Goal: Task Accomplishment & Management: Complete application form

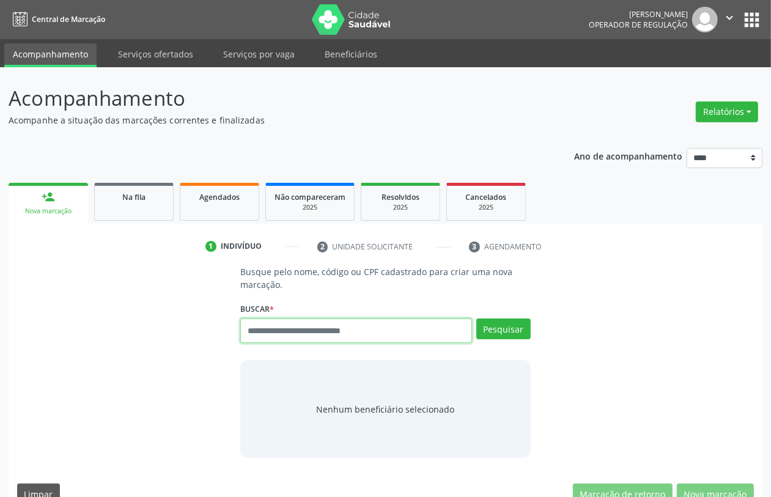
click at [321, 332] on input "text" at bounding box center [355, 331] width 231 height 24
type input "***"
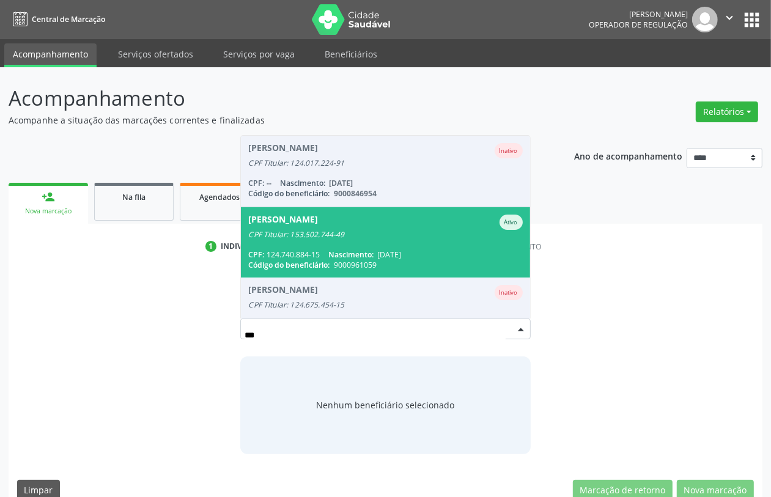
click at [316, 239] on span "Abrahao Valerio da Silva Ativo CPF Titular: 153.502.744-49 CPF: 124.740.884-15 …" at bounding box center [385, 242] width 289 height 70
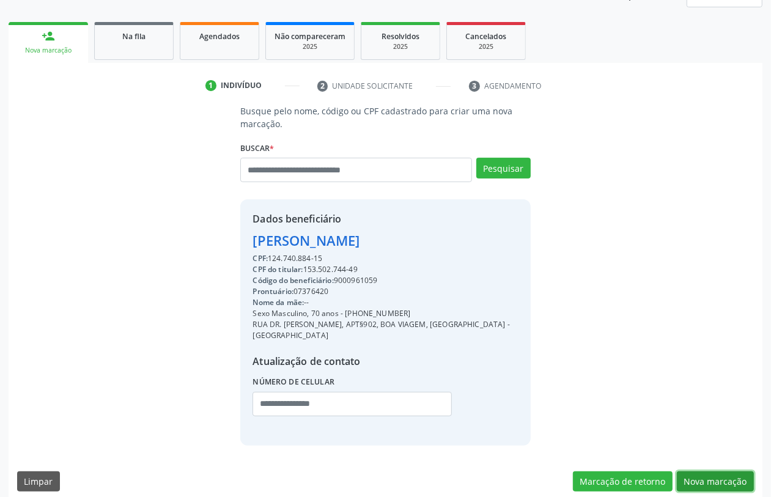
click at [705, 472] on button "Nova marcação" at bounding box center [715, 482] width 77 height 21
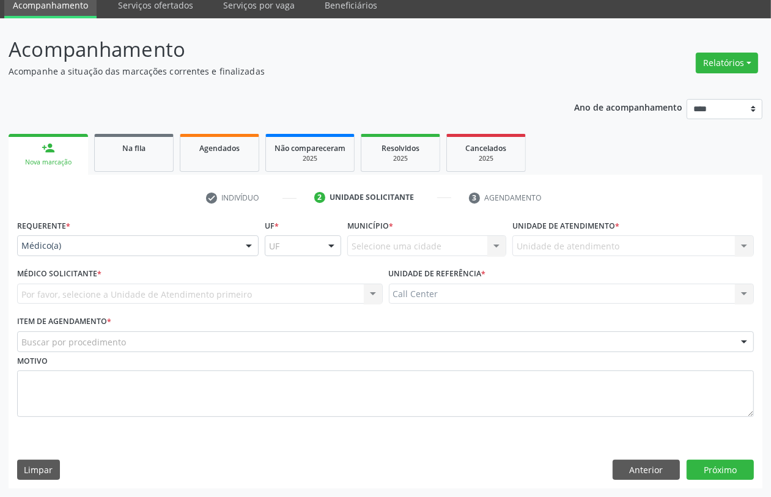
scroll to position [49, 0]
drag, startPoint x: 111, startPoint y: 236, endPoint x: 80, endPoint y: 267, distance: 44.1
click at [110, 236] on div "Médico(a)" at bounding box center [138, 246] width 242 height 21
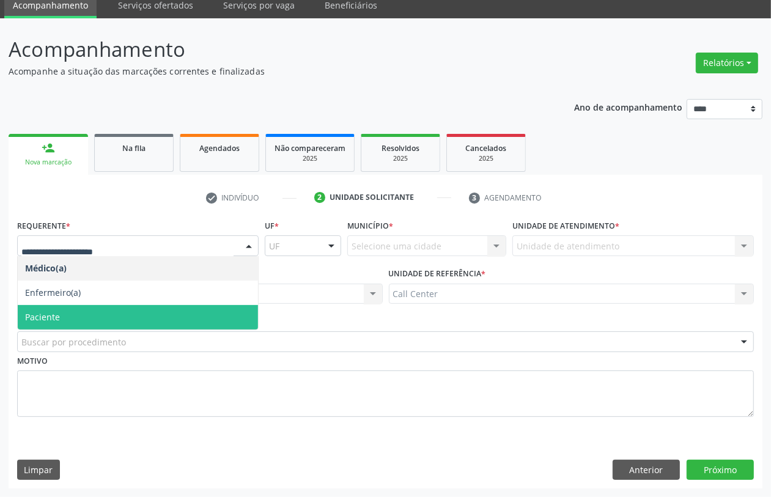
click at [56, 316] on span "Paciente" at bounding box center [42, 317] width 35 height 12
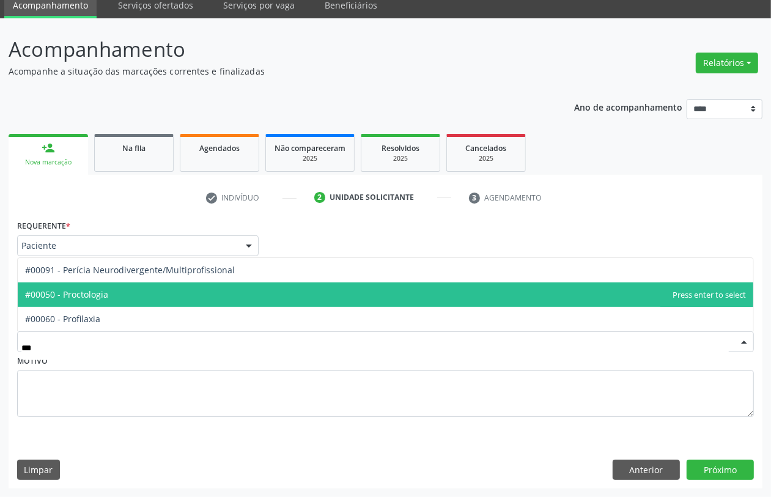
click at [84, 294] on span "#00050 - Proctologia" at bounding box center [66, 295] width 83 height 12
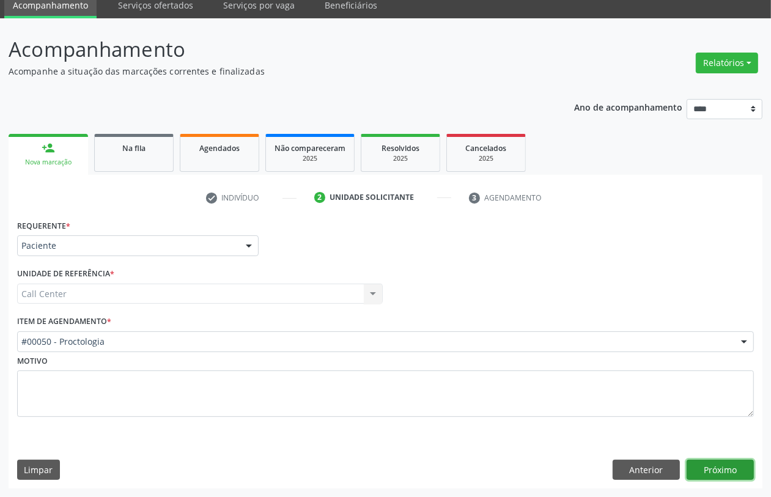
click at [721, 467] on button "Próximo" at bounding box center [720, 470] width 67 height 21
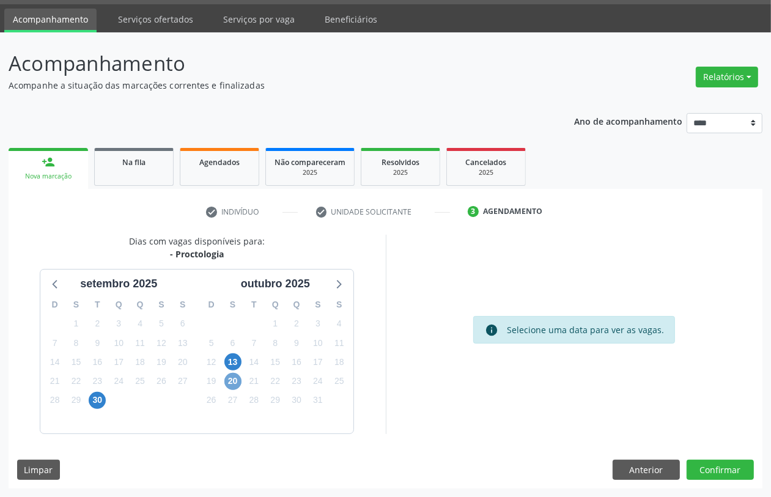
click at [228, 377] on span "20" at bounding box center [232, 381] width 17 height 17
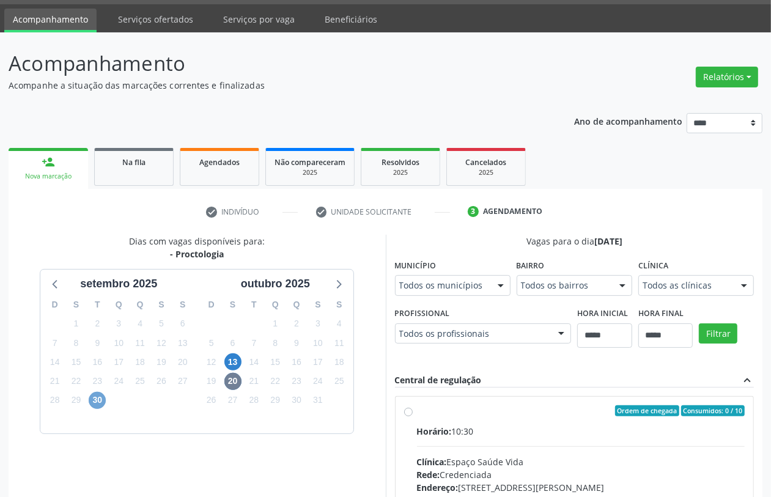
click at [95, 393] on span "30" at bounding box center [97, 400] width 17 height 17
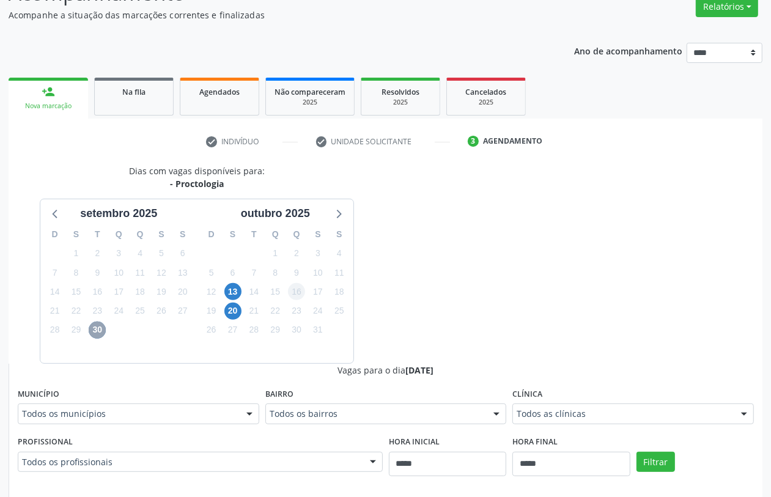
scroll to position [0, 0]
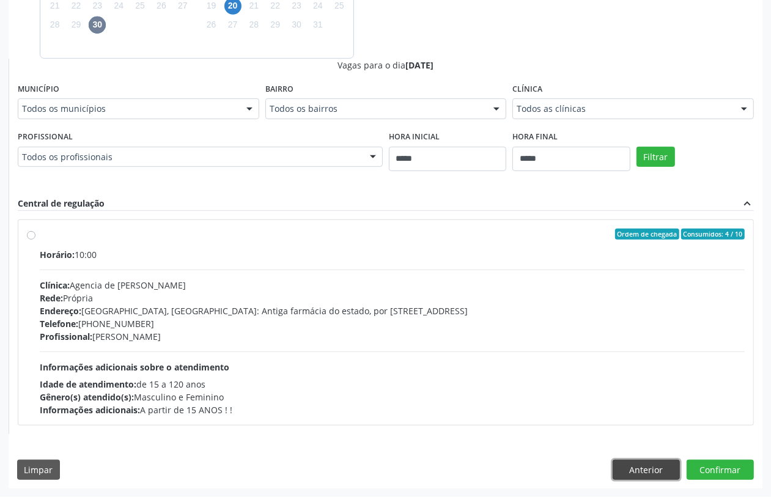
click at [623, 466] on button "Anterior" at bounding box center [646, 470] width 67 height 21
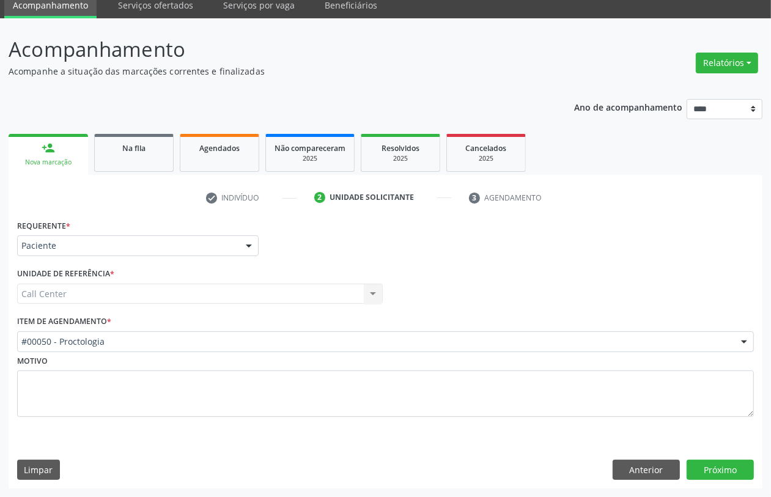
scroll to position [49, 0]
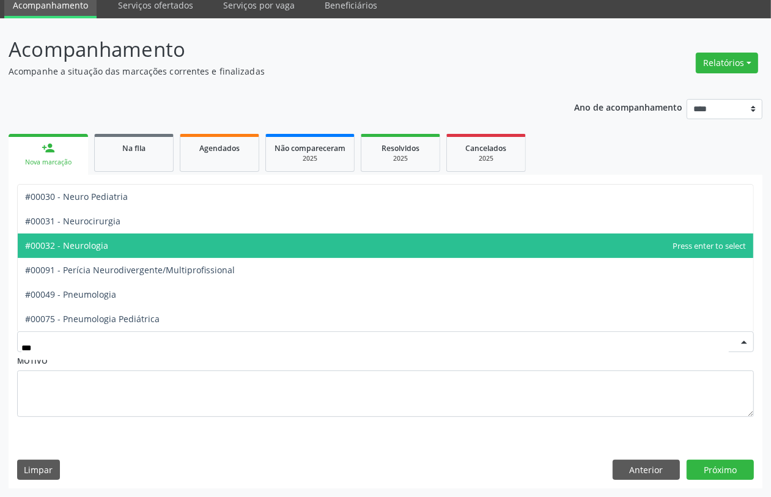
click at [127, 243] on span "#00032 - Neurologia" at bounding box center [386, 246] width 736 height 24
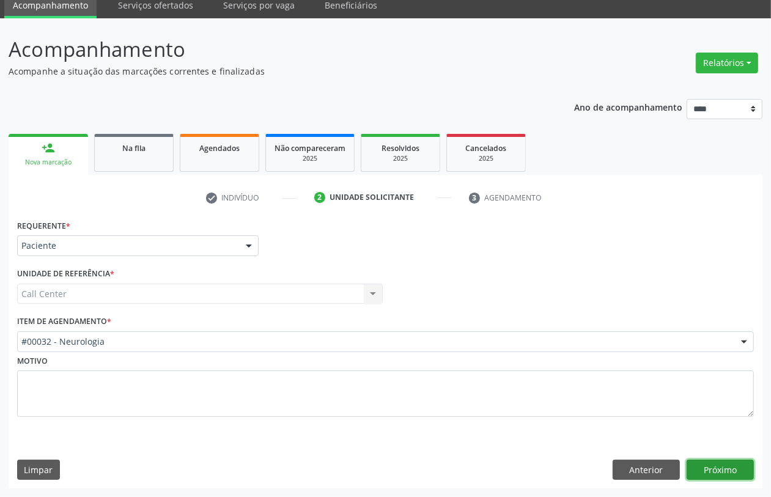
click at [710, 468] on button "Próximo" at bounding box center [720, 470] width 67 height 21
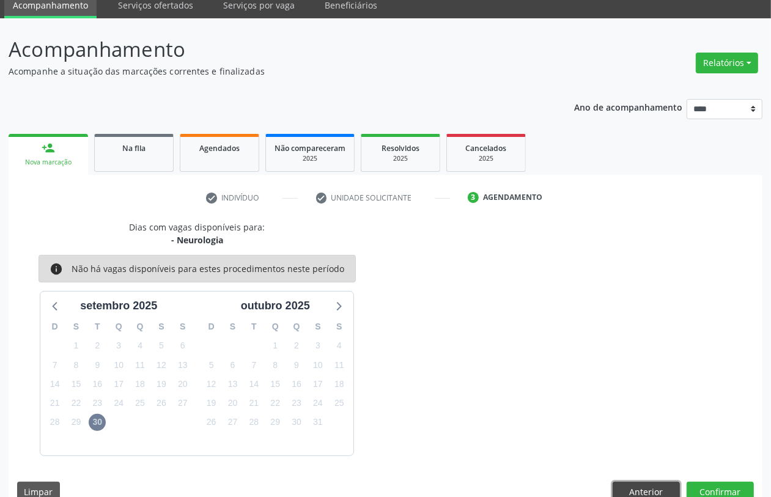
click at [646, 488] on button "Anterior" at bounding box center [646, 492] width 67 height 21
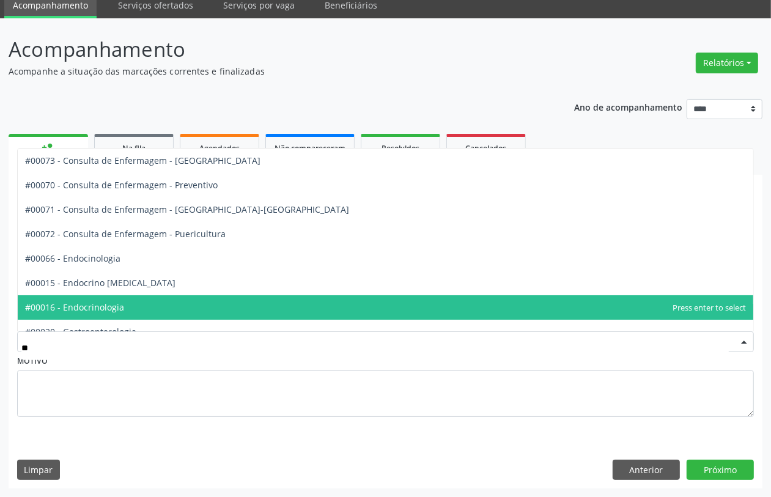
click at [141, 307] on span "#00016 - Endocrinologia" at bounding box center [386, 307] width 736 height 24
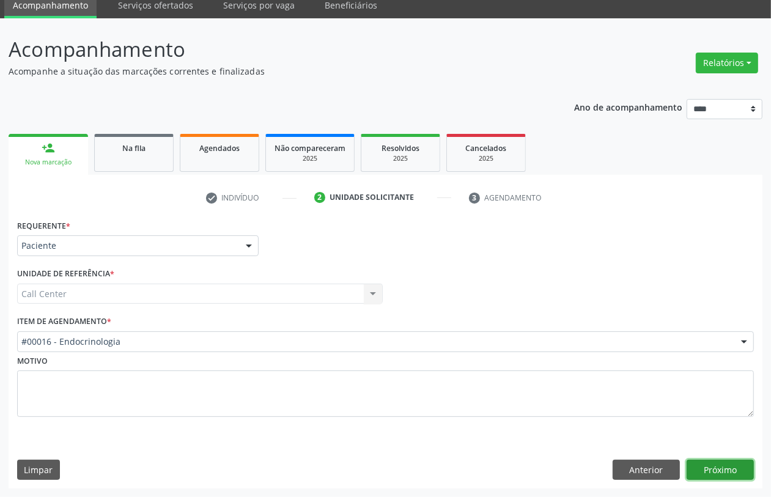
click at [723, 474] on button "Próximo" at bounding box center [720, 470] width 67 height 21
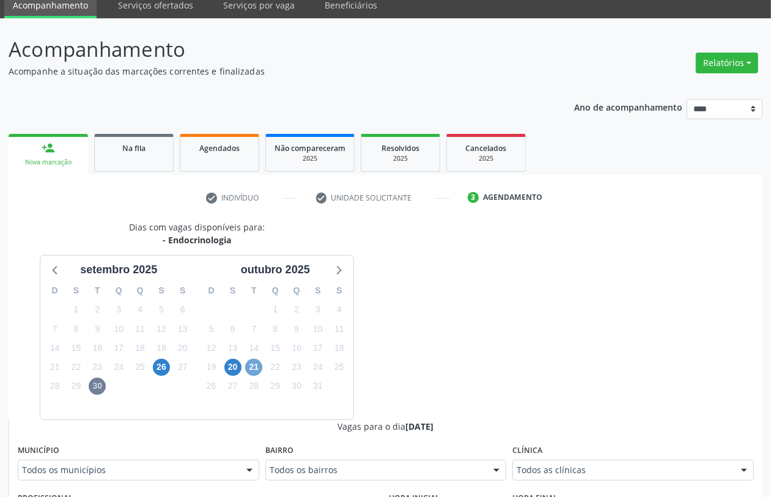
click at [258, 366] on span "21" at bounding box center [253, 367] width 17 height 17
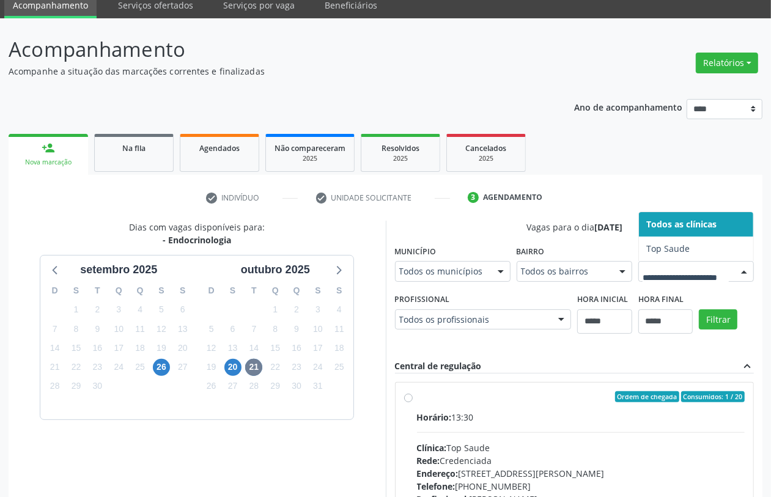
scroll to position [411, 0]
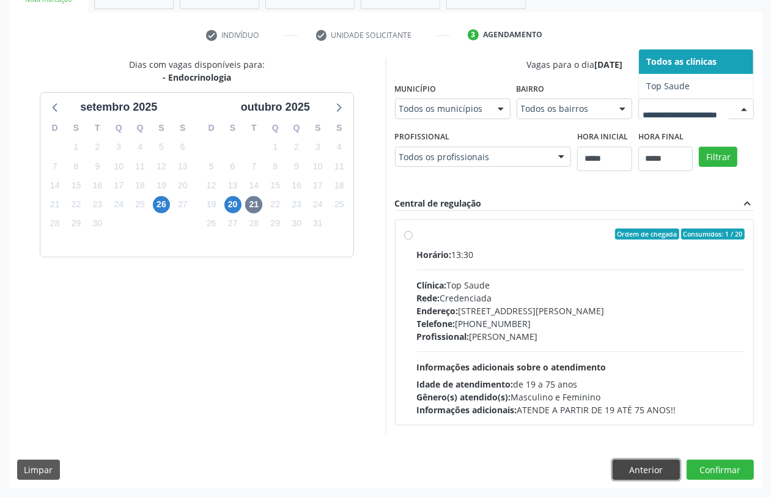
click at [649, 470] on button "Anterior" at bounding box center [646, 470] width 67 height 21
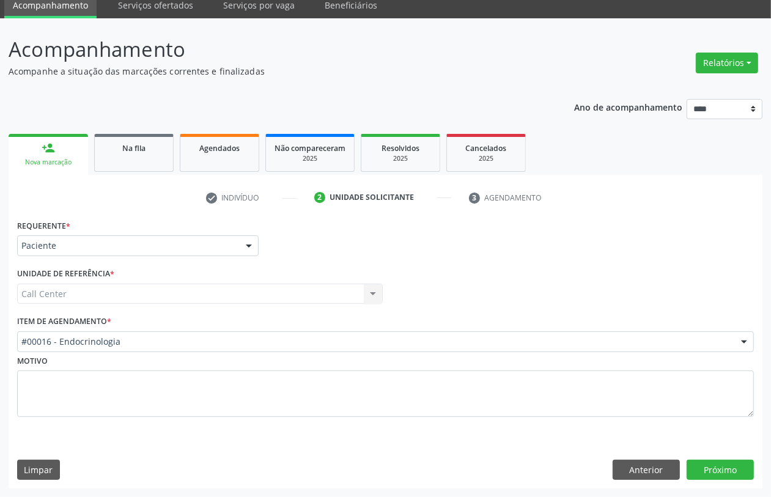
scroll to position [49, 0]
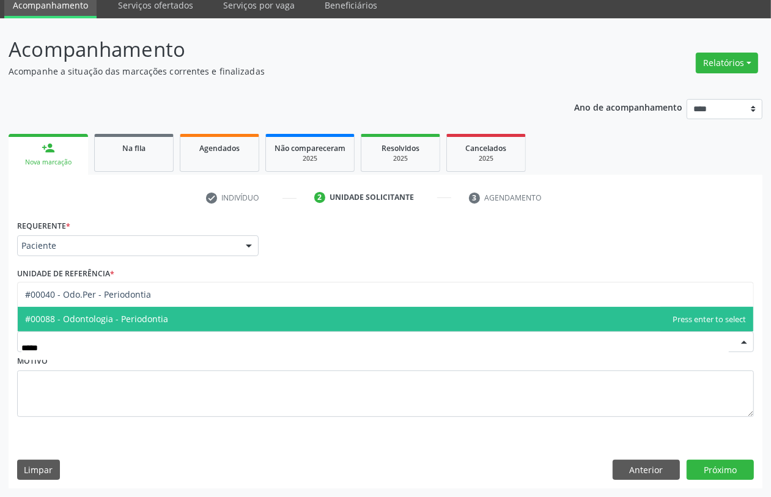
click at [166, 317] on span "#00088 - Odontologia - Periodontia" at bounding box center [386, 319] width 736 height 24
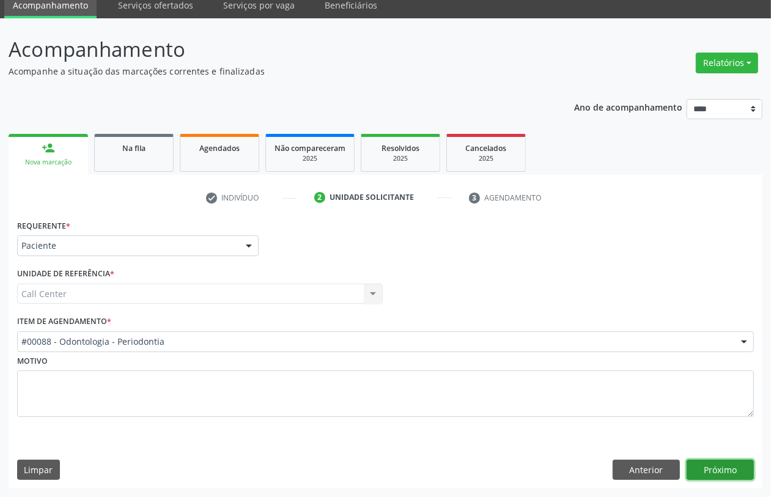
click at [727, 474] on button "Próximo" at bounding box center [720, 470] width 67 height 21
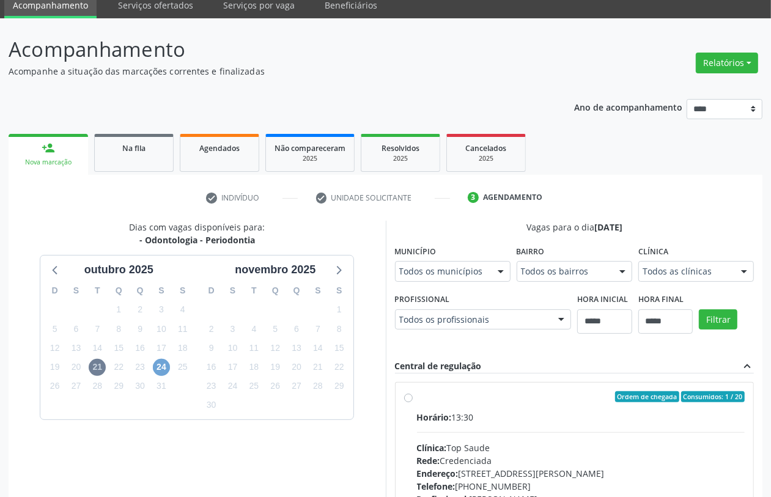
click at [156, 370] on span "24" at bounding box center [161, 367] width 17 height 17
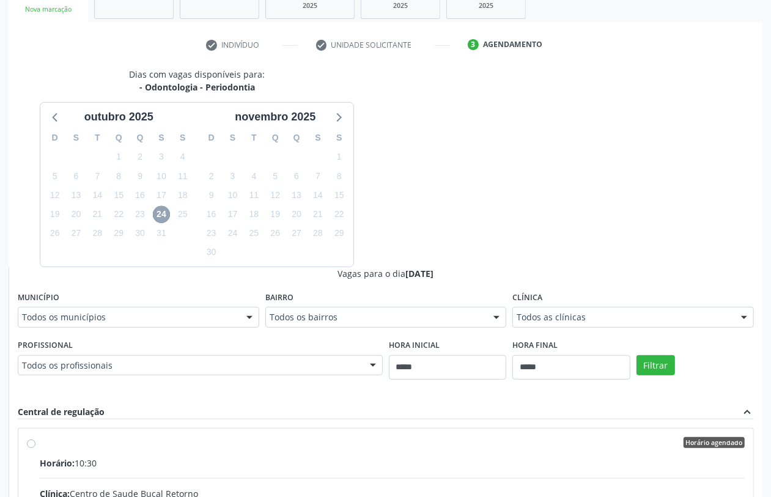
scroll to position [125, 0]
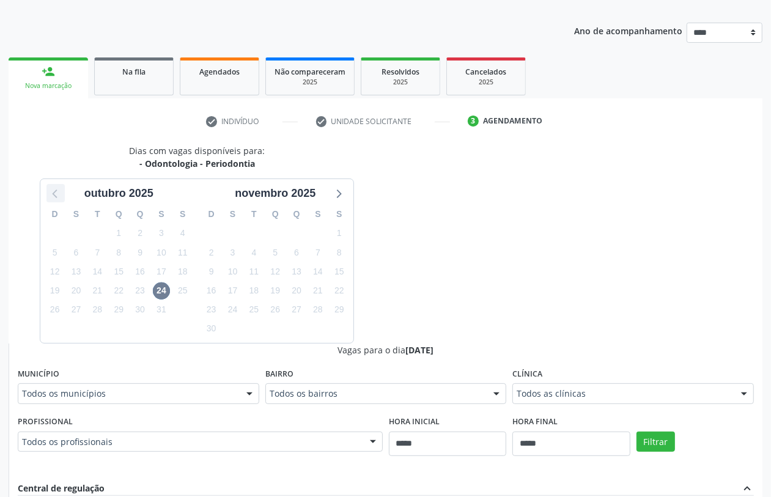
click at [56, 195] on icon at bounding box center [56, 193] width 16 height 16
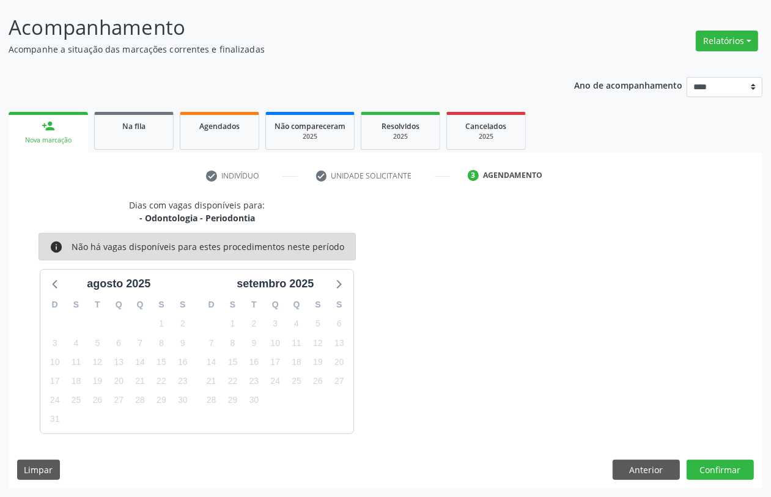
scroll to position [71, 0]
click at [341, 288] on icon at bounding box center [338, 284] width 16 height 16
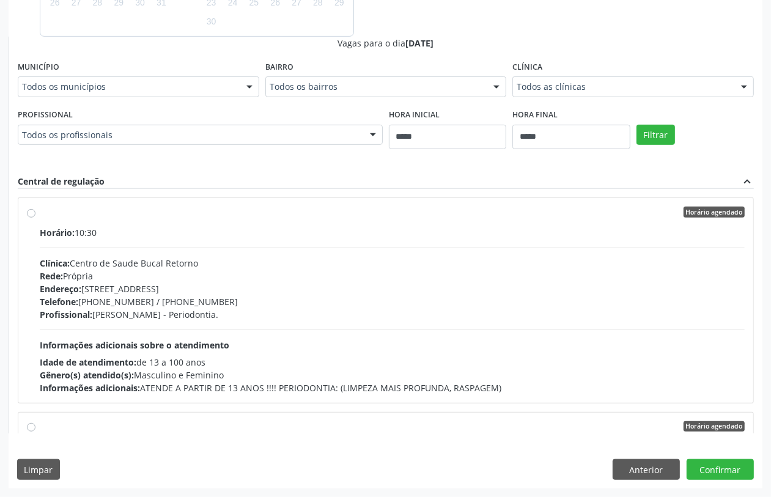
scroll to position [203, 0]
drag, startPoint x: 643, startPoint y: 469, endPoint x: 630, endPoint y: 470, distance: 12.9
click at [642, 469] on button "Anterior" at bounding box center [646, 469] width 67 height 21
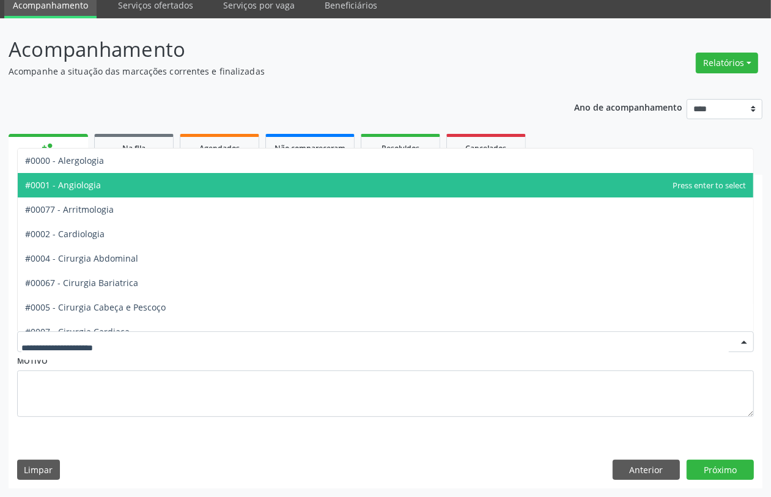
drag, startPoint x: 105, startPoint y: 184, endPoint x: 108, endPoint y: 197, distance: 13.2
click at [105, 185] on span "#0001 - Angiologia" at bounding box center [386, 185] width 736 height 24
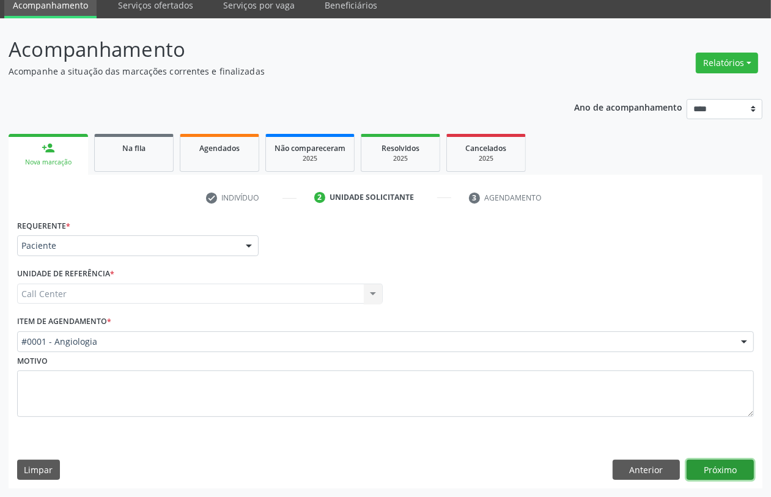
click at [721, 475] on button "Próximo" at bounding box center [720, 470] width 67 height 21
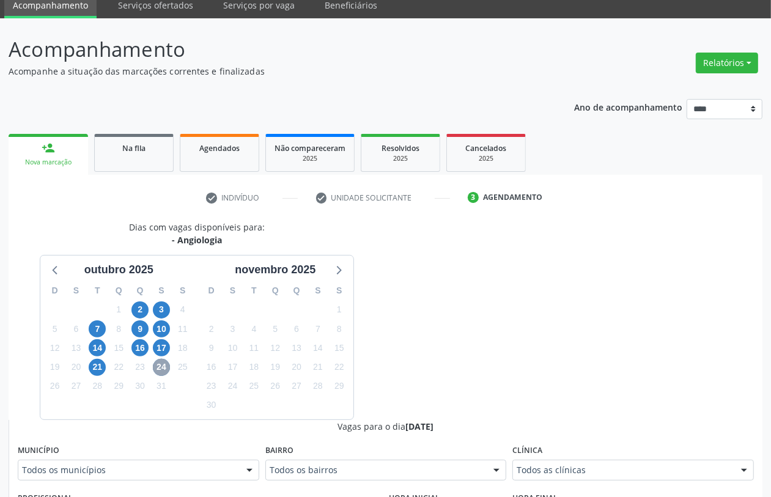
click at [154, 366] on span "24" at bounding box center [161, 367] width 17 height 17
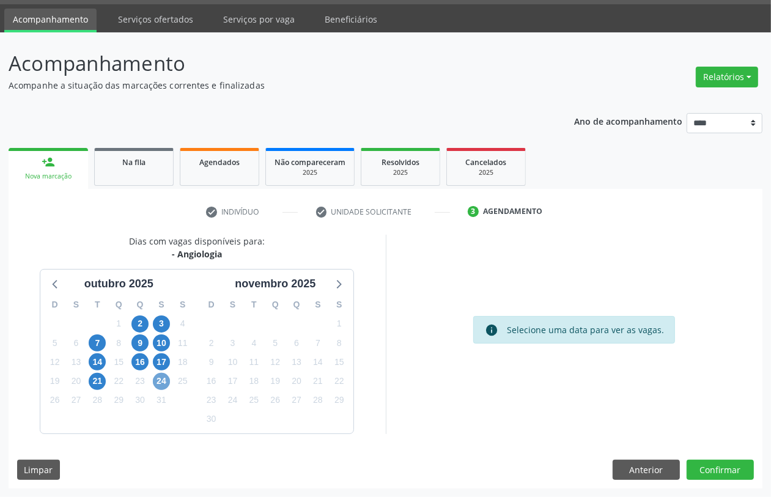
click at [163, 380] on span "24" at bounding box center [161, 381] width 17 height 17
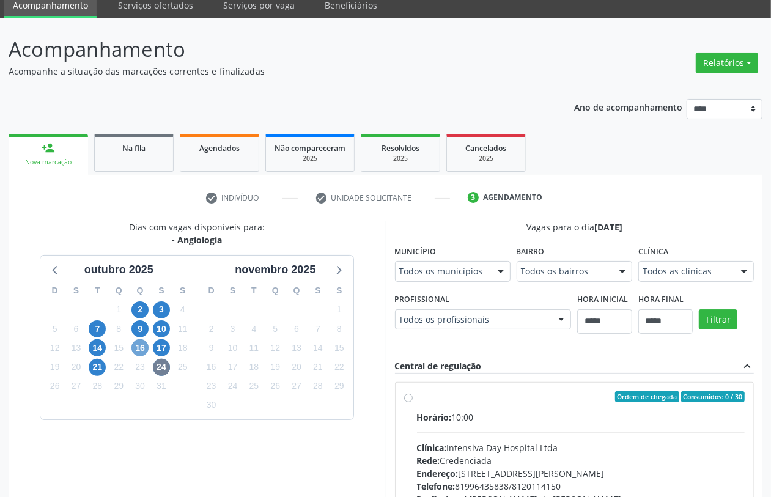
click at [136, 352] on span "16" at bounding box center [140, 348] width 17 height 17
click at [96, 369] on span "21" at bounding box center [97, 367] width 17 height 17
click at [141, 328] on span "9" at bounding box center [140, 329] width 17 height 17
click at [52, 270] on icon at bounding box center [56, 270] width 16 height 16
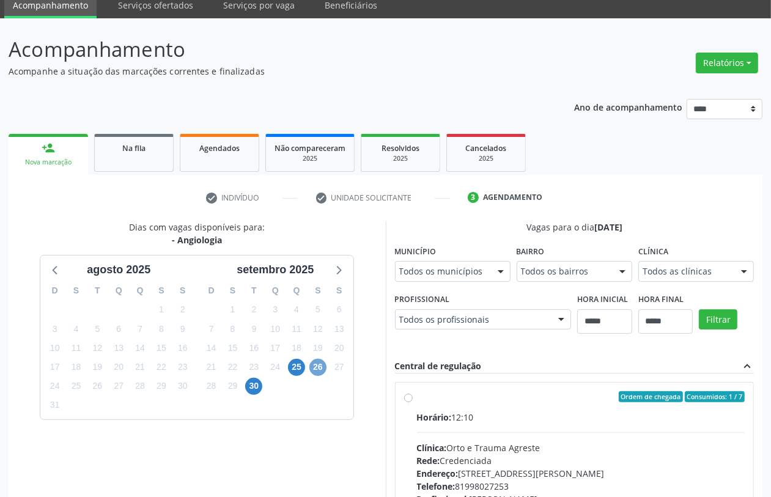
click at [318, 369] on span "26" at bounding box center [318, 367] width 17 height 17
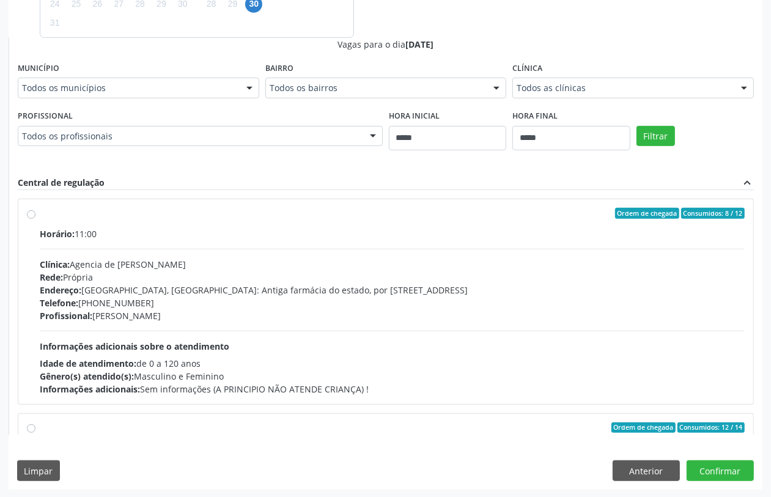
scroll to position [278, 0]
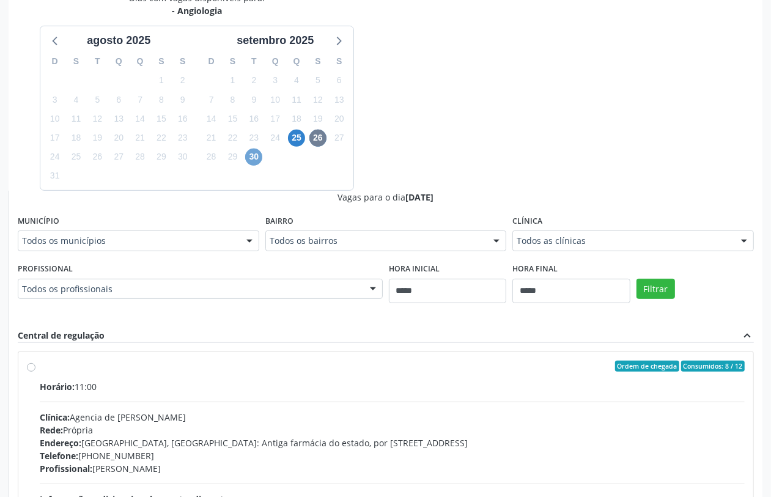
click at [252, 153] on span "30" at bounding box center [253, 157] width 17 height 17
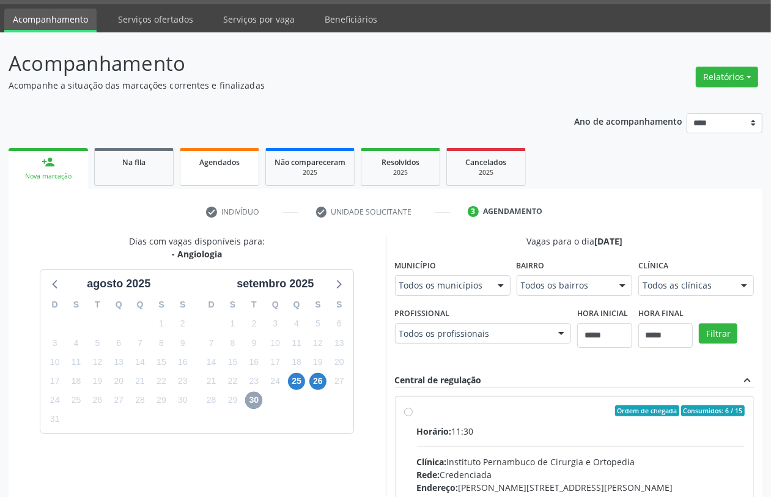
scroll to position [212, 0]
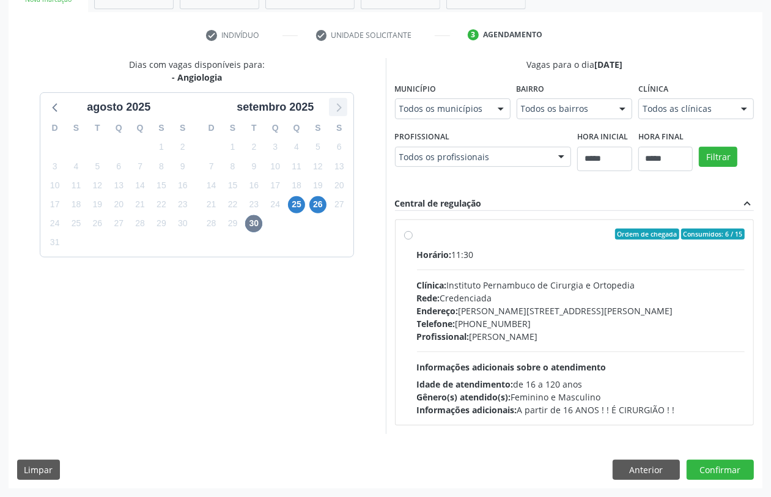
click at [346, 106] on icon at bounding box center [338, 107] width 16 height 16
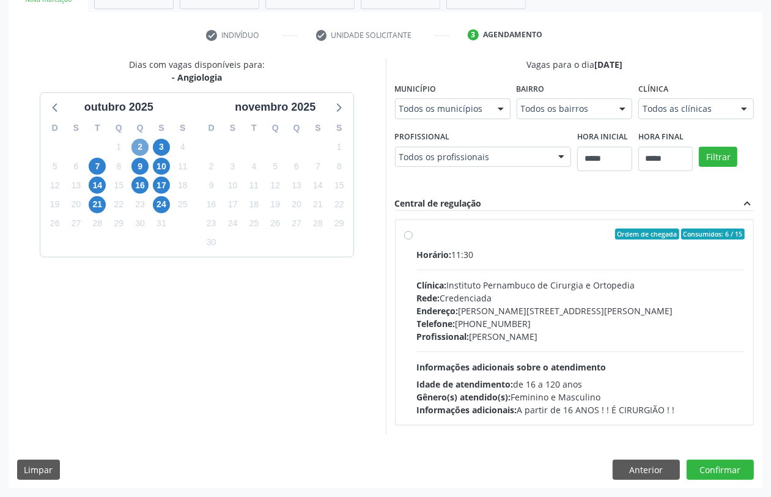
click at [133, 144] on span "2" at bounding box center [140, 147] width 17 height 17
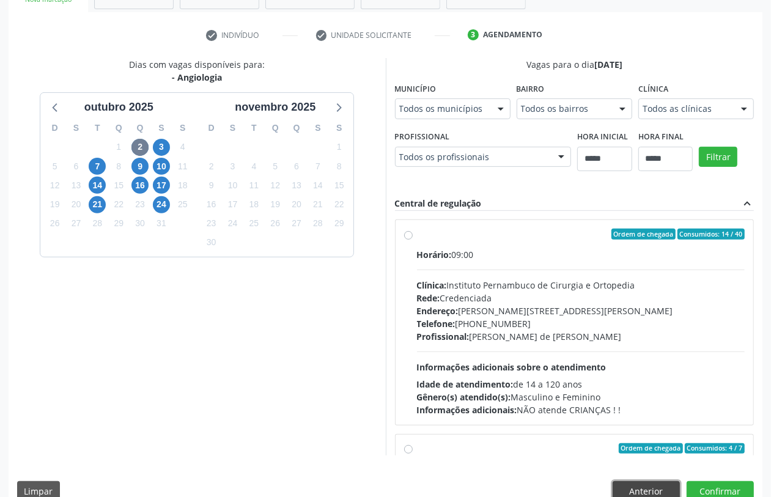
click at [650, 485] on button "Anterior" at bounding box center [646, 491] width 67 height 21
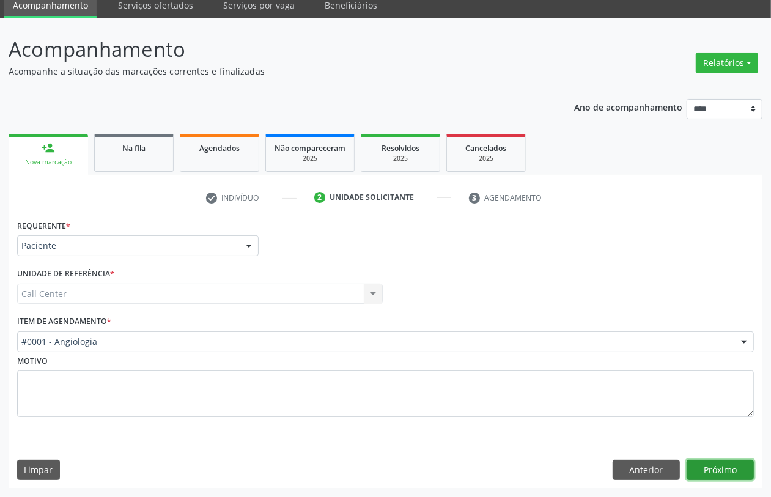
click at [705, 466] on button "Próximo" at bounding box center [720, 470] width 67 height 21
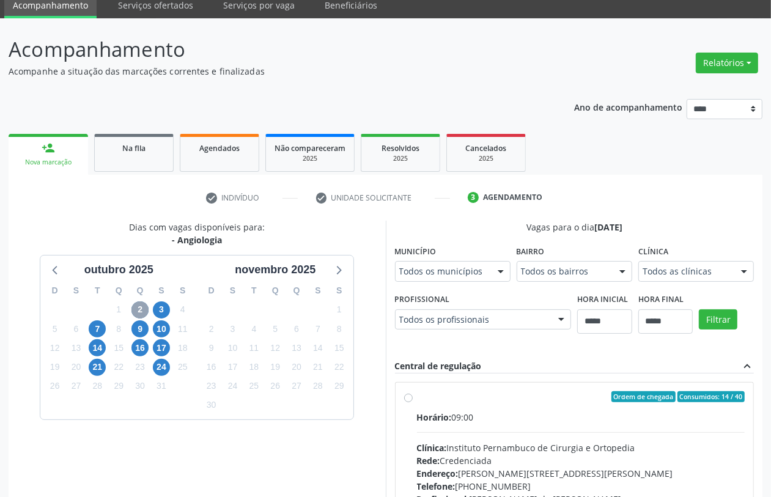
click at [141, 309] on span "2" at bounding box center [140, 310] width 17 height 17
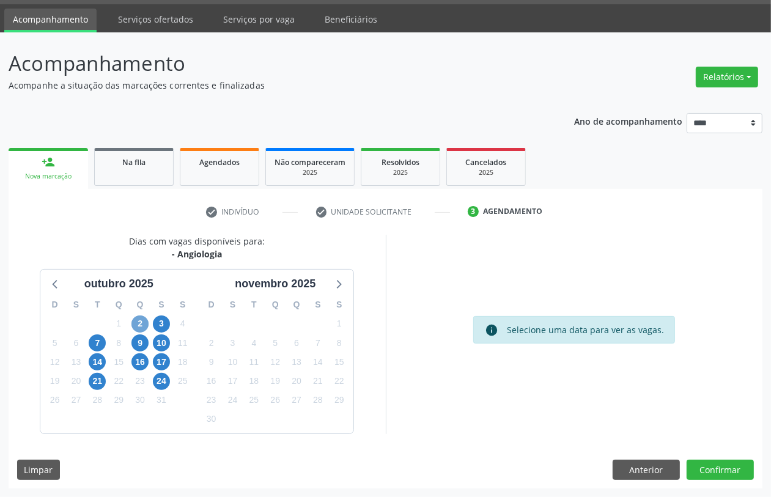
click at [139, 319] on span "2" at bounding box center [140, 324] width 17 height 17
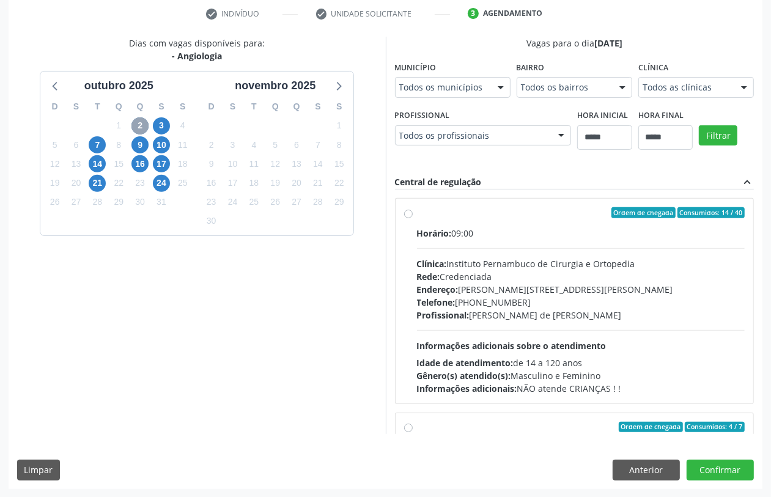
scroll to position [193, 0]
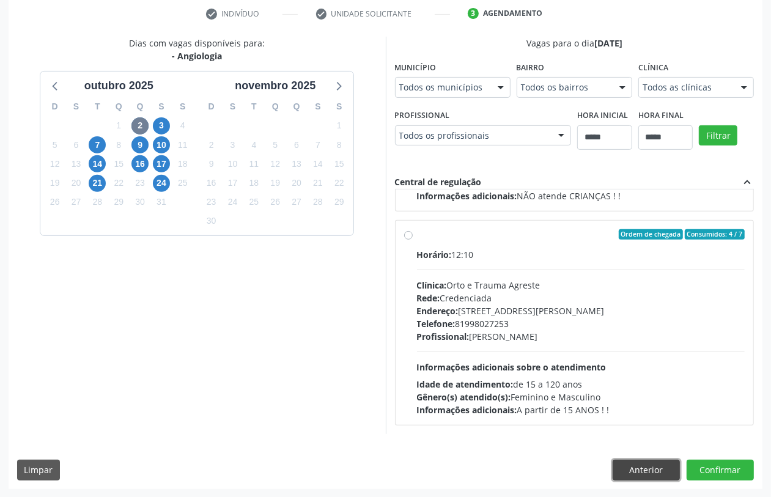
click at [649, 475] on button "Anterior" at bounding box center [646, 470] width 67 height 21
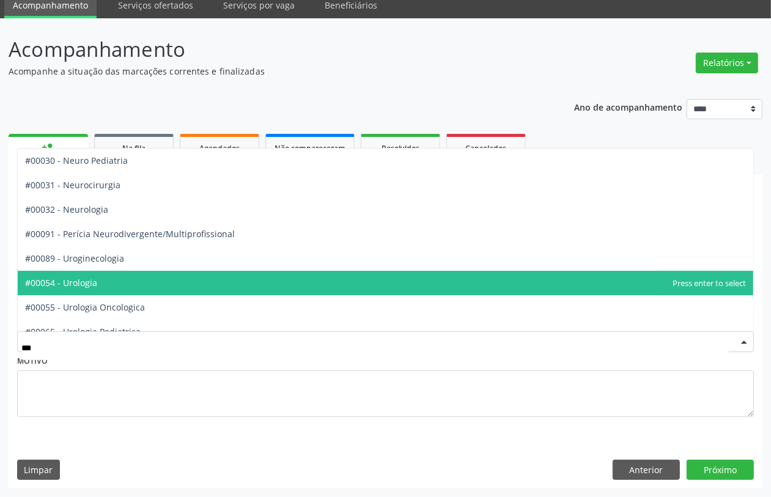
click at [110, 278] on span "#00054 - Urologia" at bounding box center [386, 283] width 736 height 24
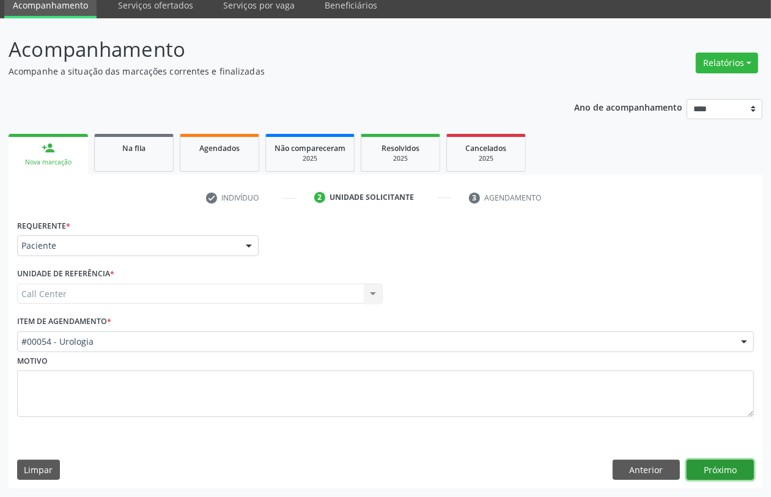
click at [720, 466] on button "Próximo" at bounding box center [720, 470] width 67 height 21
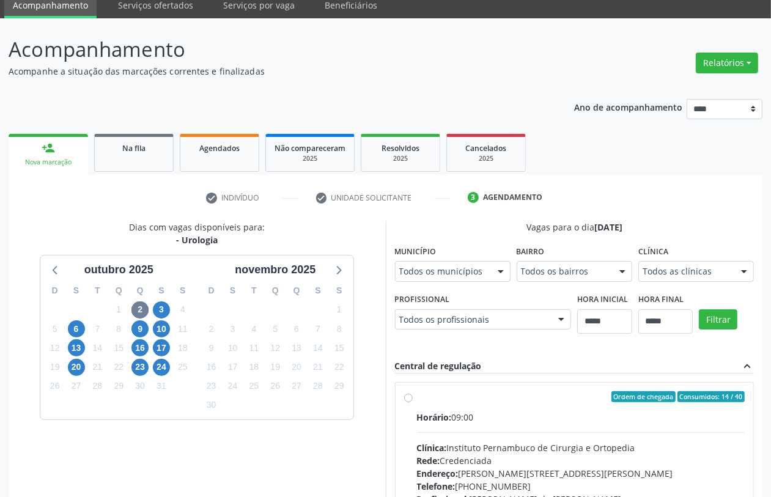
click at [161, 376] on div "D S T Q Q S S 28 29 30 1 2 3 4 5 6 7 8 9 10 11 12 13 14 15 16 17 18 19 20 21 22…" at bounding box center [118, 348] width 157 height 141
click at [156, 363] on span "24" at bounding box center [161, 367] width 17 height 17
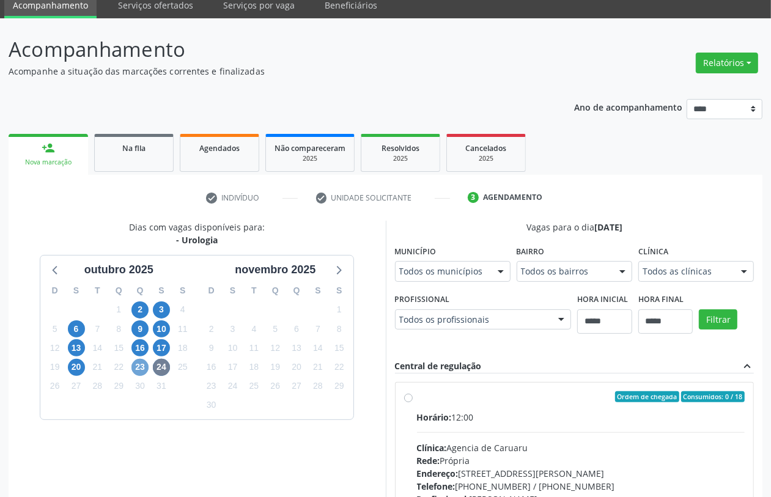
click at [139, 368] on span "23" at bounding box center [140, 367] width 17 height 17
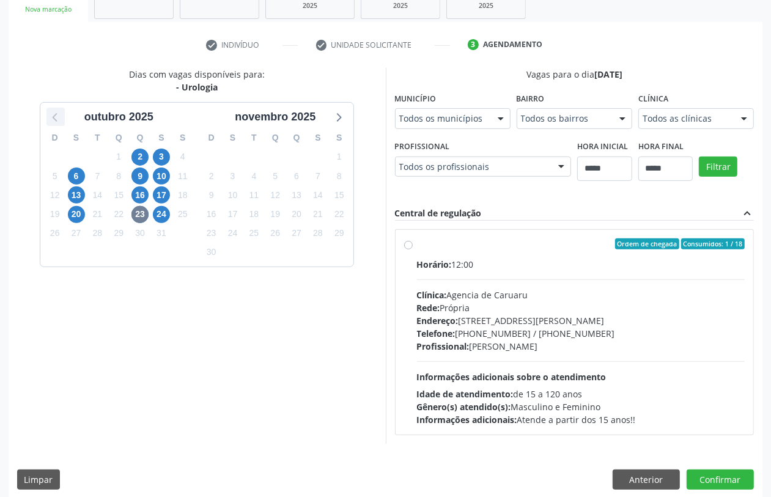
click at [51, 113] on icon at bounding box center [56, 117] width 16 height 16
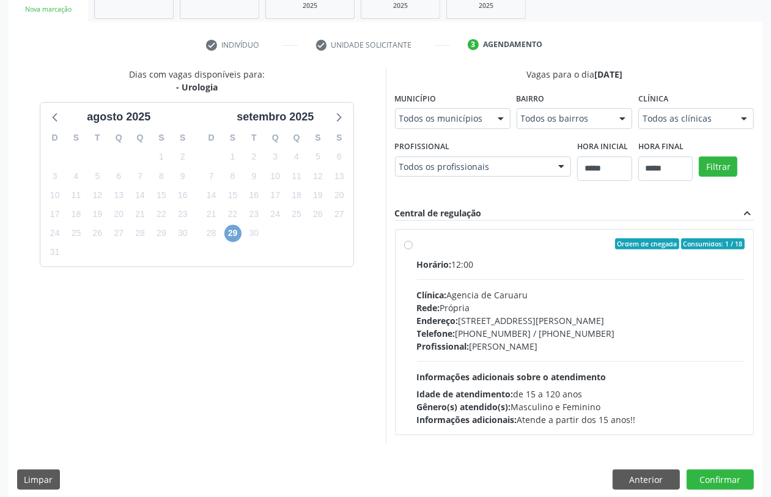
click at [237, 232] on span "29" at bounding box center [232, 233] width 17 height 17
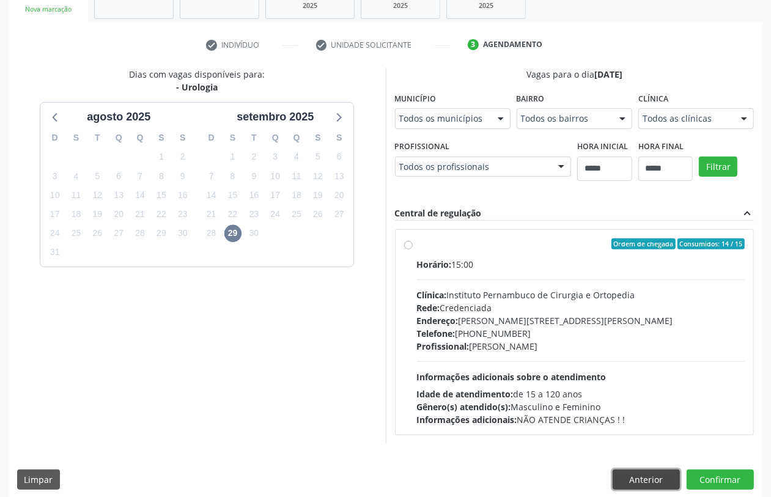
click at [653, 475] on button "Anterior" at bounding box center [646, 480] width 67 height 21
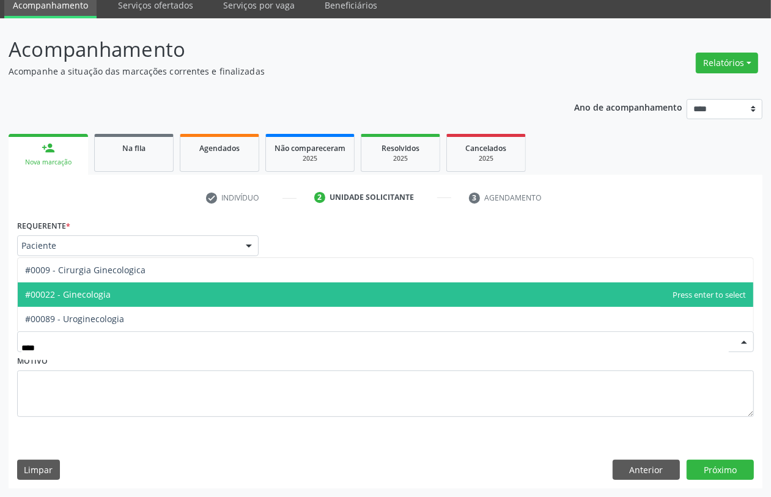
click at [116, 299] on span "#00022 - Ginecologia" at bounding box center [386, 295] width 736 height 24
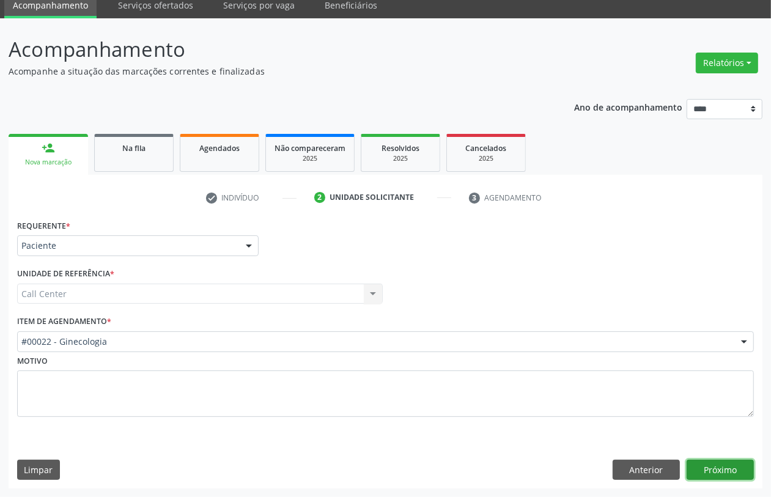
click at [714, 461] on button "Próximo" at bounding box center [720, 470] width 67 height 21
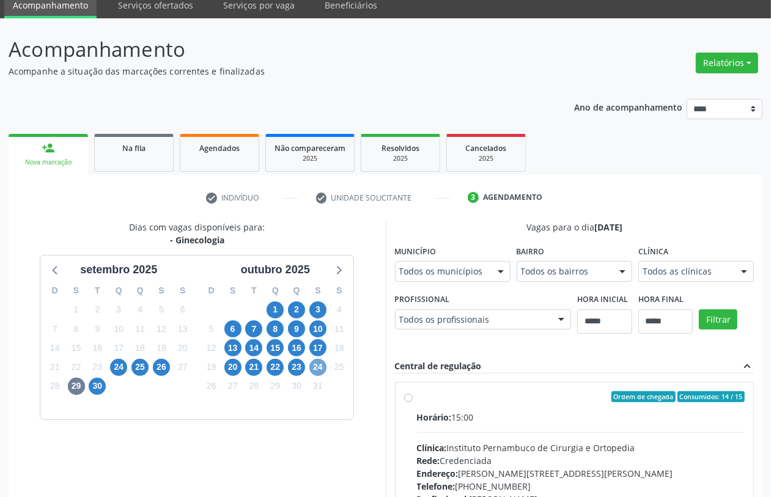
click at [315, 363] on span "24" at bounding box center [318, 367] width 17 height 17
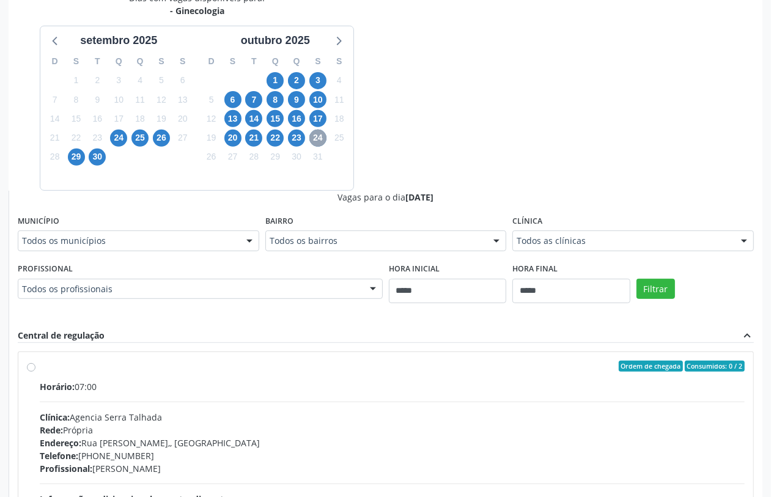
scroll to position [76, 0]
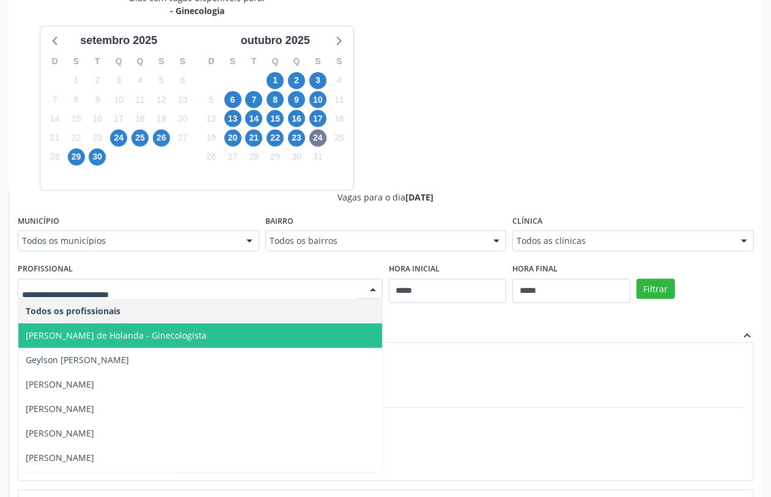
click at [612, 251] on div "Todos as clínicas Todos as clínicas Agencia Serra Talhada Clinica Nossa Senhora…" at bounding box center [634, 241] width 242 height 21
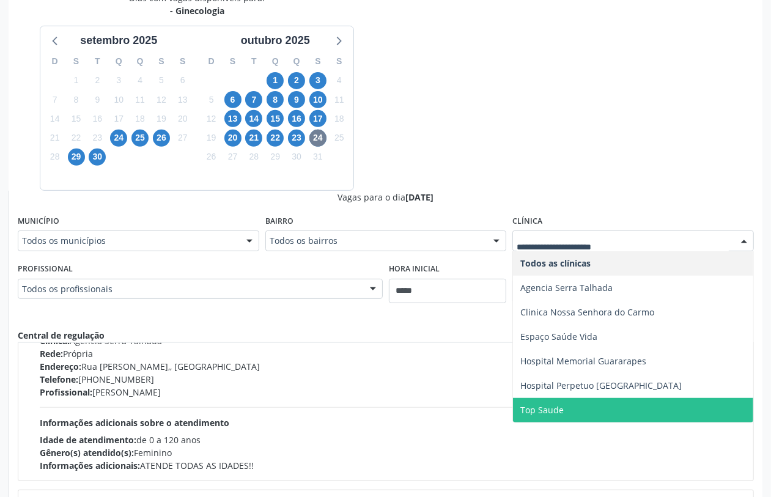
scroll to position [306, 0]
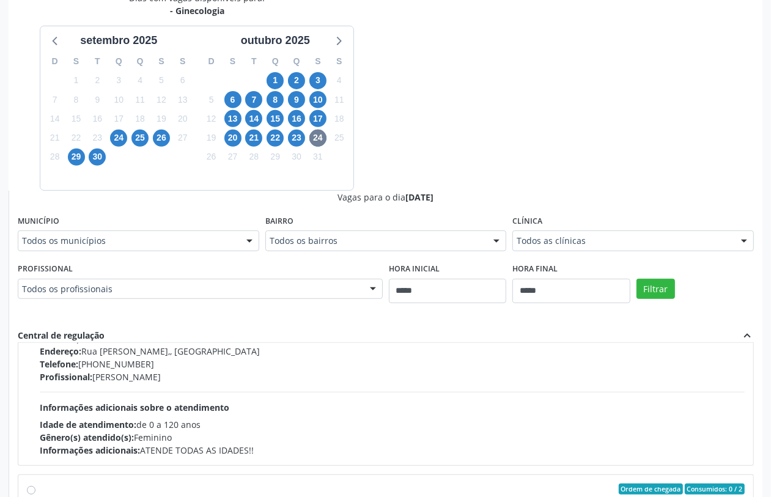
click at [286, 138] on div "23" at bounding box center [296, 137] width 21 height 19
click at [300, 142] on span "23" at bounding box center [296, 138] width 17 height 17
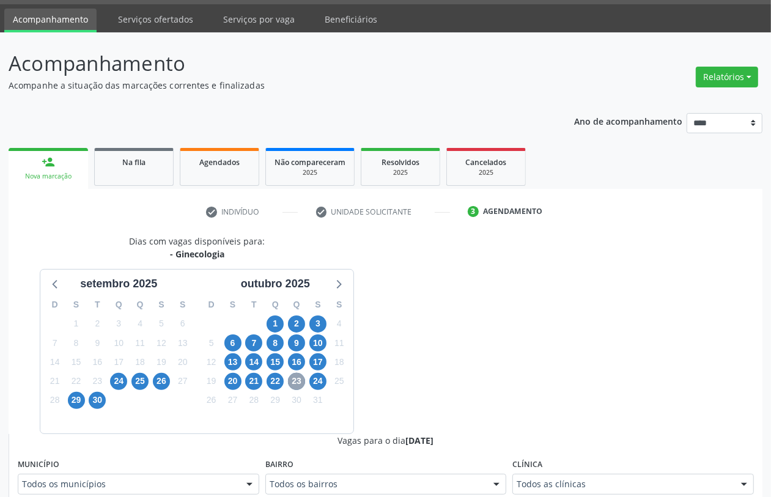
scroll to position [278, 0]
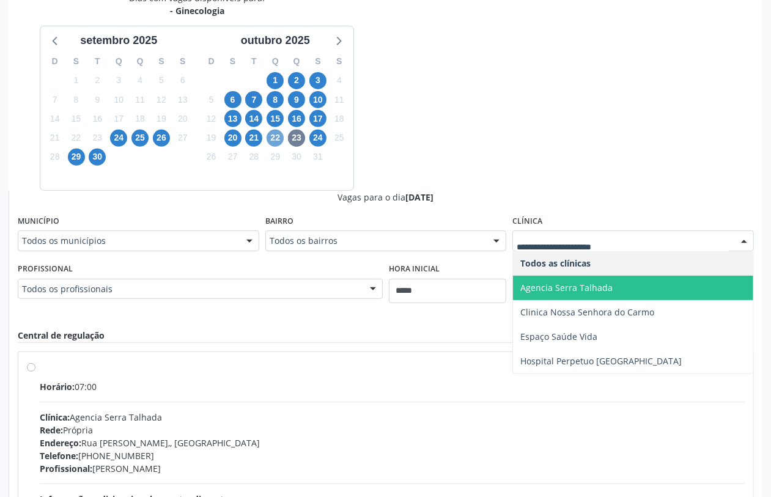
click at [276, 136] on span "22" at bounding box center [275, 138] width 17 height 17
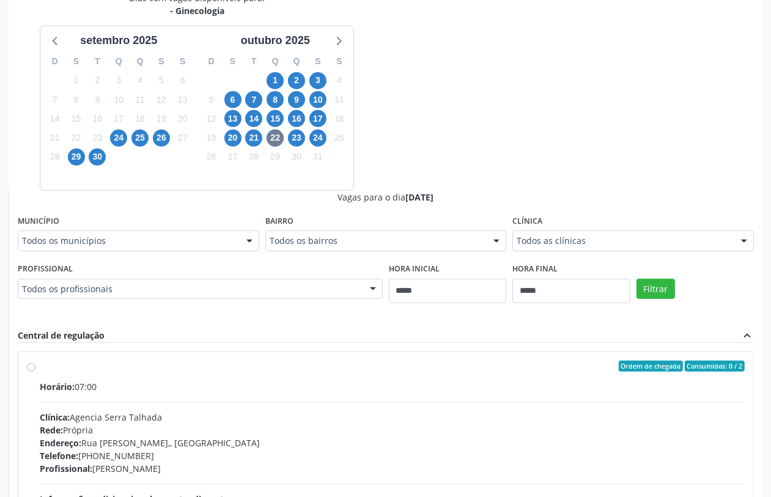
scroll to position [432, 0]
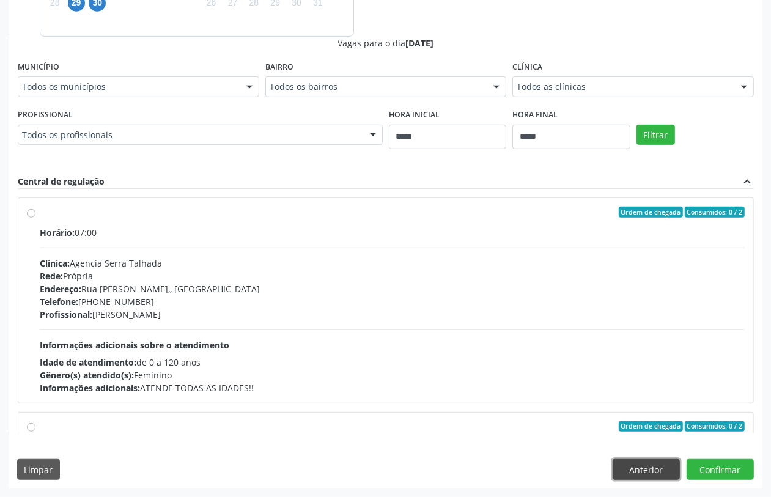
click at [647, 472] on button "Anterior" at bounding box center [646, 469] width 67 height 21
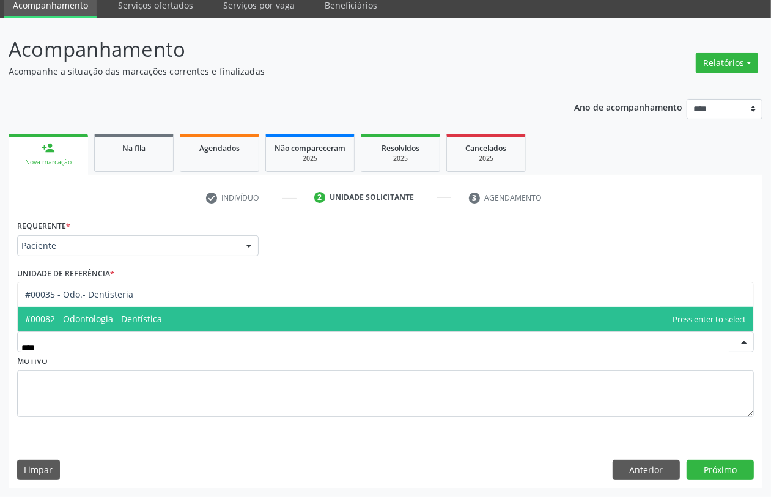
click at [190, 313] on span "#00082 - Odontologia - Dentística" at bounding box center [386, 319] width 736 height 24
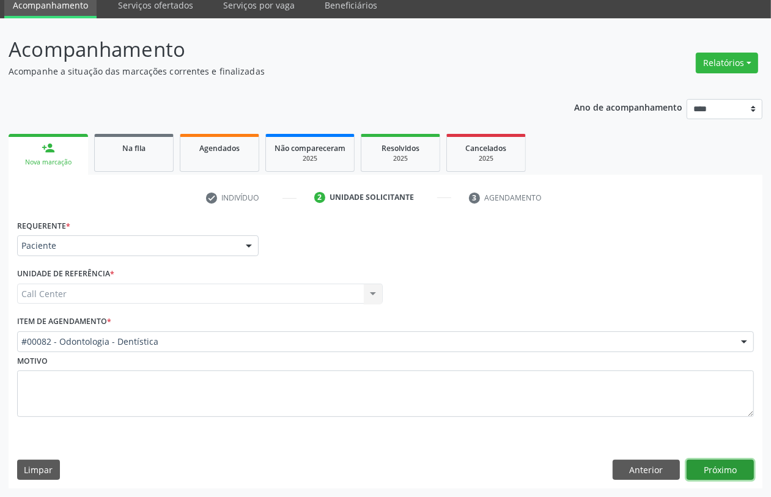
click at [717, 469] on button "Próximo" at bounding box center [720, 470] width 67 height 21
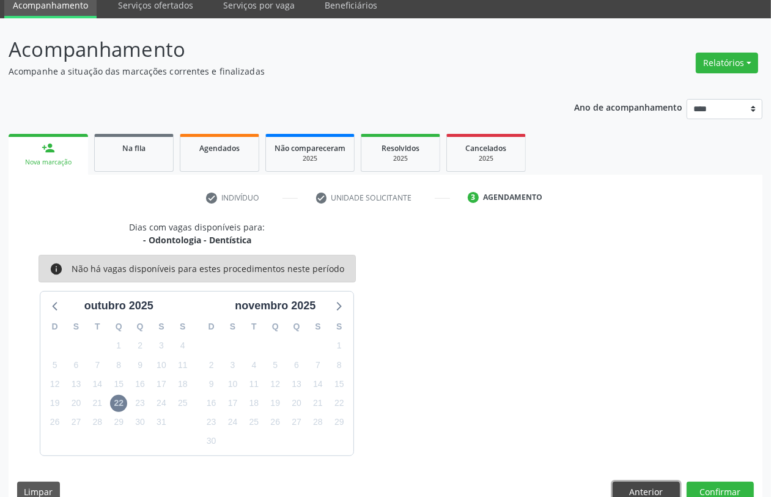
click at [665, 490] on button "Anterior" at bounding box center [646, 492] width 67 height 21
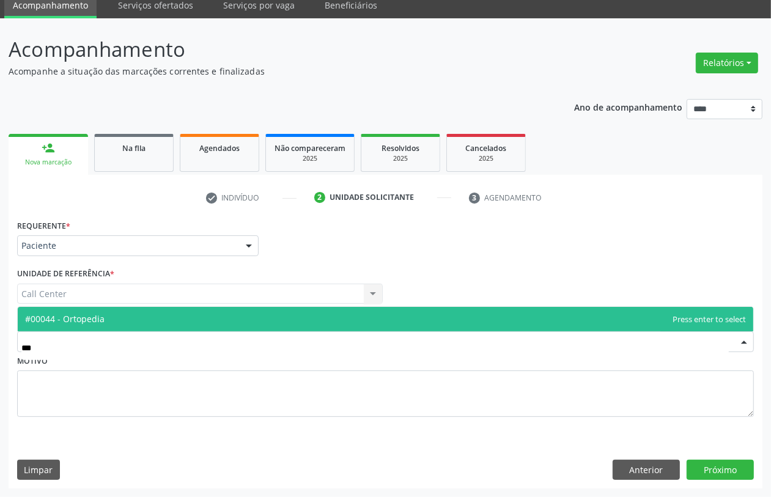
click at [132, 311] on span "#00044 - Ortopedia" at bounding box center [386, 319] width 736 height 24
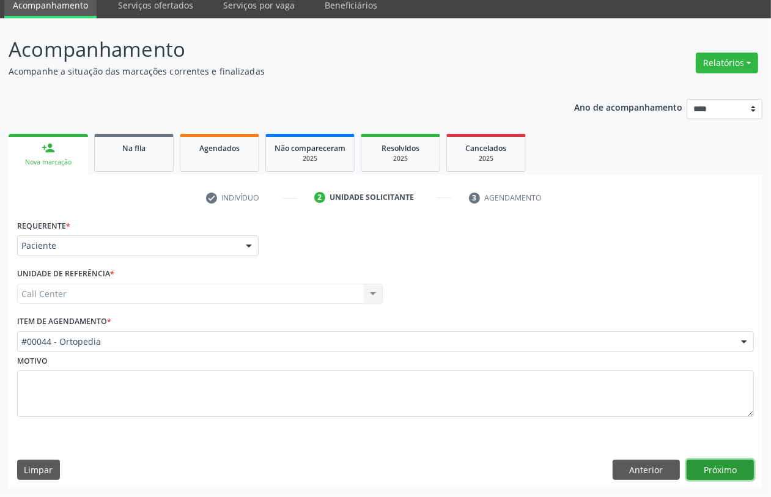
click at [702, 467] on button "Próximo" at bounding box center [720, 470] width 67 height 21
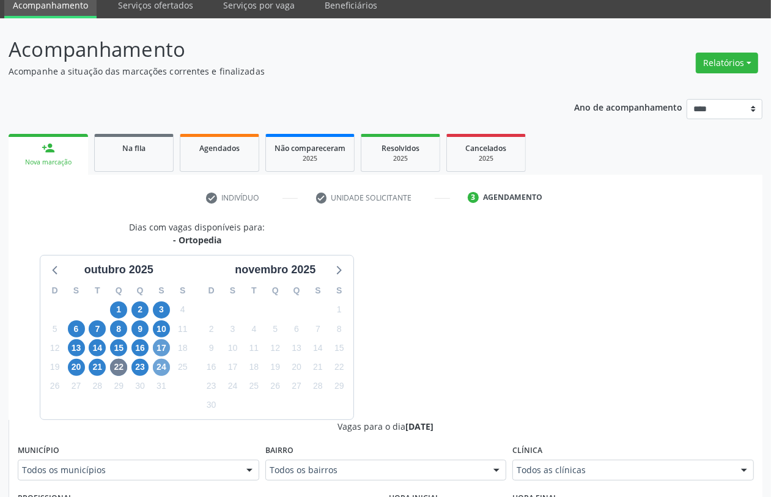
click at [162, 365] on span "24" at bounding box center [161, 367] width 17 height 17
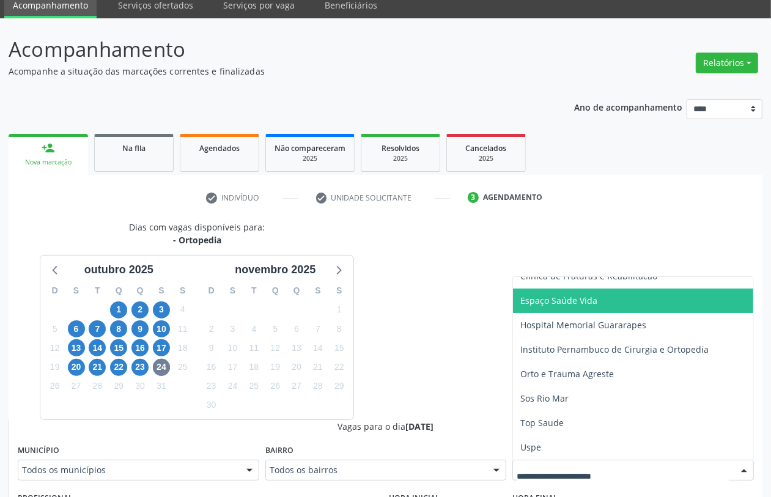
scroll to position [125, 0]
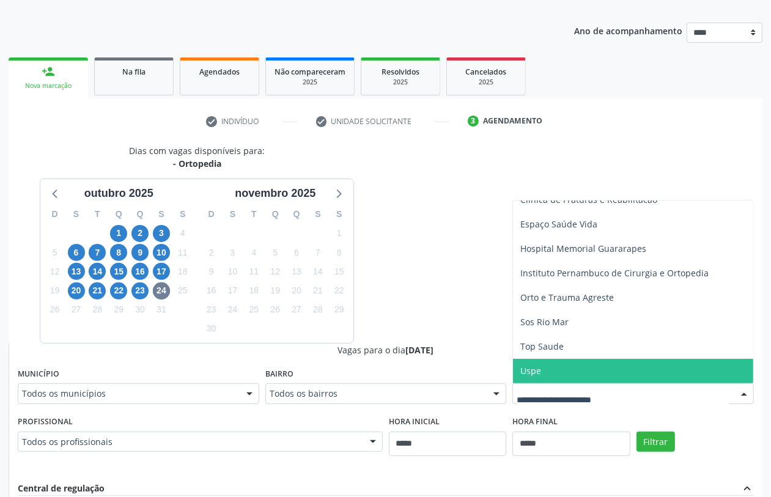
click at [558, 371] on span "Uspe" at bounding box center [633, 371] width 240 height 24
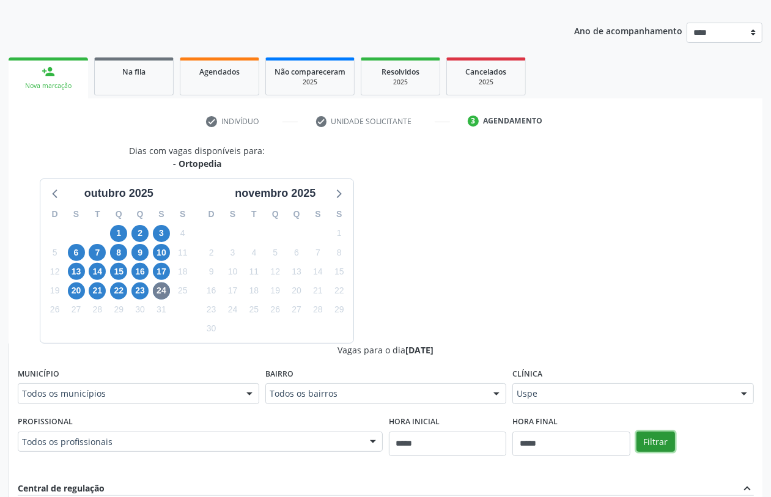
click at [662, 439] on button "Filtrar" at bounding box center [656, 442] width 39 height 21
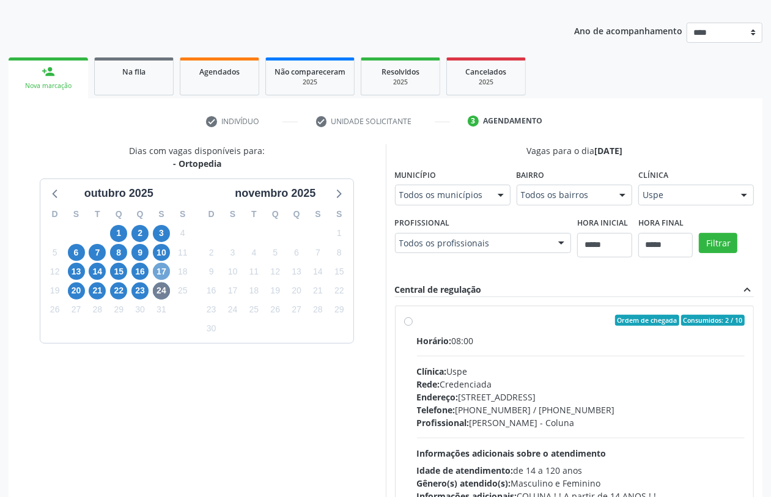
click at [162, 273] on span "17" at bounding box center [161, 271] width 17 height 17
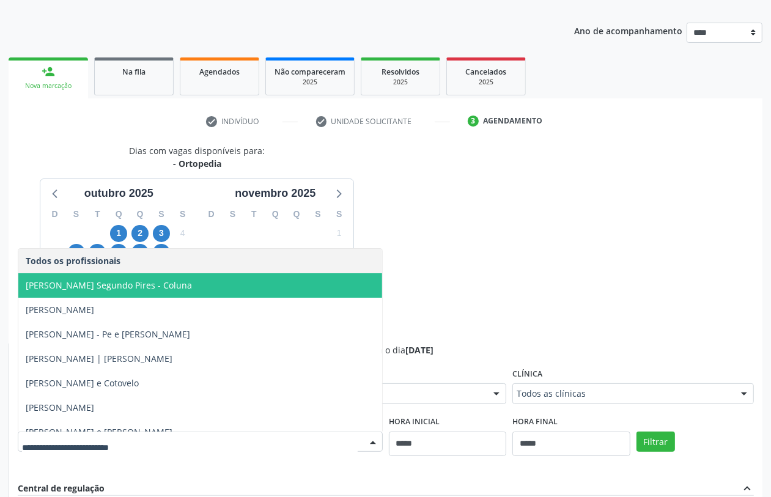
click at [164, 278] on span "Carlos Simões Rosendo Segundo Pires - Coluna" at bounding box center [200, 285] width 364 height 24
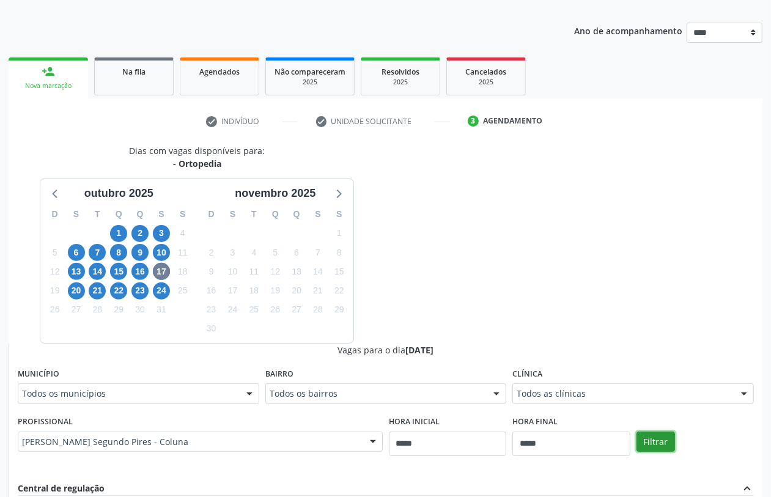
click at [653, 437] on button "Filtrar" at bounding box center [656, 442] width 39 height 21
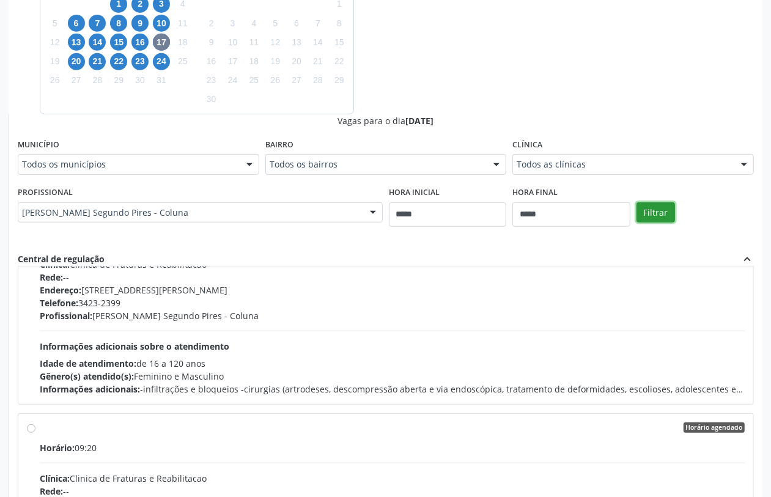
scroll to position [0, 0]
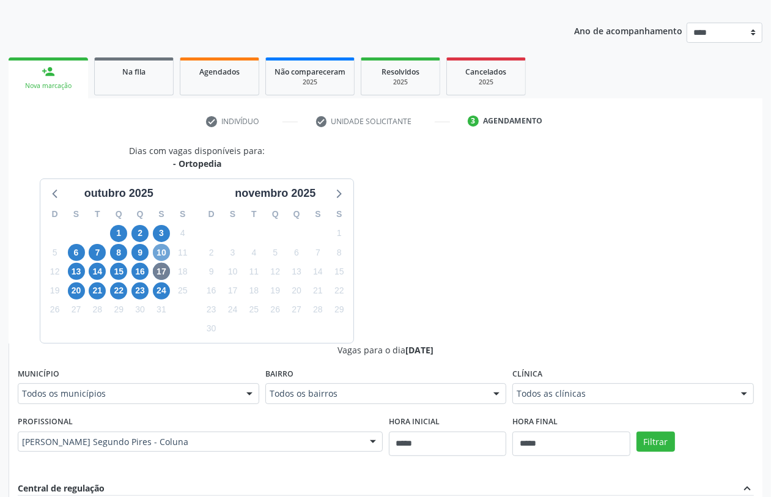
click at [161, 254] on span "10" at bounding box center [161, 252] width 17 height 17
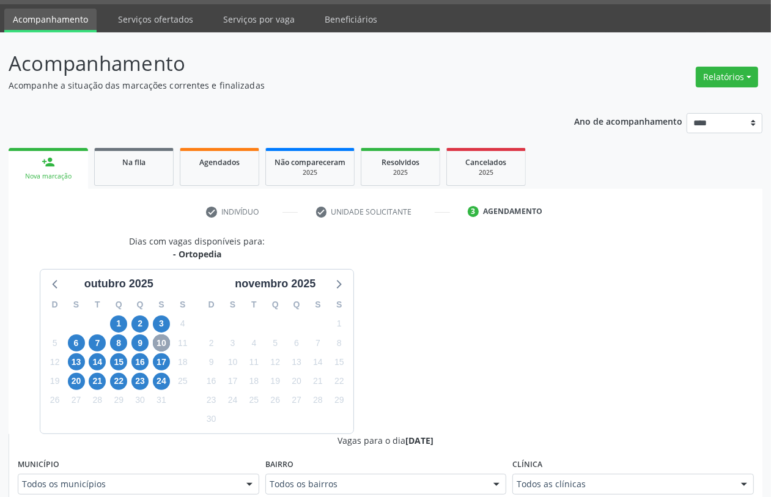
scroll to position [125, 0]
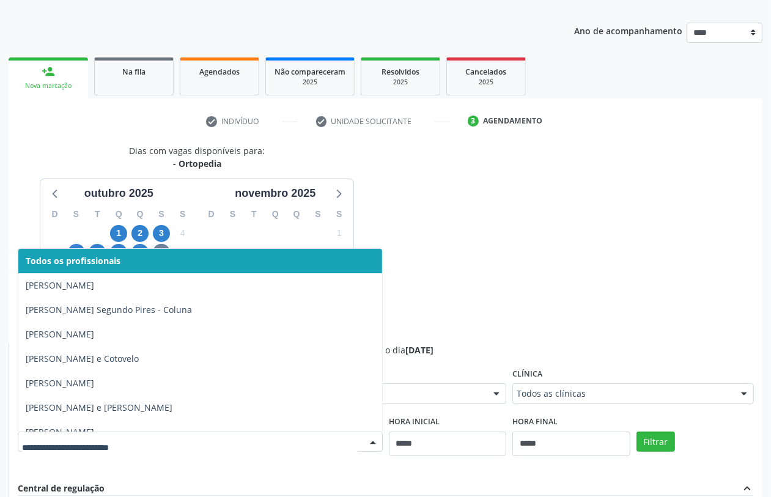
click at [473, 247] on div "Dias com vagas disponíveis para: - Ortopedia outubro 2025 D S T Q Q S S 28 29 3…" at bounding box center [386, 442] width 754 height 596
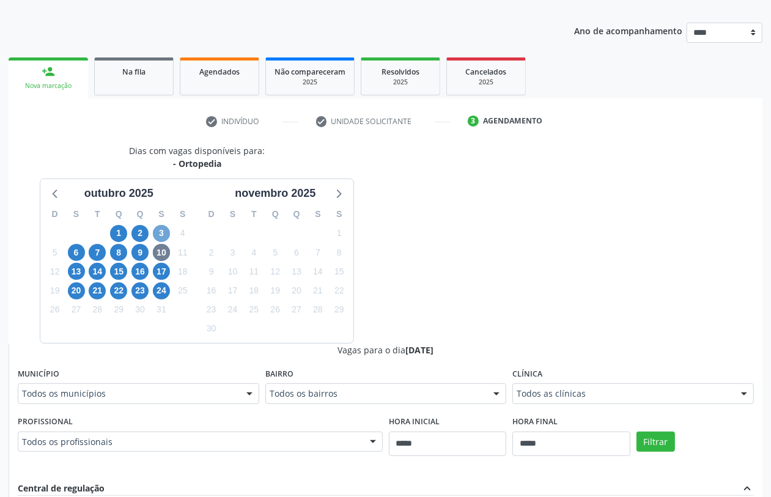
click at [157, 234] on span "3" at bounding box center [161, 233] width 17 height 17
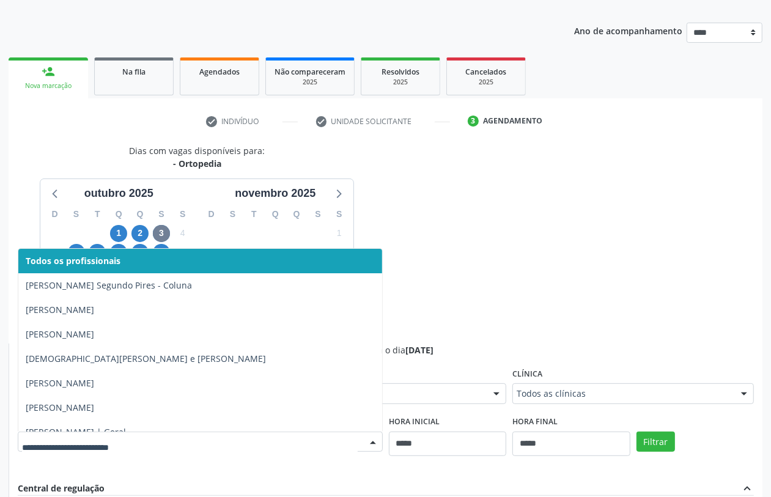
drag, startPoint x: 310, startPoint y: 440, endPoint x: 306, endPoint y: 447, distance: 7.1
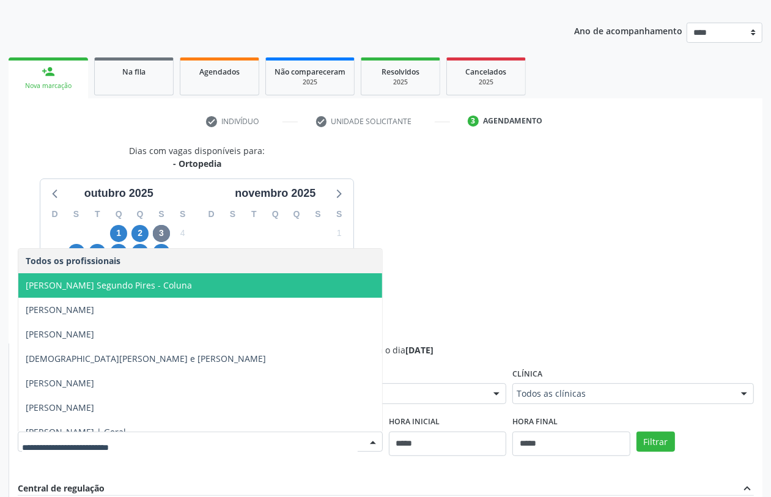
click at [163, 284] on span "Carlos Simões Rosendo Segundo Pires - Coluna" at bounding box center [109, 286] width 166 height 12
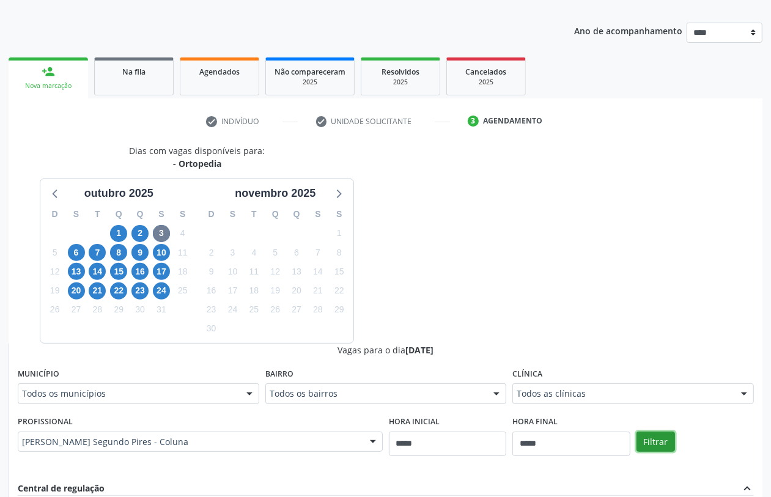
click at [666, 439] on button "Filtrar" at bounding box center [656, 442] width 39 height 21
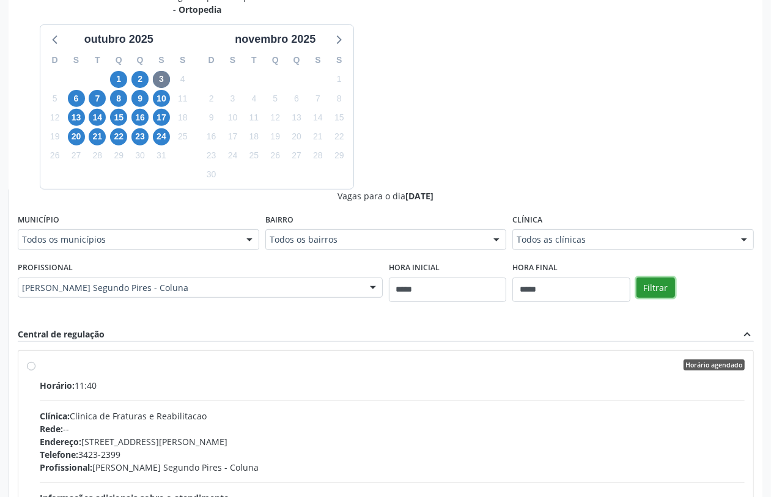
scroll to position [127, 0]
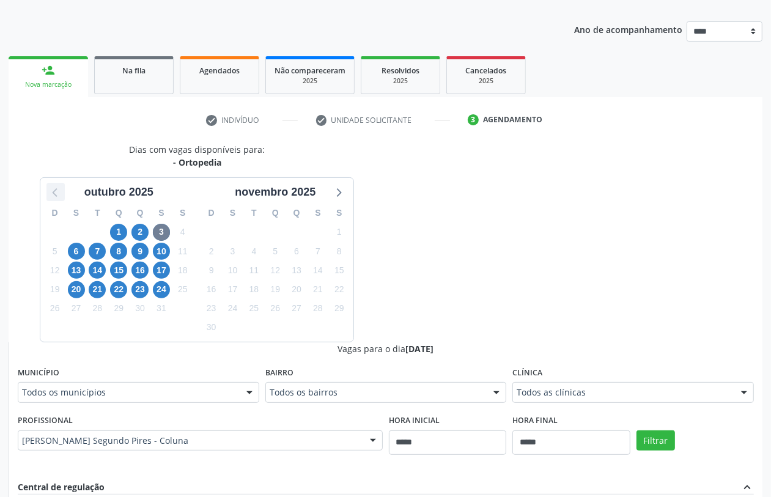
click at [55, 188] on icon at bounding box center [56, 192] width 16 height 16
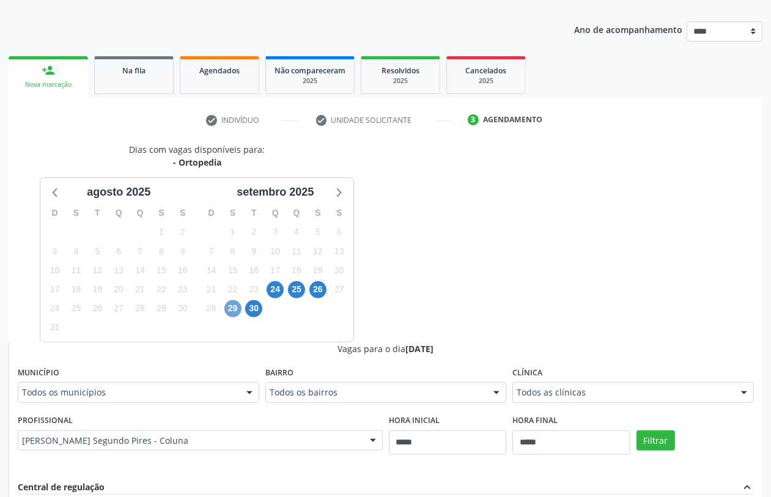
click at [231, 308] on span "29" at bounding box center [232, 308] width 17 height 17
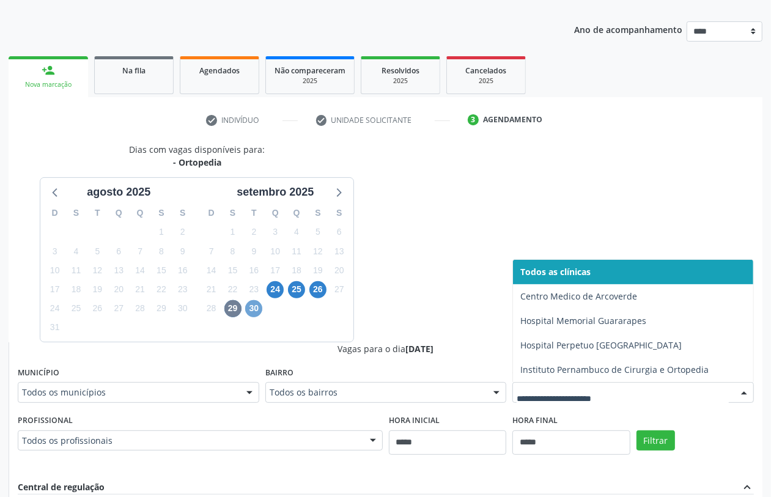
click at [257, 313] on span "30" at bounding box center [253, 308] width 17 height 17
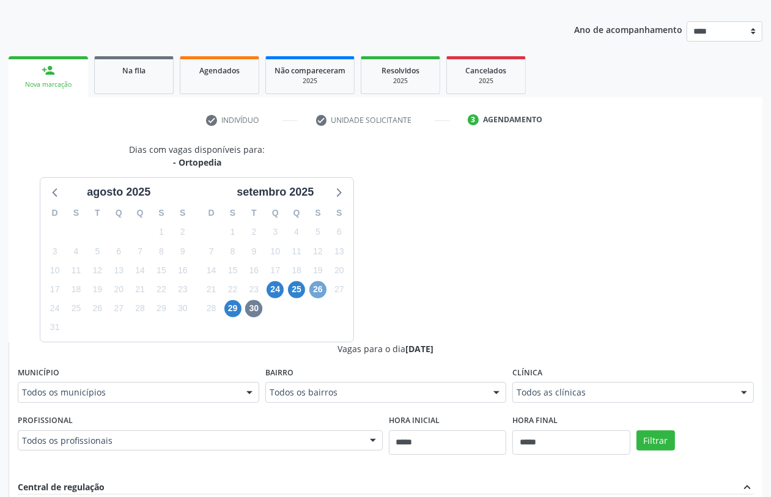
click at [316, 291] on span "26" at bounding box center [318, 289] width 17 height 17
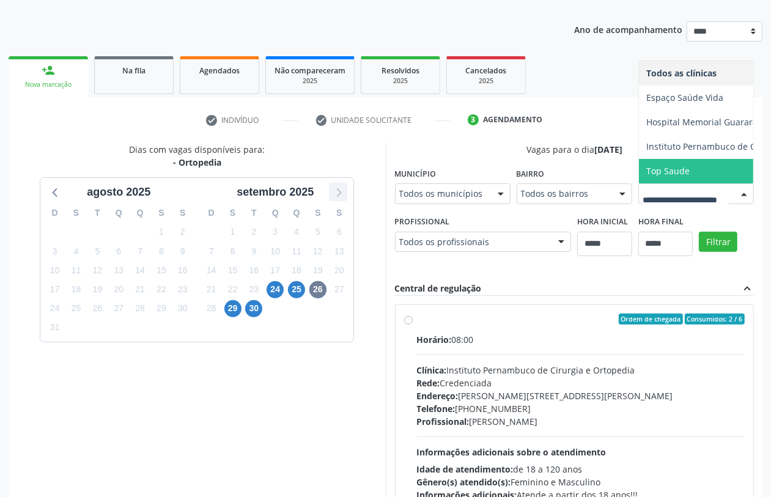
click at [343, 193] on icon at bounding box center [338, 192] width 16 height 16
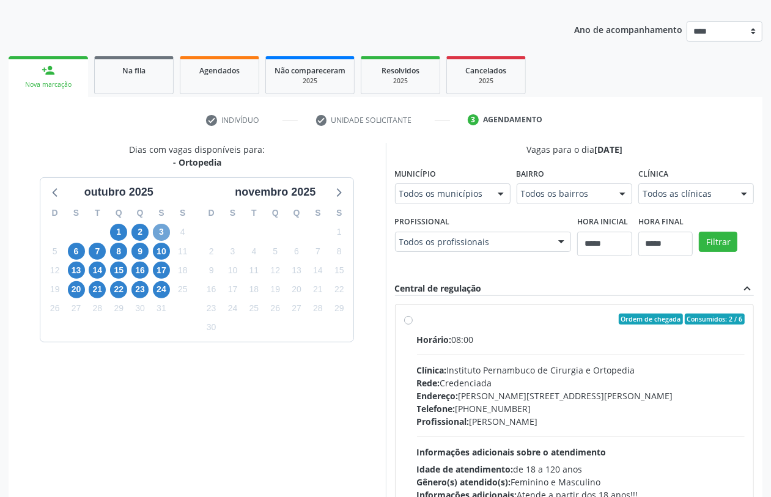
click at [158, 228] on span "3" at bounding box center [161, 232] width 17 height 17
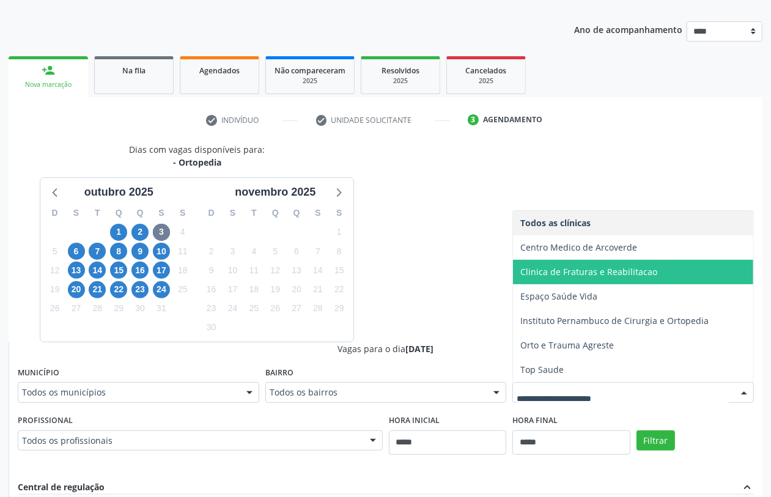
click at [560, 267] on span "Clinica de Fraturas e Reabilitacao" at bounding box center [589, 272] width 137 height 12
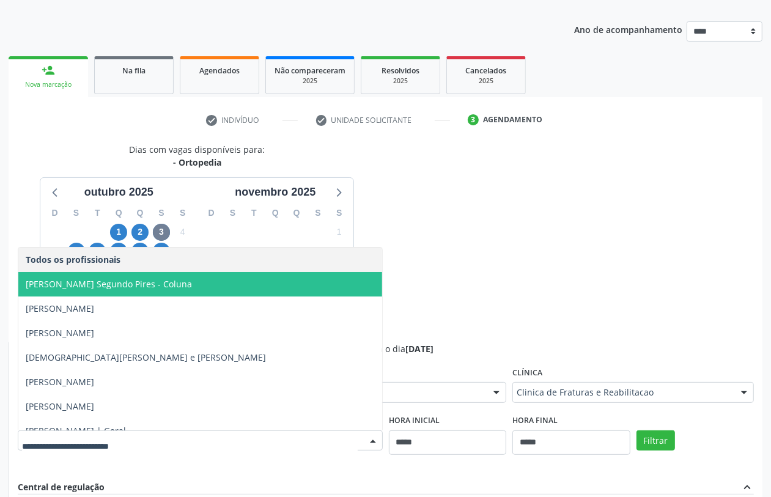
click at [215, 286] on span "Carlos Simões Rosendo Segundo Pires - Coluna" at bounding box center [200, 284] width 364 height 24
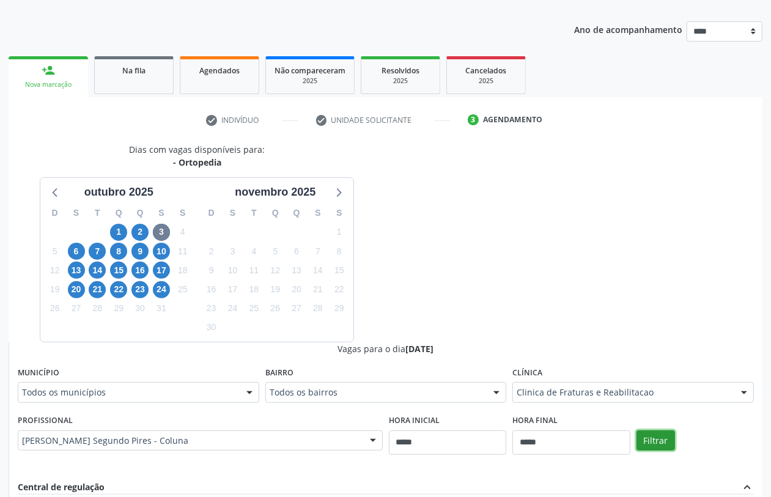
click at [655, 444] on button "Filtrar" at bounding box center [656, 441] width 39 height 21
click at [54, 195] on icon at bounding box center [56, 192] width 16 height 16
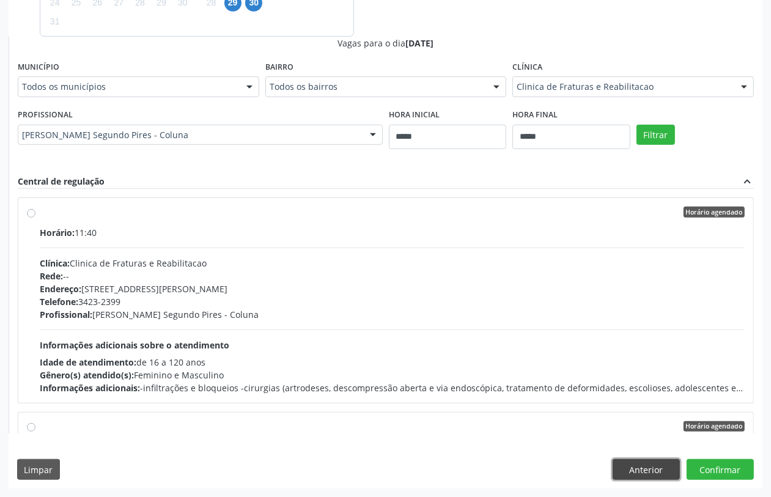
click at [655, 468] on button "Anterior" at bounding box center [646, 469] width 67 height 21
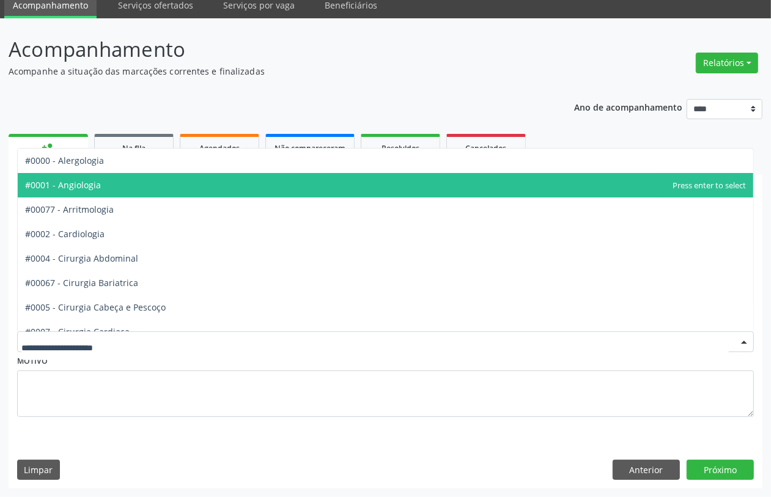
click at [114, 188] on span "#0001 - Angiologia" at bounding box center [386, 185] width 736 height 24
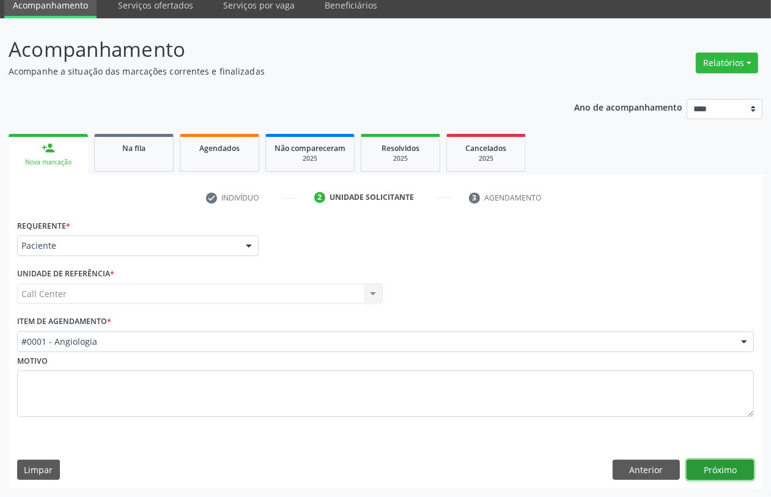
click at [724, 466] on button "Próximo" at bounding box center [720, 470] width 67 height 21
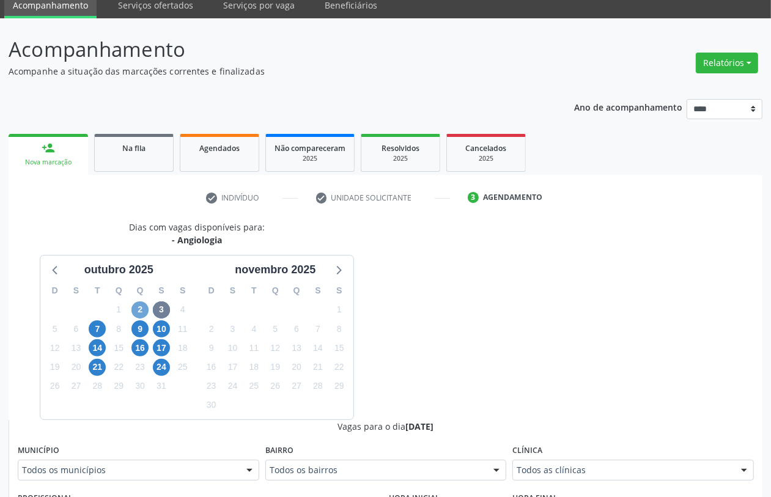
click at [141, 306] on span "2" at bounding box center [140, 310] width 17 height 17
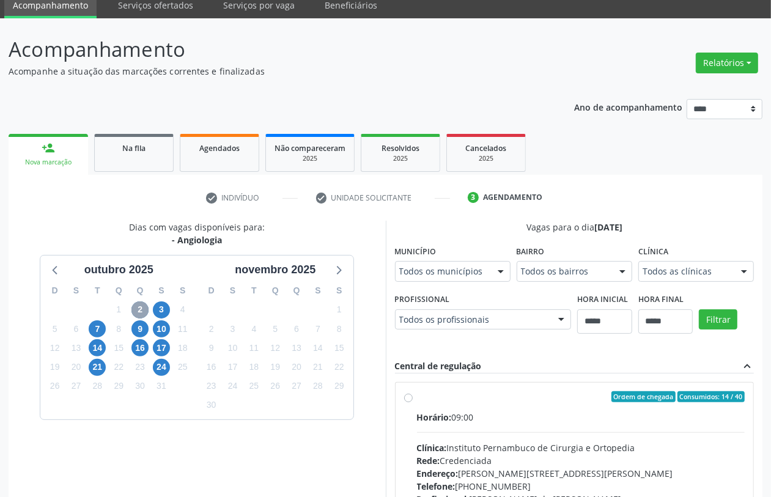
scroll to position [233, 0]
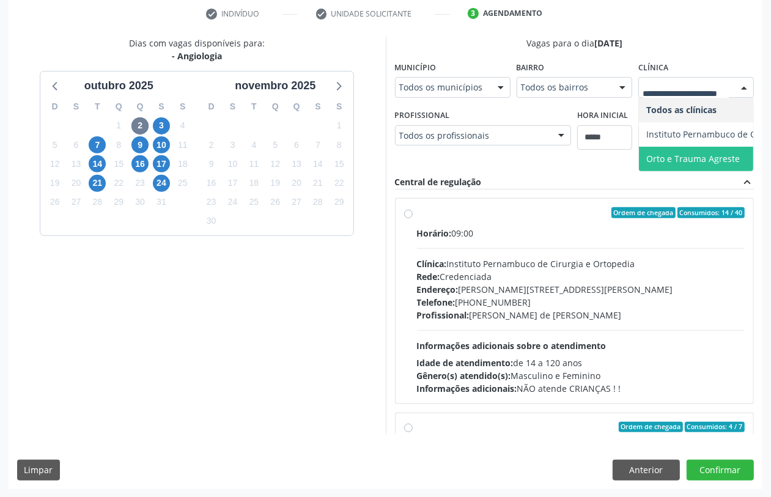
click at [692, 154] on span "Orto e Trauma Agreste" at bounding box center [694, 159] width 94 height 12
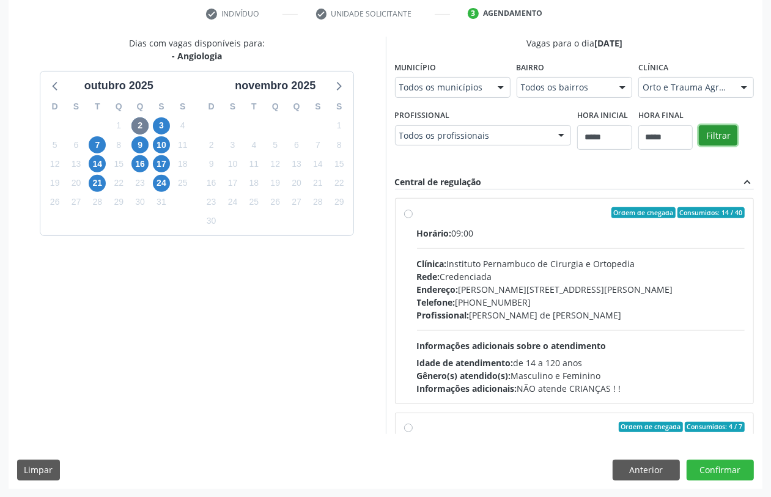
click at [713, 127] on button "Filtrar" at bounding box center [718, 135] width 39 height 21
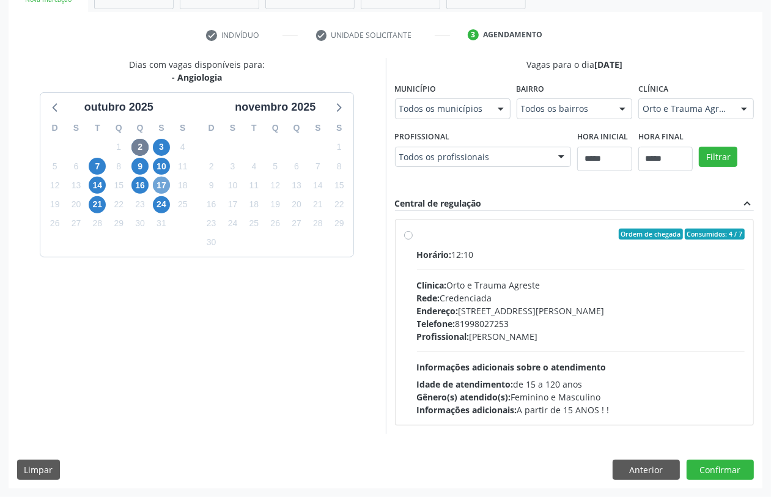
click at [158, 185] on span "17" at bounding box center [161, 185] width 17 height 17
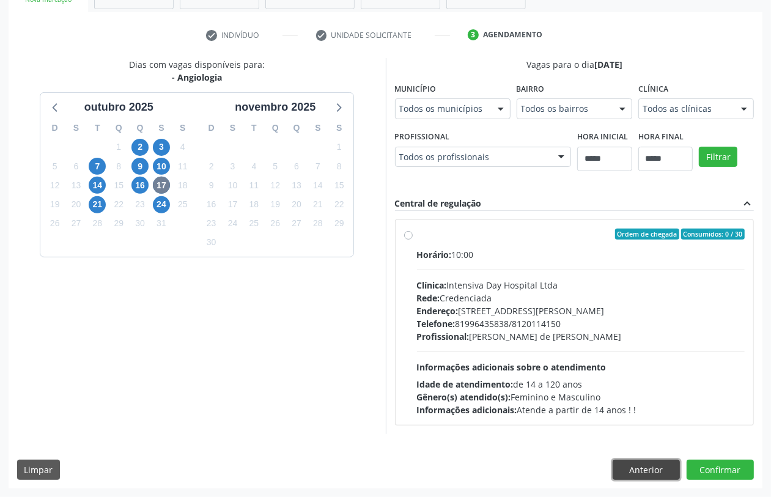
click at [641, 466] on button "Anterior" at bounding box center [646, 470] width 67 height 21
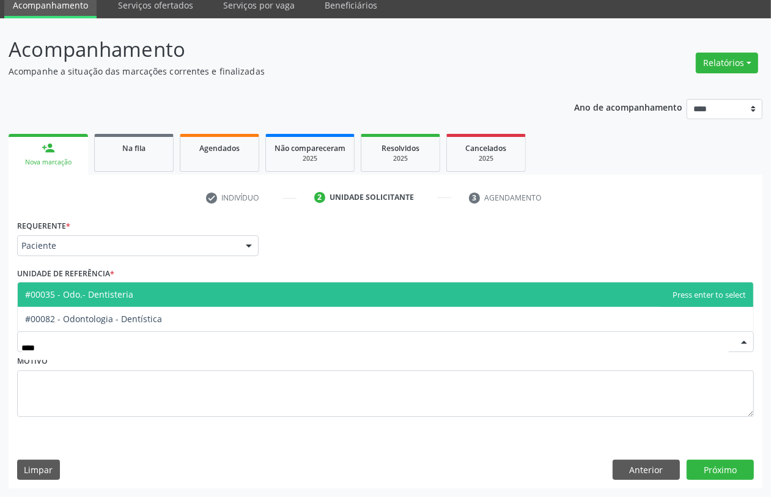
click at [111, 297] on span "#00035 - Odo.- Dentisteria" at bounding box center [79, 295] width 108 height 12
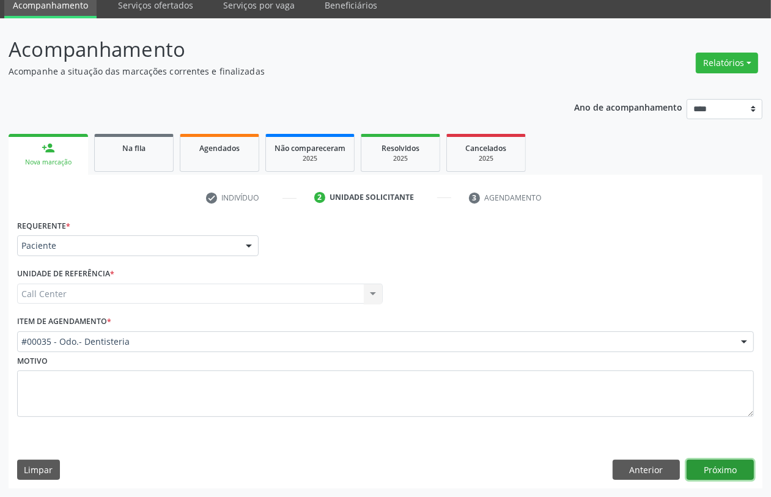
click at [710, 463] on button "Próximo" at bounding box center [720, 470] width 67 height 21
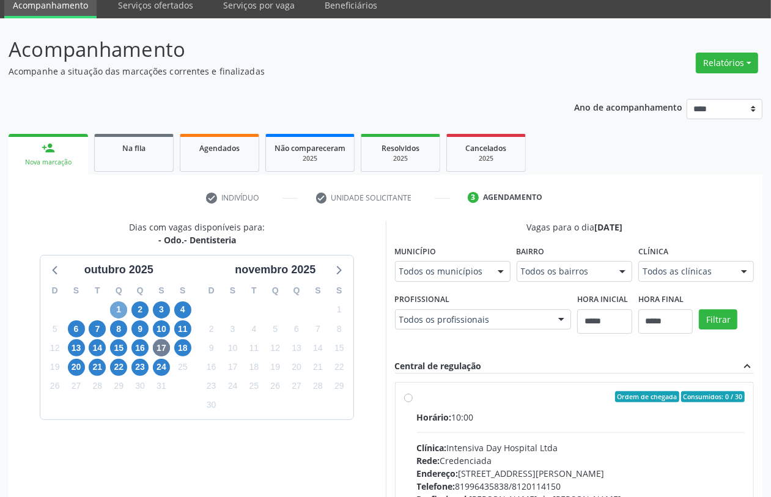
click at [114, 309] on span "1" at bounding box center [118, 310] width 17 height 17
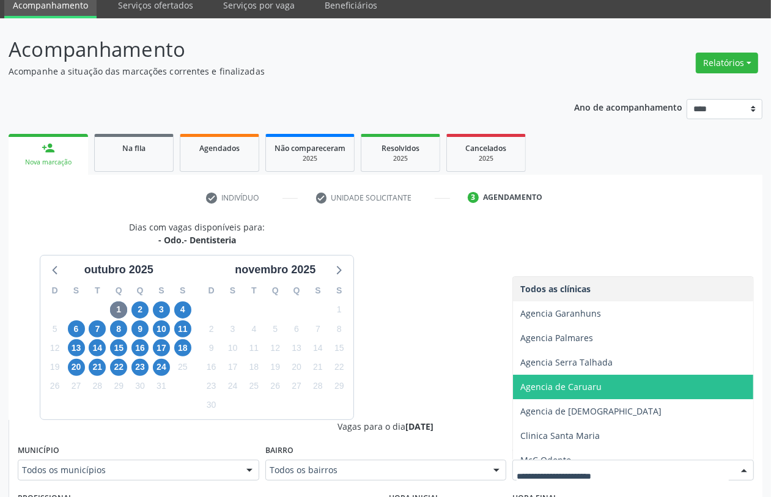
click at [591, 392] on span "Agencia de Caruaru" at bounding box center [561, 387] width 81 height 12
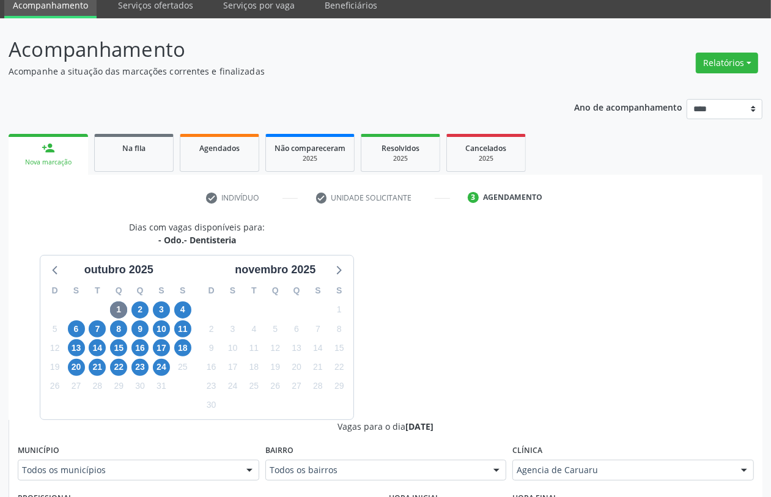
scroll to position [431, 0]
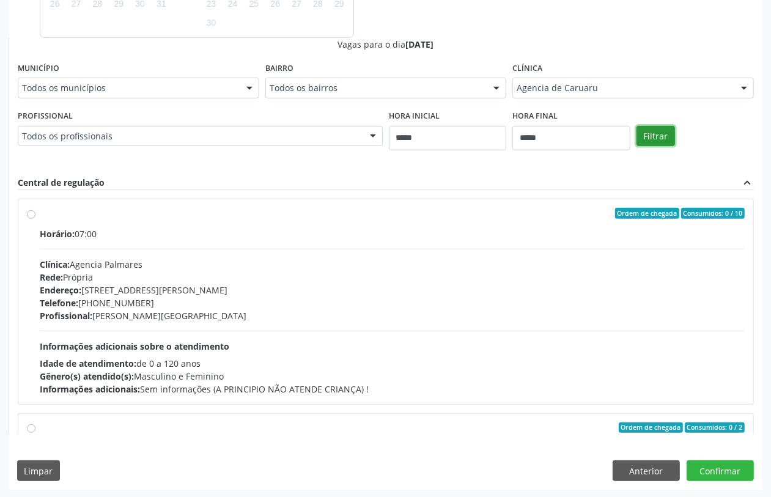
click at [664, 127] on button "Filtrar" at bounding box center [656, 136] width 39 height 21
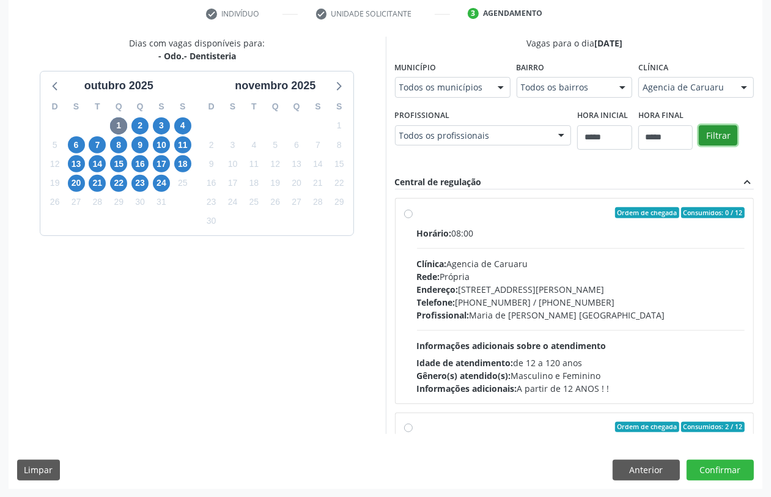
scroll to position [157, 0]
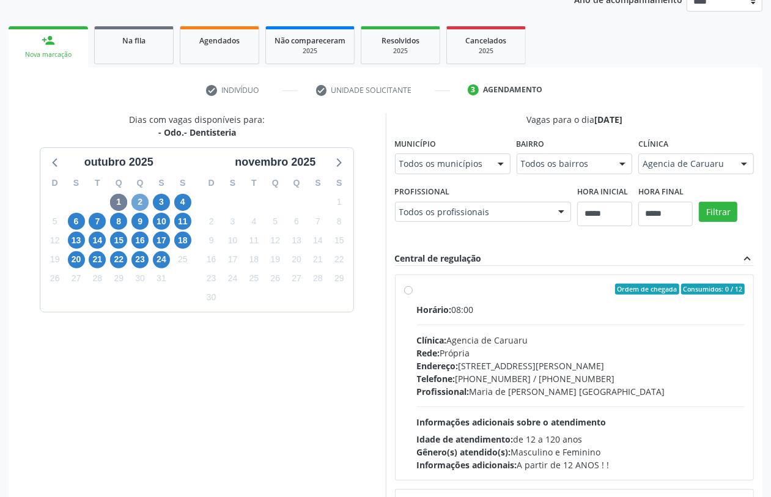
click at [142, 204] on span "2" at bounding box center [140, 202] width 17 height 17
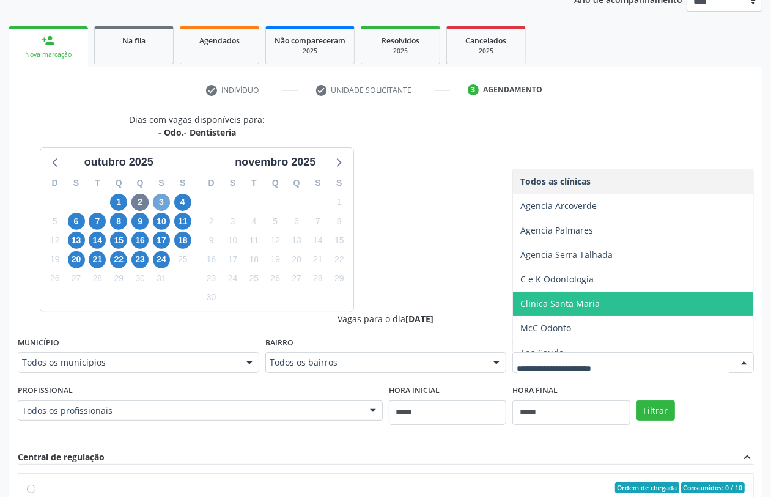
click at [160, 202] on span "3" at bounding box center [161, 202] width 17 height 17
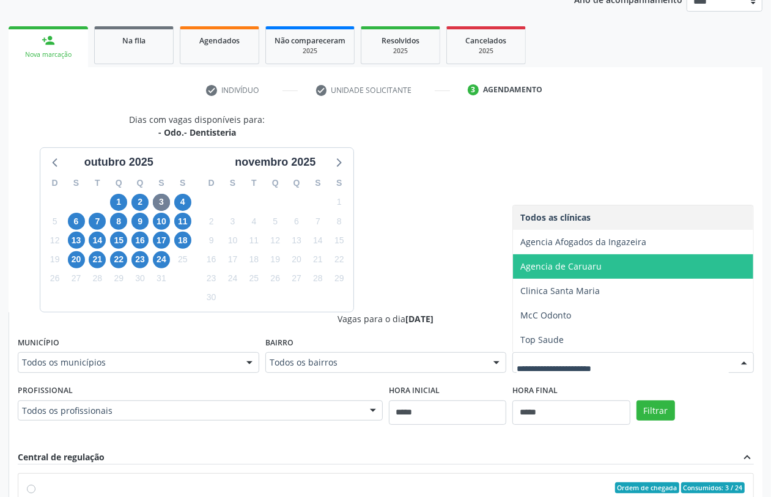
click at [585, 263] on span "Agencia de Caruaru" at bounding box center [561, 267] width 81 height 12
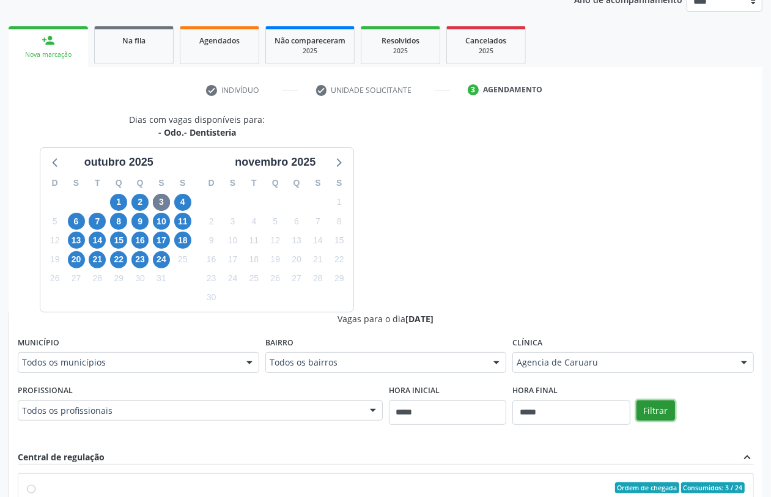
click at [662, 407] on button "Filtrar" at bounding box center [656, 411] width 39 height 21
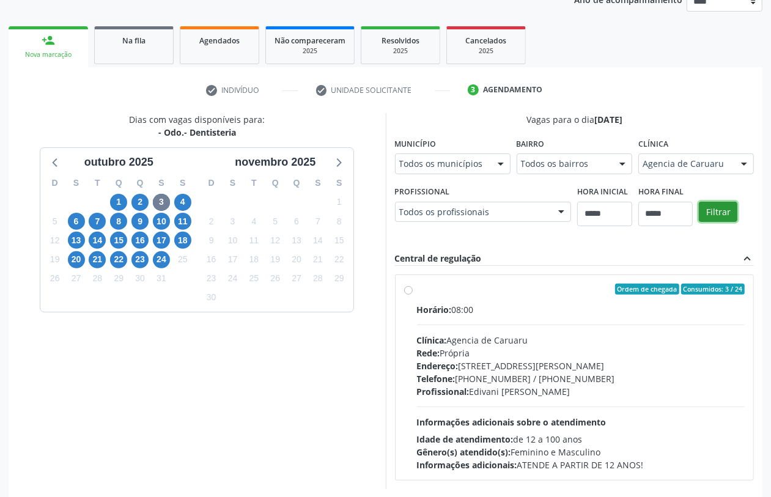
scroll to position [212, 0]
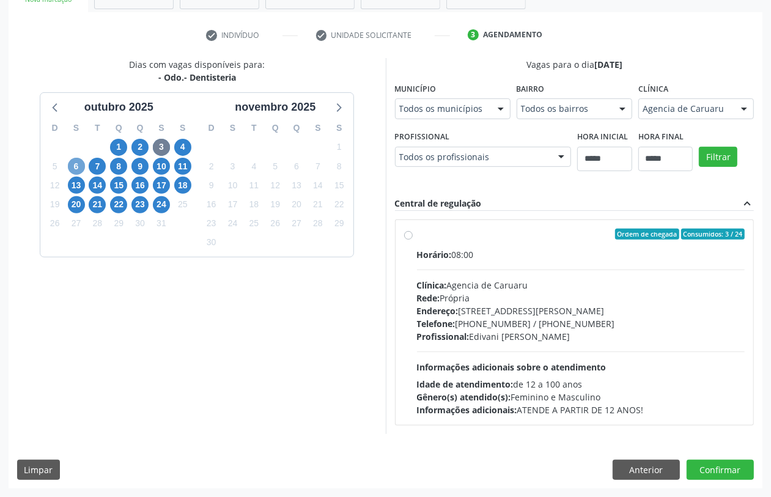
click at [75, 163] on span "6" at bounding box center [76, 166] width 17 height 17
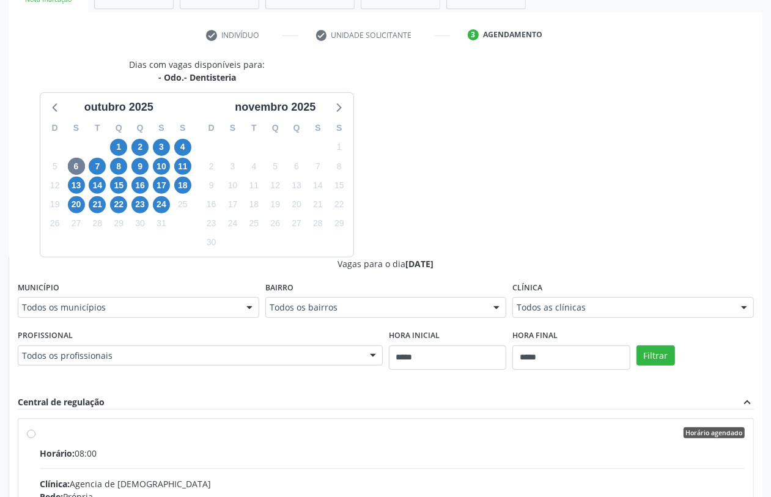
click at [626, 315] on div "Todos as clínicas" at bounding box center [634, 307] width 242 height 21
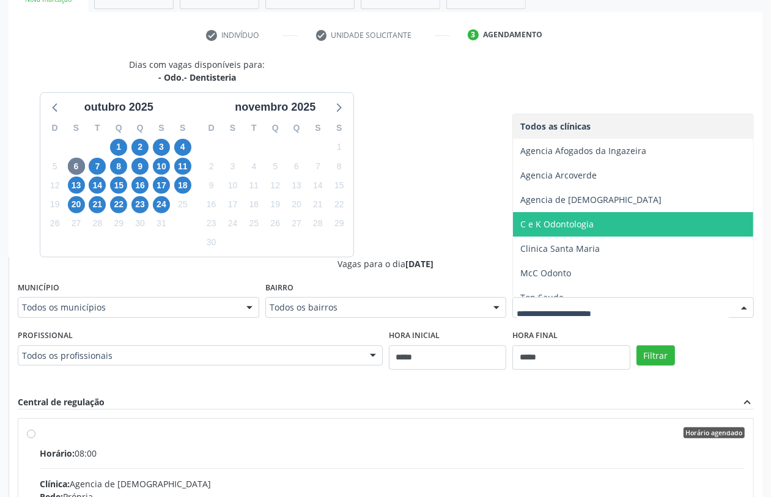
scroll to position [13, 0]
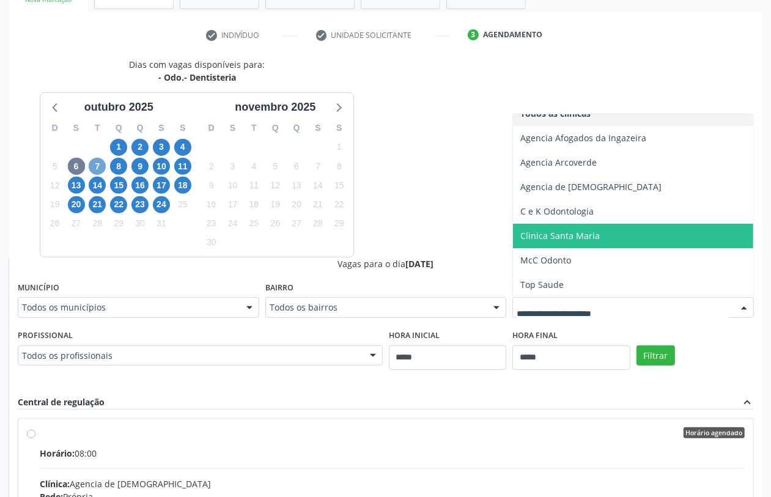
drag, startPoint x: 98, startPoint y: 170, endPoint x: 111, endPoint y: 175, distance: 13.7
click at [98, 170] on span "7" at bounding box center [97, 166] width 17 height 17
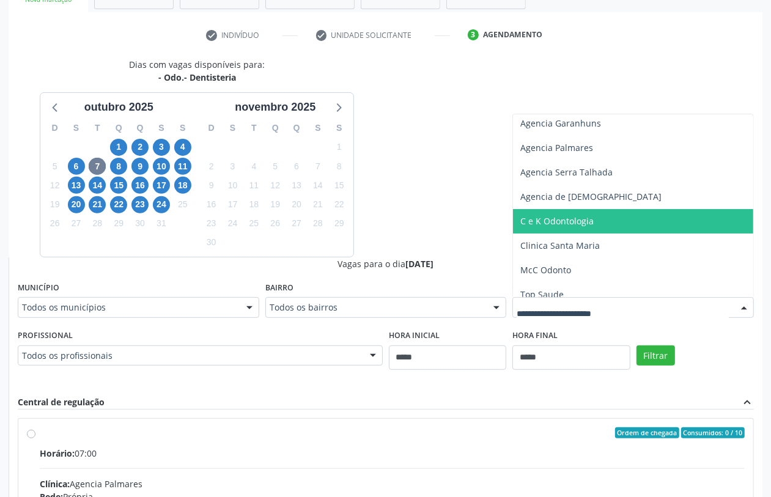
scroll to position [0, 0]
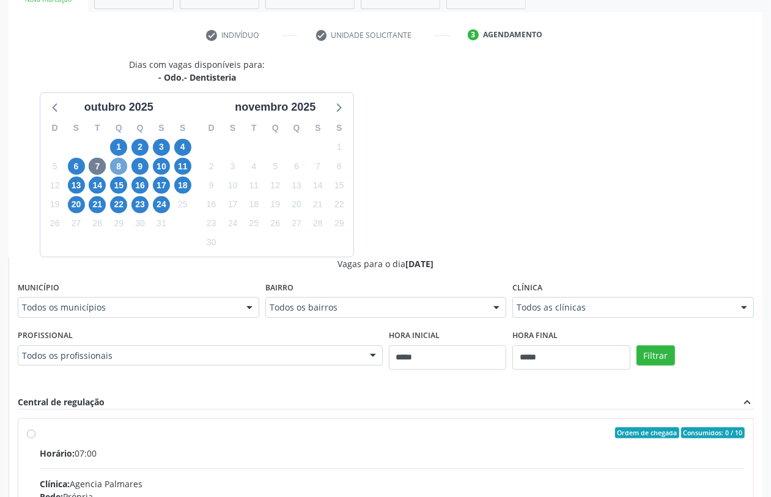
click at [122, 163] on span "8" at bounding box center [118, 166] width 17 height 17
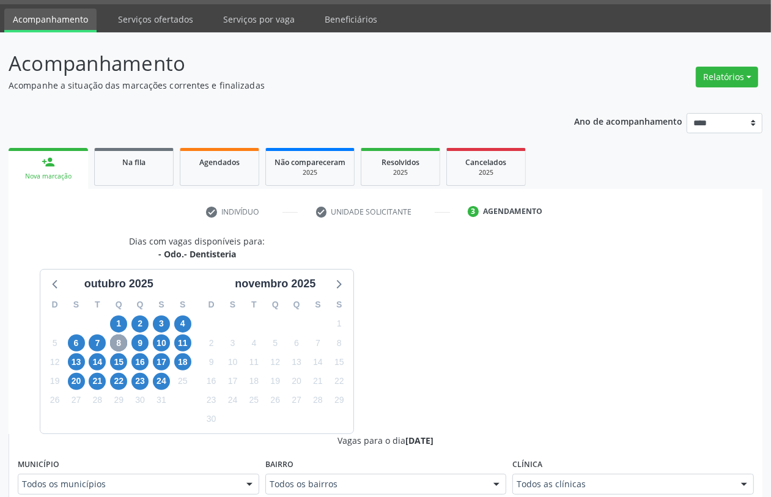
scroll to position [212, 0]
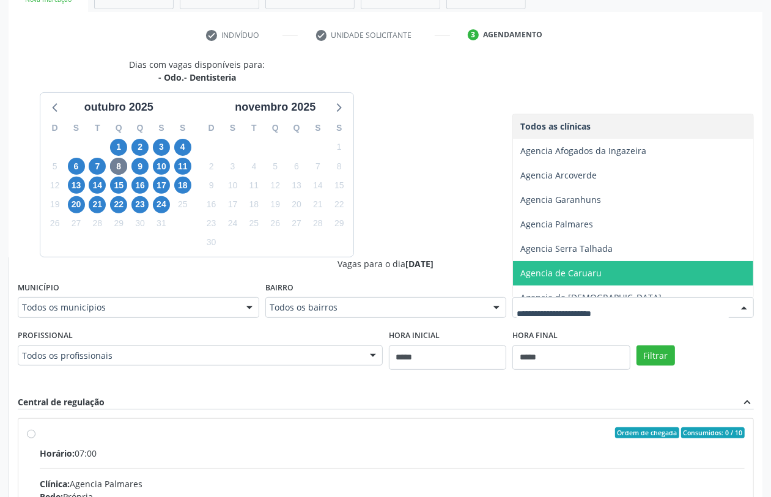
click at [595, 267] on span "Agencia de Caruaru" at bounding box center [561, 273] width 81 height 12
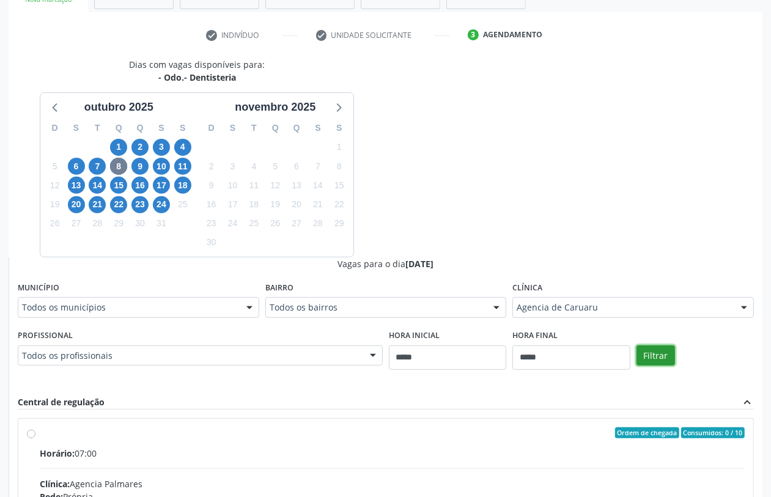
click at [656, 358] on button "Filtrar" at bounding box center [656, 356] width 39 height 21
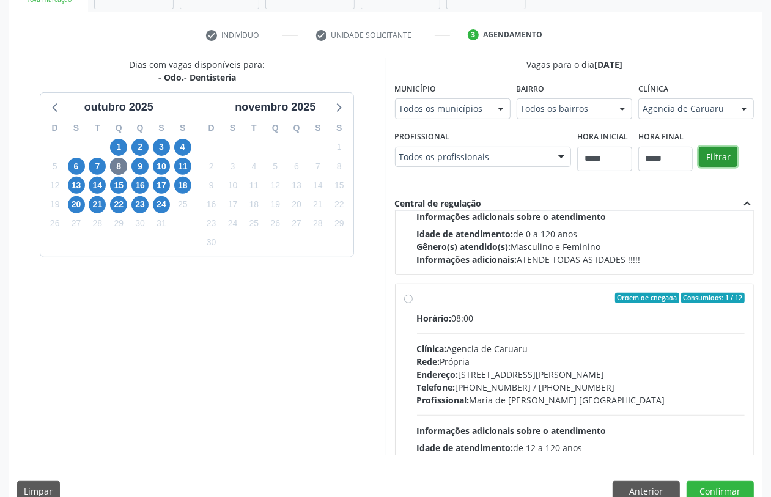
scroll to position [0, 0]
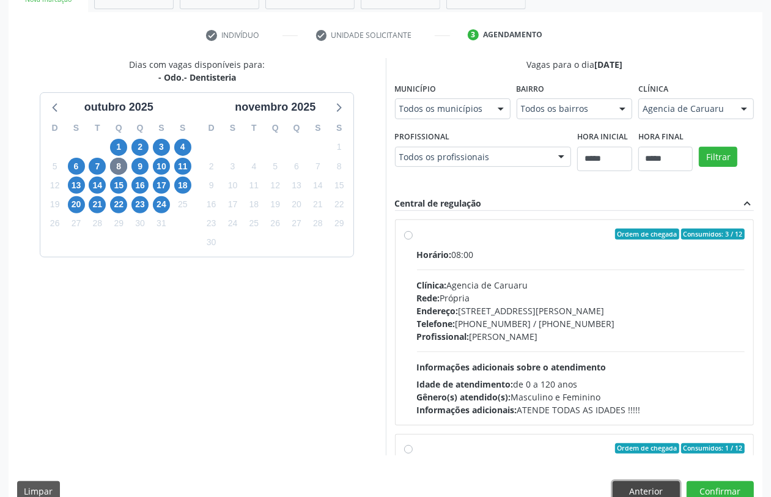
click at [626, 494] on button "Anterior" at bounding box center [646, 491] width 67 height 21
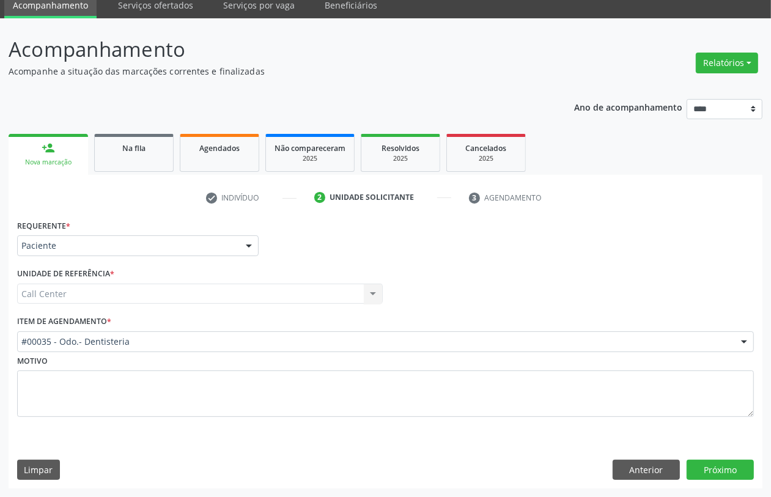
scroll to position [49, 0]
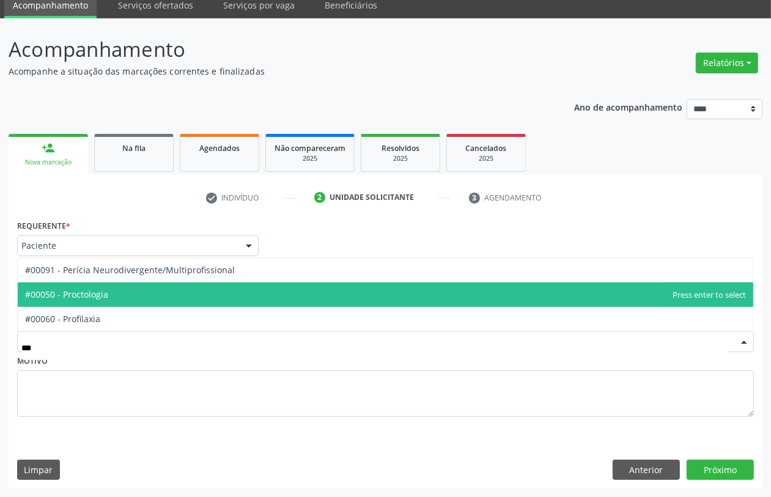
click at [138, 299] on span "#00050 - Proctologia" at bounding box center [386, 295] width 736 height 24
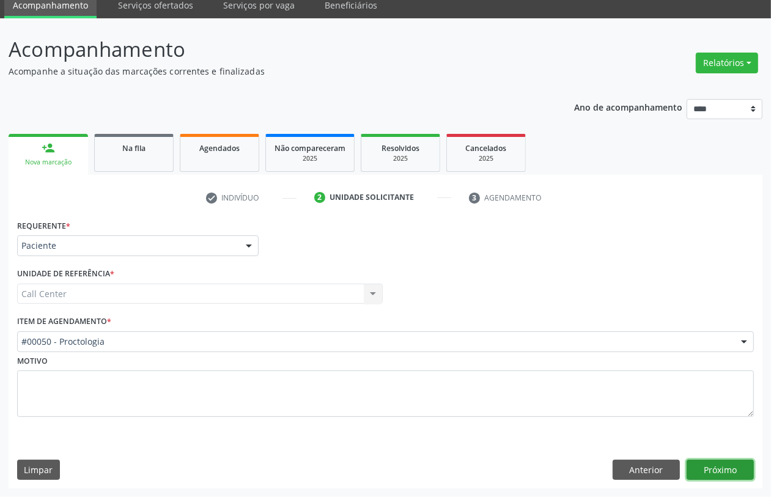
click at [719, 463] on button "Próximo" at bounding box center [720, 470] width 67 height 21
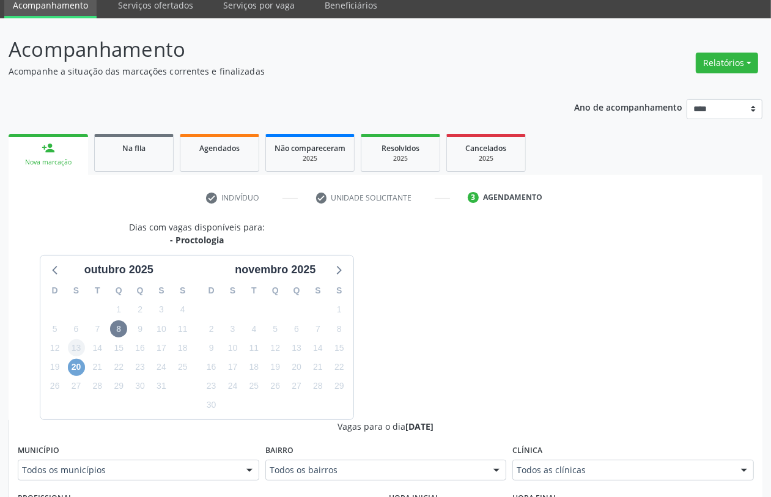
click at [69, 362] on span "20" at bounding box center [76, 367] width 17 height 17
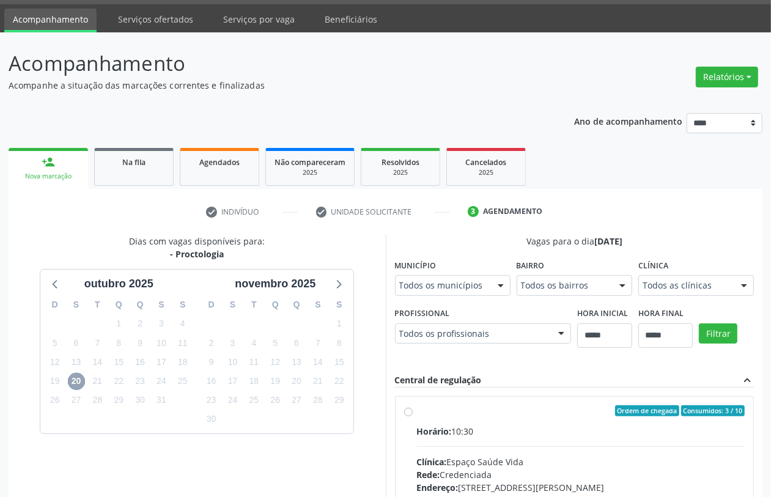
scroll to position [212, 0]
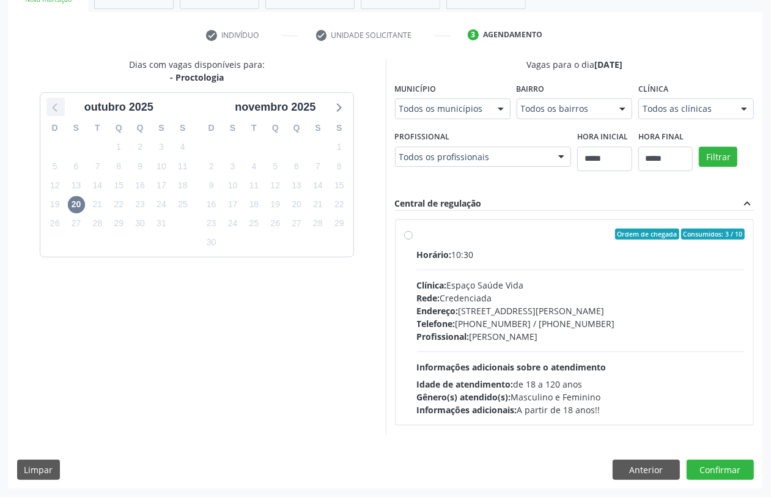
drag, startPoint x: 51, startPoint y: 110, endPoint x: 56, endPoint y: 115, distance: 6.9
click at [50, 108] on icon at bounding box center [56, 107] width 16 height 16
click at [251, 226] on span "30" at bounding box center [253, 223] width 17 height 17
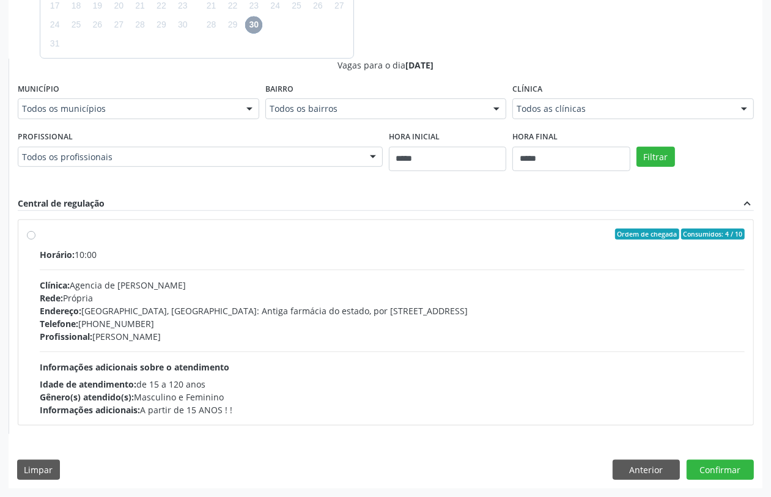
scroll to position [105, 0]
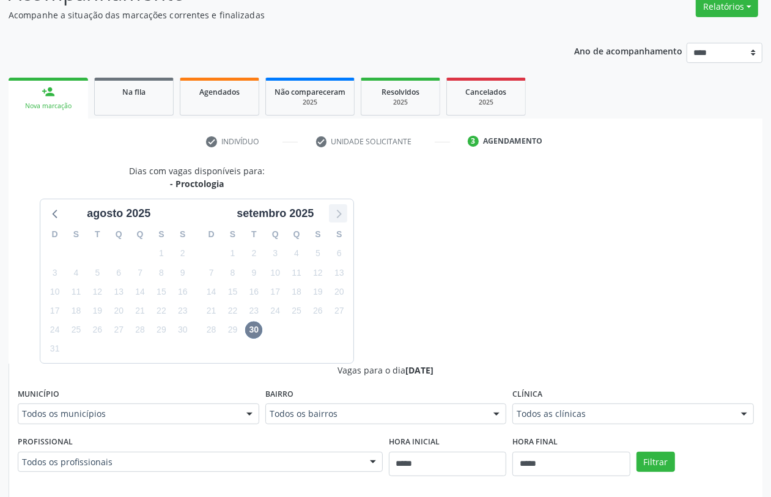
click at [343, 215] on icon at bounding box center [338, 214] width 16 height 16
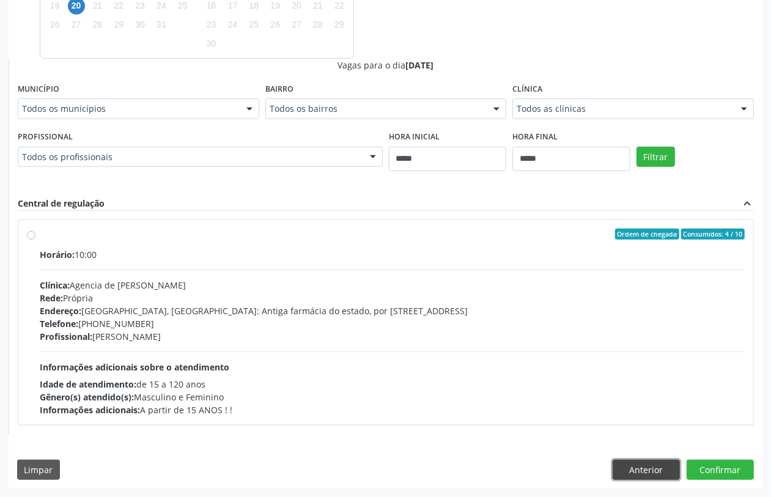
click at [650, 470] on button "Anterior" at bounding box center [646, 470] width 67 height 21
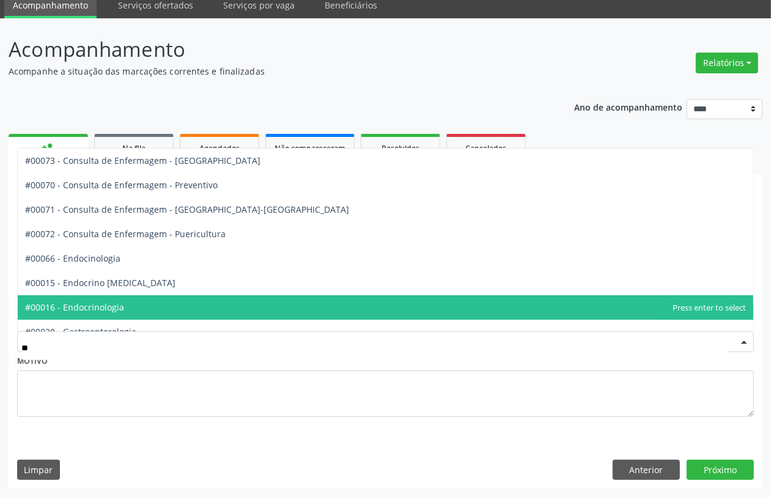
click at [154, 311] on span "#00016 - Endocrinologia" at bounding box center [386, 307] width 736 height 24
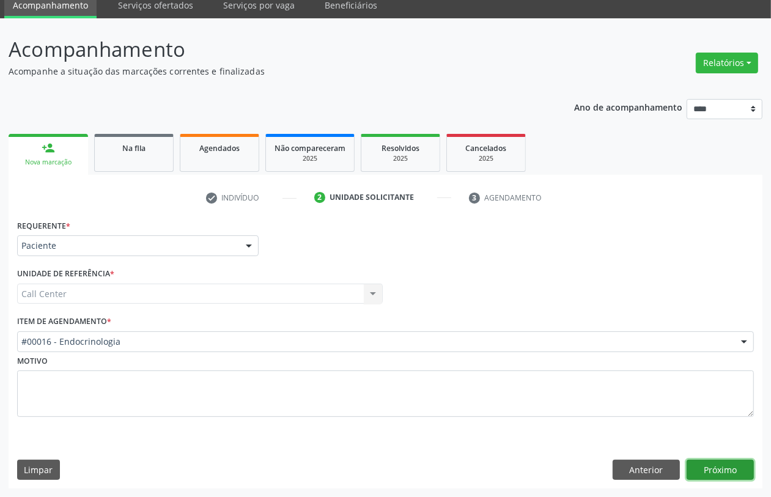
click at [722, 466] on button "Próximo" at bounding box center [720, 470] width 67 height 21
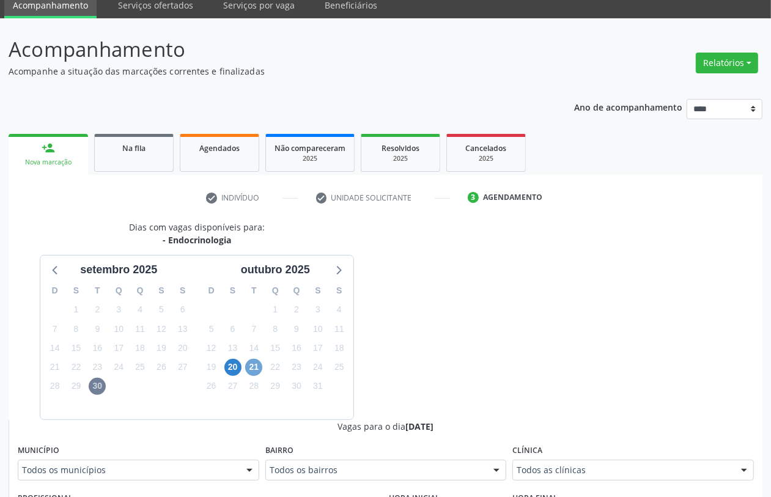
click at [253, 363] on span "21" at bounding box center [253, 367] width 17 height 17
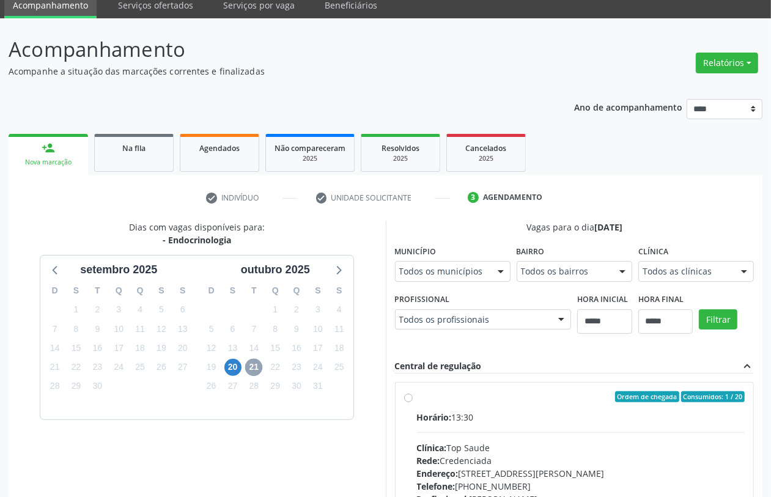
scroll to position [411, 0]
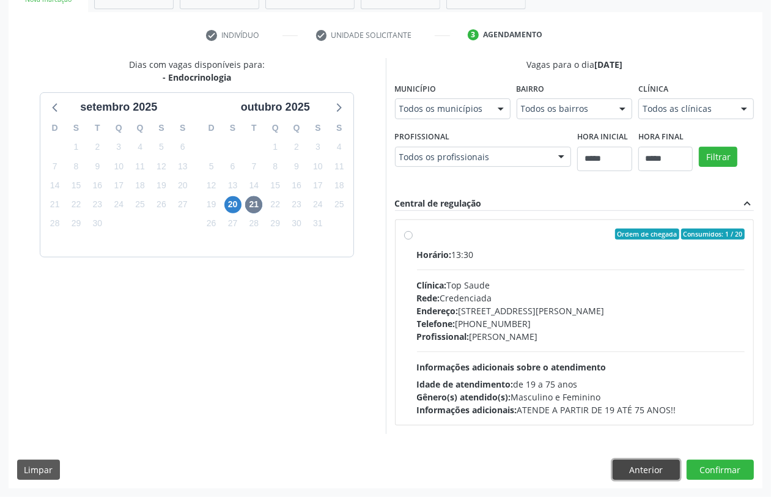
click at [661, 465] on button "Anterior" at bounding box center [646, 470] width 67 height 21
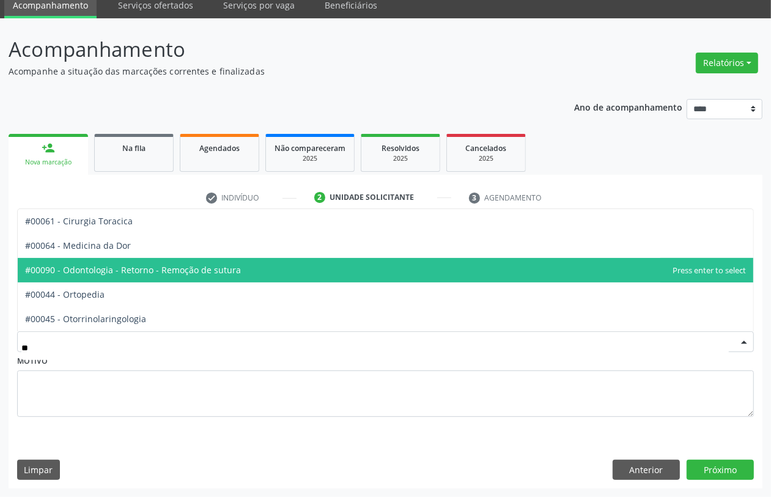
type input "***"
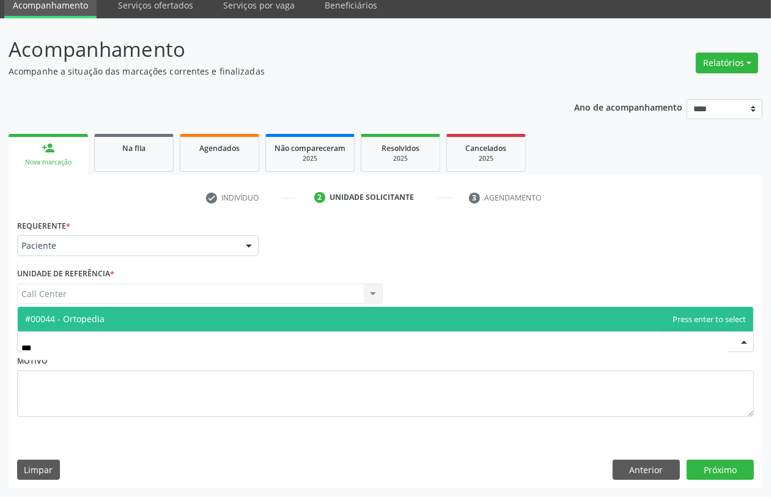
drag, startPoint x: 117, startPoint y: 317, endPoint x: 149, endPoint y: 333, distance: 35.3
click at [117, 316] on span "#00044 - Ortopedia" at bounding box center [386, 319] width 736 height 24
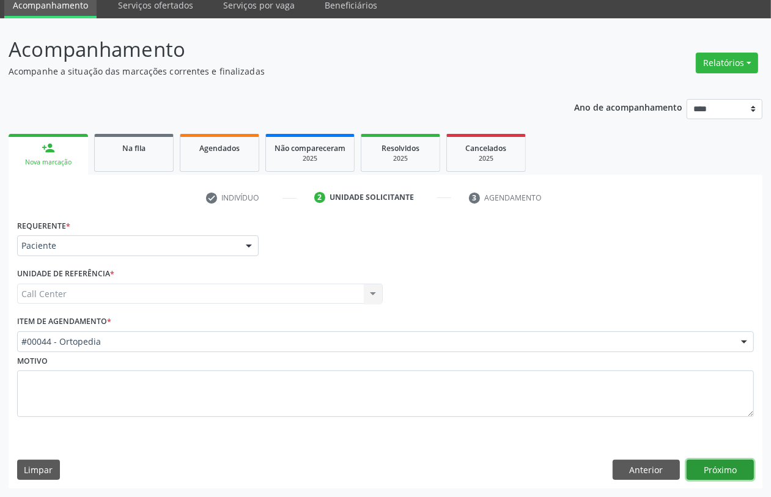
click at [744, 464] on button "Próximo" at bounding box center [720, 470] width 67 height 21
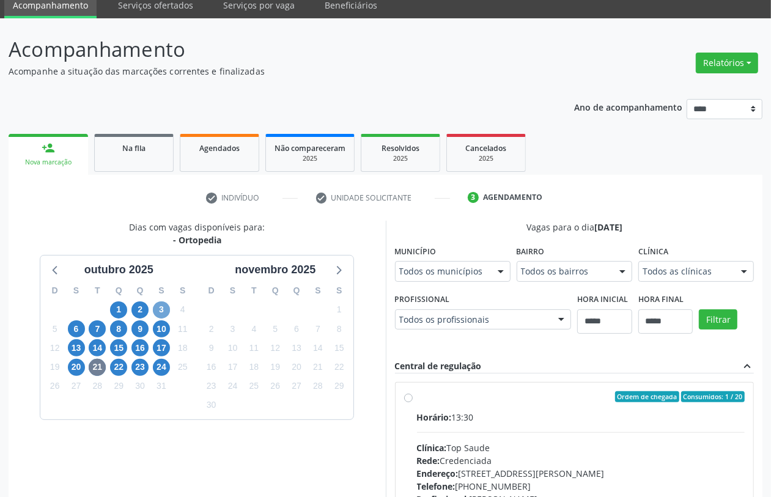
click at [166, 313] on span "3" at bounding box center [161, 310] width 17 height 17
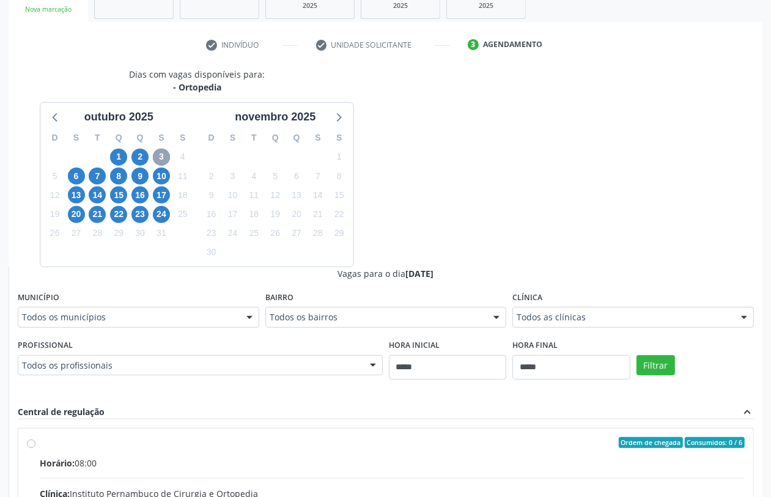
scroll to position [278, 0]
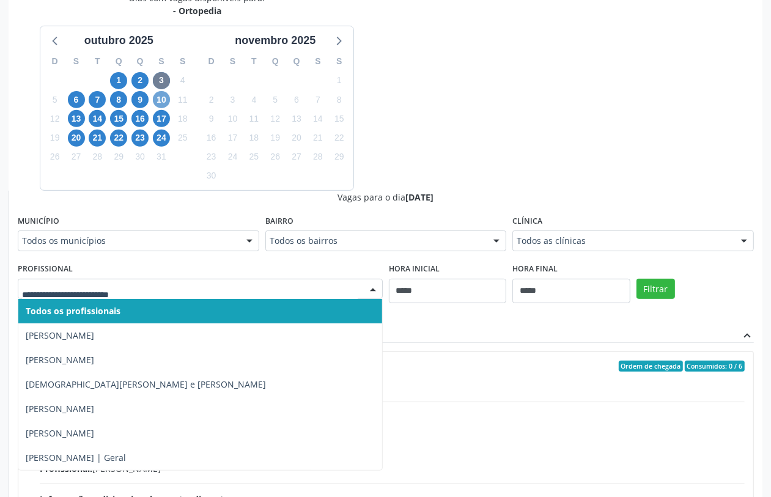
click at [161, 104] on span "10" at bounding box center [161, 99] width 17 height 17
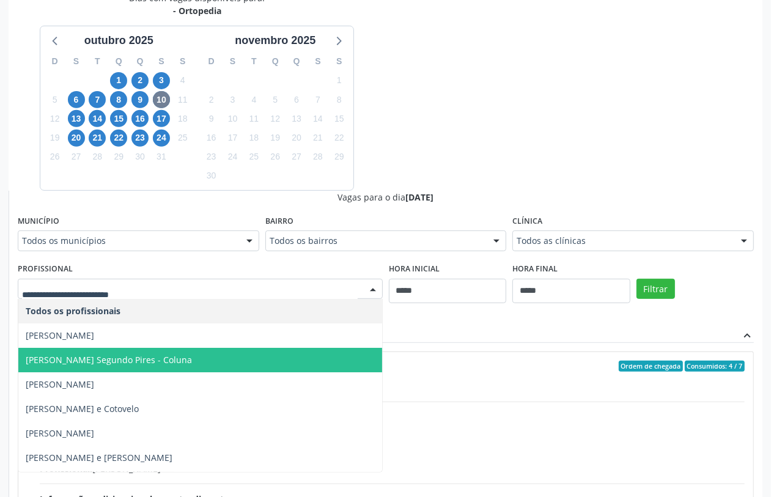
click at [185, 360] on span "Carlos Simões Rosendo Segundo Pires - Coluna" at bounding box center [109, 360] width 166 height 12
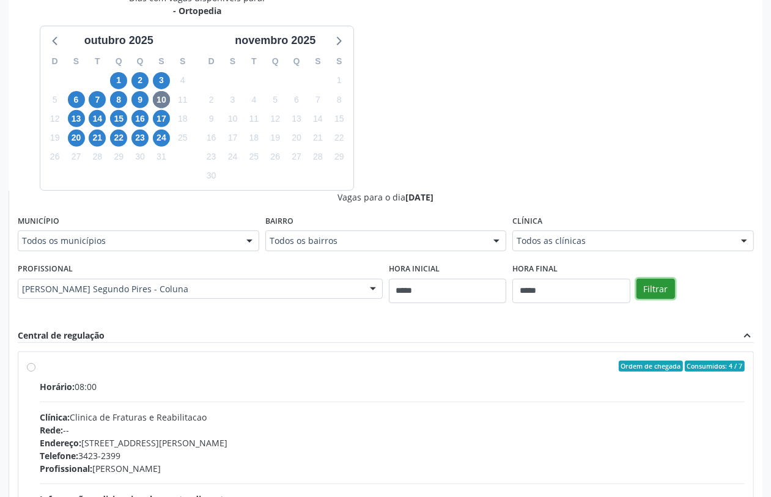
click at [650, 288] on button "Filtrar" at bounding box center [656, 289] width 39 height 21
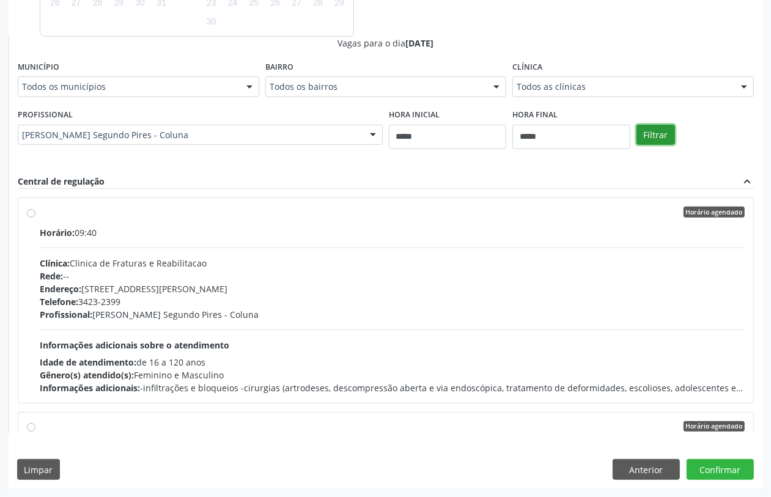
click at [662, 139] on button "Filtrar" at bounding box center [656, 135] width 39 height 21
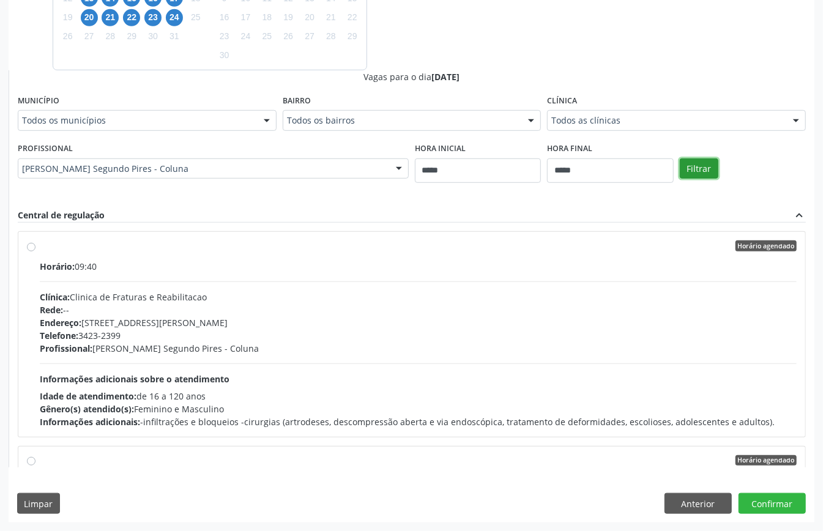
scroll to position [155, 0]
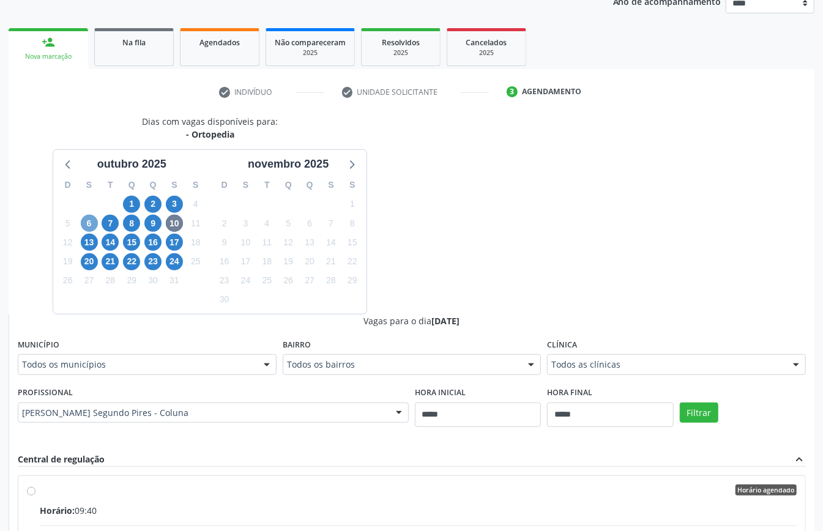
click at [91, 223] on span "6" at bounding box center [89, 223] width 17 height 17
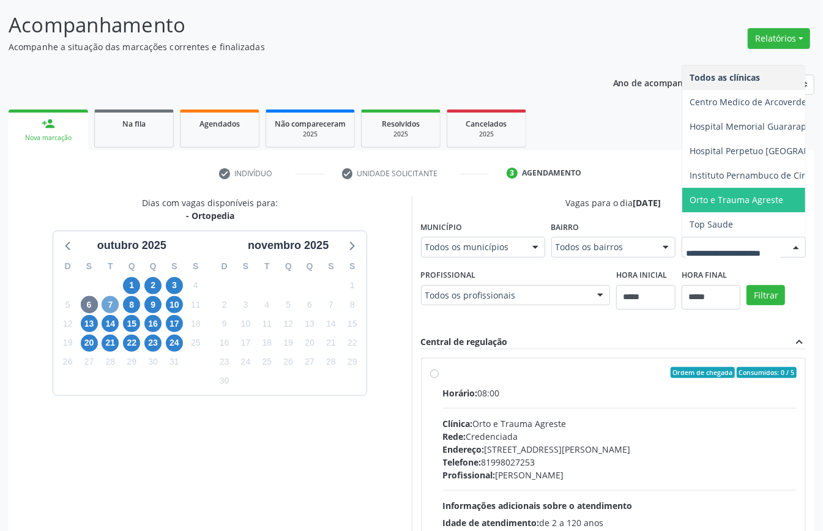
click at [111, 307] on span "7" at bounding box center [110, 304] width 17 height 17
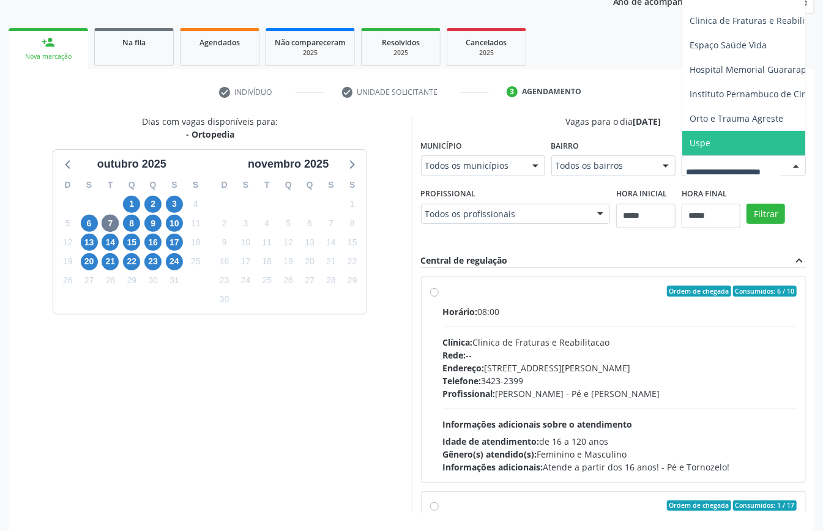
click at [689, 149] on span "Uspe" at bounding box center [699, 143] width 21 height 12
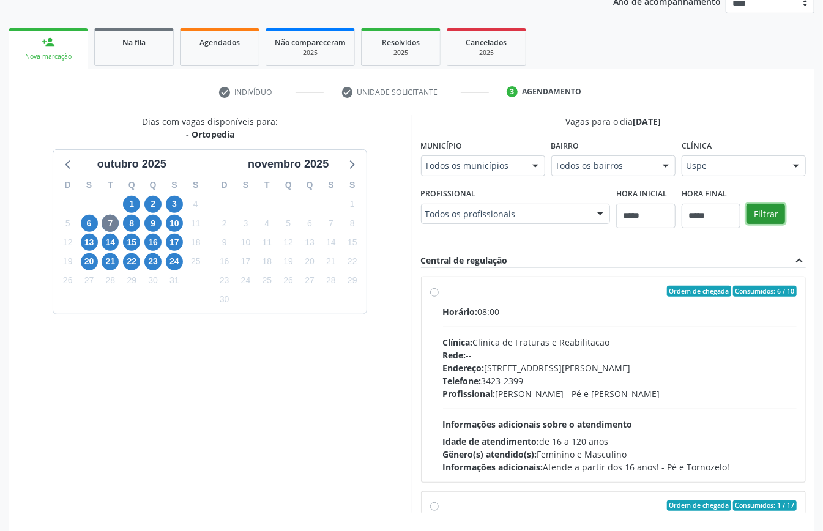
click at [746, 224] on button "Filtrar" at bounding box center [765, 214] width 39 height 21
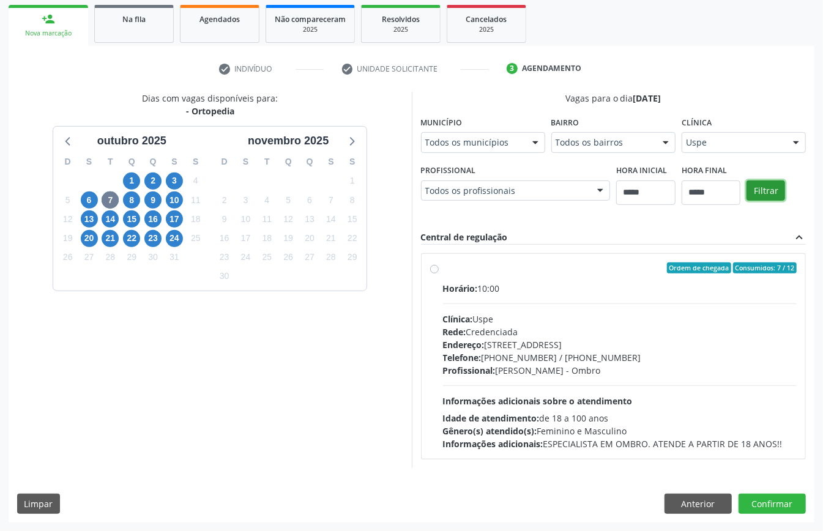
scroll to position [216, 0]
click at [126, 191] on span "8" at bounding box center [131, 199] width 17 height 17
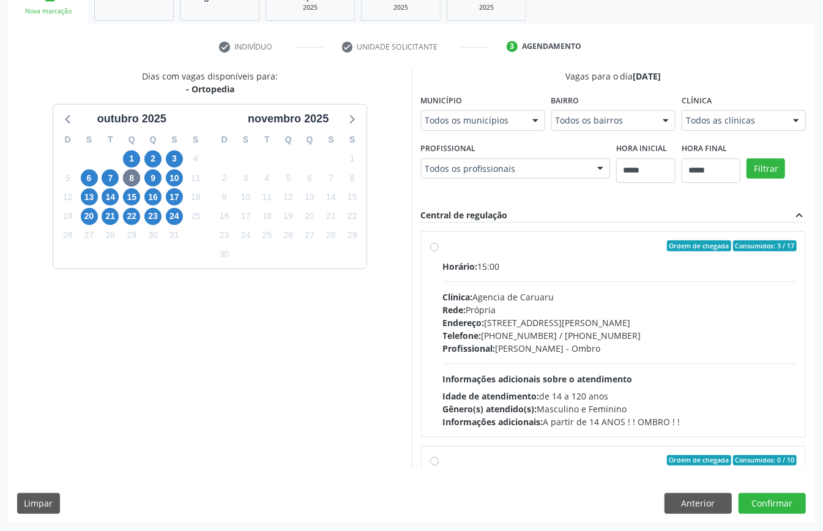
click at [681, 131] on div "Todos as clínicas" at bounding box center [743, 120] width 124 height 21
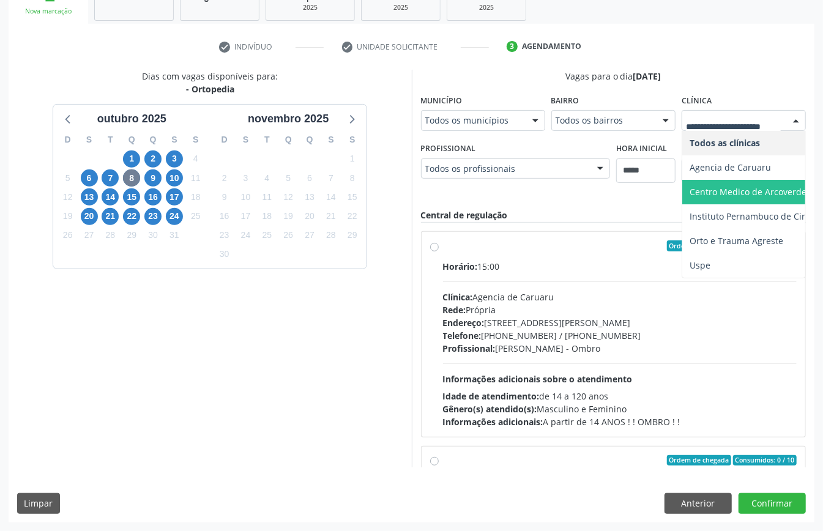
scroll to position [379, 0]
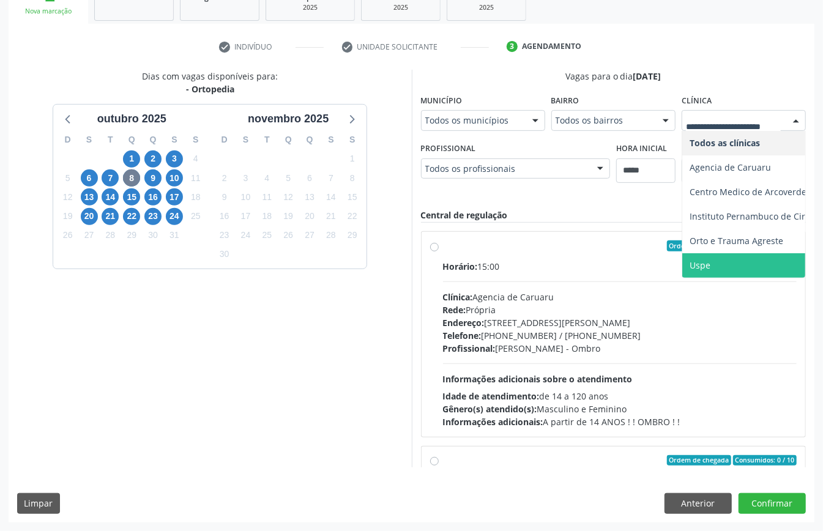
click at [689, 271] on span "Uspe" at bounding box center [699, 265] width 21 height 12
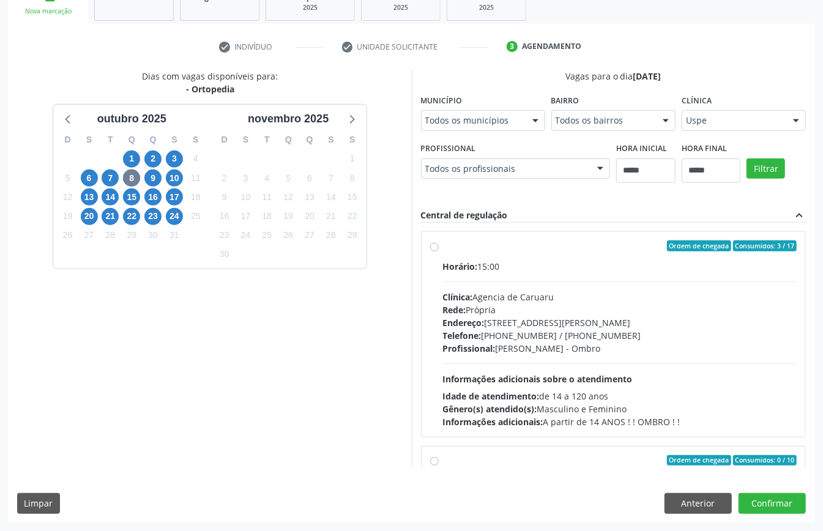
click at [743, 196] on div "Filtrar" at bounding box center [775, 167] width 65 height 56
click at [746, 179] on button "Filtrar" at bounding box center [765, 168] width 39 height 21
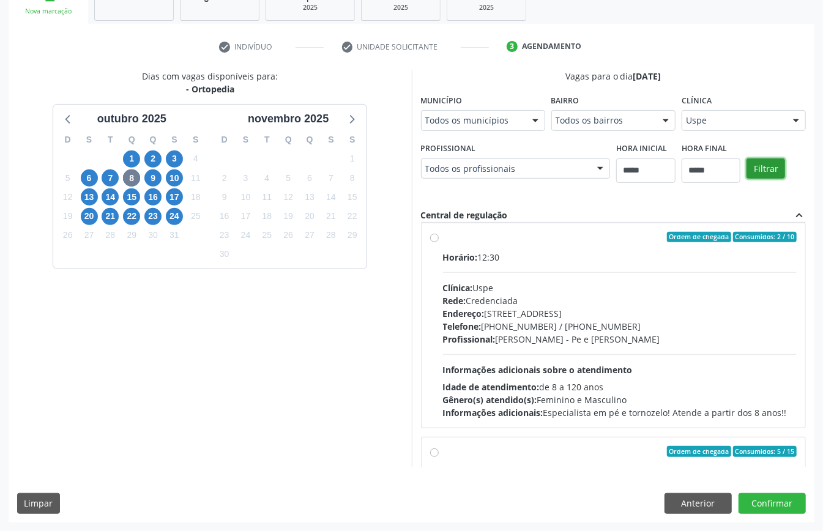
scroll to position [216, 0]
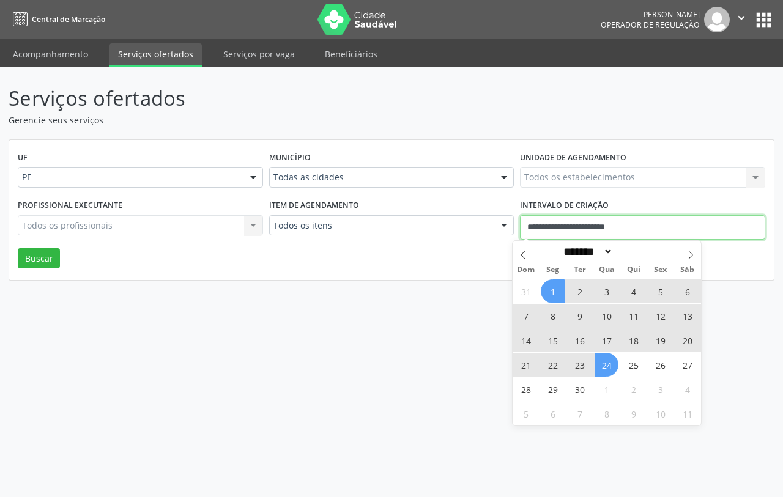
click at [634, 227] on input "**********" at bounding box center [642, 227] width 245 height 24
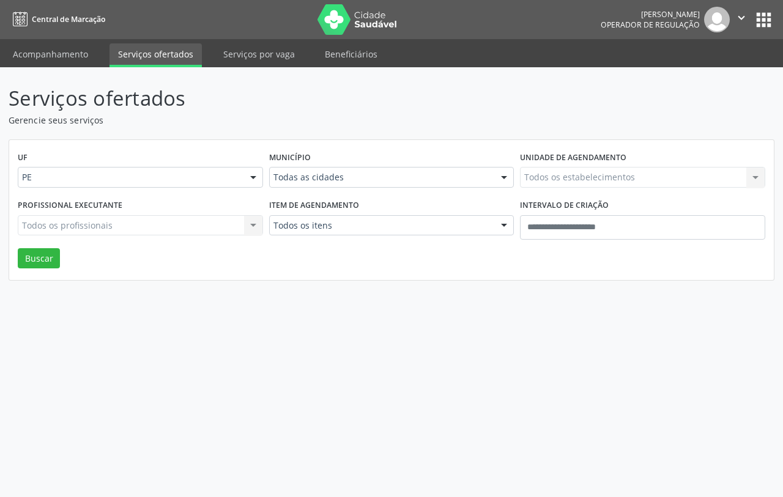
click at [392, 256] on div "UF PE PE Nenhum resultado encontrado para: " " Não há nenhuma opção para ser ex…" at bounding box center [391, 210] width 765 height 141
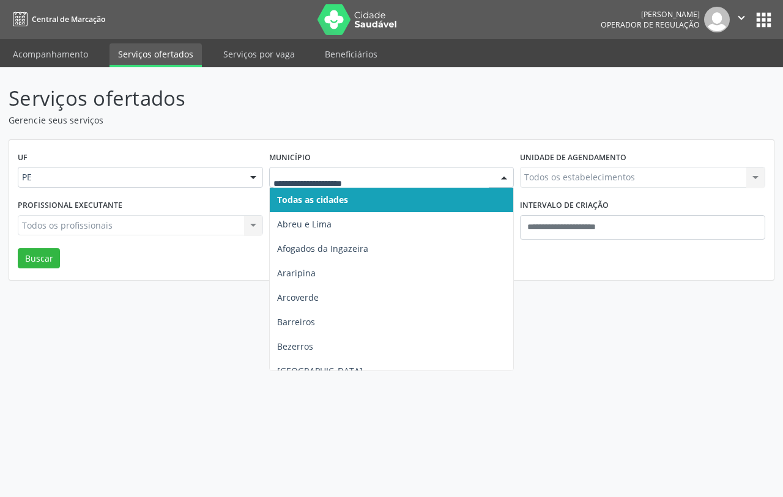
drag, startPoint x: 392, startPoint y: 173, endPoint x: 389, endPoint y: 178, distance: 6.3
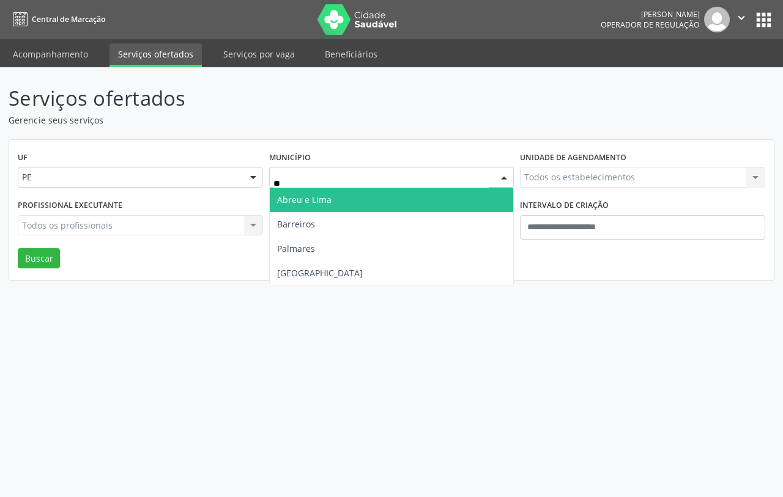
type input "***"
click at [373, 198] on span "Recife" at bounding box center [392, 200] width 244 height 24
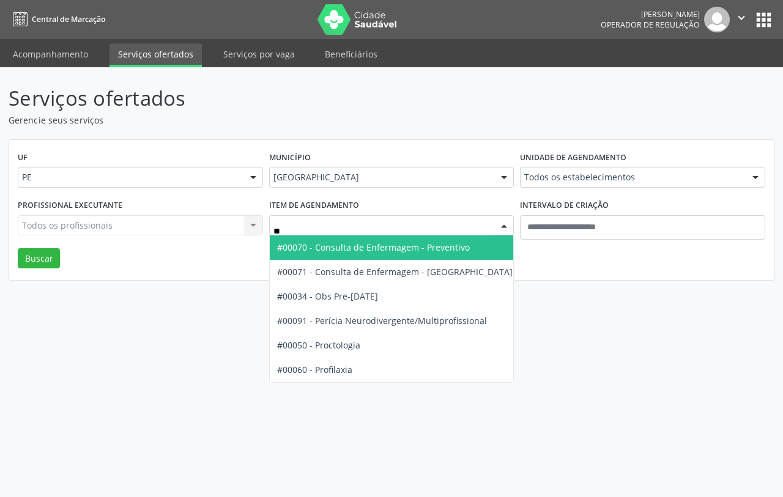
type input "***"
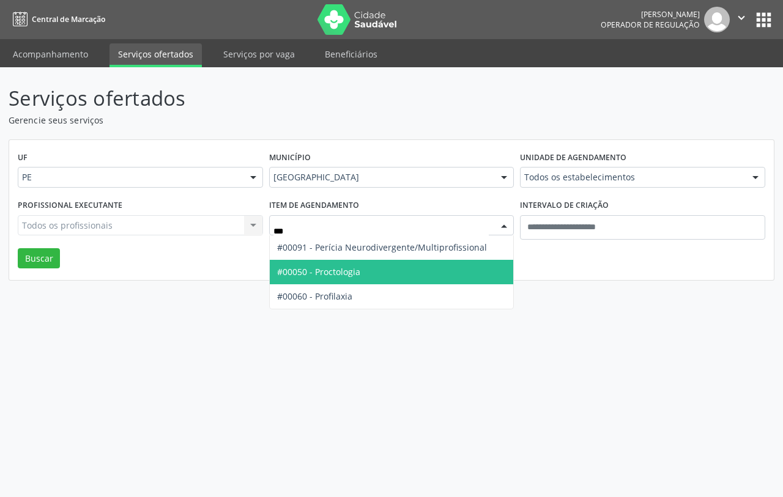
click at [354, 280] on span "#00050 - Proctologia" at bounding box center [392, 272] width 244 height 24
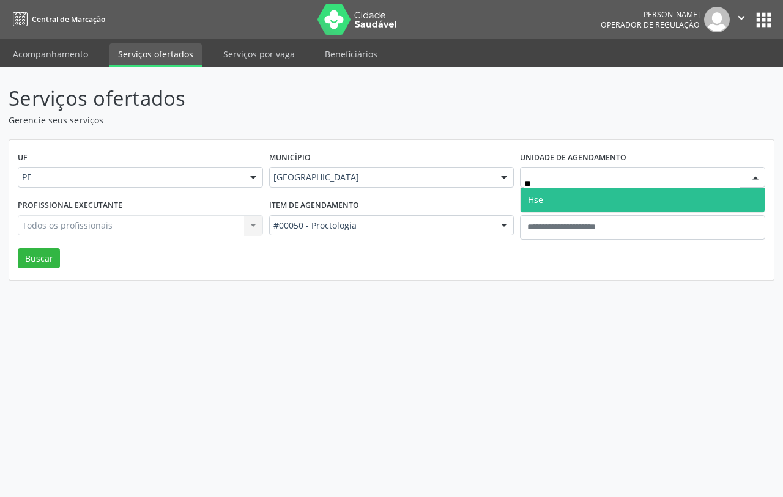
type input "***"
click at [557, 195] on span "Hse" at bounding box center [643, 200] width 244 height 24
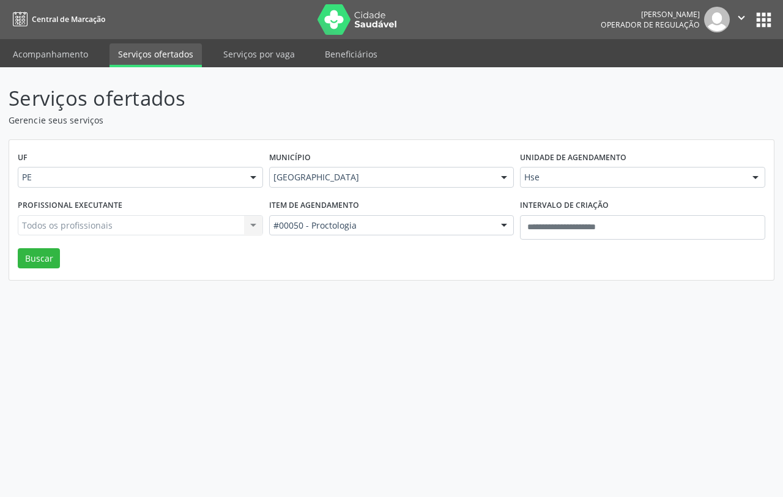
click at [141, 224] on div "Todos os profissionais Todos os profissionais Nenhum resultado encontrado para:…" at bounding box center [140, 225] width 245 height 21
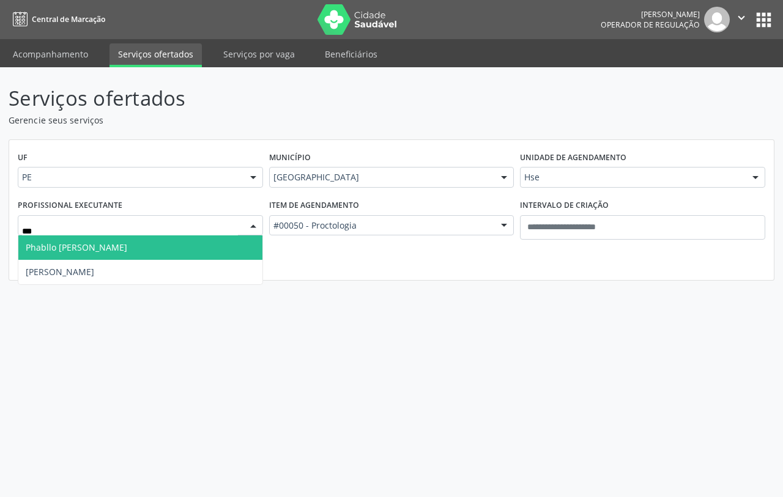
drag, startPoint x: 142, startPoint y: 251, endPoint x: 124, endPoint y: 251, distance: 17.8
click at [127, 251] on span "Phabllo [PERSON_NAME]" at bounding box center [77, 248] width 102 height 12
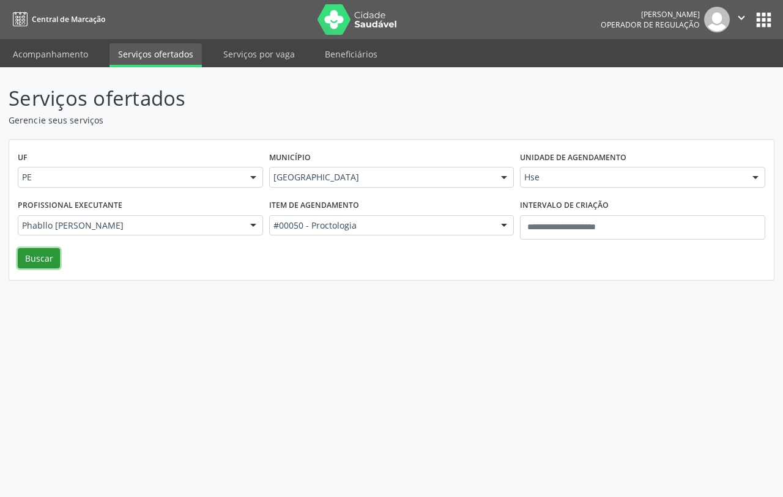
click at [38, 258] on button "Buscar" at bounding box center [39, 258] width 42 height 21
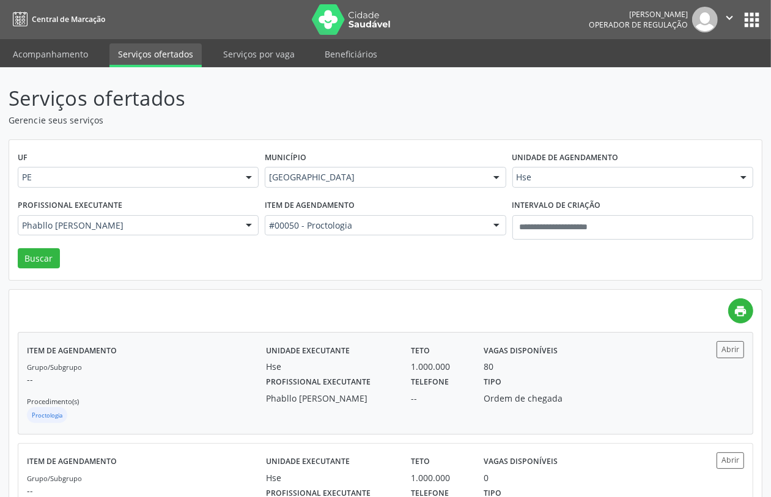
click at [196, 373] on p "--" at bounding box center [146, 379] width 239 height 13
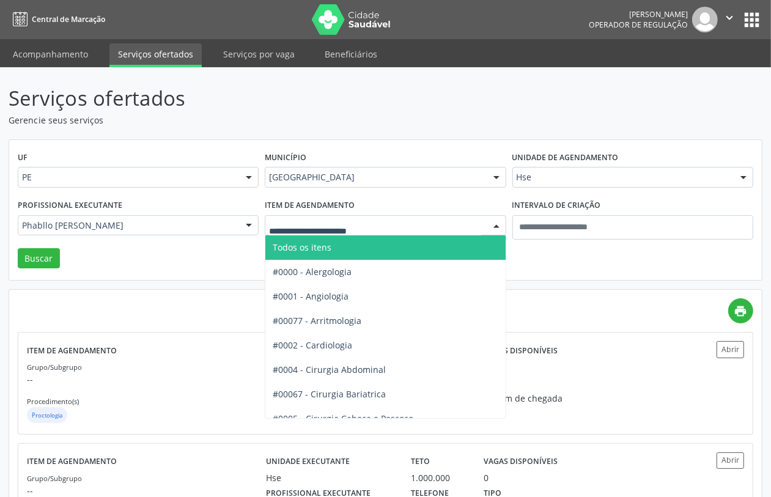
drag, startPoint x: 315, startPoint y: 246, endPoint x: 256, endPoint y: 240, distance: 59.6
click at [312, 247] on span "Todos os itens" at bounding box center [302, 248] width 59 height 12
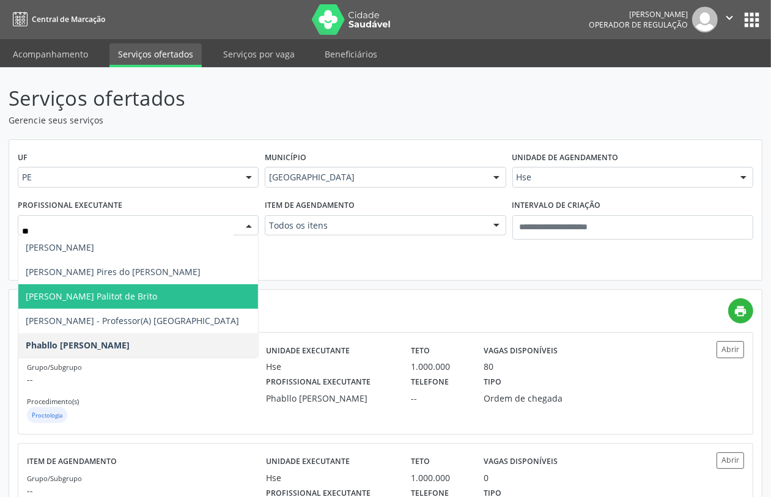
type input "*"
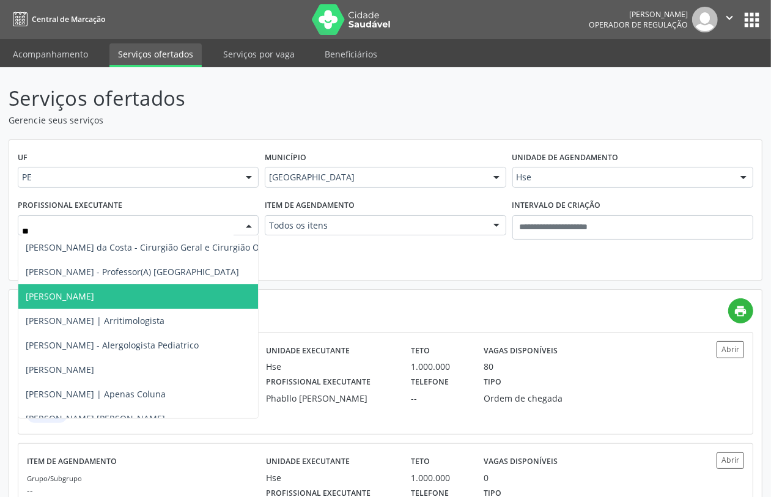
type input "***"
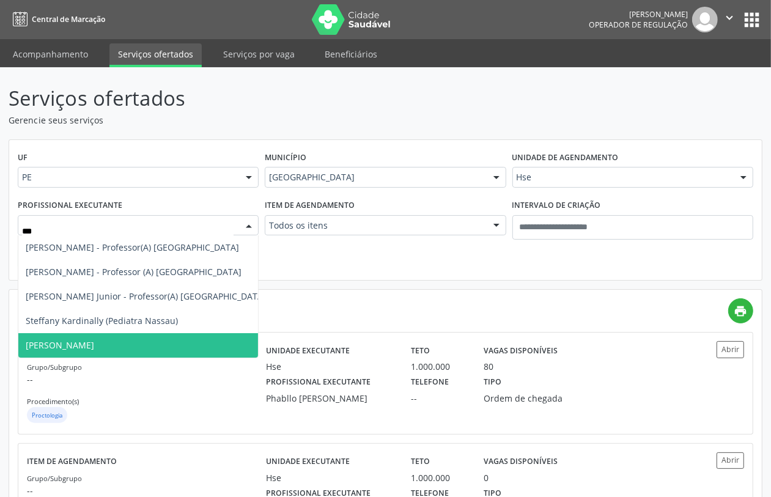
click at [94, 346] on span "[PERSON_NAME]" at bounding box center [60, 346] width 69 height 12
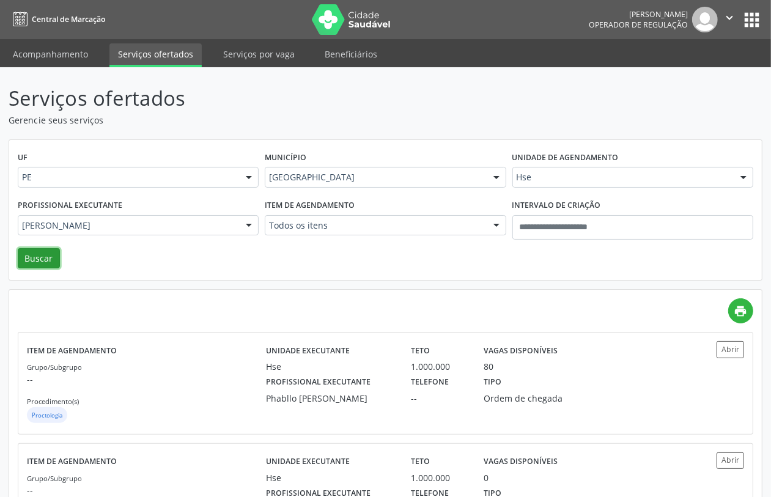
click at [40, 258] on button "Buscar" at bounding box center [39, 258] width 42 height 21
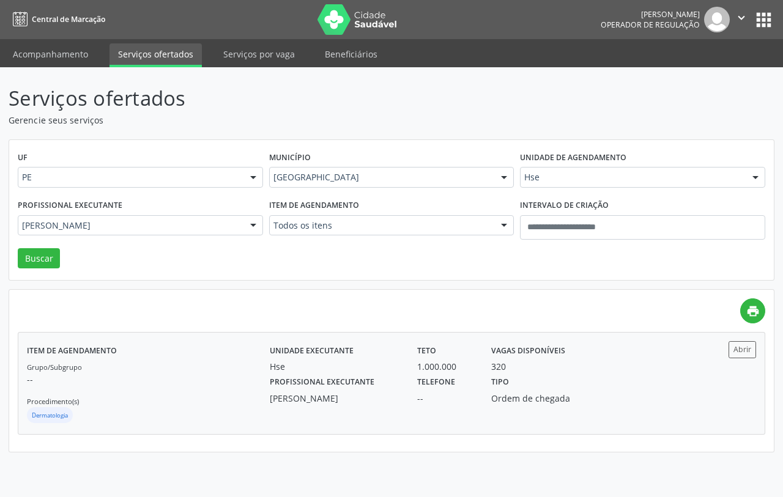
click at [166, 399] on div "Grupo/Subgrupo -- Procedimento(s) Dermatologia" at bounding box center [148, 392] width 243 height 65
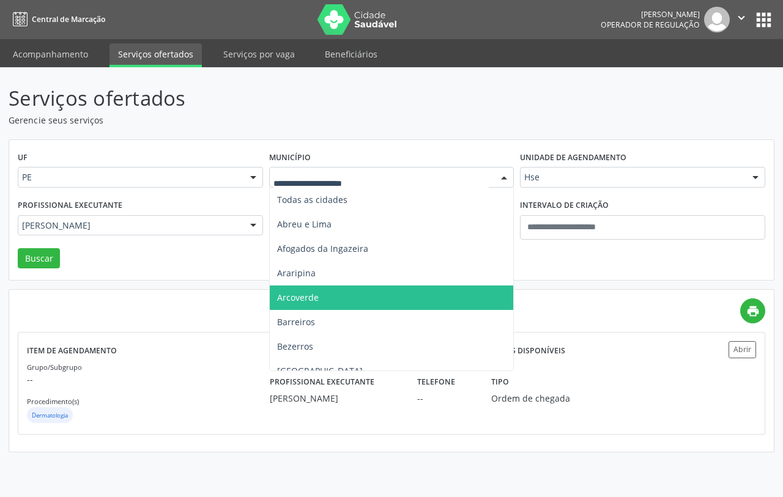
scroll to position [76, 0]
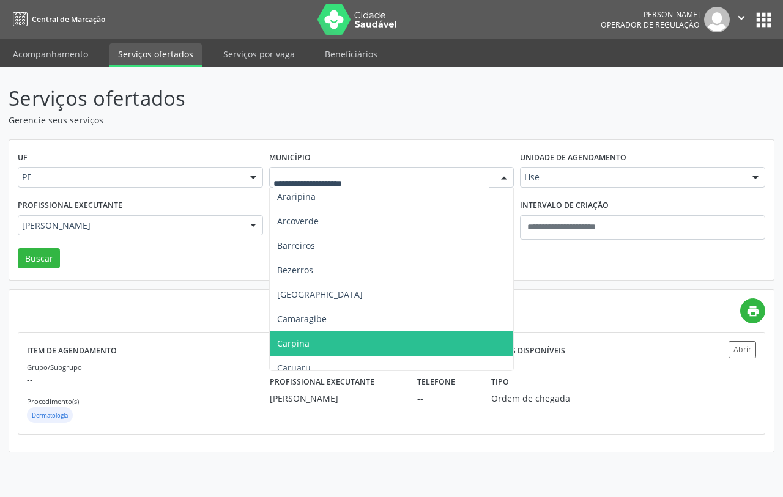
drag, startPoint x: 327, startPoint y: 346, endPoint x: 330, endPoint y: 316, distance: 30.1
click at [326, 346] on span "Carpina" at bounding box center [392, 344] width 244 height 24
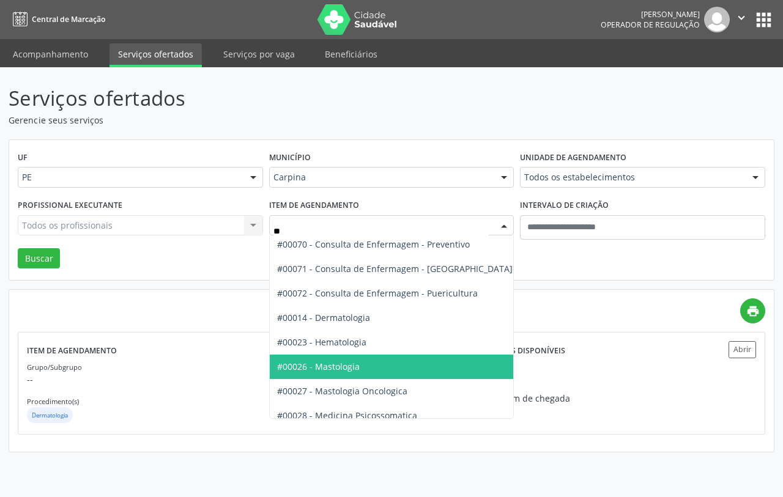
click at [352, 371] on span "#00026 - Mastologia" at bounding box center [318, 367] width 83 height 12
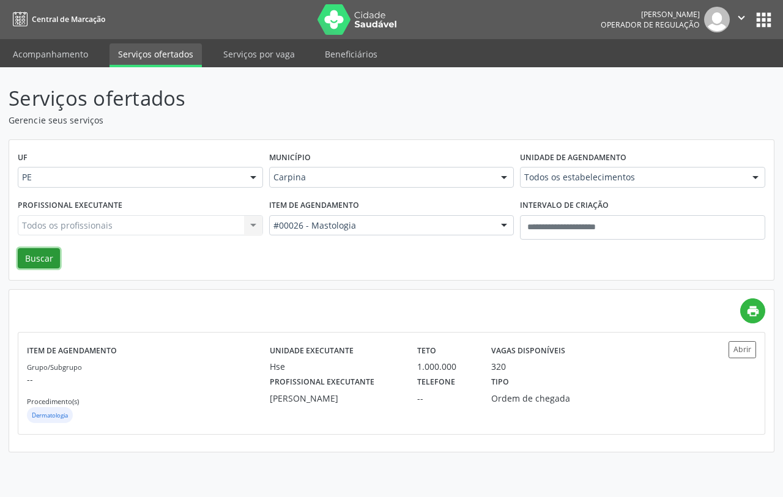
click at [40, 264] on button "Buscar" at bounding box center [39, 258] width 42 height 21
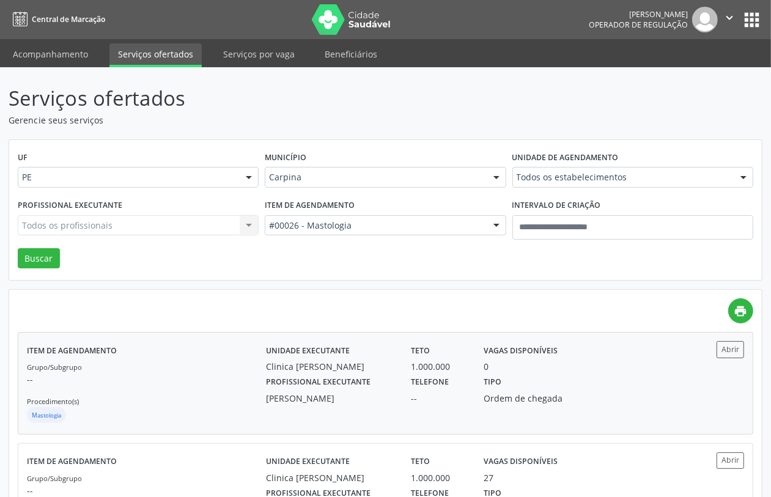
scroll to position [75, 0]
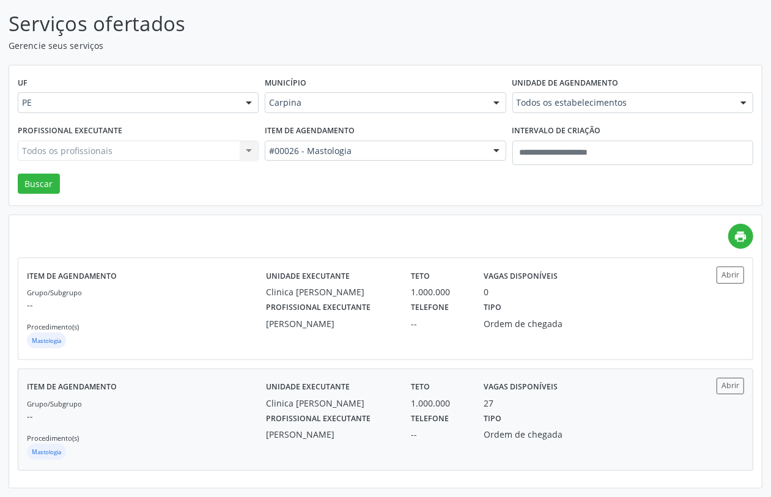
click at [202, 431] on div "Grupo/Subgrupo -- Procedimento(s) Mastologia" at bounding box center [146, 429] width 239 height 65
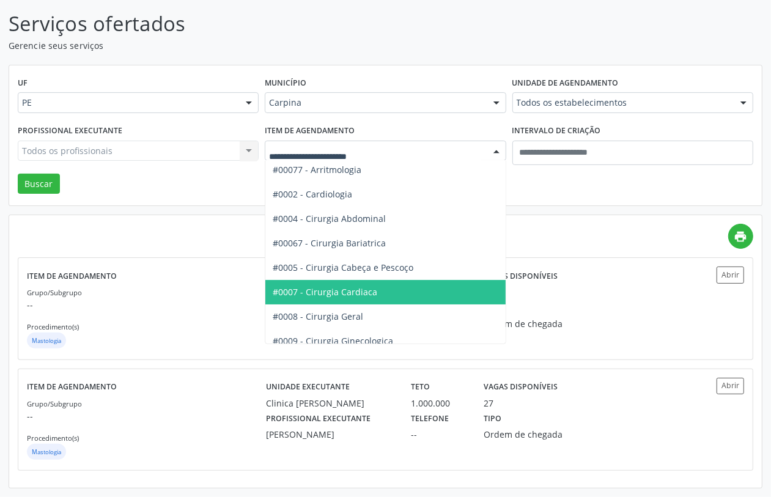
click at [373, 141] on div at bounding box center [385, 151] width 241 height 21
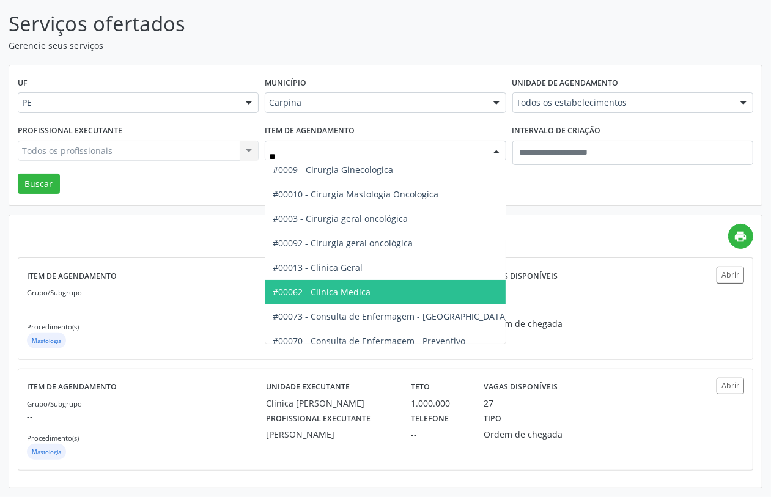
scroll to position [0, 0]
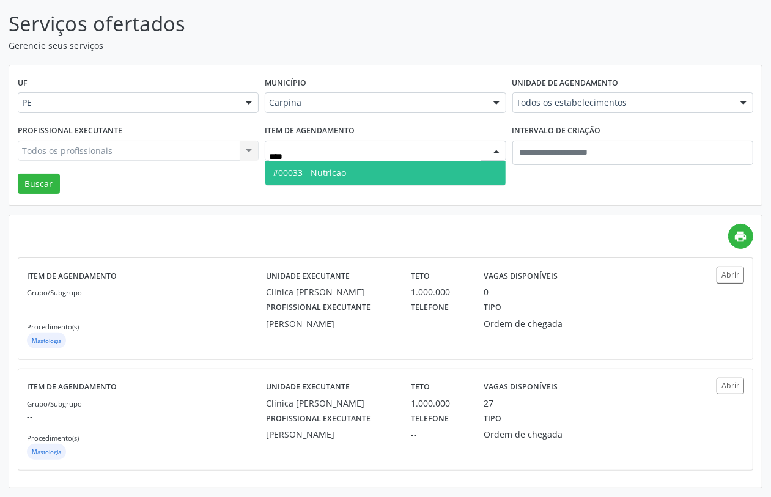
drag, startPoint x: 362, startPoint y: 173, endPoint x: 245, endPoint y: 193, distance: 118.6
click at [362, 175] on span "#00033 - Nutricao" at bounding box center [385, 173] width 240 height 24
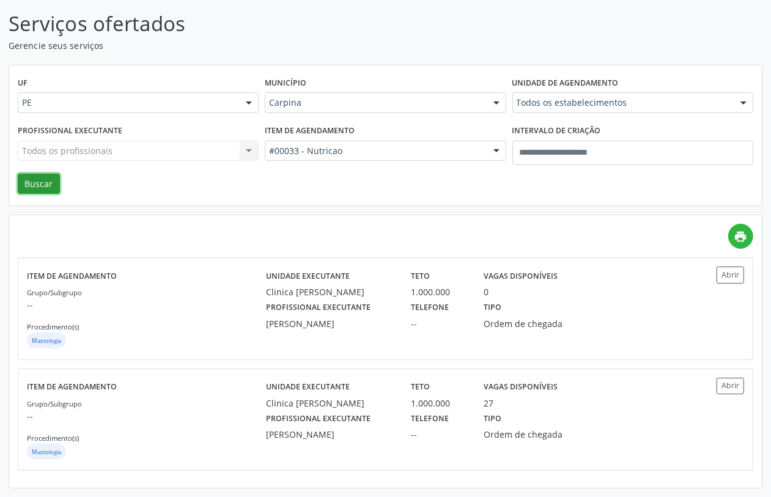
click at [29, 184] on button "Buscar" at bounding box center [39, 184] width 42 height 21
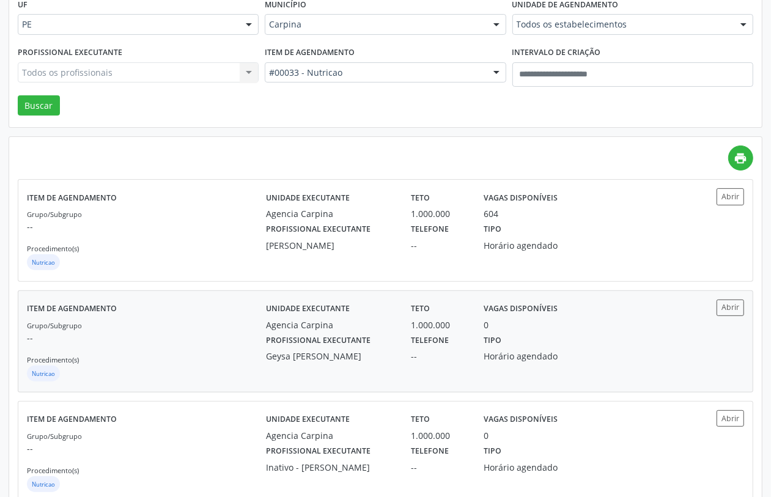
scroll to position [187, 0]
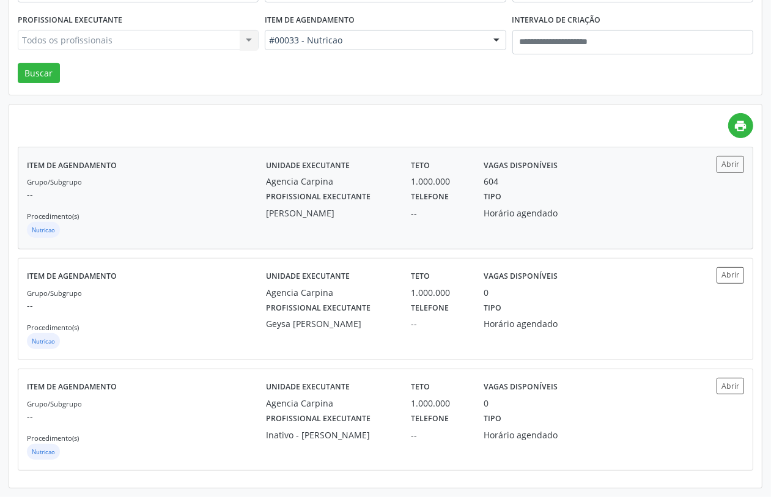
click at [184, 194] on p "--" at bounding box center [146, 194] width 239 height 13
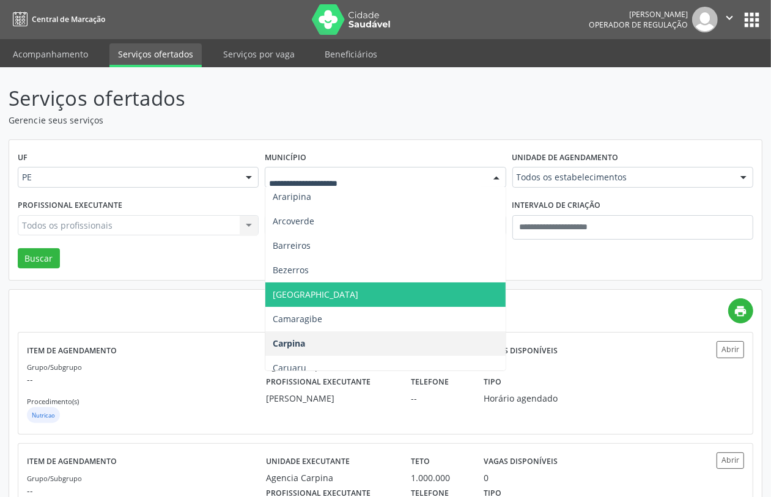
scroll to position [153, 0]
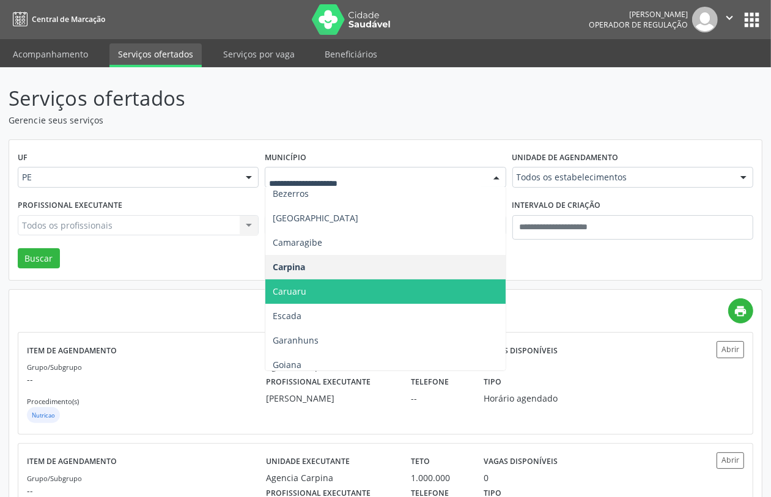
click at [309, 291] on span "Caruaru" at bounding box center [385, 292] width 240 height 24
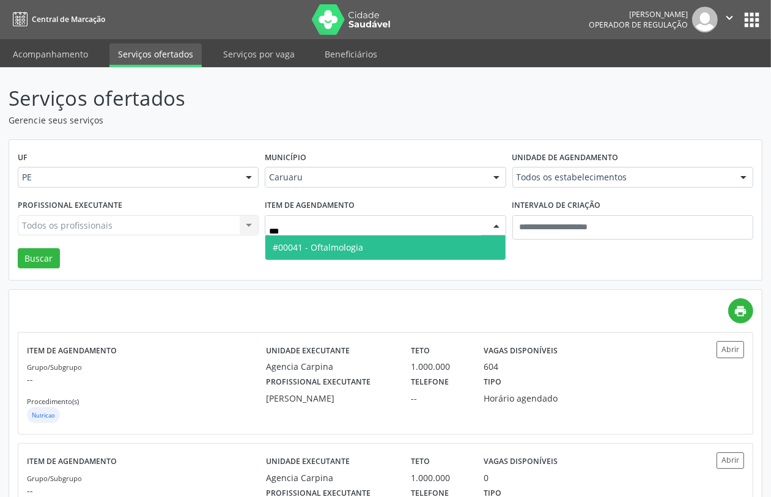
click at [357, 243] on span "#00041 - Oftalmologia" at bounding box center [318, 248] width 91 height 12
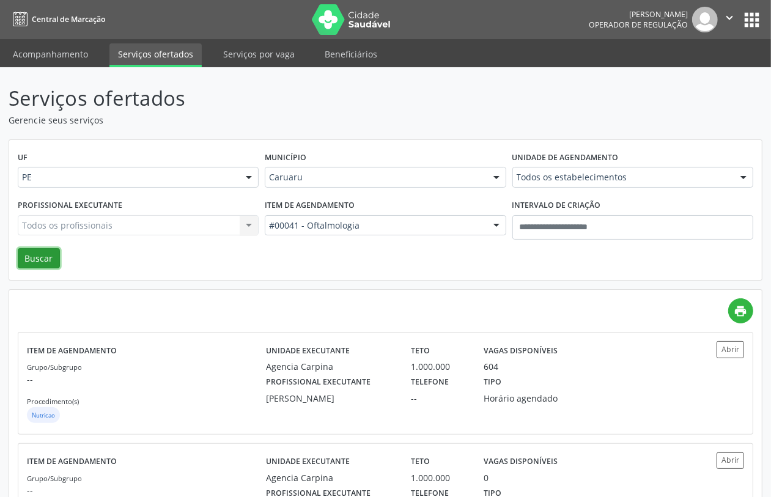
click at [47, 252] on button "Buscar" at bounding box center [39, 258] width 42 height 21
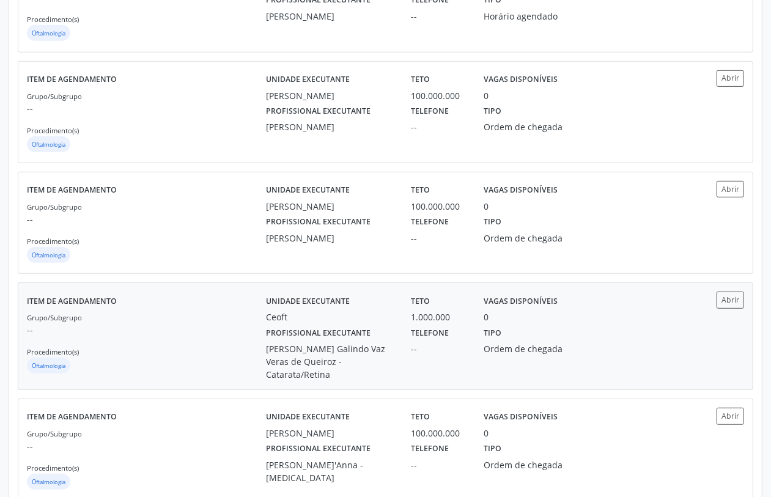
scroll to position [0, 0]
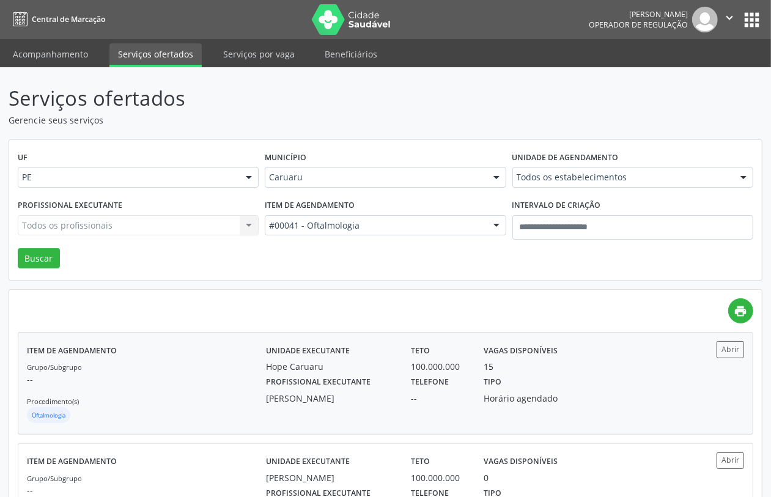
click at [236, 387] on div "Grupo/Subgrupo -- Procedimento(s) Oftalmologia" at bounding box center [146, 392] width 239 height 65
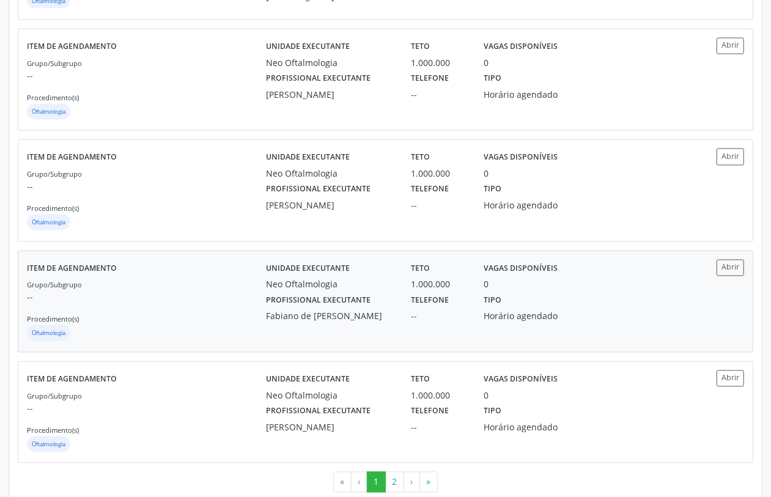
scroll to position [1555, 0]
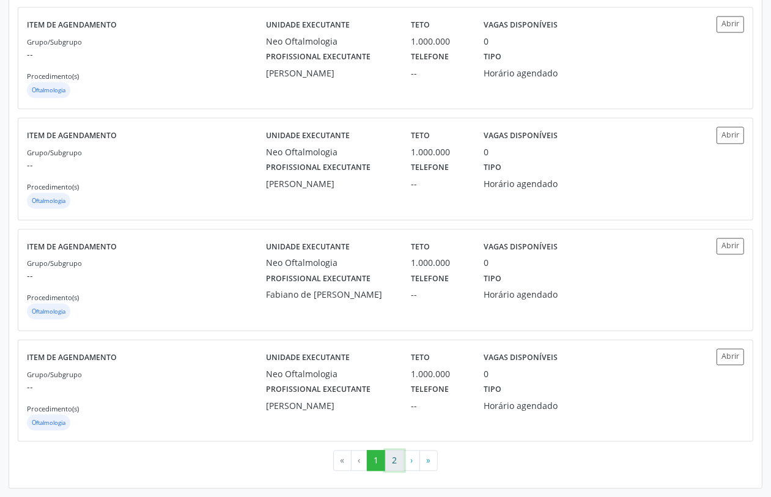
click at [398, 462] on button "2" at bounding box center [394, 460] width 19 height 21
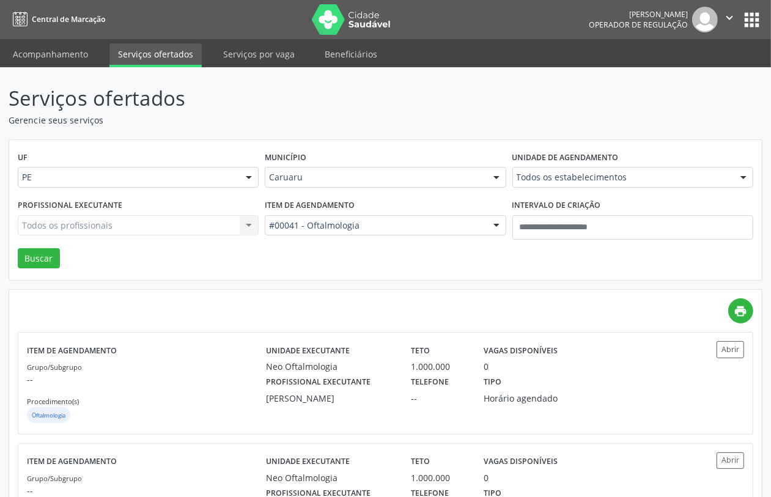
scroll to position [215, 0]
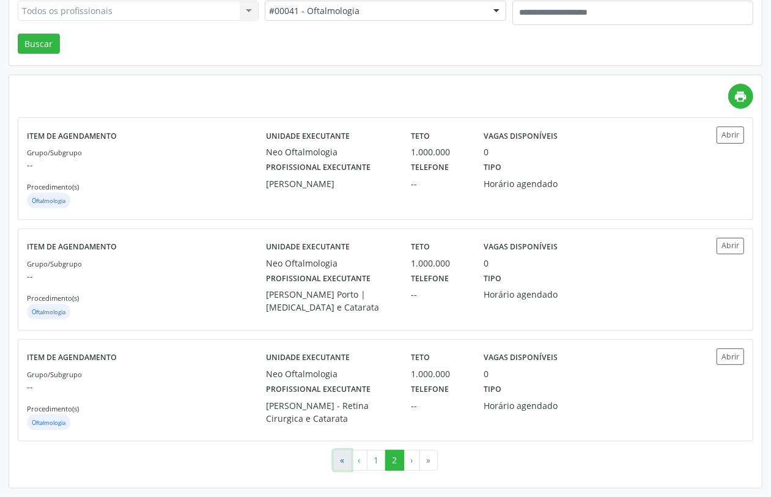
click at [338, 464] on button "«" at bounding box center [342, 460] width 18 height 21
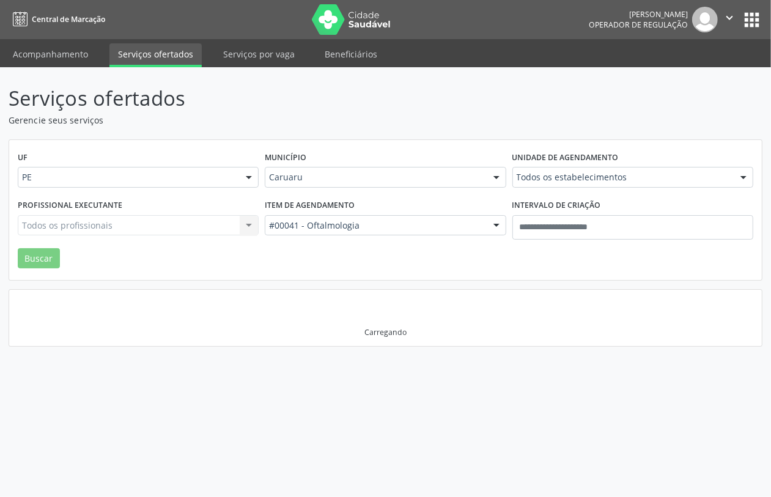
scroll to position [0, 0]
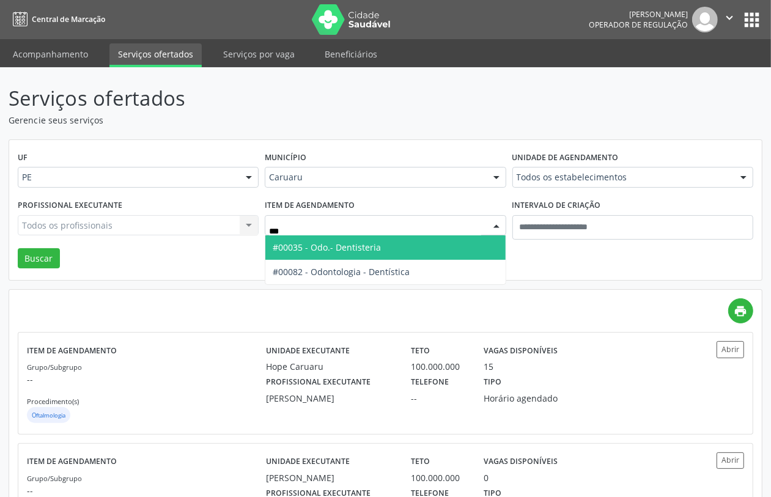
type input "****"
click at [351, 251] on span "#00035 - Odo.- Dentisteria" at bounding box center [327, 248] width 108 height 12
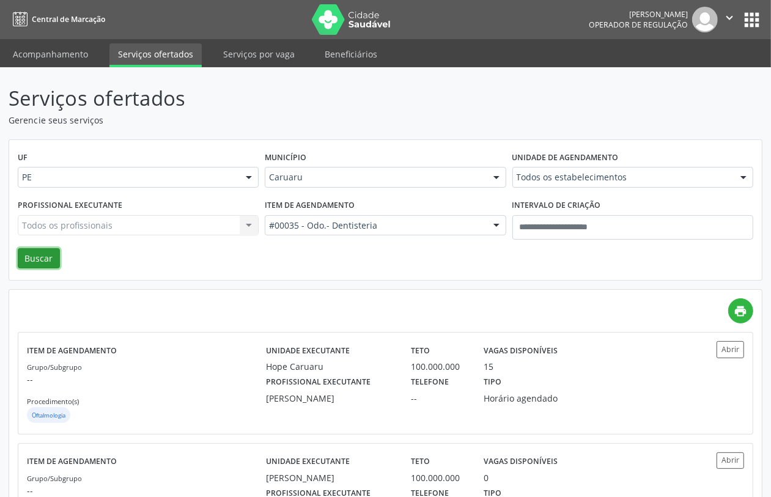
click at [41, 262] on button "Buscar" at bounding box center [39, 258] width 42 height 21
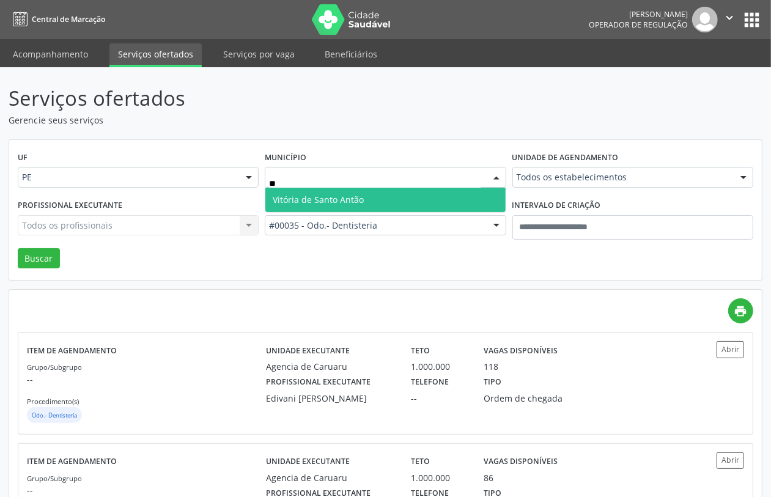
type input "***"
click at [316, 196] on span "Vitória de Santo Antão" at bounding box center [318, 200] width 91 height 12
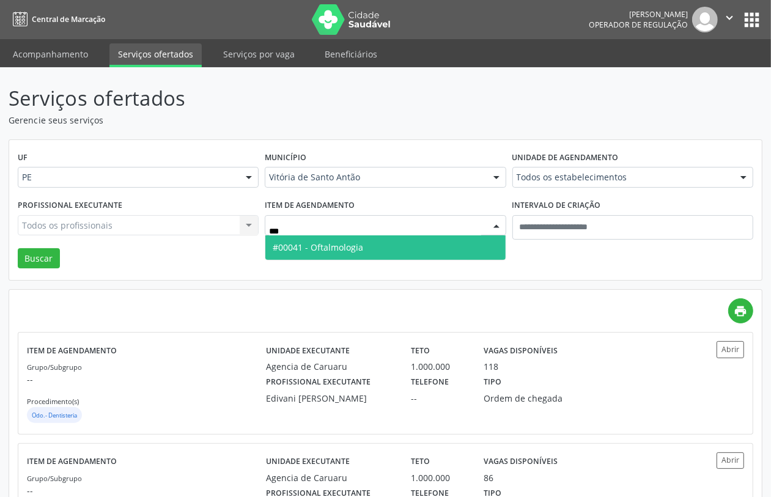
click at [331, 240] on span "#00041 - Oftalmologia" at bounding box center [385, 248] width 240 height 24
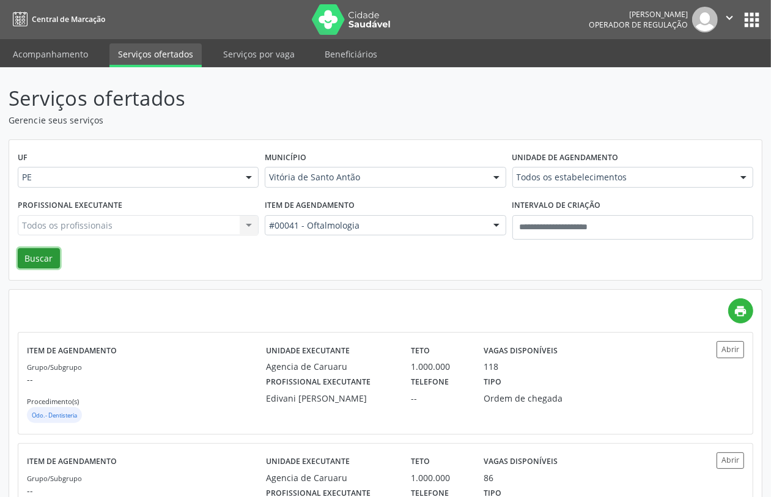
click at [45, 256] on button "Buscar" at bounding box center [39, 258] width 42 height 21
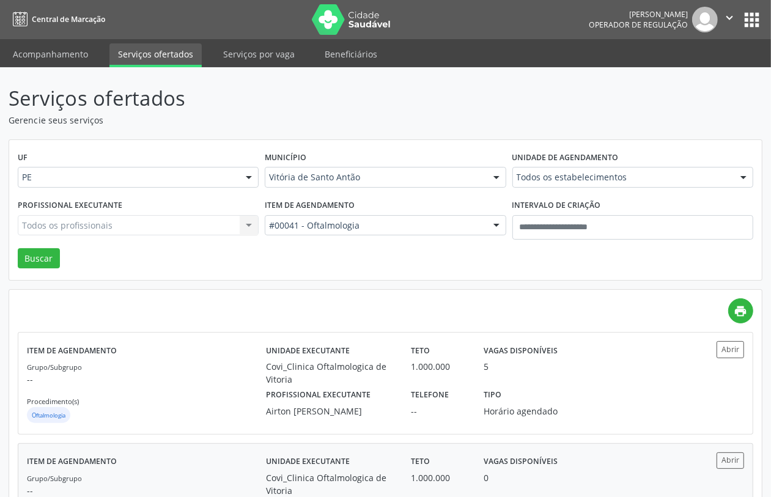
scroll to position [86, 0]
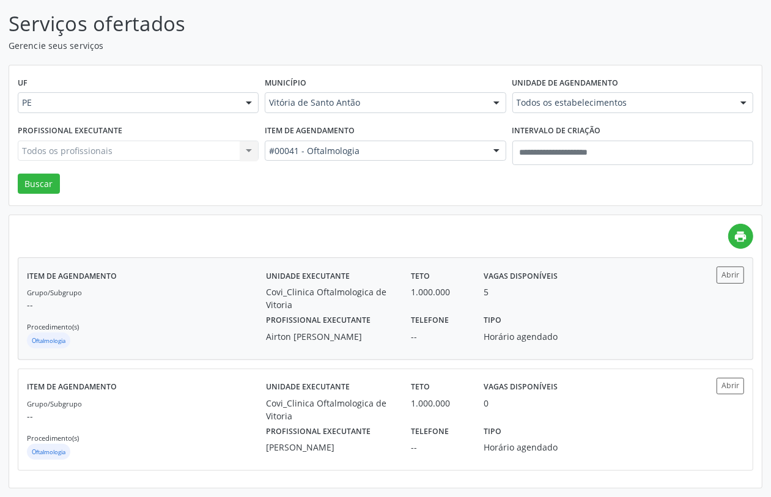
click at [210, 319] on div "Grupo/Subgrupo -- Procedimento(s) Oftalmologia" at bounding box center [146, 318] width 239 height 65
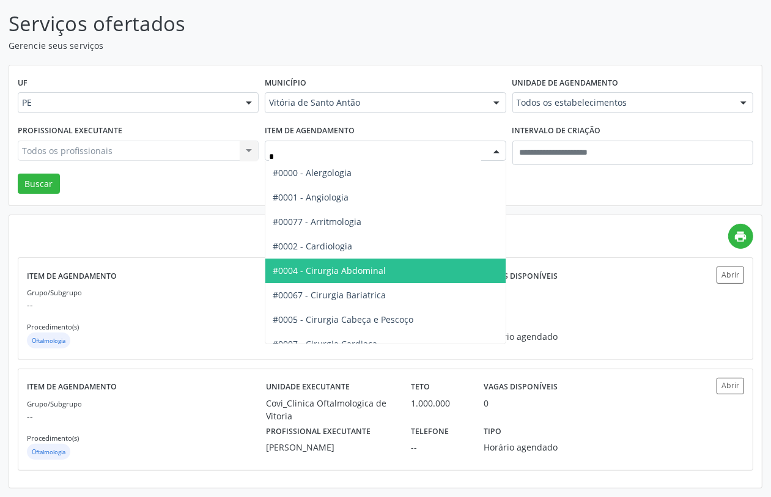
type input "**"
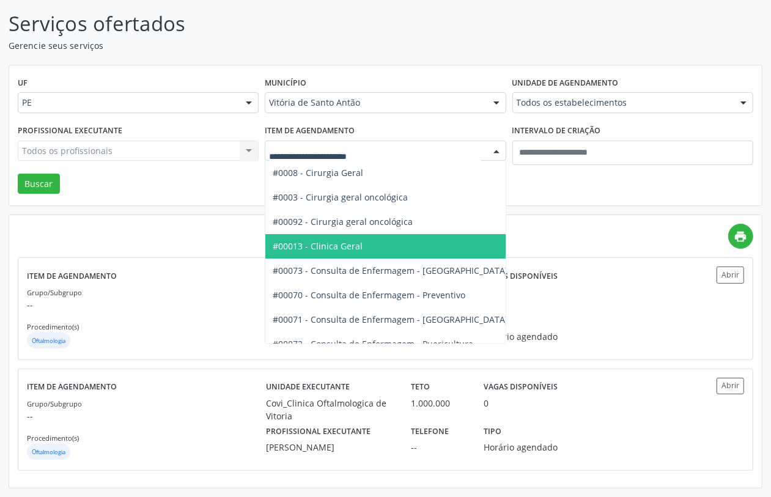
click at [205, 169] on div "UF PE PE Nenhum resultado encontrado para: " " Não há nenhuma opção para ser ex…" at bounding box center [385, 135] width 753 height 141
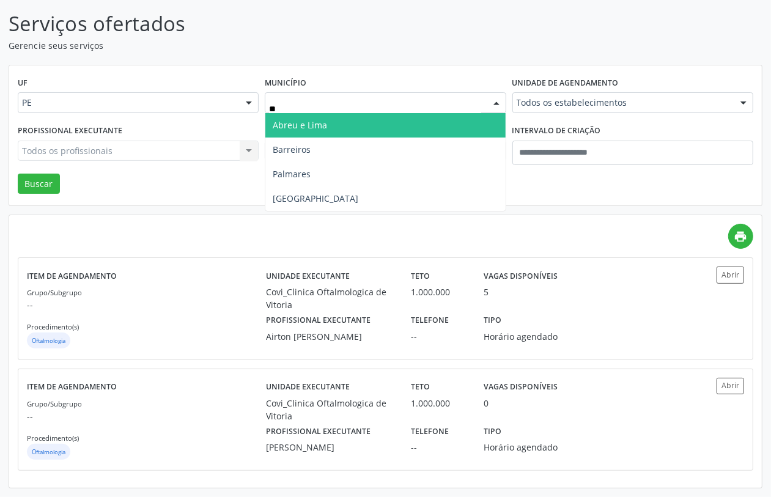
type input "***"
click at [350, 117] on span "Recife" at bounding box center [385, 125] width 240 height 24
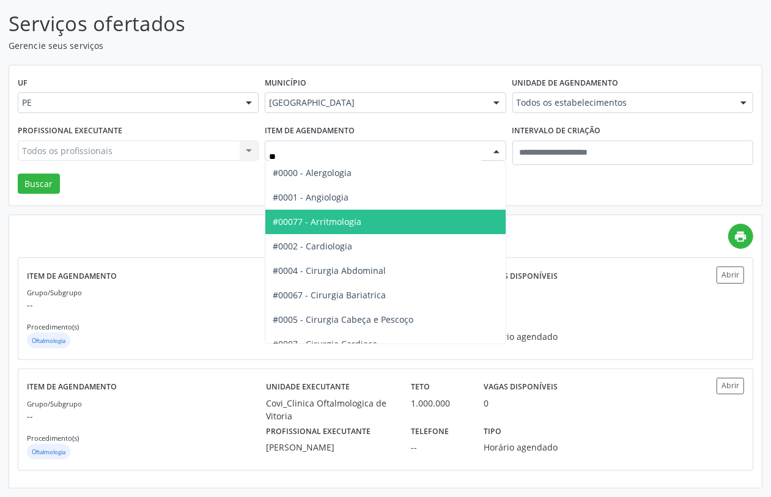
type input "***"
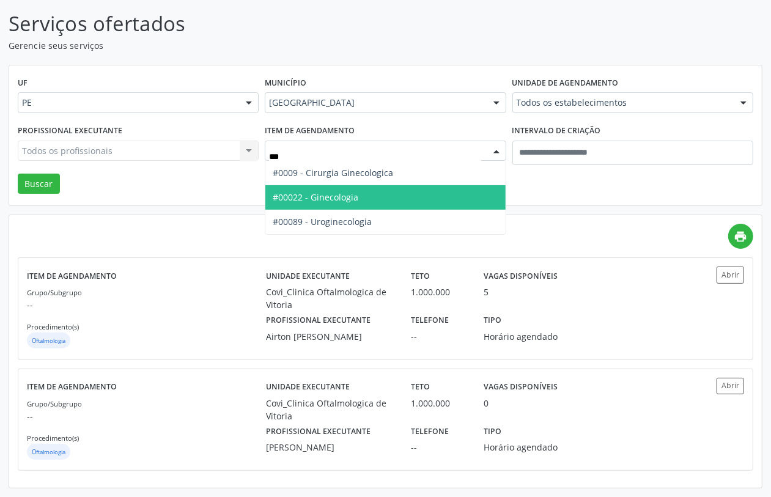
click at [347, 193] on span "#00022 - Ginecologia" at bounding box center [385, 197] width 240 height 24
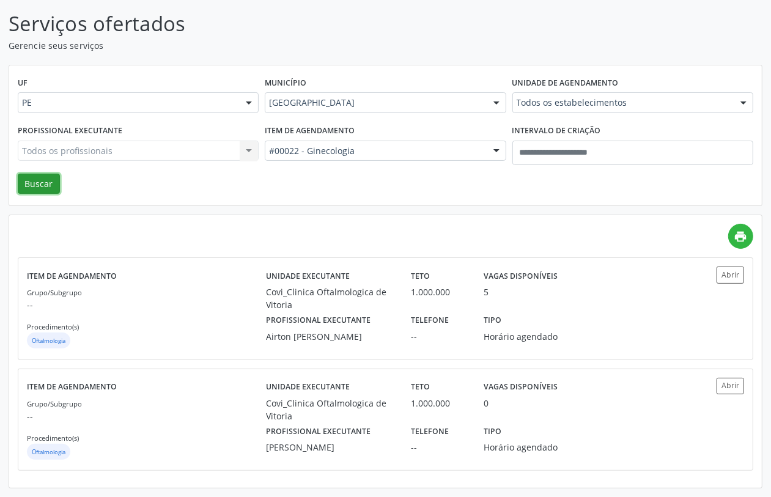
click at [34, 174] on button "Buscar" at bounding box center [39, 184] width 42 height 21
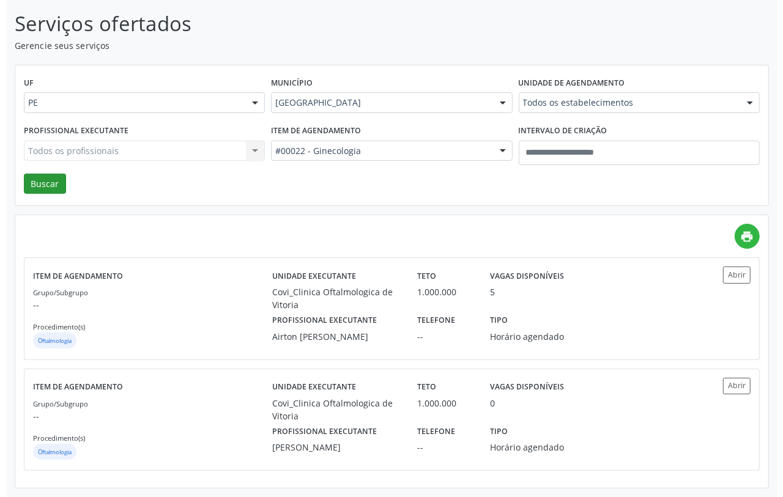
scroll to position [0, 0]
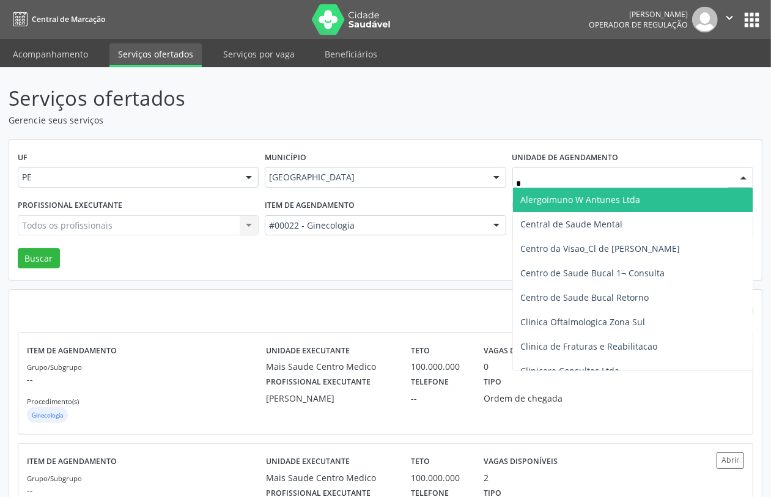
type input "**"
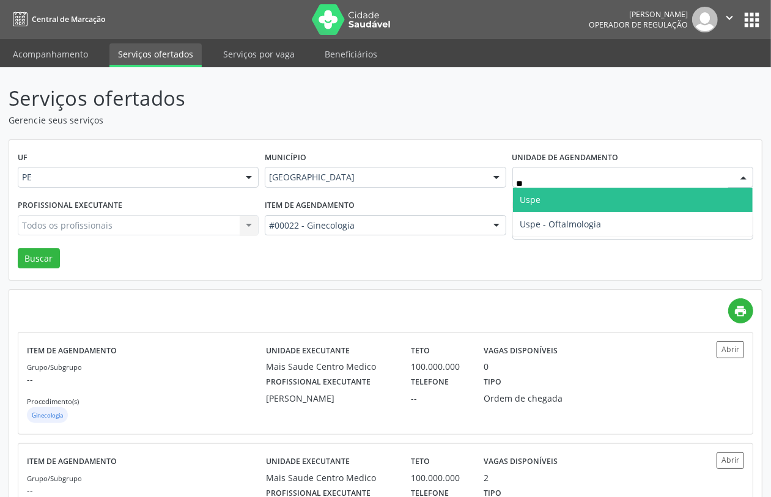
click at [536, 196] on span "Uspe" at bounding box center [531, 200] width 21 height 12
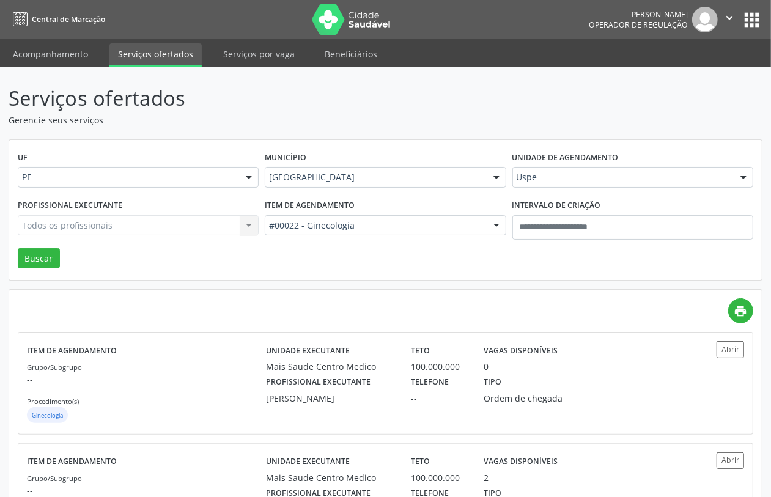
click at [166, 221] on div "Todos os profissionais Todos os profissionais Adalberto Aguiar Interaminense Ju…" at bounding box center [138, 225] width 241 height 21
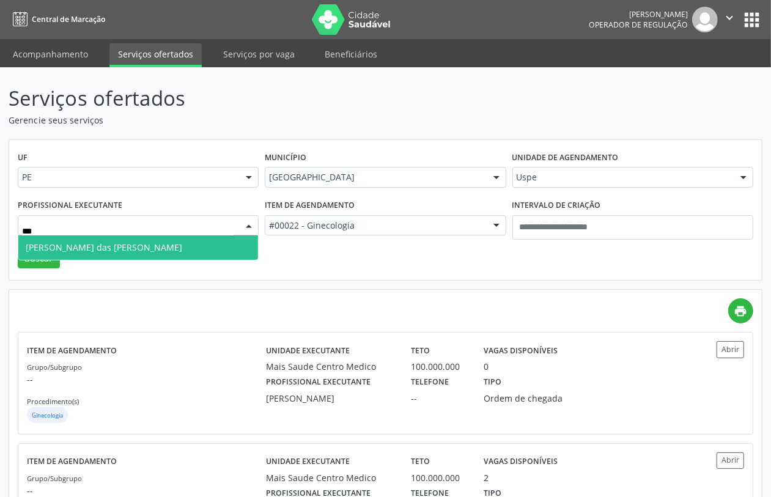
type input "****"
click at [135, 249] on span "Maria das Gracas Barbosa Vidal de Carvalho" at bounding box center [104, 248] width 157 height 12
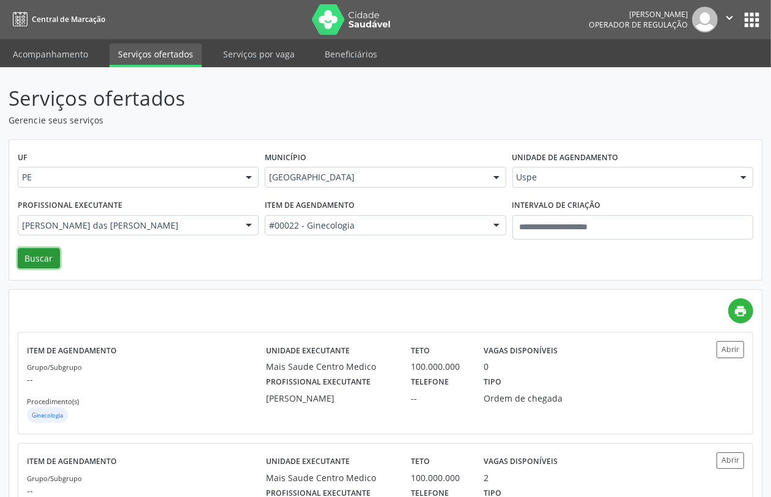
click at [34, 255] on button "Buscar" at bounding box center [39, 258] width 42 height 21
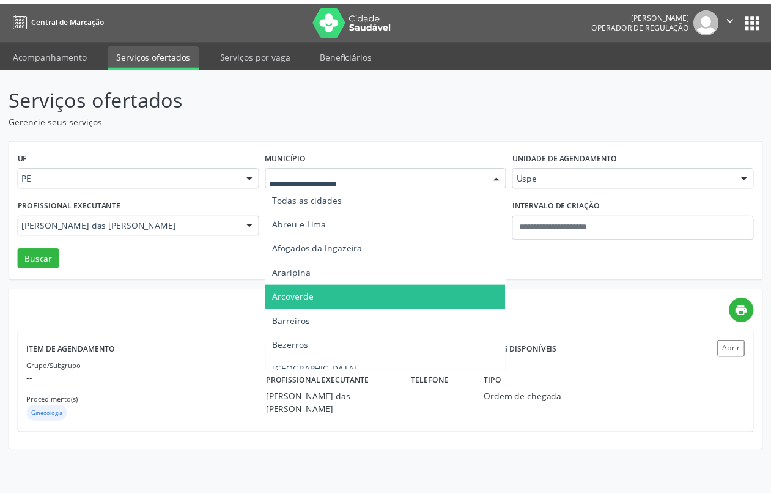
scroll to position [153, 0]
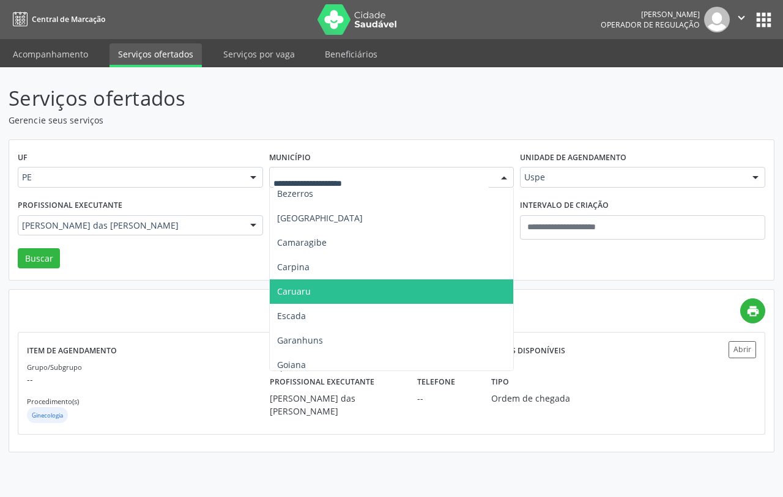
click at [306, 288] on span "Caruaru" at bounding box center [294, 292] width 34 height 12
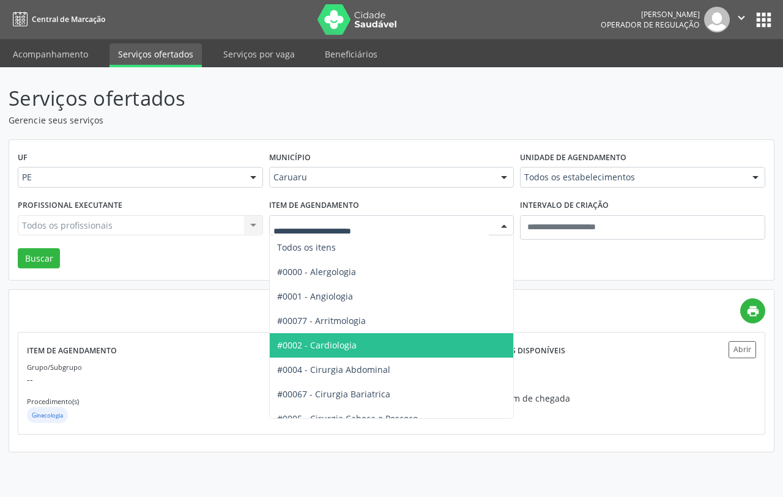
click at [319, 346] on span "#0002 - Cardiologia" at bounding box center [317, 346] width 80 height 12
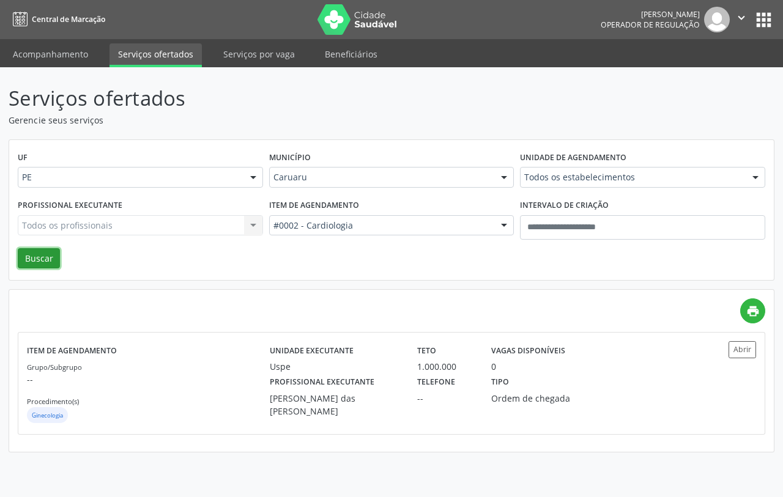
click at [31, 255] on button "Buscar" at bounding box center [39, 258] width 42 height 21
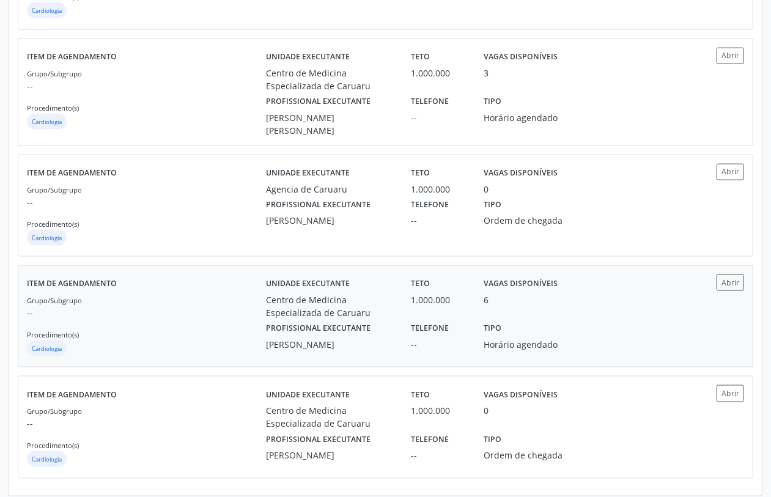
scroll to position [1075, 0]
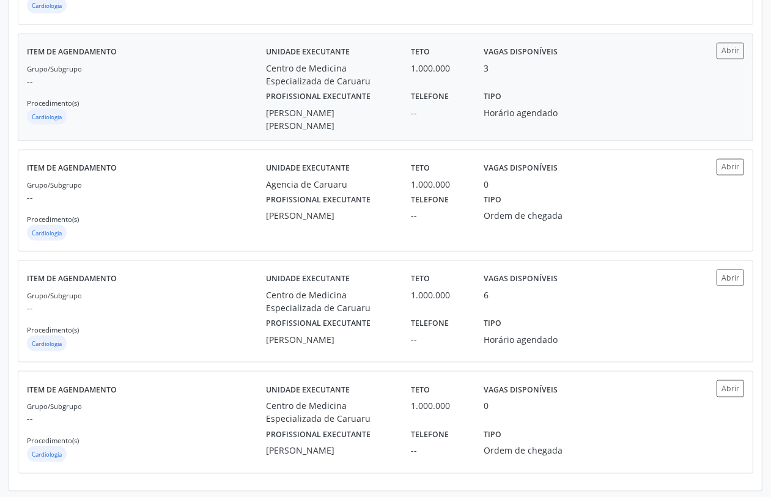
click at [195, 87] on p "--" at bounding box center [146, 81] width 239 height 13
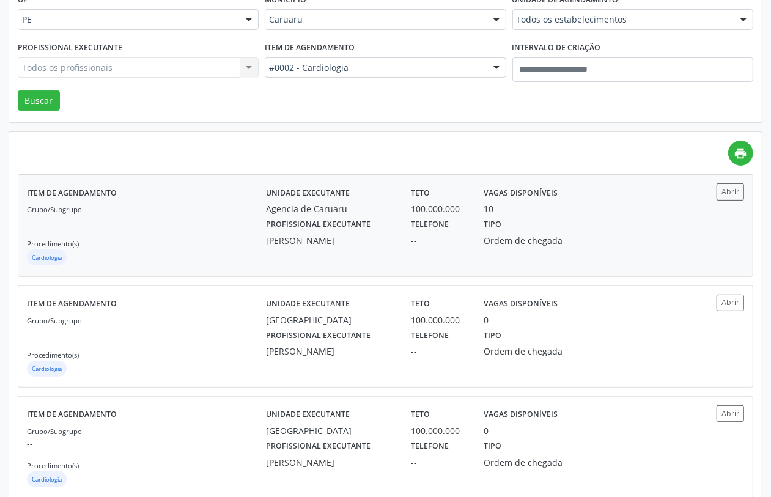
scroll to position [0, 0]
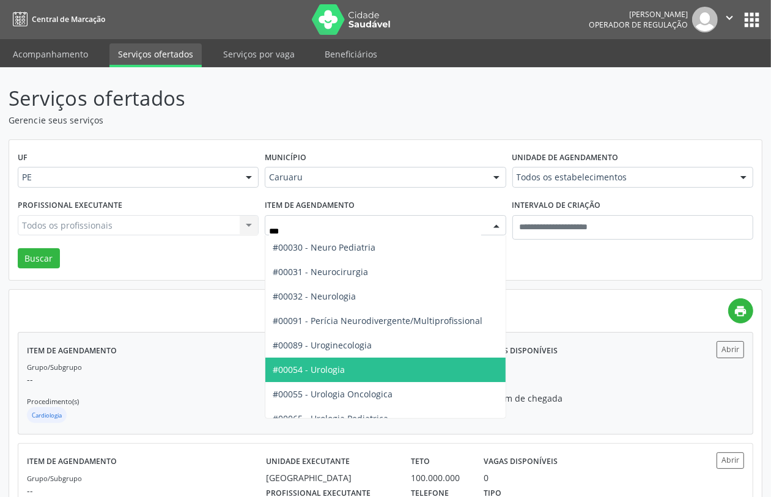
drag, startPoint x: 337, startPoint y: 371, endPoint x: 263, endPoint y: 347, distance: 78.0
click at [337, 372] on span "#00054 - Urologia" at bounding box center [309, 370] width 72 height 12
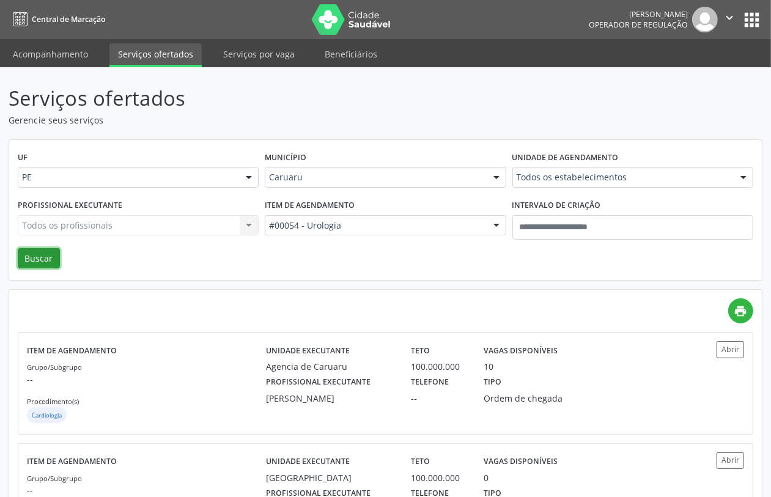
click at [41, 261] on button "Buscar" at bounding box center [39, 258] width 42 height 21
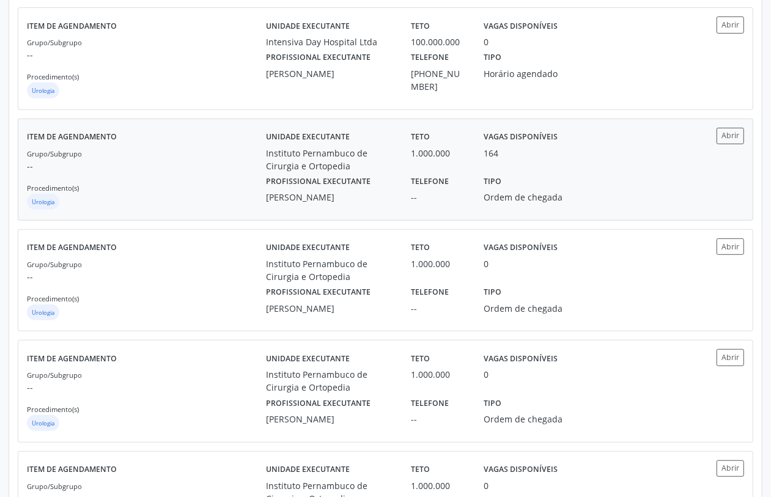
scroll to position [172, 0]
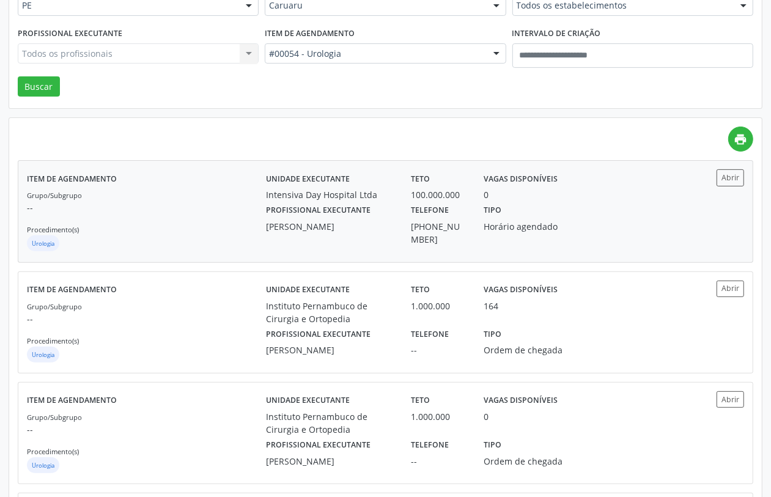
click at [211, 208] on p "--" at bounding box center [146, 207] width 239 height 13
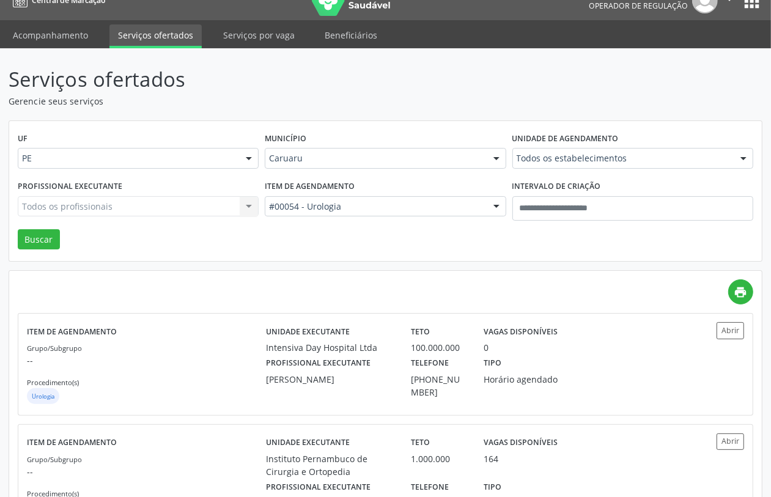
scroll to position [0, 0]
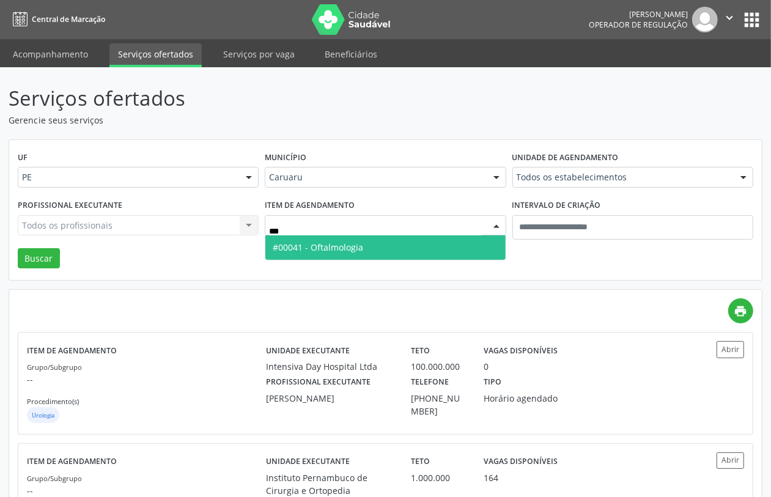
click at [353, 251] on span "#00041 - Oftalmologia" at bounding box center [318, 248] width 91 height 12
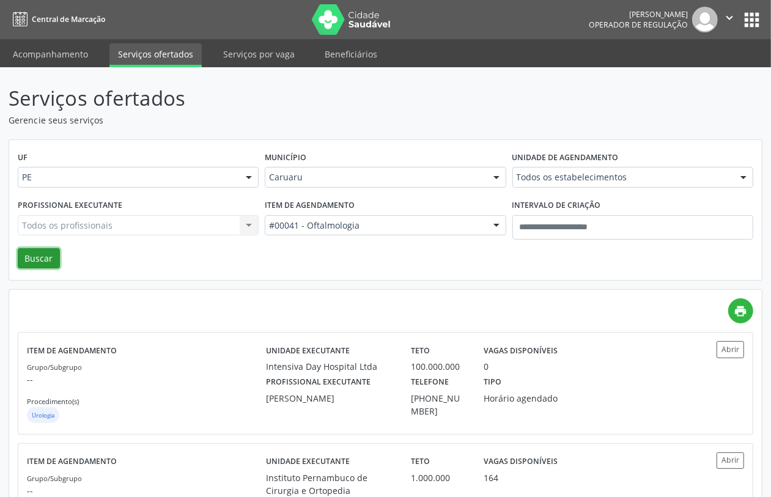
click at [43, 259] on button "Buscar" at bounding box center [39, 258] width 42 height 21
click at [240, 384] on p "--" at bounding box center [146, 379] width 239 height 13
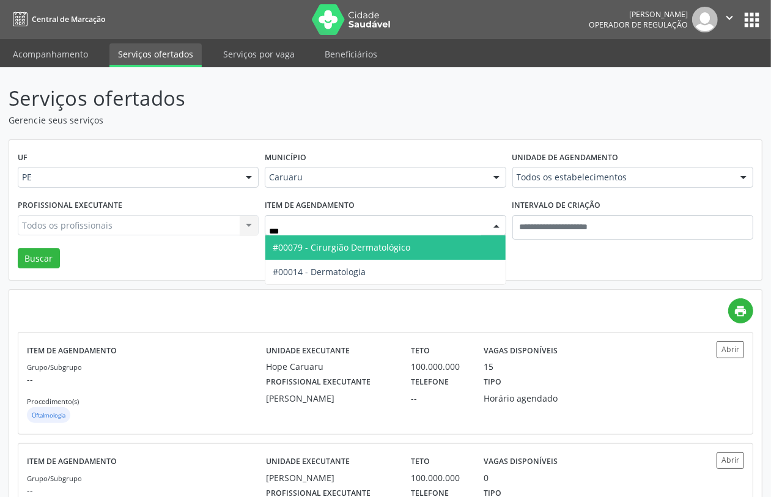
drag, startPoint x: 341, startPoint y: 267, endPoint x: 325, endPoint y: 257, distance: 18.5
click at [341, 266] on span "#00014 - Dermatologia" at bounding box center [319, 272] width 93 height 12
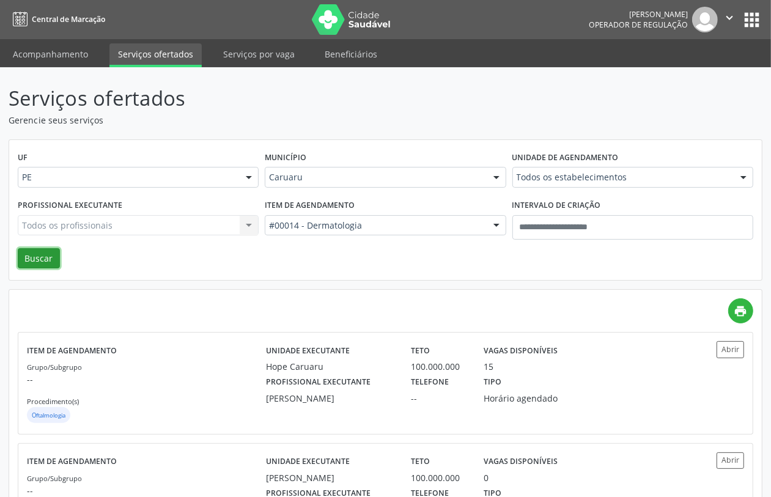
click at [46, 254] on button "Buscar" at bounding box center [39, 258] width 42 height 21
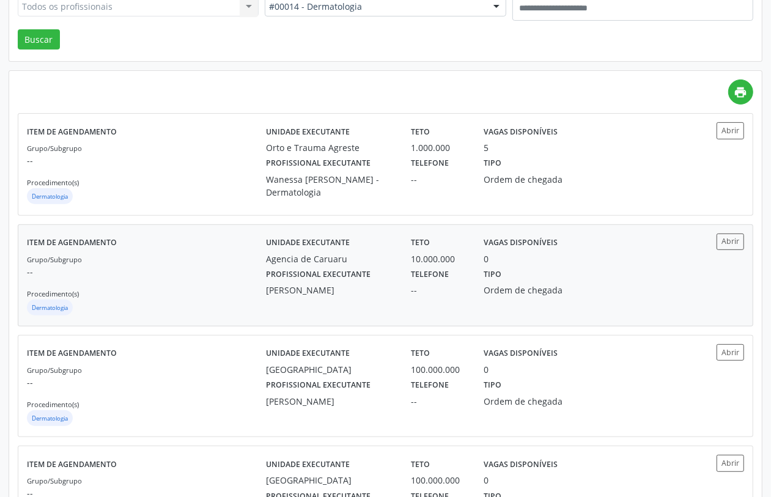
scroll to position [143, 0]
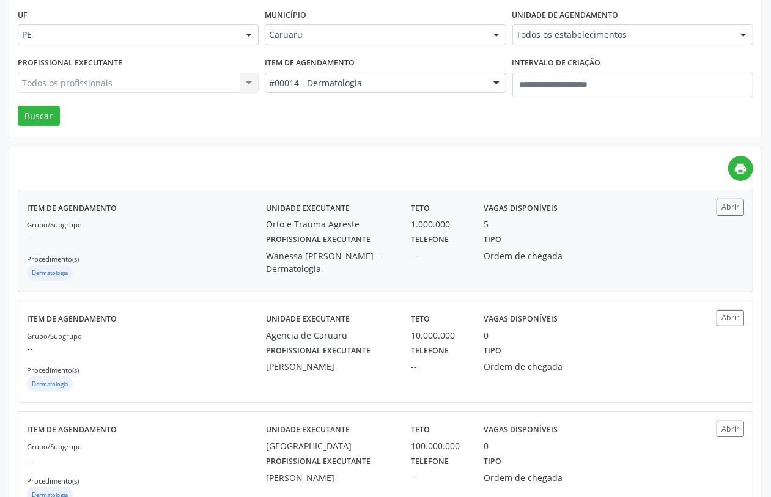
click at [231, 237] on p "--" at bounding box center [146, 237] width 239 height 13
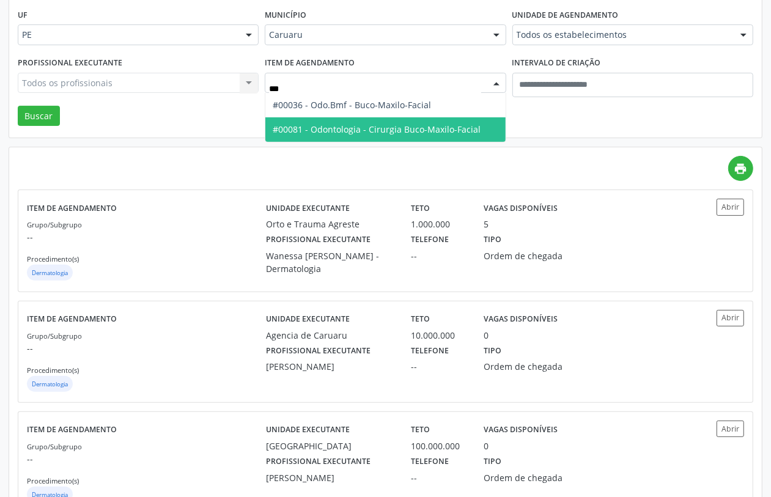
click at [417, 130] on span "#00081 - Odontologia - Cirurgia Buco-Maxilo-Facial" at bounding box center [377, 130] width 208 height 12
type input "***"
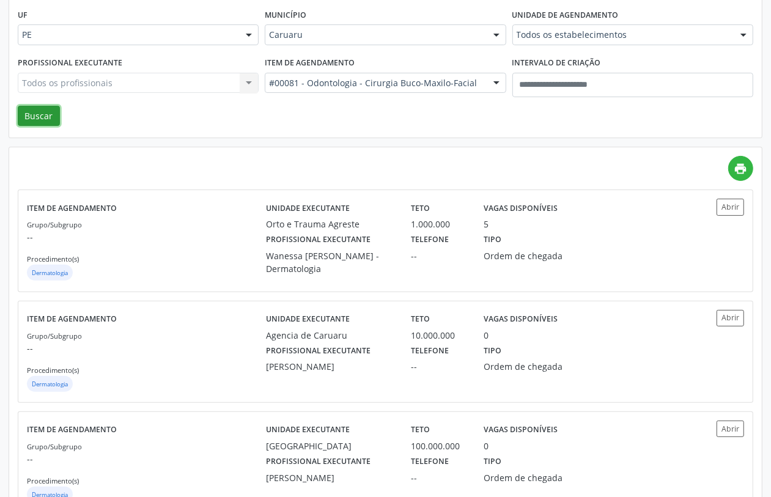
click at [40, 117] on button "Buscar" at bounding box center [39, 116] width 42 height 21
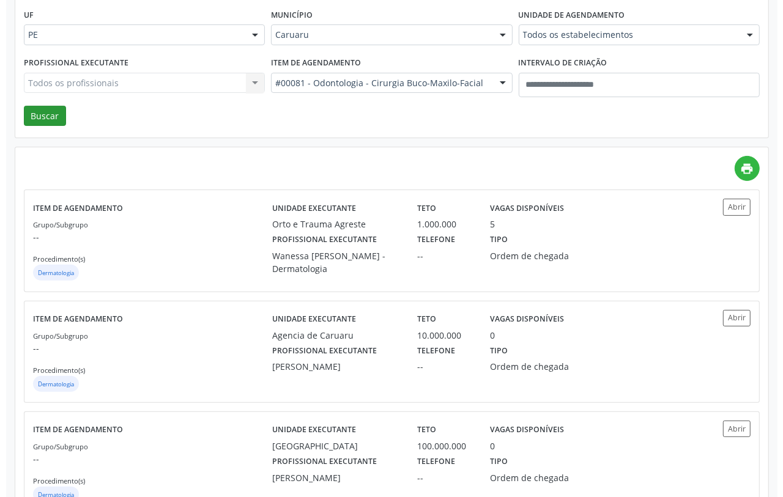
scroll to position [0, 0]
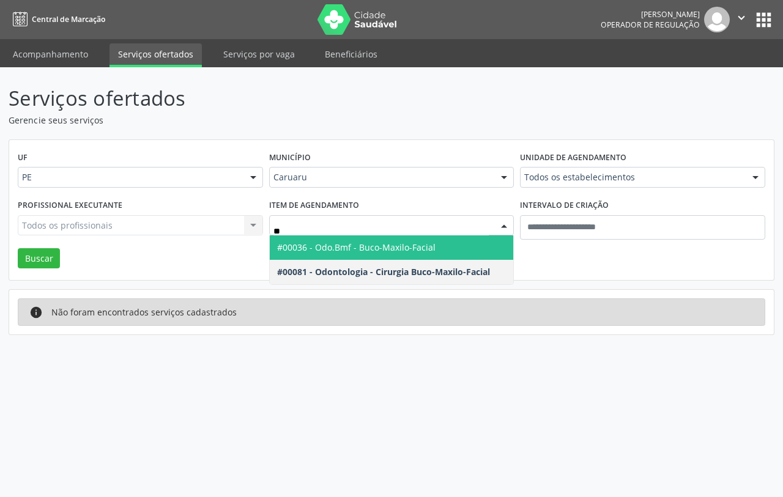
type input "***"
click at [347, 243] on span "#00036 - Odo.Bmf - Buco-Maxilo-Facial" at bounding box center [356, 248] width 158 height 12
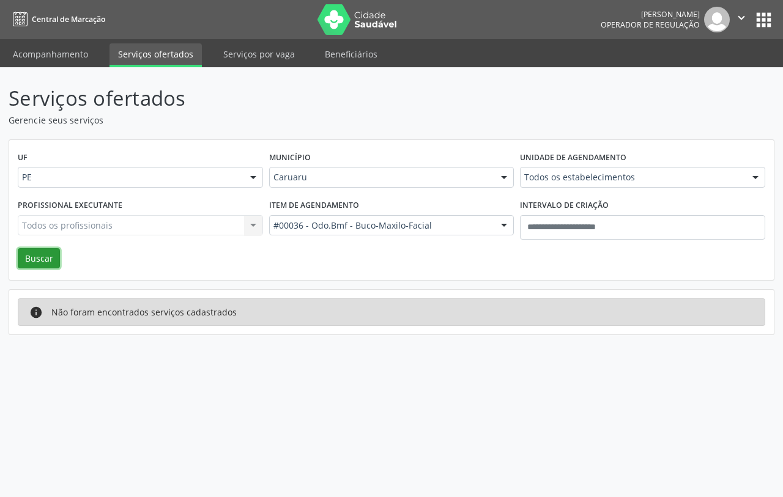
click at [38, 250] on button "Buscar" at bounding box center [39, 258] width 42 height 21
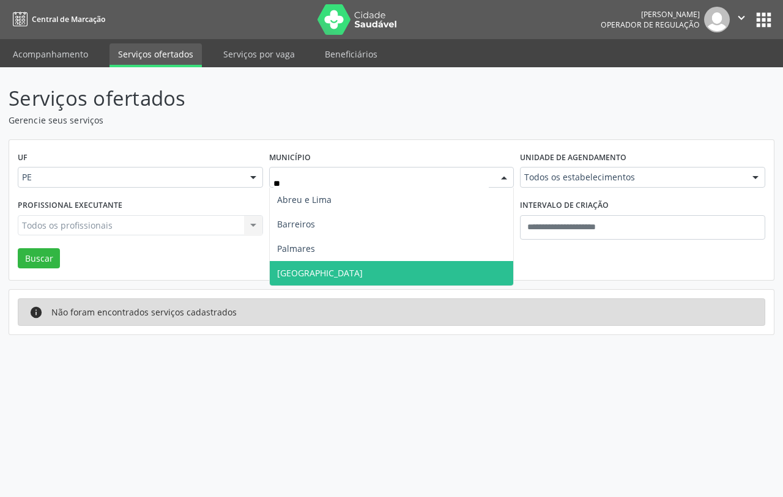
type input "***"
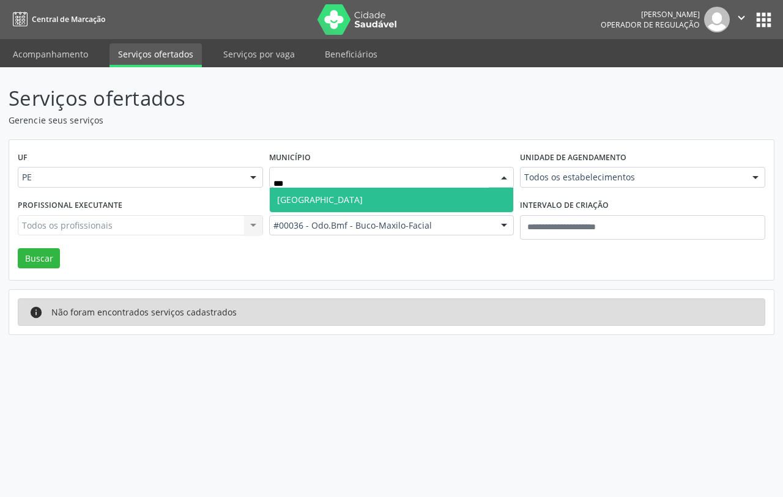
click at [304, 200] on span "Recife" at bounding box center [392, 200] width 244 height 24
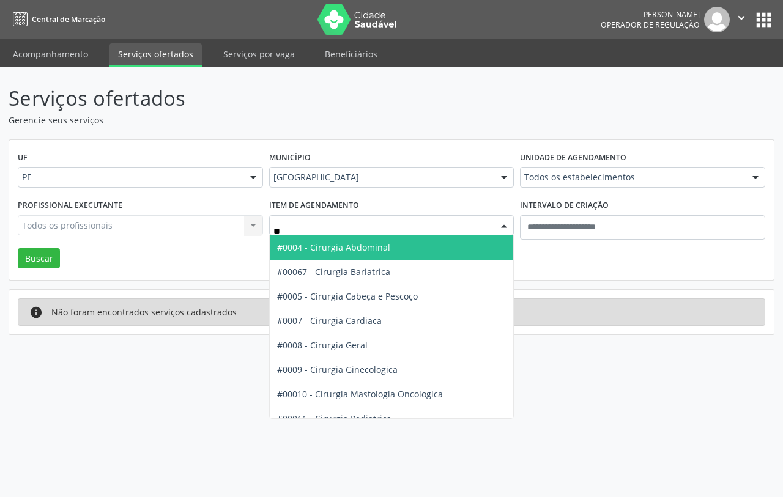
type input "***"
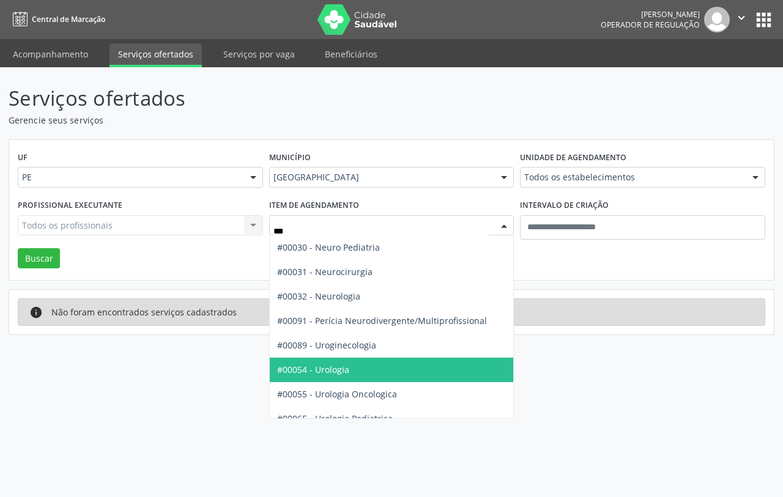
click at [316, 372] on span "#00054 - Urologia" at bounding box center [313, 370] width 72 height 12
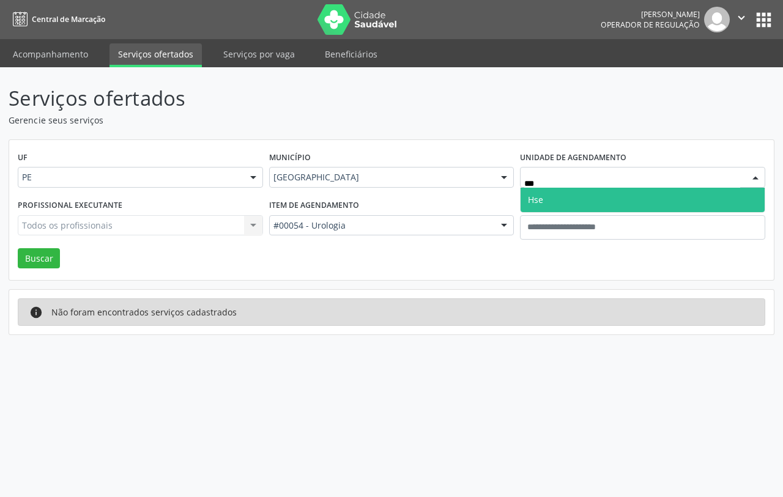
click at [542, 197] on span "Hse" at bounding box center [535, 200] width 15 height 12
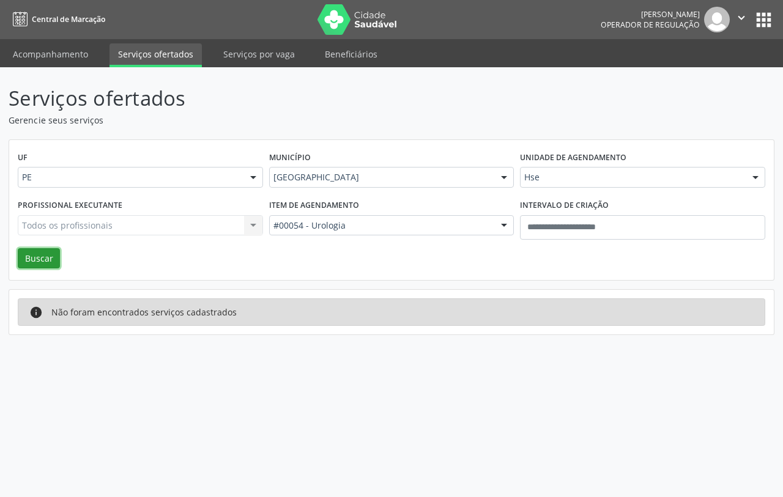
click at [23, 254] on button "Buscar" at bounding box center [39, 258] width 42 height 21
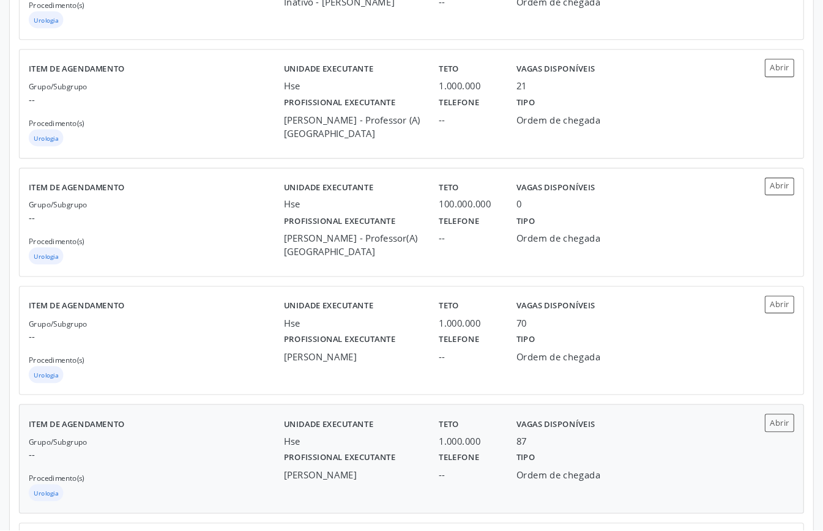
scroll to position [918, 0]
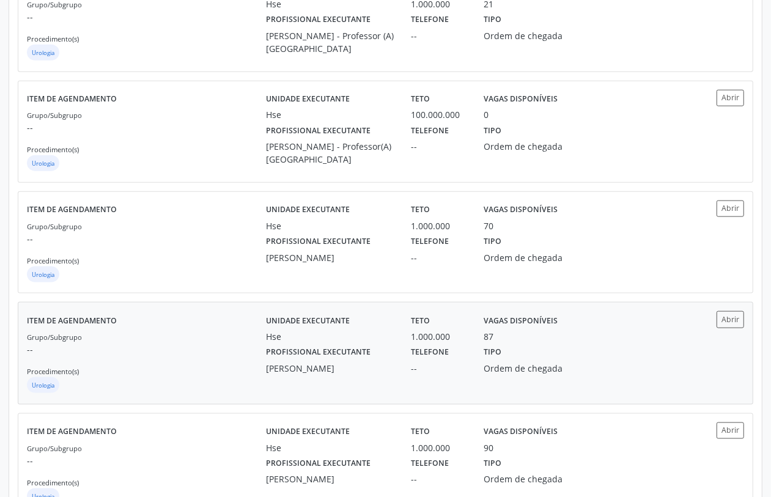
click at [213, 371] on div "Grupo/Subgrupo -- Procedimento(s) Urologia" at bounding box center [146, 362] width 239 height 65
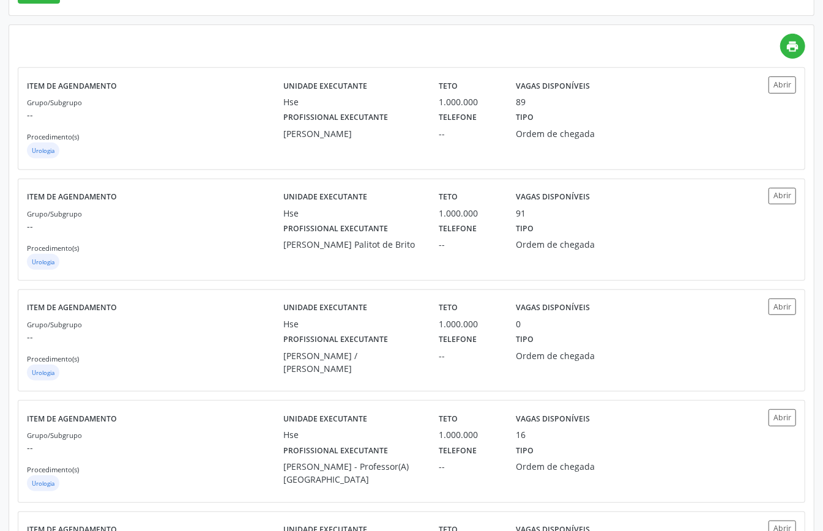
scroll to position [0, 0]
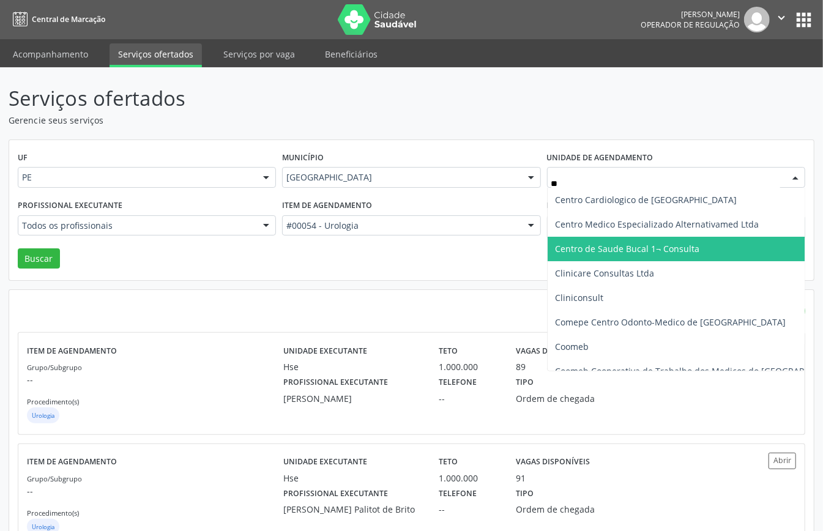
type input "***"
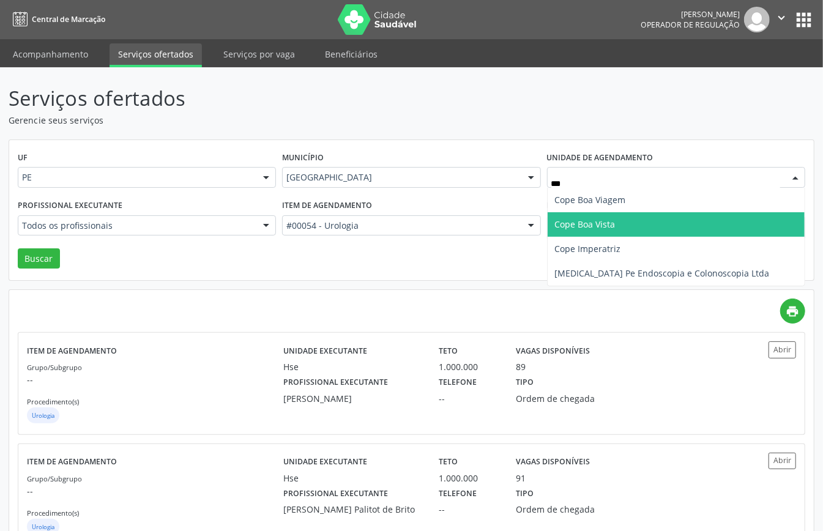
click at [586, 228] on span "Cope Boa Vista" at bounding box center [585, 224] width 61 height 12
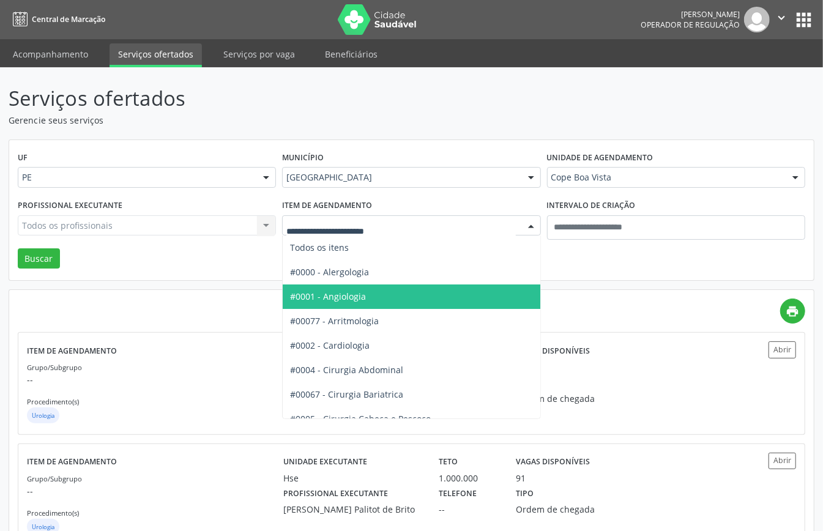
drag, startPoint x: 365, startPoint y: 226, endPoint x: 351, endPoint y: 245, distance: 23.5
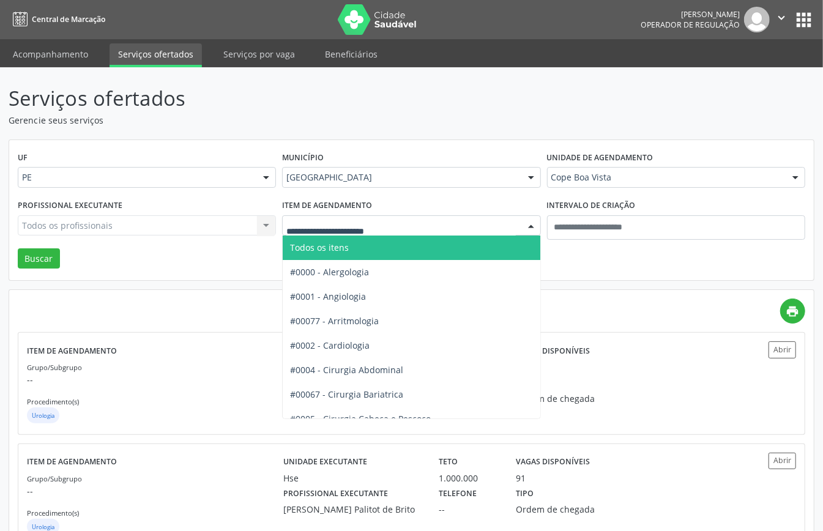
drag, startPoint x: 346, startPoint y: 248, endPoint x: 184, endPoint y: 248, distance: 162.1
click at [346, 248] on span "Todos os itens" at bounding box center [319, 248] width 59 height 12
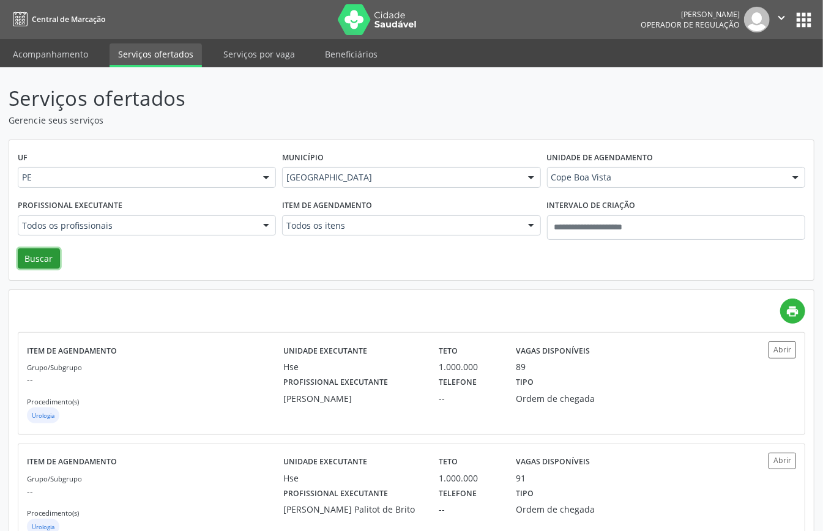
click at [37, 258] on button "Buscar" at bounding box center [39, 258] width 42 height 21
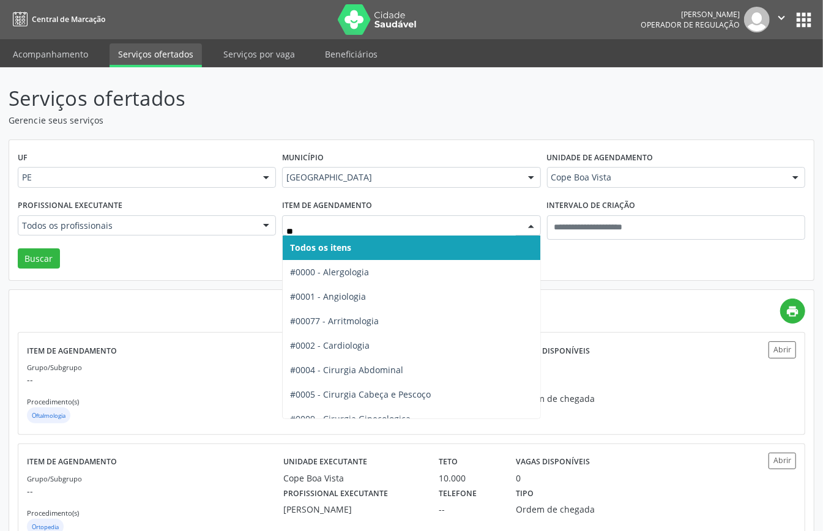
type input "***"
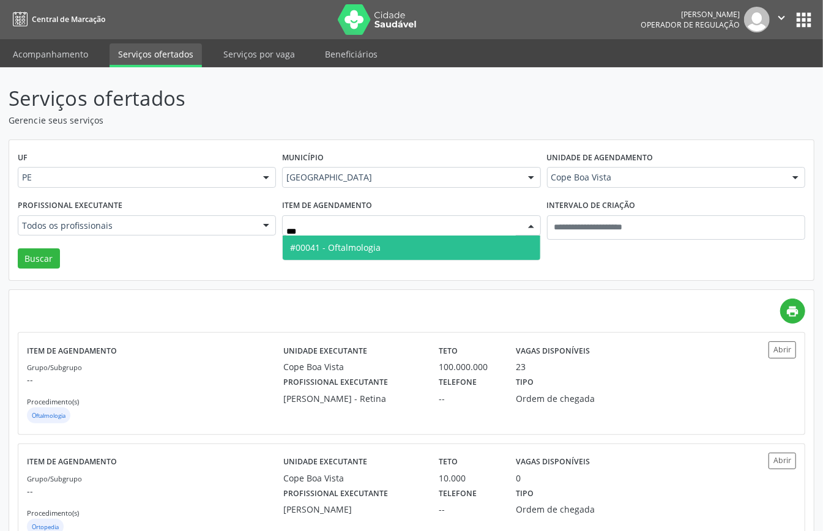
click at [341, 248] on span "#00041 - Oftalmologia" at bounding box center [335, 248] width 91 height 12
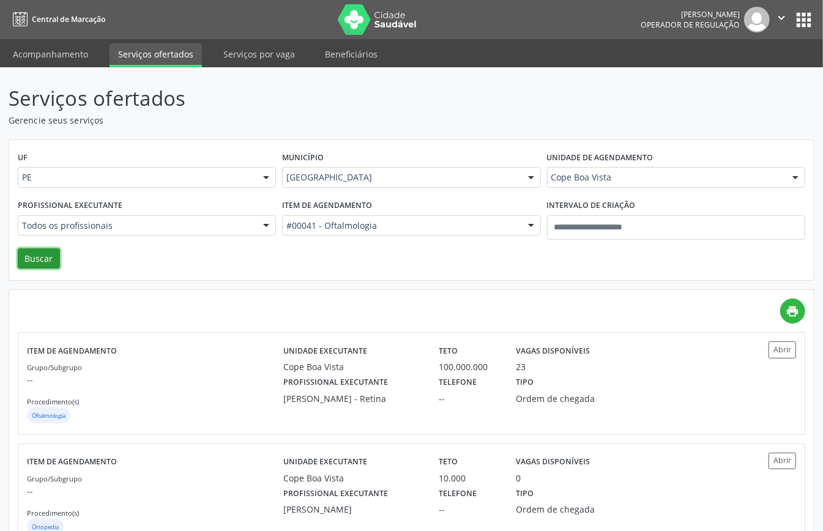
click at [45, 256] on button "Buscar" at bounding box center [39, 258] width 42 height 21
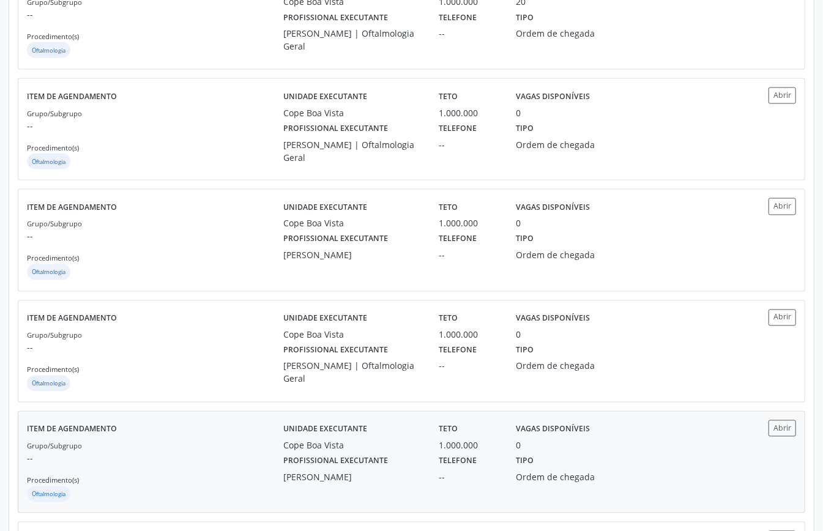
scroll to position [867, 0]
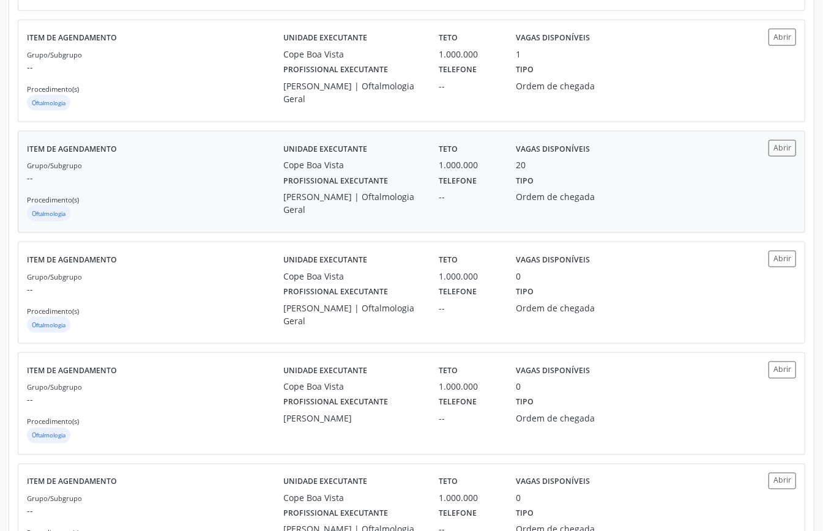
click at [185, 184] on p "--" at bounding box center [155, 177] width 256 height 13
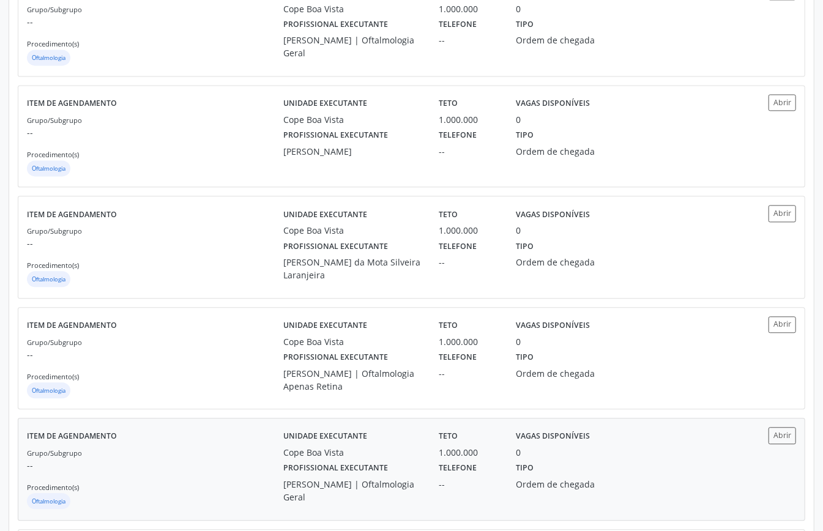
scroll to position [1520, 0]
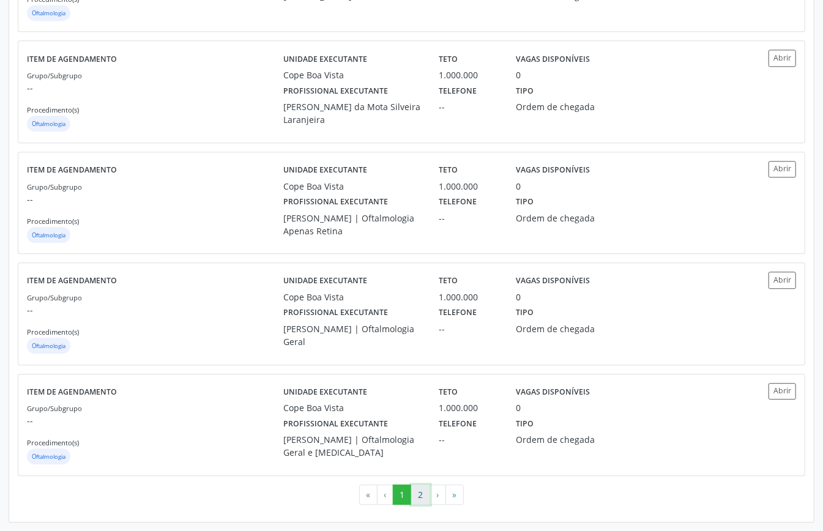
click at [417, 489] on button "2" at bounding box center [420, 494] width 19 height 21
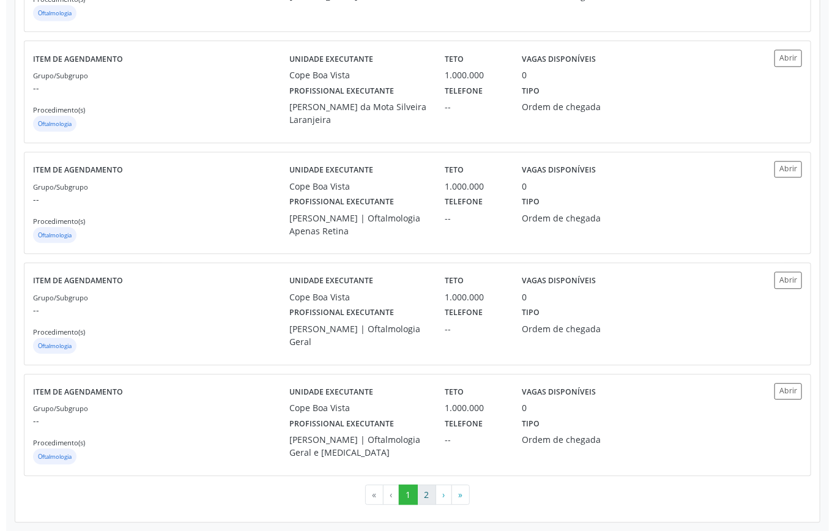
scroll to position [0, 0]
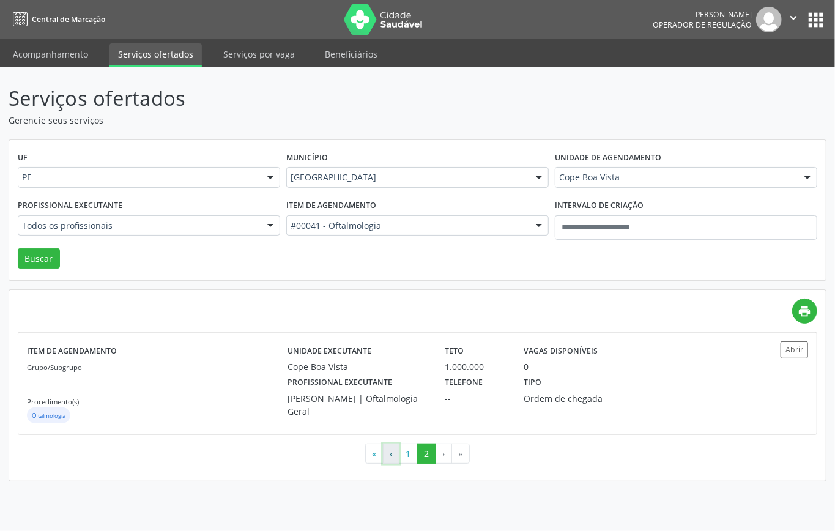
click at [392, 451] on button "‹" at bounding box center [391, 453] width 17 height 21
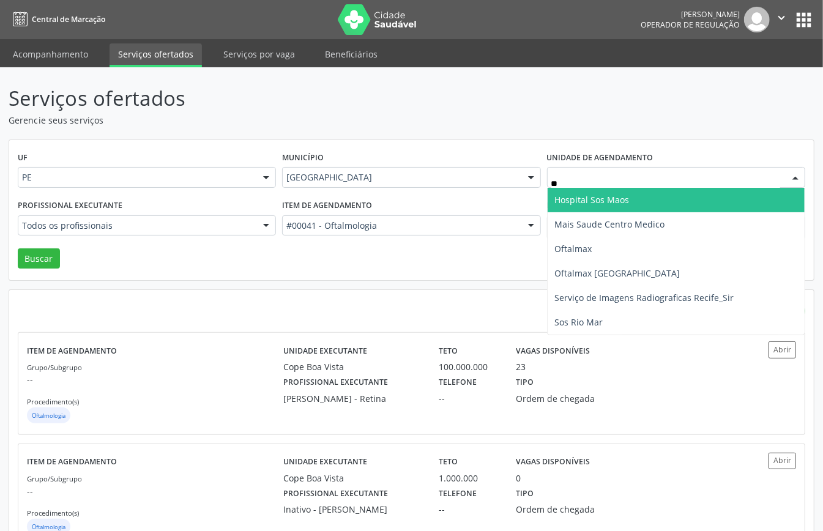
type input "***"
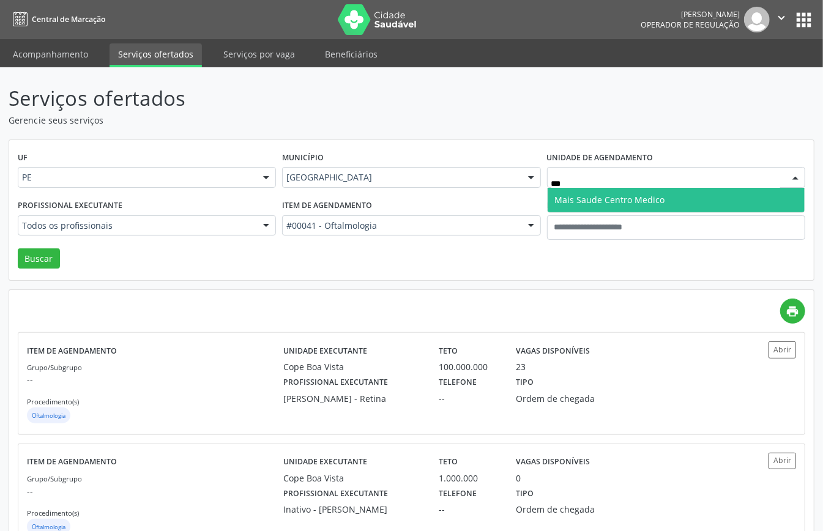
click at [596, 197] on span "Mais Saude Centro Medico" at bounding box center [610, 200] width 110 height 12
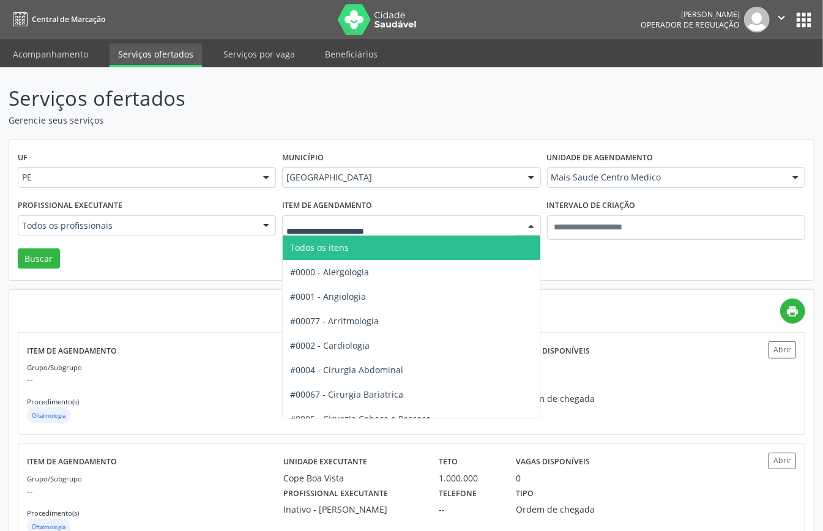
drag, startPoint x: 339, startPoint y: 251, endPoint x: 340, endPoint y: 257, distance: 6.2
click at [340, 257] on span "Todos os itens" at bounding box center [452, 248] width 339 height 24
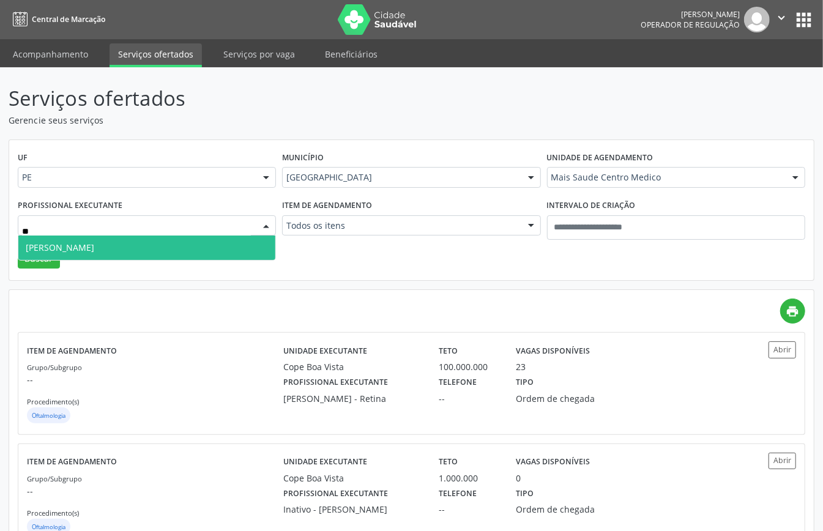
type input "***"
click at [193, 246] on span "Katia Rejane Almeida" at bounding box center [146, 248] width 257 height 24
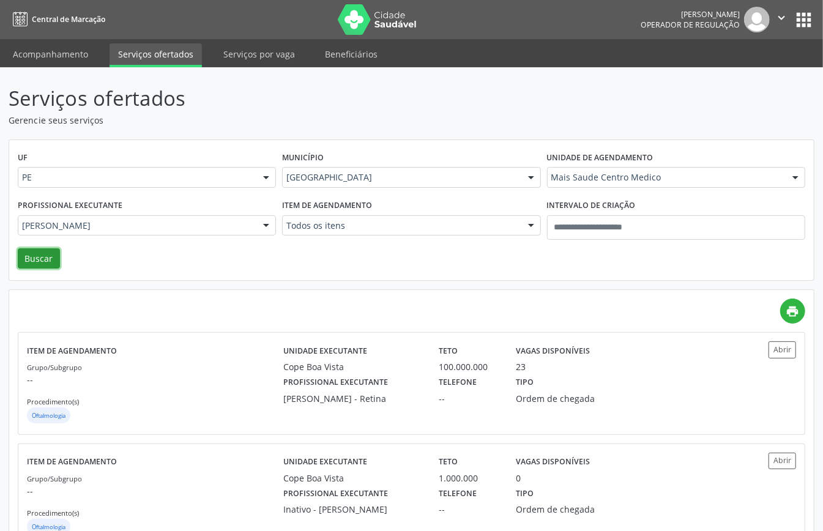
click at [31, 255] on button "Buscar" at bounding box center [39, 258] width 42 height 21
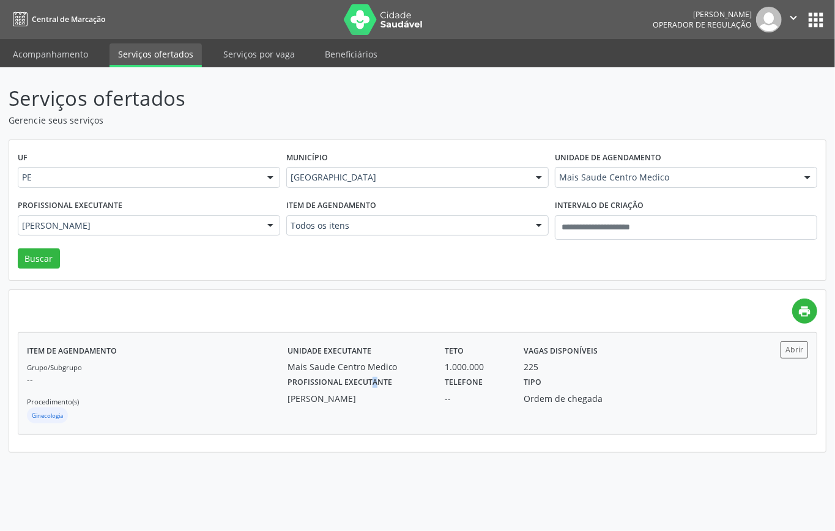
click at [334, 375] on label "Profissional executante" at bounding box center [340, 382] width 105 height 19
drag, startPoint x: 360, startPoint y: 384, endPoint x: 358, endPoint y: 409, distance: 24.5
click at [358, 409] on div "Unidade executante Mais Saude Centro Medico Teto 1.000.000 Vagas disponíveis 22…" at bounding box center [516, 383] width 456 height 84
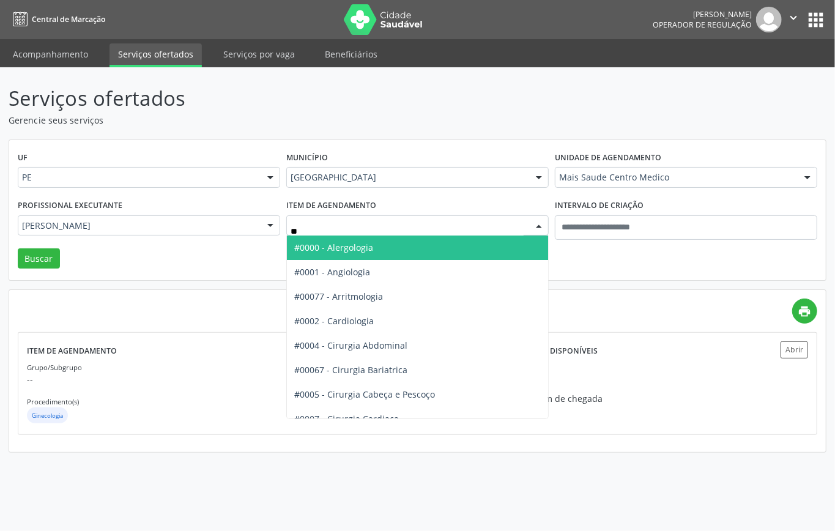
type input "***"
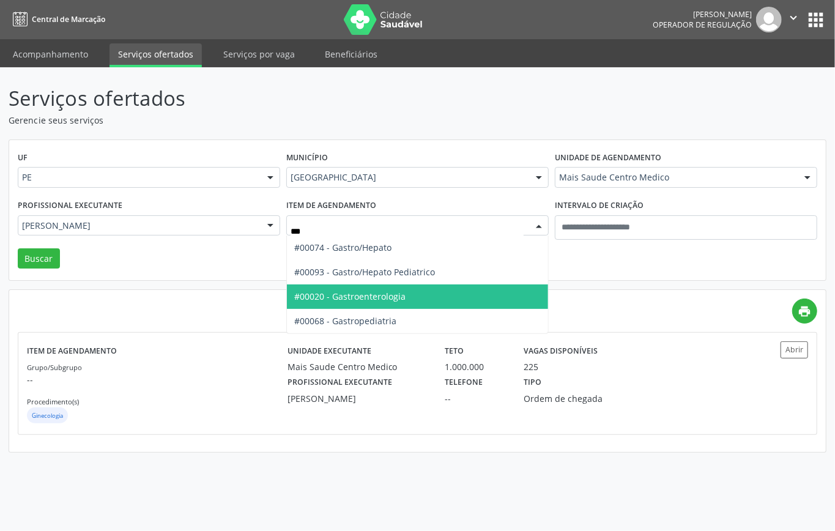
drag, startPoint x: 374, startPoint y: 294, endPoint x: 445, endPoint y: 276, distance: 73.1
click at [374, 295] on span "#00020 - Gastroenterologia" at bounding box center [349, 297] width 111 height 12
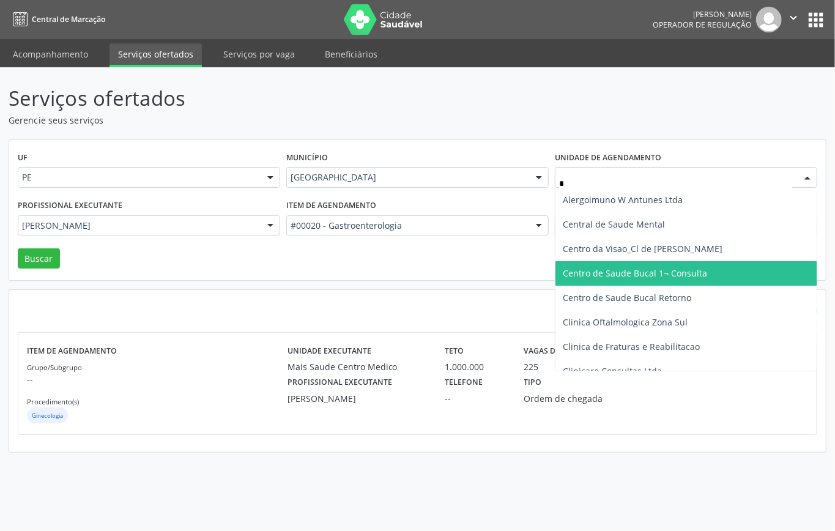
type input "**"
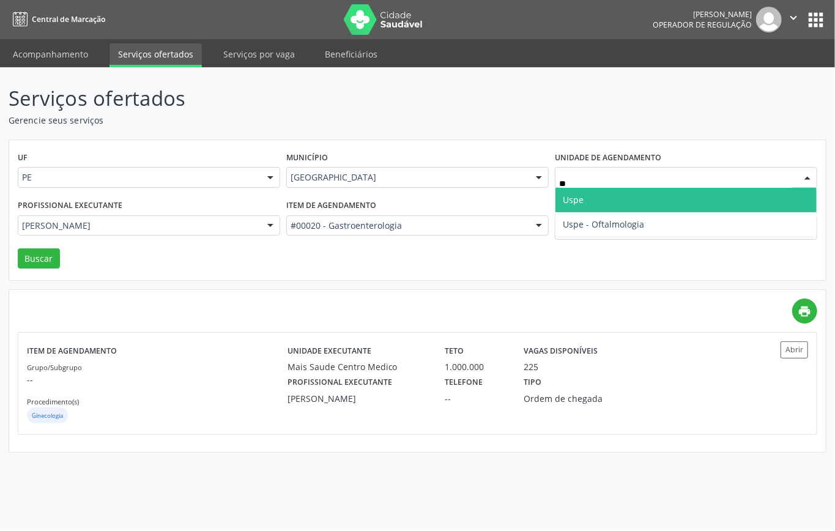
click at [574, 196] on span "Uspe" at bounding box center [573, 200] width 21 height 12
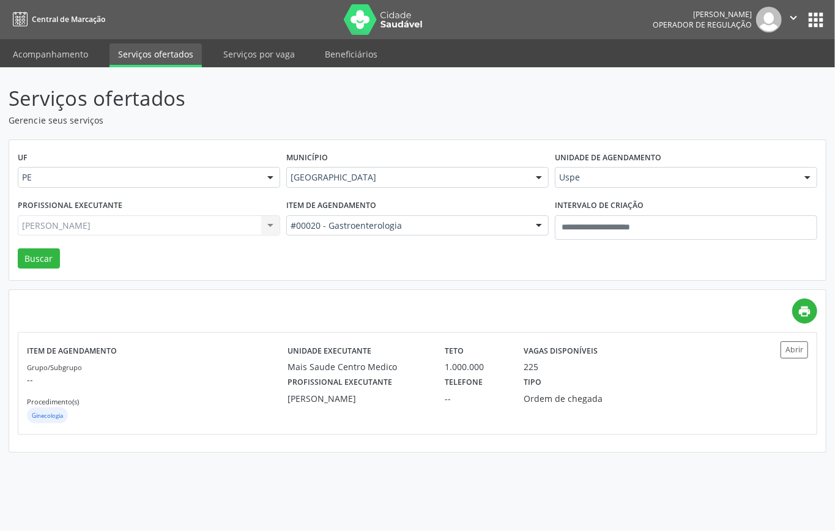
click at [174, 225] on div "Katia Rejane Almeida Todos os profissionais Alberto Fellipe Santana de Fárias A…" at bounding box center [149, 225] width 262 height 21
type input "*****"
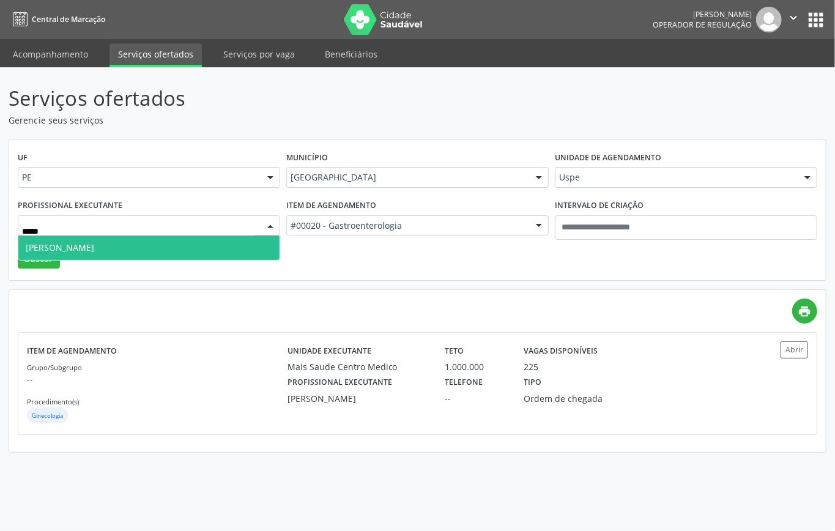
click at [64, 240] on span "Manoel Souto Moraes de Araujo" at bounding box center [148, 248] width 261 height 24
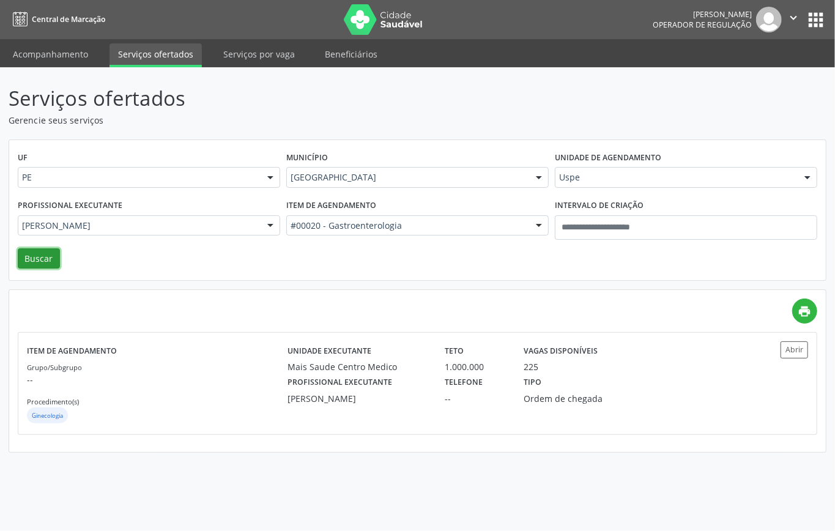
click at [50, 258] on button "Buscar" at bounding box center [39, 258] width 42 height 21
click at [221, 387] on div "Grupo/Subgrupo -- Procedimento(s) Gastroenterologia" at bounding box center [157, 392] width 261 height 65
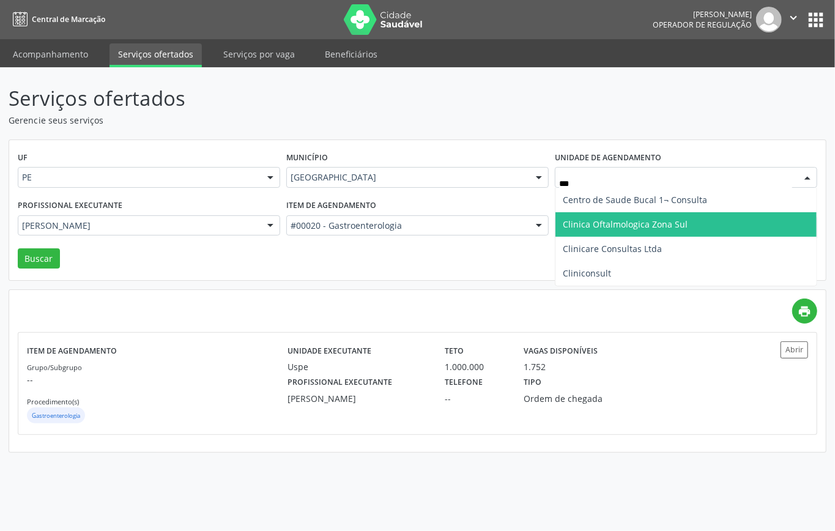
click at [633, 236] on span "Clinica Oftalmologica Zona Sul" at bounding box center [685, 224] width 261 height 24
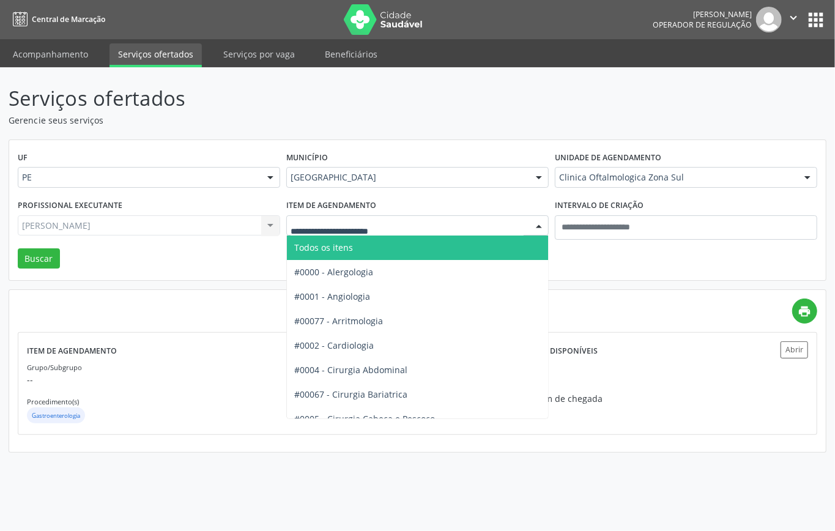
click at [353, 245] on span "Todos os itens" at bounding box center [323, 248] width 59 height 12
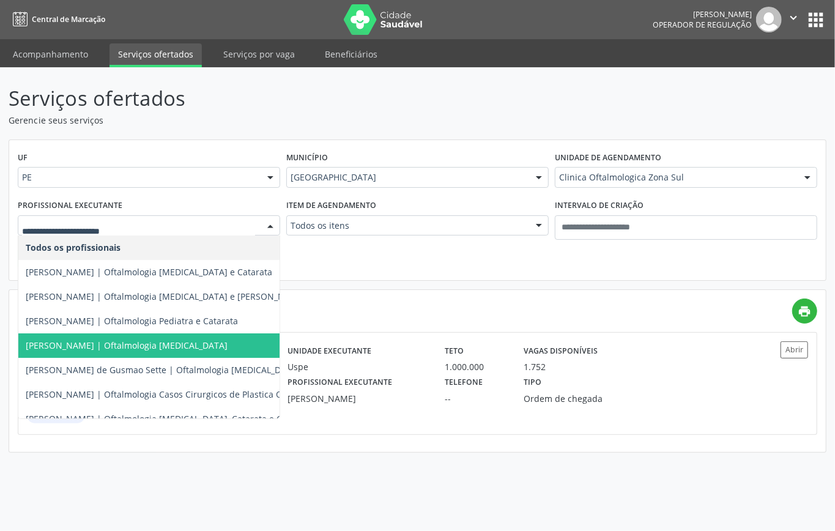
scroll to position [123, 0]
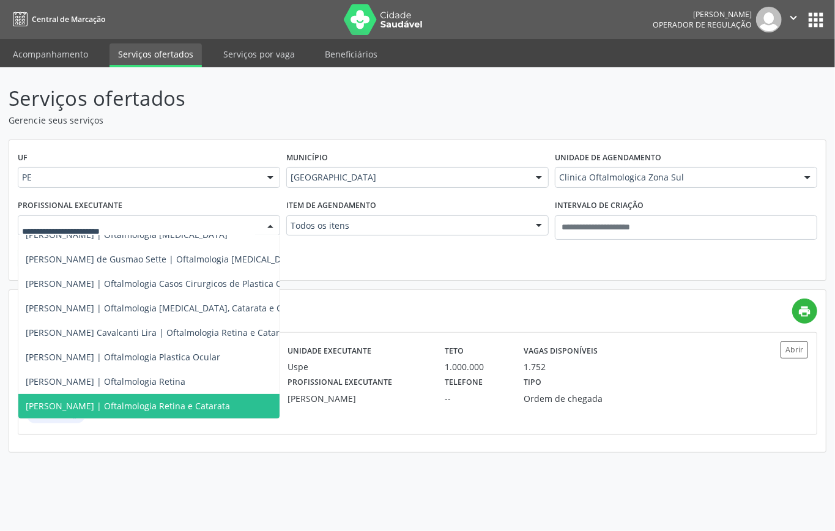
click at [165, 400] on span "Tiago Marques Cavalcanti | Oftalmologia Retina e Catarata" at bounding box center [128, 406] width 204 height 12
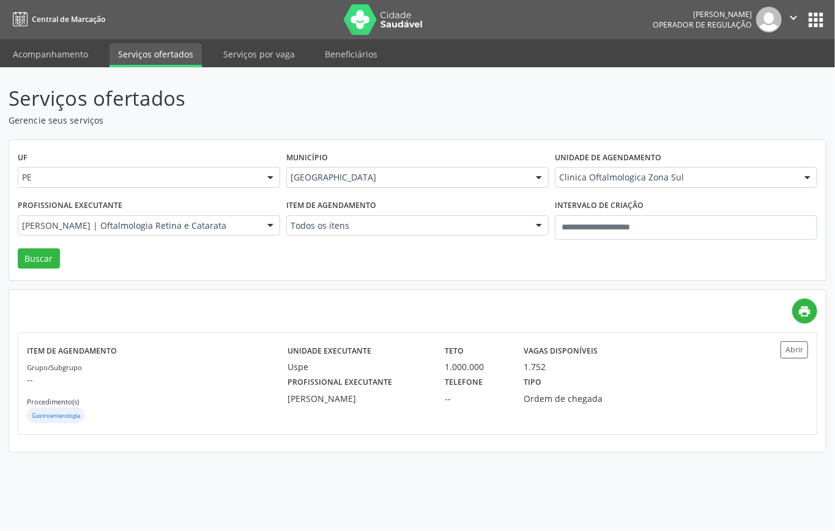
click at [22, 247] on div "Profissional executante Tiago Marques Cavalcanti | Oftalmologia Retina e Catara…" at bounding box center [149, 222] width 269 height 52
click at [31, 264] on button "Buscar" at bounding box center [39, 258] width 42 height 21
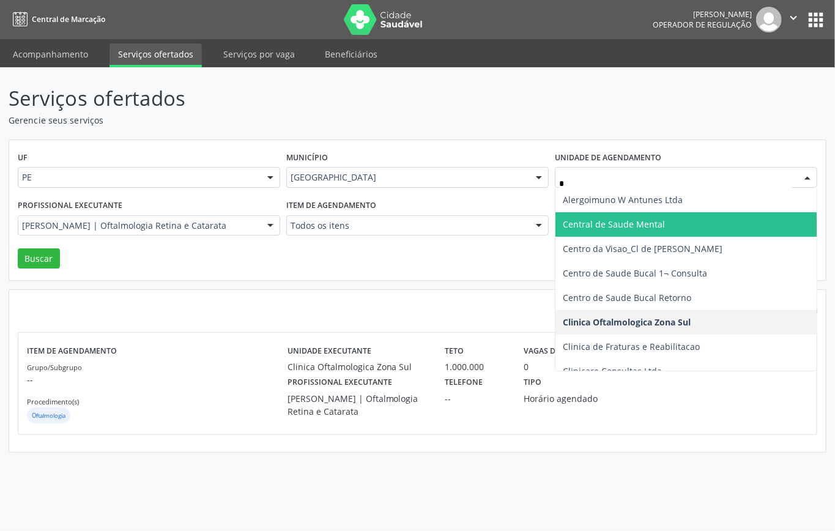
type input "**"
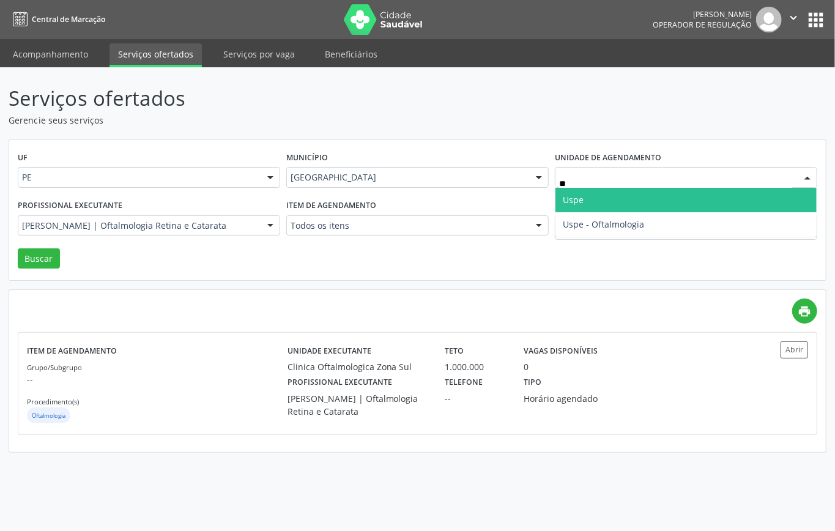
click at [581, 196] on span "Uspe" at bounding box center [573, 200] width 21 height 12
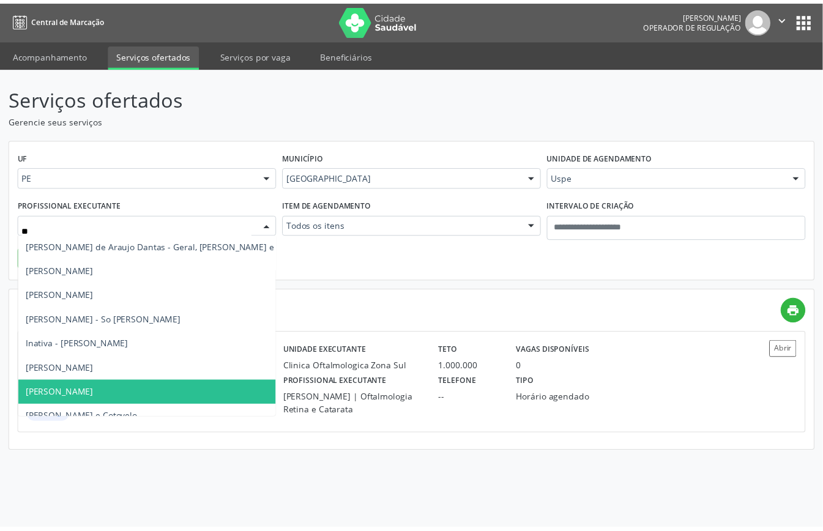
scroll to position [0, 0]
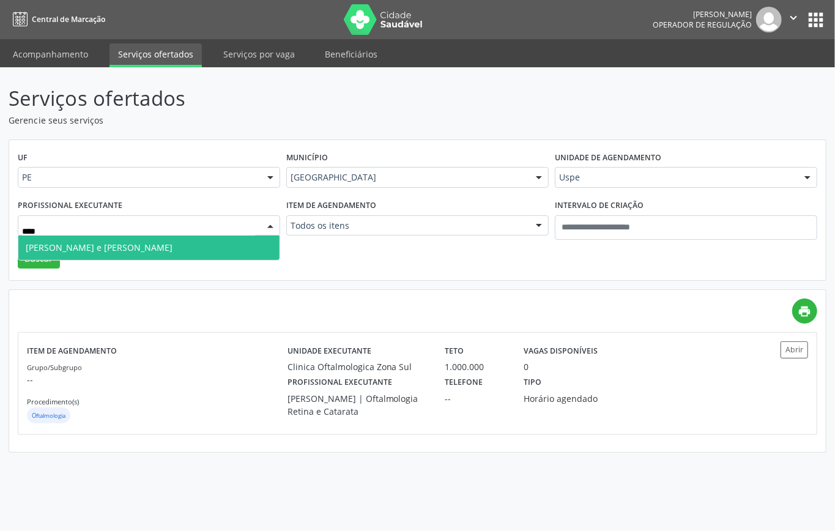
click at [62, 248] on span "Julio Correa de Araujo Koury - Quadril e Joelho" at bounding box center [99, 248] width 147 height 12
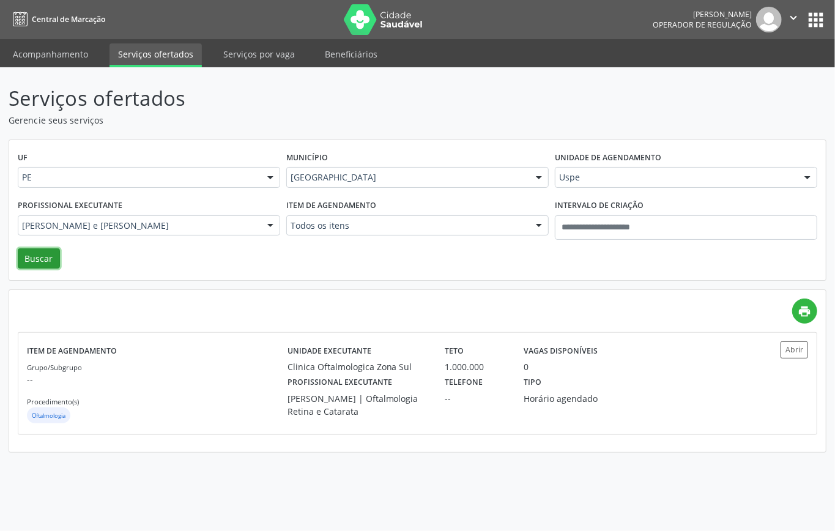
click at [57, 260] on button "Buscar" at bounding box center [39, 258] width 42 height 21
click at [103, 414] on div "Ortopedia" at bounding box center [157, 416] width 261 height 18
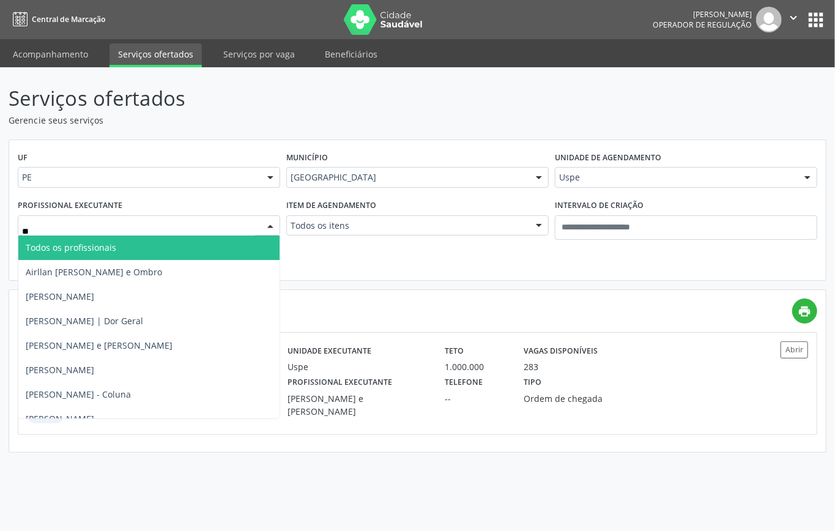
type input "***"
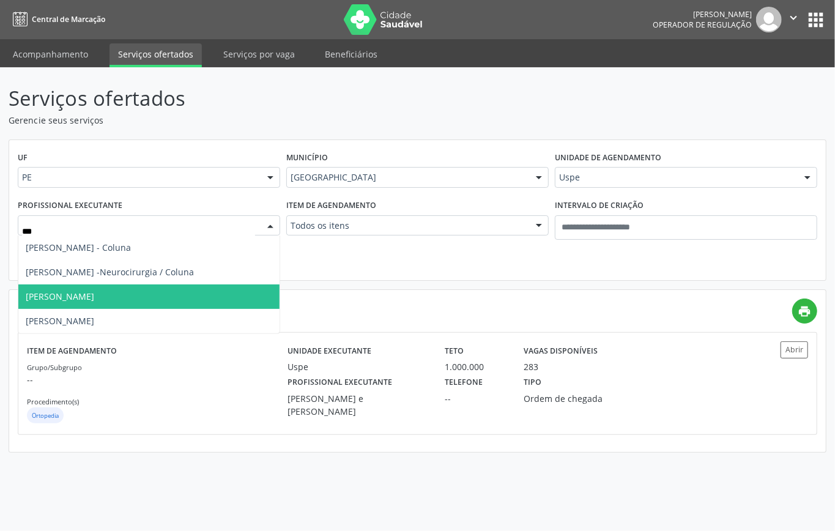
click at [49, 300] on span "Ronaldo Guerra Lopes" at bounding box center [60, 297] width 69 height 12
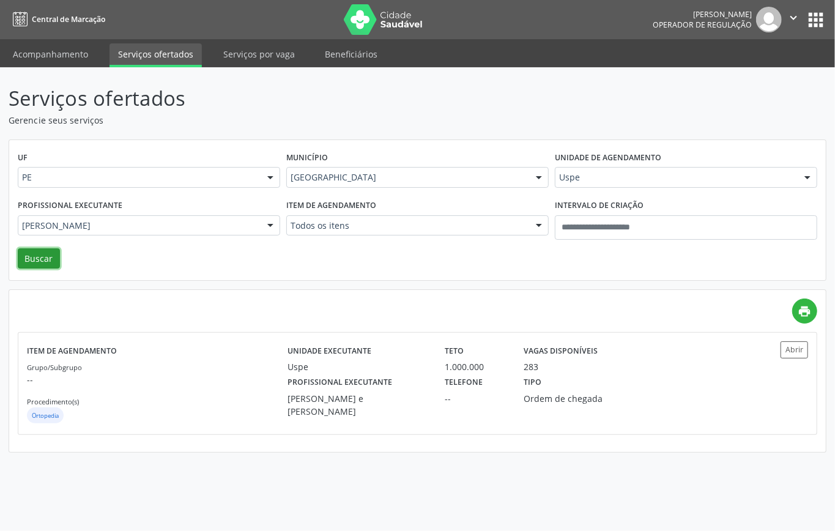
click at [35, 260] on button "Buscar" at bounding box center [39, 258] width 42 height 21
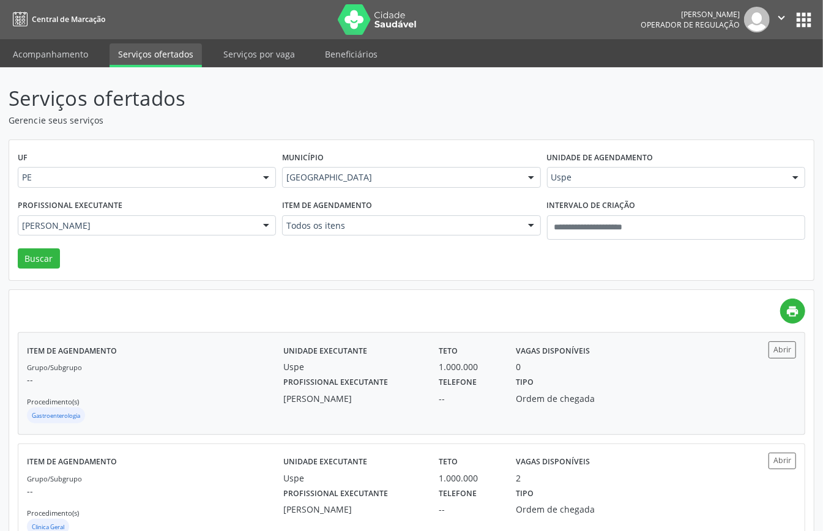
scroll to position [43, 0]
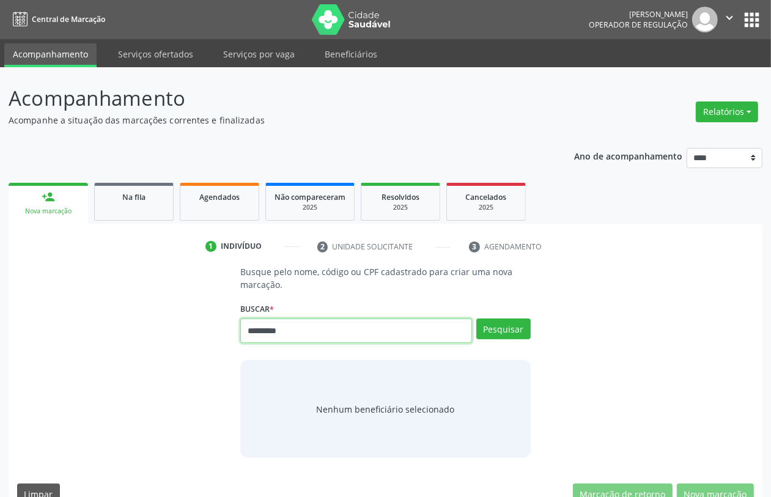
type input "*********"
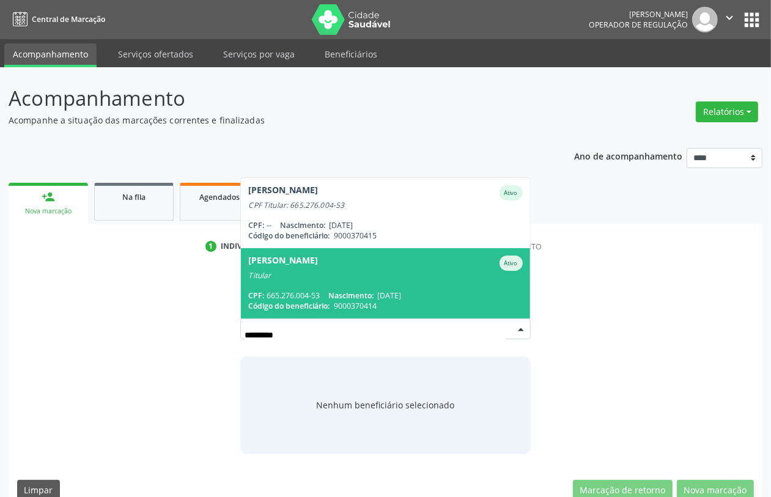
click at [332, 289] on span "Rosangela Mercia Brayner Ativo Titular CPF: 665.276.004-53 Nascimento: 05/10/19…" at bounding box center [385, 283] width 289 height 70
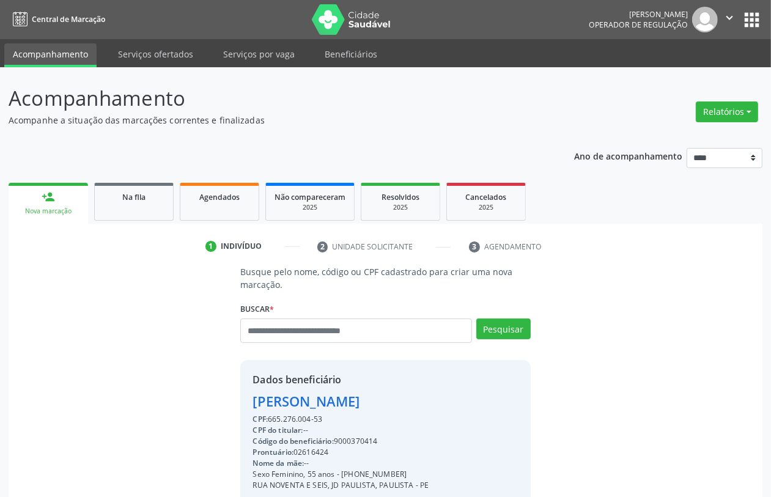
scroll to position [161, 0]
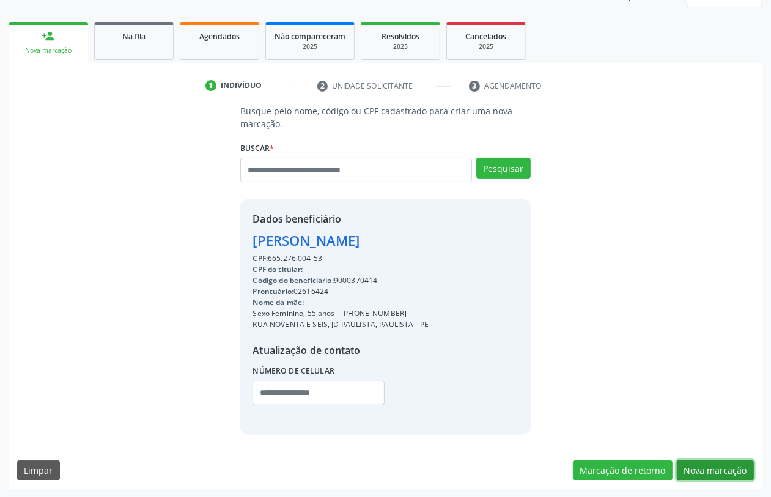
click at [735, 466] on button "Nova marcação" at bounding box center [715, 471] width 77 height 21
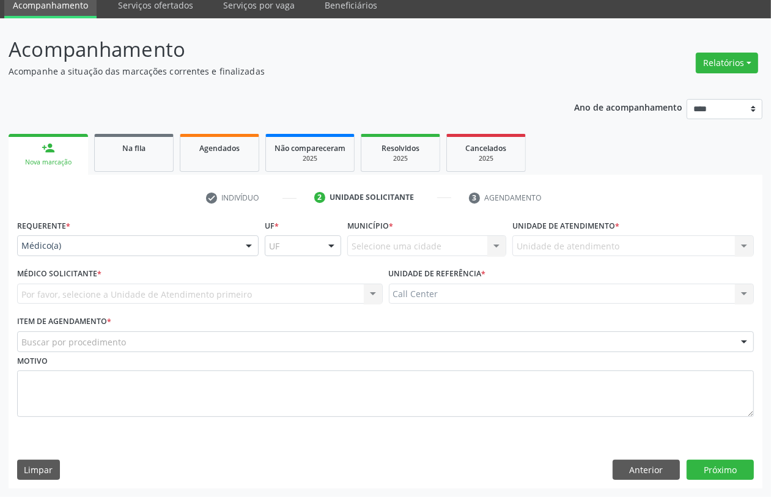
scroll to position [49, 0]
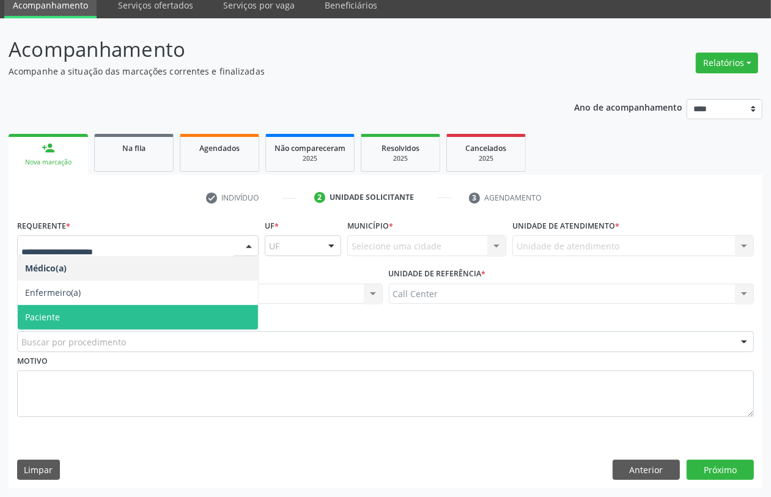
click at [78, 316] on span "Paciente" at bounding box center [138, 317] width 240 height 24
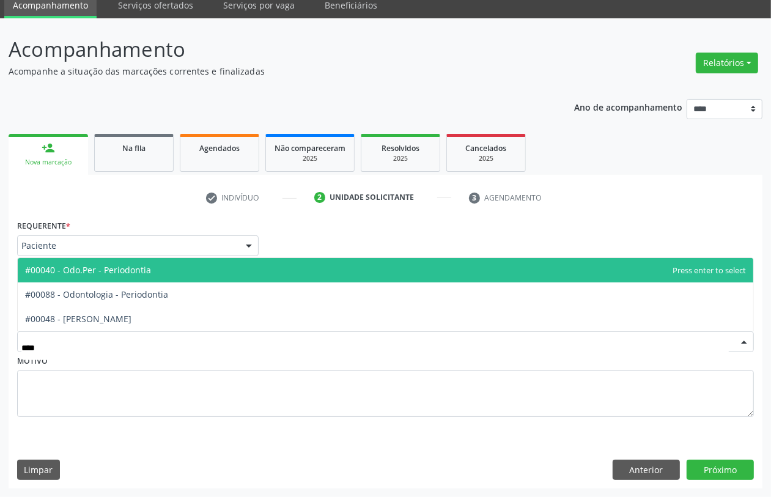
type input "*****"
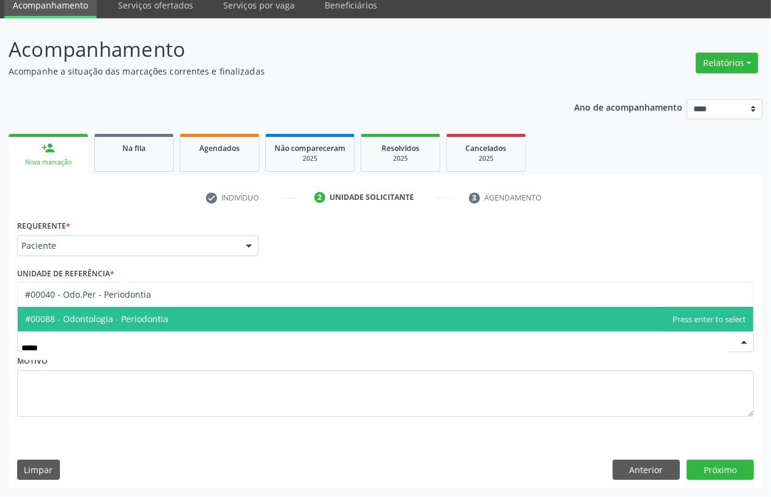
drag, startPoint x: 142, startPoint y: 299, endPoint x: 144, endPoint y: 317, distance: 18.4
click at [144, 317] on ul "#00040 - Odo.Per - Periodontia #00088 - Odontologia - Periodontia No elements f…" at bounding box center [386, 307] width 736 height 49
click at [144, 317] on span "#00088 - Odontologia - Periodontia" at bounding box center [96, 319] width 143 height 12
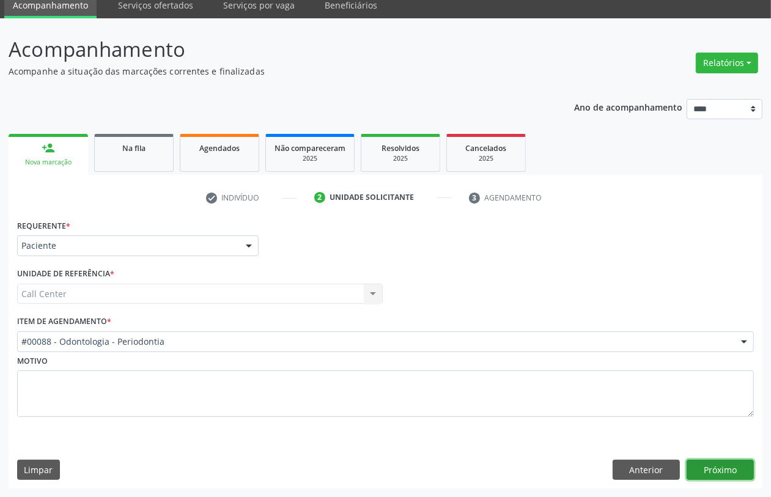
click at [707, 465] on button "Próximo" at bounding box center [720, 470] width 67 height 21
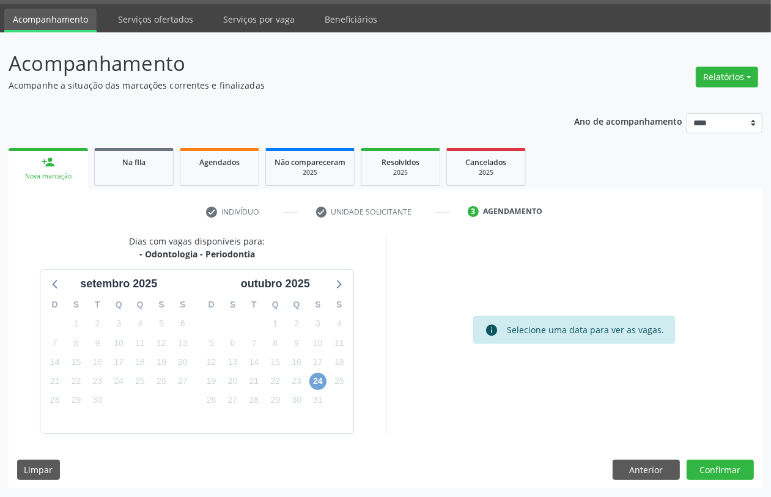
click at [316, 381] on span "24" at bounding box center [318, 381] width 17 height 17
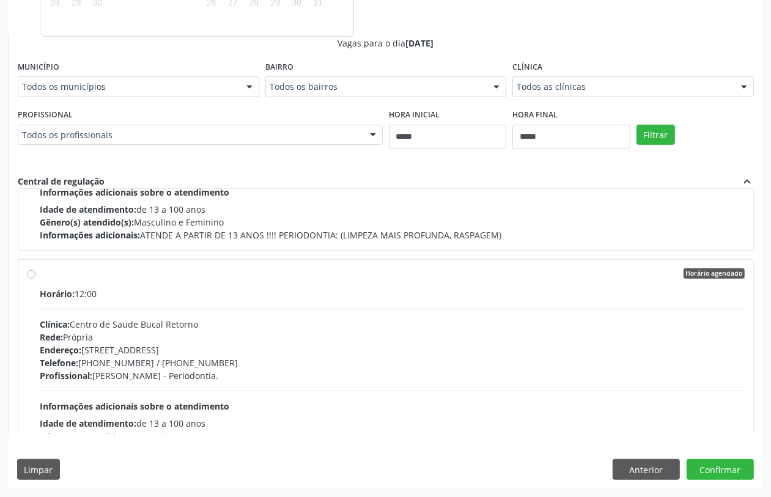
scroll to position [0, 0]
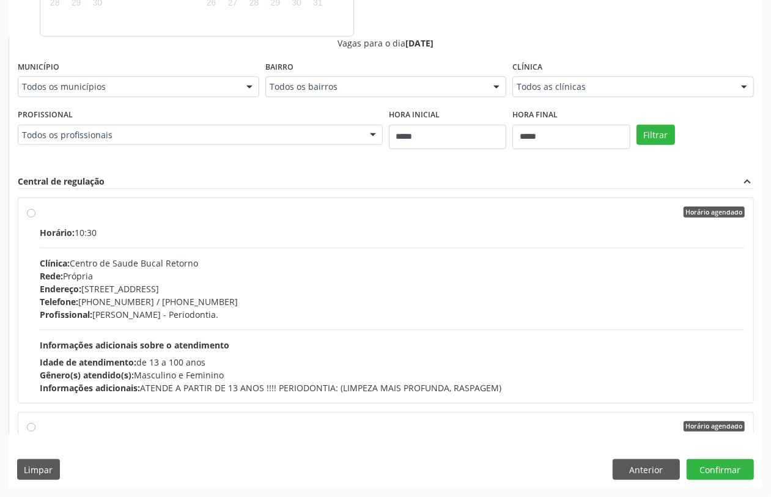
click at [303, 322] on div "Horário: 10:30 Clínica: Centro de Saude Bucal Retorno Rede: Própria Endereço: R…" at bounding box center [392, 310] width 705 height 168
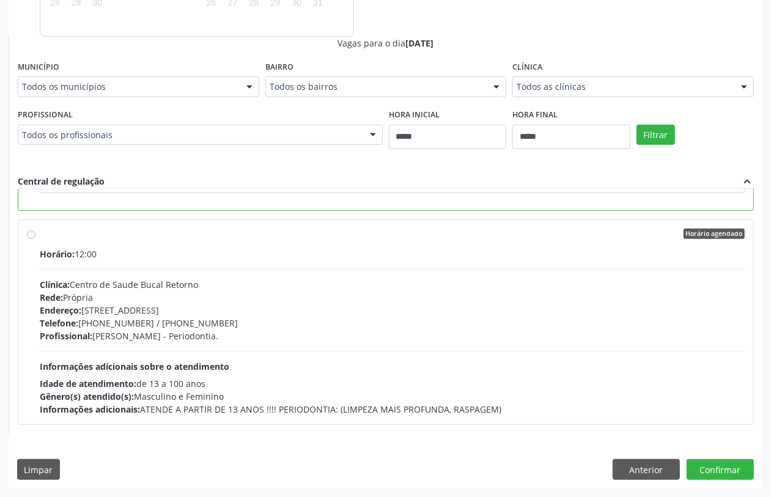
scroll to position [47, 0]
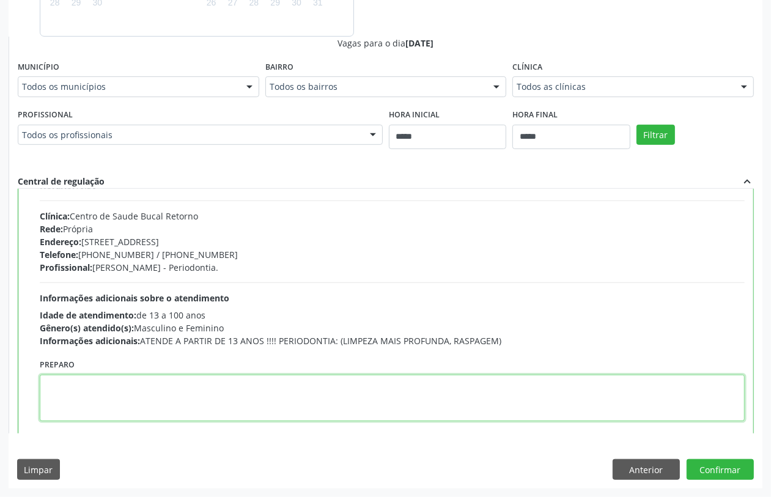
paste textarea "**********"
type textarea "**********"
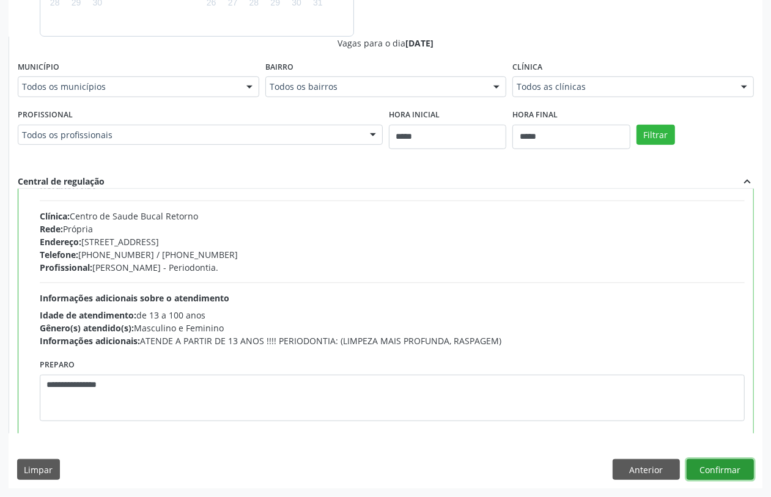
click at [729, 472] on button "Confirmar" at bounding box center [720, 469] width 67 height 21
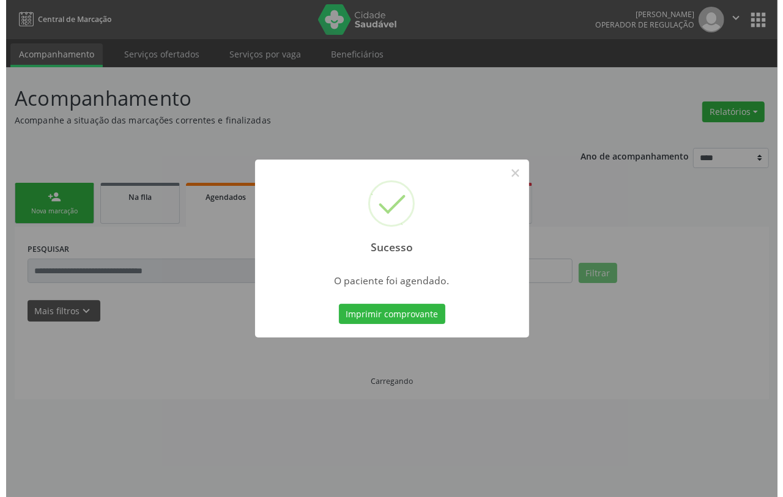
scroll to position [0, 0]
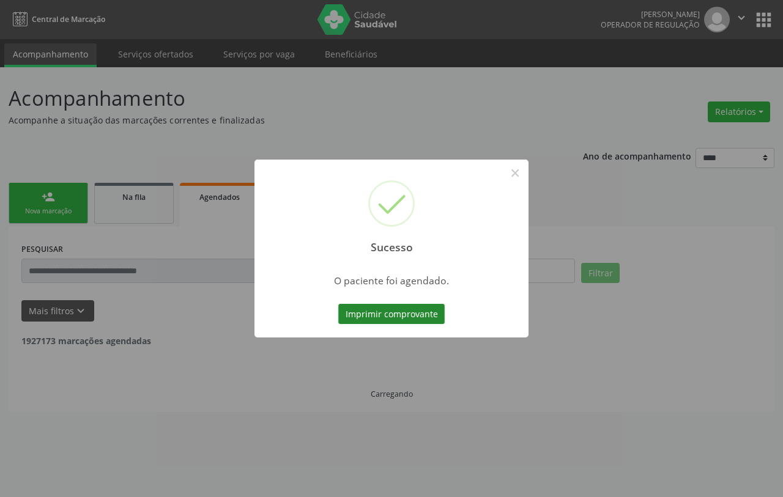
click at [393, 311] on button "Imprimir comprovante" at bounding box center [391, 314] width 106 height 21
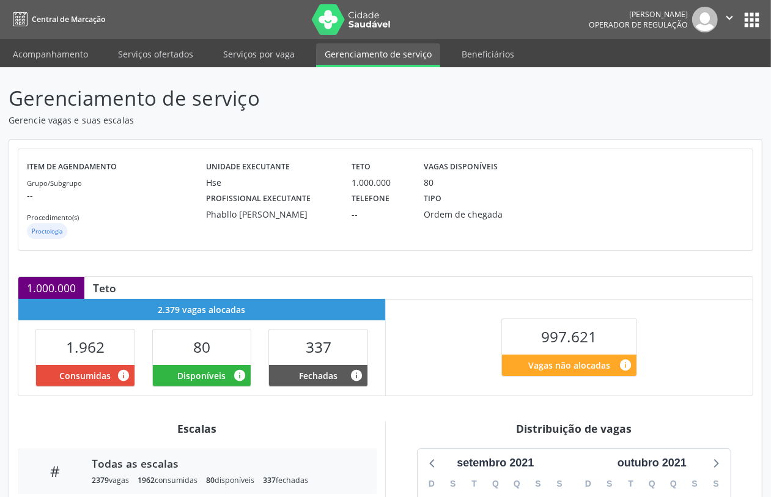
scroll to position [215, 0]
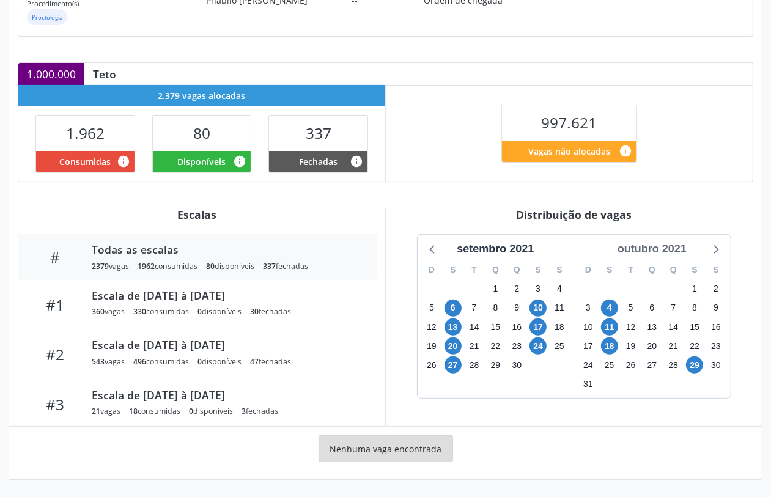
click at [655, 249] on div "outubro 2021" at bounding box center [652, 249] width 79 height 17
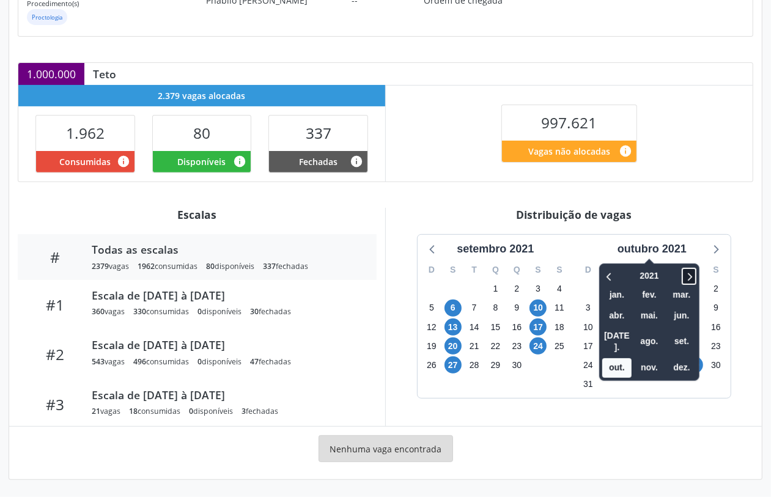
click at [689, 274] on icon at bounding box center [689, 276] width 12 height 15
click at [612, 358] on span "out." at bounding box center [617, 367] width 29 height 19
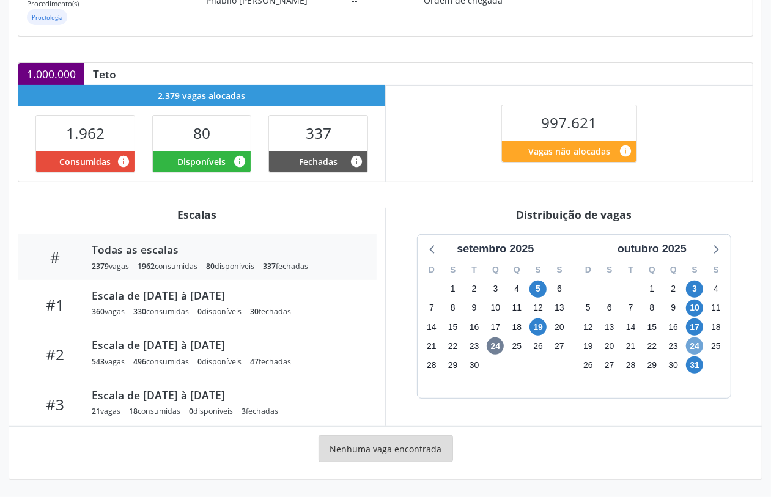
click at [690, 346] on span "24" at bounding box center [694, 346] width 17 height 17
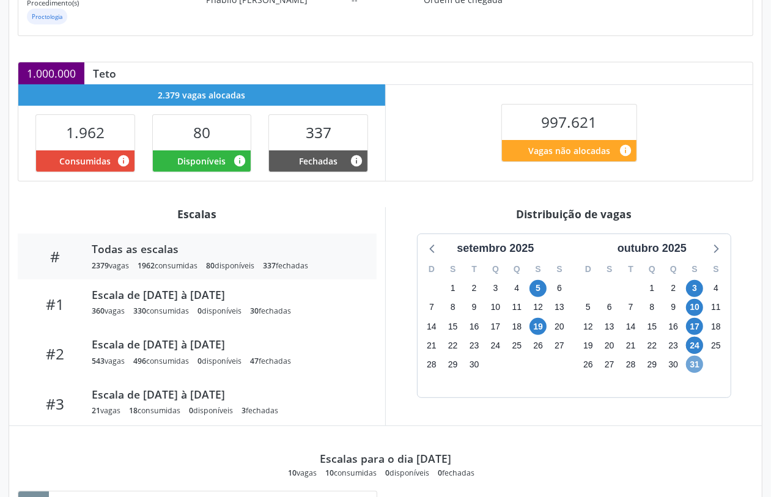
click at [699, 366] on span "31" at bounding box center [694, 364] width 17 height 17
click at [711, 246] on icon at bounding box center [716, 248] width 16 height 16
click at [537, 304] on span "7" at bounding box center [538, 307] width 17 height 17
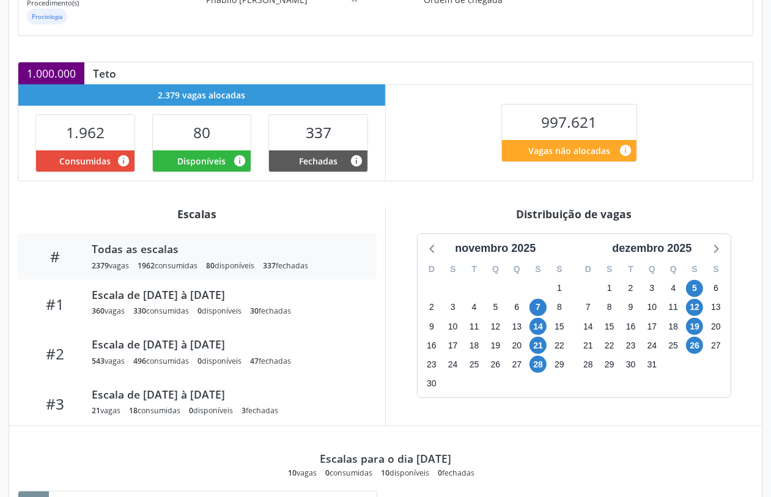
click at [451, 206] on div "Item de agendamento Grupo/Subgrupo -- Procedimento(s) Proctologia Unidade execu…" at bounding box center [385, 291] width 753 height 732
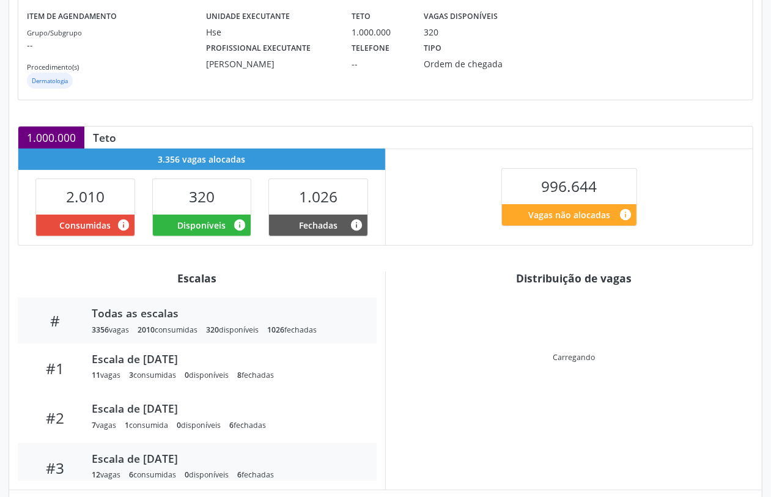
scroll to position [76, 0]
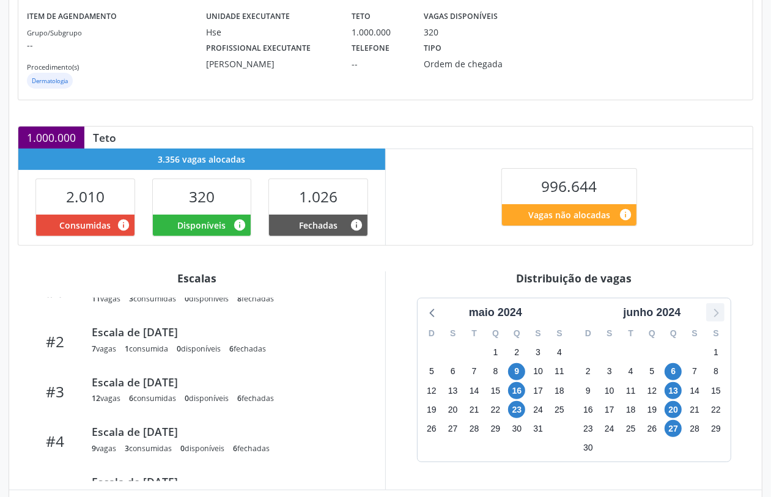
click at [716, 310] on icon at bounding box center [716, 313] width 5 height 9
click at [716, 310] on icon at bounding box center [716, 313] width 16 height 16
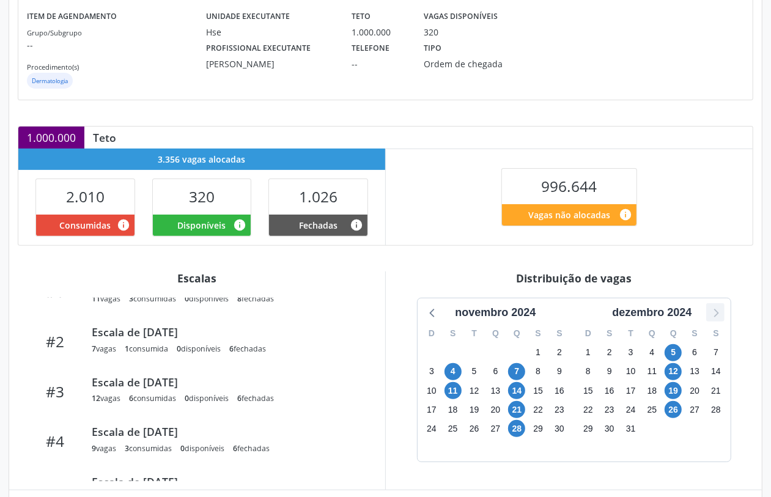
click at [716, 310] on icon at bounding box center [716, 313] width 16 height 16
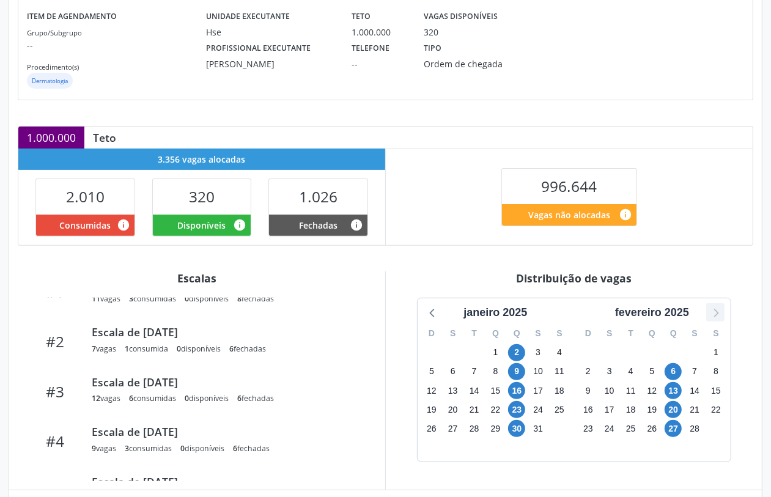
click at [716, 313] on icon at bounding box center [716, 313] width 16 height 16
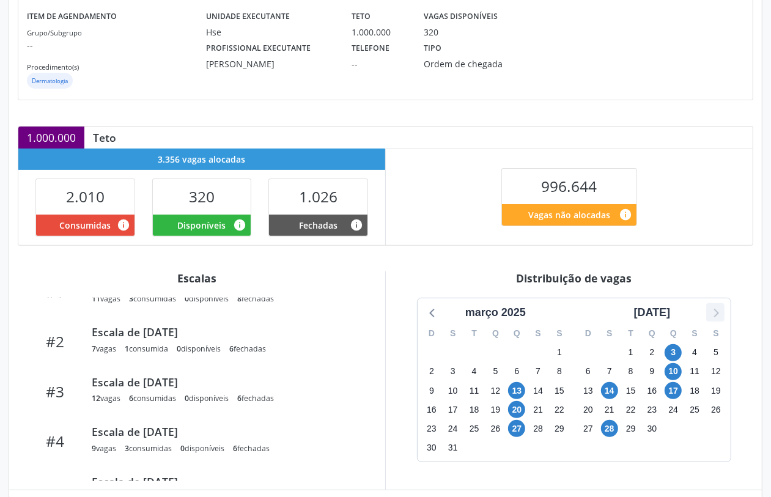
click at [716, 313] on icon at bounding box center [716, 313] width 16 height 16
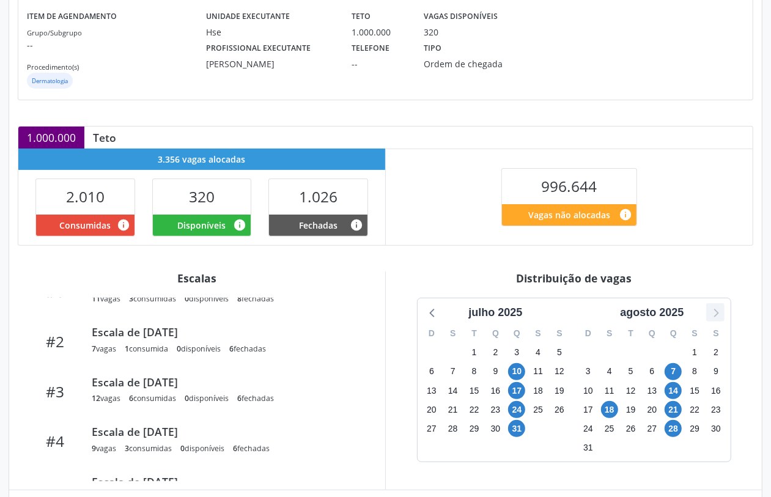
click at [716, 313] on icon at bounding box center [716, 313] width 16 height 16
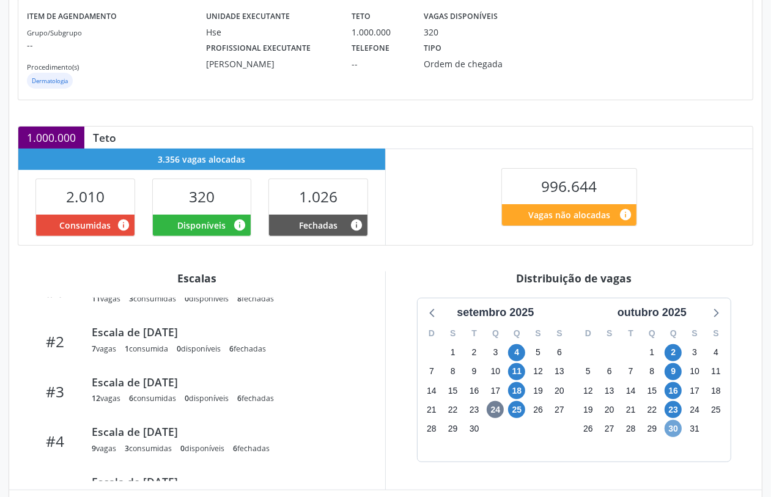
click at [670, 433] on span "30" at bounding box center [673, 428] width 17 height 17
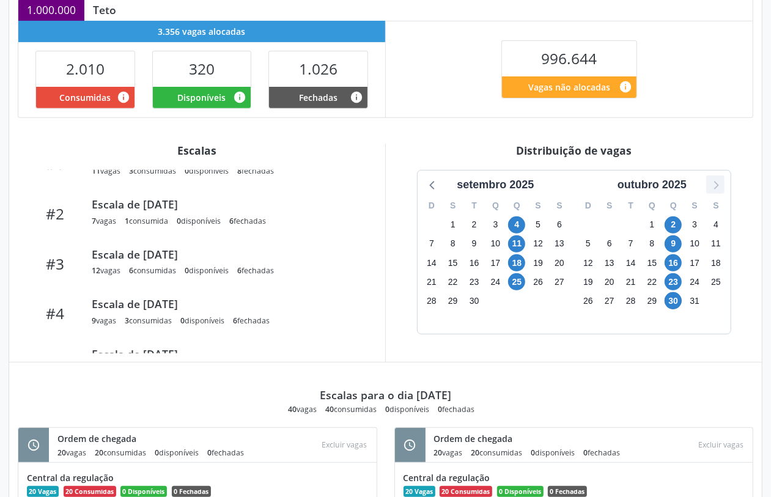
click at [720, 182] on icon at bounding box center [716, 185] width 16 height 16
click at [518, 245] on span "6" at bounding box center [516, 244] width 17 height 17
click at [439, 86] on div "996.644 Vagas não alocadas info" at bounding box center [569, 69] width 367 height 96
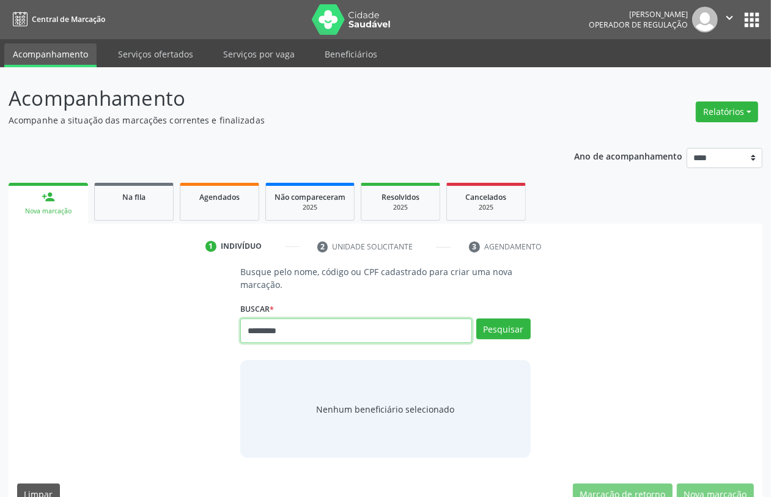
type input "*********"
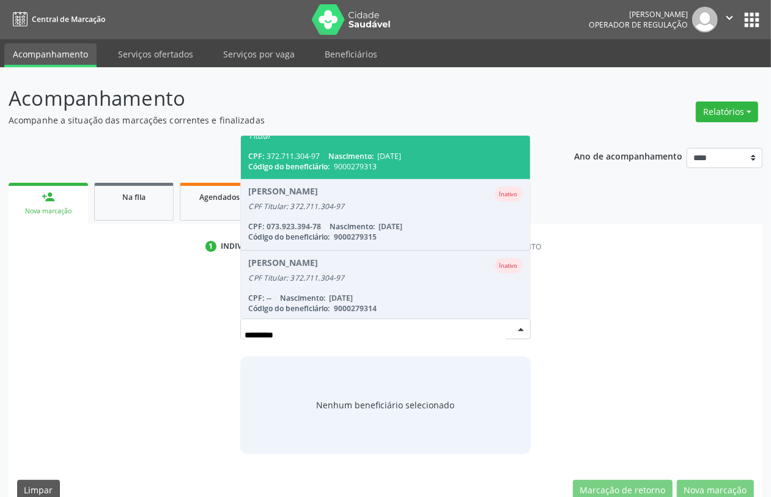
scroll to position [92, 0]
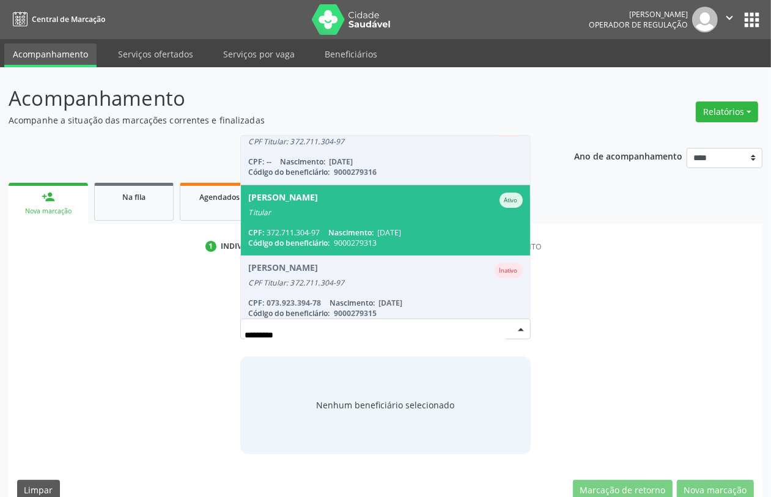
click at [372, 212] on div "Titular" at bounding box center [385, 213] width 274 height 10
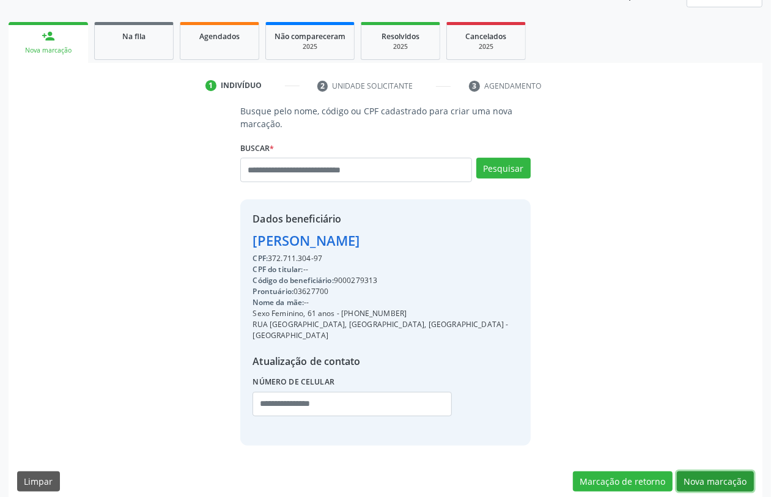
drag, startPoint x: 713, startPoint y: 470, endPoint x: 707, endPoint y: 473, distance: 6.8
click at [711, 472] on button "Nova marcação" at bounding box center [715, 482] width 77 height 21
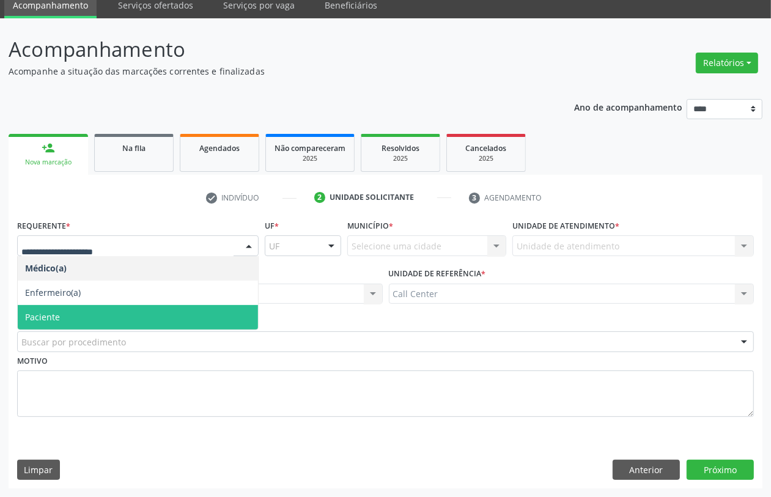
click at [80, 314] on span "Paciente" at bounding box center [138, 317] width 240 height 24
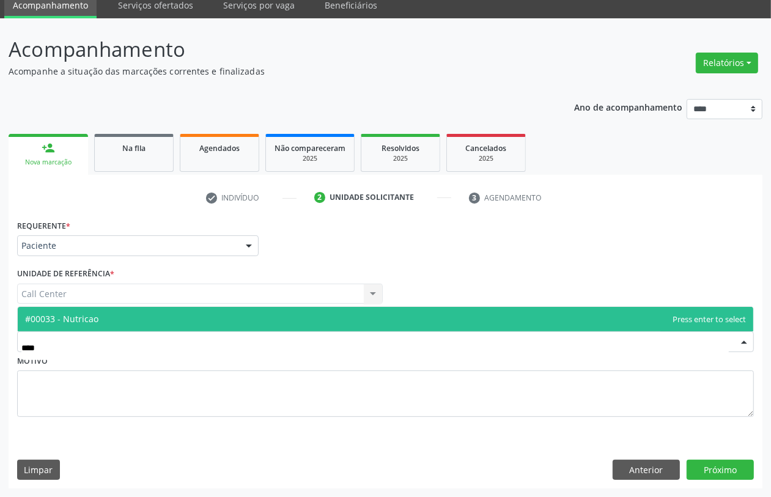
type input "*****"
click at [69, 316] on span "#00033 - Nutricao" at bounding box center [61, 319] width 73 height 12
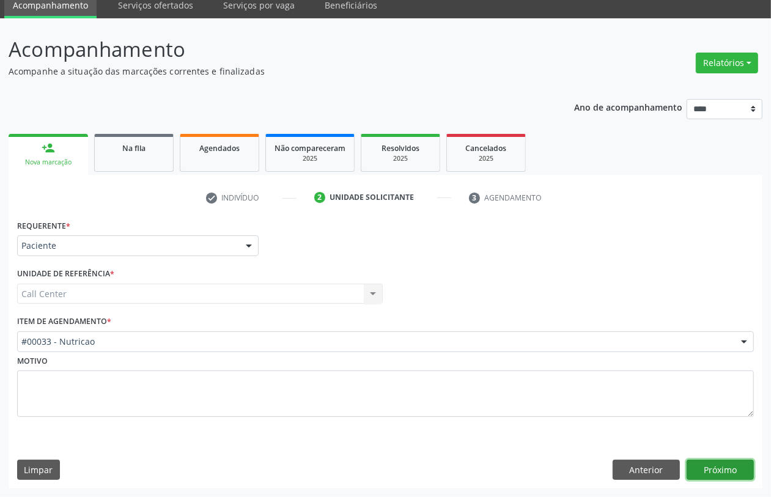
click at [720, 469] on button "Próximo" at bounding box center [720, 470] width 67 height 21
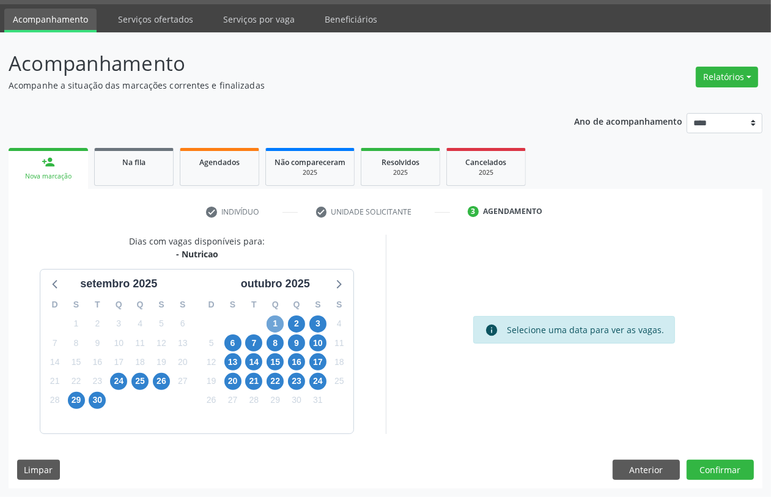
click at [272, 322] on span "1" at bounding box center [275, 324] width 17 height 17
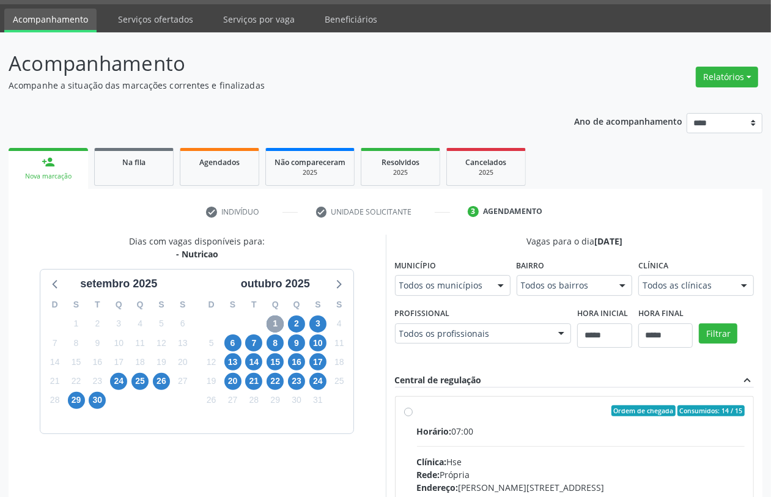
scroll to position [306, 0]
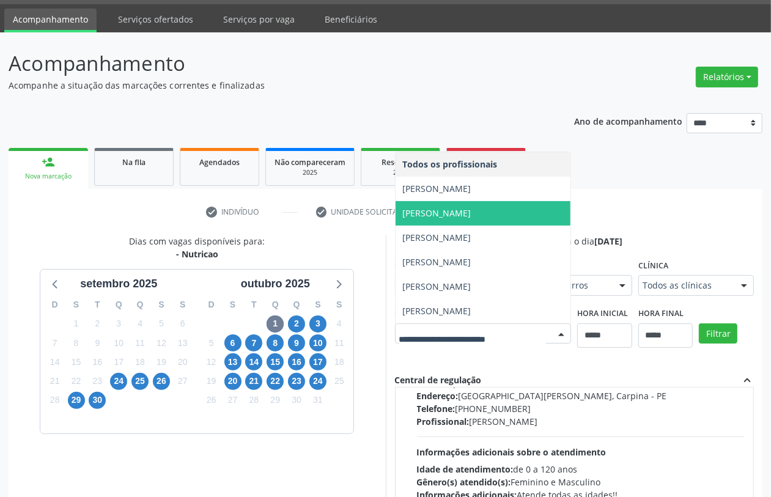
click at [451, 207] on span "Edivan da Silva Gomes" at bounding box center [437, 213] width 69 height 12
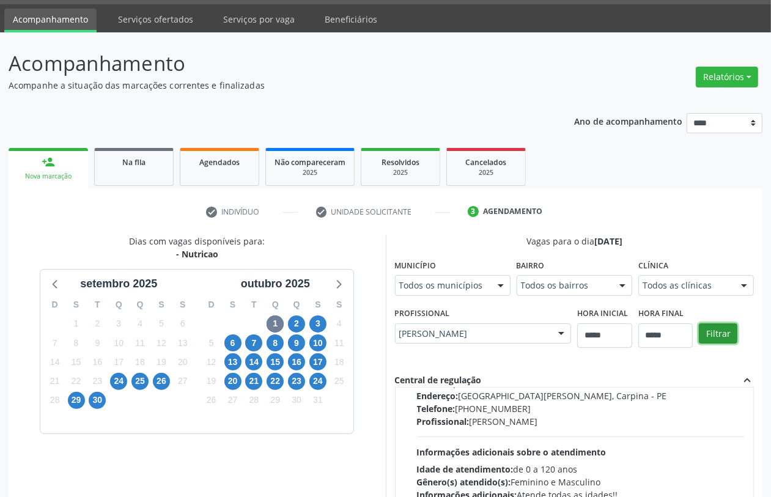
click at [719, 332] on button "Filtrar" at bounding box center [718, 334] width 39 height 21
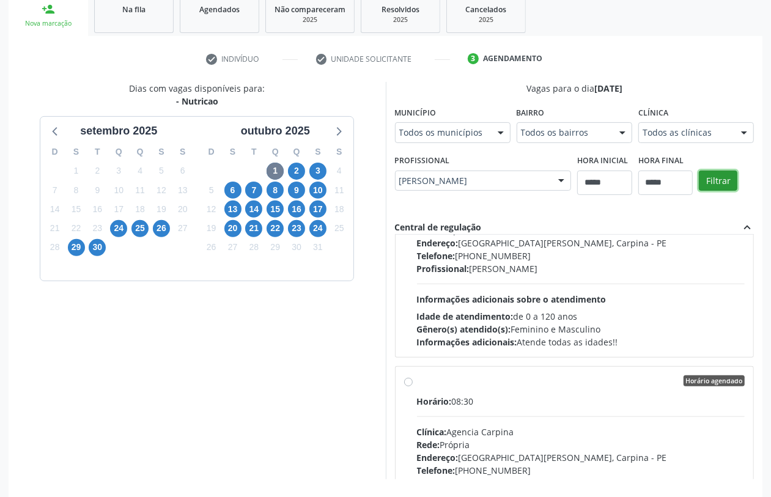
scroll to position [382, 0]
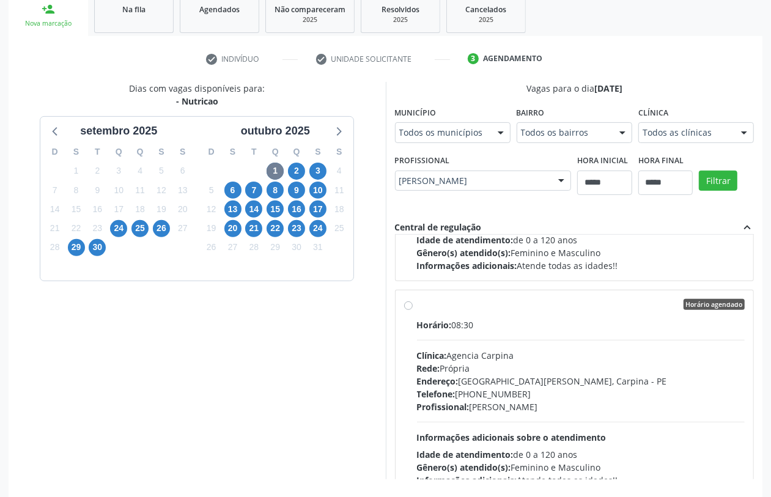
click at [471, 362] on div "Clínica: Agencia Carpina" at bounding box center [581, 355] width 328 height 13
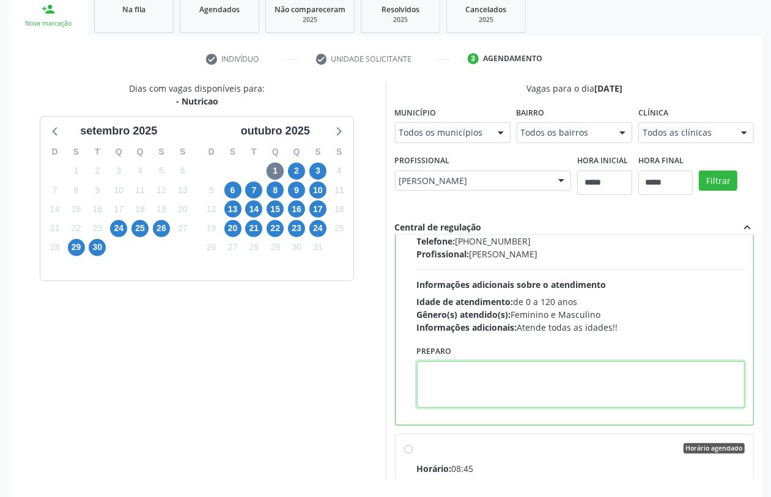
paste textarea "**********"
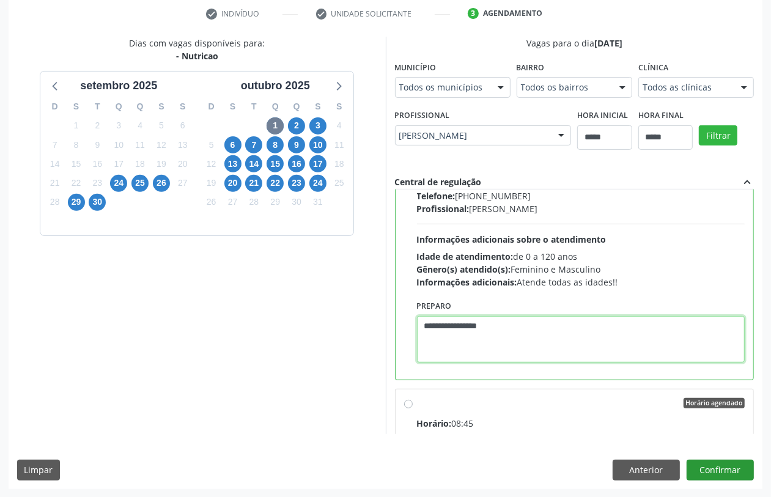
type textarea "**********"
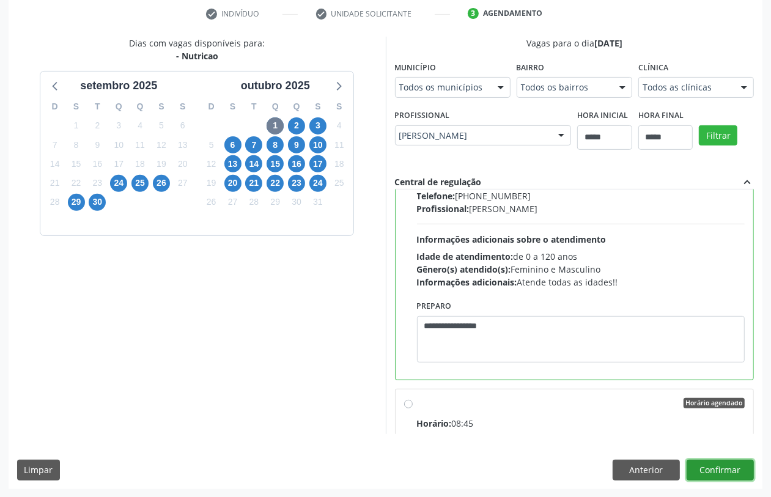
click at [716, 472] on button "Confirmar" at bounding box center [720, 470] width 67 height 21
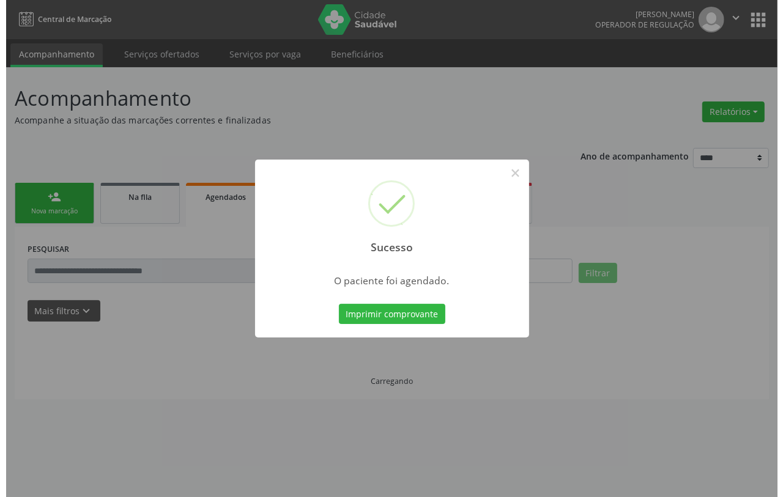
scroll to position [0, 0]
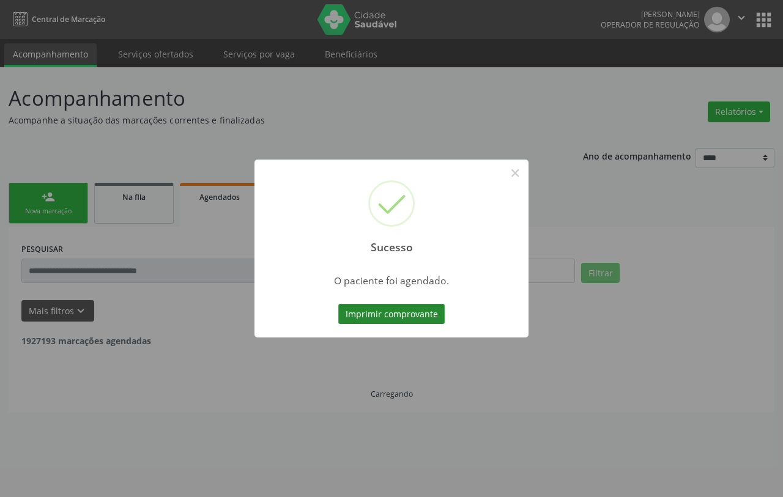
click at [407, 310] on button "Imprimir comprovante" at bounding box center [391, 314] width 106 height 21
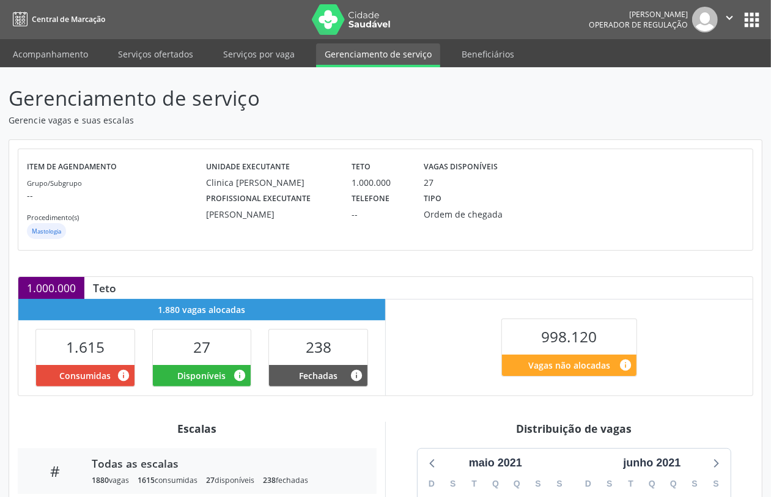
scroll to position [215, 0]
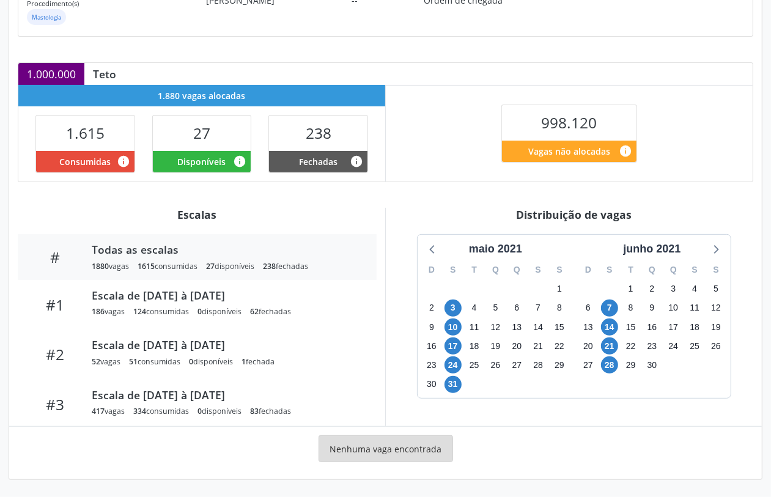
drag, startPoint x: 661, startPoint y: 248, endPoint x: 656, endPoint y: 273, distance: 24.8
click at [661, 252] on div "junho 2021" at bounding box center [651, 249] width 67 height 17
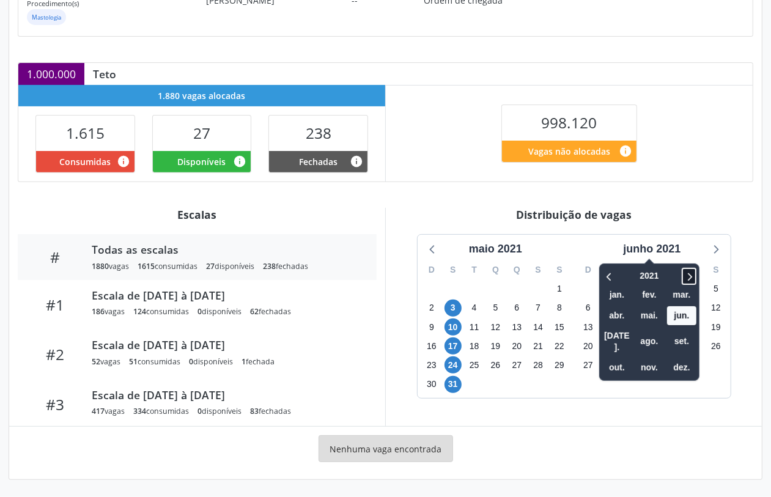
click at [692, 276] on icon at bounding box center [689, 276] width 12 height 15
click at [689, 332] on span "set." at bounding box center [681, 341] width 29 height 19
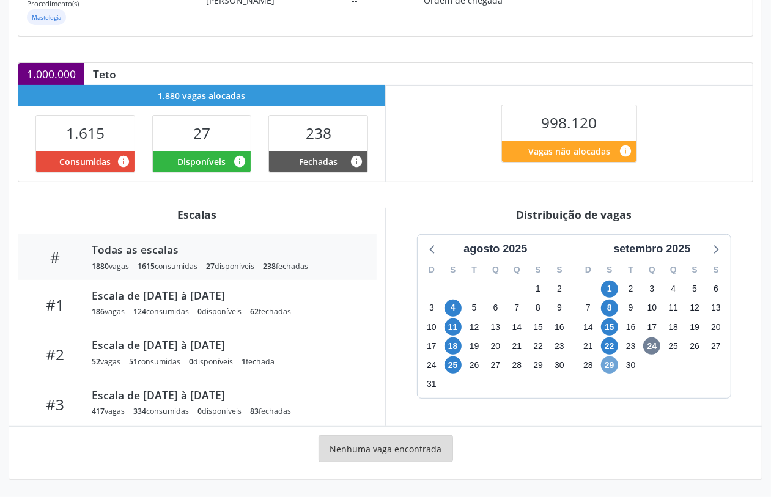
click at [604, 363] on span "29" at bounding box center [609, 365] width 17 height 17
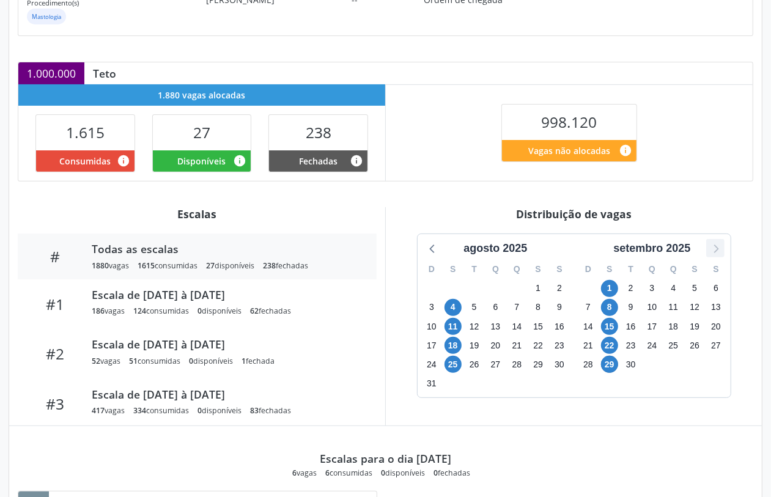
click at [720, 257] on div at bounding box center [716, 248] width 18 height 18
click at [450, 307] on span "6" at bounding box center [453, 307] width 17 height 17
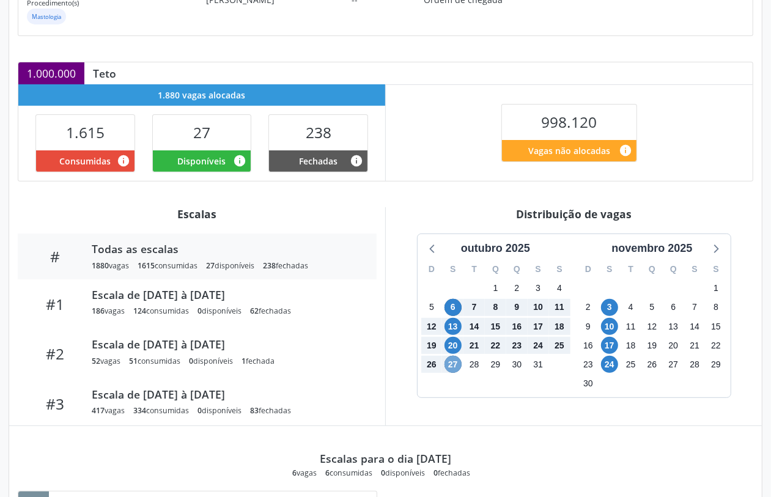
click at [453, 363] on span "27" at bounding box center [453, 364] width 17 height 17
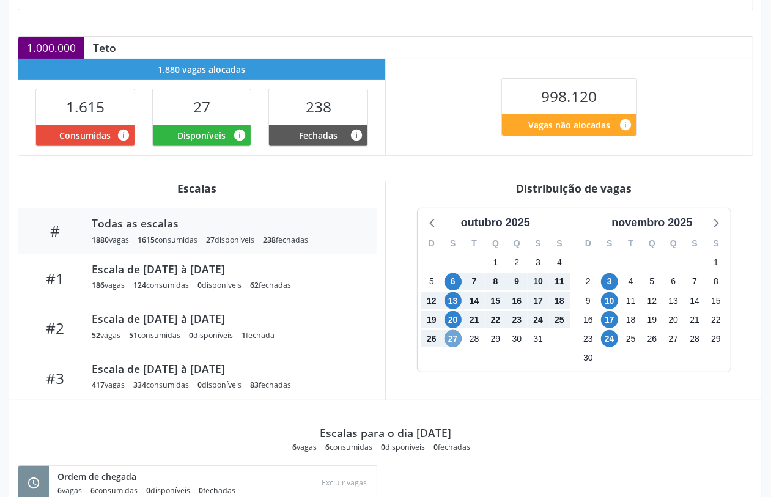
scroll to position [0, 0]
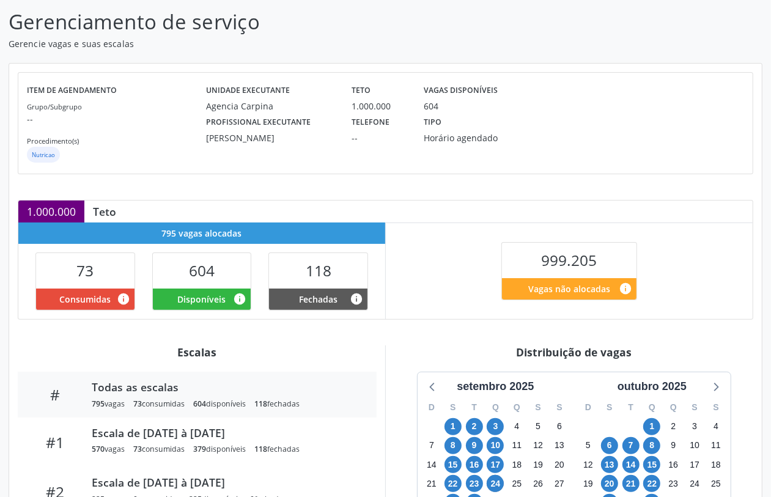
scroll to position [229, 0]
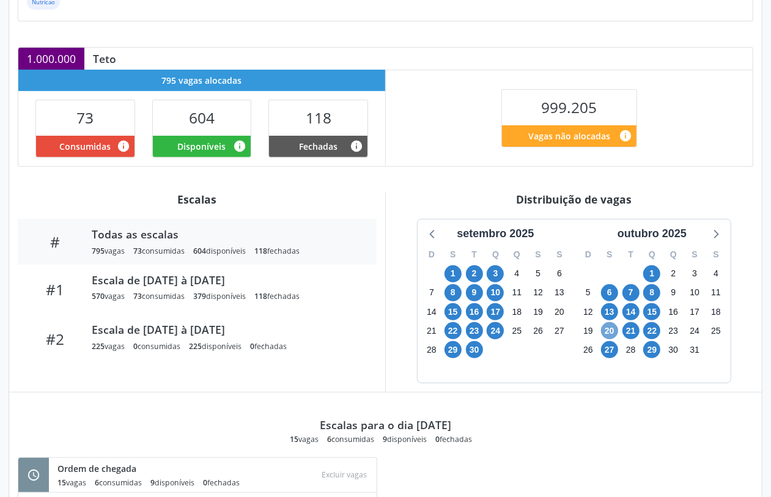
click at [610, 332] on span "20" at bounding box center [609, 330] width 17 height 17
click at [651, 333] on span "22" at bounding box center [652, 330] width 17 height 17
drag, startPoint x: 610, startPoint y: 313, endPoint x: 634, endPoint y: 321, distance: 25.1
click at [610, 314] on span "13" at bounding box center [609, 311] width 17 height 17
click at [653, 316] on span "15" at bounding box center [652, 311] width 17 height 17
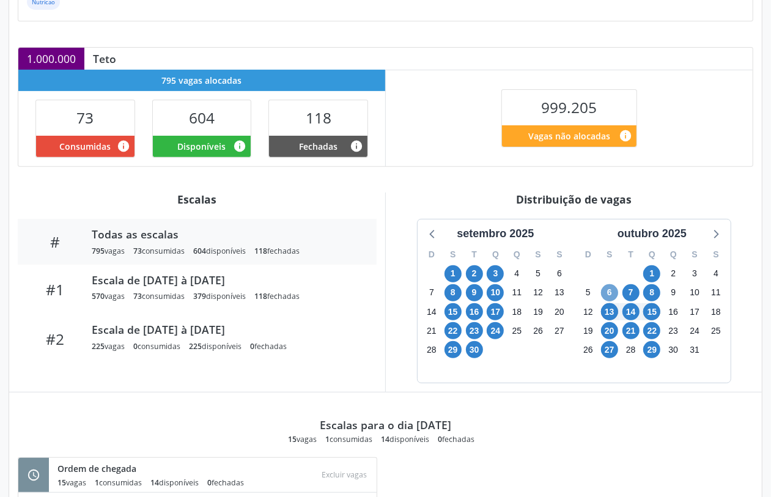
drag, startPoint x: 609, startPoint y: 294, endPoint x: 618, endPoint y: 295, distance: 9.4
click at [610, 294] on span "6" at bounding box center [609, 292] width 17 height 17
click at [653, 292] on span "8" at bounding box center [652, 292] width 17 height 17
click at [650, 270] on span "1" at bounding box center [652, 273] width 17 height 17
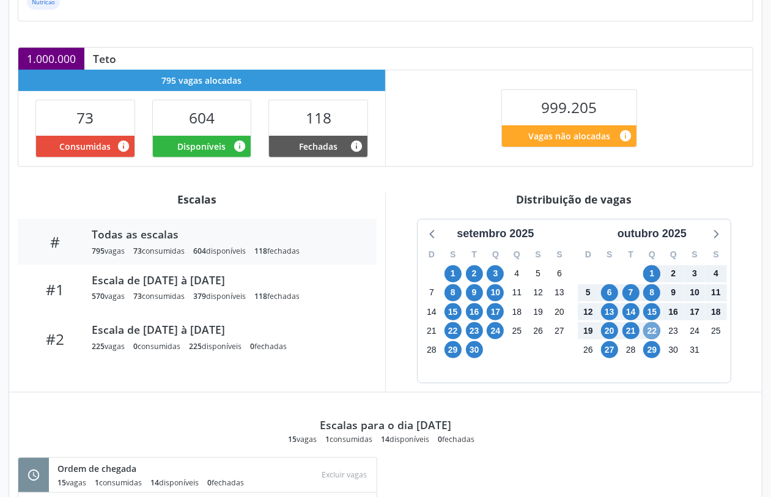
click at [658, 332] on span "22" at bounding box center [652, 330] width 17 height 17
click at [453, 349] on span "29" at bounding box center [453, 349] width 17 height 17
click at [653, 335] on span "22" at bounding box center [652, 330] width 17 height 17
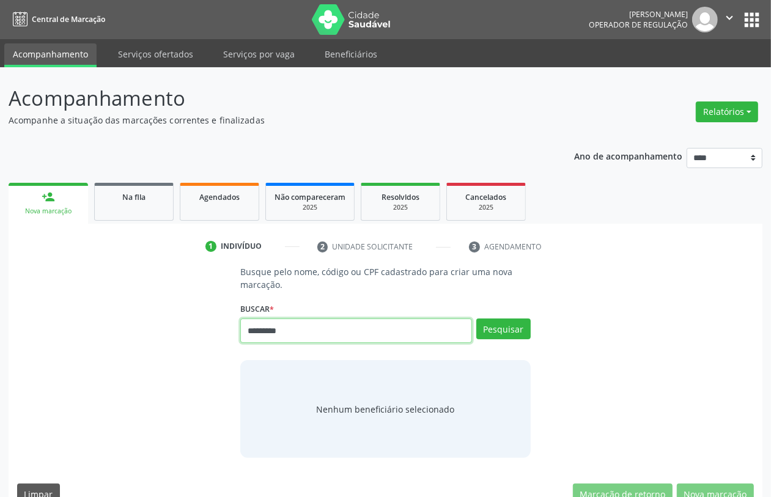
type input "*********"
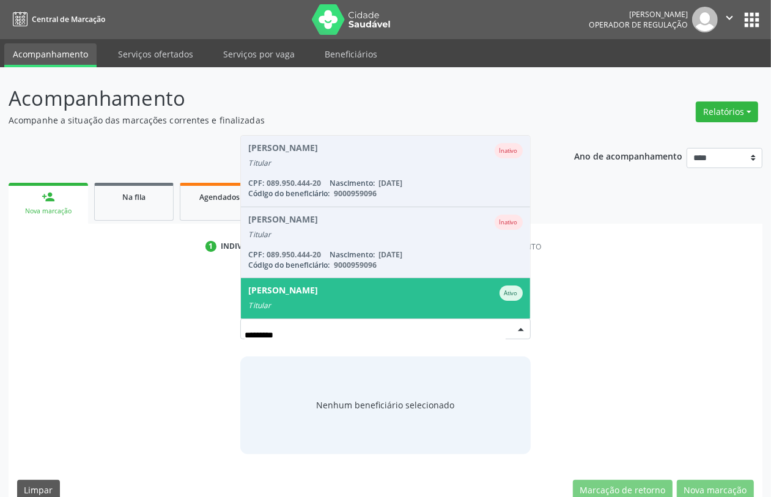
scroll to position [98, 0]
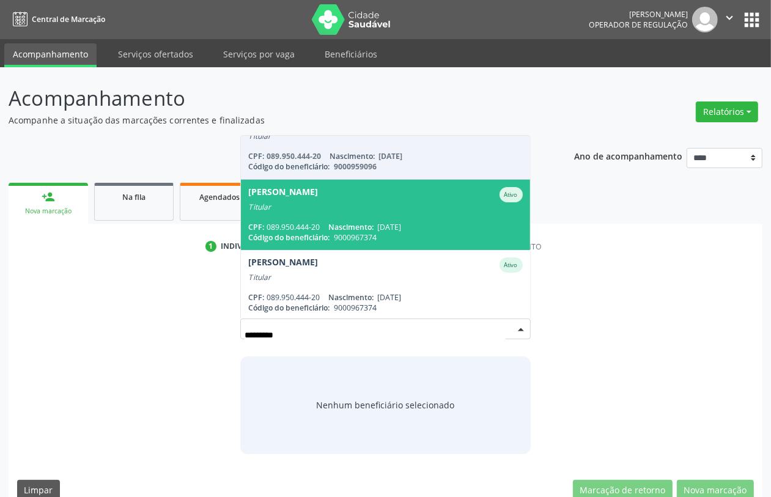
click at [399, 214] on span "Arlene Pereira de Siqueira Silva Ativo Titular CPF: 089.950.444-20 Nascimento: …" at bounding box center [385, 215] width 289 height 70
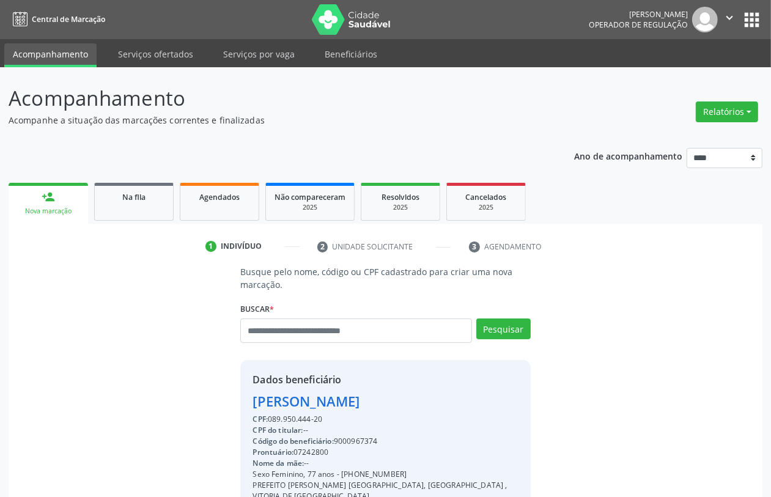
scroll to position [172, 0]
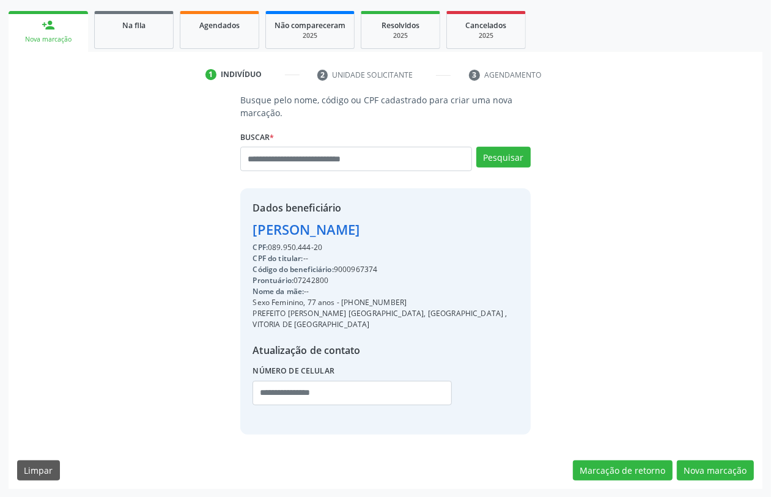
click at [363, 267] on div "Código do beneficiário: 9000967374" at bounding box center [385, 269] width 265 height 11
copy div "9000967374"
click at [231, 31] on link "Agendados" at bounding box center [220, 30] width 80 height 38
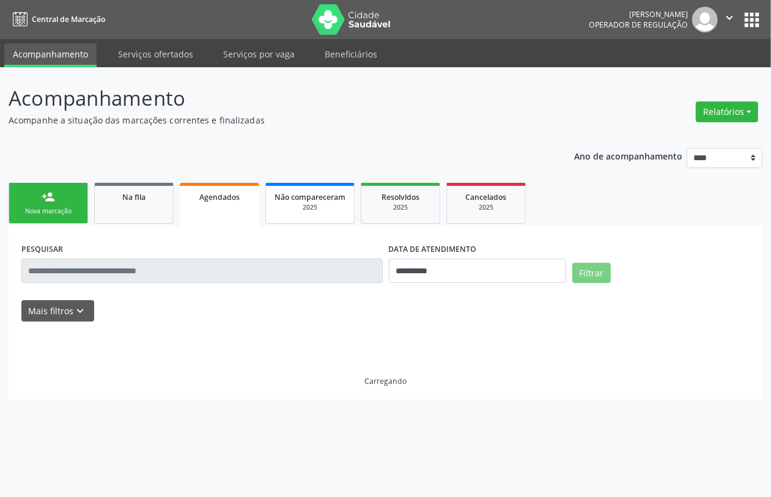
scroll to position [0, 0]
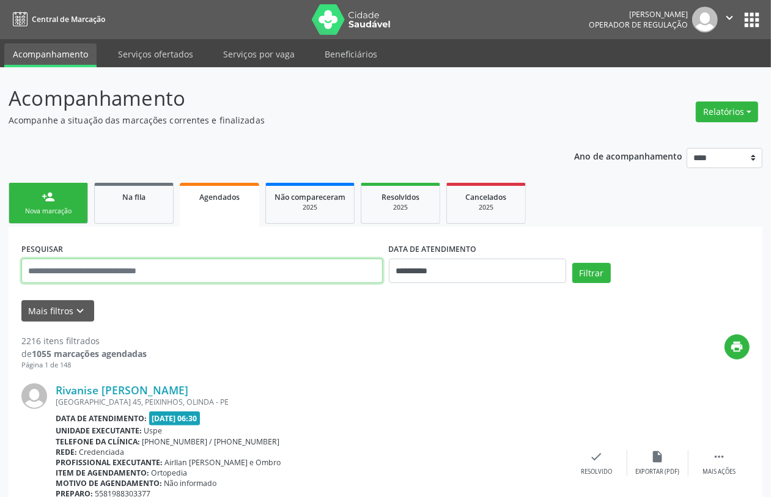
paste input "**********"
type input "**********"
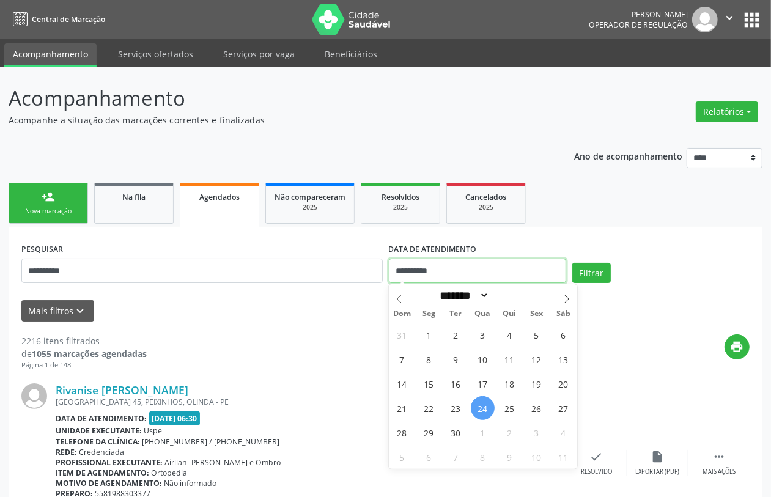
click at [447, 268] on input "**********" at bounding box center [477, 271] width 177 height 24
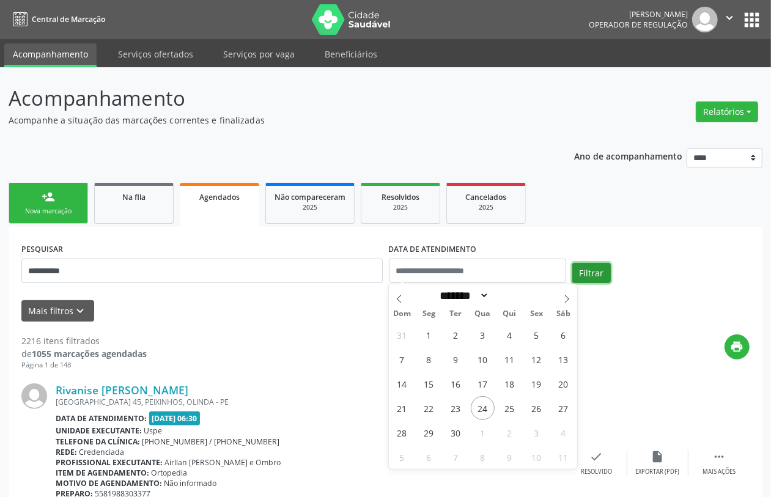
click at [601, 272] on button "Filtrar" at bounding box center [592, 273] width 39 height 21
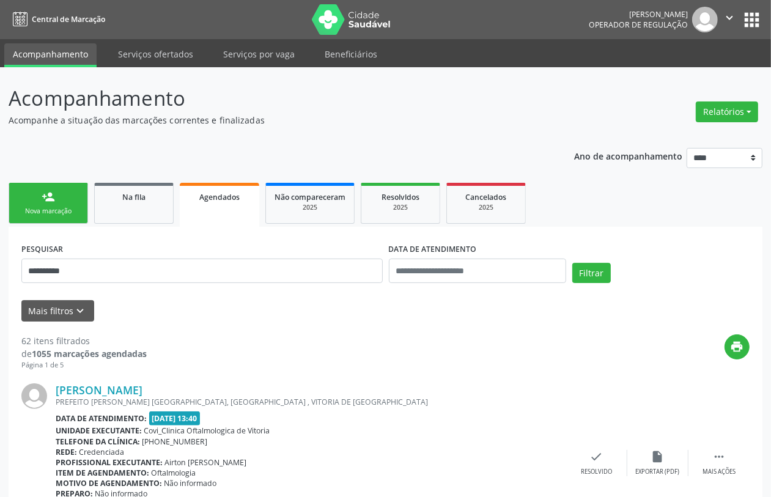
scroll to position [2732, 0]
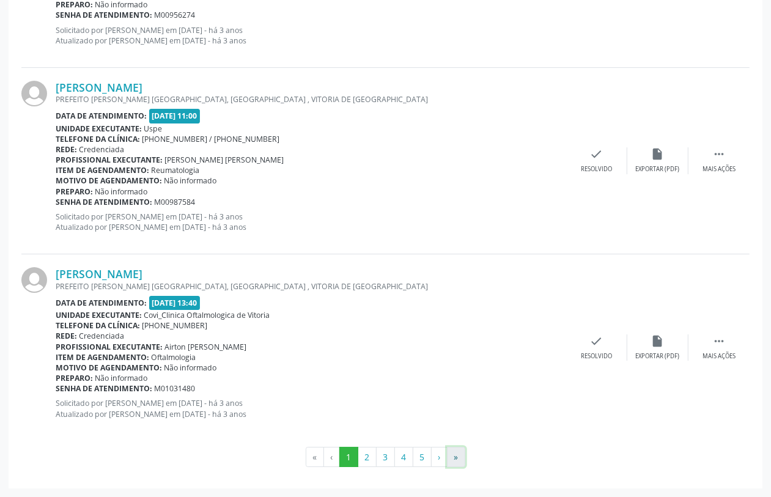
click at [457, 458] on button "»" at bounding box center [456, 457] width 18 height 21
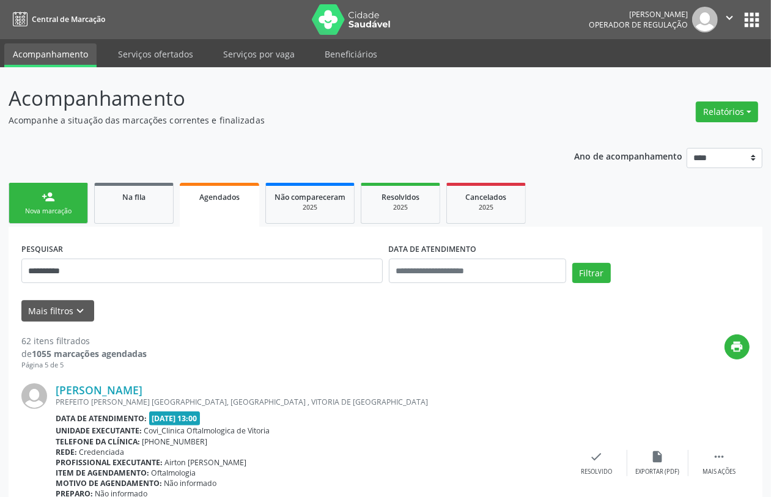
scroll to position [292, 0]
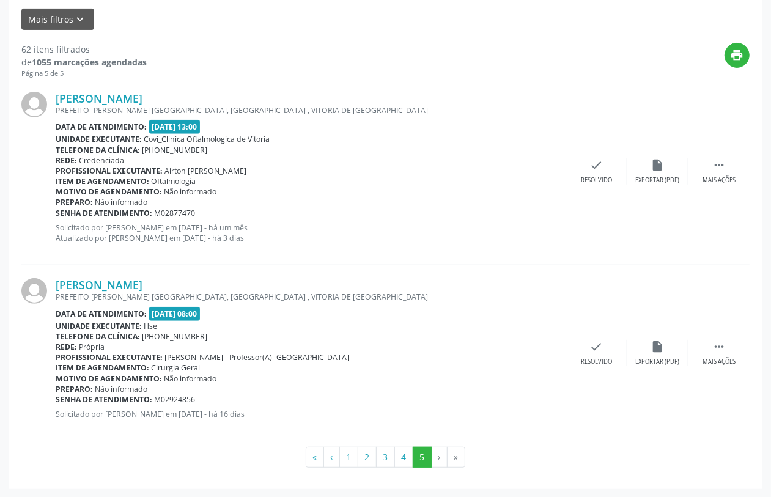
click at [439, 219] on div "Arlene Pereira de Siqueira Silva PREFEITO JOSE AUGUSTO C. BARRETO, LIVRAMENTO ,…" at bounding box center [311, 172] width 511 height 160
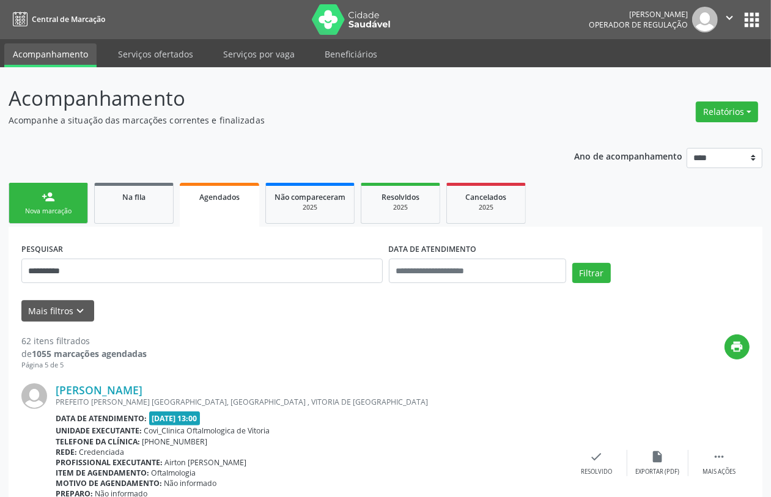
click at [58, 203] on link "person_add Nova marcação" at bounding box center [49, 203] width 80 height 41
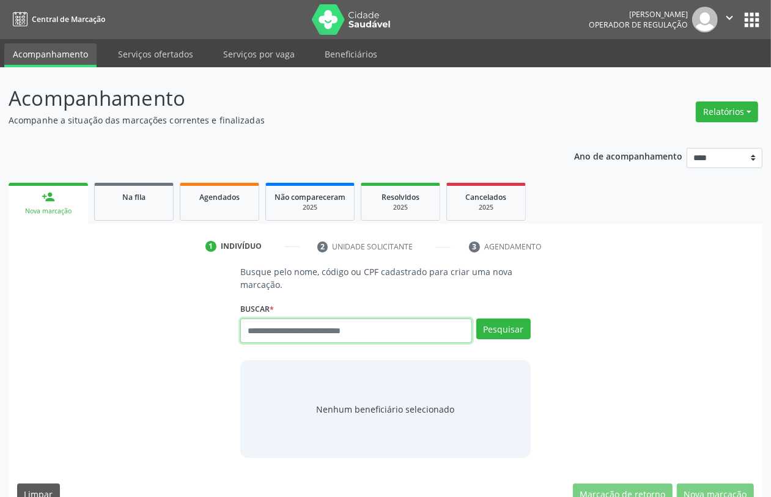
click at [325, 330] on input "text" at bounding box center [355, 331] width 231 height 24
type input "*********"
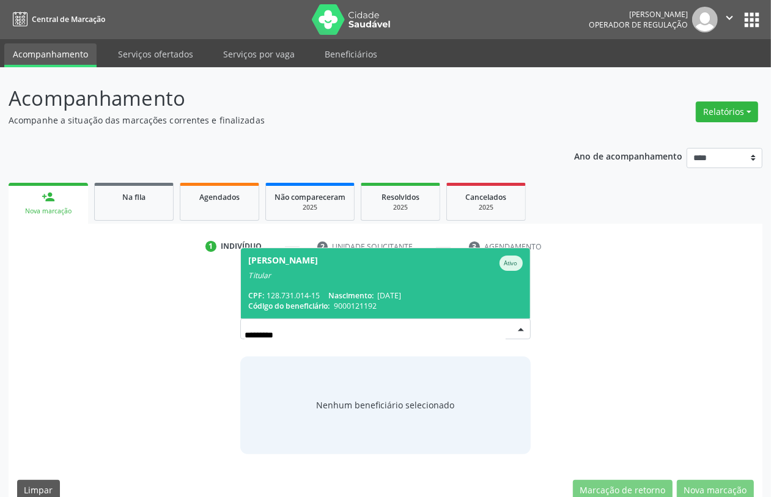
click at [349, 288] on span "Maria de Lourdes da Silva Barr Ativo Titular CPF: 128.731.014-15 Nascimento: 19…" at bounding box center [385, 283] width 289 height 70
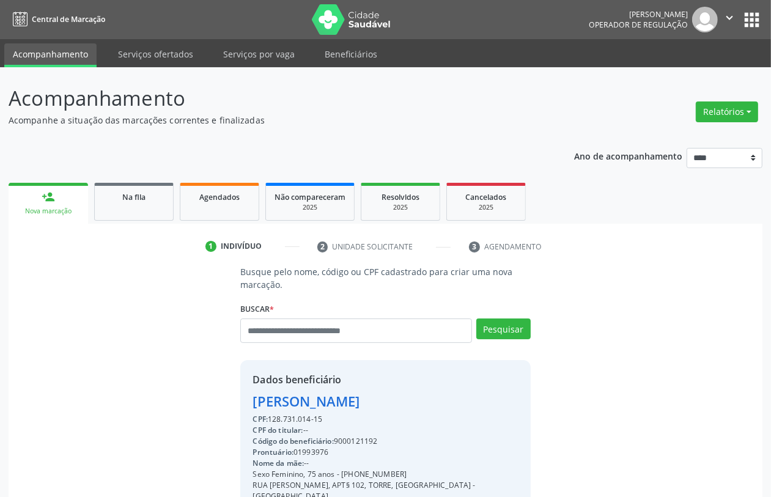
scroll to position [161, 0]
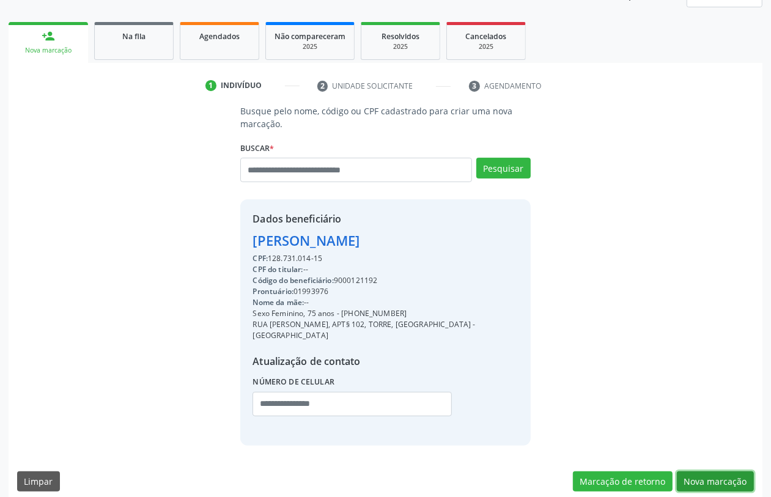
click at [725, 472] on button "Nova marcação" at bounding box center [715, 482] width 77 height 21
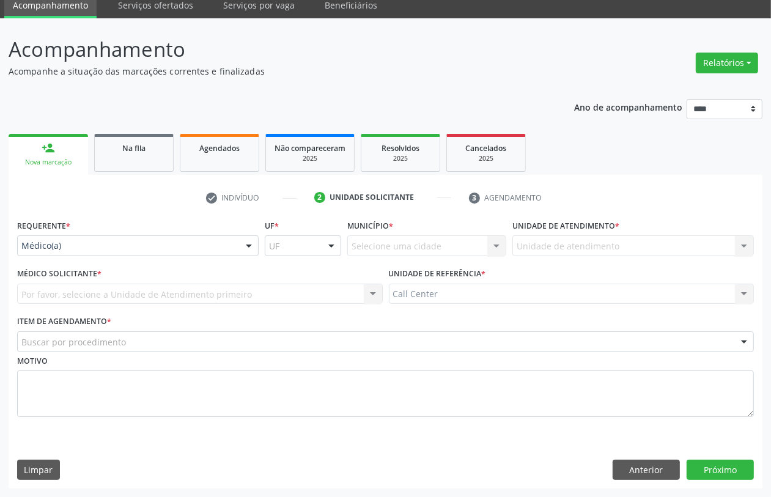
scroll to position [49, 0]
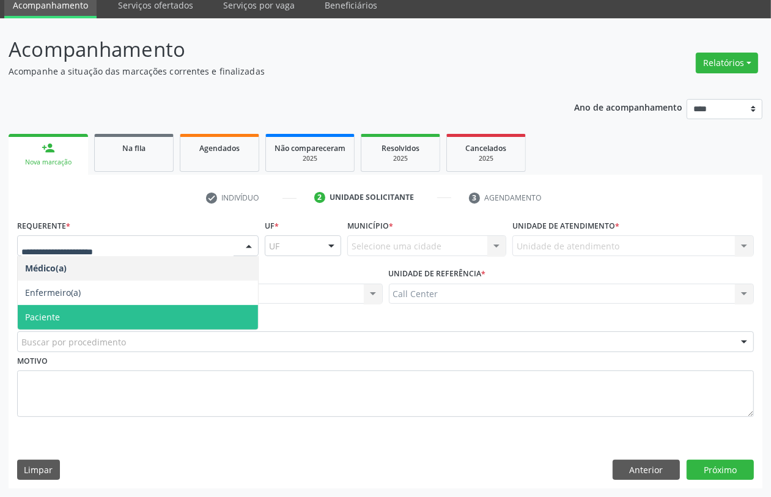
drag, startPoint x: 76, startPoint y: 316, endPoint x: 89, endPoint y: 340, distance: 27.1
click at [83, 323] on span "Paciente" at bounding box center [138, 317] width 240 height 24
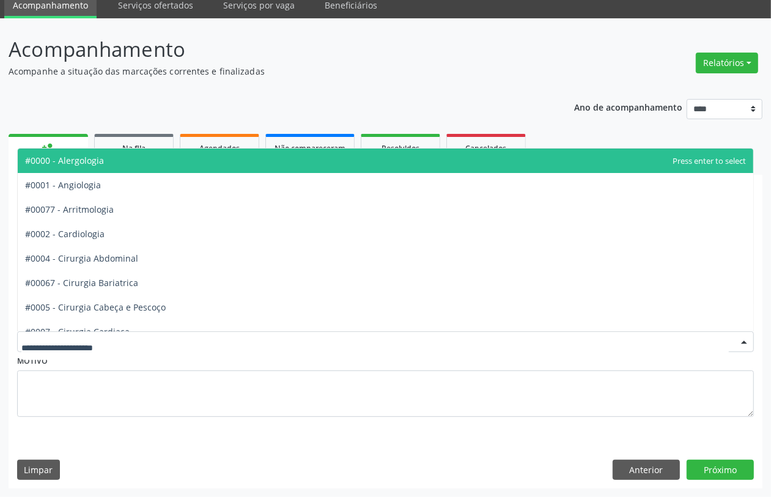
click at [87, 349] on div at bounding box center [385, 342] width 737 height 21
type input "***"
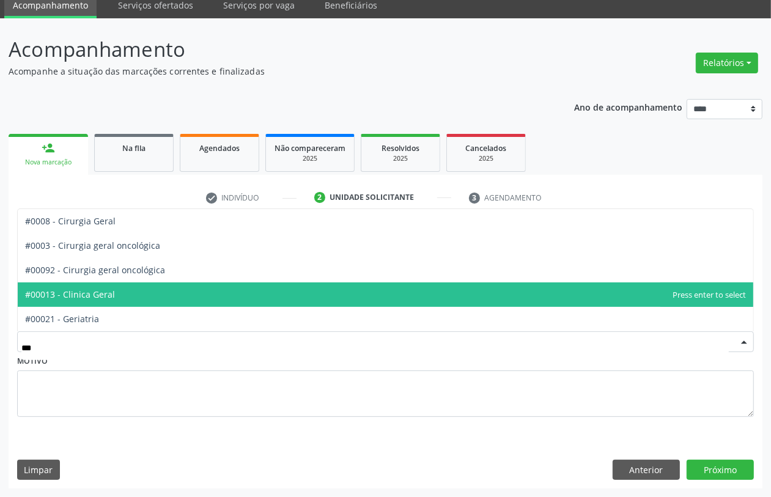
click at [102, 297] on span "#00013 - Clinica Geral" at bounding box center [70, 295] width 90 height 12
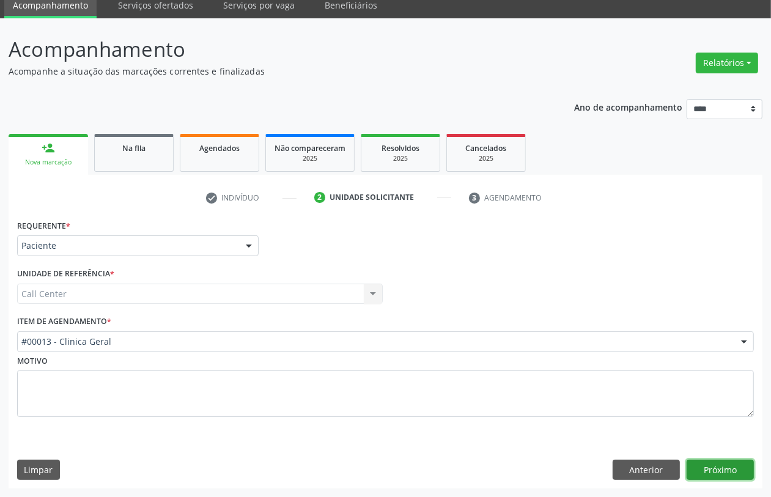
click at [732, 477] on button "Próximo" at bounding box center [720, 470] width 67 height 21
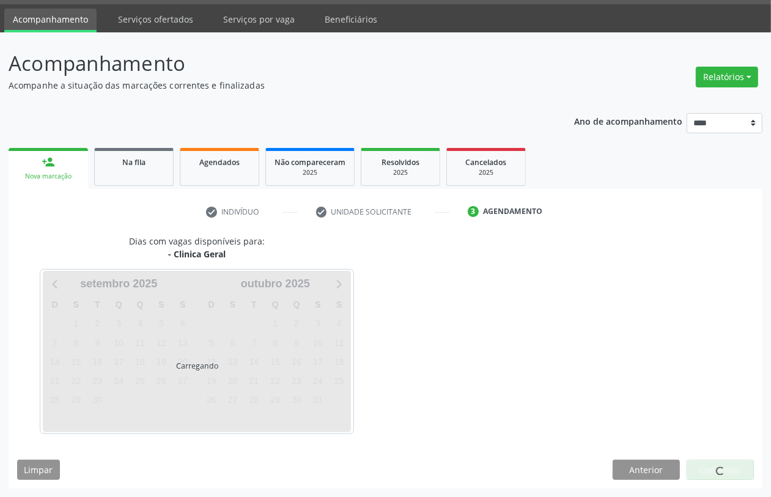
scroll to position [35, 0]
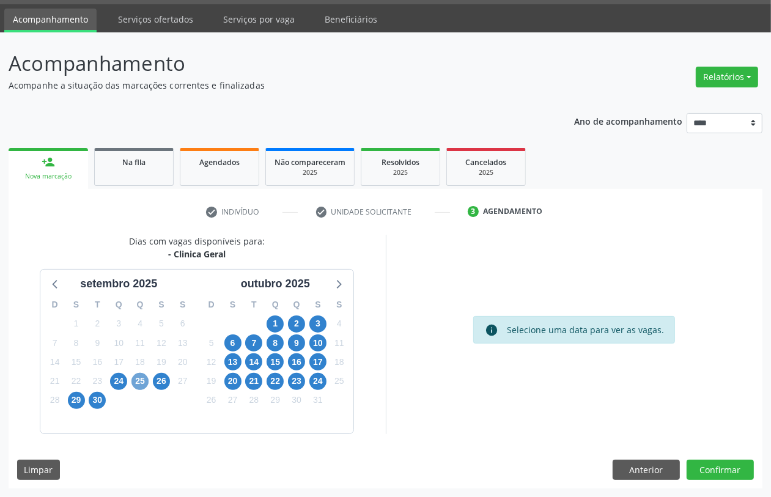
click at [139, 382] on span "25" at bounding box center [140, 381] width 17 height 17
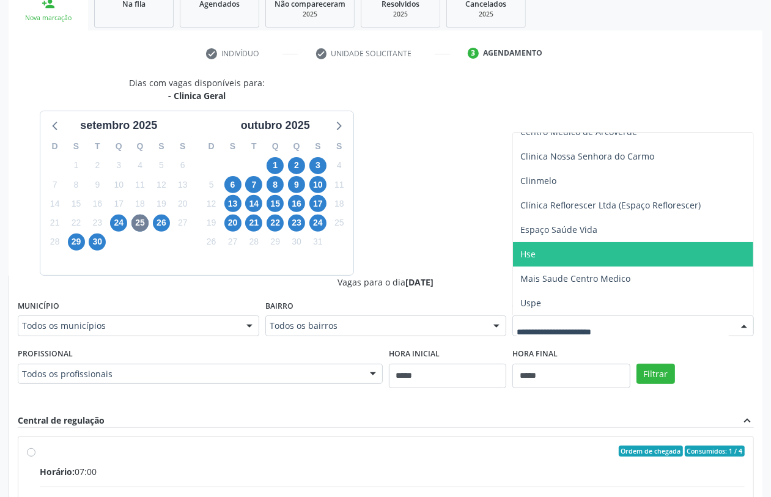
scroll to position [40, 0]
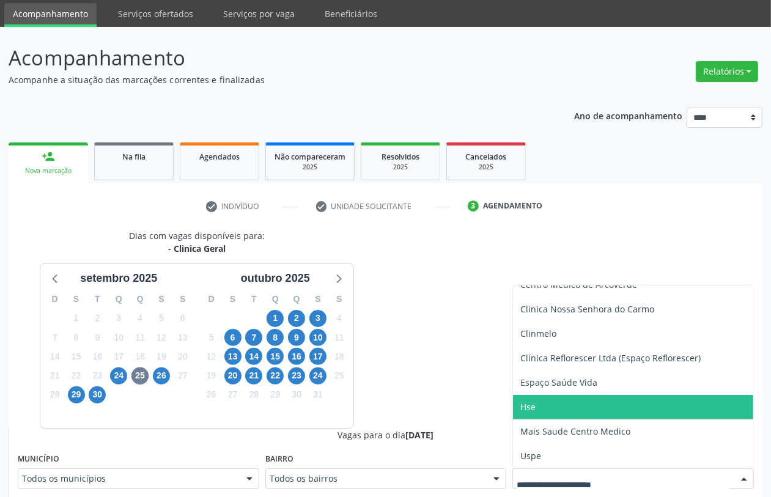
click at [536, 410] on span "Hse" at bounding box center [633, 407] width 240 height 24
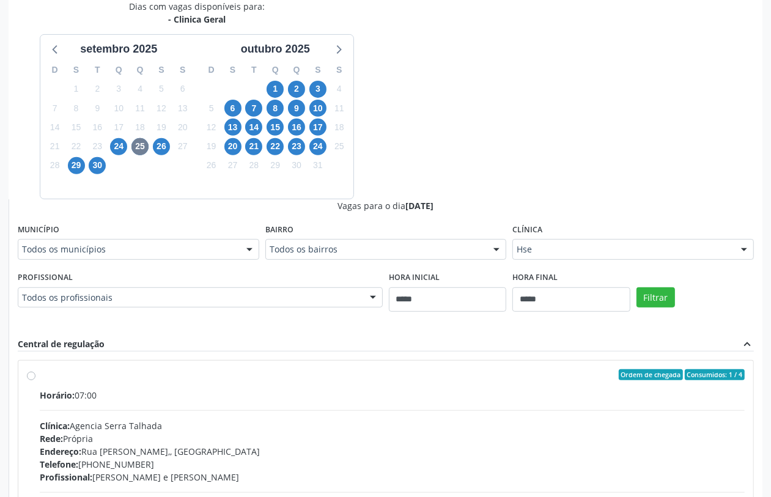
scroll to position [76, 0]
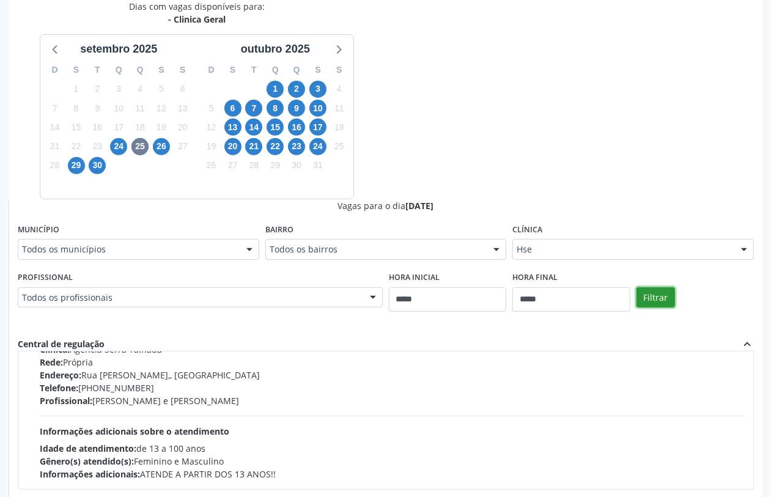
click at [658, 288] on button "Filtrar" at bounding box center [656, 298] width 39 height 21
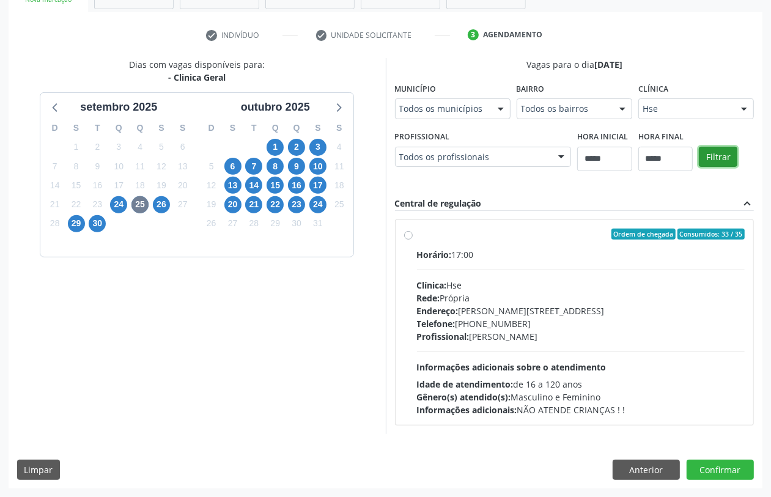
scroll to position [0, 0]
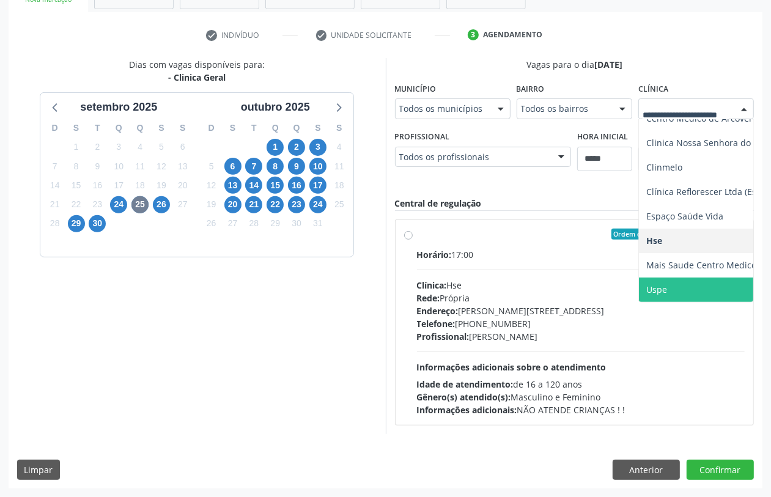
click at [662, 280] on span "Uspe" at bounding box center [736, 290] width 195 height 24
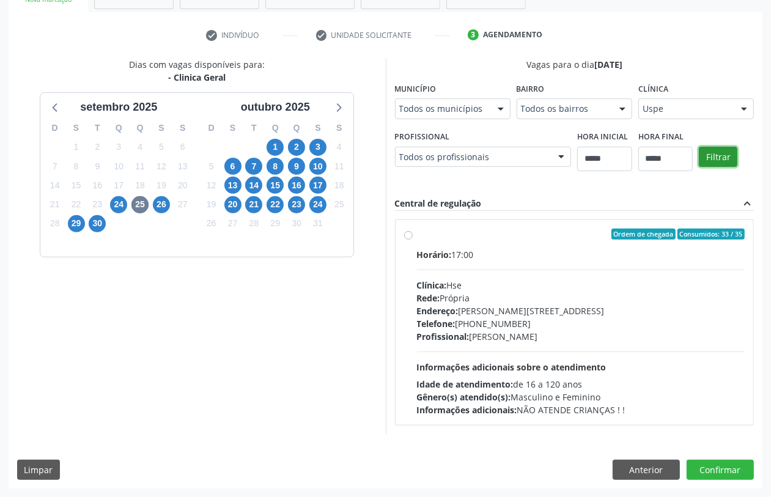
click at [725, 160] on button "Filtrar" at bounding box center [718, 157] width 39 height 21
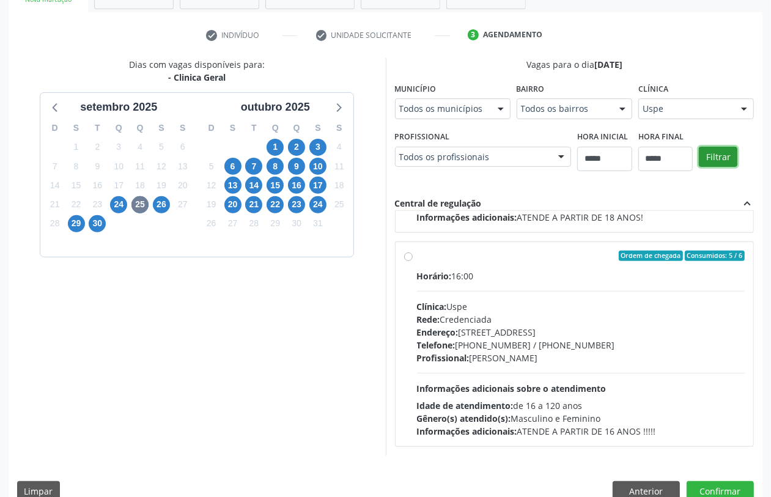
scroll to position [233, 0]
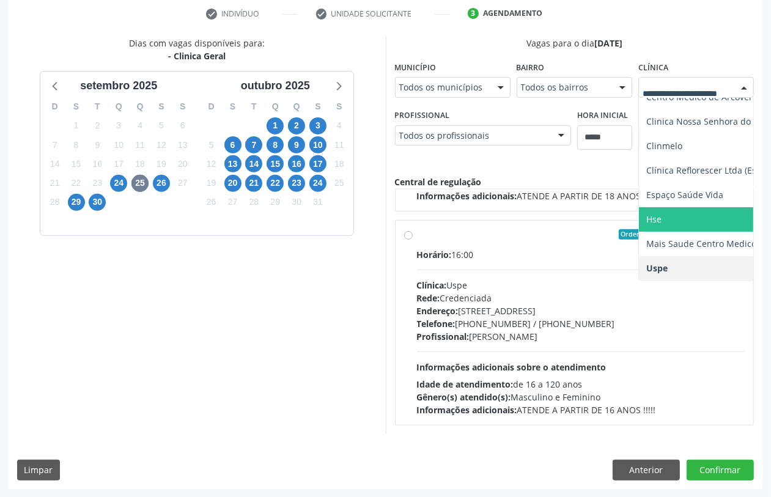
click at [656, 212] on span "Hse" at bounding box center [736, 219] width 195 height 24
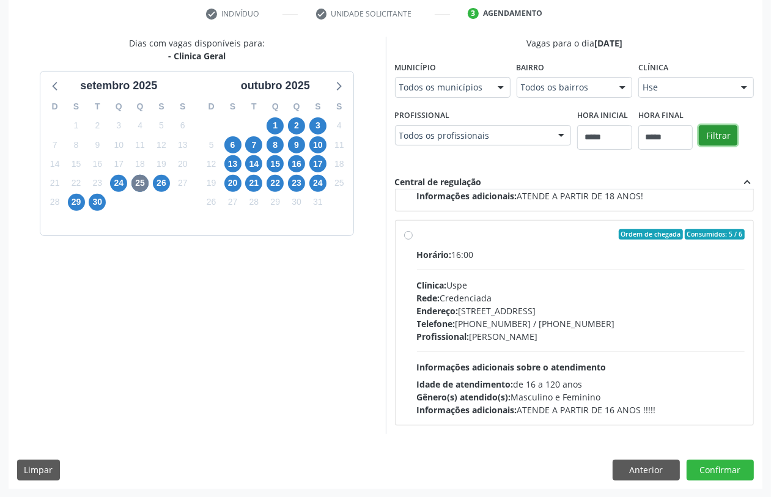
click at [711, 136] on button "Filtrar" at bounding box center [718, 135] width 39 height 21
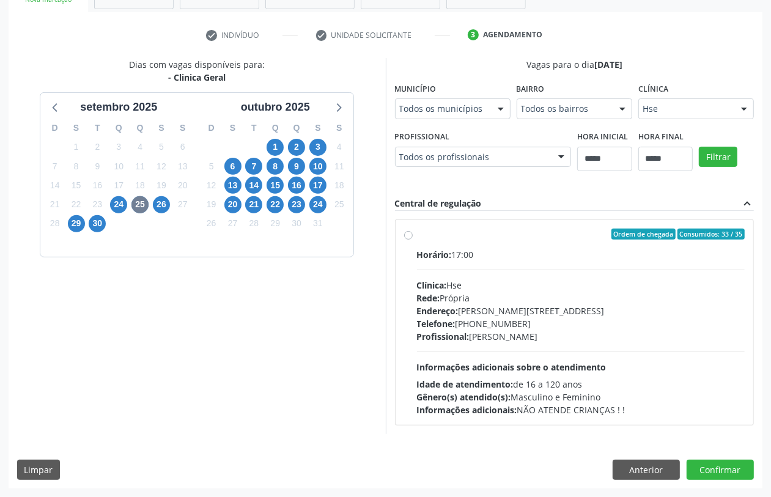
click at [499, 323] on div "Telefone: (81) 31834500" at bounding box center [581, 323] width 328 height 13
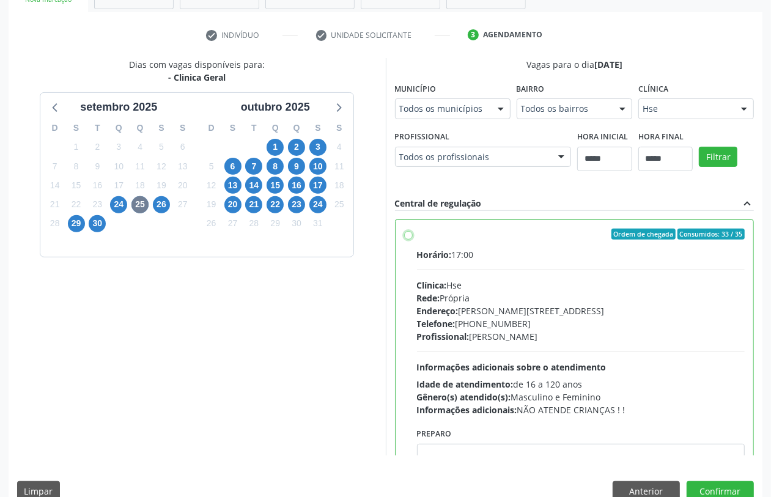
scroll to position [61, 0]
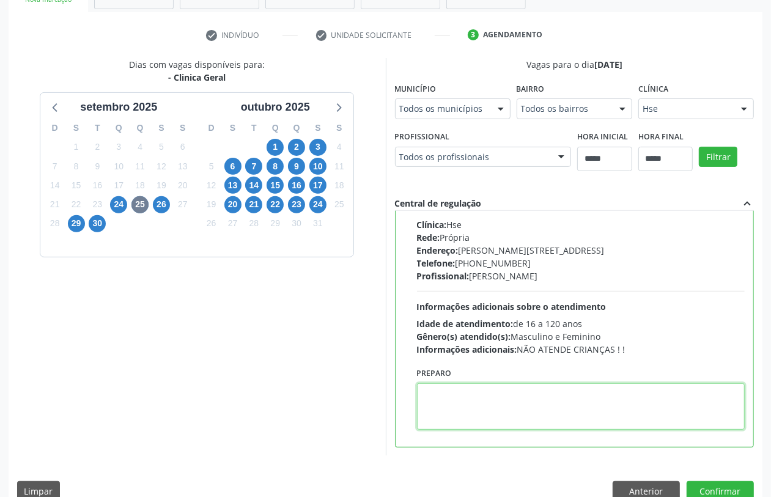
paste textarea "**********"
type textarea "**********"
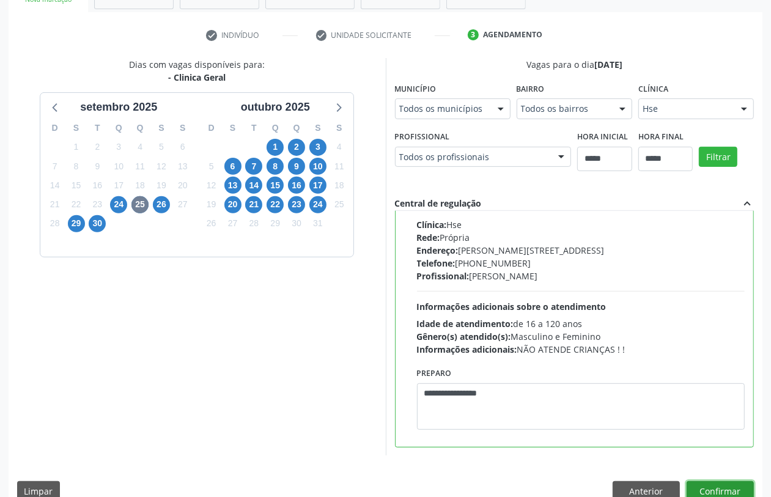
click at [721, 488] on button "Confirmar" at bounding box center [720, 491] width 67 height 21
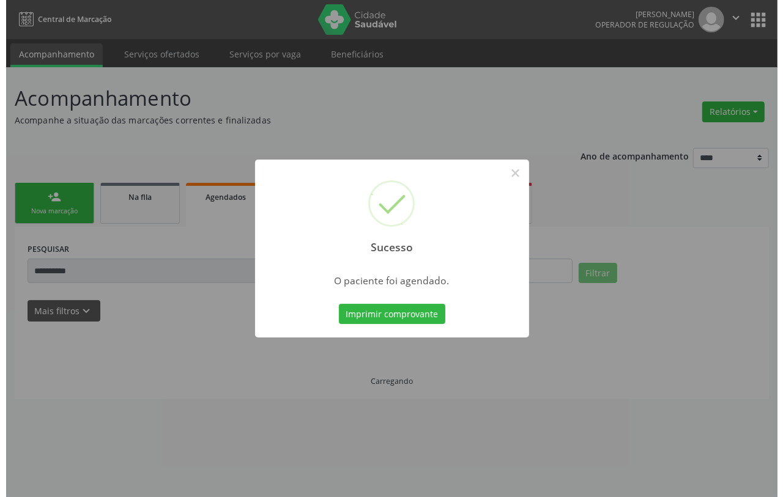
scroll to position [0, 0]
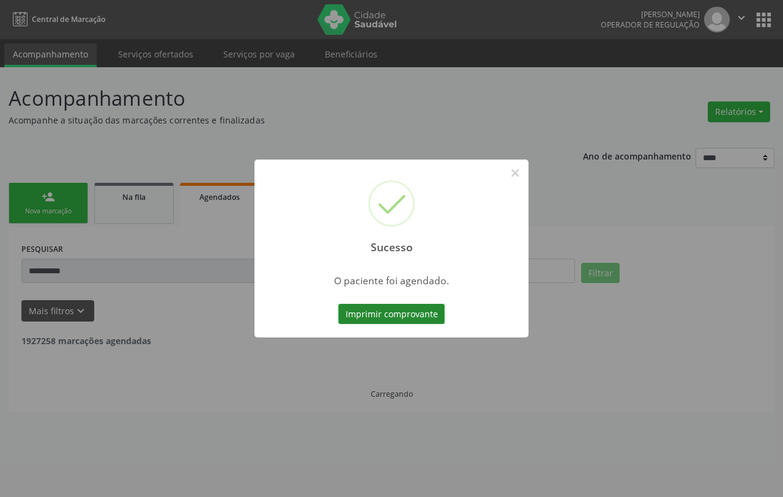
click at [421, 310] on button "Imprimir comprovante" at bounding box center [391, 314] width 106 height 21
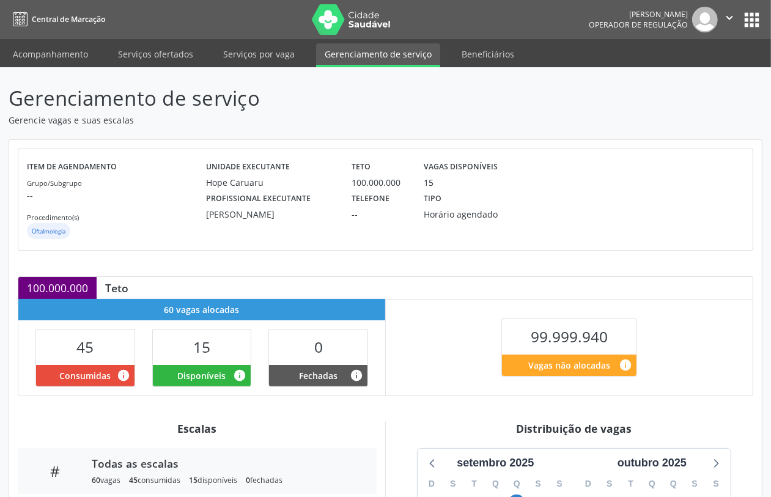
scroll to position [215, 0]
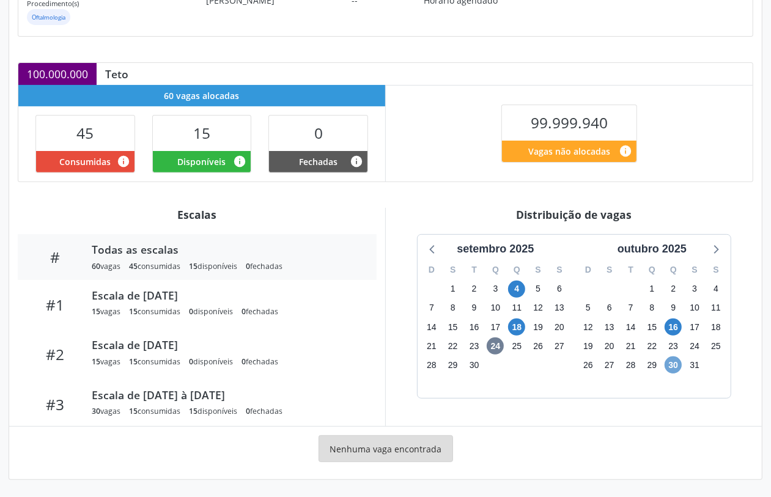
click at [676, 366] on span "30" at bounding box center [673, 365] width 17 height 17
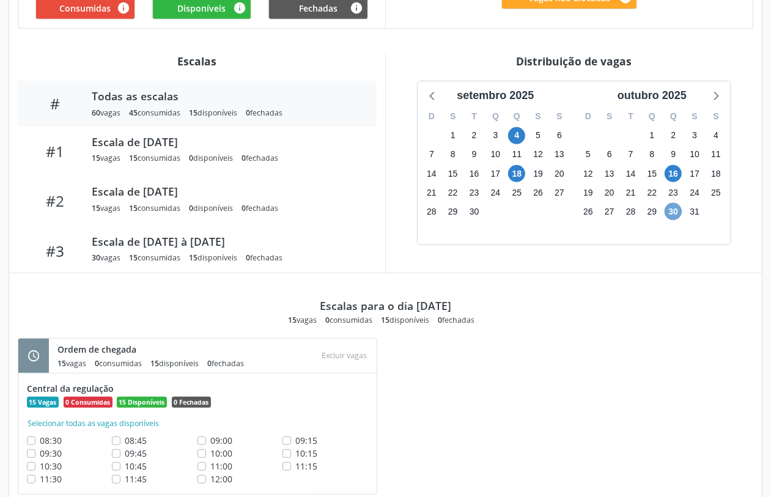
scroll to position [62, 0]
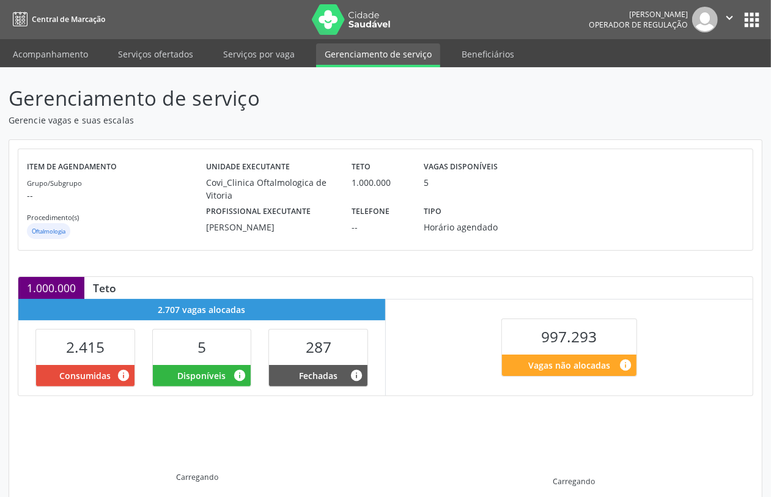
scroll to position [156, 0]
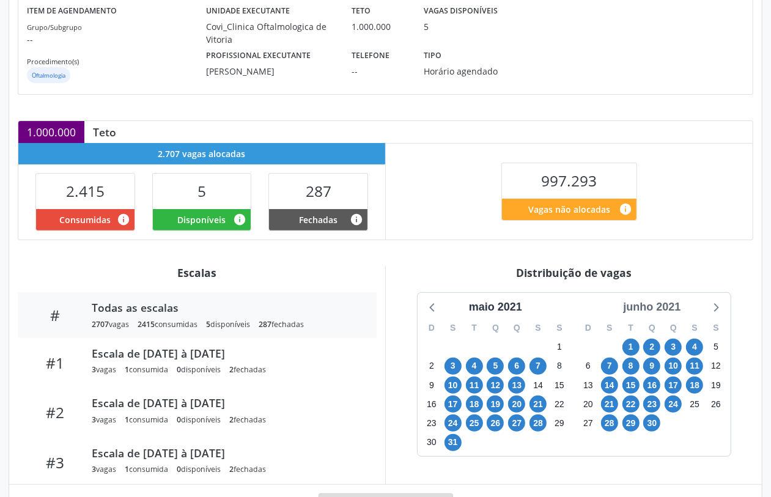
click at [667, 315] on div "junho 2021" at bounding box center [651, 307] width 67 height 17
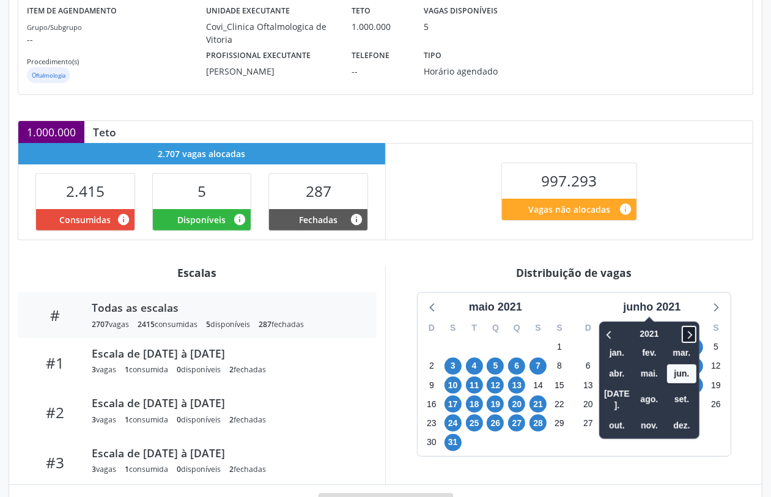
click at [696, 338] on icon at bounding box center [689, 334] width 12 height 15
click at [619, 417] on span "out." at bounding box center [617, 426] width 29 height 19
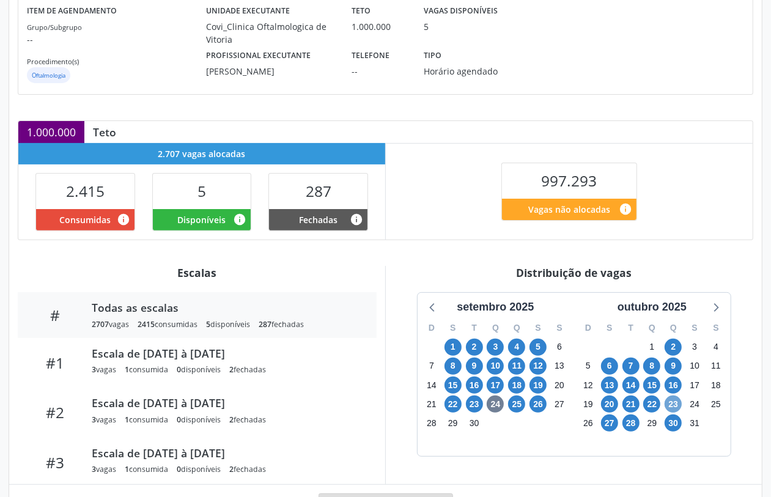
click at [676, 413] on span "23" at bounding box center [673, 404] width 17 height 17
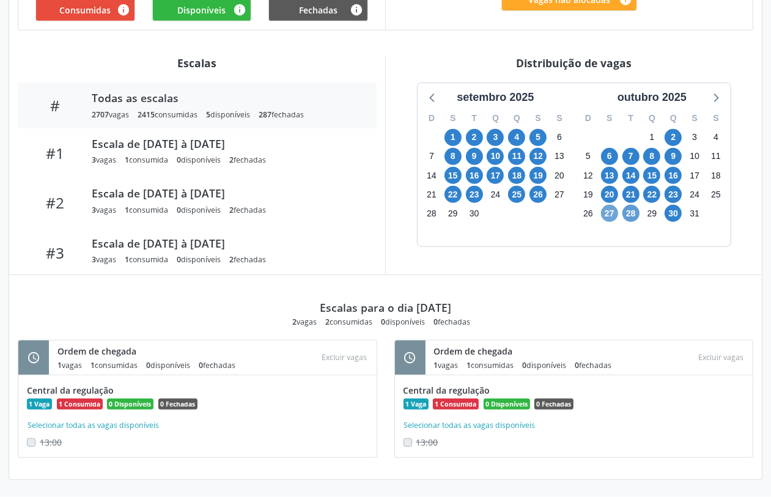
drag, startPoint x: 612, startPoint y: 215, endPoint x: 628, endPoint y: 221, distance: 17.3
click at [612, 215] on span "27" at bounding box center [609, 213] width 17 height 17
click at [678, 213] on span "30" at bounding box center [673, 213] width 17 height 17
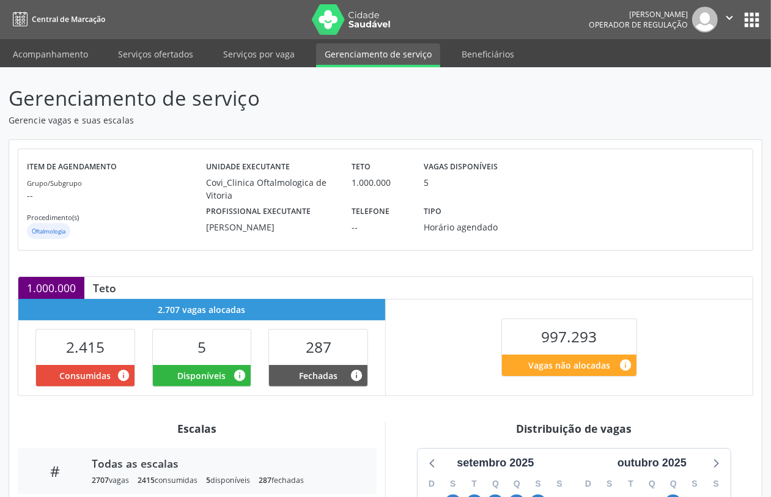
scroll to position [306, 0]
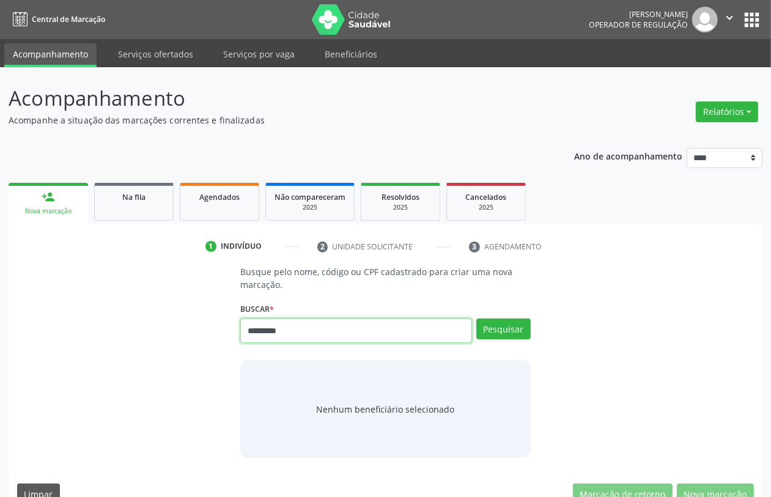
type input "*********"
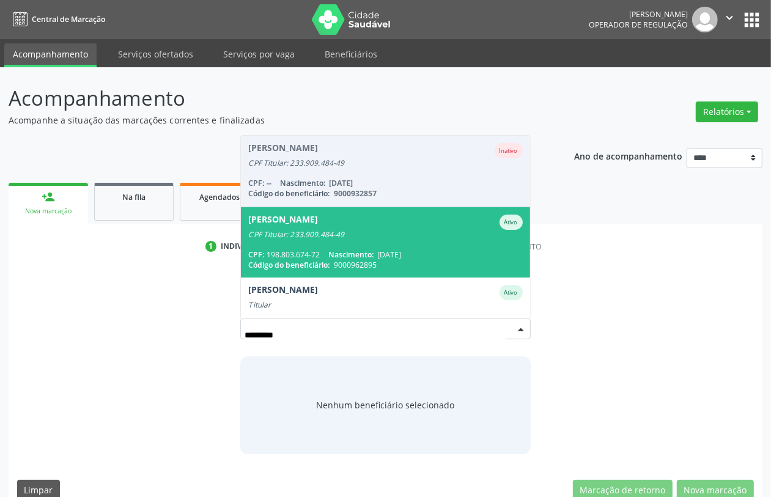
scroll to position [28, 0]
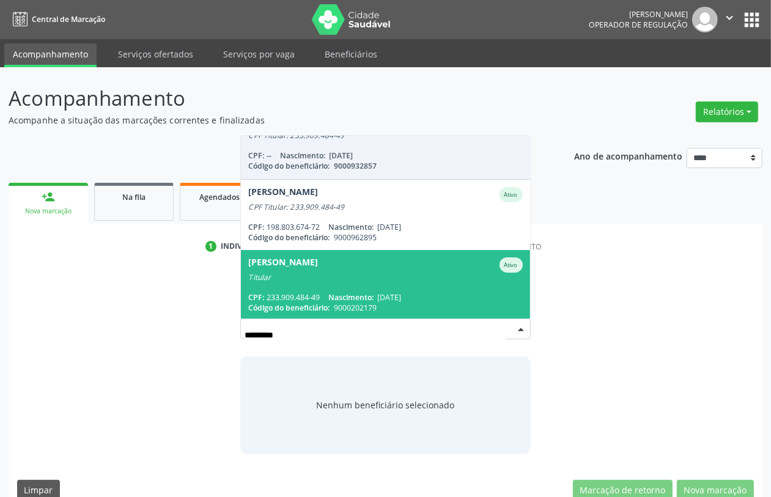
click at [318, 261] on div "[PERSON_NAME]" at bounding box center [283, 265] width 70 height 15
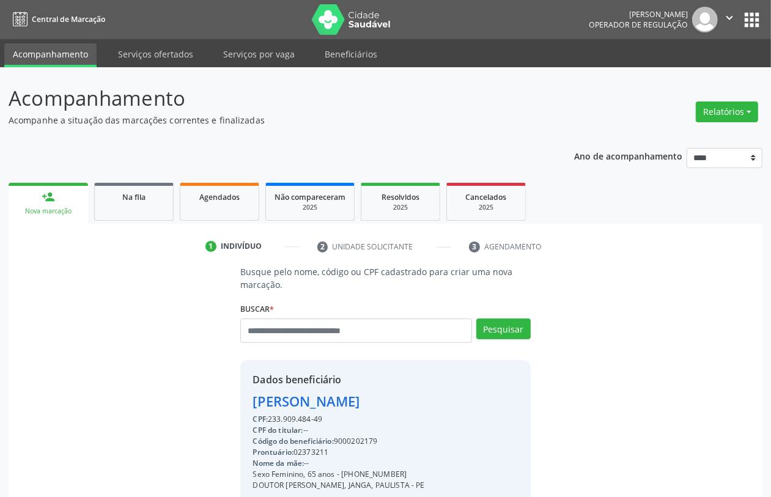
scroll to position [161, 0]
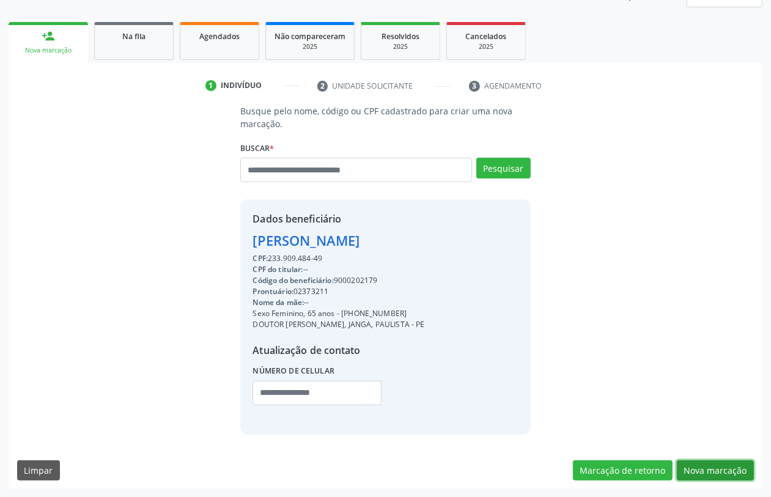
click at [697, 466] on button "Nova marcação" at bounding box center [715, 471] width 77 height 21
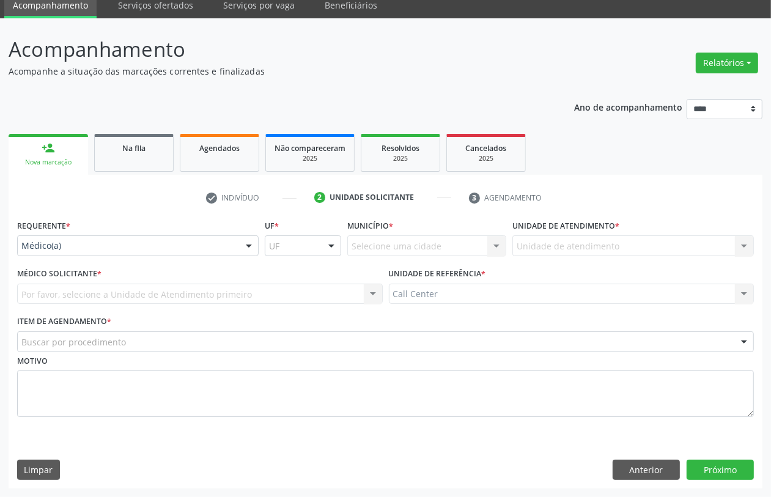
scroll to position [49, 0]
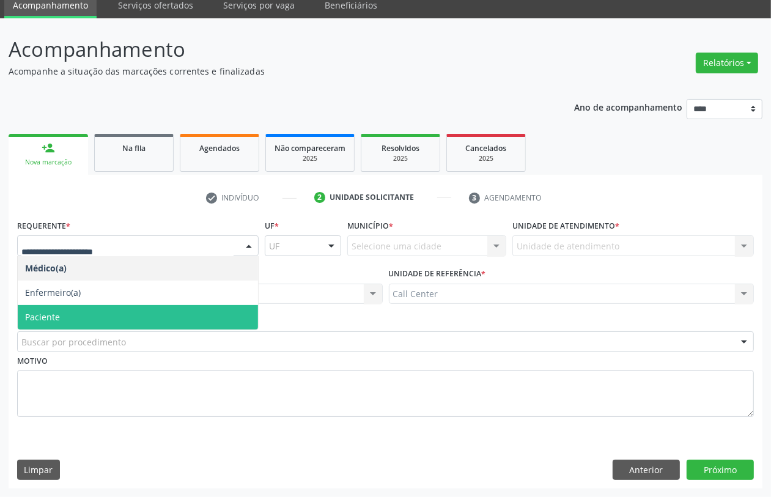
drag, startPoint x: 83, startPoint y: 312, endPoint x: 80, endPoint y: 328, distance: 16.8
click at [81, 313] on span "Paciente" at bounding box center [138, 317] width 240 height 24
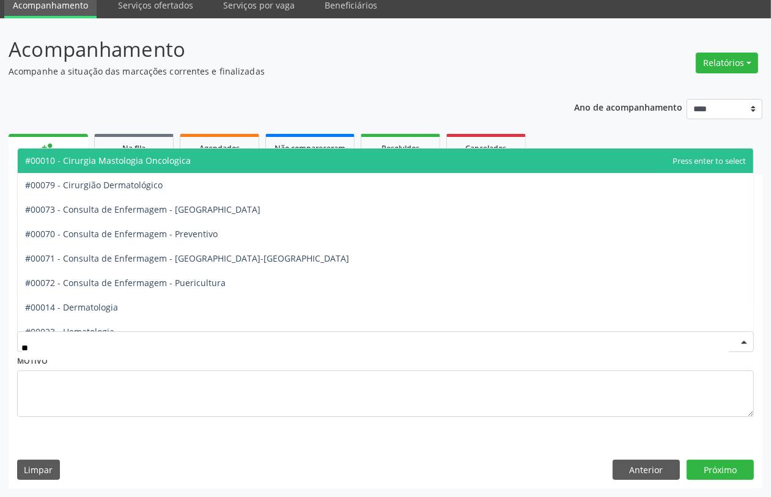
type input "***"
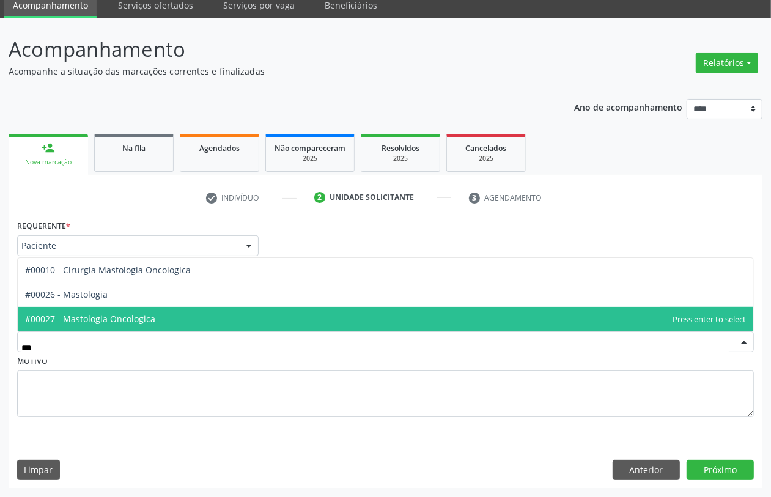
click at [98, 294] on span "#00026 - Mastologia" at bounding box center [66, 295] width 83 height 12
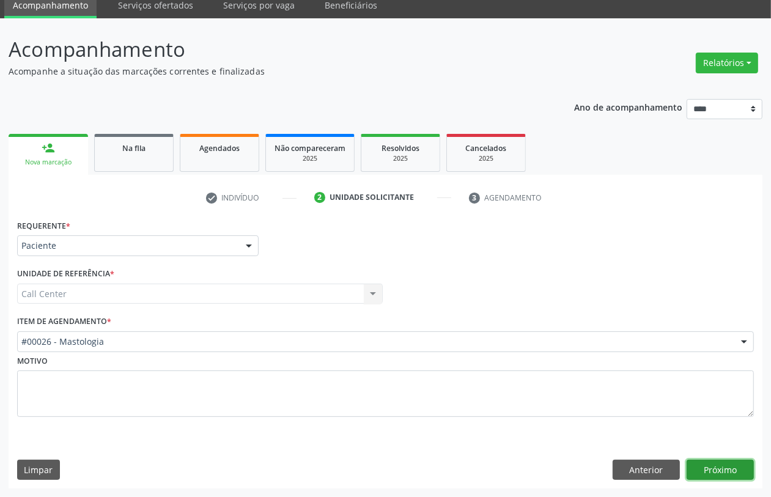
click at [711, 469] on button "Próximo" at bounding box center [720, 470] width 67 height 21
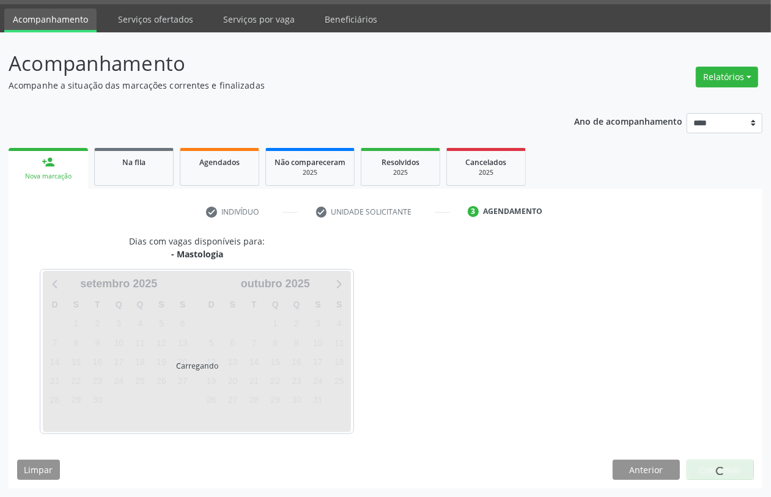
scroll to position [35, 0]
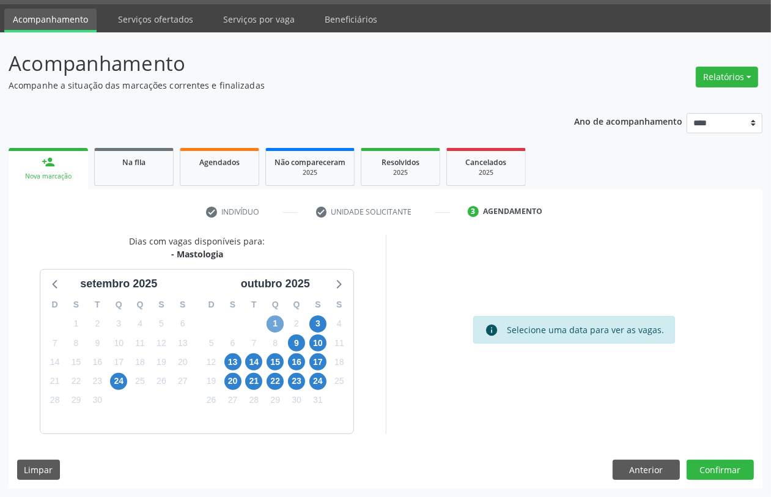
click at [267, 323] on span "1" at bounding box center [275, 324] width 17 height 17
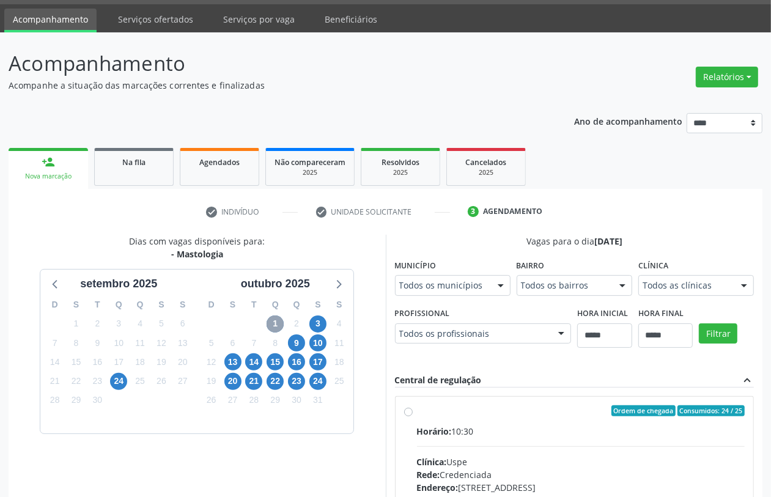
scroll to position [212, 0]
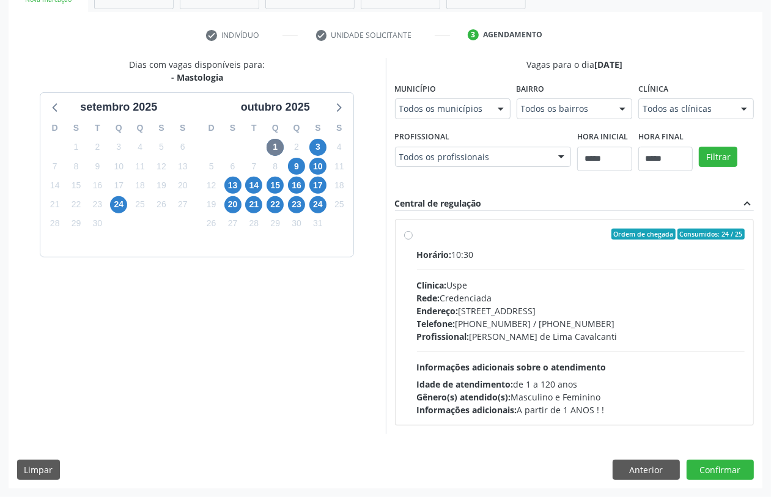
click at [511, 306] on div "Endereço: [STREET_ADDRESS]" at bounding box center [581, 311] width 328 height 13
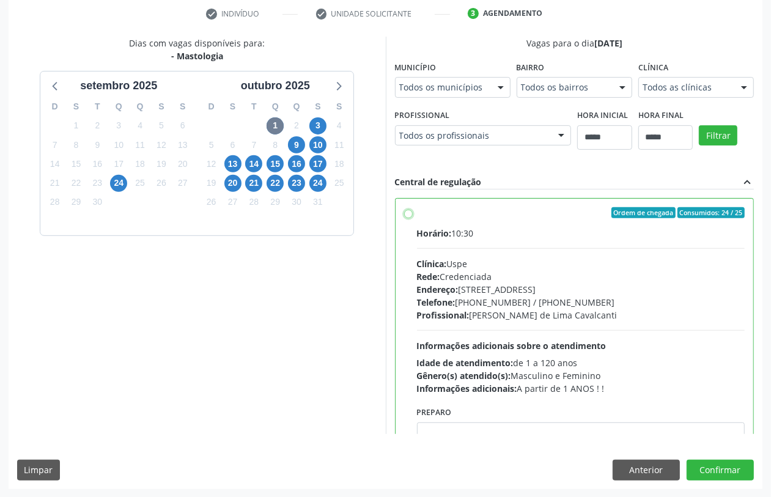
scroll to position [61, 0]
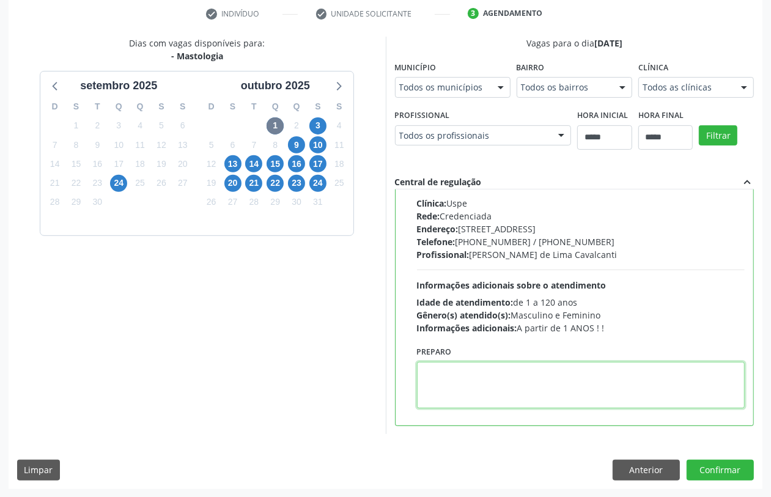
paste textarea "**********"
type textarea "**********"
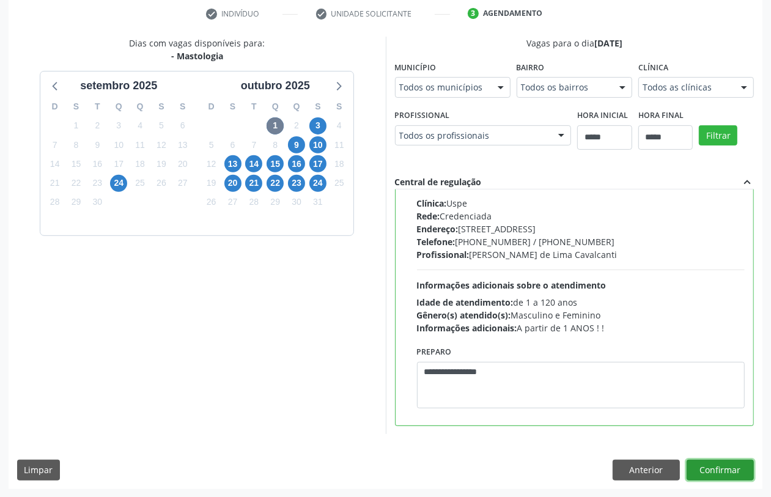
click at [721, 465] on button "Confirmar" at bounding box center [720, 470] width 67 height 21
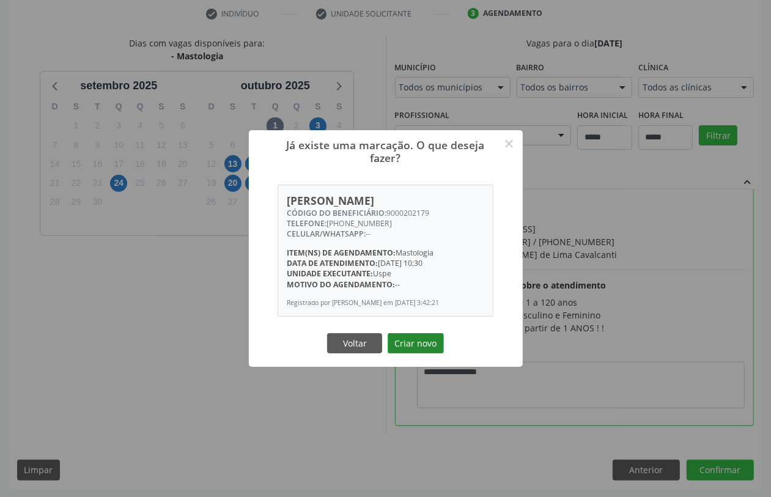
click at [424, 354] on button "Criar novo" at bounding box center [416, 343] width 56 height 21
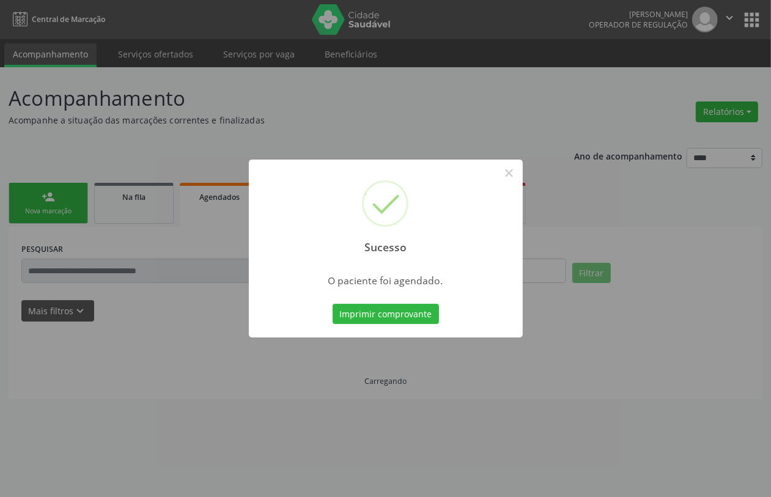
scroll to position [0, 0]
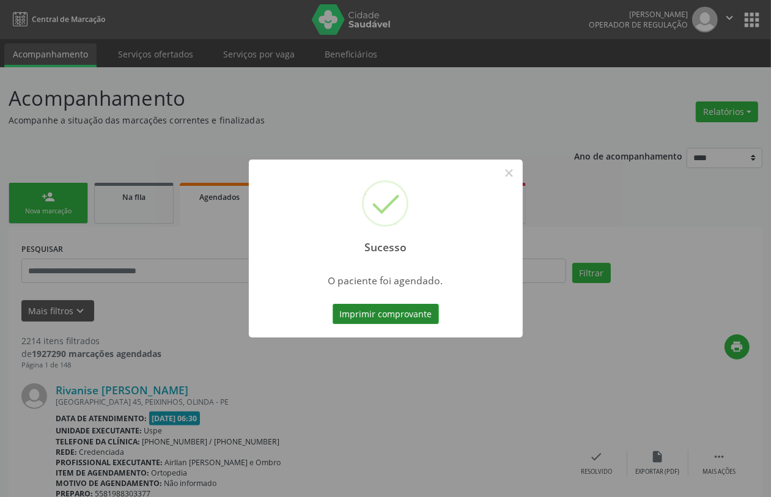
click at [388, 322] on button "Imprimir comprovante" at bounding box center [386, 314] width 106 height 21
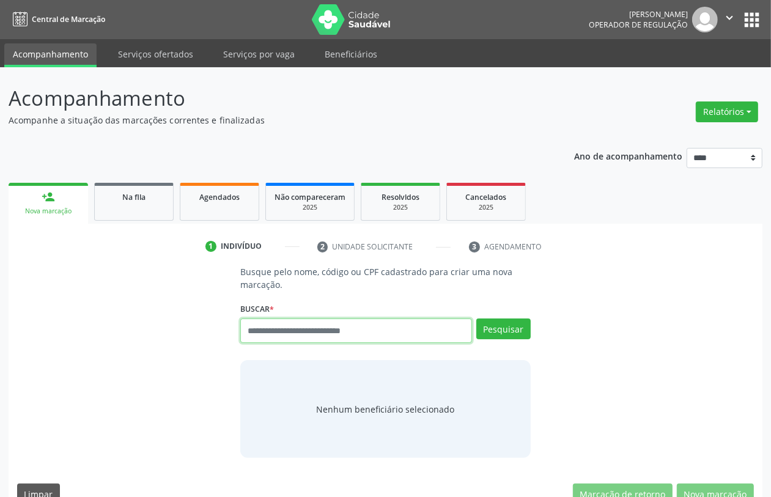
paste input "**********"
type input "**********"
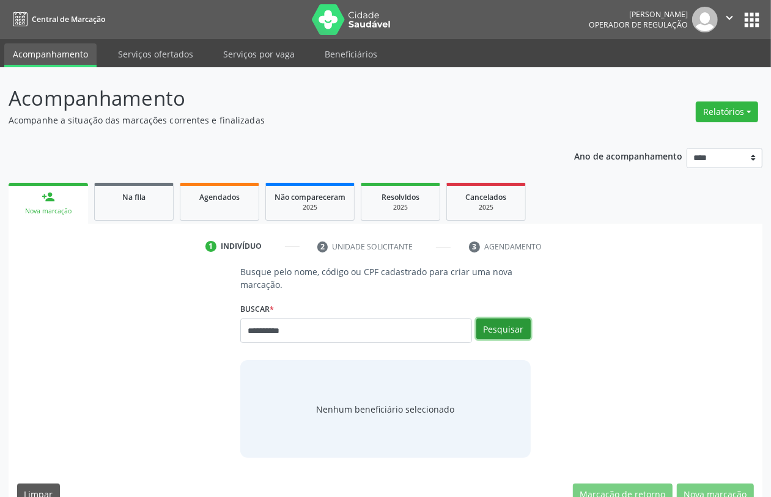
click at [513, 327] on button "Pesquisar" at bounding box center [504, 329] width 54 height 21
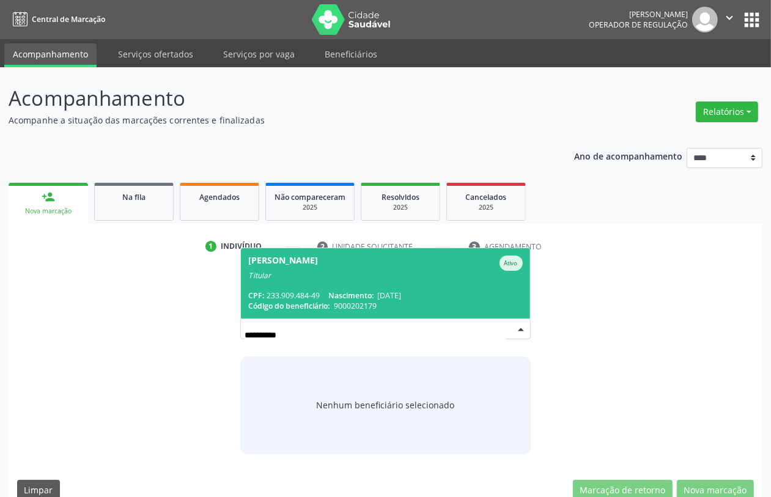
click at [407, 280] on div "Titular" at bounding box center [385, 276] width 274 height 10
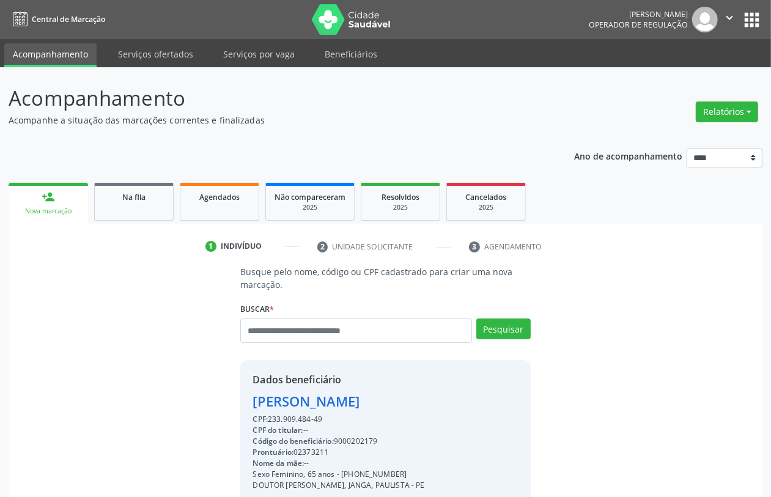
scroll to position [161, 0]
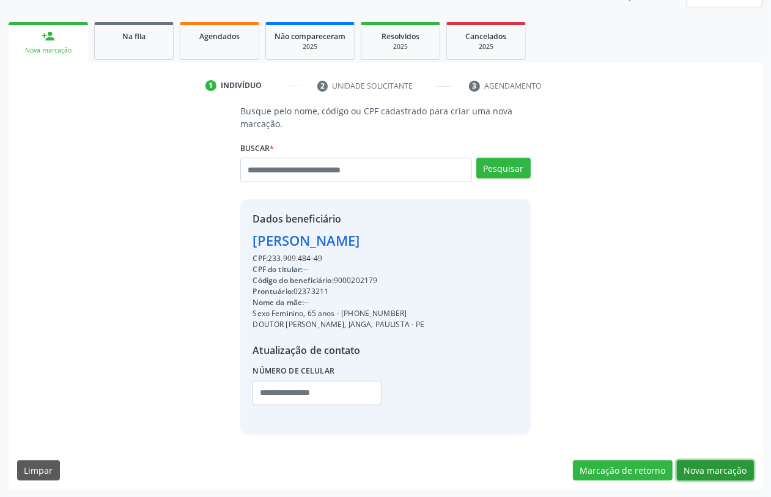
click at [737, 465] on button "Nova marcação" at bounding box center [715, 471] width 77 height 21
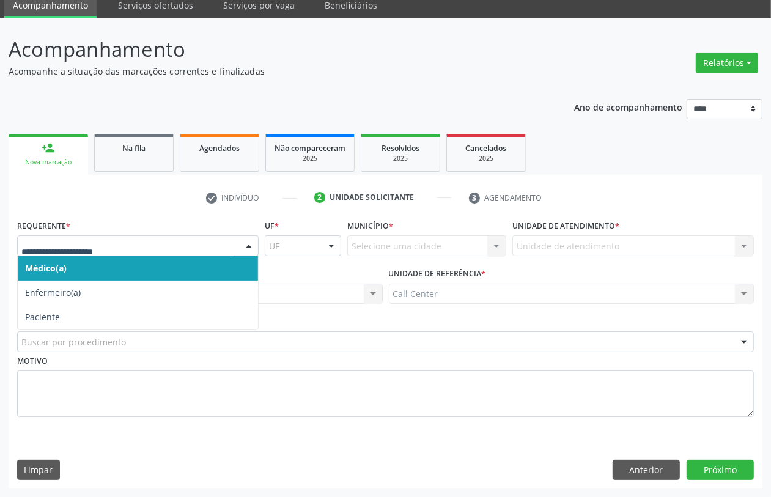
drag, startPoint x: 173, startPoint y: 245, endPoint x: 162, endPoint y: 286, distance: 41.7
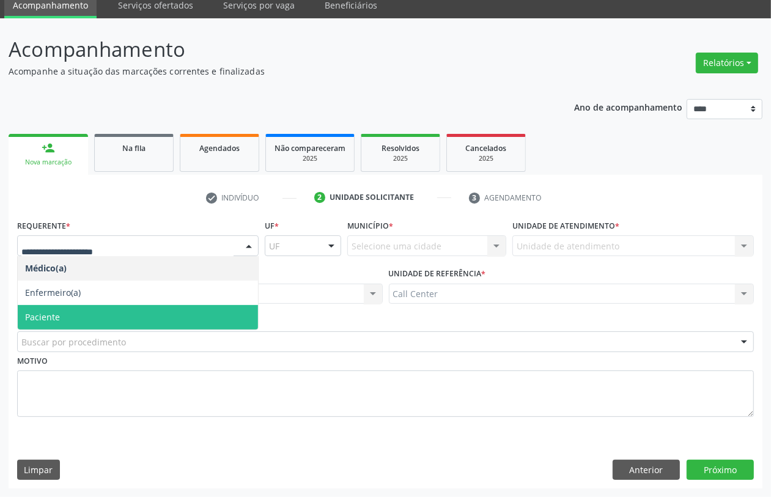
click at [150, 314] on span "Paciente" at bounding box center [138, 317] width 240 height 24
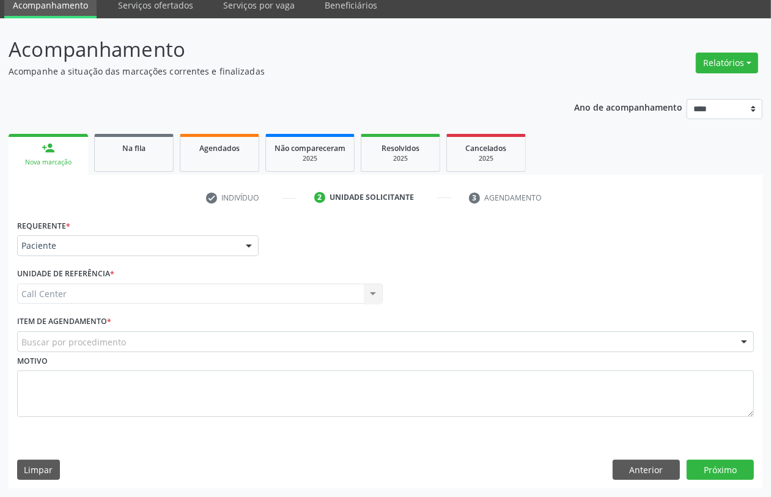
click at [154, 338] on div "Buscar por procedimento" at bounding box center [385, 342] width 737 height 21
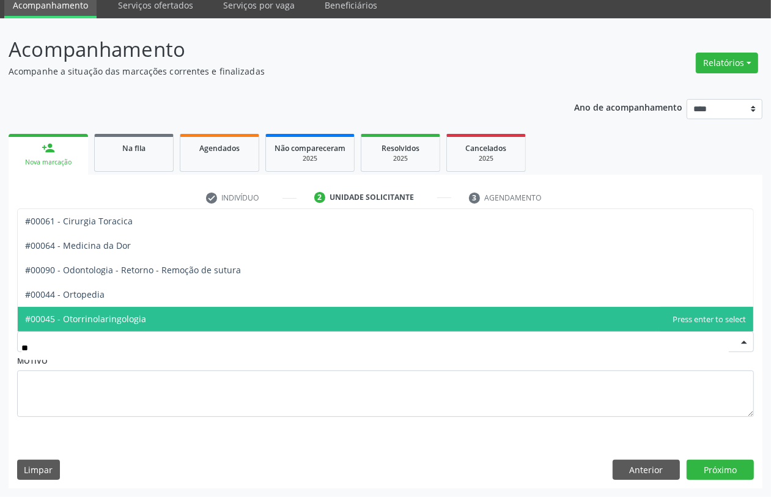
type input "***"
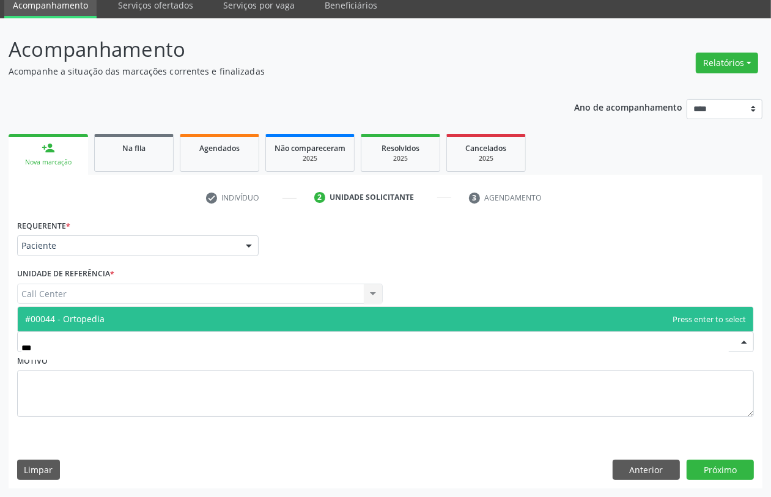
click at [161, 317] on span "#00044 - Ortopedia" at bounding box center [386, 319] width 736 height 24
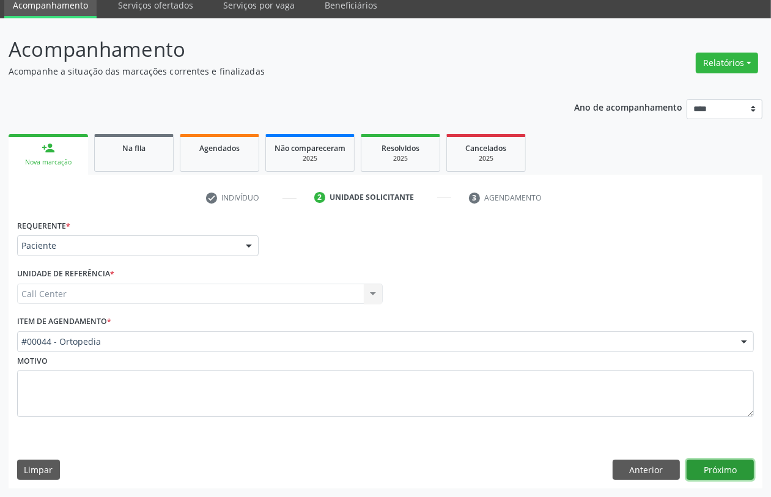
click at [705, 467] on button "Próximo" at bounding box center [720, 470] width 67 height 21
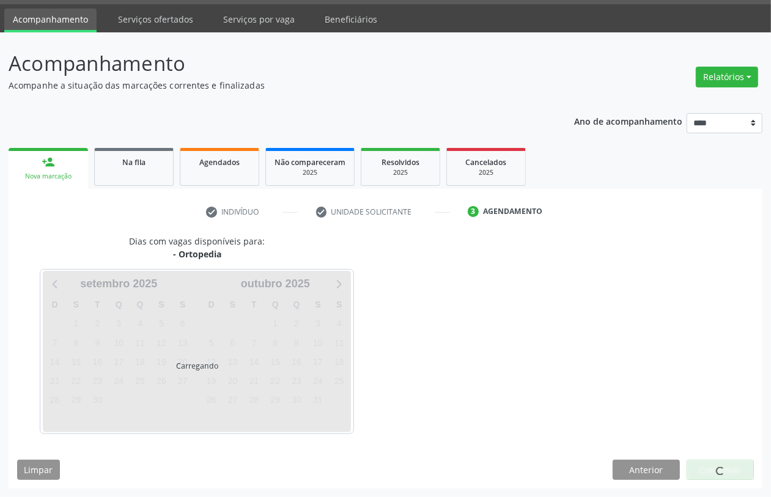
scroll to position [35, 0]
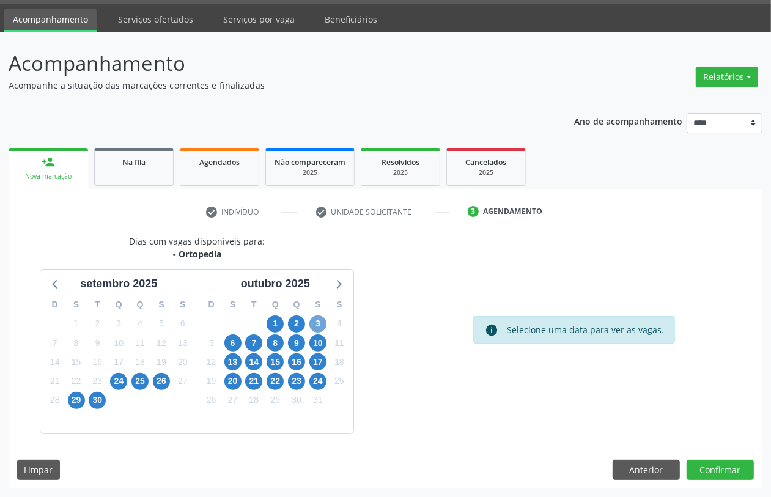
click at [319, 321] on span "3" at bounding box center [318, 324] width 17 height 17
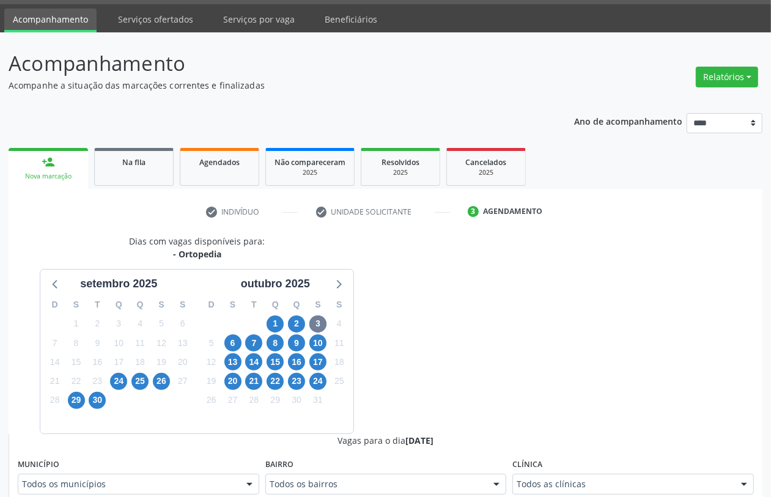
scroll to position [40, 0]
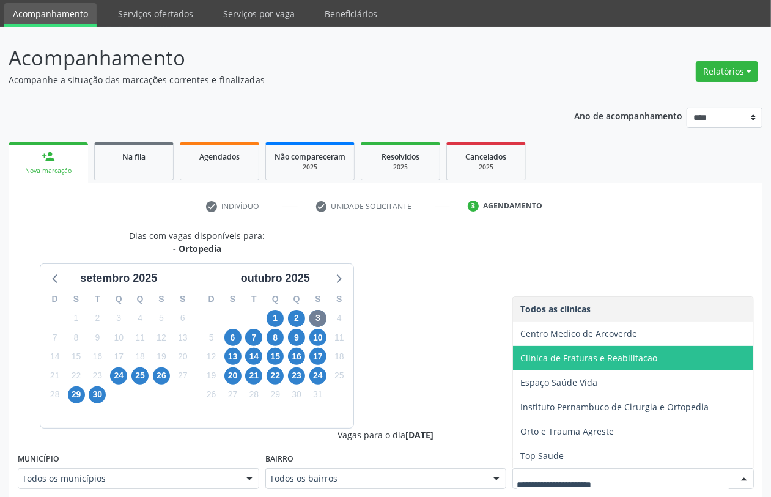
click at [573, 358] on span "Clinica de Fraturas e Reabilitacao" at bounding box center [589, 358] width 137 height 12
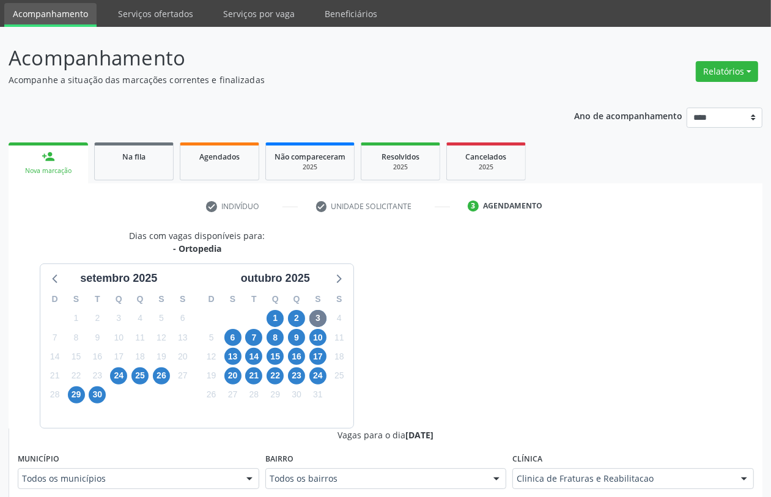
scroll to position [346, 0]
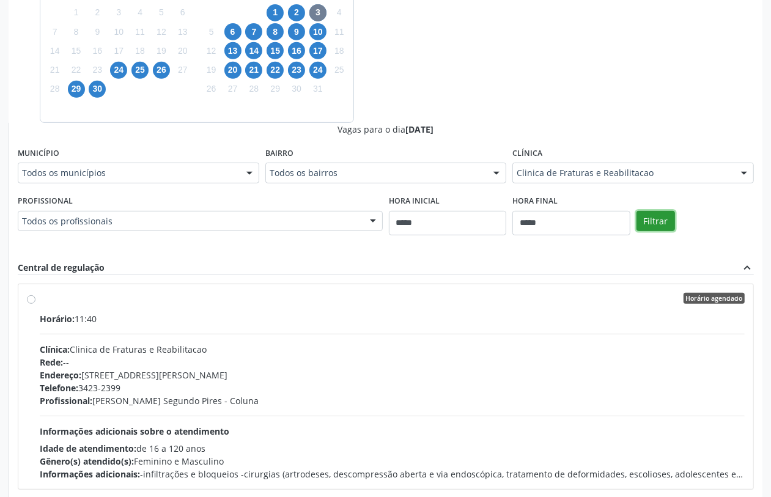
click at [655, 224] on button "Filtrar" at bounding box center [656, 221] width 39 height 21
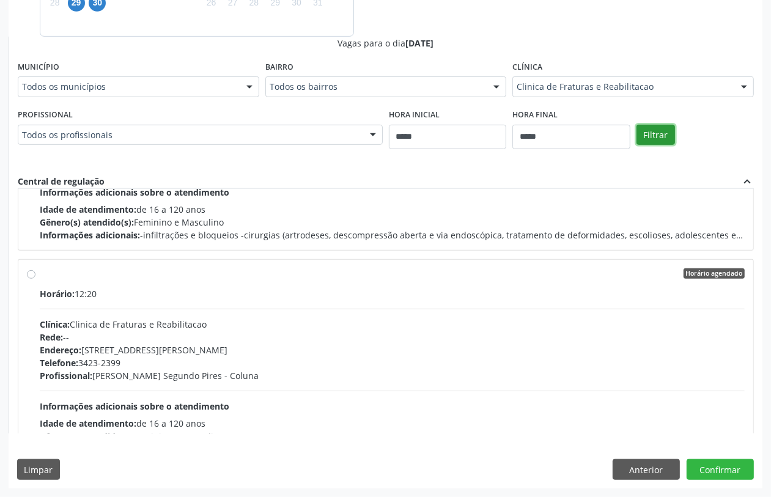
scroll to position [0, 0]
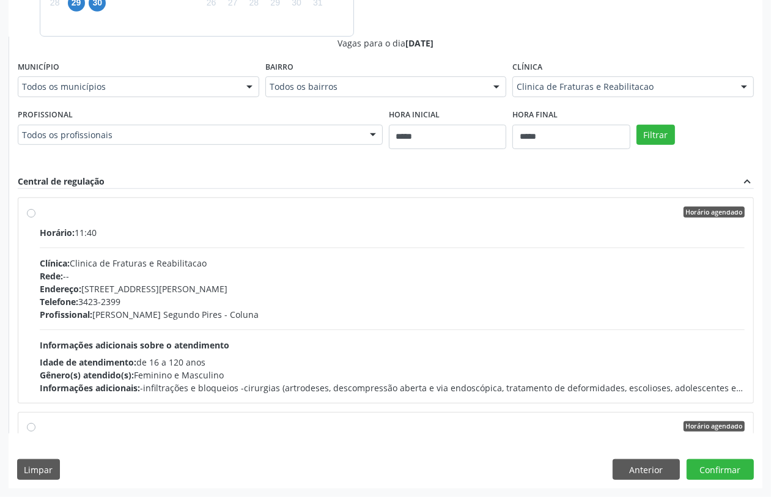
click at [95, 276] on div "Rede: --" at bounding box center [392, 276] width 705 height 13
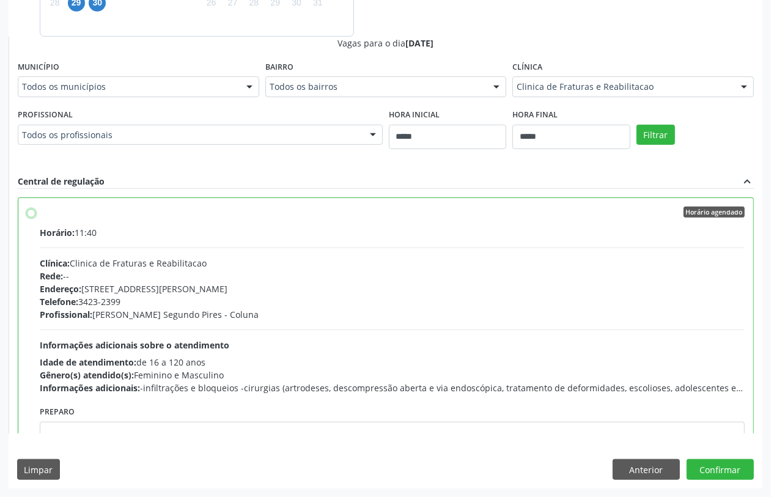
scroll to position [229, 0]
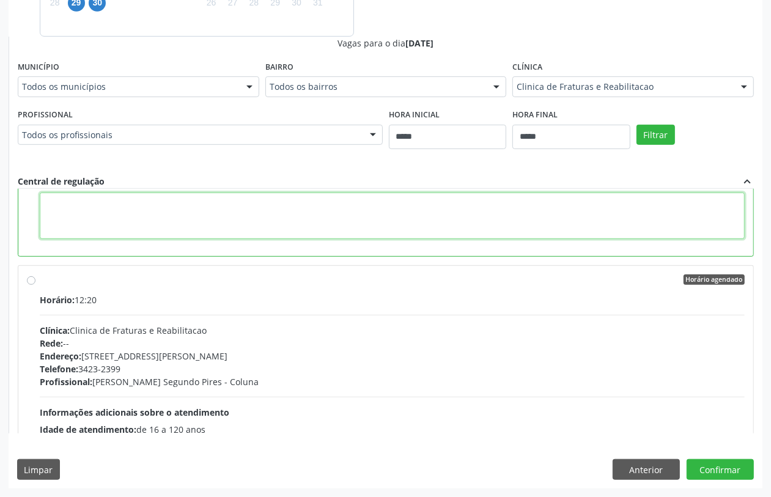
paste textarea "**********"
type textarea "**********"
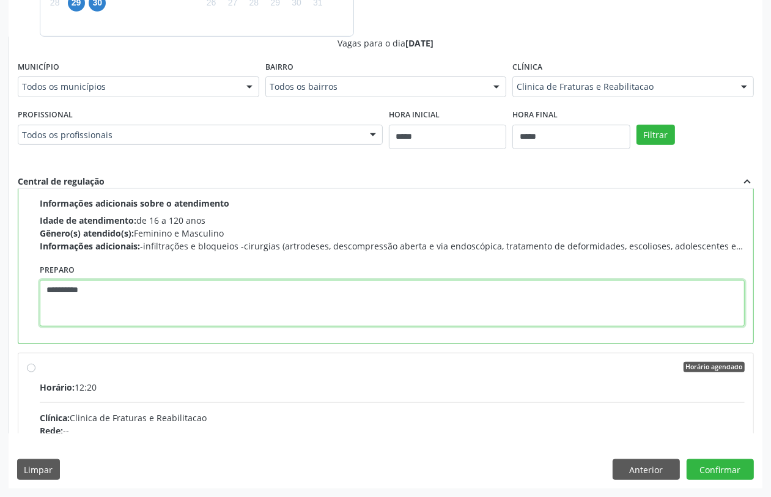
scroll to position [130, 0]
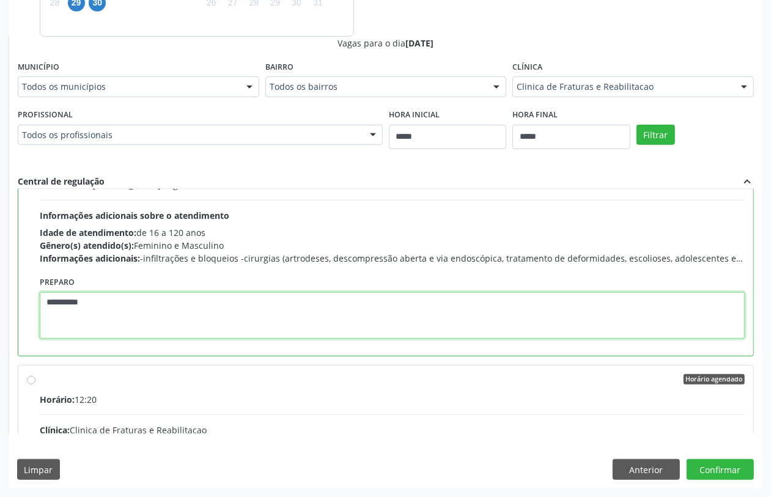
drag, startPoint x: 122, startPoint y: 202, endPoint x: 0, endPoint y: 212, distance: 122.7
click at [0, 212] on div "Acompanhamento Acompanhe a situação das marcações correntes e finalizadas Relat…" at bounding box center [385, 66] width 771 height 863
paste textarea "**********"
type textarea "**********"
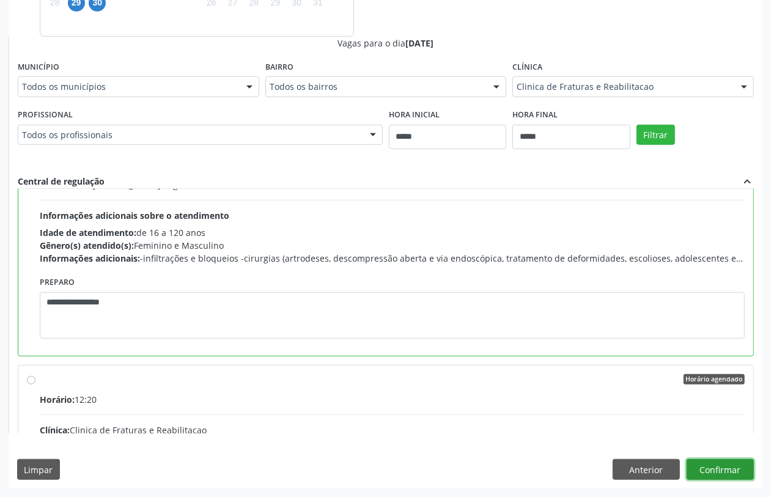
click at [701, 466] on button "Confirmar" at bounding box center [720, 469] width 67 height 21
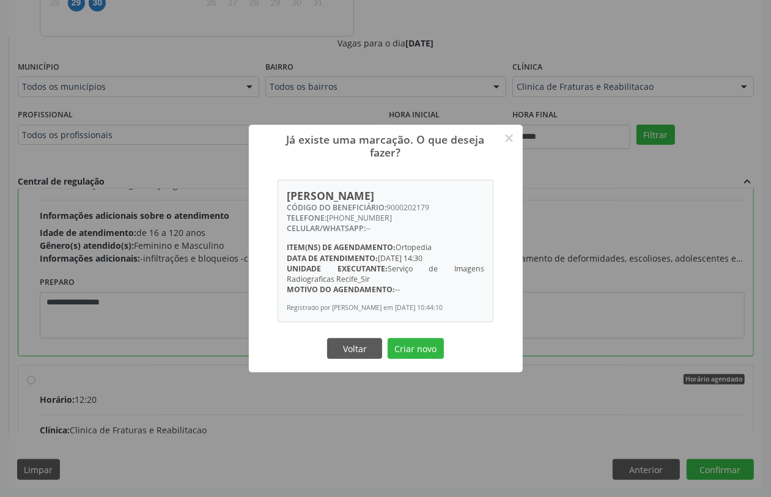
click at [407, 341] on div "Voltar Criar novo" at bounding box center [386, 349] width 122 height 26
click at [406, 349] on button "Criar novo" at bounding box center [416, 348] width 56 height 21
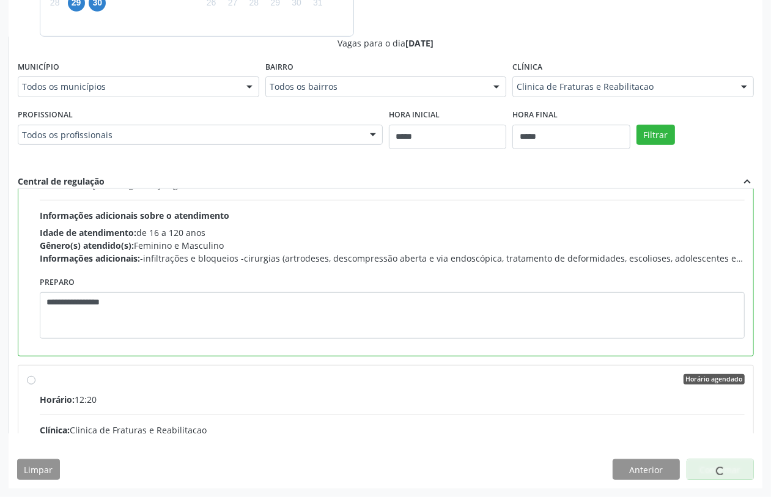
scroll to position [0, 0]
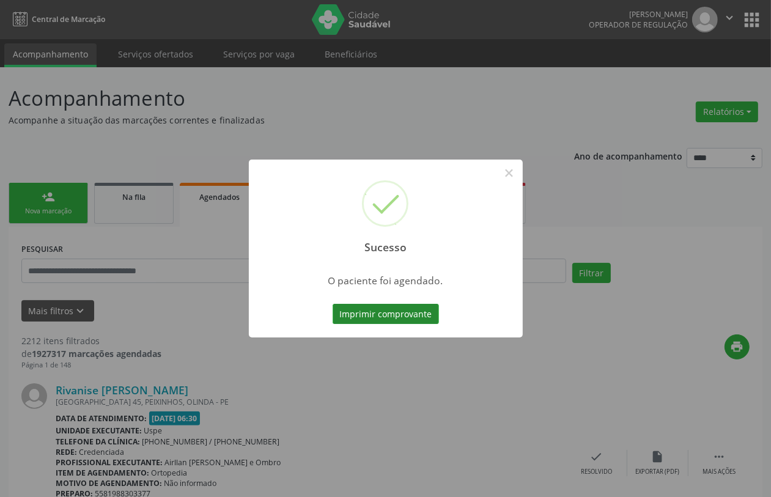
click at [390, 311] on button "Imprimir comprovante" at bounding box center [386, 314] width 106 height 21
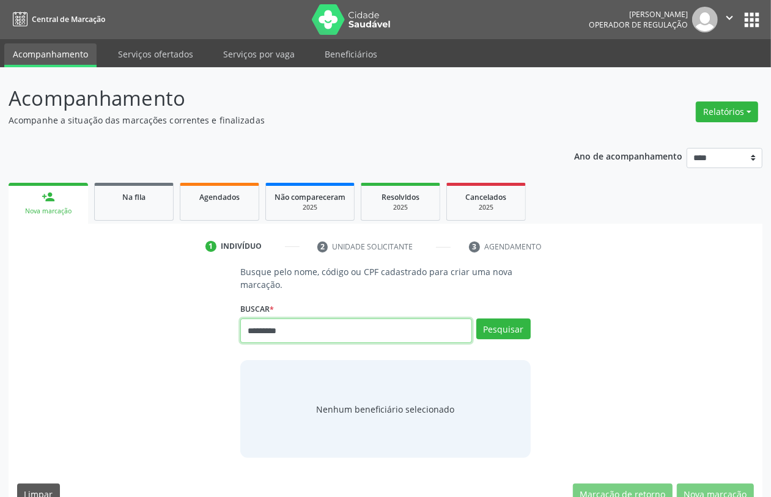
type input "*********"
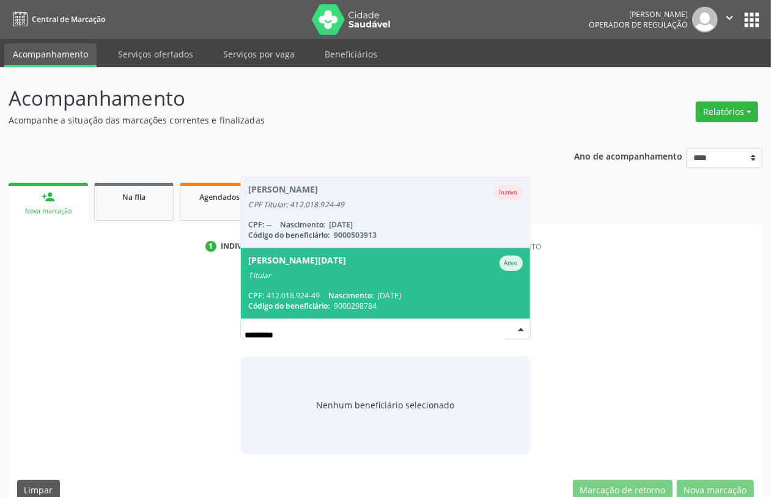
click at [327, 291] on div "CPF: 412.018.924-49 Nascimento: [DATE]" at bounding box center [385, 296] width 274 height 10
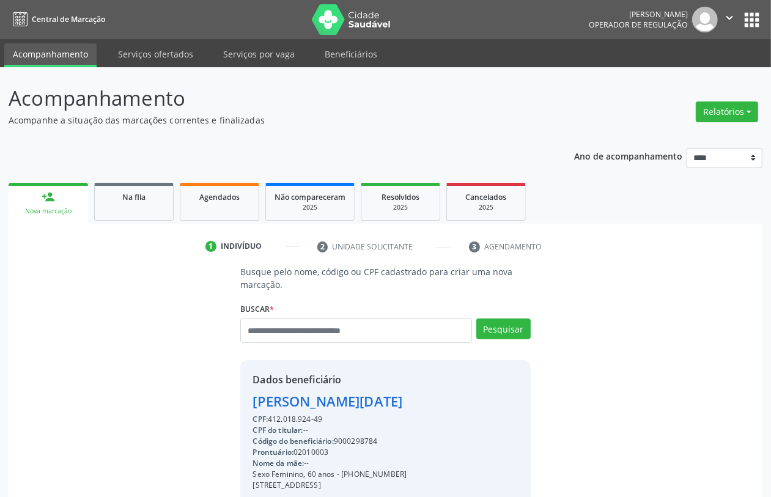
scroll to position [161, 0]
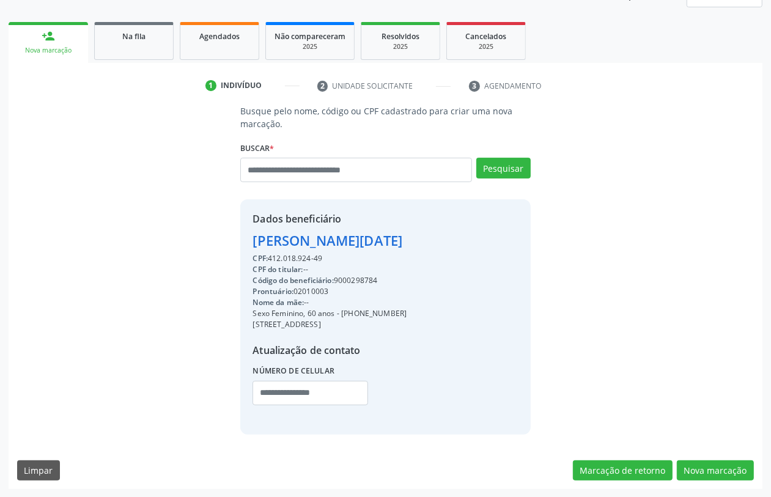
click at [359, 279] on div "Código do beneficiário: 9000298784" at bounding box center [330, 280] width 154 height 11
copy div "9000298784"
click at [211, 31] on span "Agendados" at bounding box center [219, 36] width 40 height 10
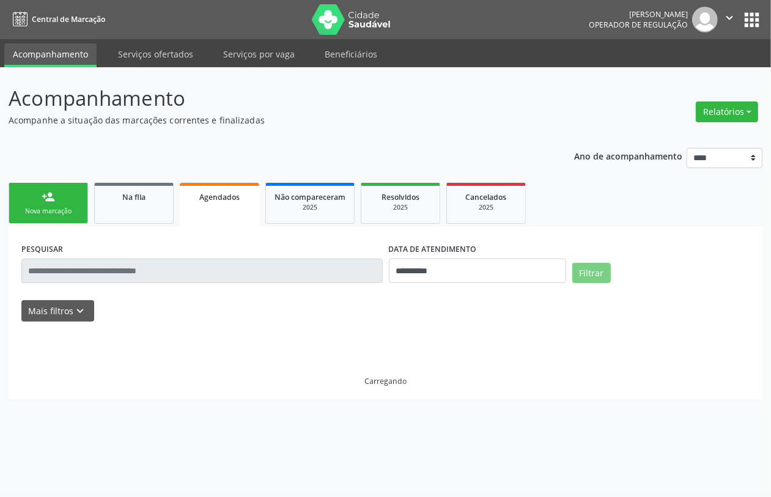
scroll to position [0, 0]
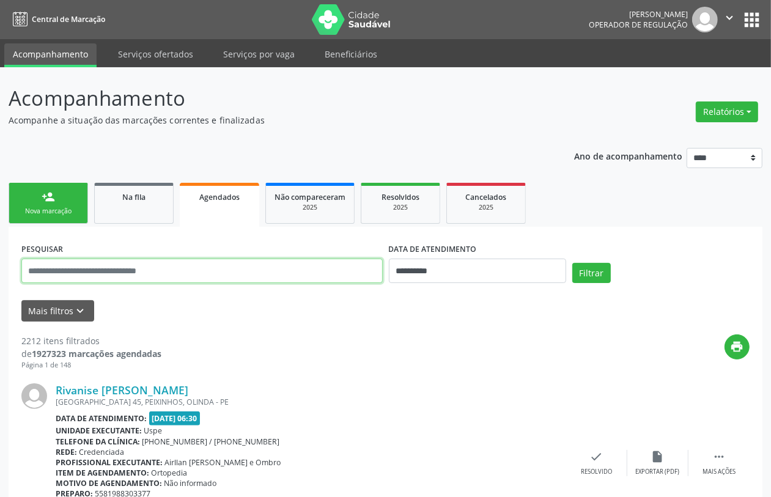
paste input "**********"
type input "**********"
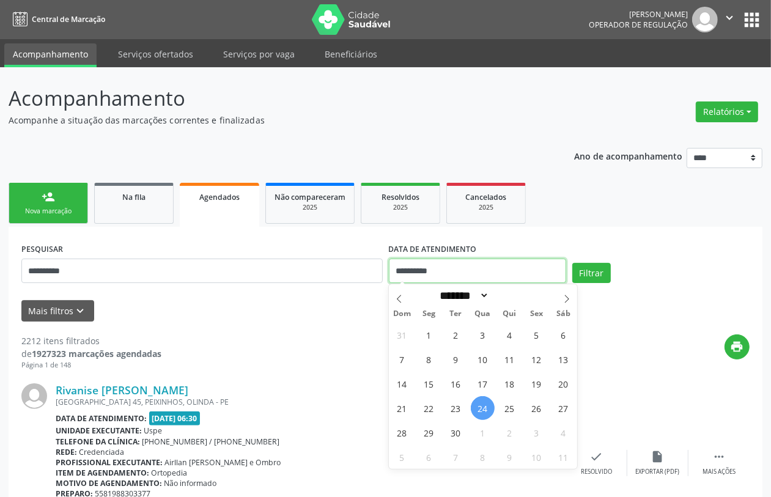
click at [481, 267] on input "**********" at bounding box center [477, 271] width 177 height 24
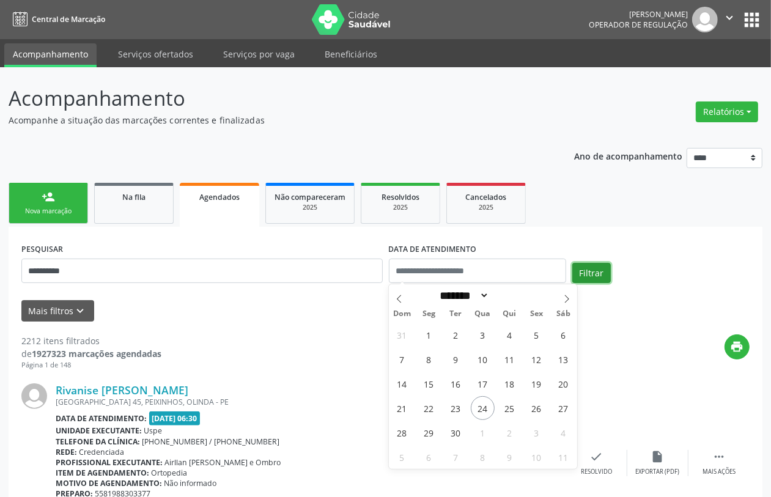
click at [587, 268] on button "Filtrar" at bounding box center [592, 273] width 39 height 21
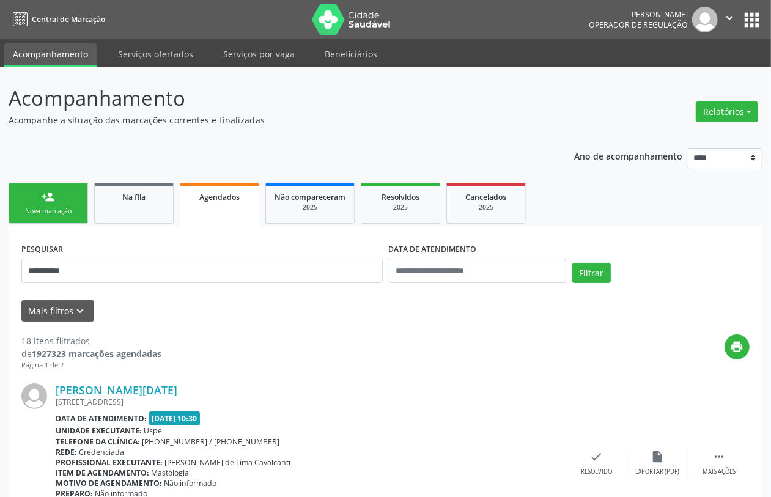
scroll to position [2732, 0]
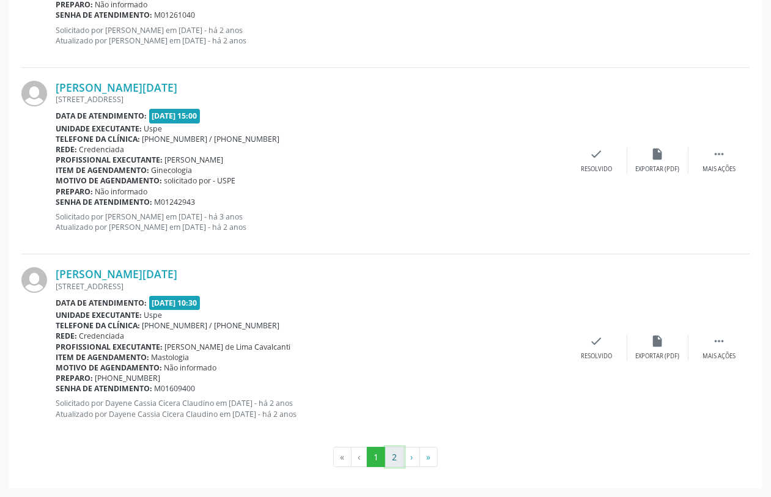
click at [396, 457] on button "2" at bounding box center [394, 457] width 19 height 21
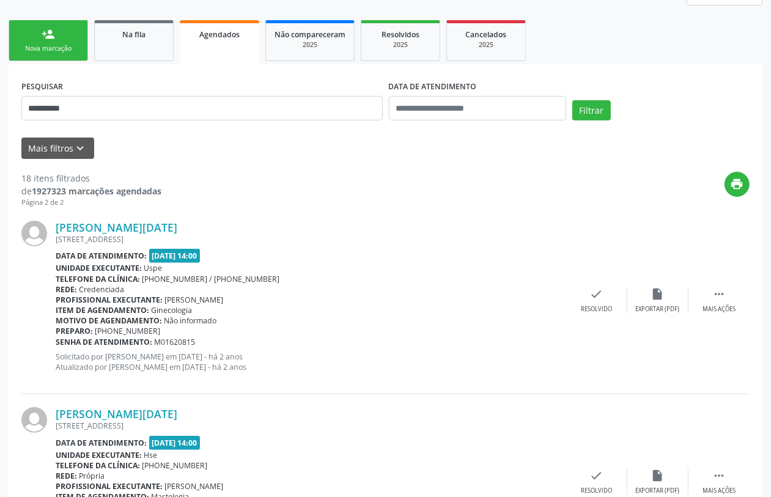
scroll to position [0, 0]
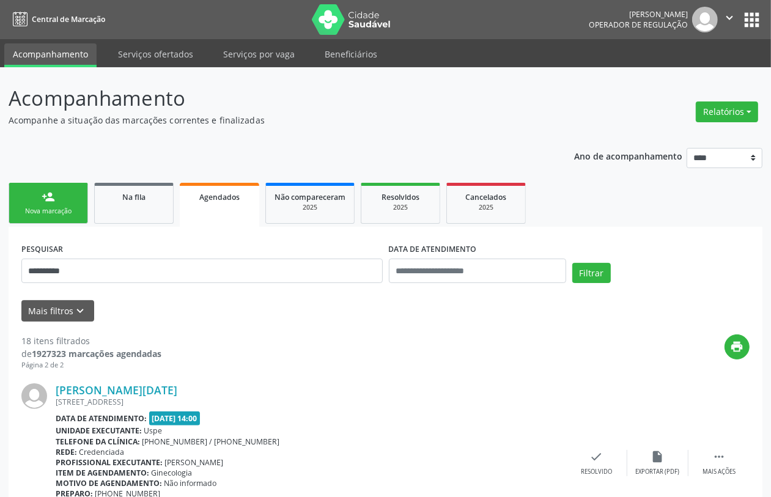
click at [26, 196] on link "person_add Nova marcação" at bounding box center [49, 203] width 80 height 41
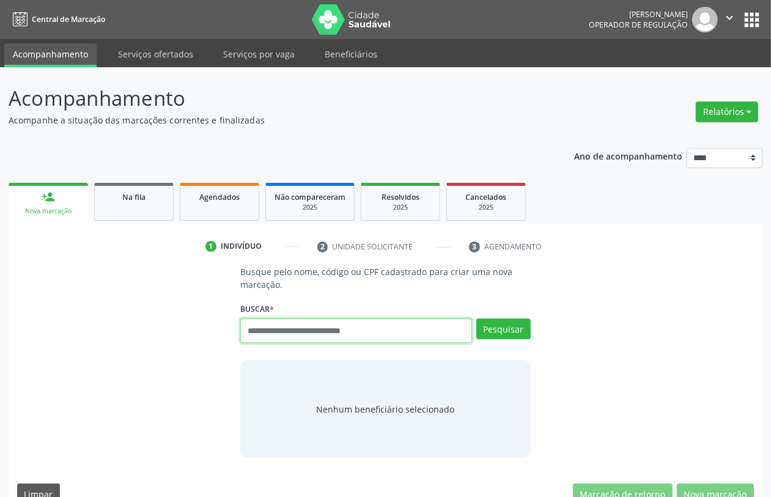
click at [340, 336] on input "text" at bounding box center [355, 331] width 231 height 24
type input "*********"
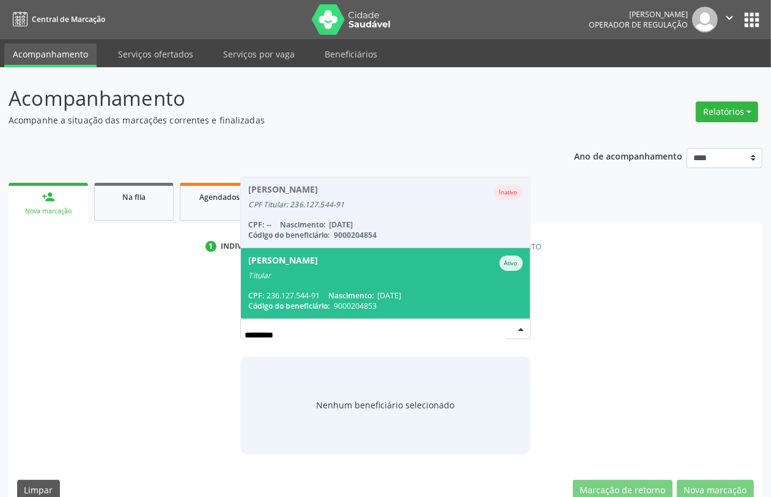
click at [324, 297] on div "CPF: 236.127.544-91 Nascimento: 12/01/1953" at bounding box center [385, 296] width 274 height 10
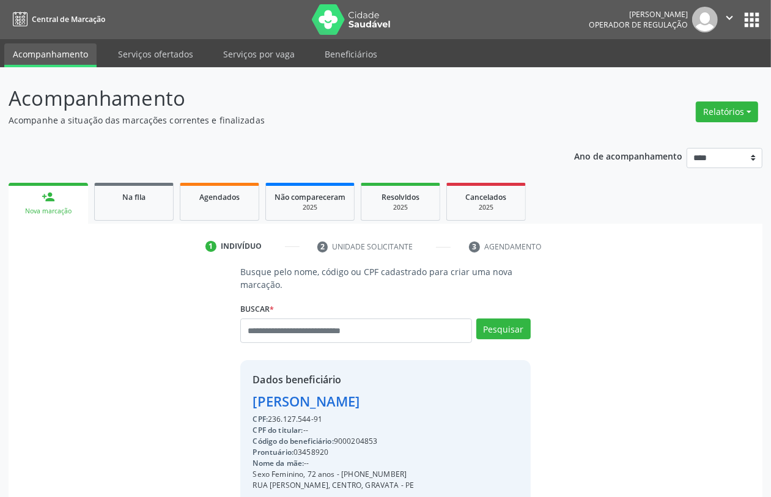
scroll to position [161, 0]
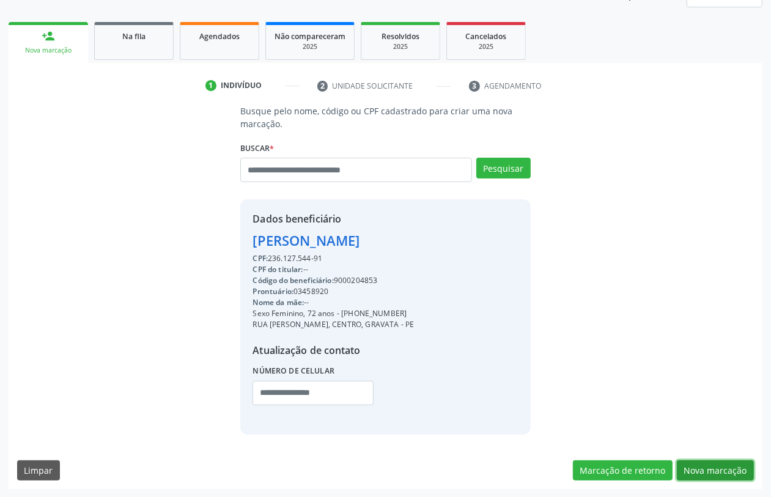
click at [707, 463] on button "Nova marcação" at bounding box center [715, 471] width 77 height 21
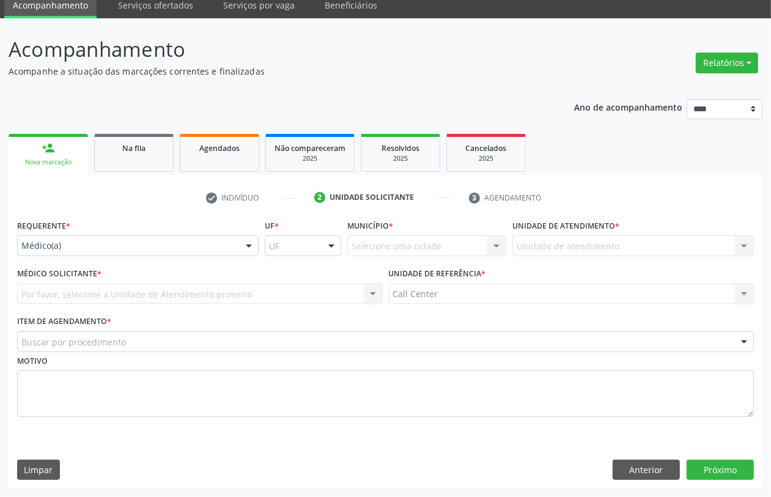
scroll to position [49, 0]
drag, startPoint x: 86, startPoint y: 243, endPoint x: 76, endPoint y: 294, distance: 51.7
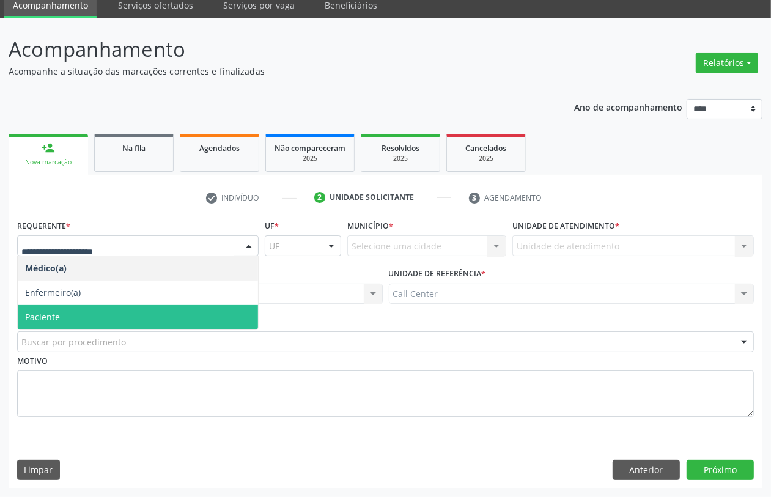
drag, startPoint x: 68, startPoint y: 311, endPoint x: 80, endPoint y: 346, distance: 36.8
click at [68, 313] on span "Paciente" at bounding box center [138, 317] width 240 height 24
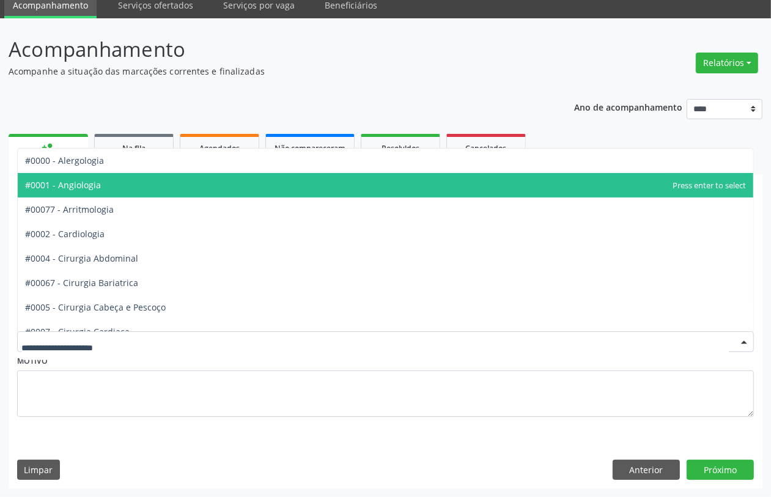
click at [111, 190] on span "#0001 - Angiologia" at bounding box center [386, 185] width 736 height 24
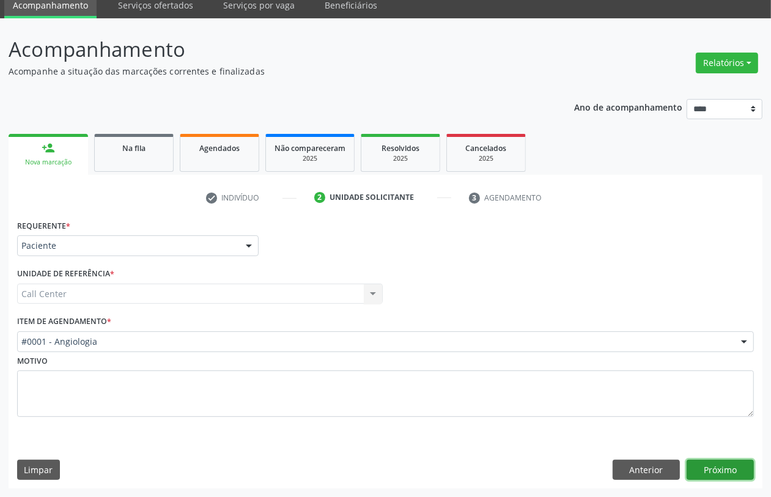
click at [734, 468] on button "Próximo" at bounding box center [720, 470] width 67 height 21
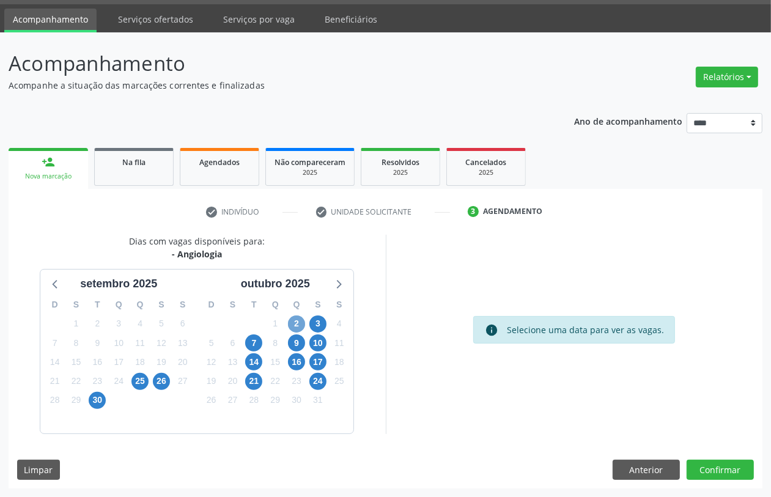
click at [297, 325] on span "2" at bounding box center [296, 324] width 17 height 17
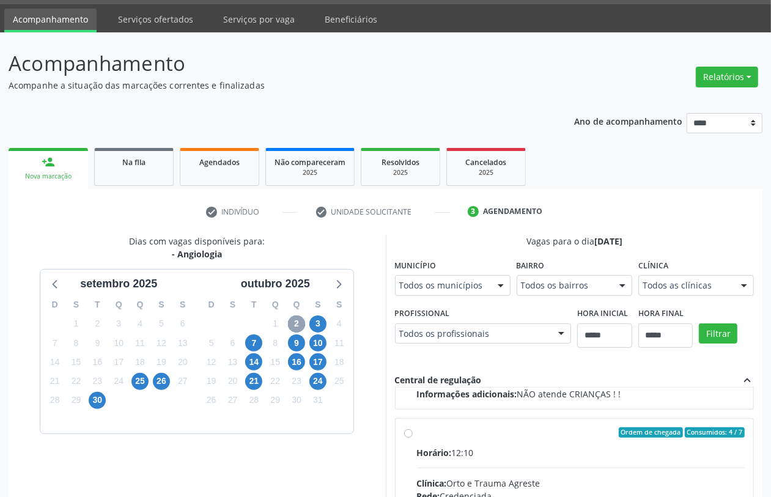
scroll to position [233, 0]
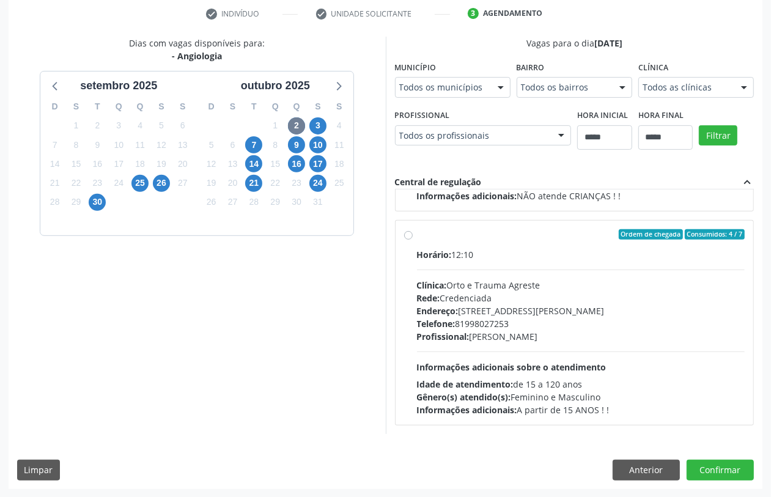
click at [488, 363] on span "Informações adicionais sobre o atendimento" at bounding box center [512, 368] width 190 height 12
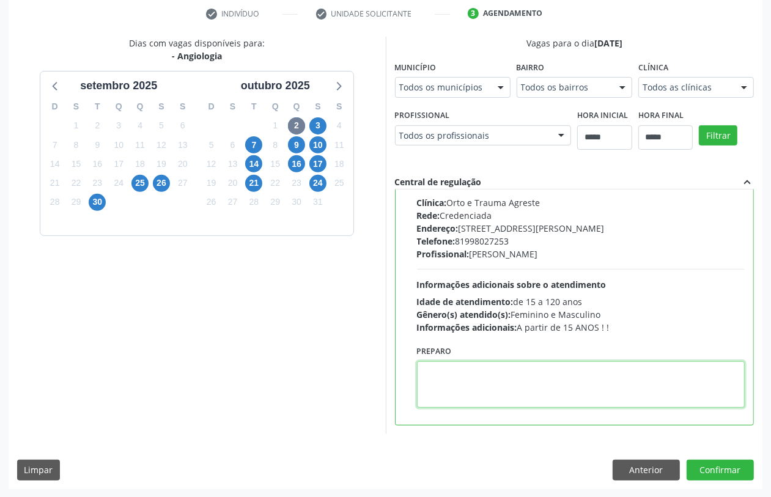
paste textarea "**********"
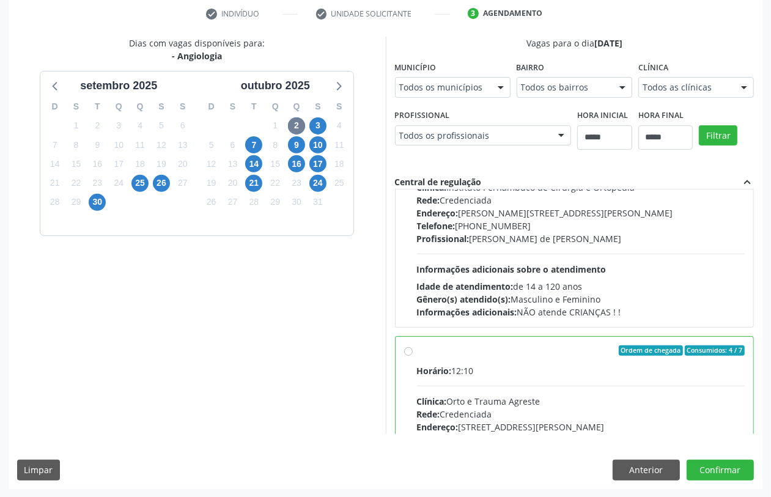
scroll to position [0, 0]
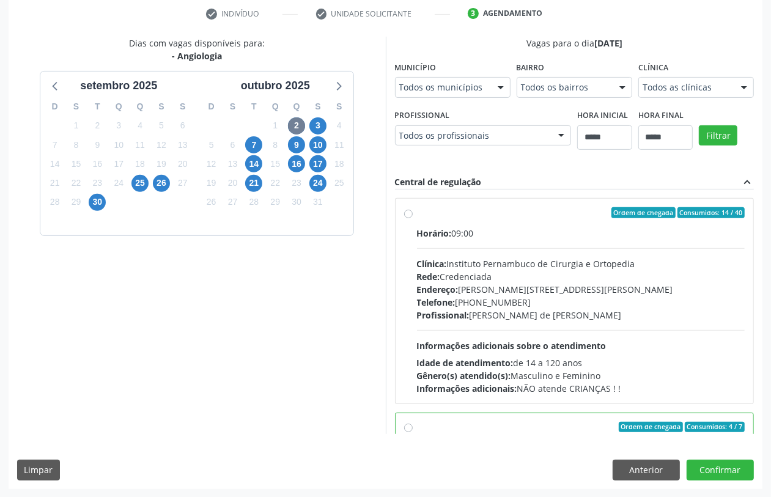
type textarea "**********"
click at [536, 275] on div "Rede: Credenciada" at bounding box center [581, 276] width 328 height 13
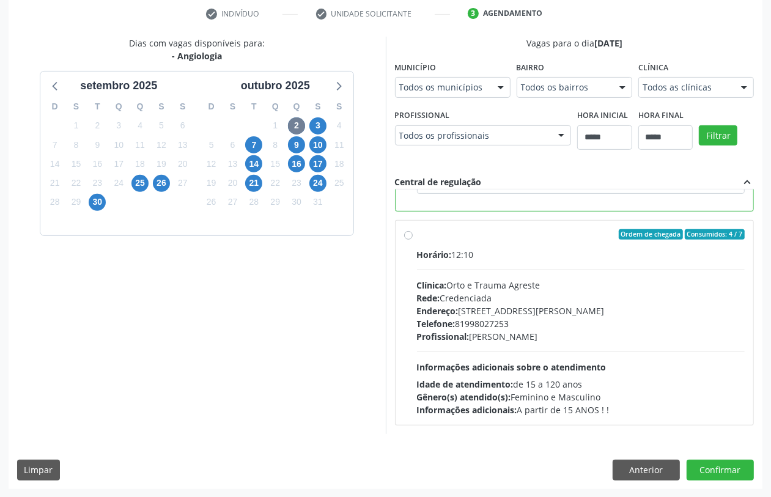
scroll to position [46, 0]
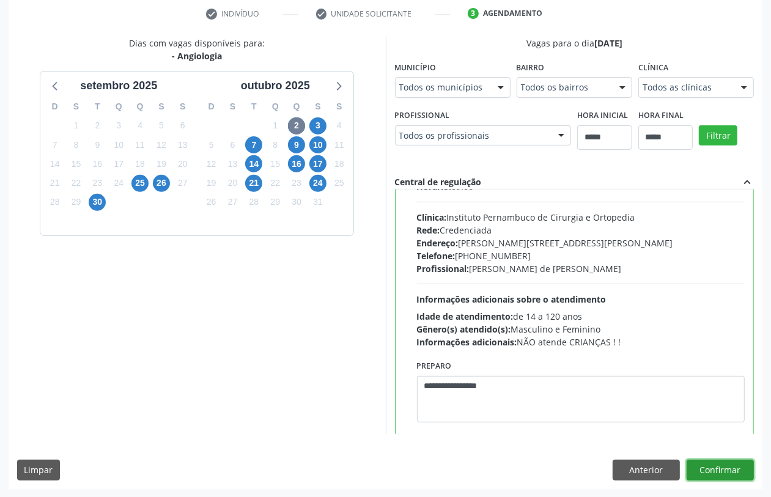
click at [726, 466] on button "Confirmar" at bounding box center [720, 470] width 67 height 21
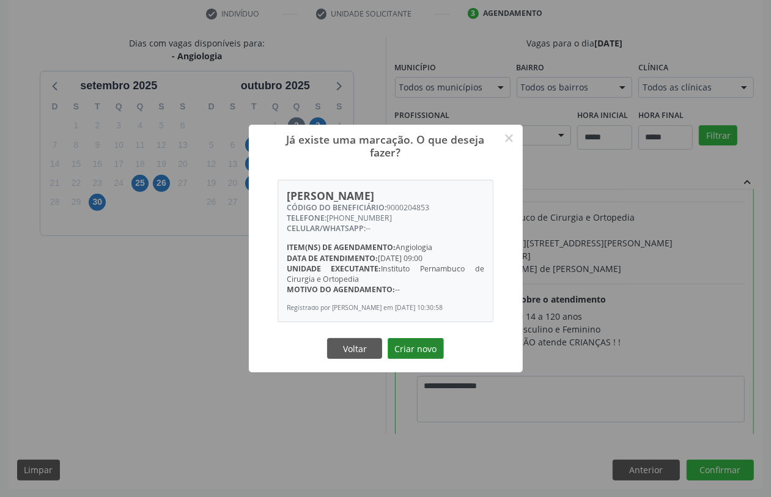
click at [432, 349] on button "Criar novo" at bounding box center [416, 348] width 56 height 21
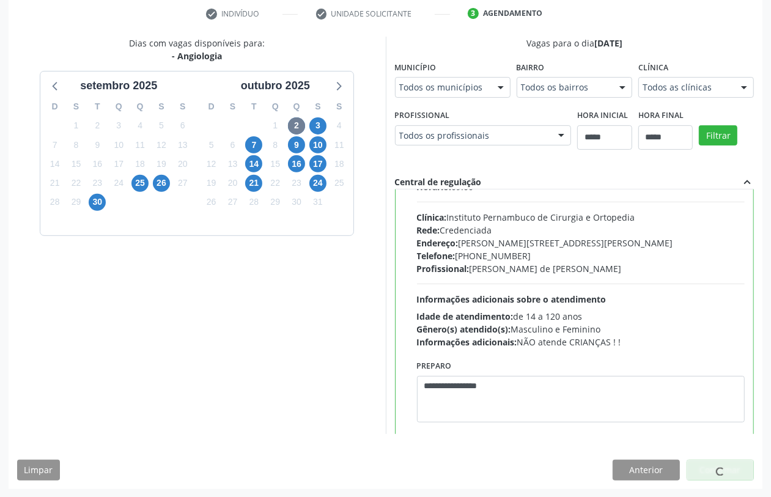
scroll to position [0, 0]
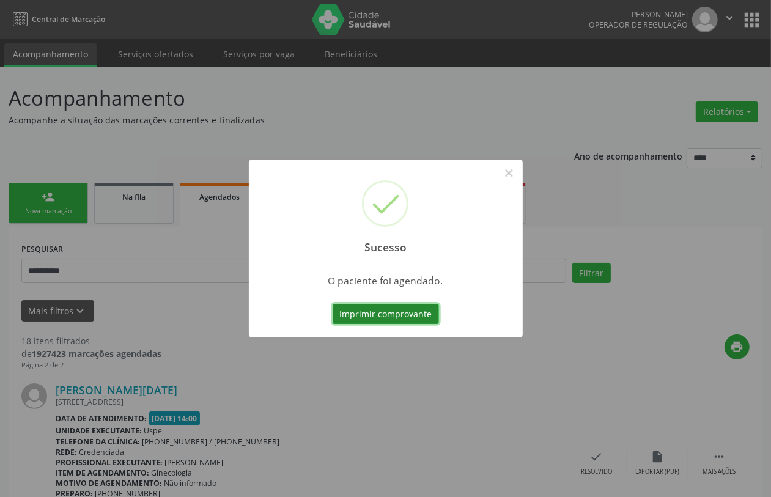
click at [390, 306] on button "Imprimir comprovante" at bounding box center [386, 314] width 106 height 21
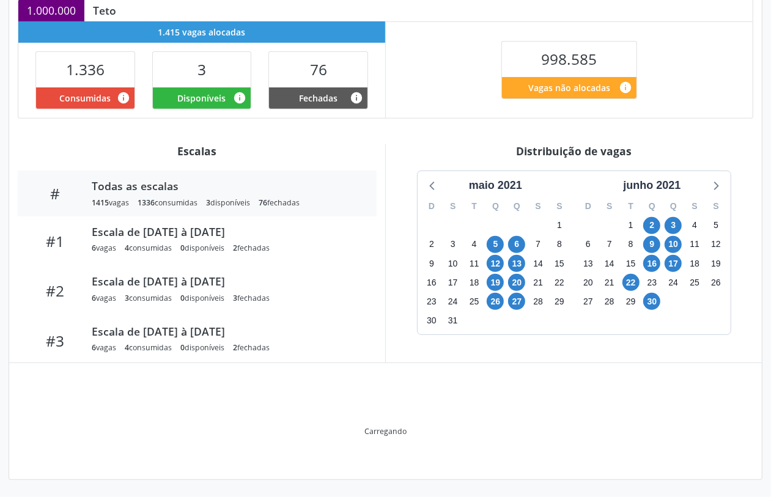
scroll to position [215, 0]
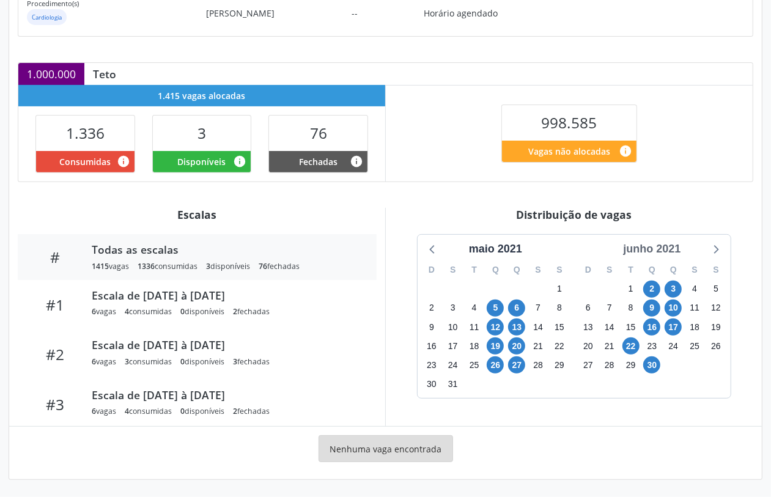
click at [667, 254] on div "junho 2021" at bounding box center [651, 249] width 67 height 17
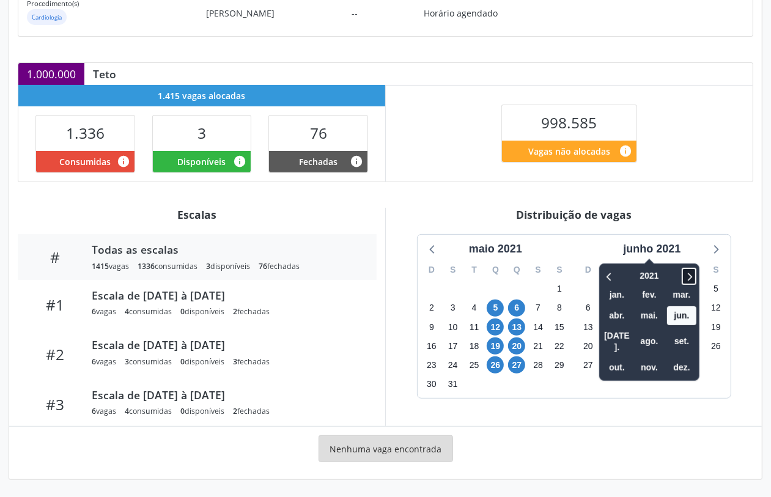
click at [687, 278] on icon at bounding box center [689, 276] width 12 height 15
click at [621, 358] on span "out." at bounding box center [617, 367] width 29 height 19
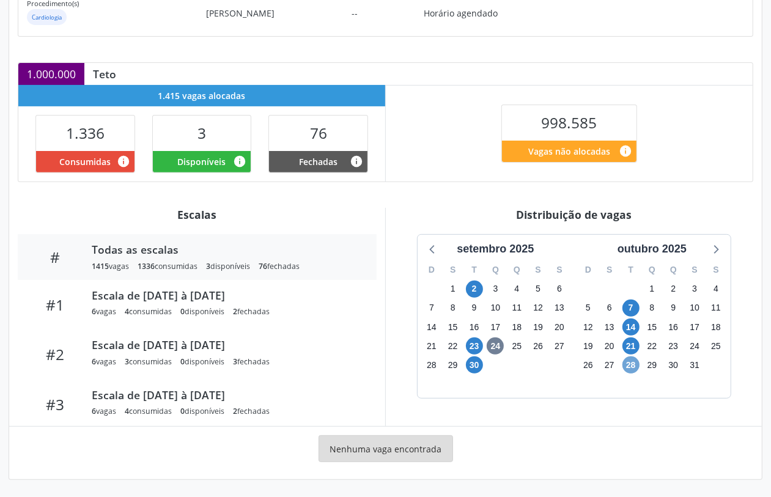
click at [631, 365] on span "28" at bounding box center [631, 365] width 17 height 17
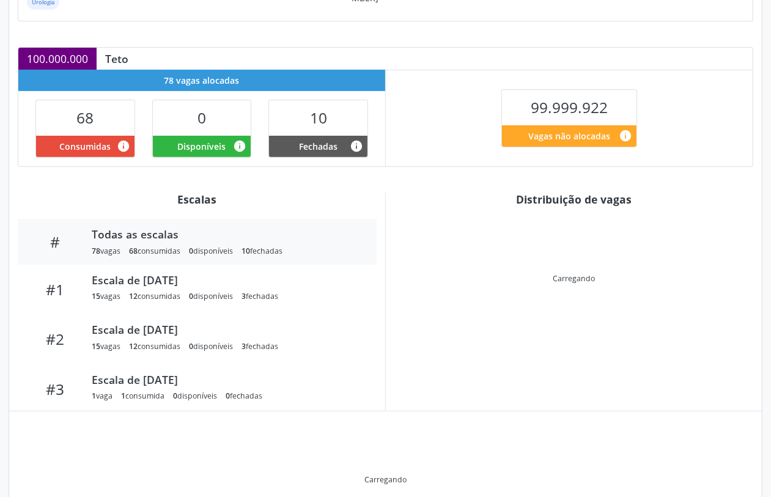
scroll to position [170, 0]
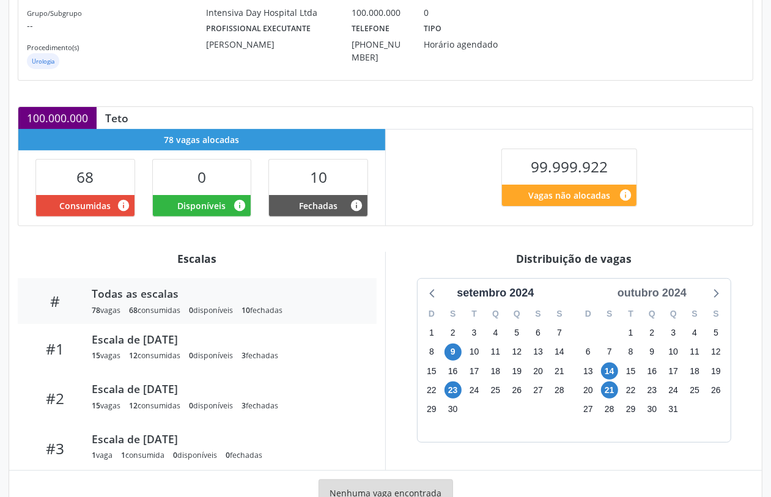
click at [666, 292] on div "outubro 2024" at bounding box center [652, 293] width 79 height 17
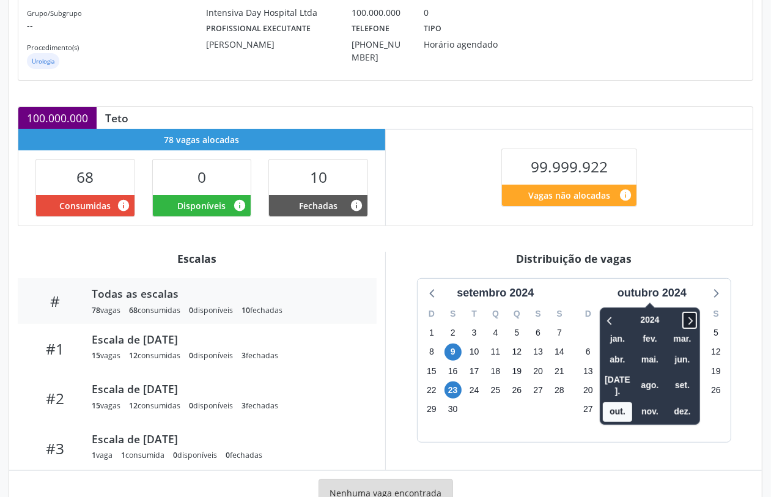
click at [693, 322] on icon at bounding box center [691, 321] width 4 height 8
click at [618, 403] on span "out." at bounding box center [617, 412] width 29 height 19
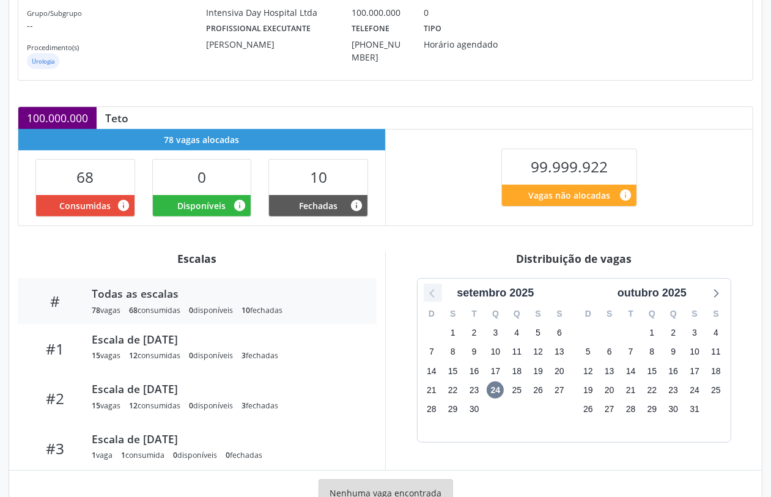
click at [432, 294] on icon at bounding box center [433, 293] width 16 height 16
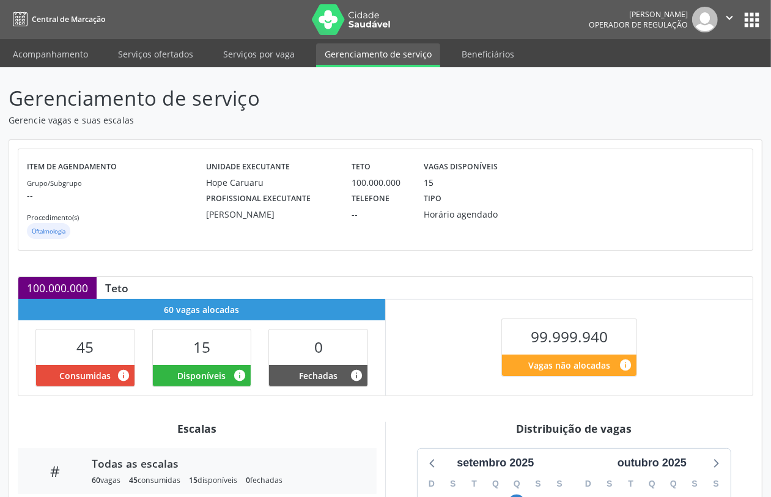
scroll to position [215, 0]
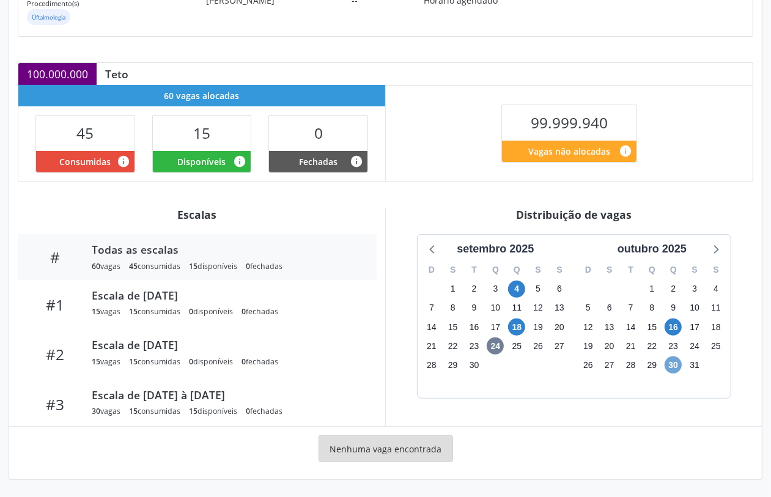
click at [677, 364] on span "30" at bounding box center [673, 365] width 17 height 17
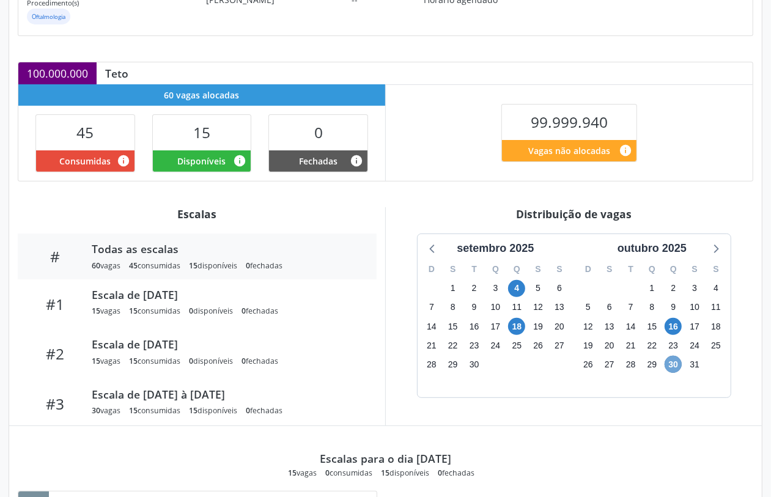
scroll to position [62, 0]
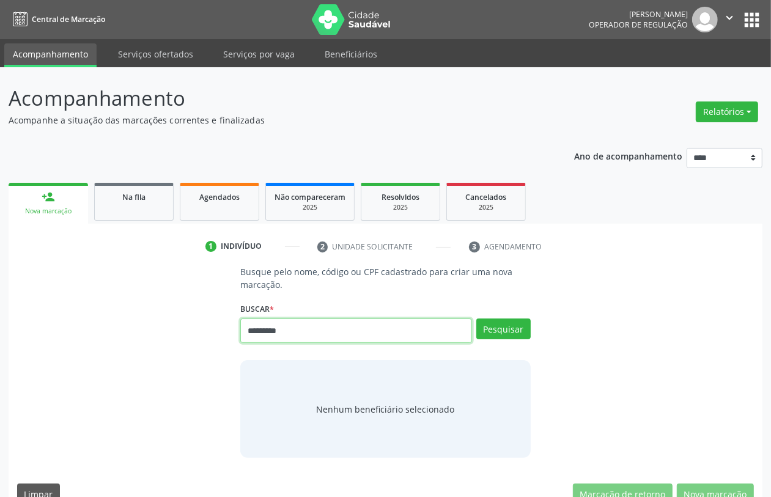
type input "*********"
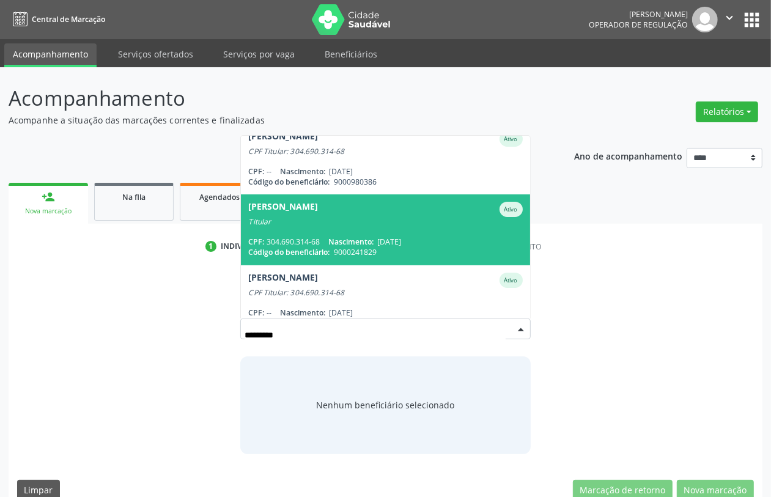
scroll to position [76, 0]
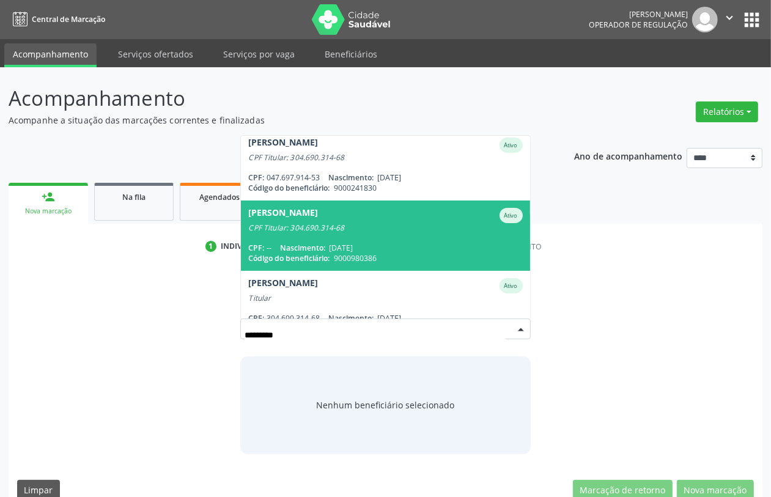
click at [402, 247] on div "CPF: -- Nascimento: 12/03/2014" at bounding box center [385, 248] width 274 height 10
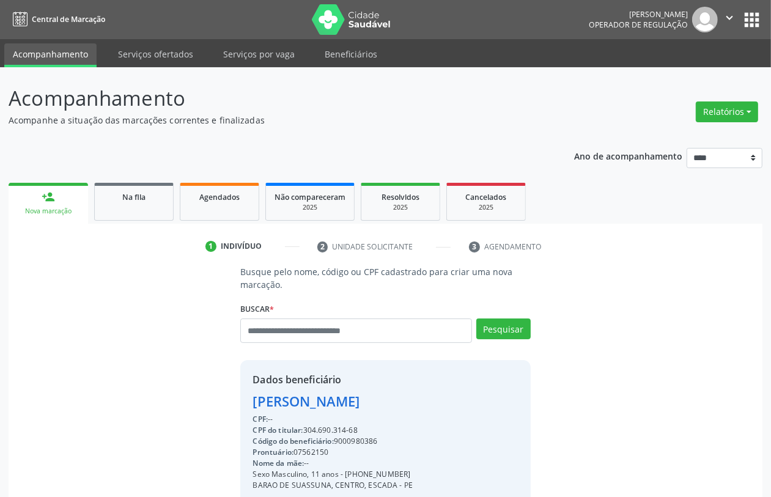
scroll to position [161, 0]
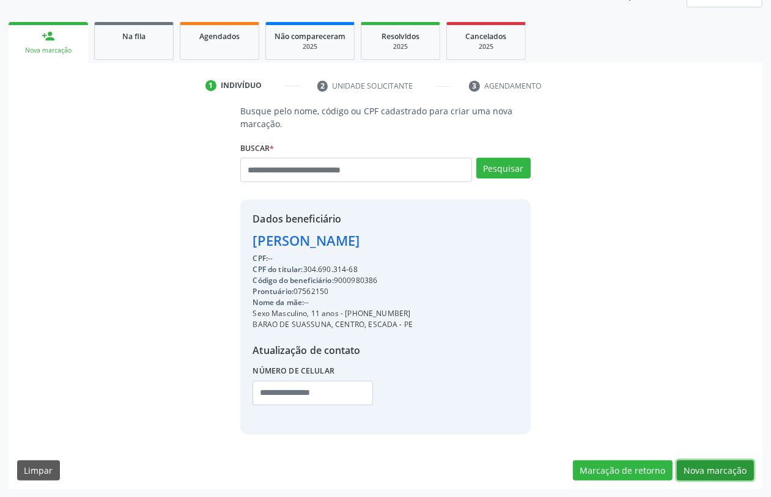
click at [707, 463] on button "Nova marcação" at bounding box center [715, 471] width 77 height 21
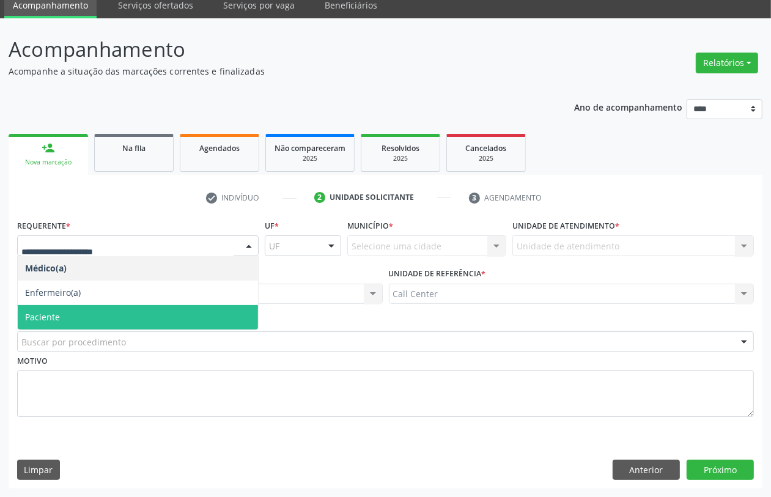
click at [75, 309] on span "Paciente" at bounding box center [138, 317] width 240 height 24
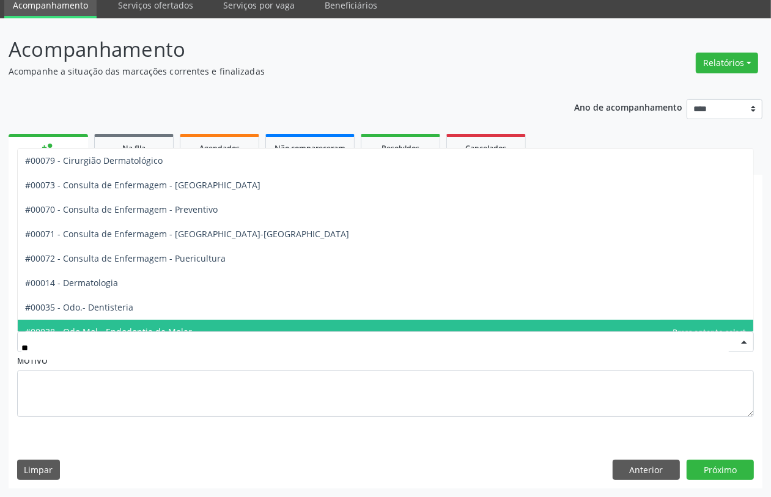
type input "***"
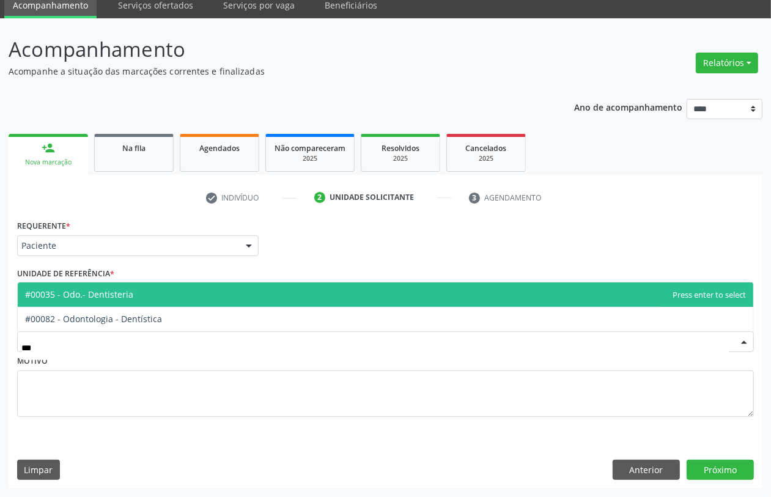
click at [123, 300] on span "#00035 - Odo.- Dentisteria" at bounding box center [79, 295] width 108 height 12
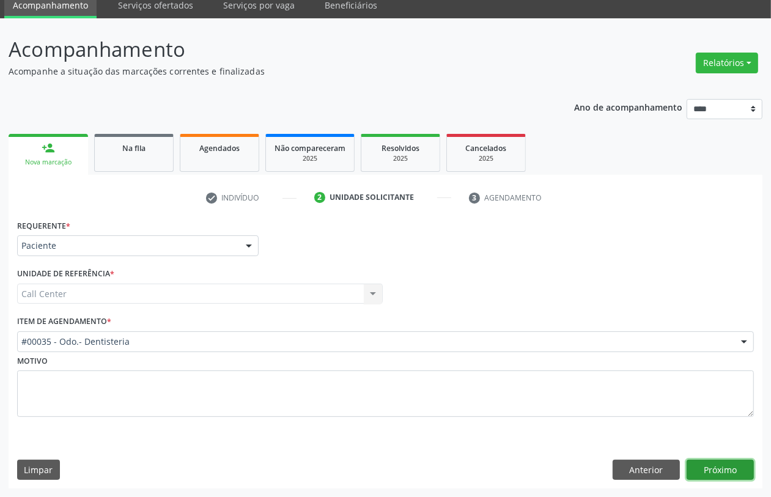
click at [695, 462] on button "Próximo" at bounding box center [720, 470] width 67 height 21
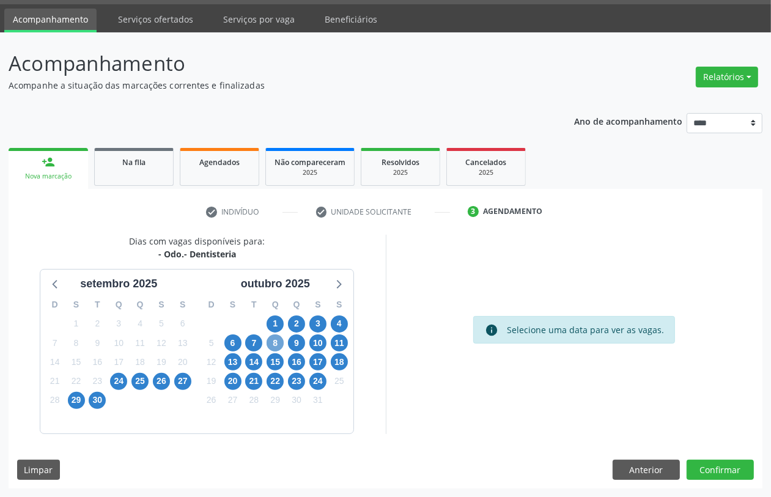
click at [280, 344] on span "8" at bounding box center [275, 343] width 17 height 17
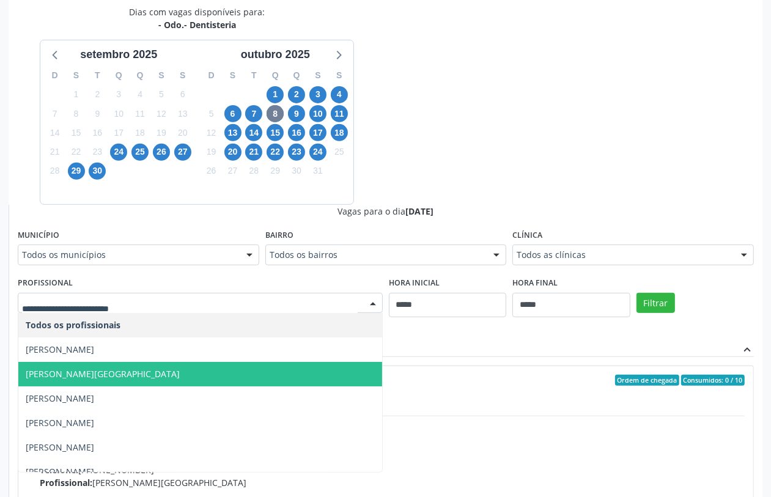
scroll to position [76, 0]
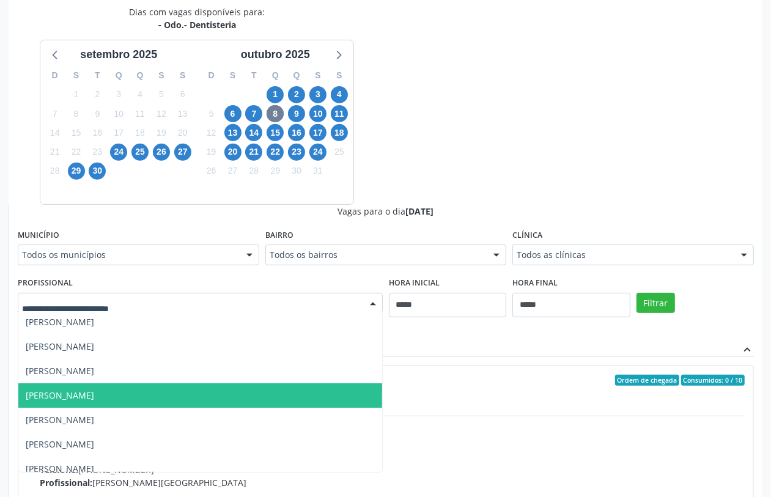
click at [94, 401] on span "Jose Euzebio Salvador Filho" at bounding box center [60, 396] width 69 height 12
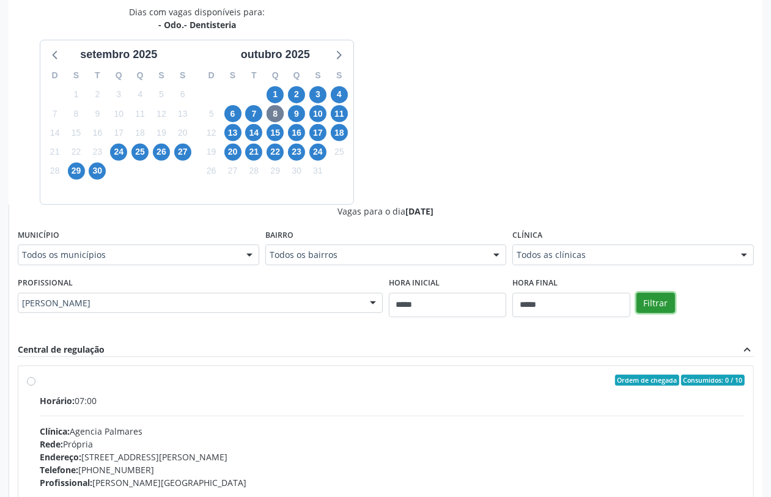
click at [664, 298] on button "Filtrar" at bounding box center [656, 303] width 39 height 21
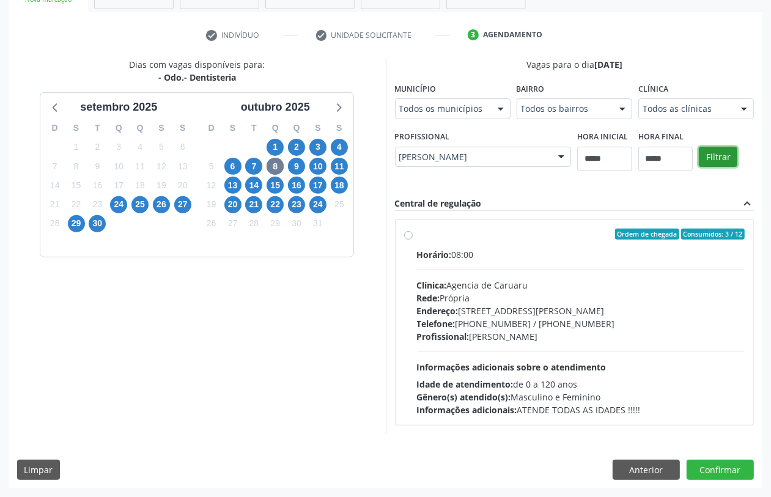
scroll to position [212, 0]
click at [593, 333] on div "Profissional: Jose Euzebio Salvador Filho" at bounding box center [581, 336] width 328 height 13
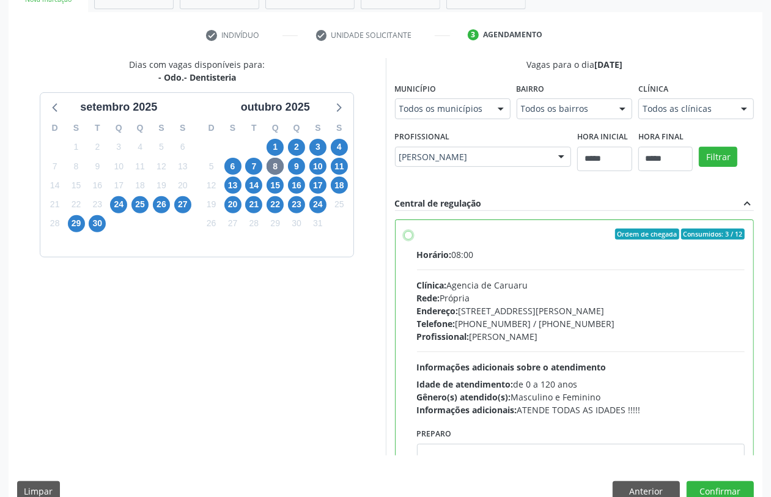
scroll to position [61, 0]
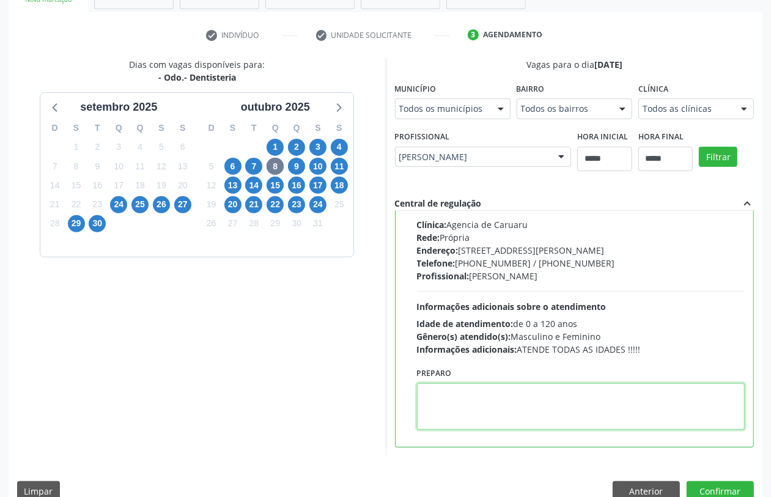
paste textarea "**********"
type textarea "**********"
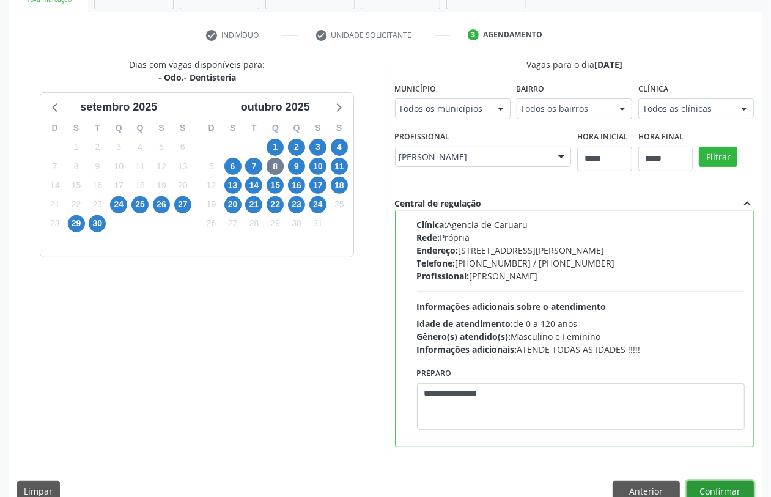
click at [694, 488] on button "Confirmar" at bounding box center [720, 491] width 67 height 21
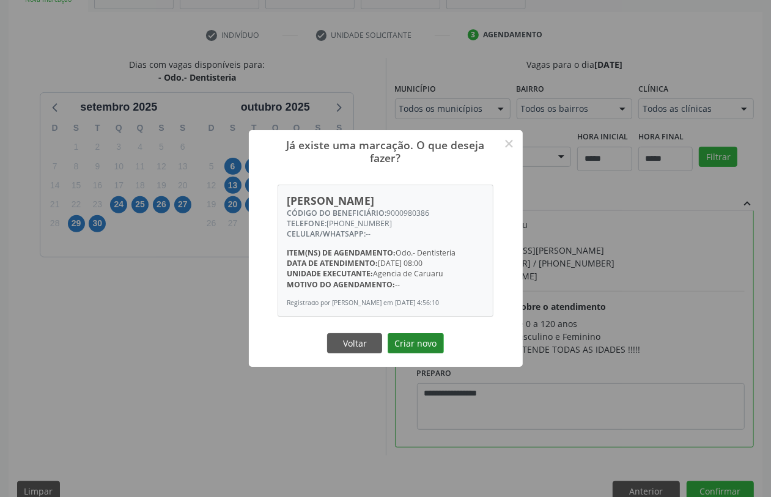
click at [405, 346] on button "Criar novo" at bounding box center [416, 343] width 56 height 21
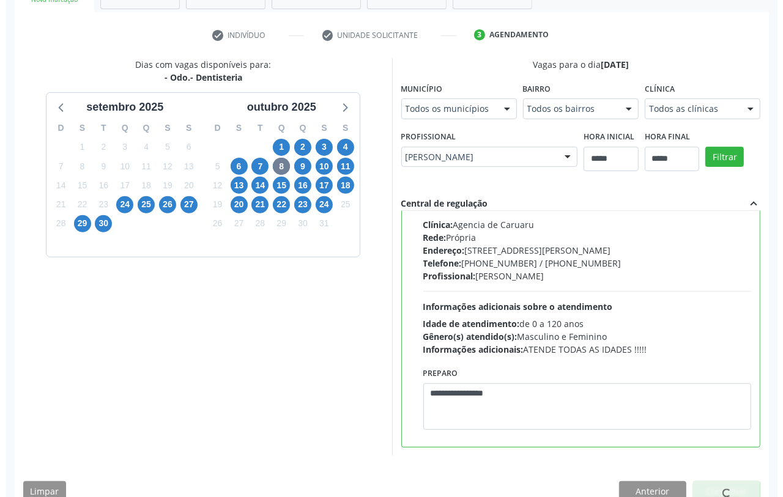
scroll to position [0, 0]
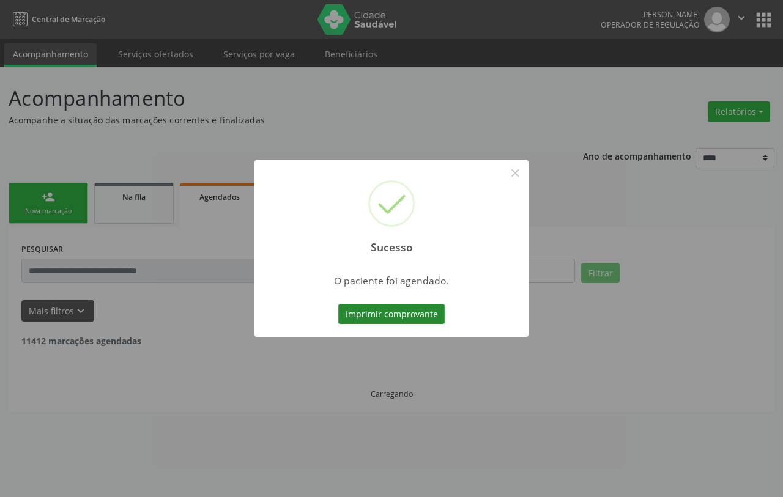
click at [425, 309] on button "Imprimir comprovante" at bounding box center [391, 314] width 106 height 21
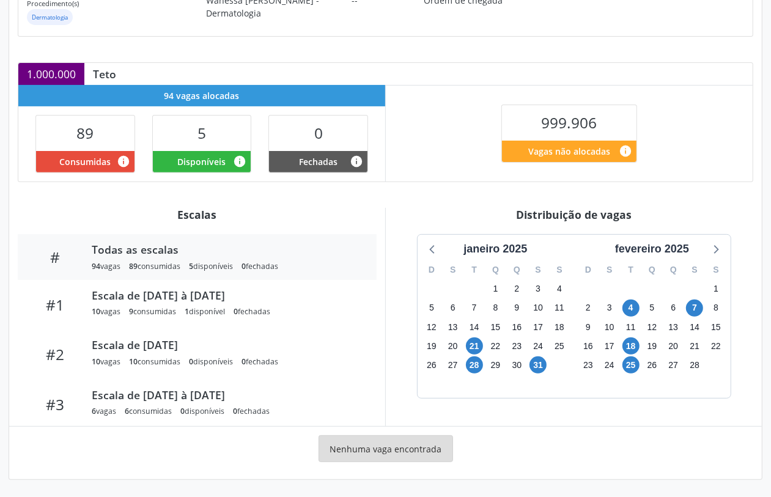
scroll to position [215, 0]
click at [719, 249] on icon at bounding box center [716, 249] width 16 height 16
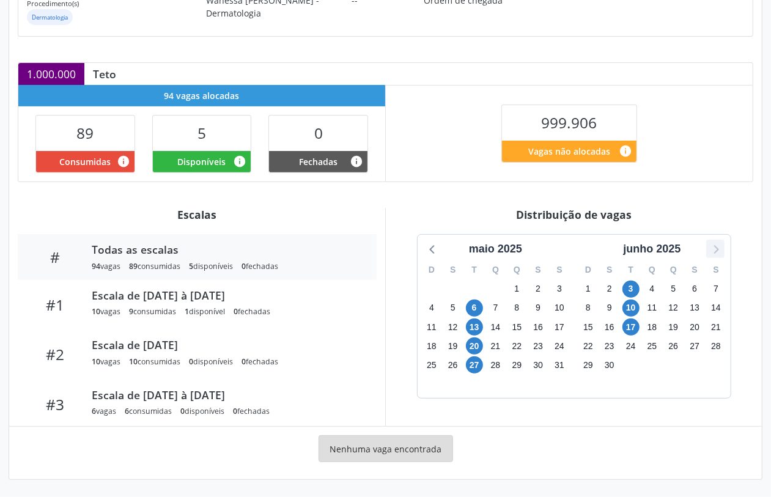
click at [720, 249] on icon at bounding box center [716, 249] width 16 height 16
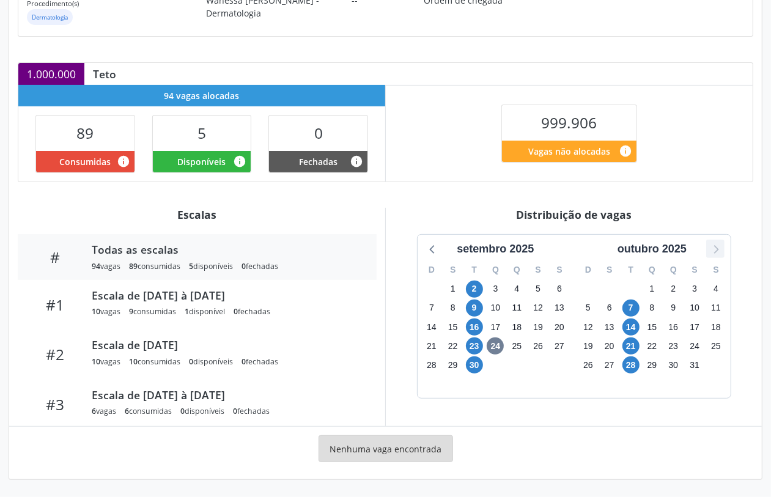
click at [720, 249] on icon at bounding box center [716, 249] width 16 height 16
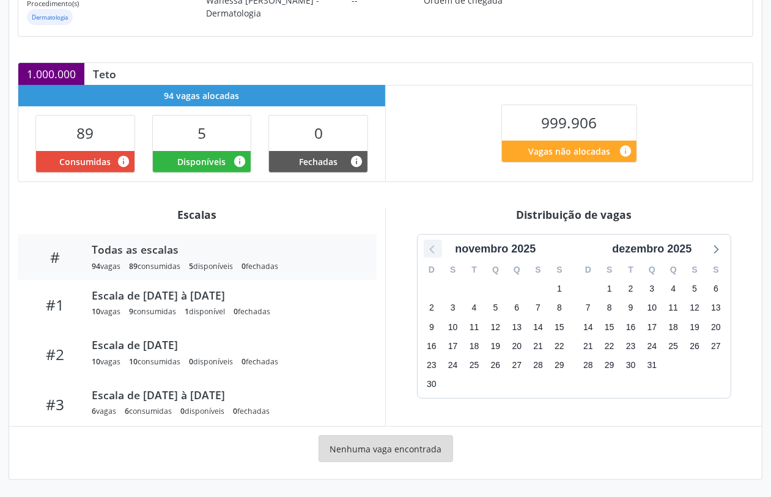
click at [439, 247] on icon at bounding box center [433, 249] width 16 height 16
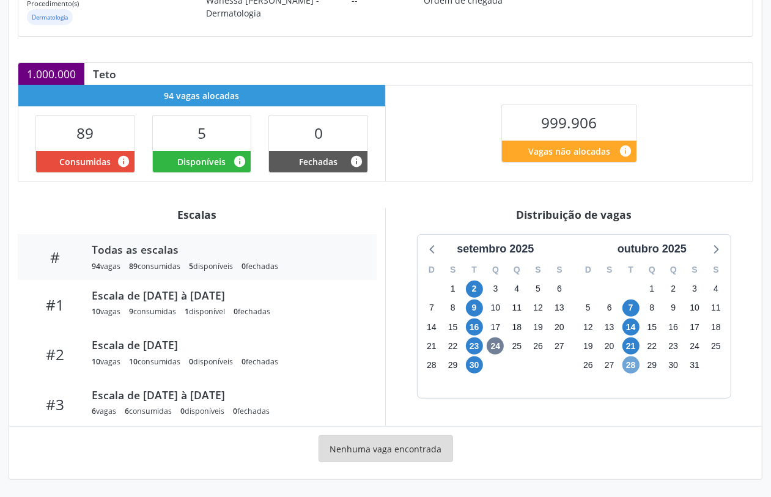
click at [632, 368] on span "28" at bounding box center [631, 365] width 17 height 17
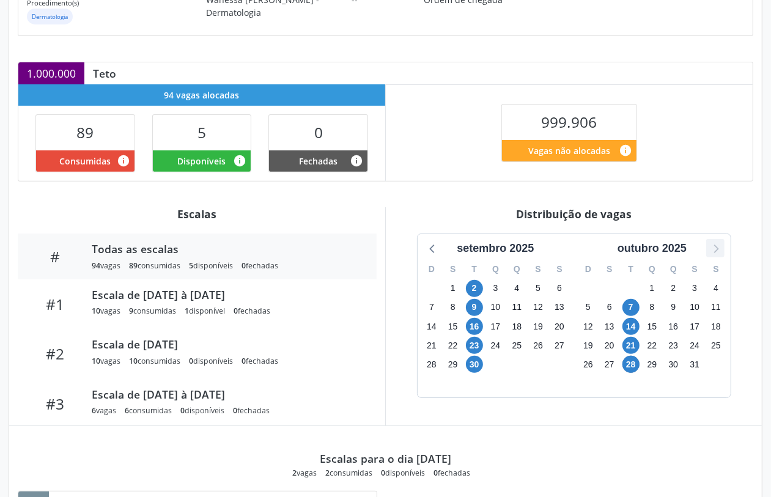
click at [718, 248] on icon at bounding box center [716, 248] width 16 height 16
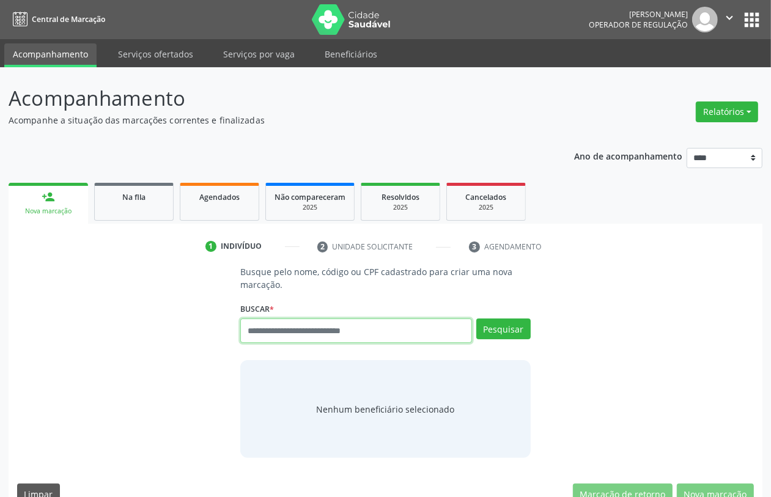
paste input "**********"
type input "**********"
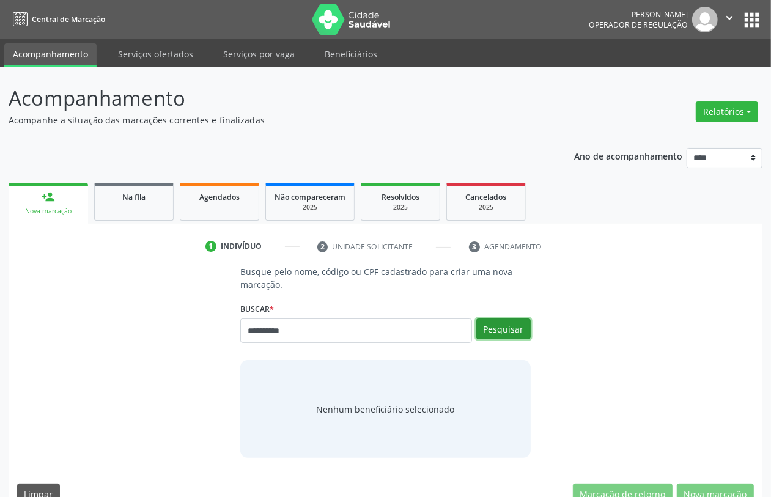
click at [508, 335] on button "Pesquisar" at bounding box center [504, 329] width 54 height 21
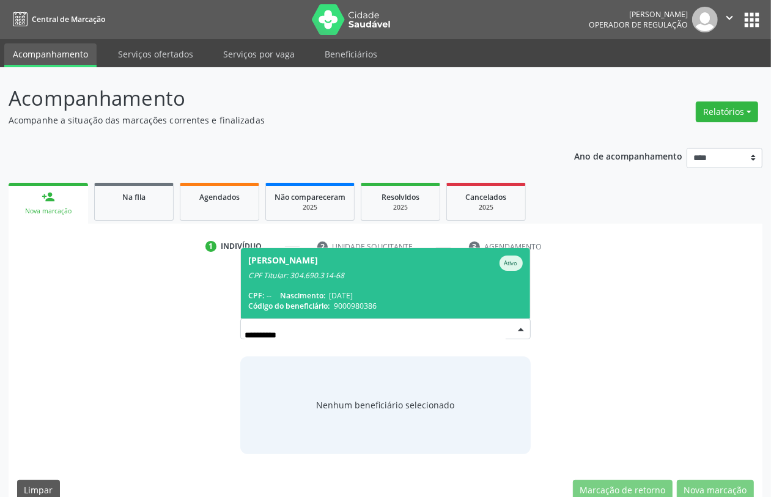
click at [411, 286] on span "Joao Guilherme Goncalves de Arruda Ativo CPF Titular: 304.690.314-68 CPF: -- Na…" at bounding box center [385, 283] width 289 height 70
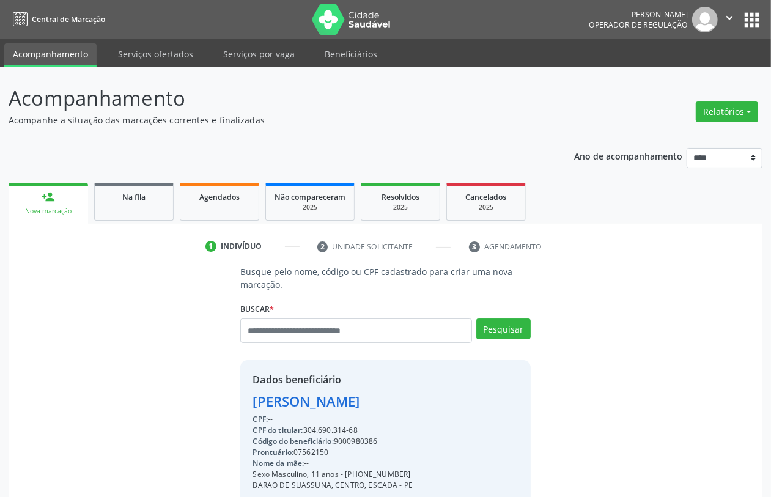
scroll to position [161, 0]
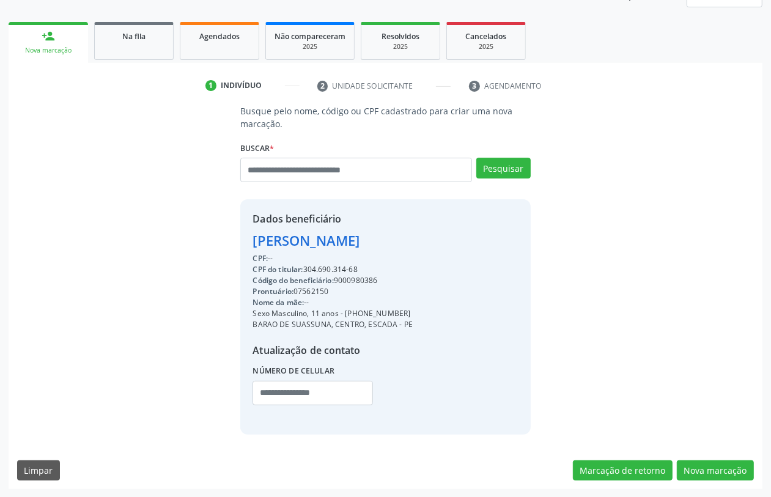
click at [332, 269] on div "CPF do titular: 304.690.314-68" at bounding box center [333, 269] width 160 height 11
copy div "304.690.314"
paste input "**********"
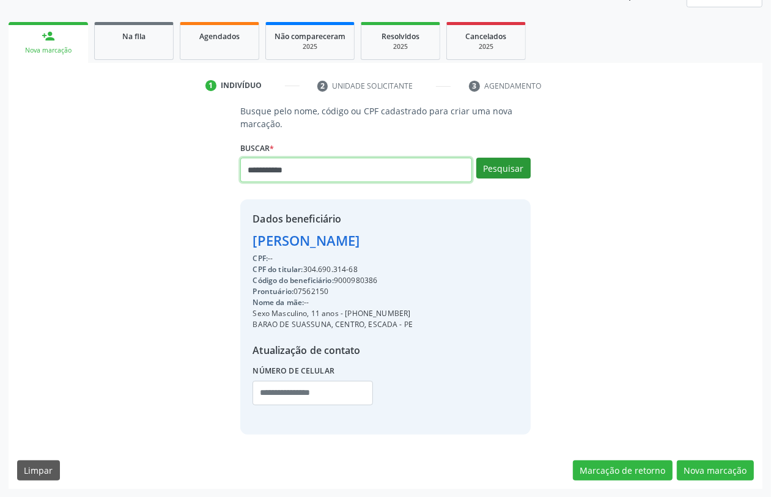
type input "**********"
click at [508, 173] on button "Pesquisar" at bounding box center [504, 168] width 54 height 21
type input "**********"
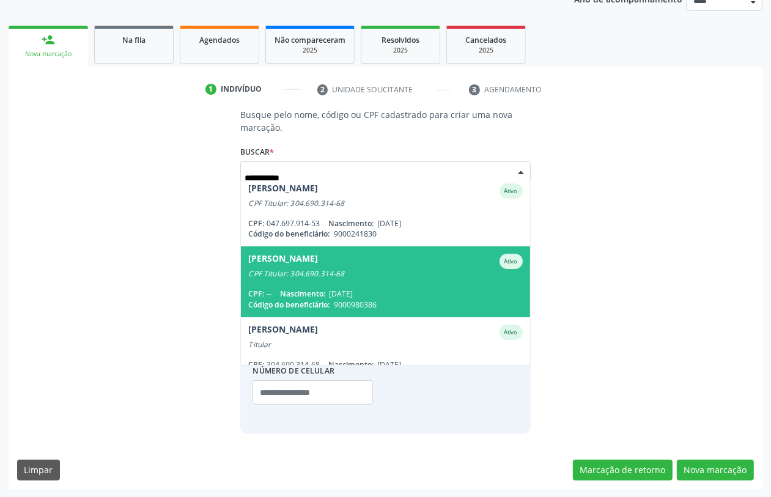
scroll to position [236, 0]
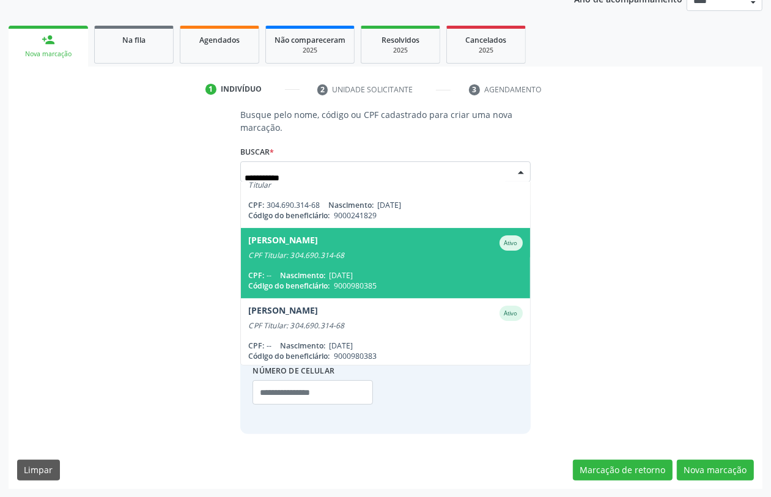
click at [426, 252] on div "CPF Titular: 304.690.314-68" at bounding box center [385, 256] width 274 height 10
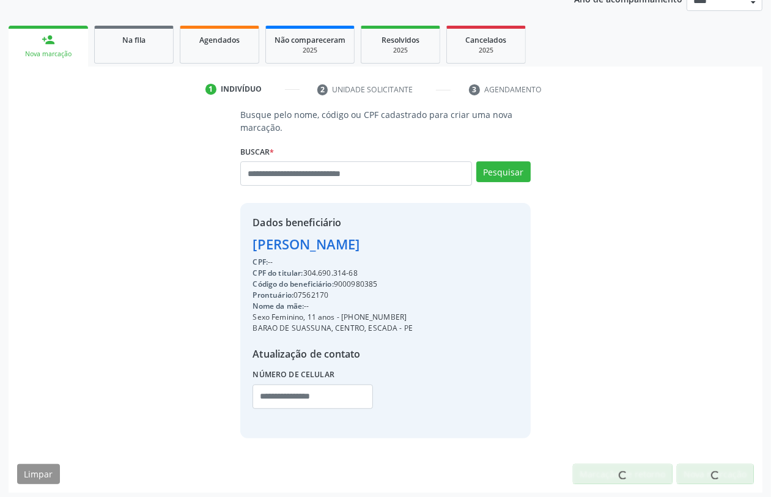
scroll to position [161, 0]
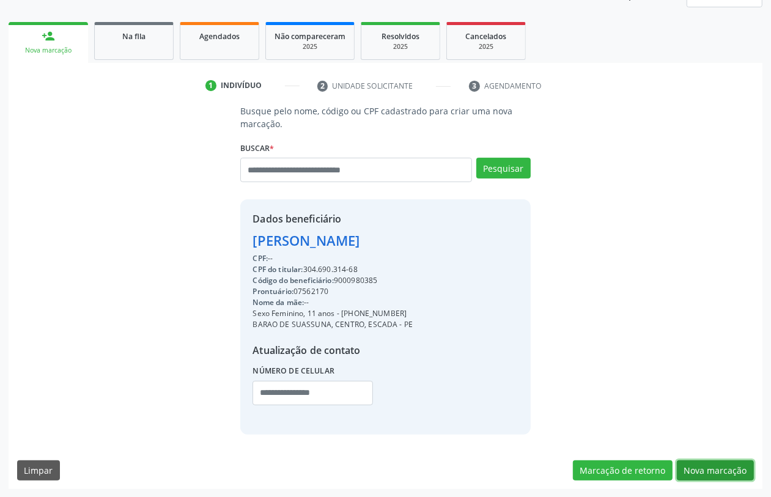
click at [708, 465] on button "Nova marcação" at bounding box center [715, 471] width 77 height 21
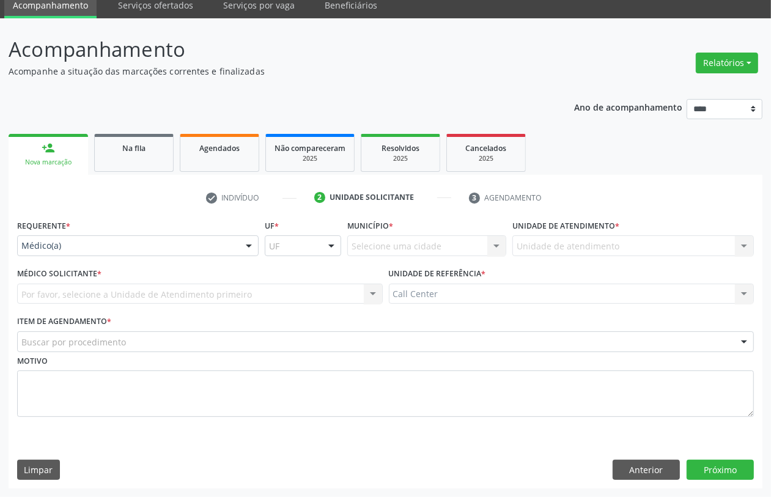
scroll to position [49, 0]
click at [80, 239] on div "Médico(a)" at bounding box center [138, 246] width 242 height 21
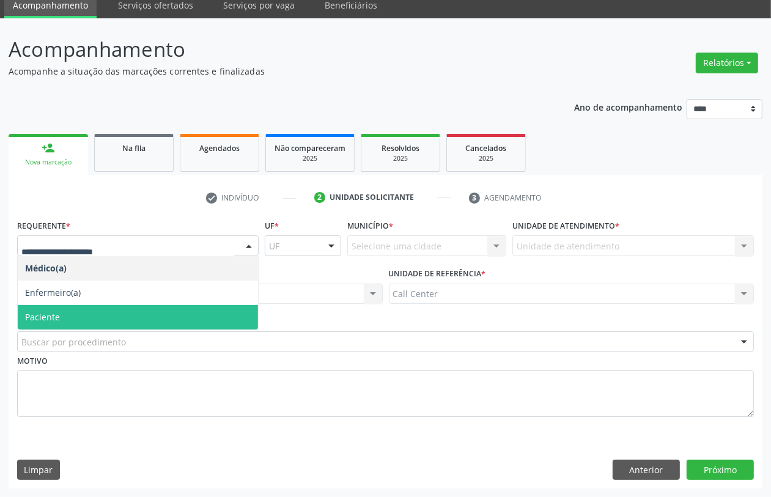
click at [67, 312] on span "Paciente" at bounding box center [138, 317] width 240 height 24
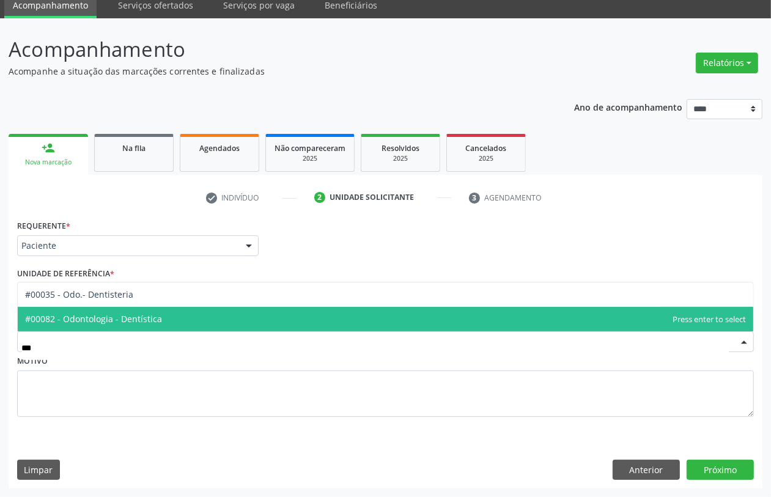
type input "****"
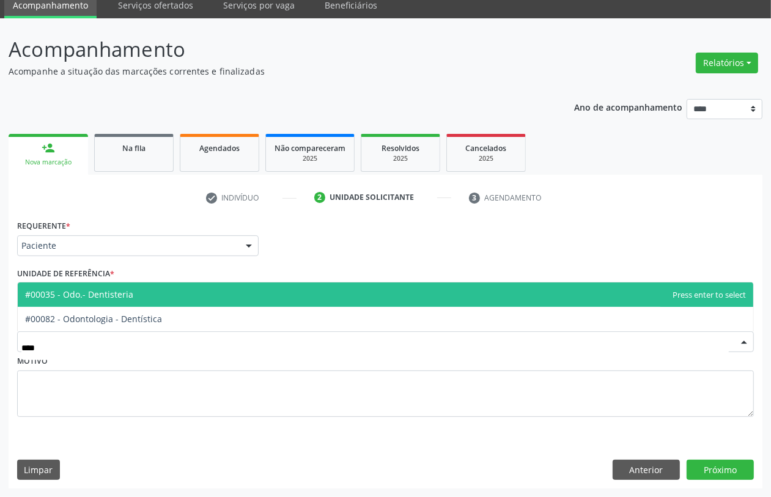
click at [119, 291] on span "#00035 - Odo.- Dentisteria" at bounding box center [79, 295] width 108 height 12
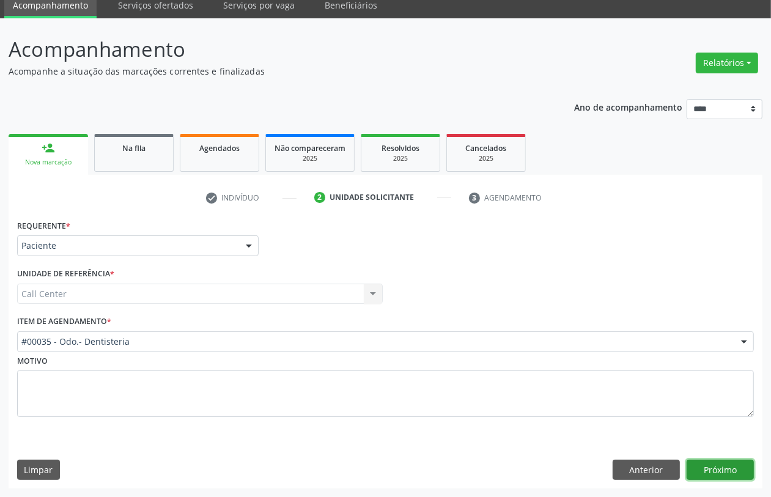
click at [710, 462] on button "Próximo" at bounding box center [720, 470] width 67 height 21
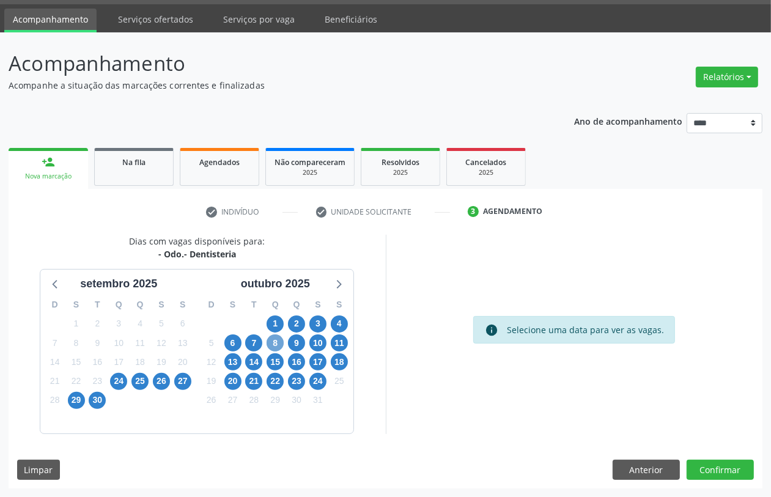
click at [273, 341] on span "8" at bounding box center [275, 343] width 17 height 17
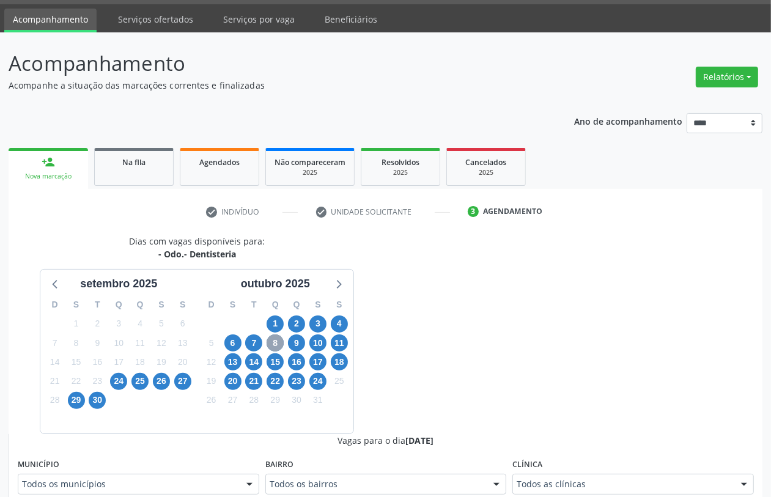
scroll to position [341, 0]
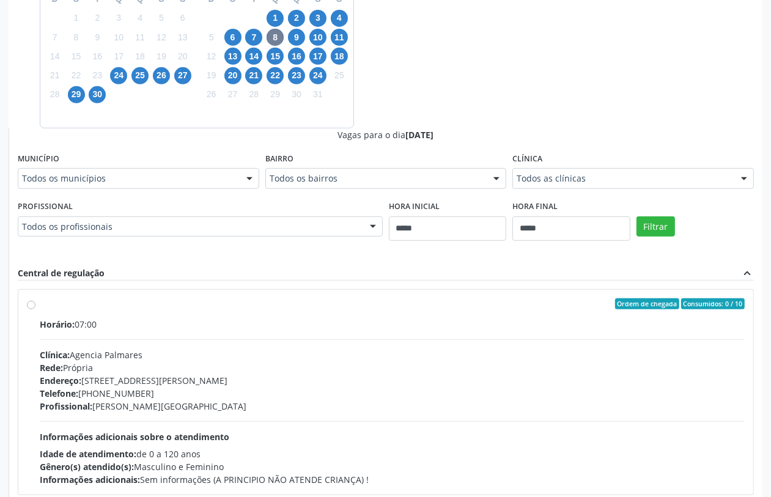
click at [319, 218] on div "Todos os profissionais" at bounding box center [200, 227] width 365 height 21
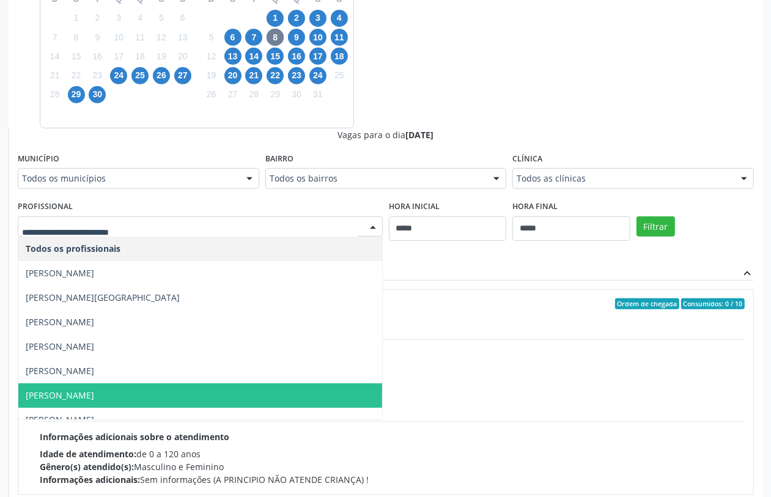
click at [157, 393] on span "Jose Euzebio Salvador Filho" at bounding box center [200, 396] width 364 height 24
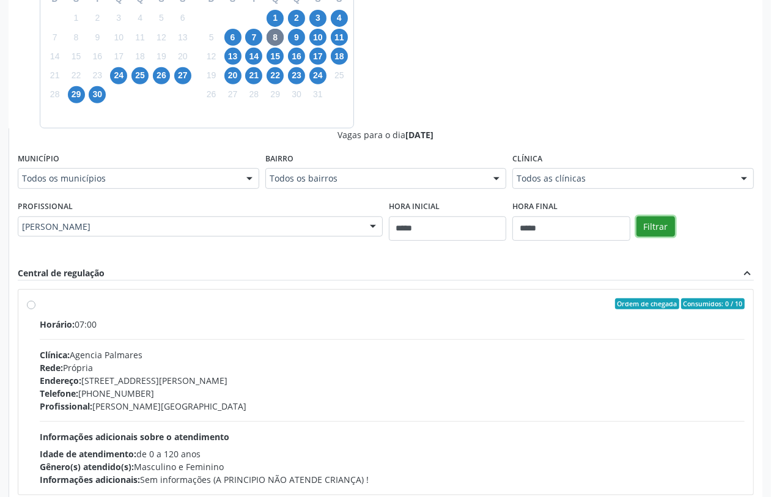
click at [655, 227] on button "Filtrar" at bounding box center [656, 227] width 39 height 21
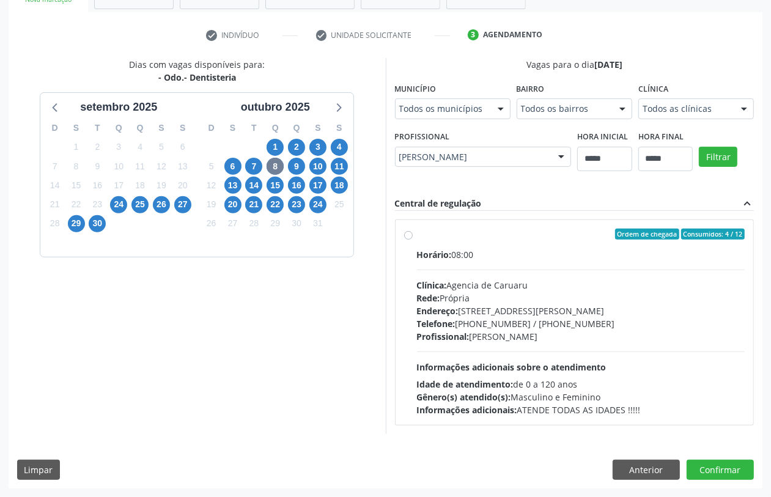
click at [488, 280] on div "Clínica: Agencia de Caruaru" at bounding box center [581, 285] width 328 height 13
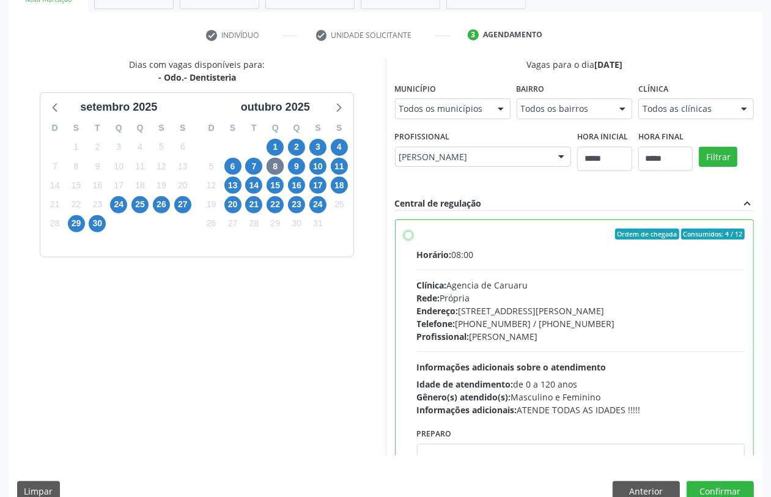
scroll to position [61, 0]
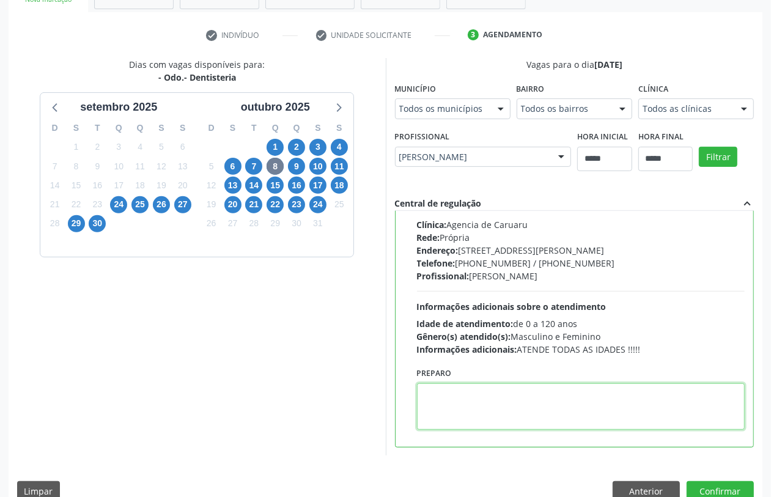
paste textarea "**********"
type textarea "**********"
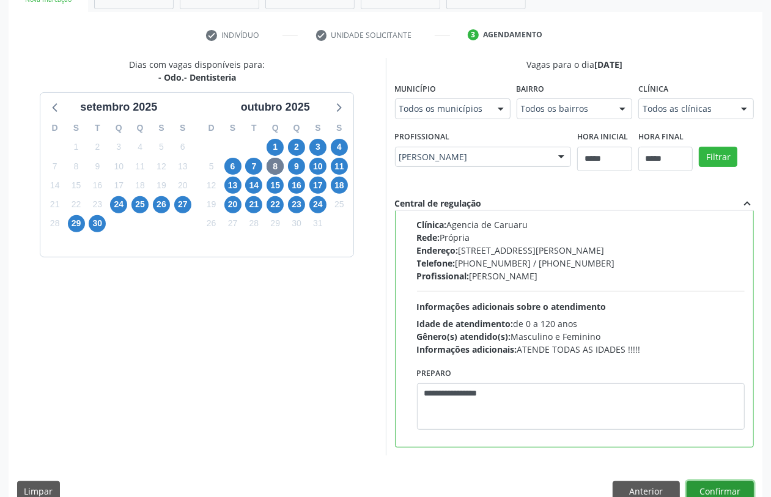
click at [702, 489] on button "Confirmar" at bounding box center [720, 491] width 67 height 21
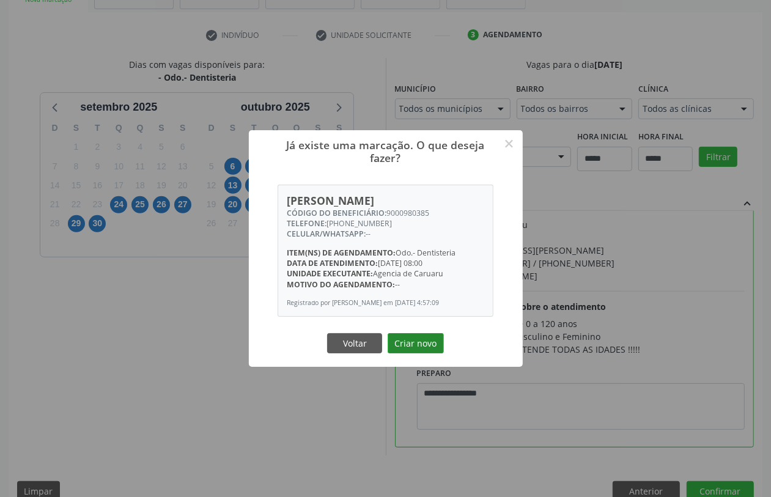
click at [407, 349] on button "Criar novo" at bounding box center [416, 343] width 56 height 21
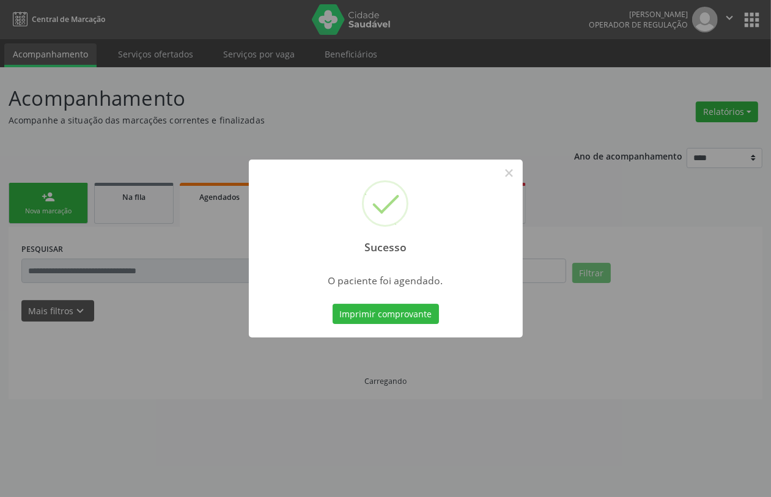
scroll to position [0, 0]
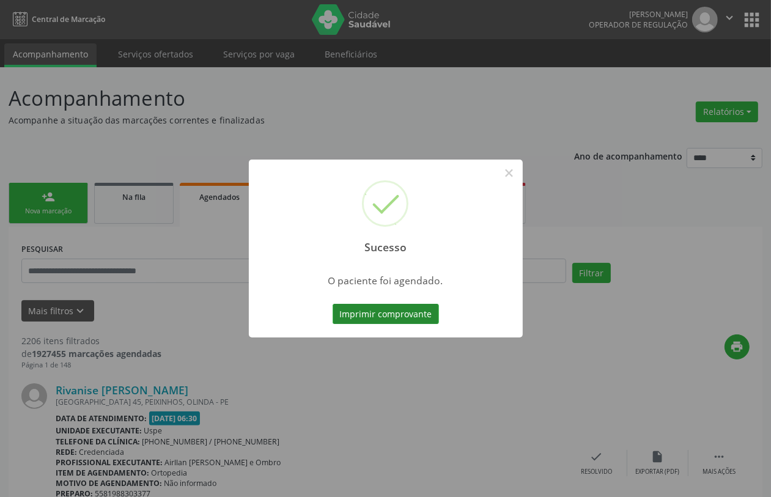
click at [404, 313] on button "Imprimir comprovante" at bounding box center [386, 314] width 106 height 21
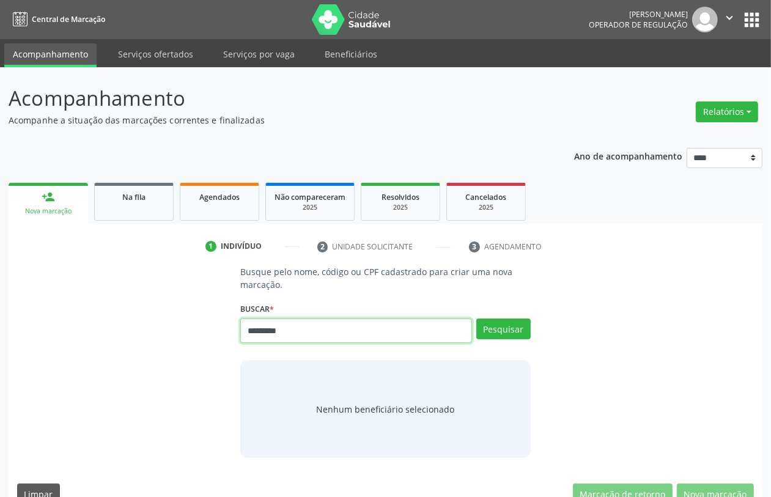
type input "*********"
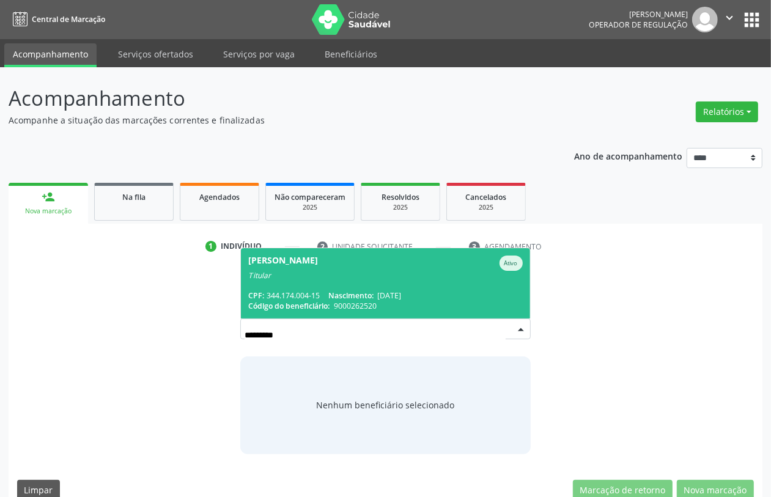
click at [291, 285] on span "[PERSON_NAME] Ativo Titular CPF: 344.174.004-15 Nascimento: [DATE] Código do be…" at bounding box center [385, 283] width 289 height 70
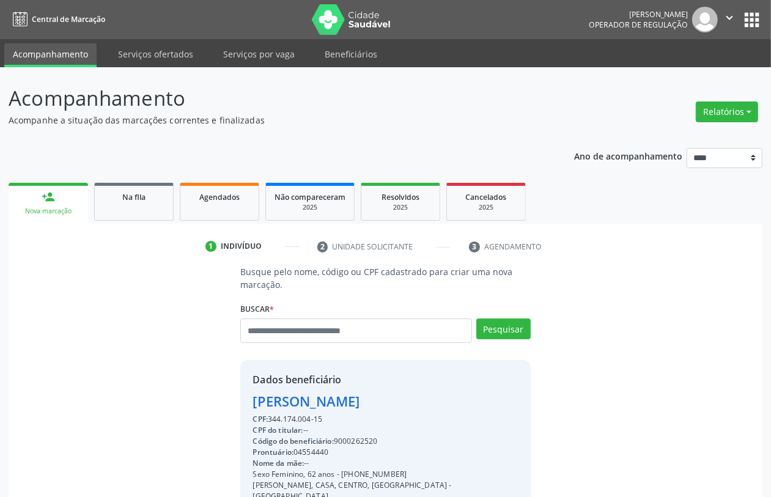
scroll to position [161, 0]
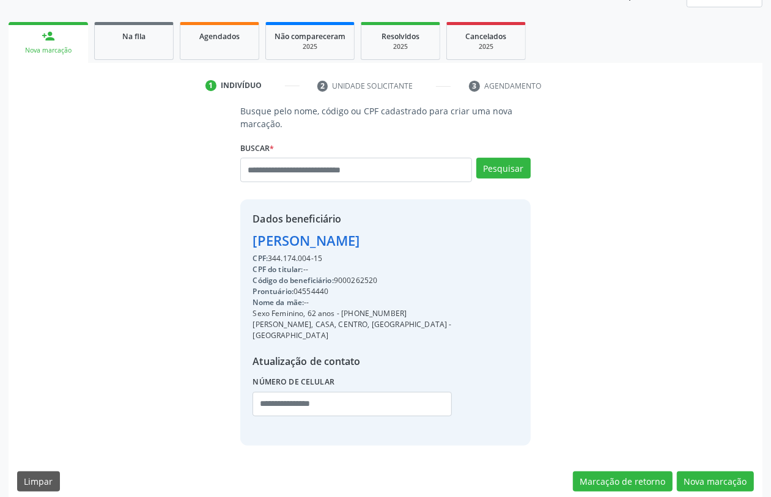
click at [361, 276] on div "Código do beneficiário: 9000262520" at bounding box center [385, 280] width 265 height 11
click at [360, 277] on div "Código do beneficiário: 9000262520" at bounding box center [385, 280] width 265 height 11
copy div "9000262520"
click at [209, 37] on span "Agendados" at bounding box center [219, 36] width 40 height 10
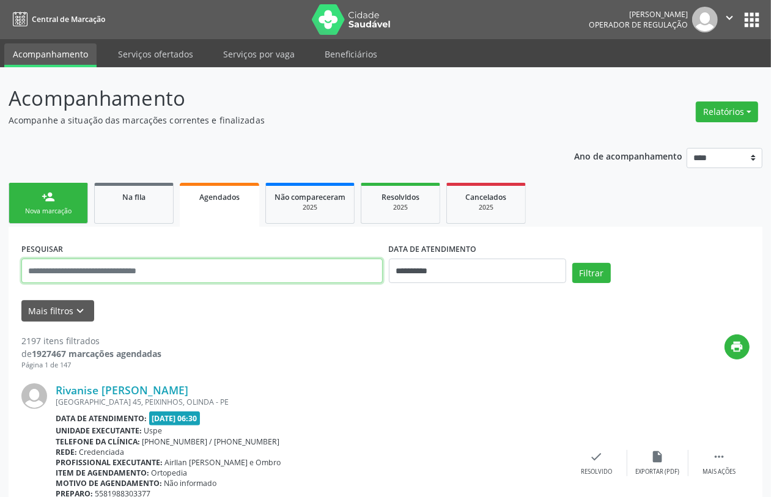
paste input "**********"
type input "**********"
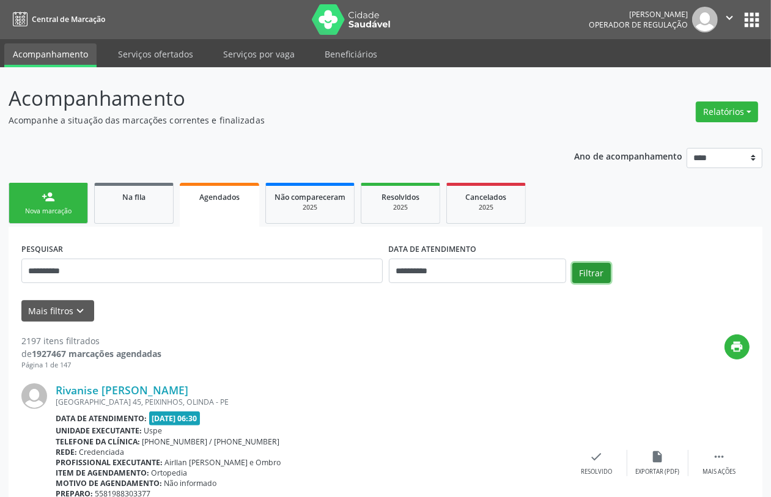
click at [595, 270] on button "Filtrar" at bounding box center [592, 273] width 39 height 21
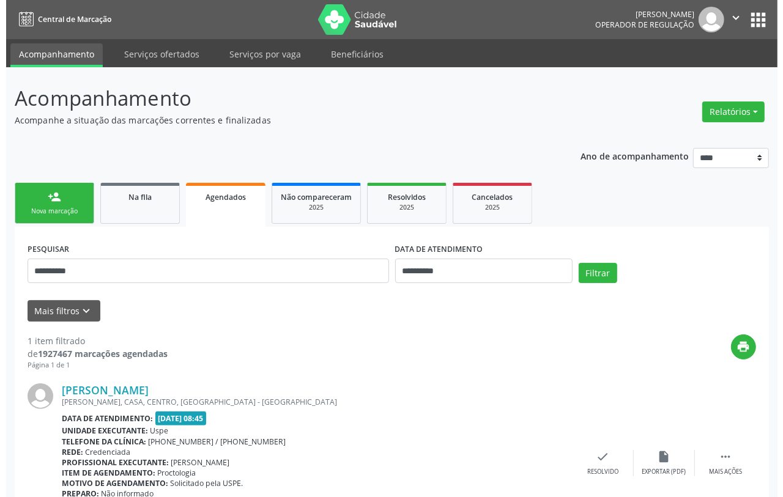
scroll to position [80, 0]
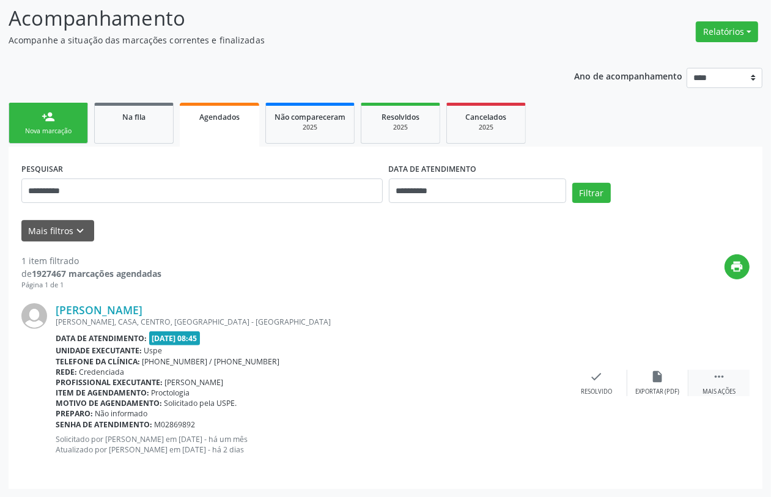
click at [718, 380] on icon "" at bounding box center [719, 376] width 13 height 13
click at [542, 379] on icon "cancel" at bounding box center [535, 376] width 13 height 13
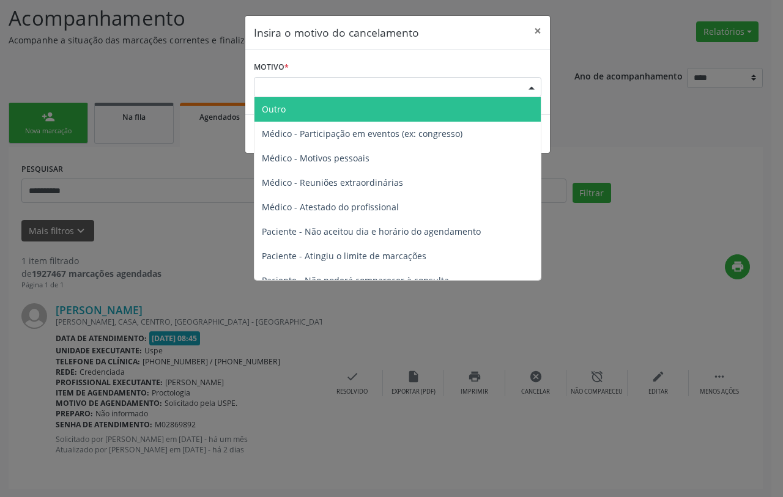
click at [405, 87] on div "Escolha o motivo" at bounding box center [398, 87] width 288 height 21
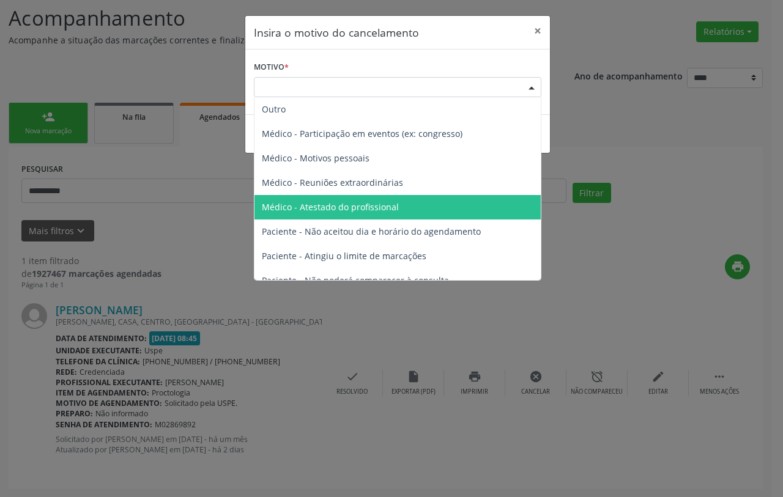
scroll to position [62, 0]
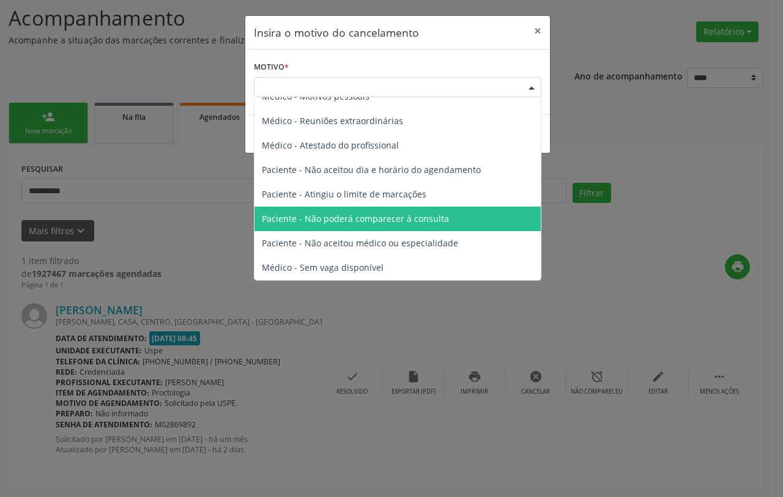
click at [381, 217] on span "Paciente - Não poderá comparecer à consulta" at bounding box center [355, 219] width 187 height 12
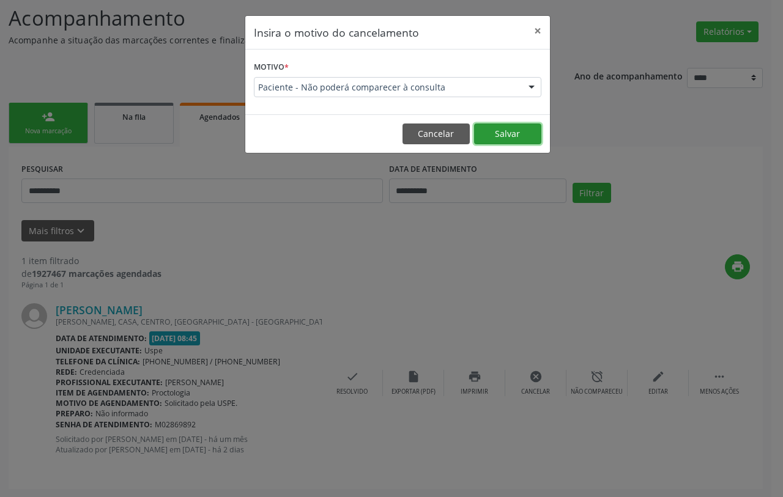
click at [491, 126] on button "Salvar" at bounding box center [507, 134] width 67 height 21
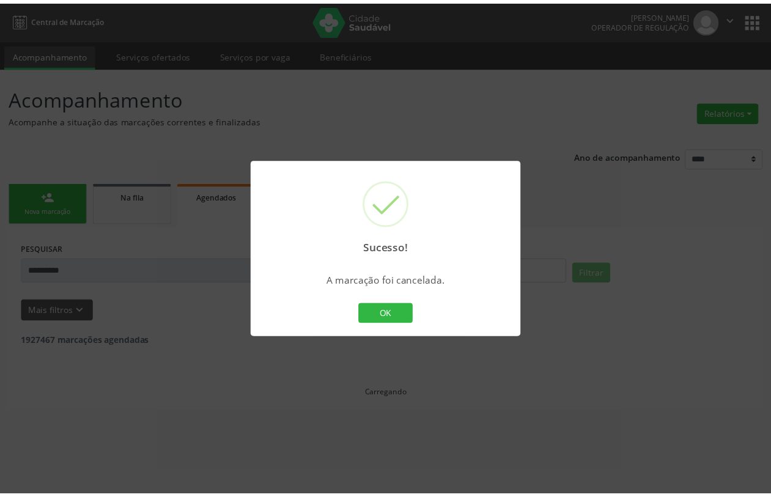
scroll to position [0, 0]
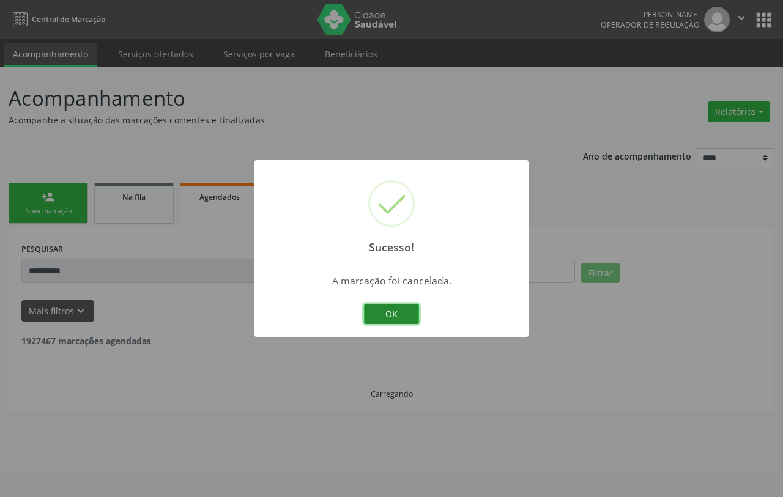
click at [396, 304] on button "OK" at bounding box center [391, 314] width 55 height 21
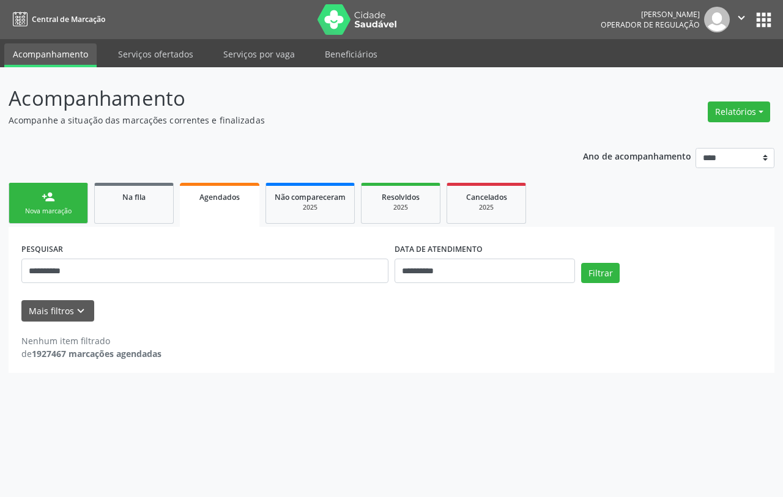
click at [65, 209] on div "Nova marcação" at bounding box center [48, 211] width 61 height 9
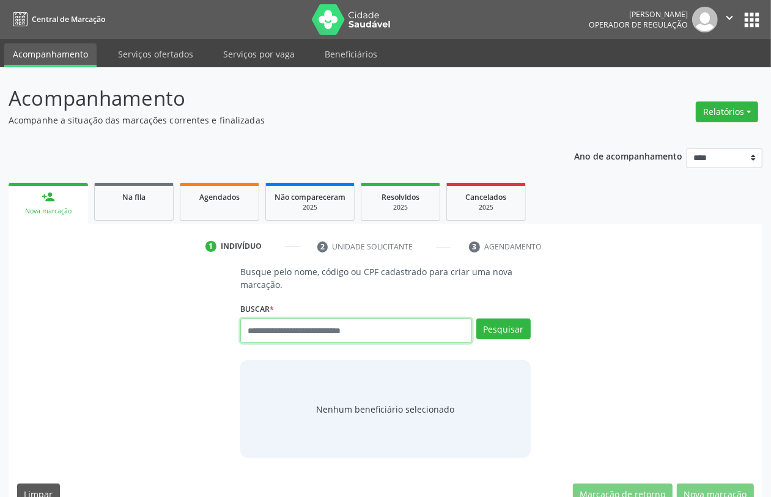
click at [260, 328] on input "text" at bounding box center [355, 331] width 231 height 24
type input "*********"
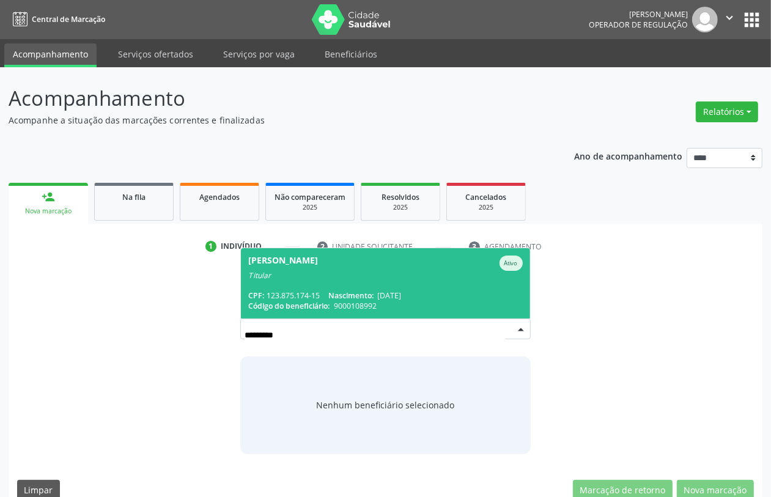
click at [374, 291] on span "Nascimento:" at bounding box center [350, 296] width 45 height 10
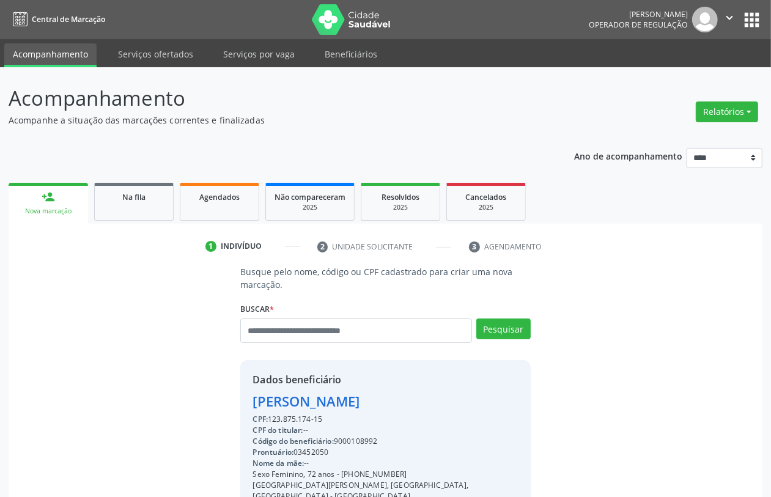
scroll to position [161, 0]
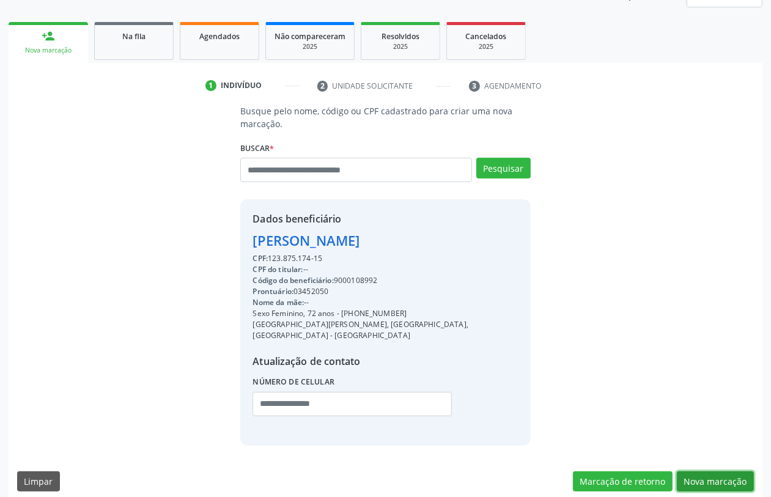
click at [732, 472] on button "Nova marcação" at bounding box center [715, 482] width 77 height 21
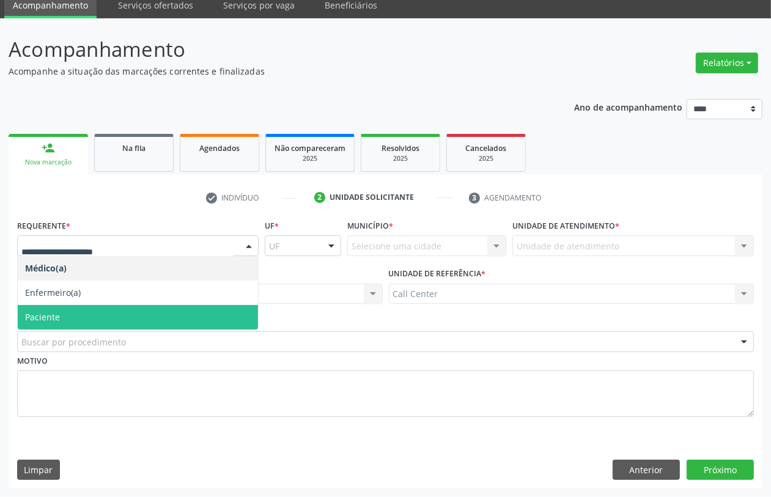
click at [66, 321] on span "Paciente" at bounding box center [138, 317] width 240 height 24
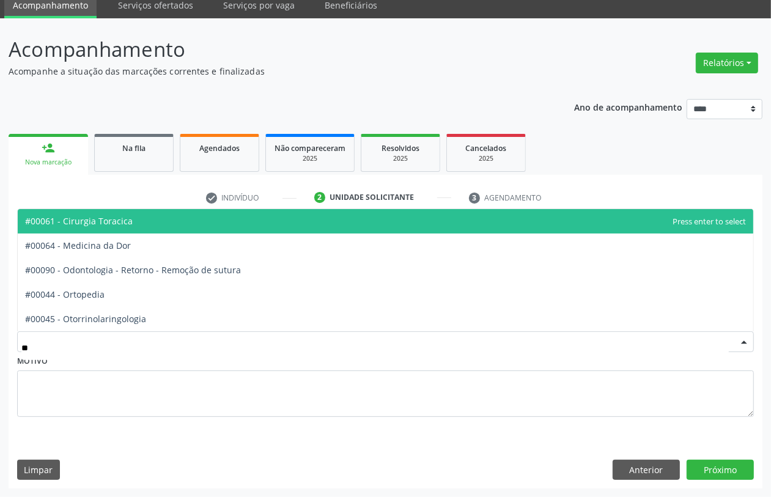
type input "***"
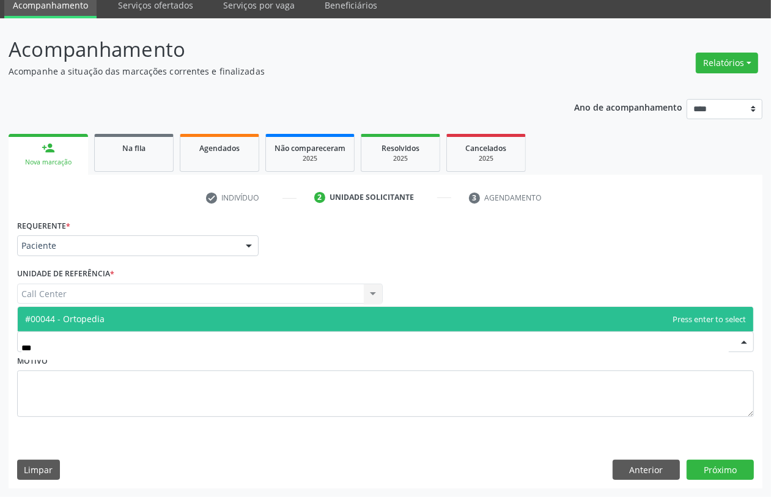
click at [98, 324] on span "#00044 - Ortopedia" at bounding box center [65, 319] width 80 height 12
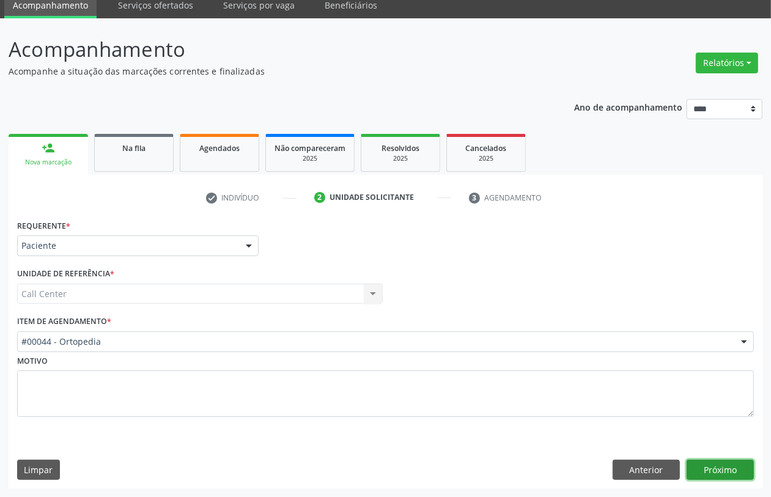
click at [716, 473] on button "Próximo" at bounding box center [720, 470] width 67 height 21
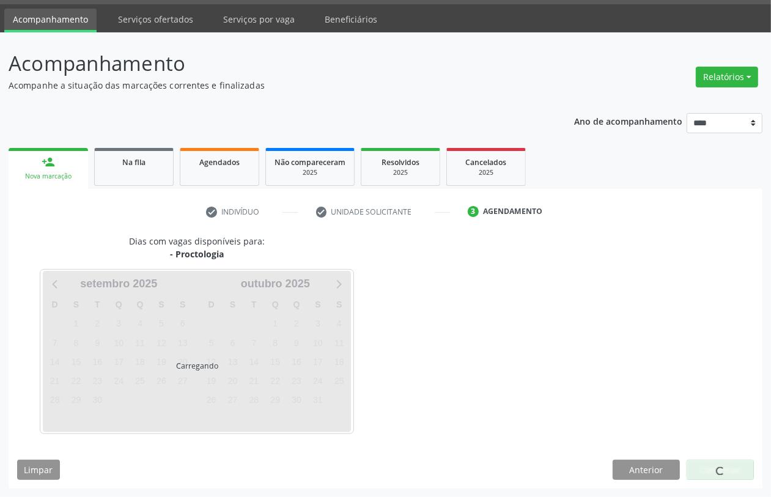
scroll to position [35, 0]
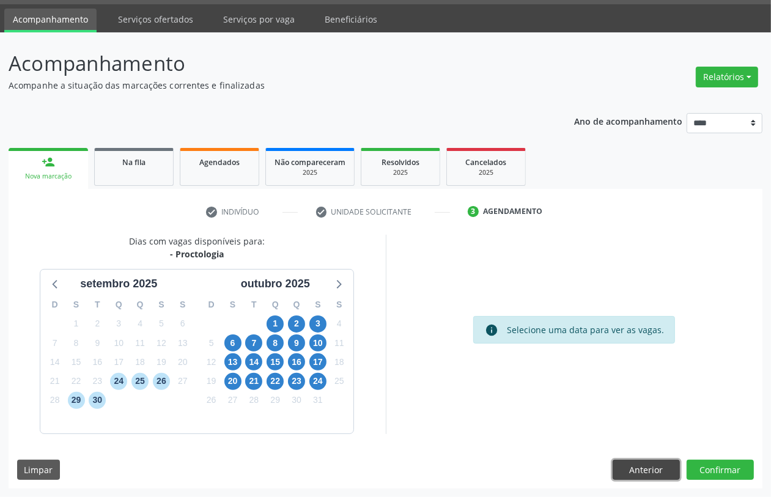
click at [649, 466] on button "Anterior" at bounding box center [646, 470] width 67 height 21
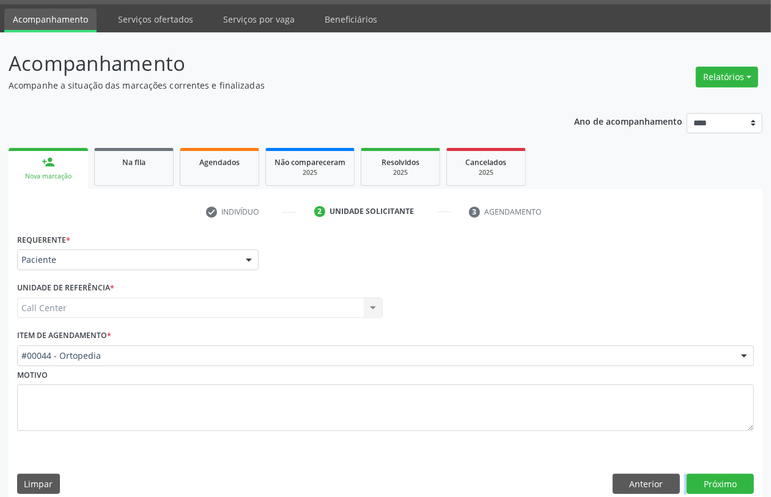
click at [649, 466] on div "Requerente * Paciente Médico(a) Enfermeiro(a) Paciente Nenhum resultado encontr…" at bounding box center [386, 367] width 754 height 272
click at [650, 488] on button "Anterior" at bounding box center [646, 484] width 67 height 21
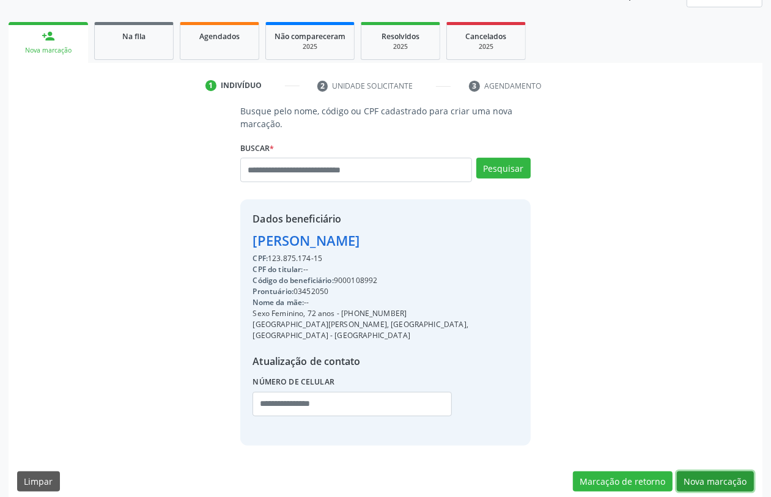
click at [708, 472] on button "Nova marcação" at bounding box center [715, 482] width 77 height 21
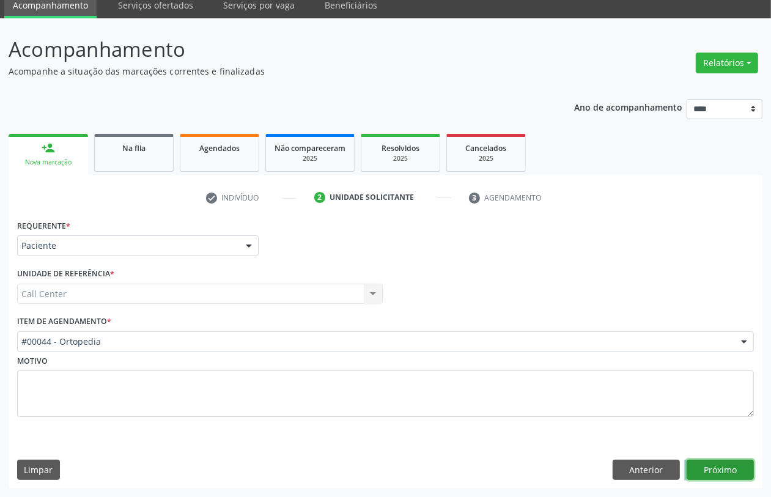
click at [719, 469] on button "Próximo" at bounding box center [720, 470] width 67 height 21
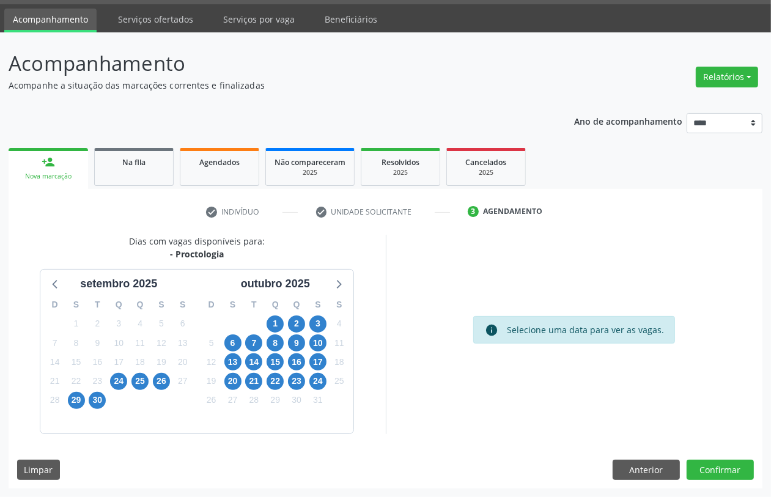
scroll to position [35, 0]
click at [319, 319] on span "3" at bounding box center [318, 324] width 17 height 17
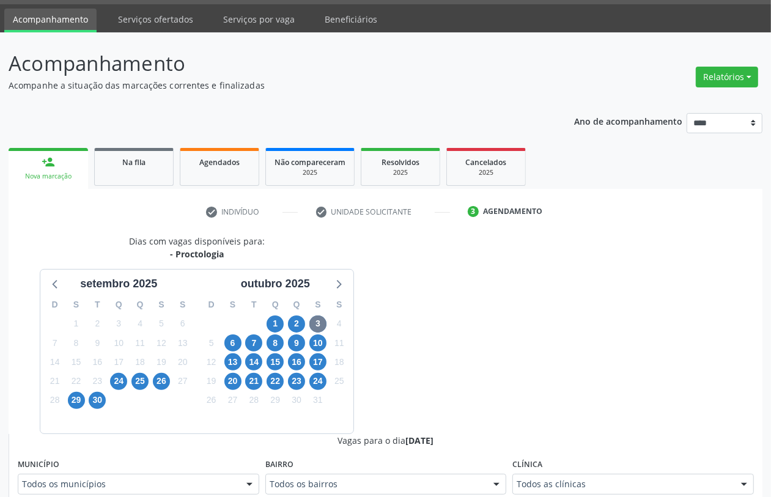
scroll to position [40, 0]
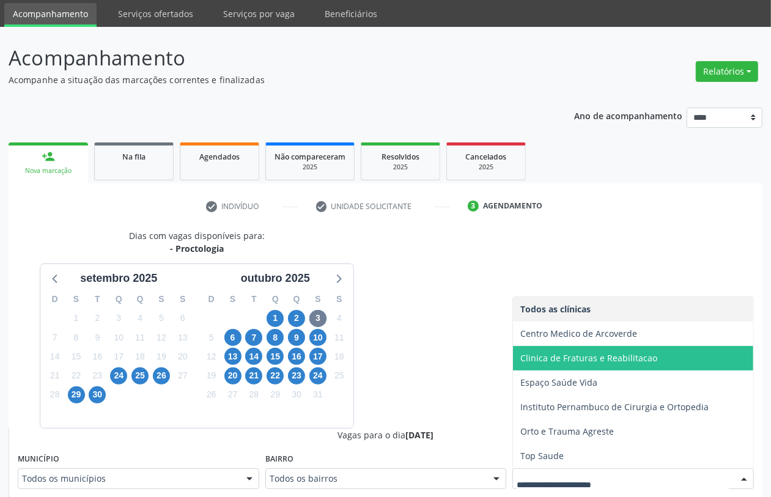
click at [680, 361] on span "Clinica de Fraturas e Reabilitacao" at bounding box center [633, 358] width 240 height 24
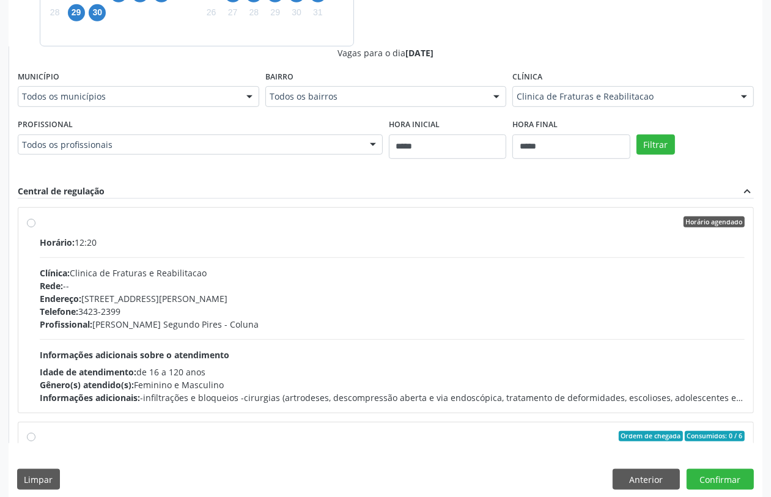
scroll to position [193, 0]
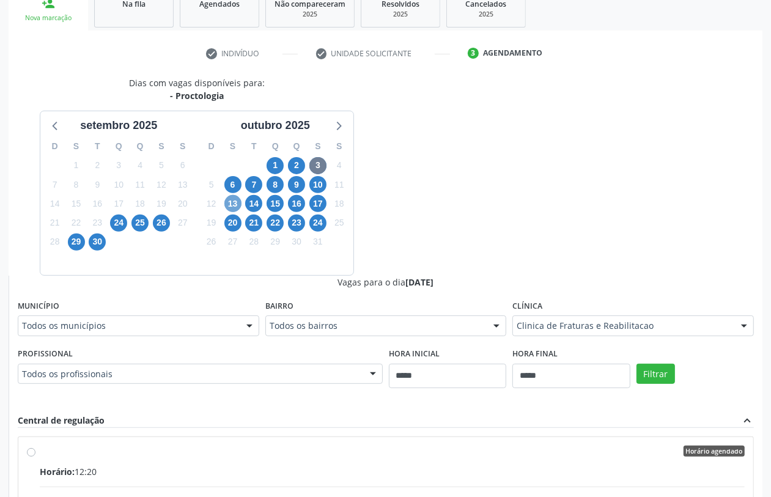
click at [232, 199] on span "13" at bounding box center [232, 203] width 17 height 17
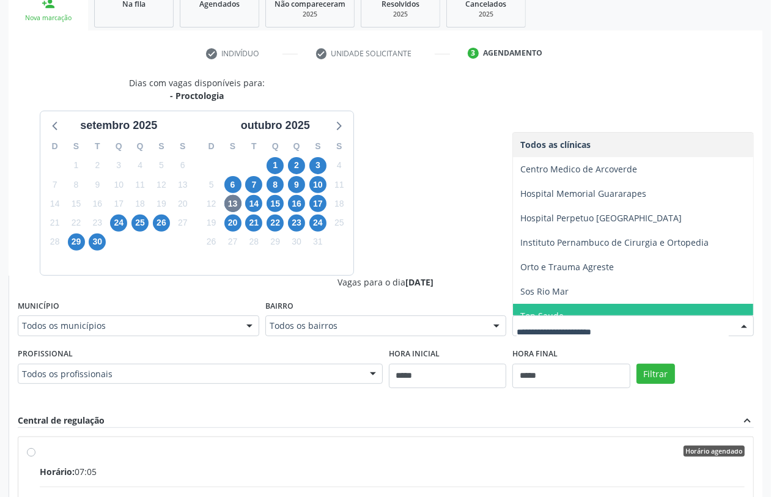
scroll to position [37, 0]
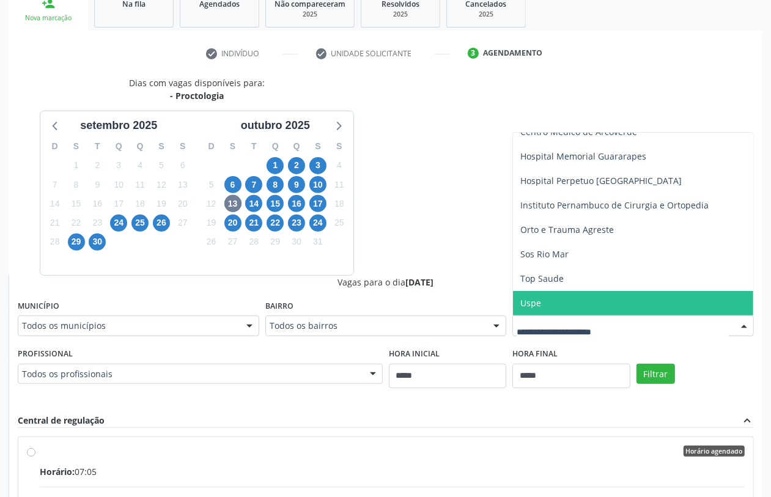
click at [567, 305] on span "Uspe" at bounding box center [633, 303] width 240 height 24
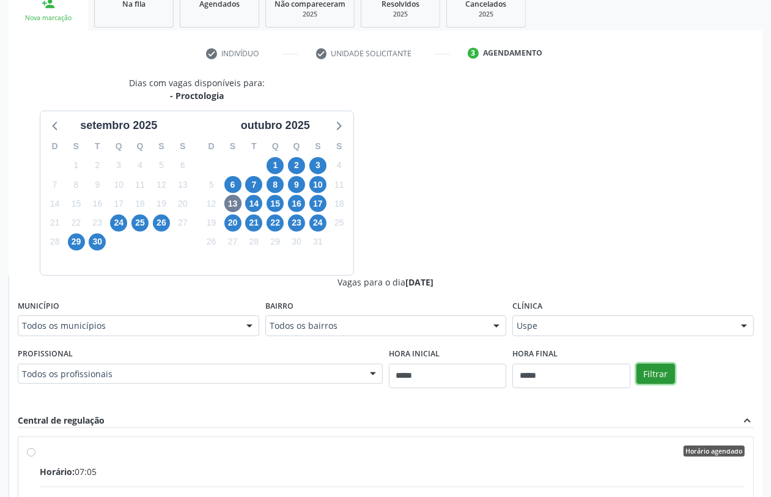
click at [645, 373] on button "Filtrar" at bounding box center [656, 374] width 39 height 21
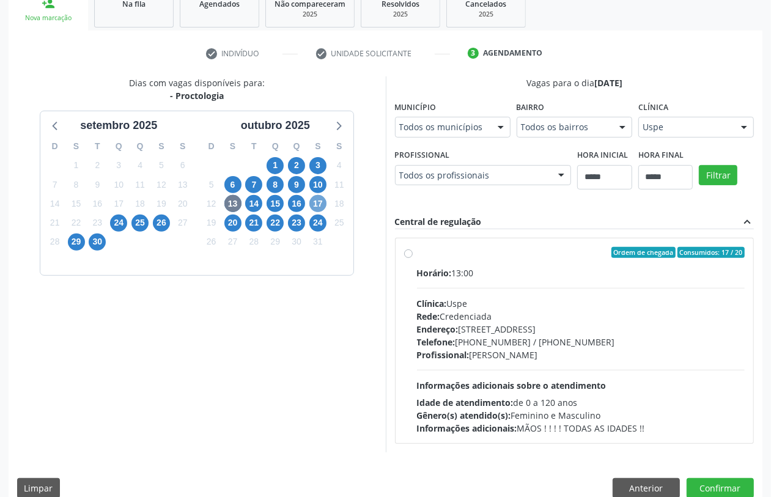
click at [318, 203] on span "17" at bounding box center [318, 203] width 17 height 17
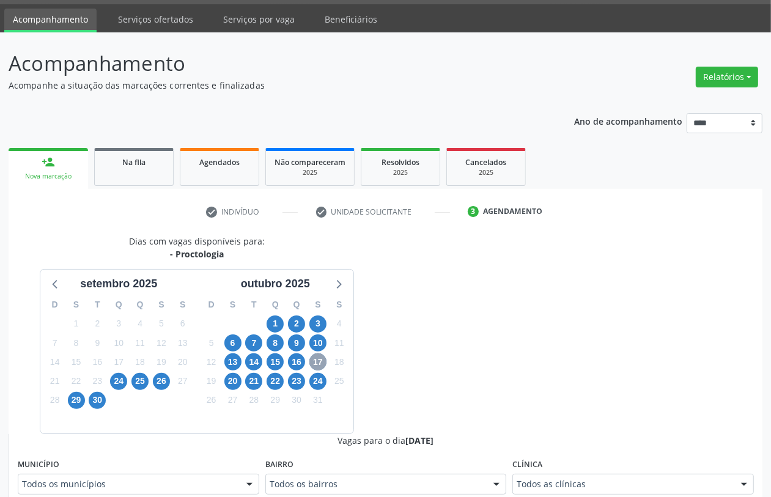
scroll to position [193, 0]
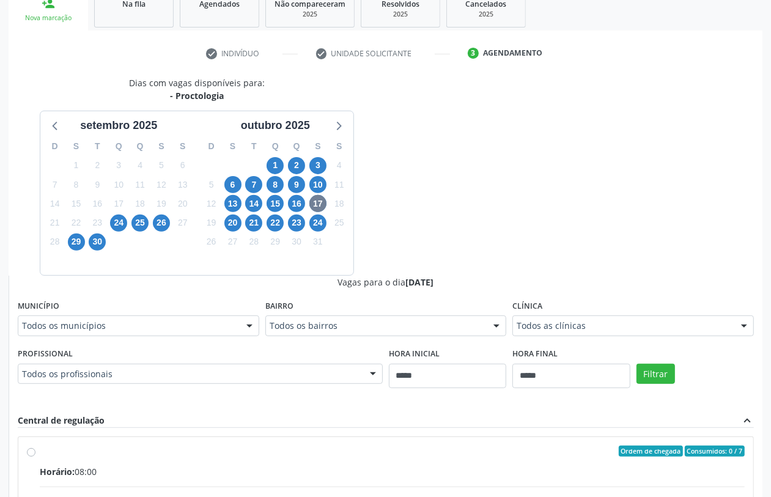
click at [627, 333] on div "Todos as clínicas" at bounding box center [634, 326] width 242 height 21
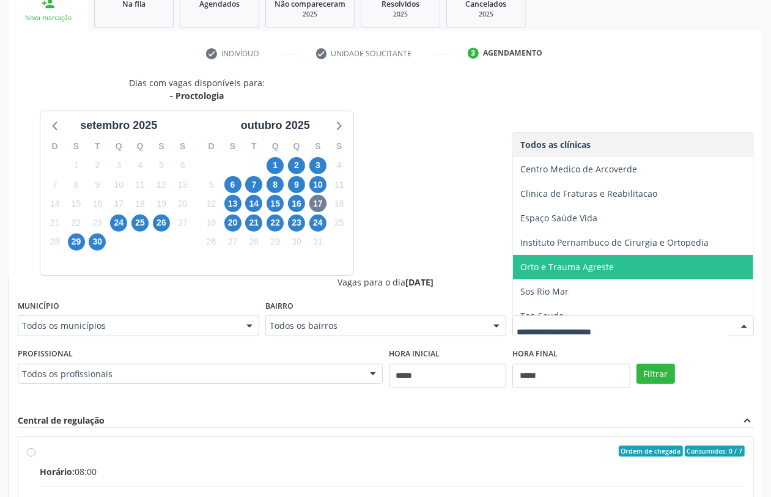
scroll to position [37, 0]
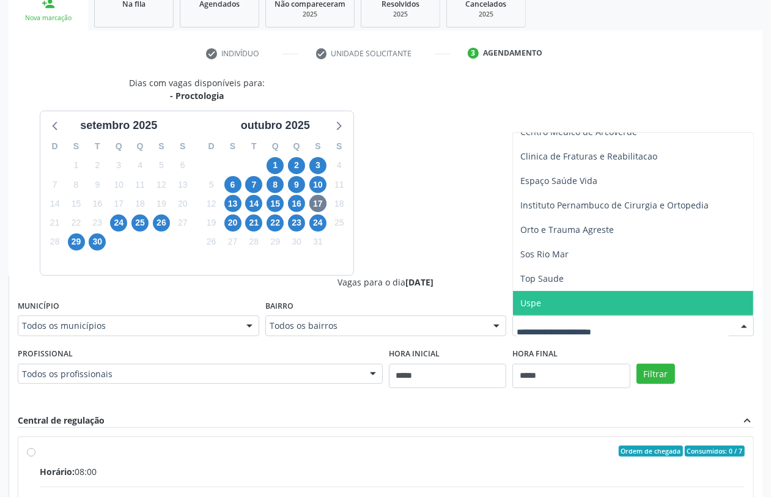
click at [563, 297] on span "Uspe" at bounding box center [633, 303] width 240 height 24
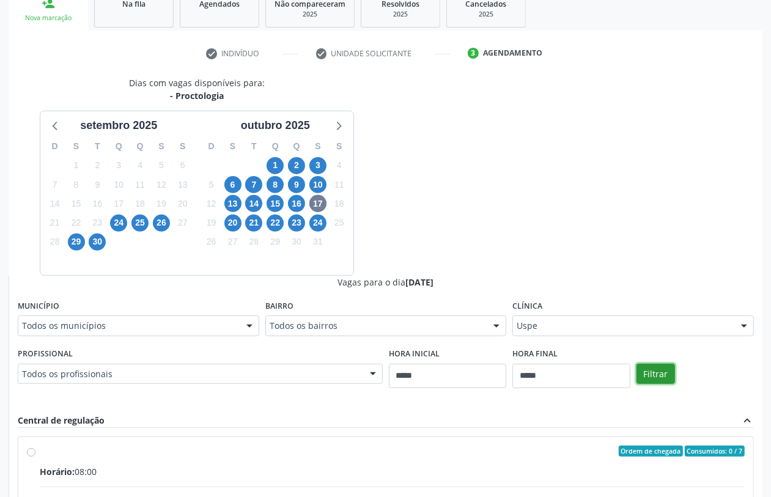
click at [658, 374] on button "Filtrar" at bounding box center [656, 374] width 39 height 21
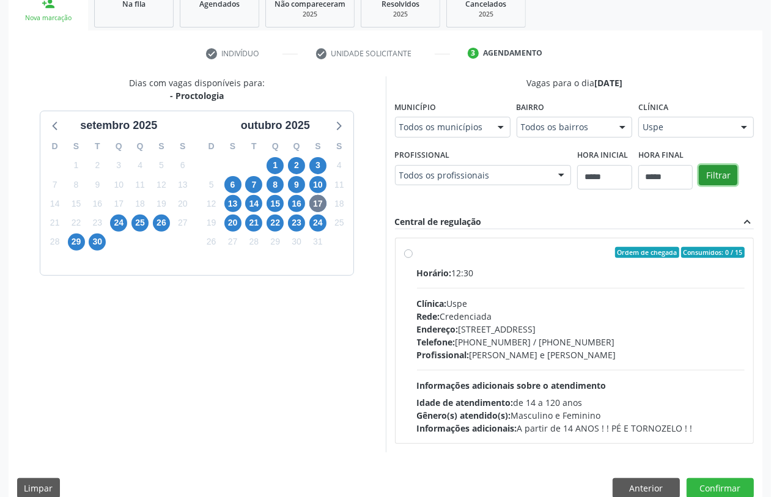
scroll to position [212, 0]
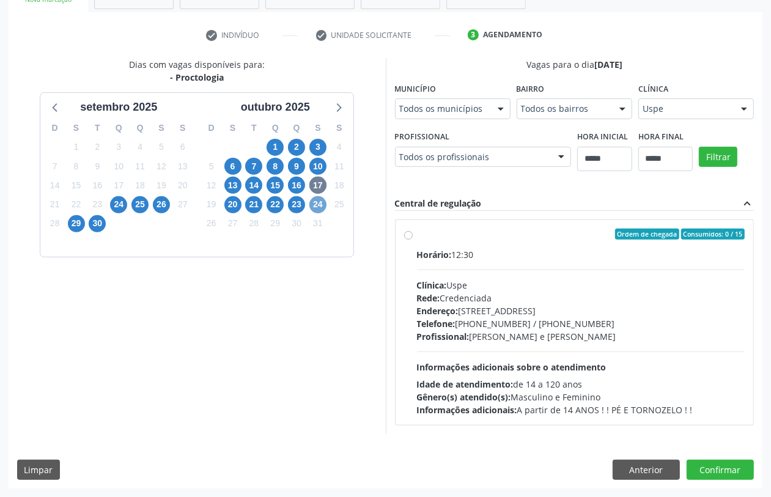
click at [317, 206] on span "24" at bounding box center [318, 204] width 17 height 17
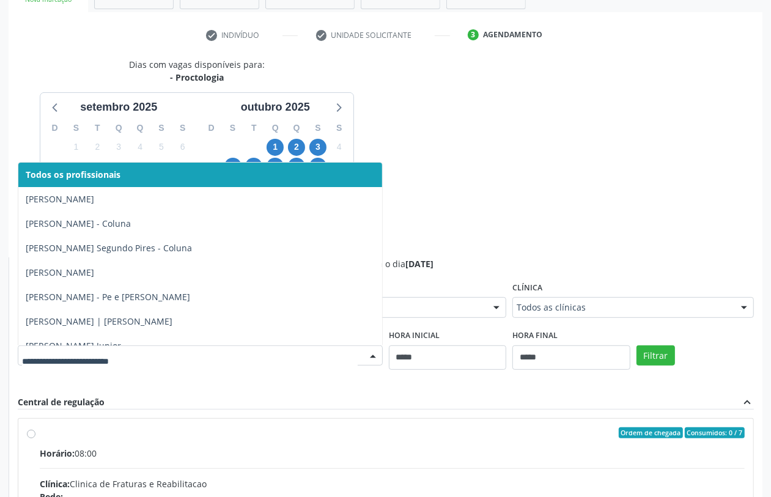
click at [321, 347] on div at bounding box center [200, 356] width 365 height 21
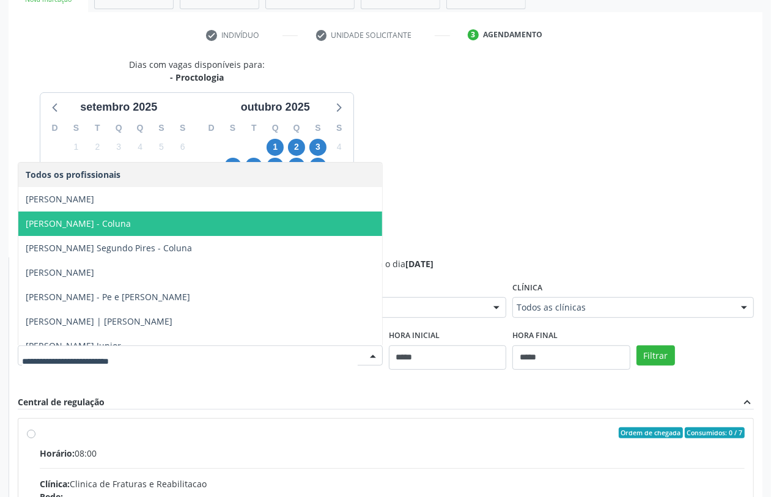
click at [131, 221] on span "[PERSON_NAME] - Coluna" at bounding box center [78, 224] width 105 height 12
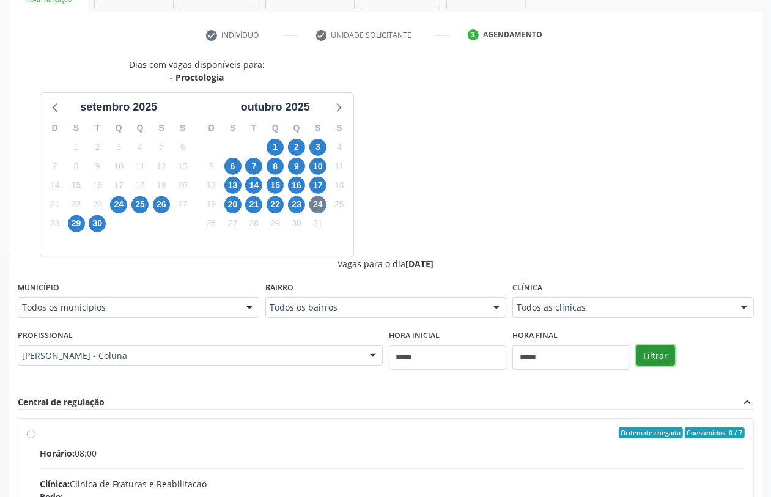
click at [655, 349] on button "Filtrar" at bounding box center [656, 356] width 39 height 21
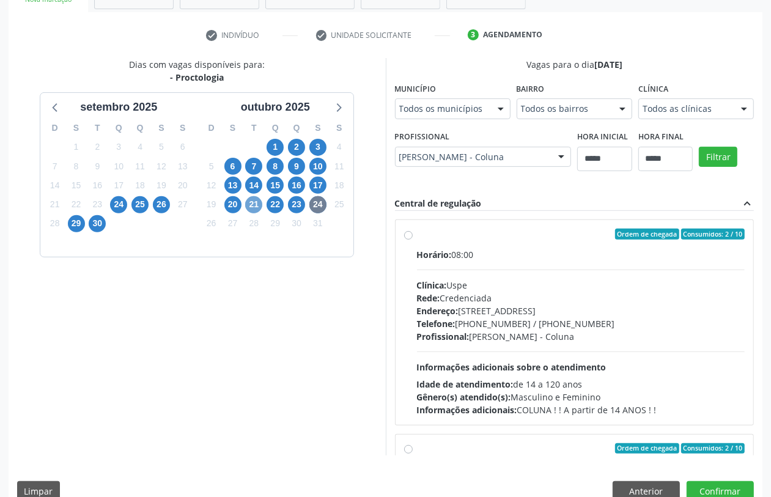
click at [257, 208] on span "21" at bounding box center [253, 204] width 17 height 17
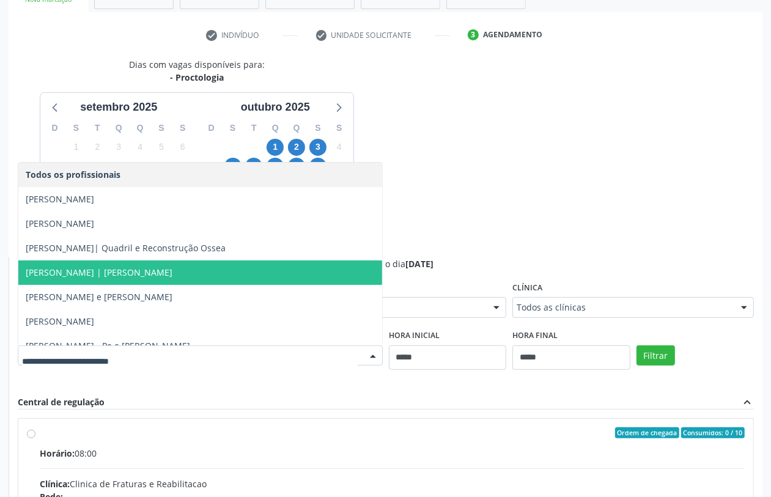
click at [471, 215] on div "Dias com vagas disponíveis para: - Proctologia [DATE] D S T Q Q S S 31 1 2 3 4 …" at bounding box center [386, 356] width 754 height 596
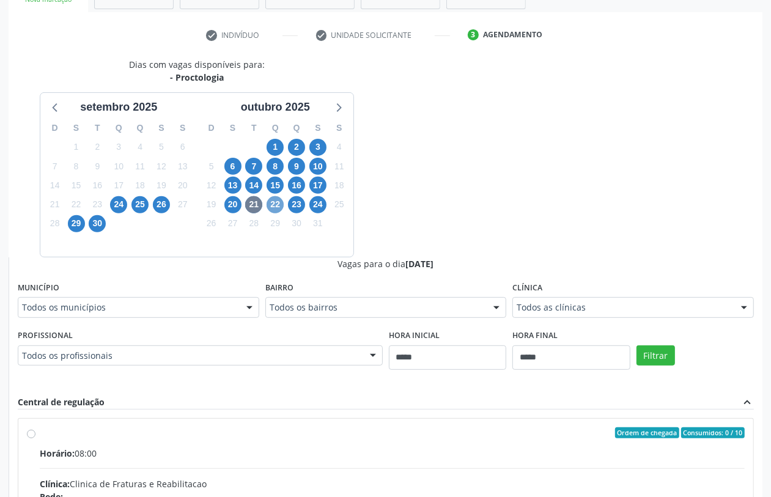
click at [278, 206] on span "22" at bounding box center [275, 204] width 17 height 17
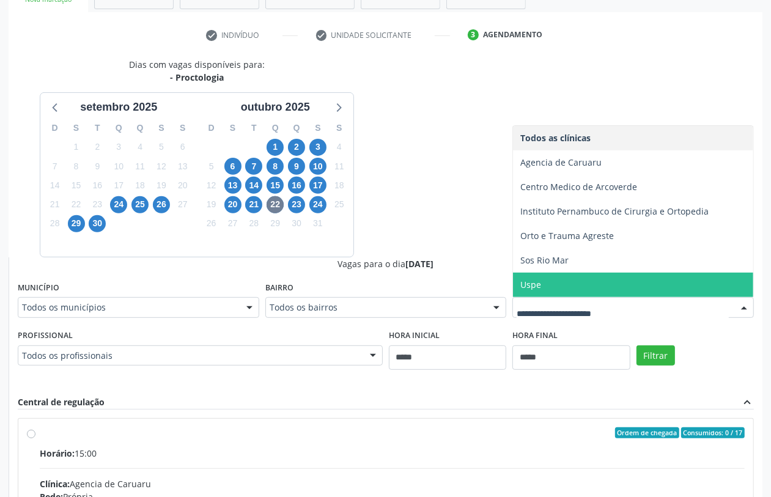
click at [622, 291] on span "Uspe" at bounding box center [633, 285] width 240 height 24
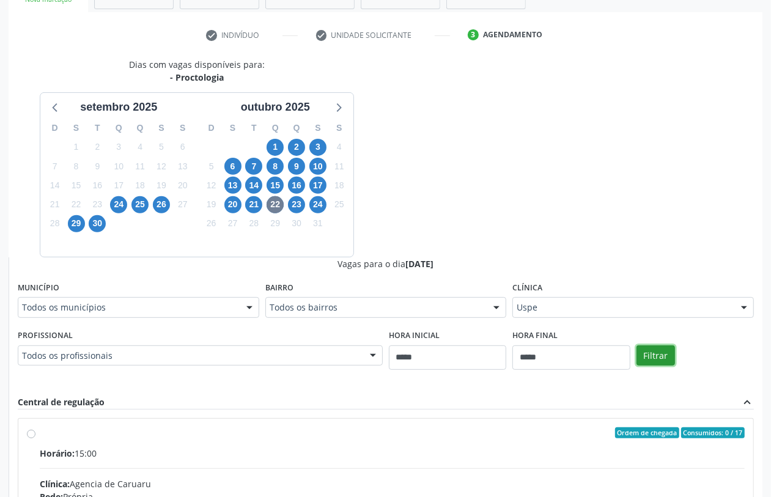
click at [659, 354] on button "Filtrar" at bounding box center [656, 356] width 39 height 21
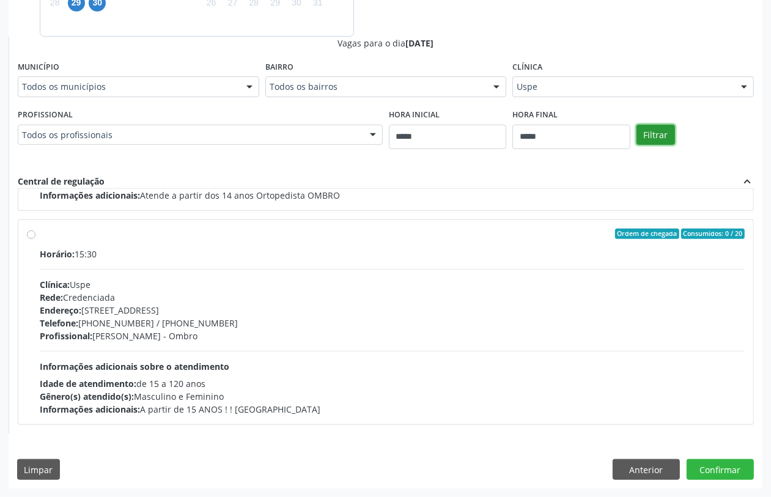
scroll to position [1913, 0]
click at [631, 466] on button "Anterior" at bounding box center [646, 469] width 67 height 21
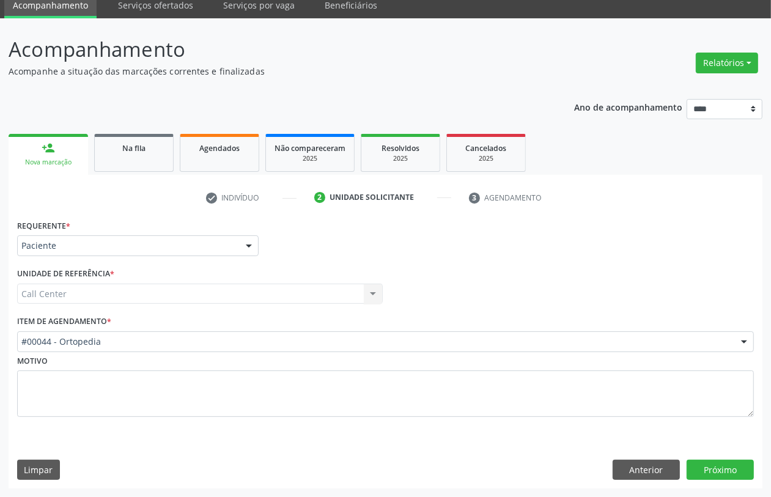
scroll to position [49, 0]
click at [714, 470] on button "Próximo" at bounding box center [720, 470] width 67 height 21
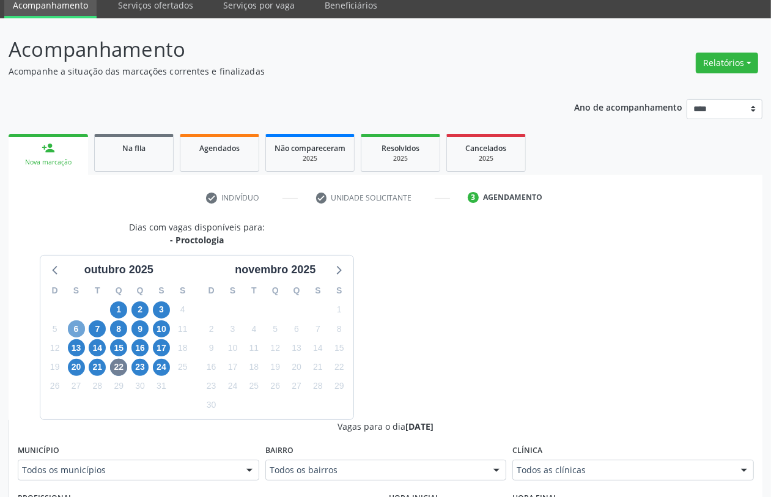
click at [73, 322] on span "6" at bounding box center [76, 329] width 17 height 17
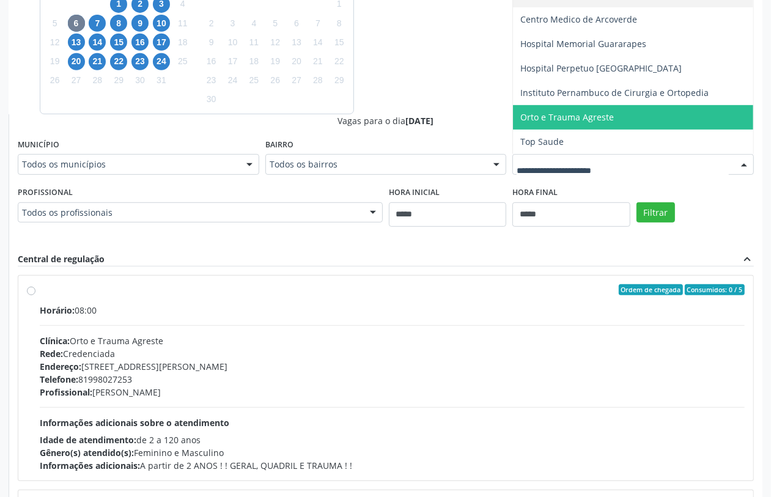
scroll to position [125, 0]
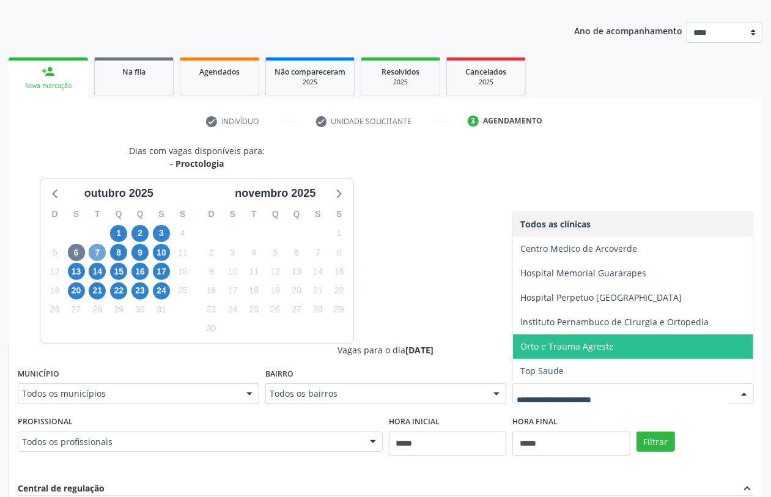
click at [95, 245] on span "7" at bounding box center [97, 252] width 17 height 17
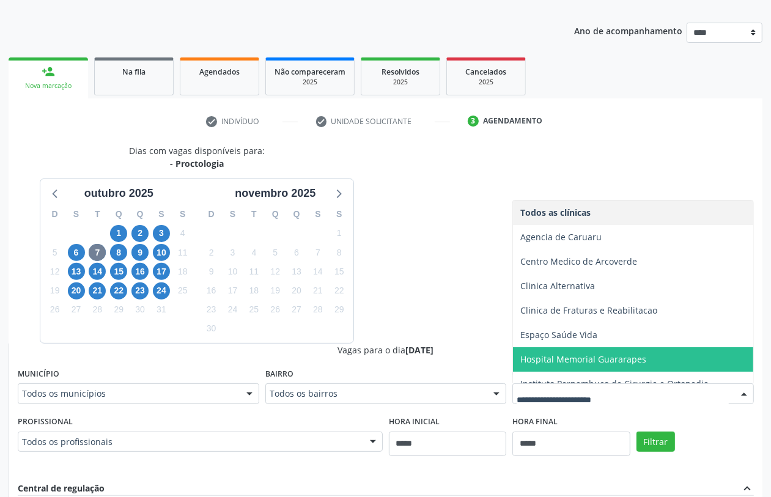
scroll to position [62, 0]
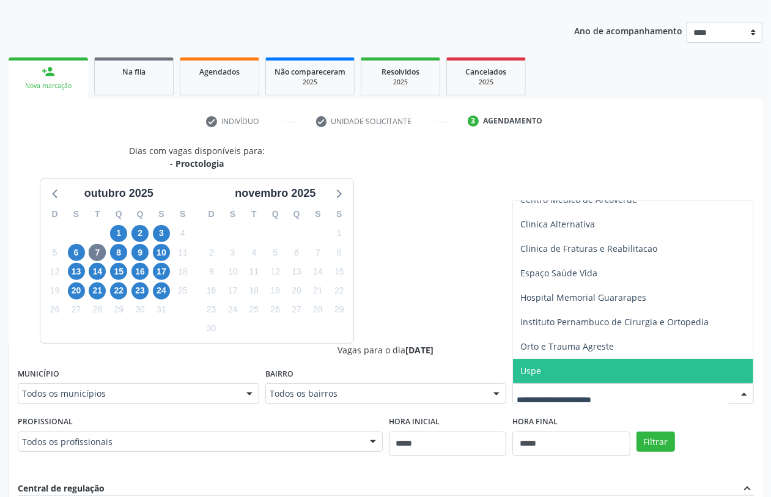
click at [551, 371] on span "Uspe" at bounding box center [633, 371] width 240 height 24
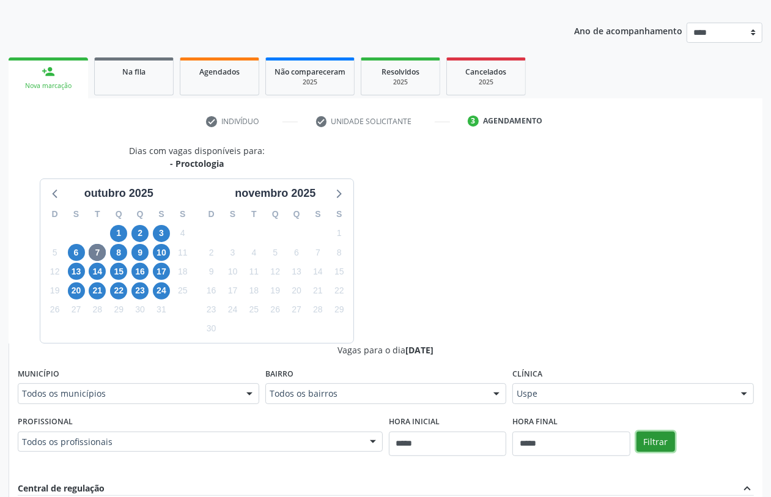
click at [653, 442] on button "Filtrar" at bounding box center [656, 442] width 39 height 21
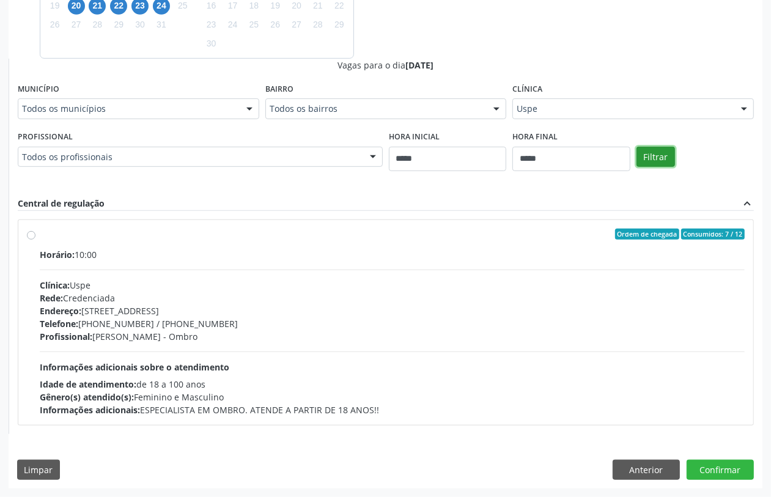
scroll to position [182, 0]
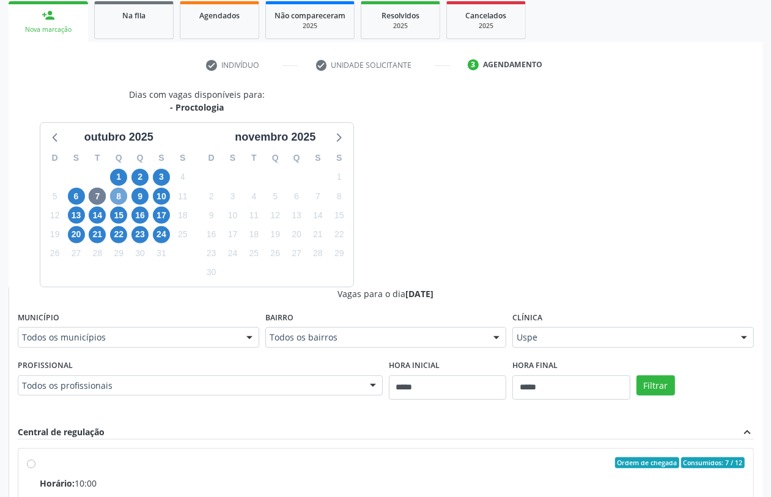
click at [117, 195] on span "8" at bounding box center [118, 196] width 17 height 17
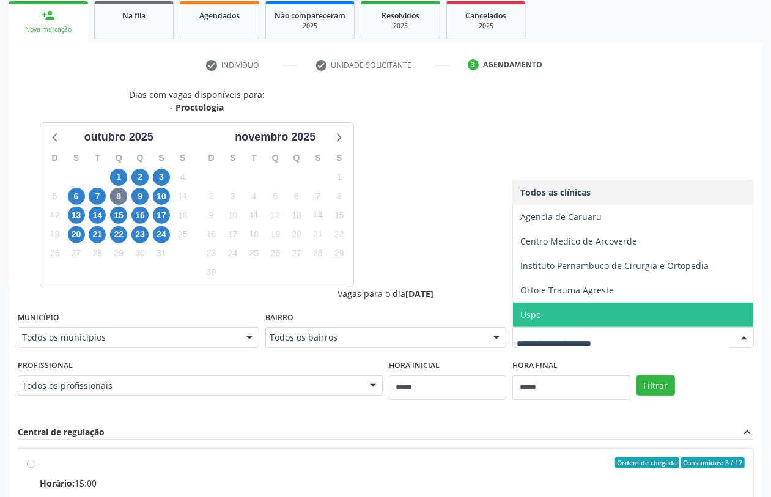
click at [582, 319] on span "Uspe" at bounding box center [633, 315] width 240 height 24
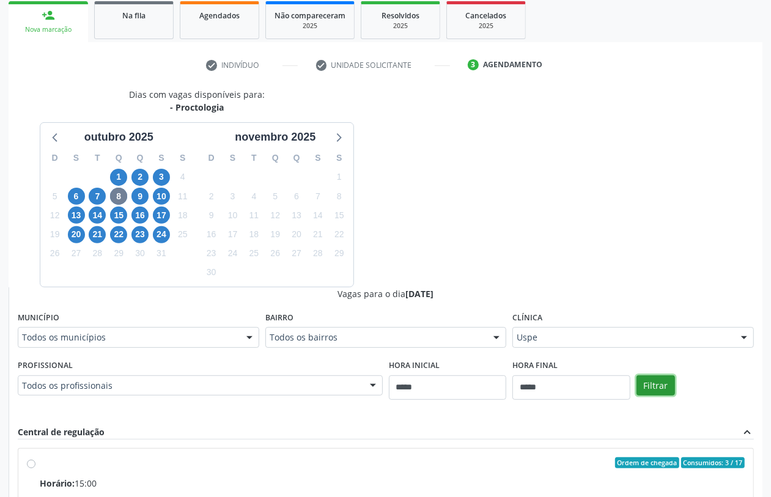
drag, startPoint x: 661, startPoint y: 387, endPoint x: 650, endPoint y: 382, distance: 11.2
click at [659, 387] on button "Filtrar" at bounding box center [656, 386] width 39 height 21
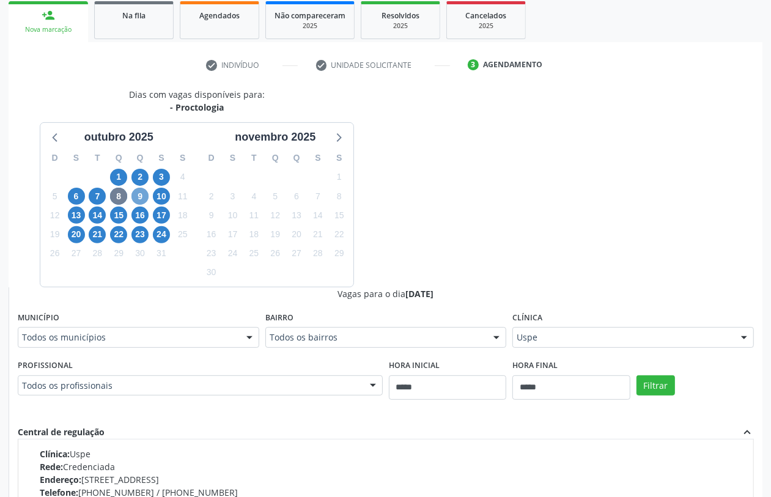
click at [144, 191] on span "9" at bounding box center [140, 196] width 17 height 17
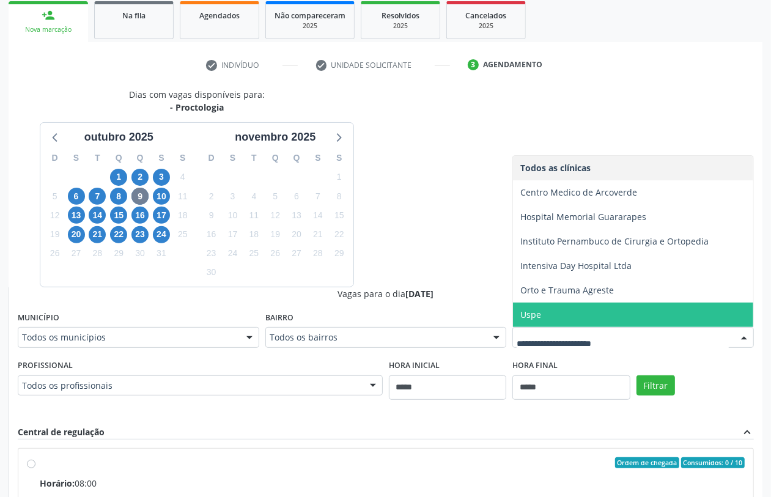
click at [571, 319] on span "Uspe" at bounding box center [633, 315] width 240 height 24
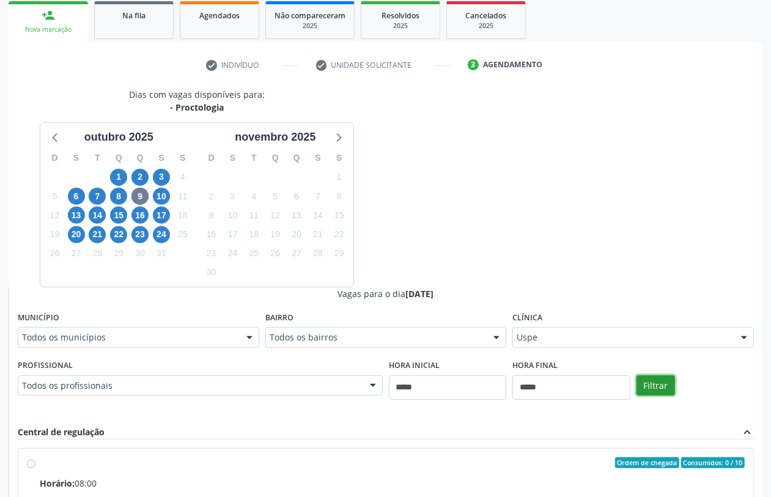
click at [668, 387] on button "Filtrar" at bounding box center [656, 386] width 39 height 21
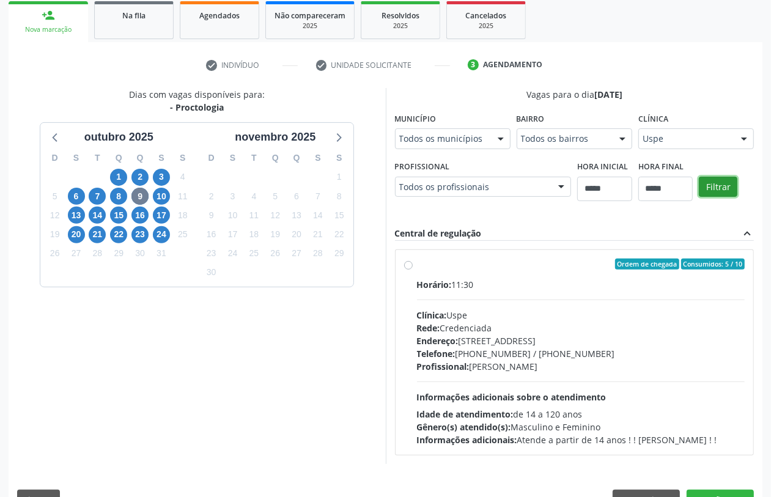
scroll to position [212, 0]
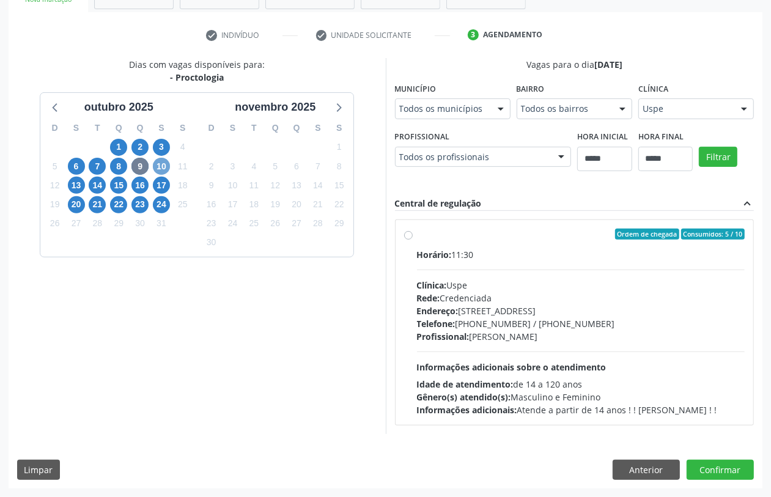
click at [160, 164] on span "10" at bounding box center [161, 166] width 17 height 17
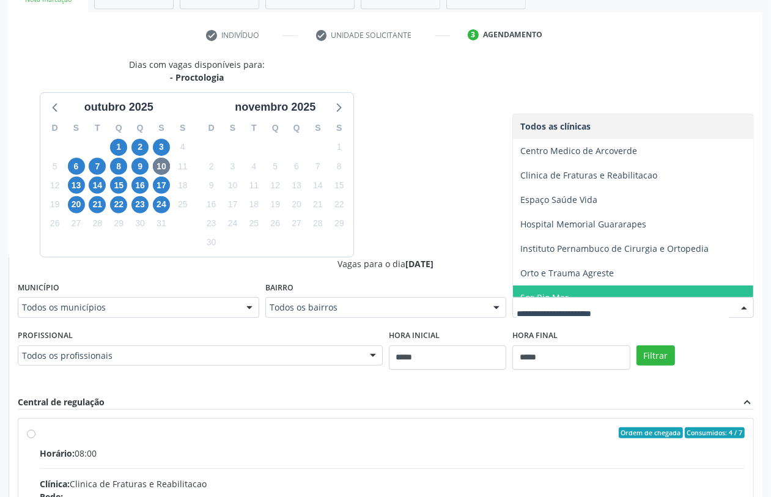
scroll to position [62, 0]
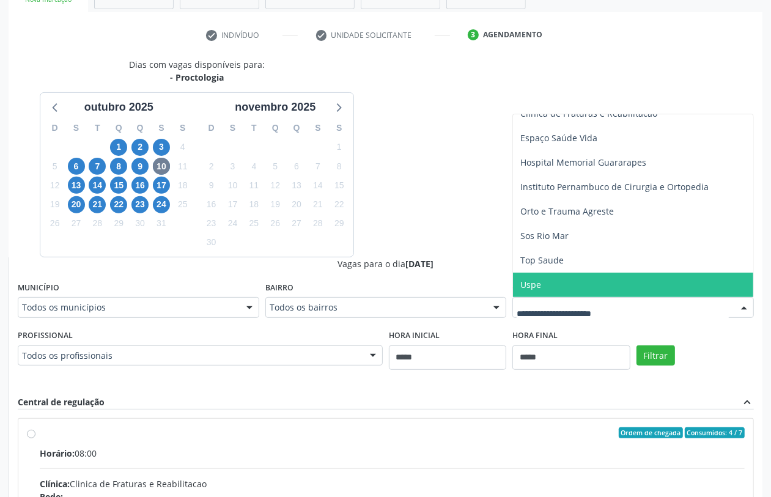
click at [562, 283] on span "Uspe" at bounding box center [633, 285] width 240 height 24
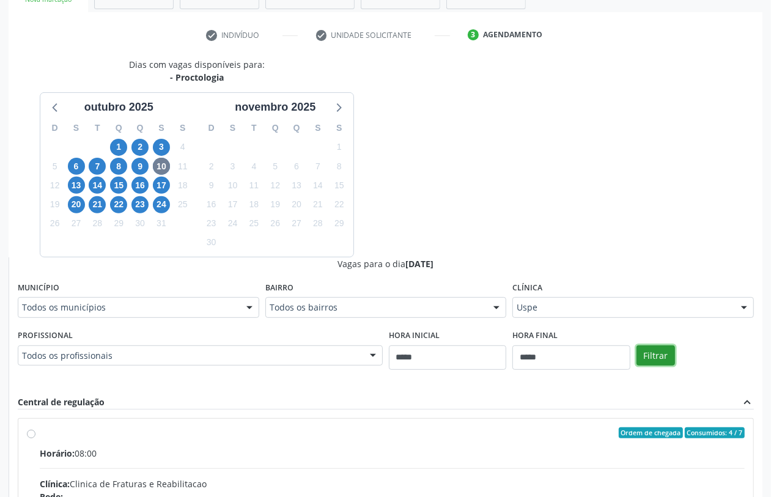
click at [659, 356] on button "Filtrar" at bounding box center [656, 356] width 39 height 21
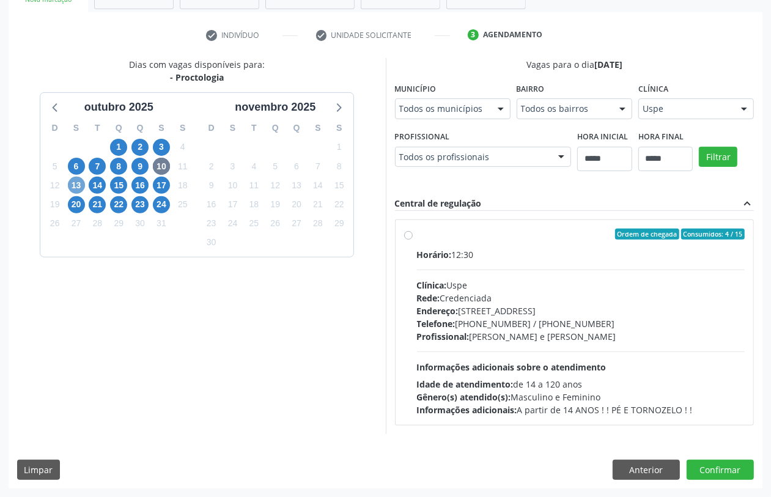
click at [78, 184] on span "13" at bounding box center [76, 185] width 17 height 17
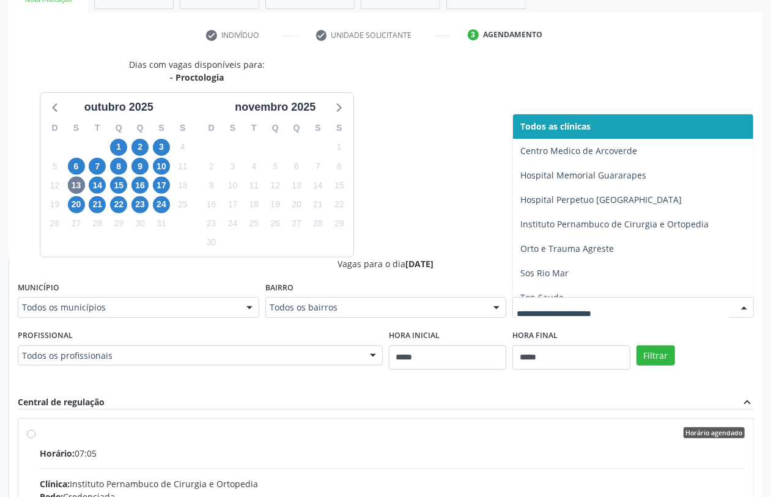
scroll to position [37, 0]
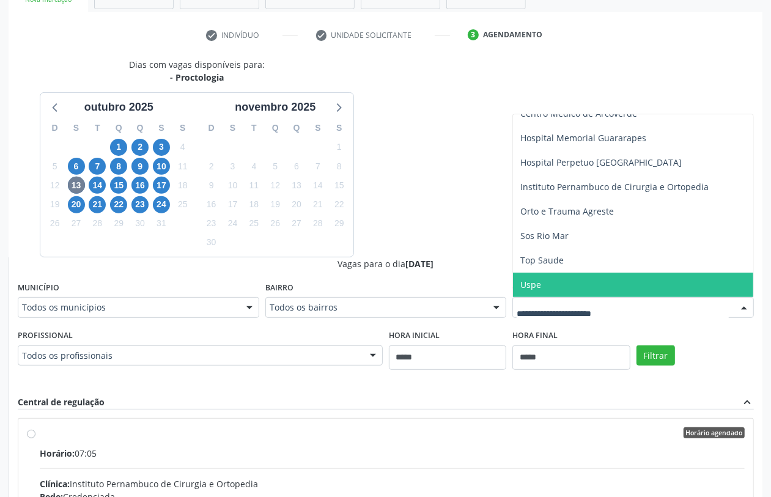
click at [534, 284] on span "Uspe" at bounding box center [531, 285] width 21 height 12
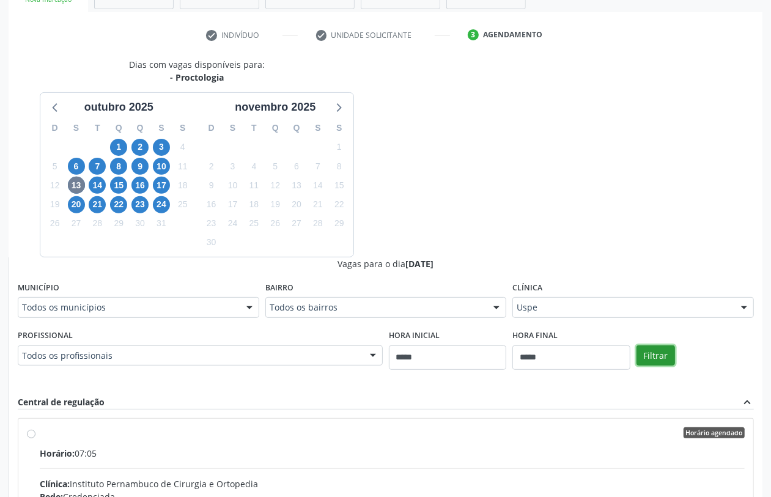
click at [661, 357] on button "Filtrar" at bounding box center [656, 356] width 39 height 21
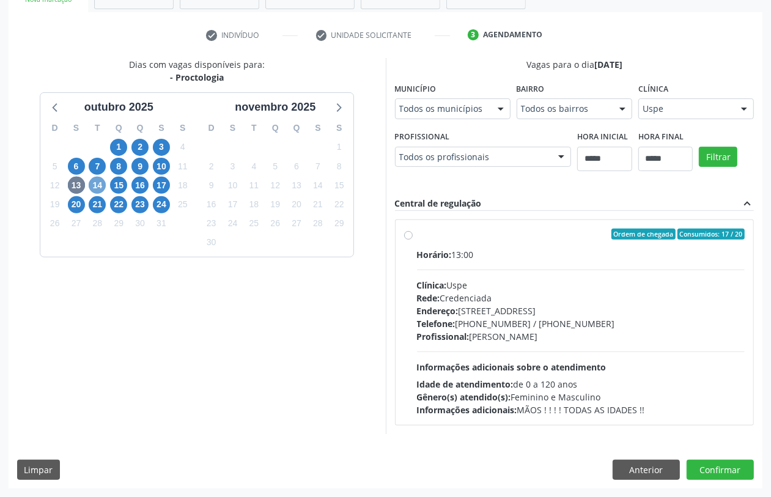
click at [97, 187] on span "14" at bounding box center [97, 185] width 17 height 17
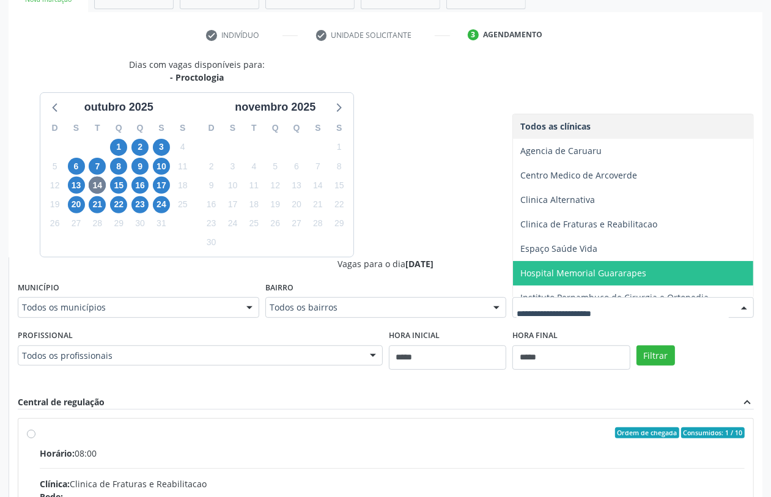
scroll to position [86, 0]
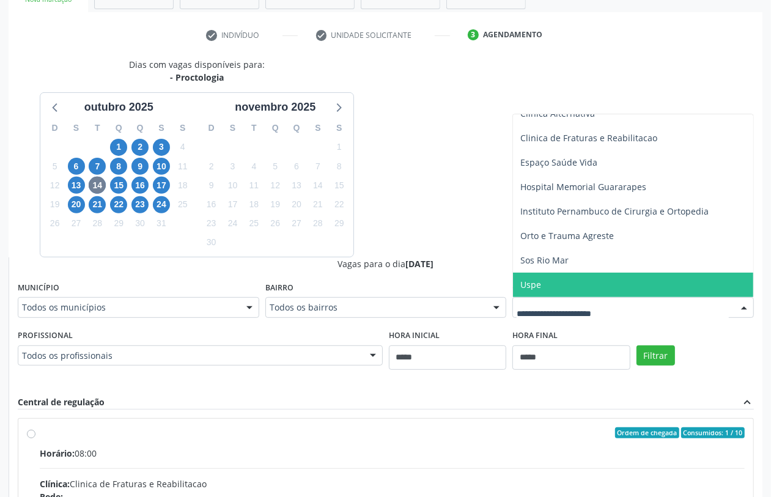
click at [549, 282] on span "Uspe" at bounding box center [633, 285] width 240 height 24
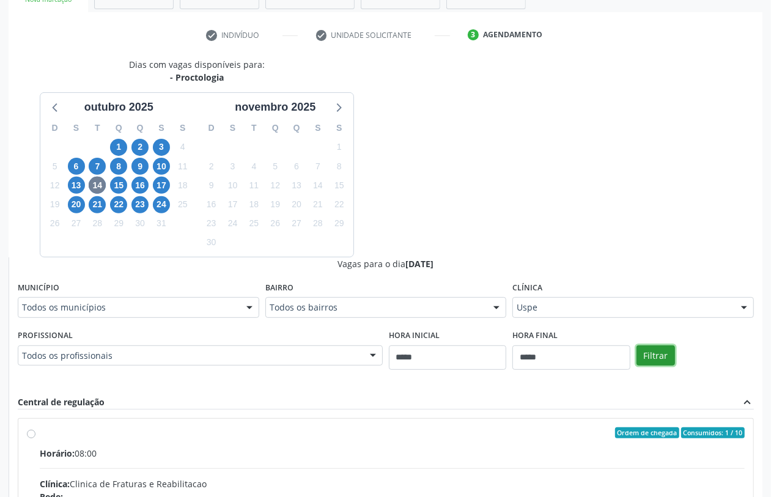
click at [664, 352] on button "Filtrar" at bounding box center [656, 356] width 39 height 21
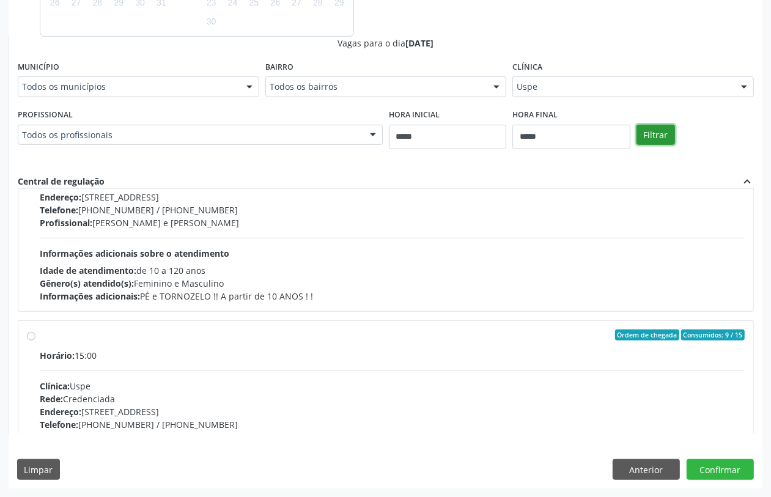
scroll to position [408, 0]
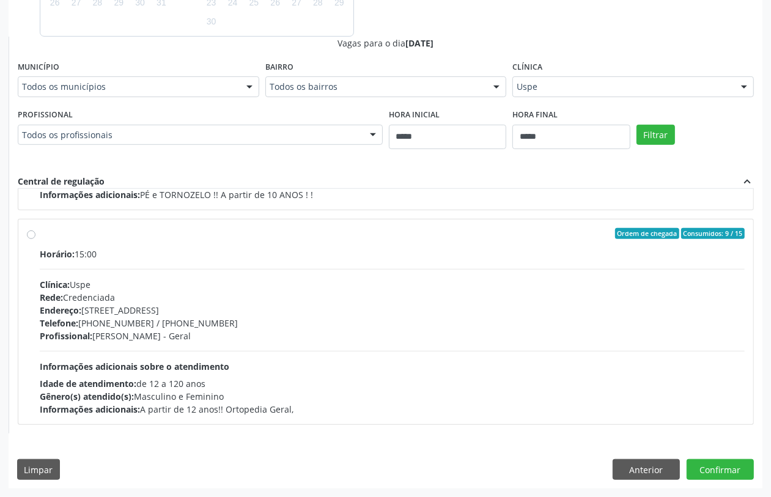
click at [127, 301] on div "Rede: Credenciada" at bounding box center [392, 297] width 705 height 13
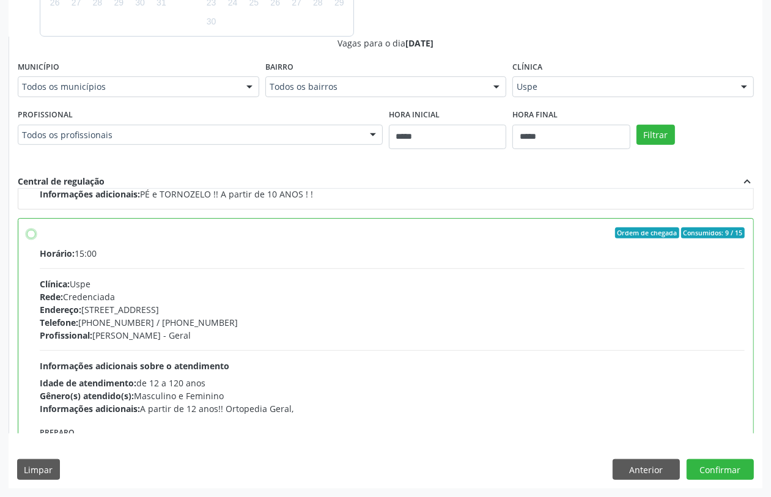
scroll to position [0, 0]
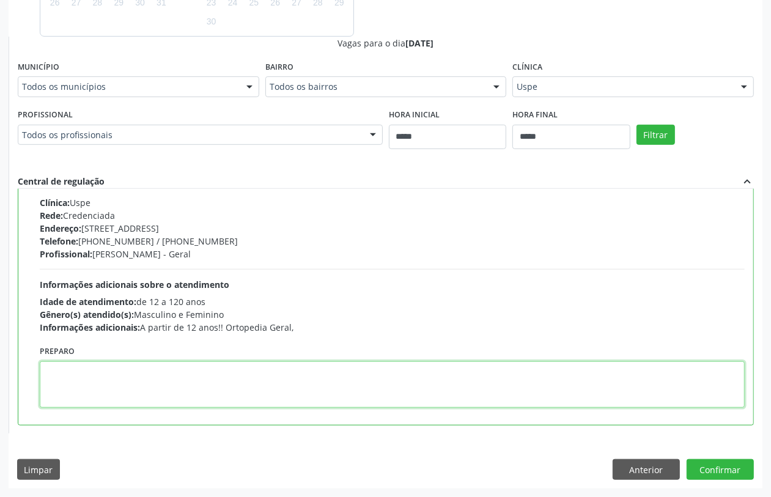
paste textarea "**********"
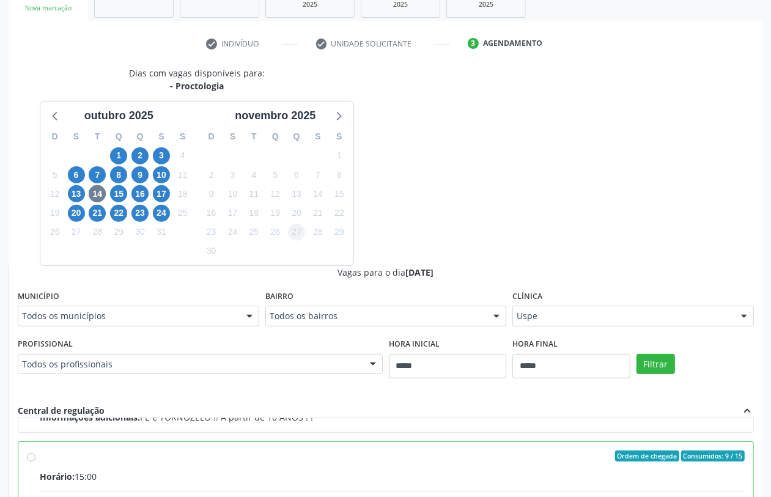
scroll to position [127, 0]
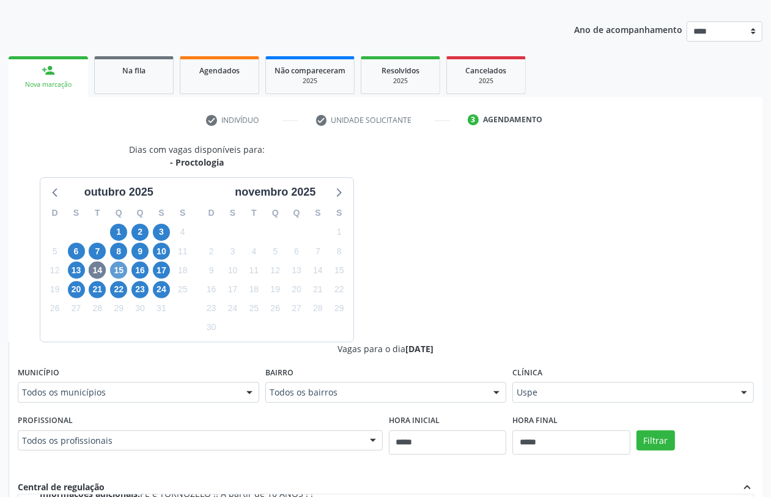
type textarea "**********"
click at [117, 267] on span "15" at bounding box center [118, 270] width 17 height 17
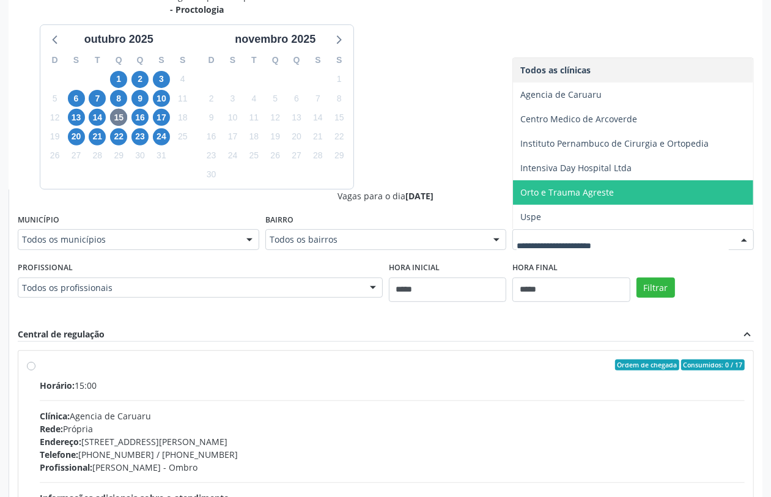
scroll to position [356, 0]
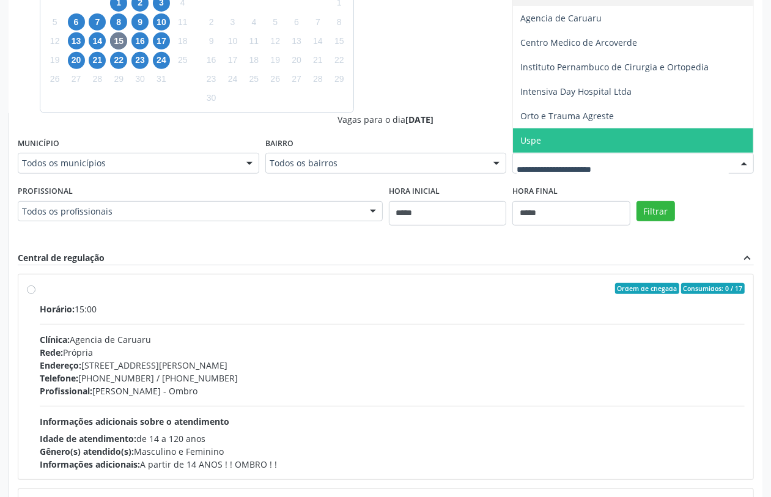
click at [536, 130] on span "Uspe" at bounding box center [633, 140] width 240 height 24
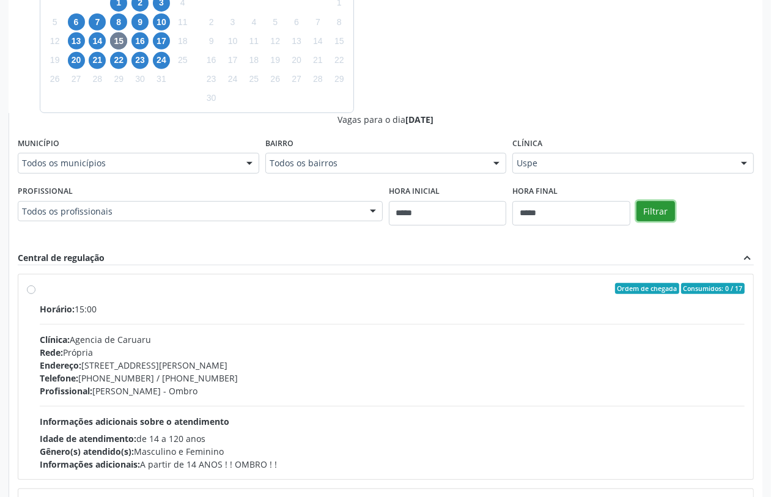
click at [669, 215] on button "Filtrar" at bounding box center [656, 211] width 39 height 21
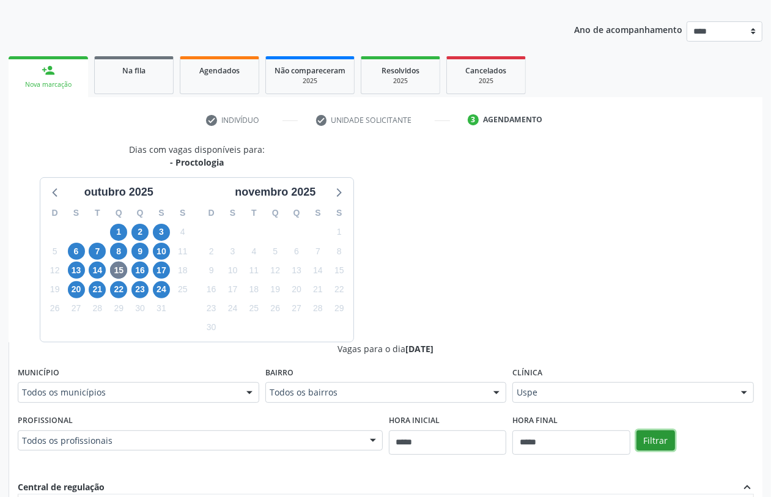
scroll to position [432, 0]
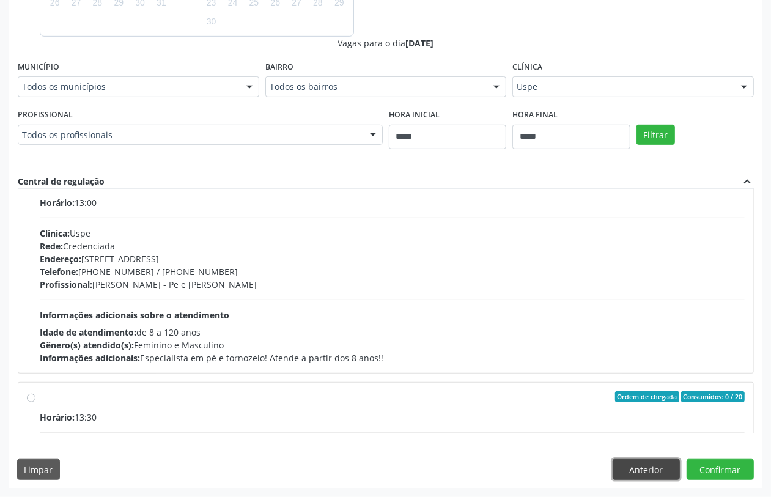
click at [644, 472] on button "Anterior" at bounding box center [646, 469] width 67 height 21
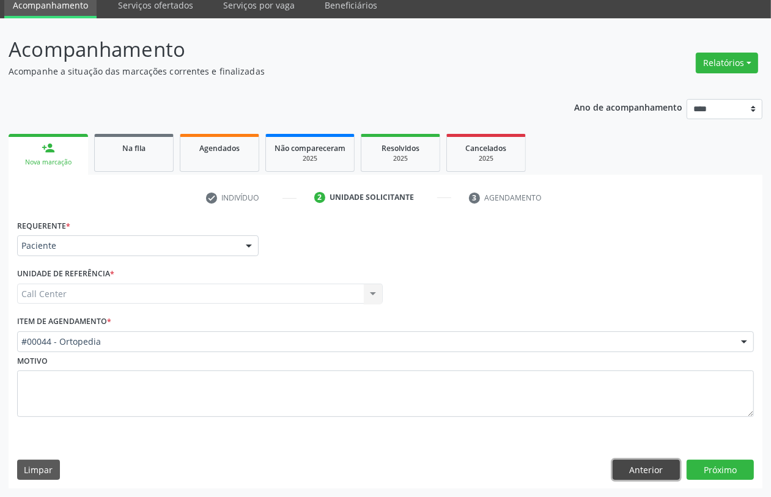
click at [638, 470] on button "Anterior" at bounding box center [646, 470] width 67 height 21
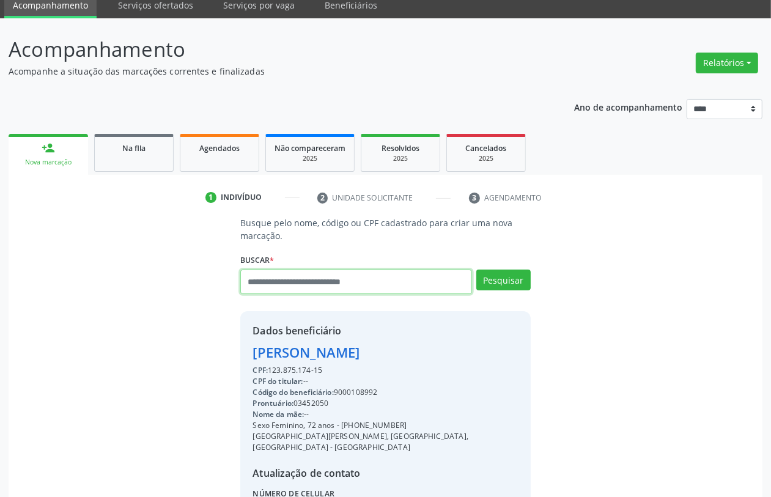
click at [335, 284] on input "text" at bounding box center [355, 282] width 231 height 24
type input "*********"
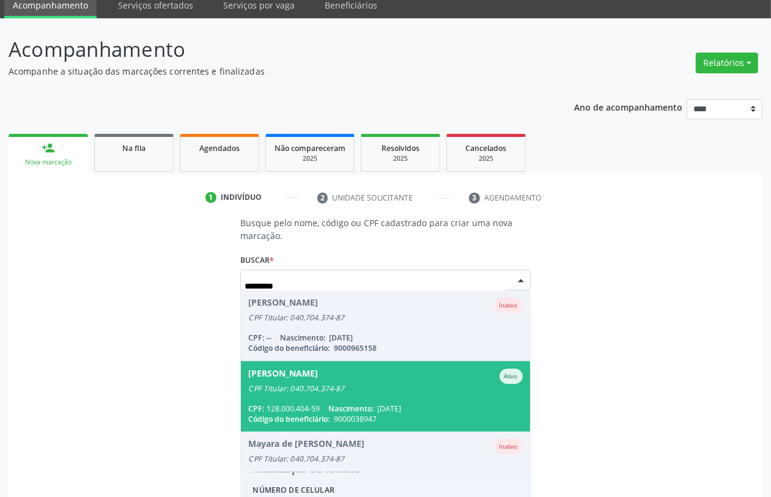
click at [434, 395] on span "[PERSON_NAME] CPF Titular: 040.704.374-87 CPF: 128.000.404-59 Nascimento: [DATE…" at bounding box center [385, 397] width 289 height 70
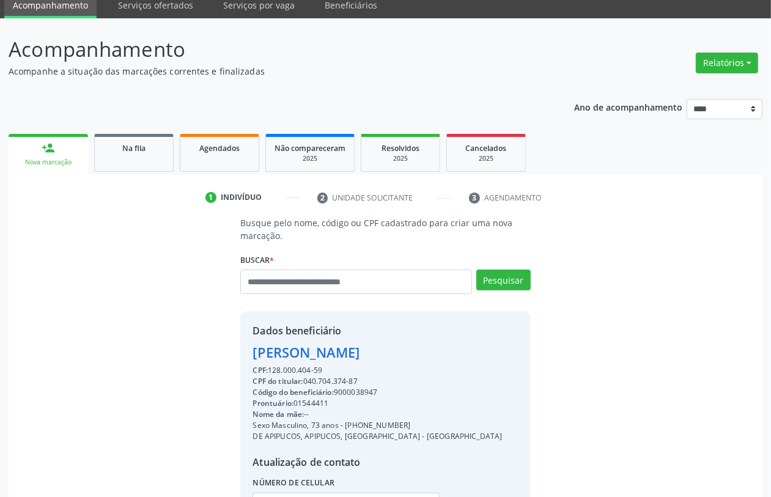
scroll to position [161, 0]
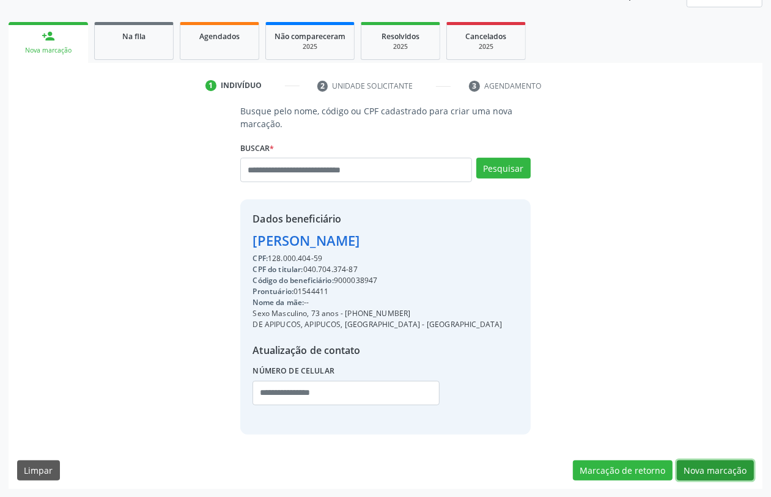
click at [708, 468] on button "Nova marcação" at bounding box center [715, 471] width 77 height 21
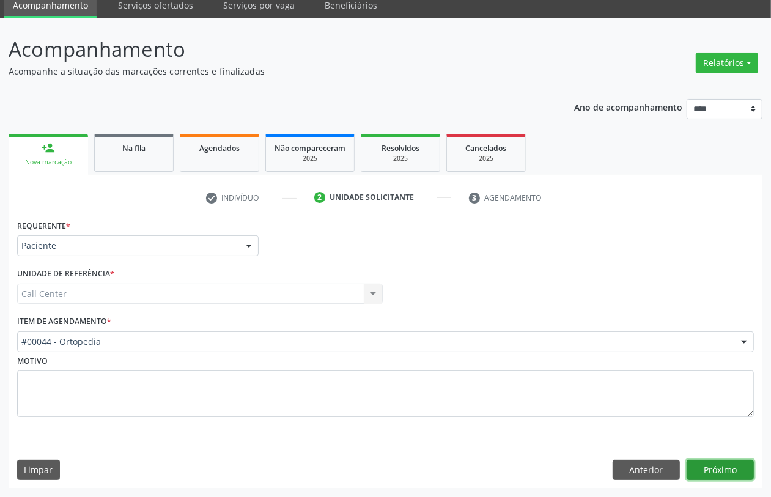
click at [724, 472] on button "Próximo" at bounding box center [720, 470] width 67 height 21
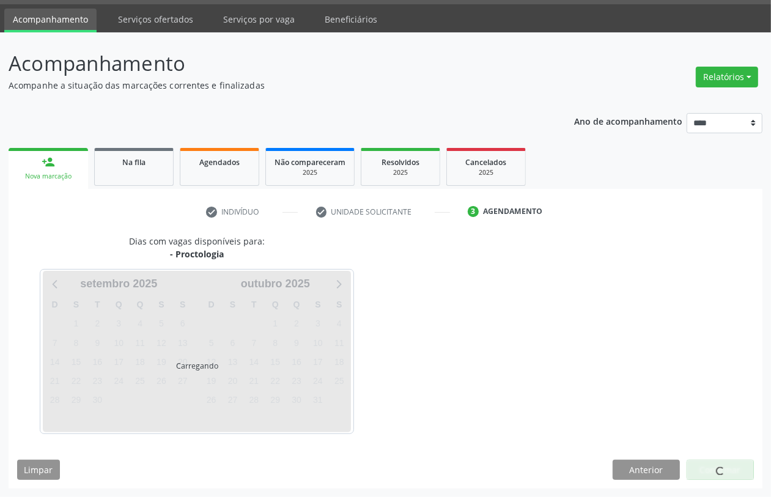
scroll to position [35, 0]
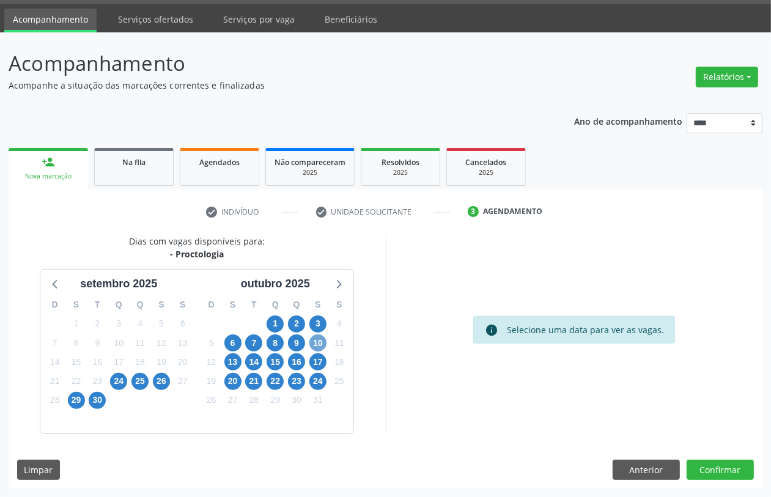
click at [322, 338] on span "10" at bounding box center [318, 343] width 17 height 17
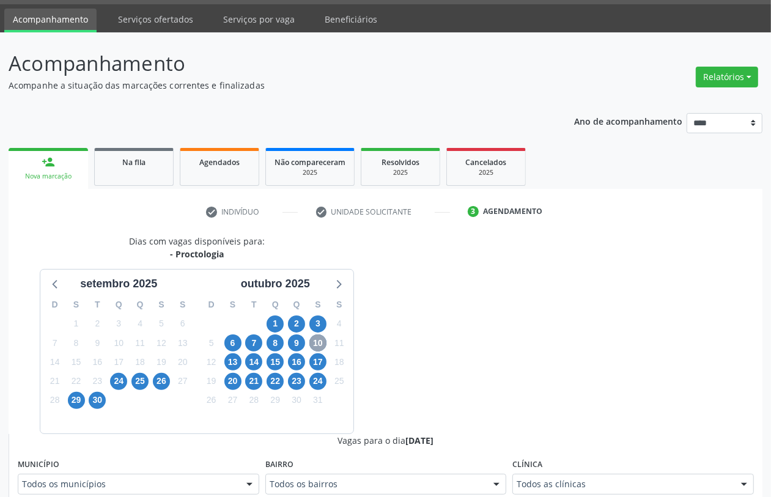
scroll to position [264, 0]
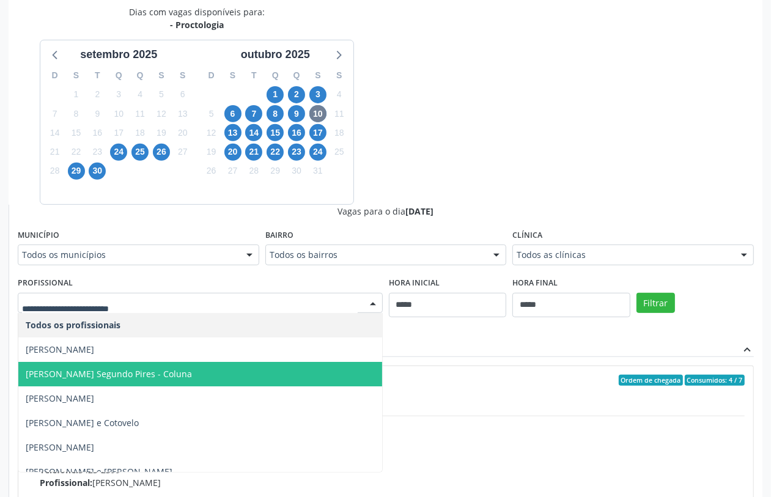
click at [214, 367] on span "[PERSON_NAME] Segundo Pires - Coluna" at bounding box center [200, 374] width 364 height 24
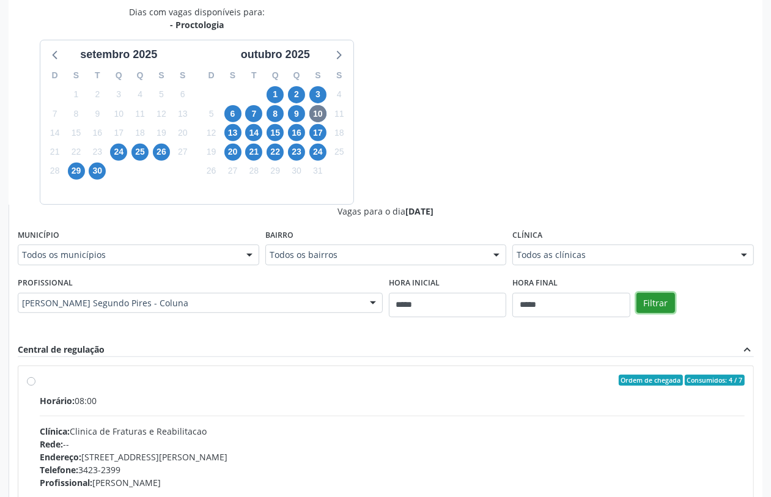
click at [653, 303] on button "Filtrar" at bounding box center [656, 303] width 39 height 21
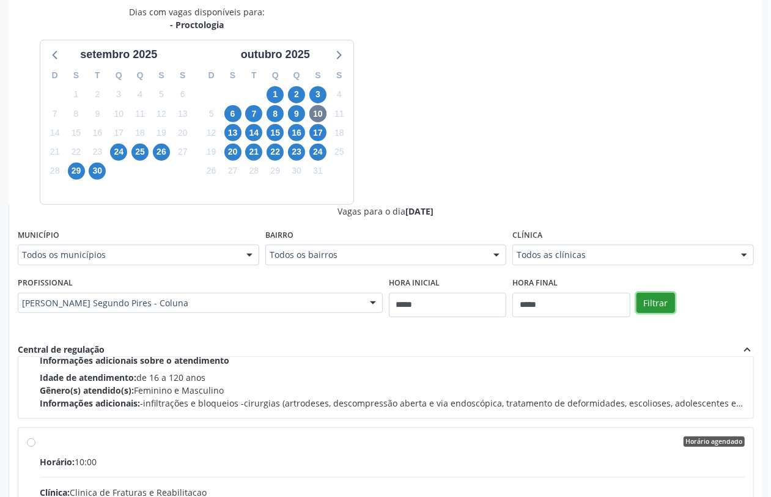
click at [656, 297] on button "Filtrar" at bounding box center [656, 303] width 39 height 21
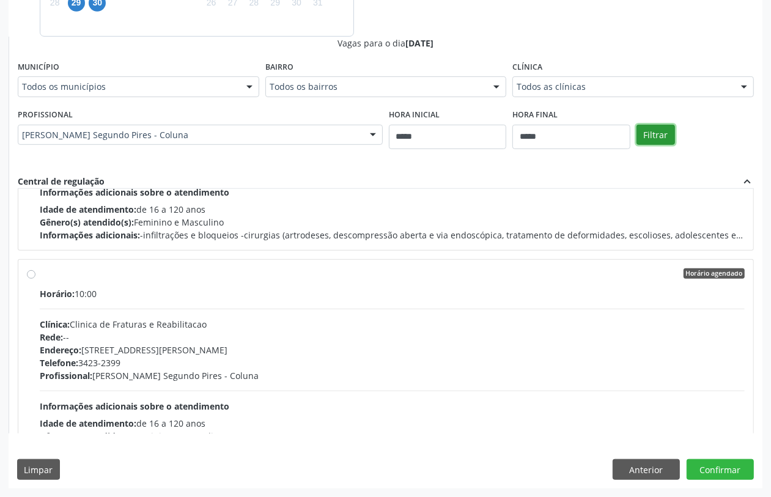
scroll to position [0, 0]
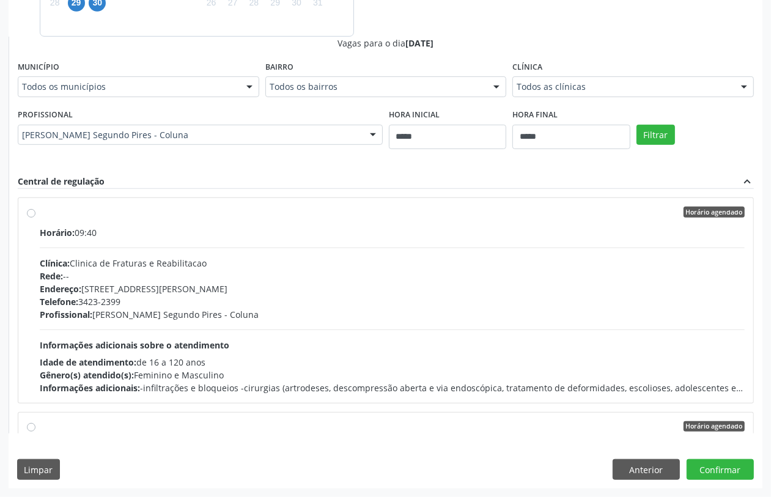
click at [331, 352] on div "Horário: 09:40 Clínica: Clinica de Fraturas e Reabilitacao Rede: -- Endereço: […" at bounding box center [392, 310] width 705 height 168
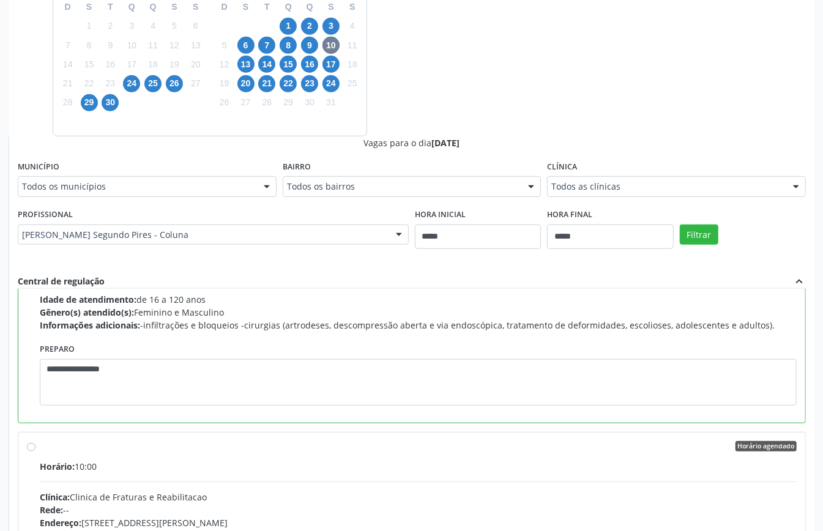
scroll to position [399, 0]
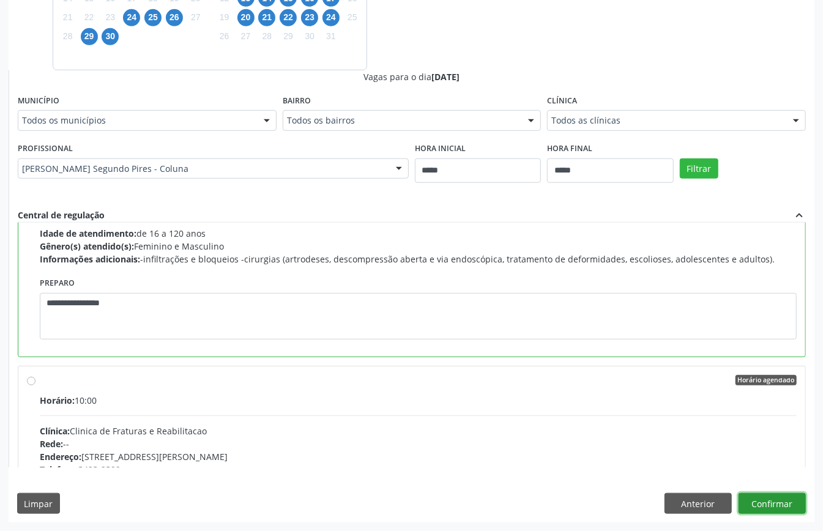
click at [771, 497] on button "Confirmar" at bounding box center [771, 503] width 67 height 21
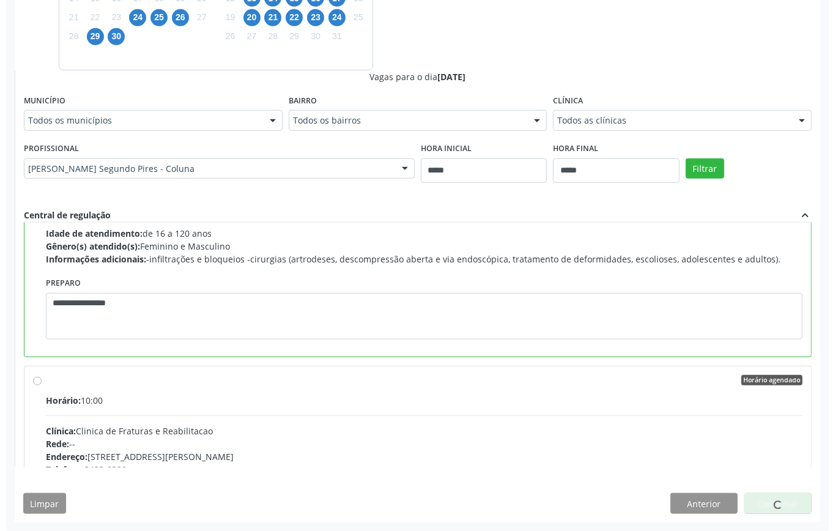
scroll to position [0, 0]
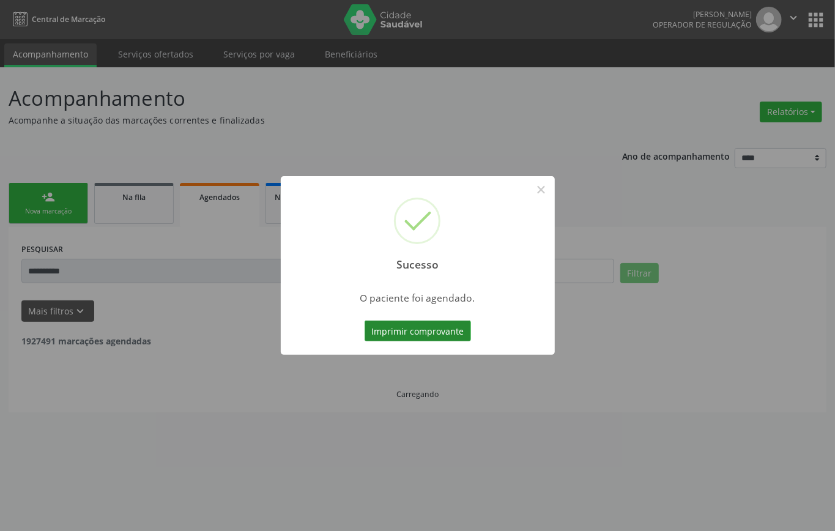
click at [433, 330] on button "Imprimir comprovante" at bounding box center [418, 331] width 106 height 21
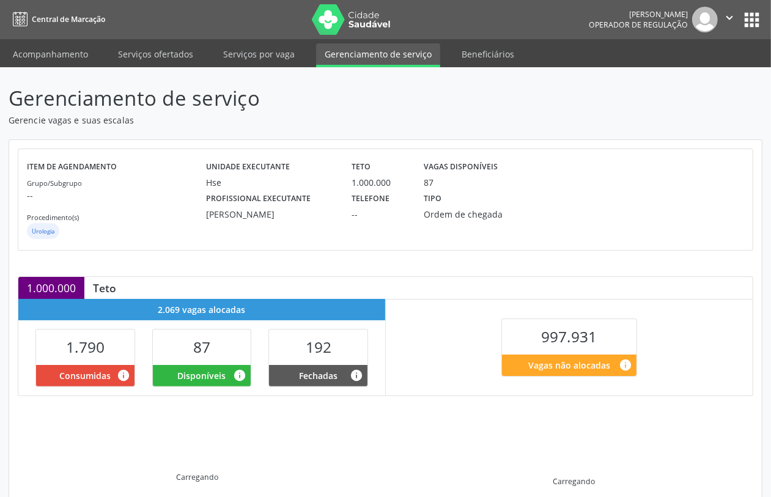
scroll to position [150, 0]
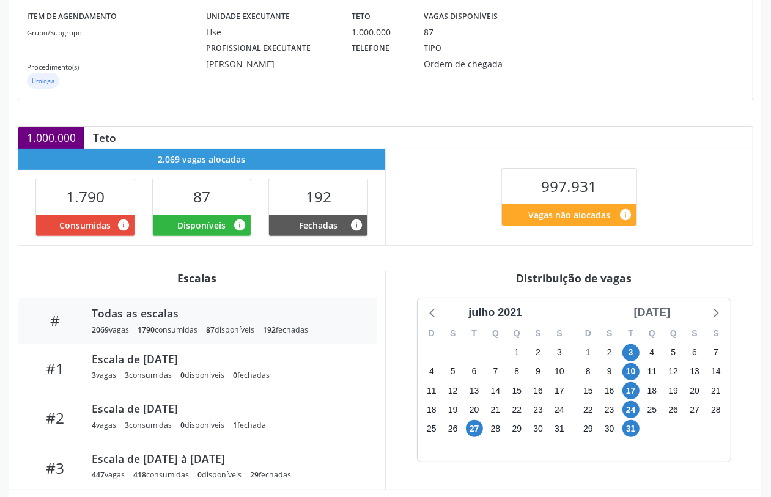
click at [667, 311] on div "[DATE]" at bounding box center [652, 313] width 46 height 17
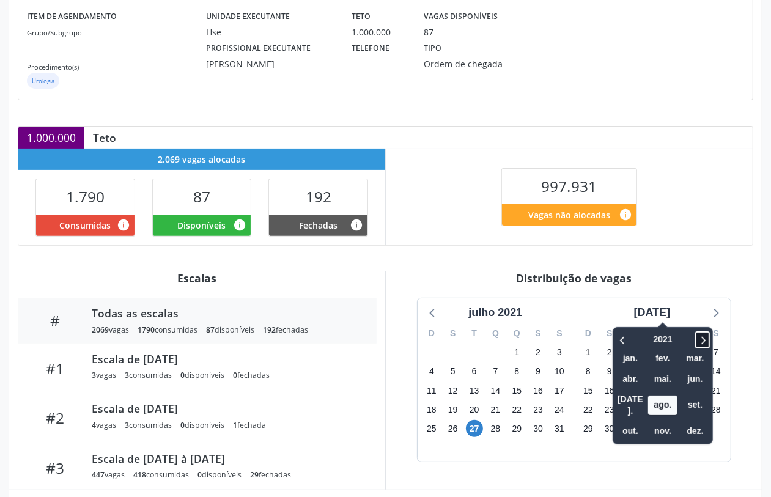
click at [697, 340] on icon at bounding box center [703, 340] width 12 height 15
click at [616, 422] on span "out." at bounding box center [630, 431] width 29 height 19
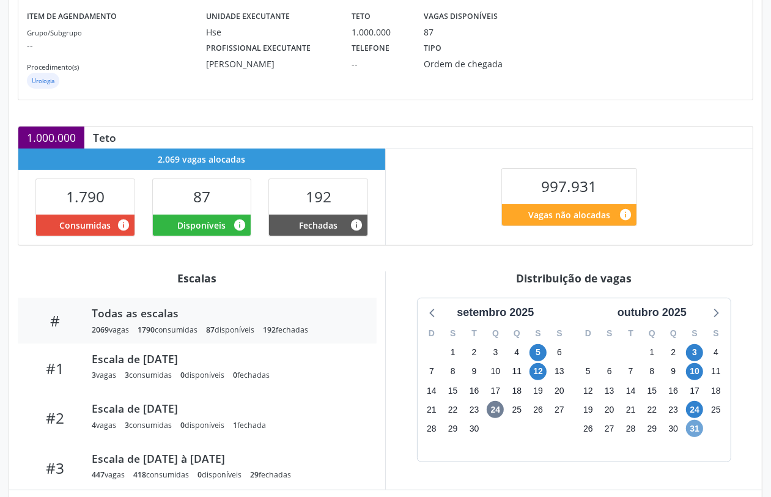
click at [700, 429] on span "31" at bounding box center [694, 428] width 17 height 17
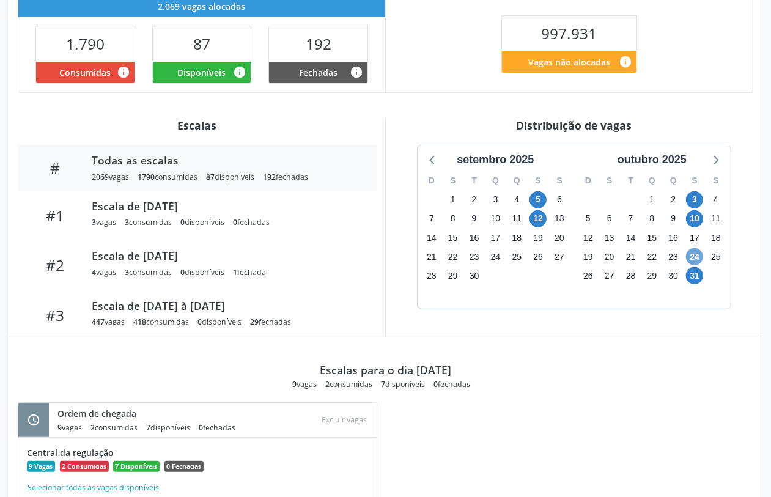
click at [696, 259] on span "24" at bounding box center [694, 256] width 17 height 17
click at [695, 259] on span "24" at bounding box center [694, 256] width 17 height 17
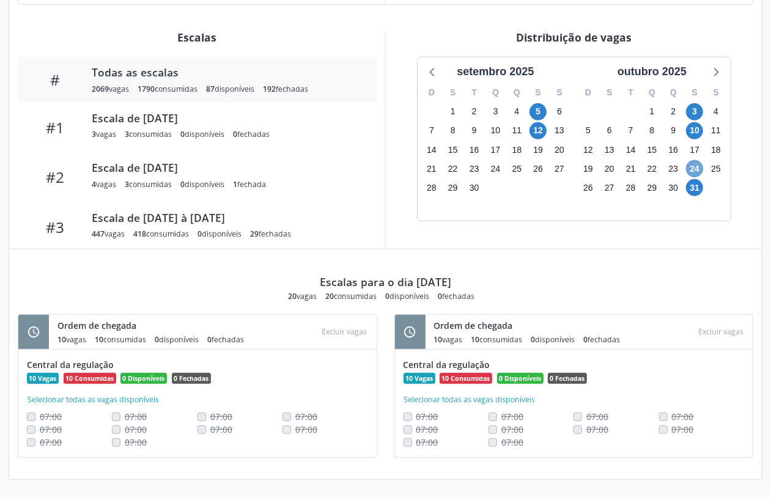
scroll to position [316, 0]
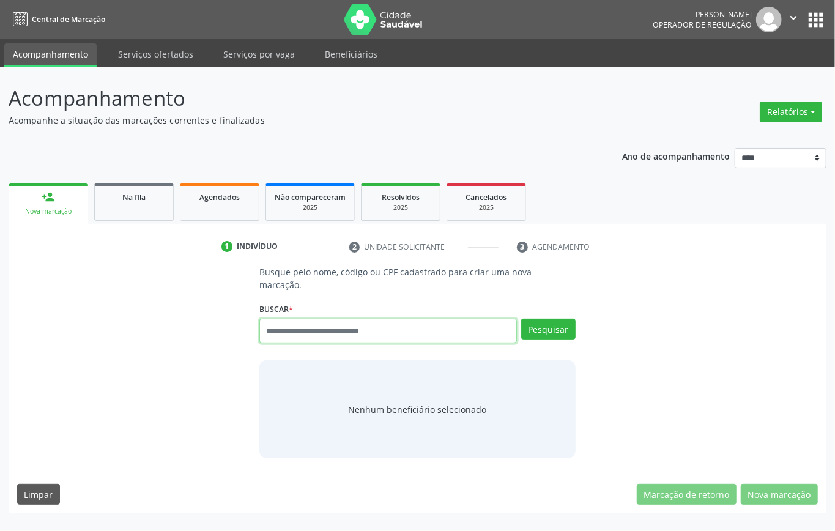
paste input "**********"
type input "**********"
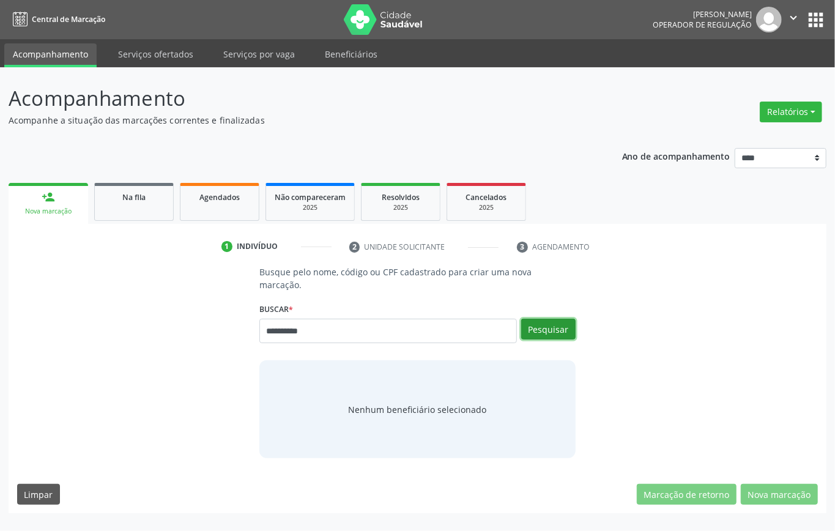
click at [554, 336] on button "Pesquisar" at bounding box center [548, 329] width 54 height 21
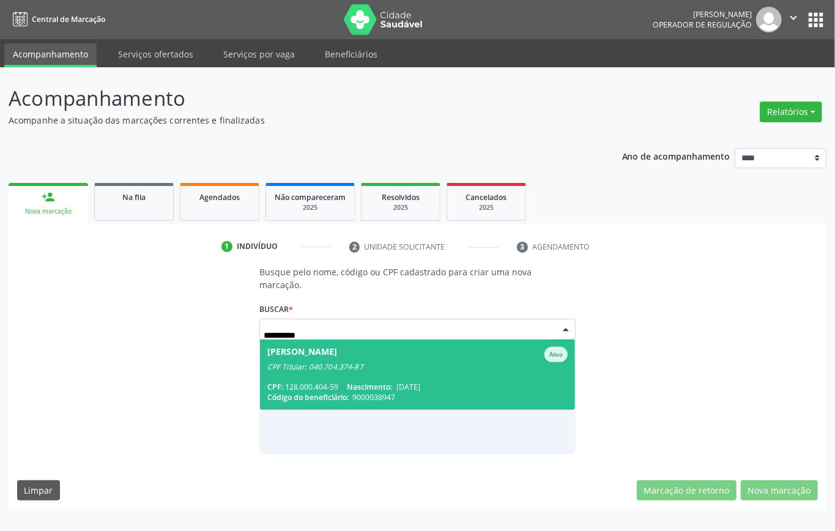
click at [294, 371] on div "CPF Titular: 040.704.374-87" at bounding box center [417, 367] width 300 height 10
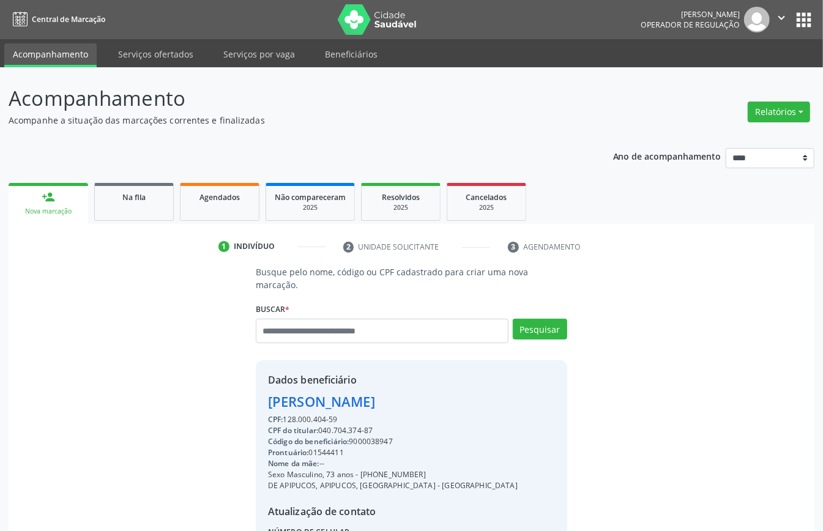
scroll to position [128, 0]
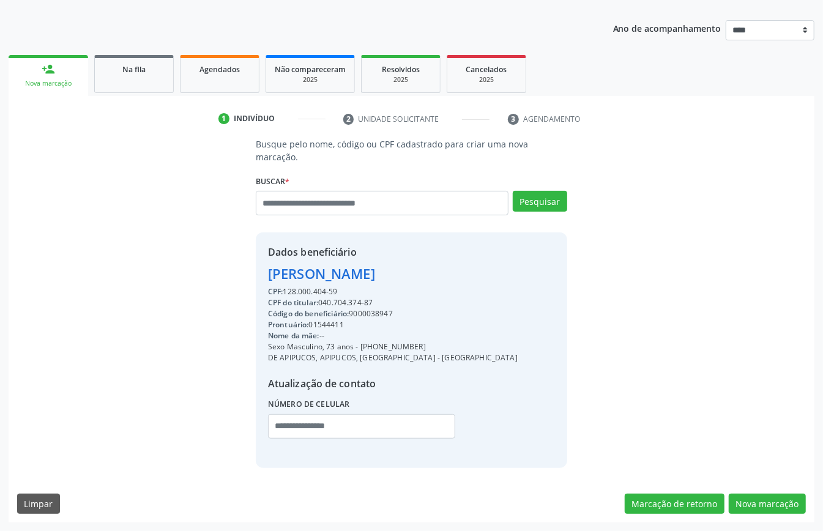
click at [334, 302] on div "CPF do titular: 040.704.374-87" at bounding box center [393, 302] width 250 height 11
click at [334, 303] on div "CPF do titular: 040.704.374-87" at bounding box center [393, 302] width 250 height 11
copy div "040.704.374"
paste input "**********"
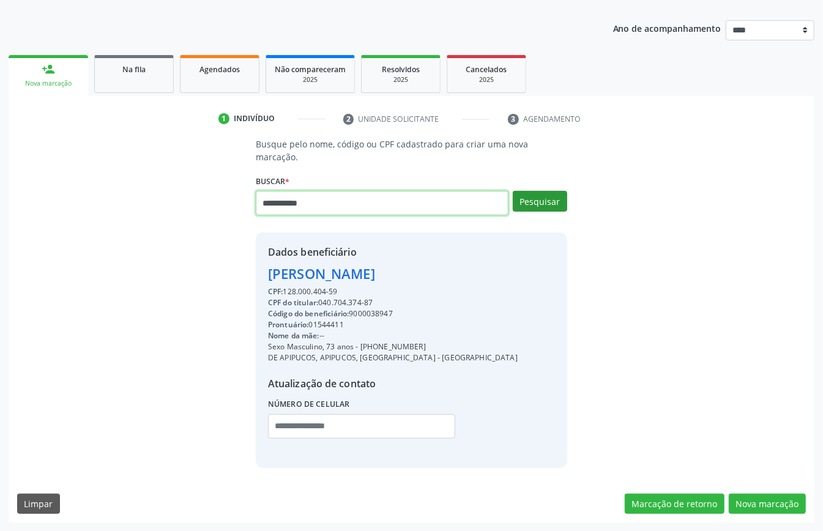
type input "**********"
click at [542, 196] on button "Pesquisar" at bounding box center [540, 201] width 54 height 21
type input "**********"
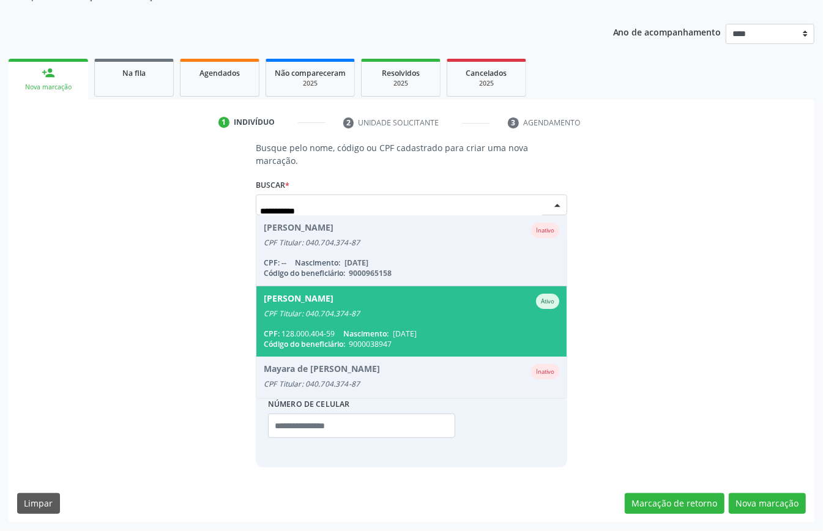
scroll to position [169, 0]
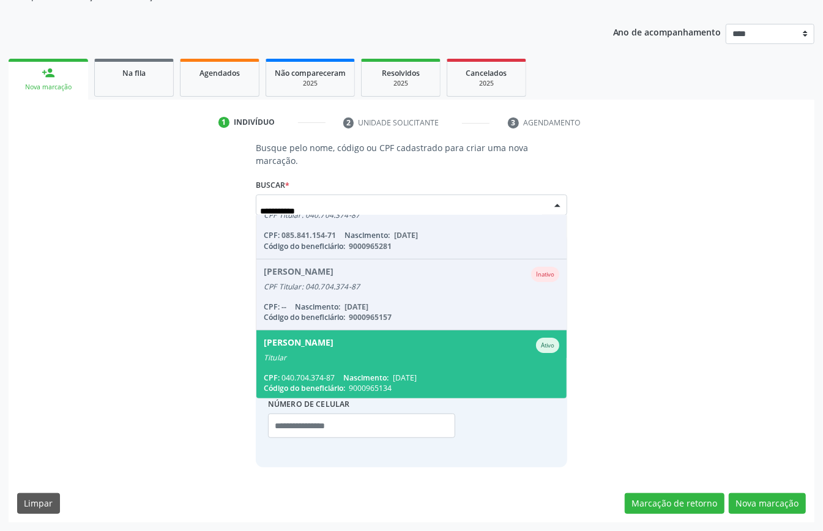
drag, startPoint x: 404, startPoint y: 358, endPoint x: 407, endPoint y: 369, distance: 11.3
click at [406, 369] on span "Zilma Maria de Sena Sales de Melo Ativo Titular CPF: 040.704.374-87 Nascimento:…" at bounding box center [411, 365] width 310 height 70
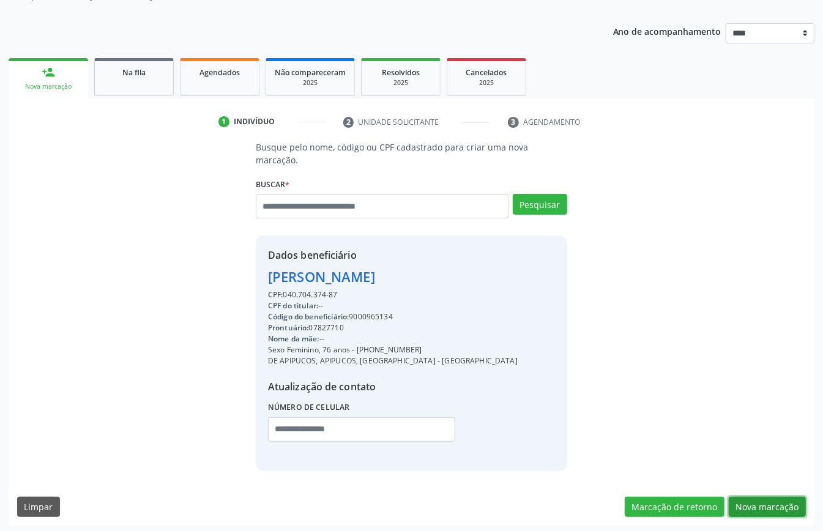
click at [751, 503] on button "Nova marcação" at bounding box center [767, 507] width 77 height 21
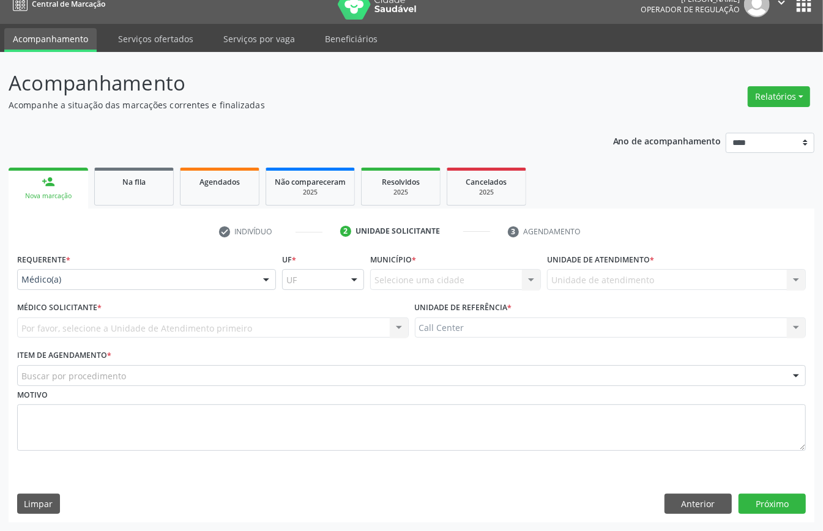
click at [37, 286] on div "Médico(a)" at bounding box center [146, 279] width 259 height 21
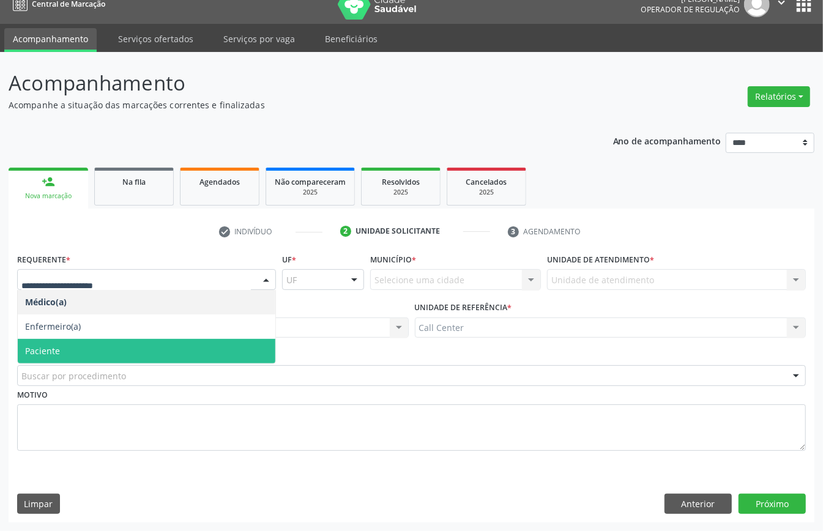
click at [53, 339] on span "Paciente" at bounding box center [147, 351] width 258 height 24
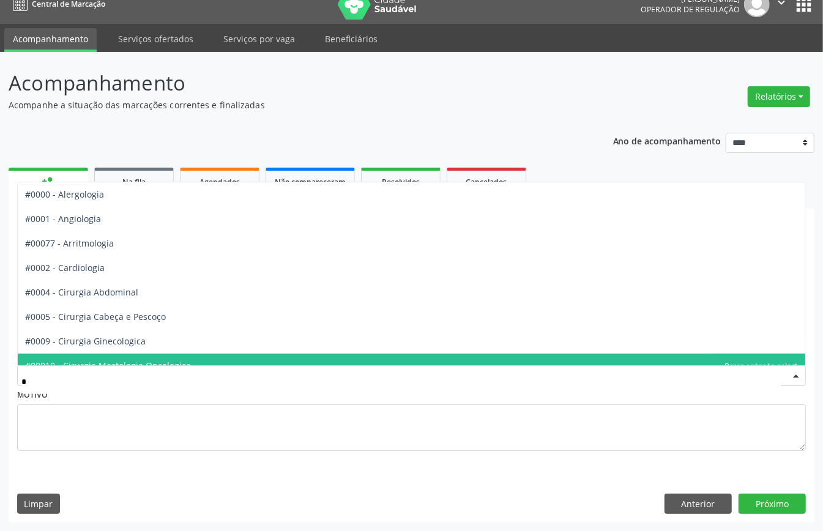
type input "**"
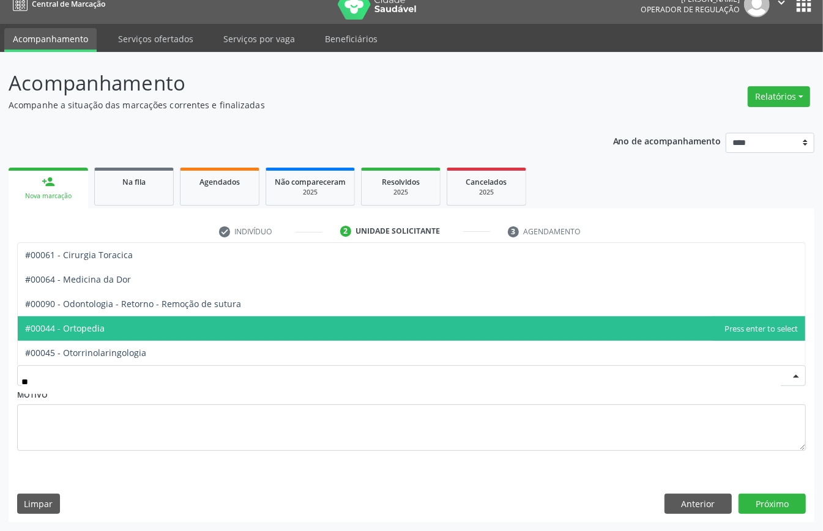
click at [75, 329] on span "#00044 - Ortopedia" at bounding box center [65, 328] width 80 height 12
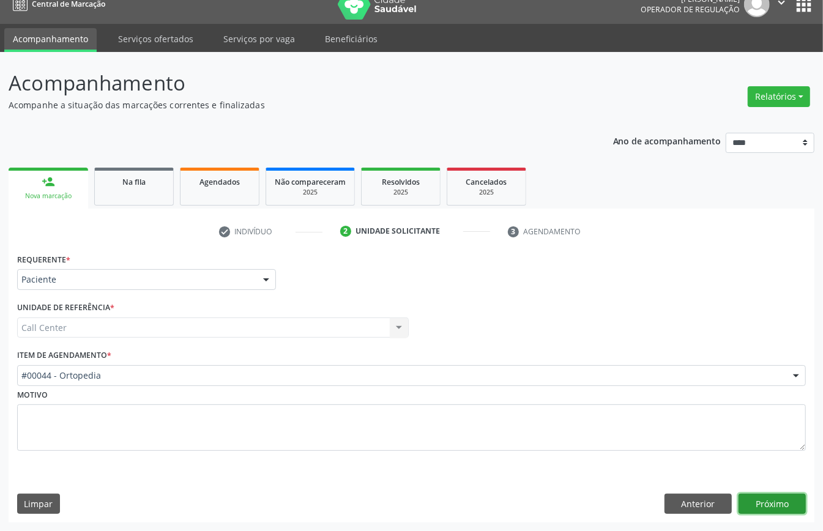
click at [779, 505] on button "Próximo" at bounding box center [771, 504] width 67 height 21
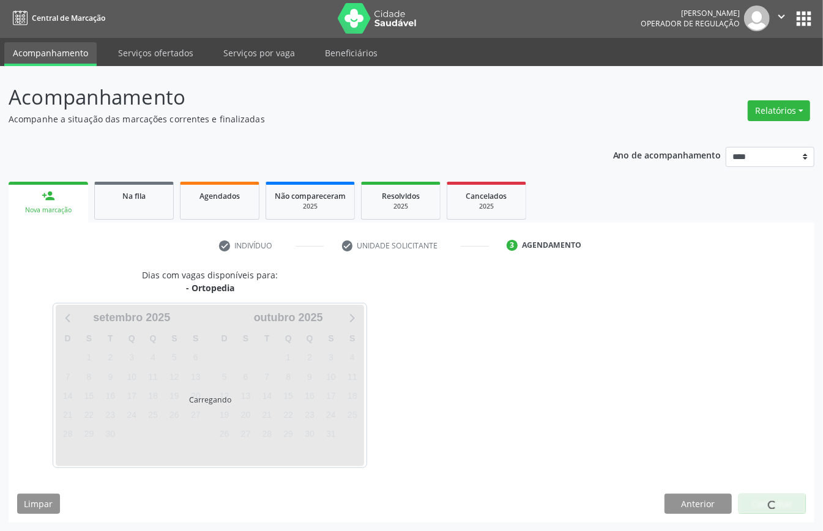
scroll to position [2, 0]
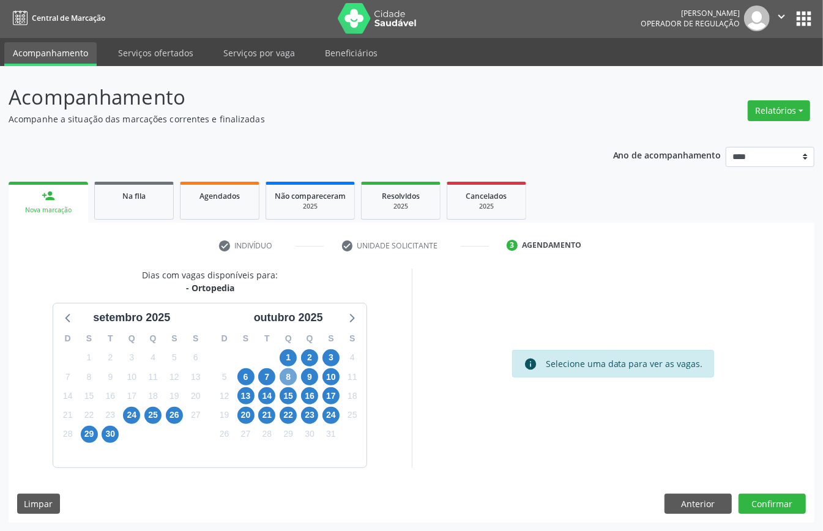
click at [285, 373] on span "8" at bounding box center [288, 376] width 17 height 17
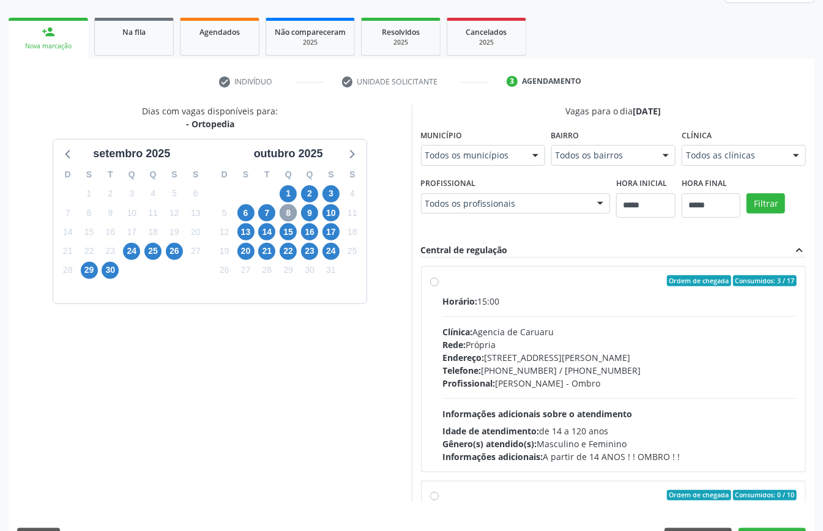
scroll to position [247, 0]
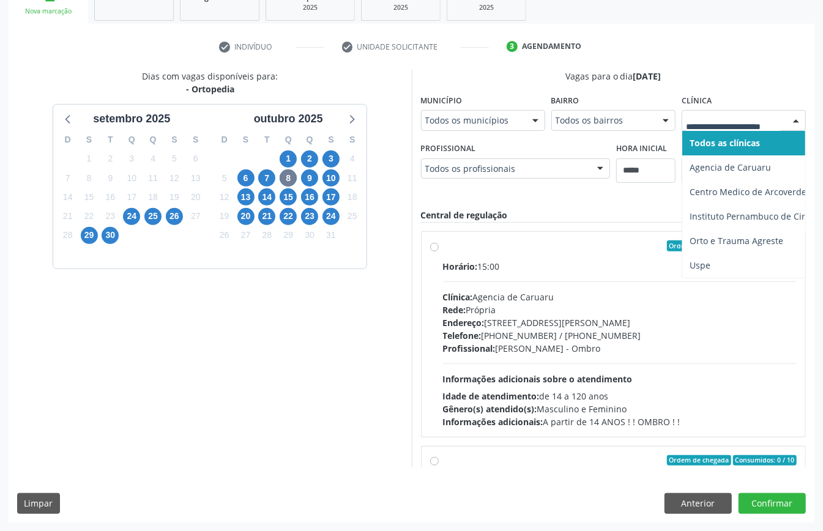
drag, startPoint x: 617, startPoint y: 273, endPoint x: 615, endPoint y: 300, distance: 27.0
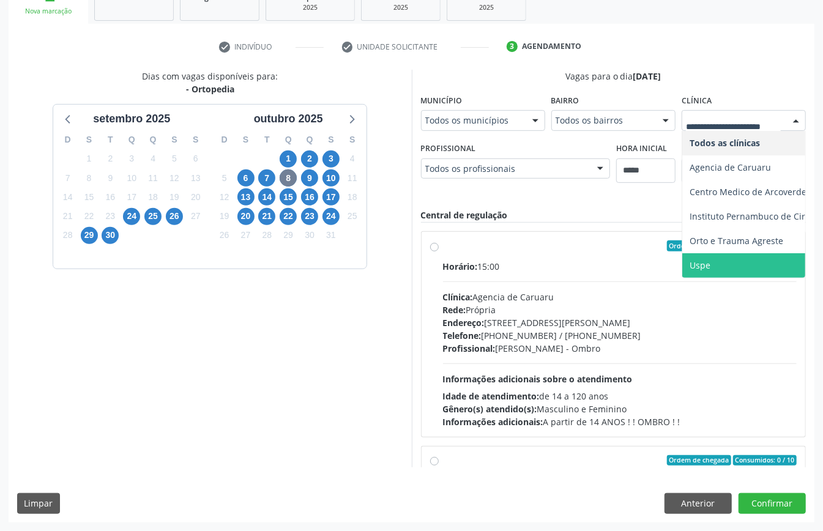
click at [682, 278] on span "Uspe" at bounding box center [783, 265] width 203 height 24
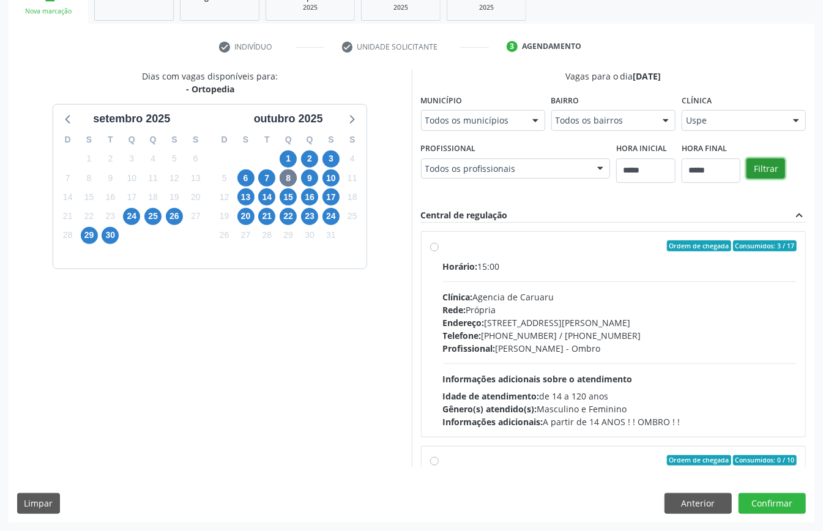
click at [746, 179] on button "Filtrar" at bounding box center [765, 168] width 39 height 21
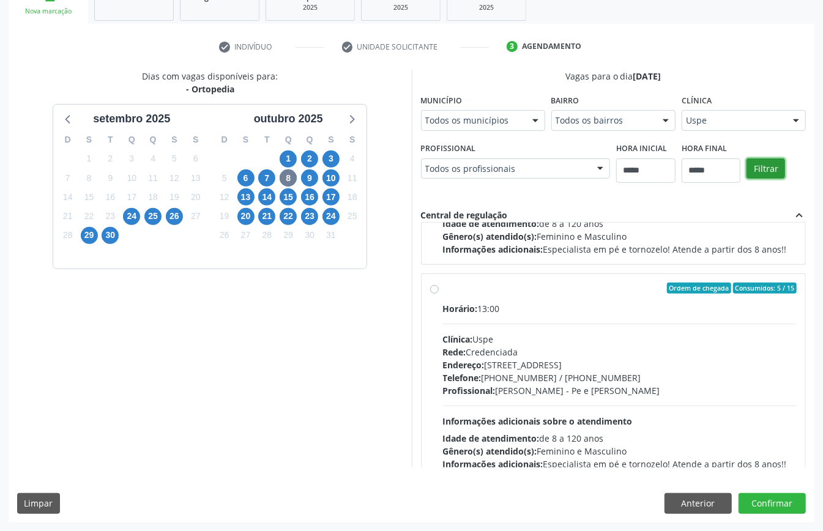
scroll to position [897, 0]
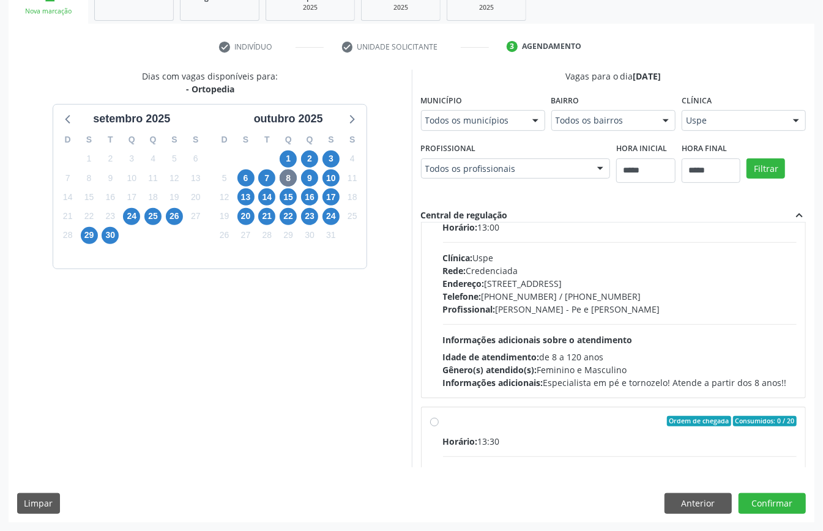
click at [469, 350] on div "Horário: 13:00 Clínica: Uspe Rede: Credenciada Endereço: Rua do Espinheiro, nº …" at bounding box center [620, 305] width 354 height 168
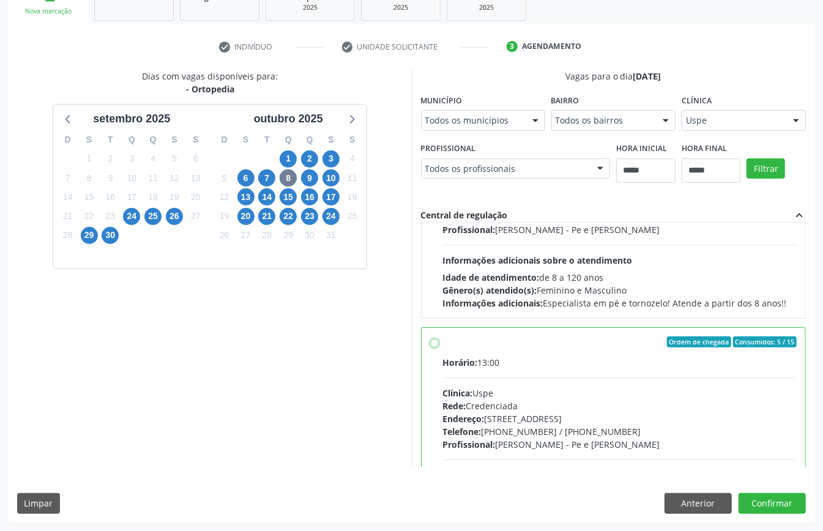
scroll to position [1088, 0]
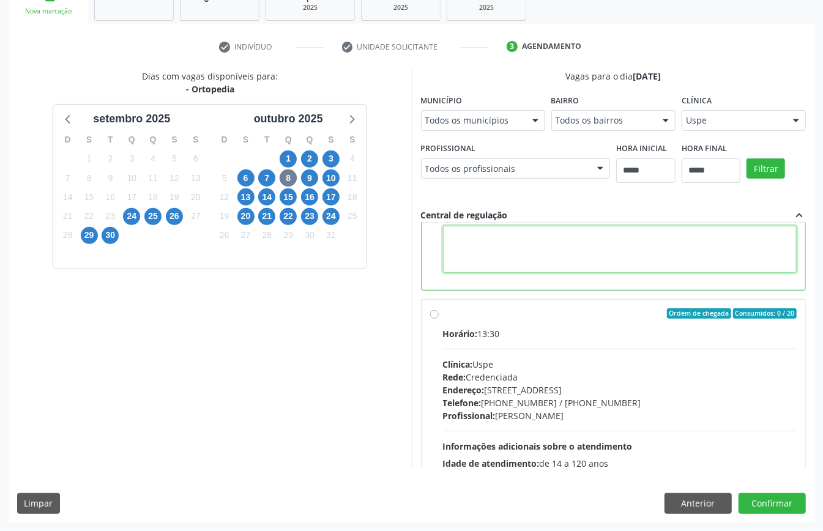
drag, startPoint x: 516, startPoint y: 257, endPoint x: 507, endPoint y: 257, distance: 9.2
paste textarea "**********"
type textarea "**********"
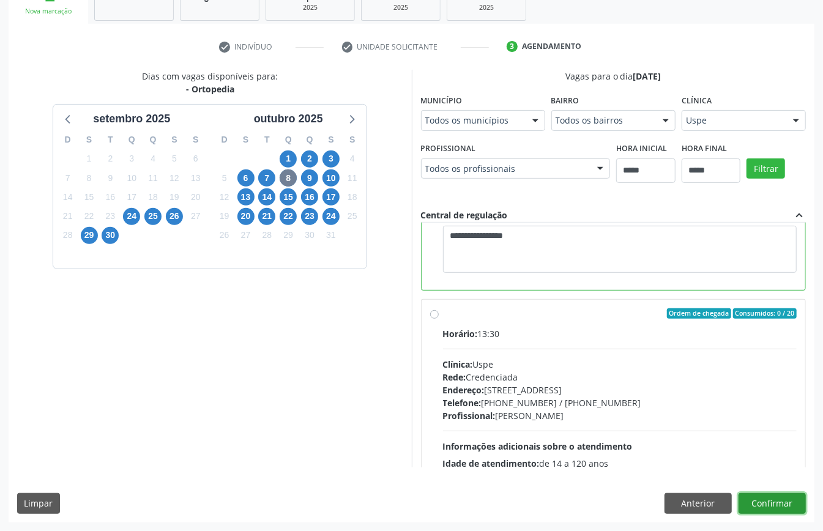
click at [776, 505] on button "Confirmar" at bounding box center [771, 503] width 67 height 21
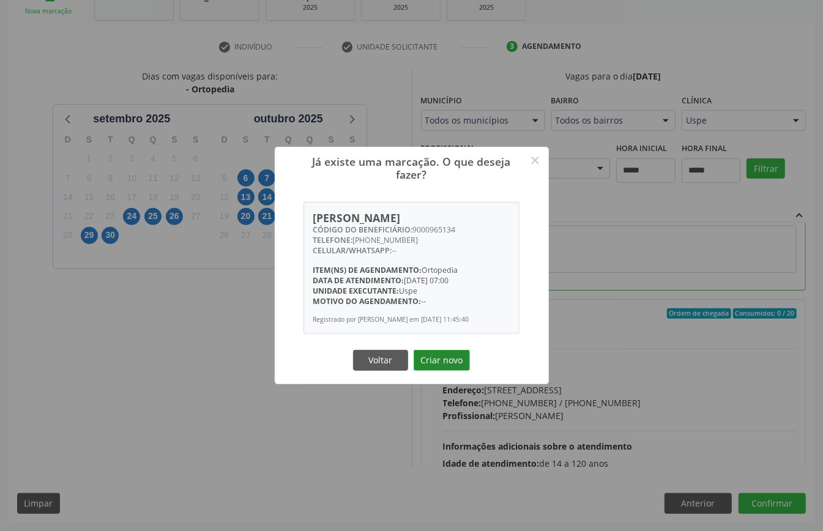
click at [436, 358] on button "Criar novo" at bounding box center [442, 360] width 56 height 21
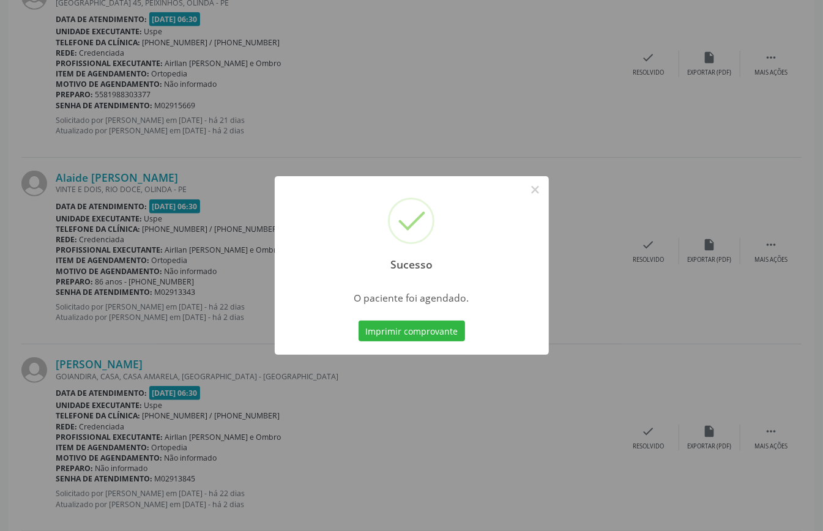
scroll to position [0, 0]
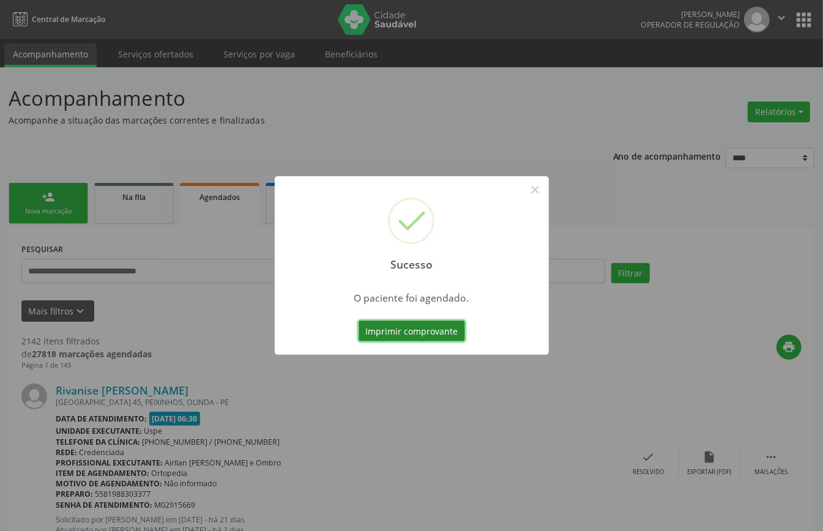
click at [412, 329] on button "Imprimir comprovante" at bounding box center [411, 331] width 106 height 21
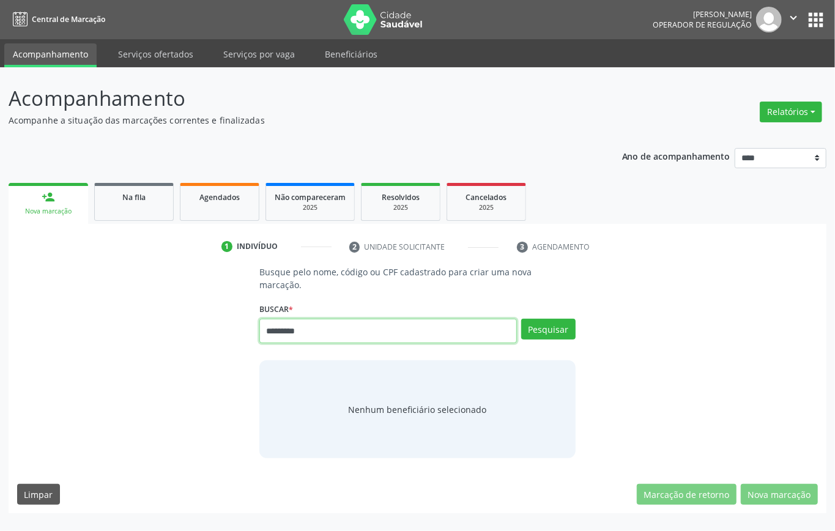
type input "*********"
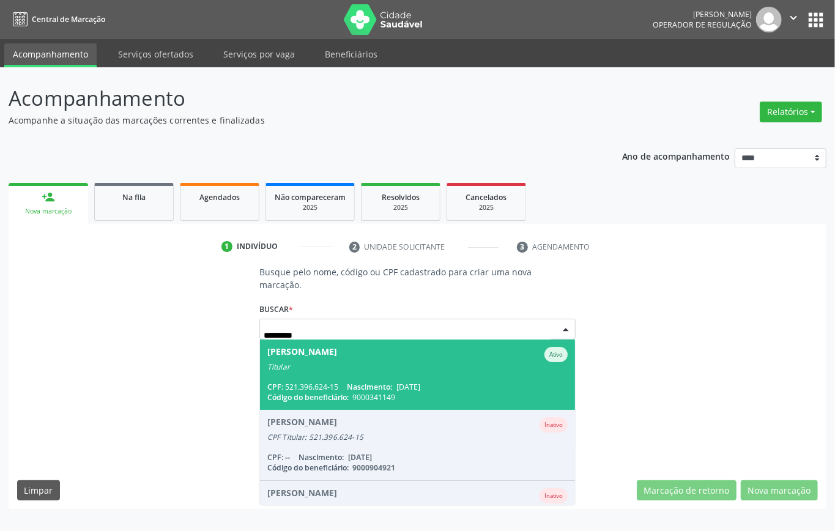
click at [469, 372] on span "Claudia Pinto Falcao Ativo Titular CPF: 521.396.624-15 Nascimento: 19/06/1967 C…" at bounding box center [417, 375] width 315 height 70
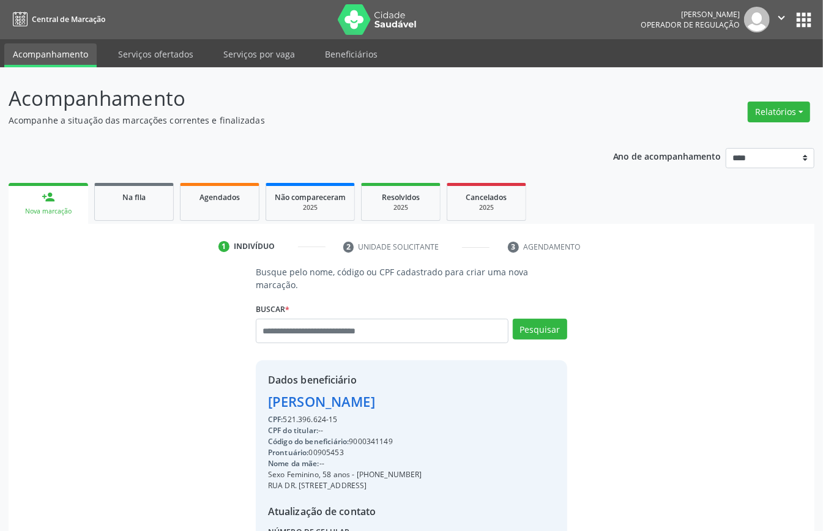
scroll to position [128, 0]
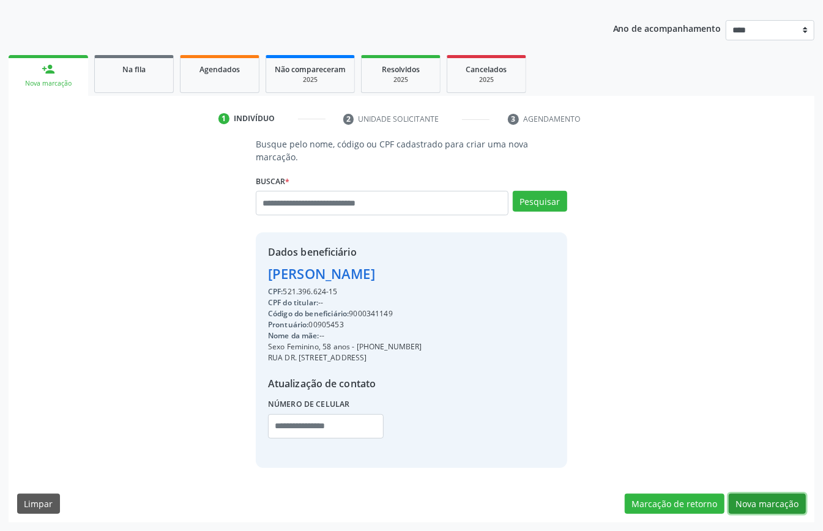
click at [761, 505] on button "Nova marcação" at bounding box center [767, 504] width 77 height 21
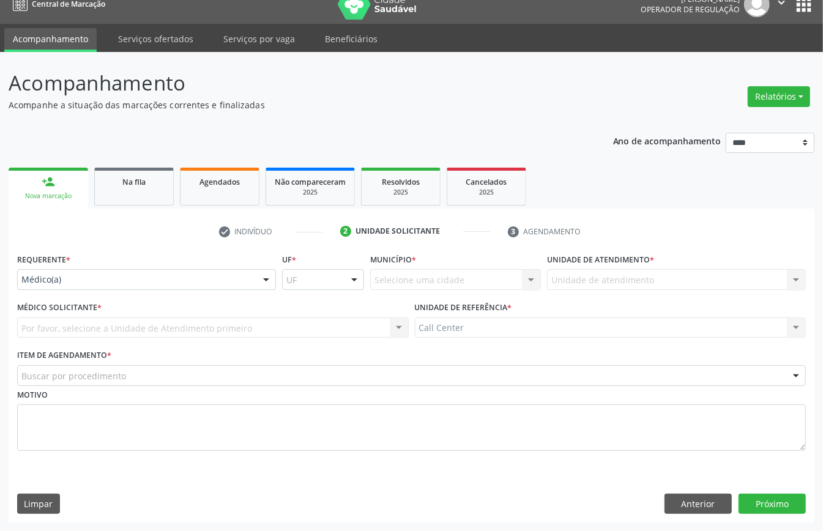
drag, startPoint x: 115, startPoint y: 273, endPoint x: 125, endPoint y: 280, distance: 11.9
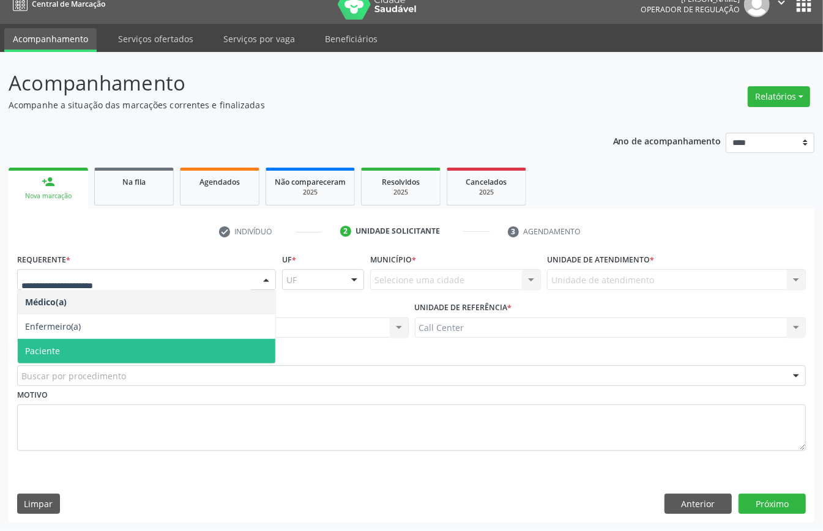
drag, startPoint x: 111, startPoint y: 347, endPoint x: 115, endPoint y: 357, distance: 10.7
click at [111, 348] on span "Paciente" at bounding box center [147, 351] width 258 height 24
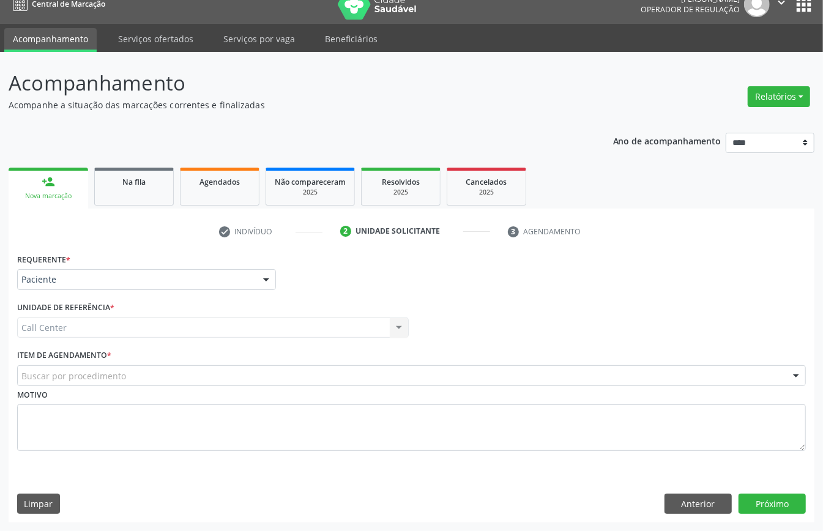
click at [115, 365] on div "Buscar por procedimento" at bounding box center [411, 375] width 788 height 21
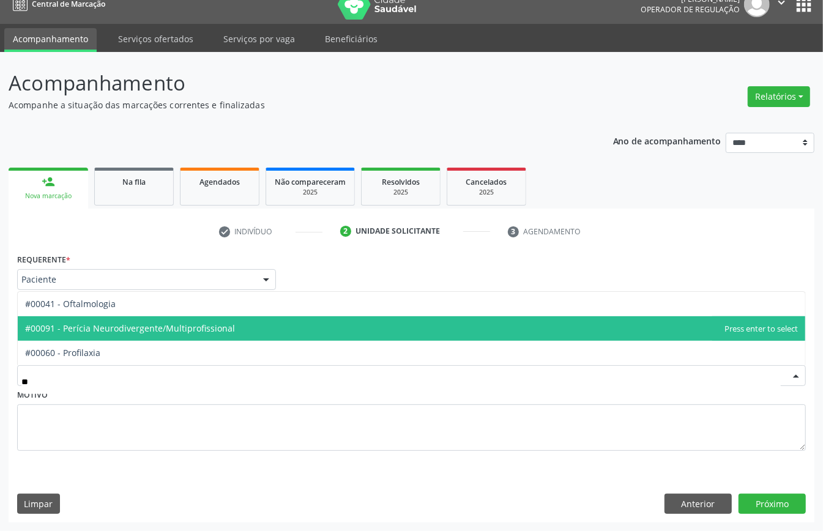
type input "***"
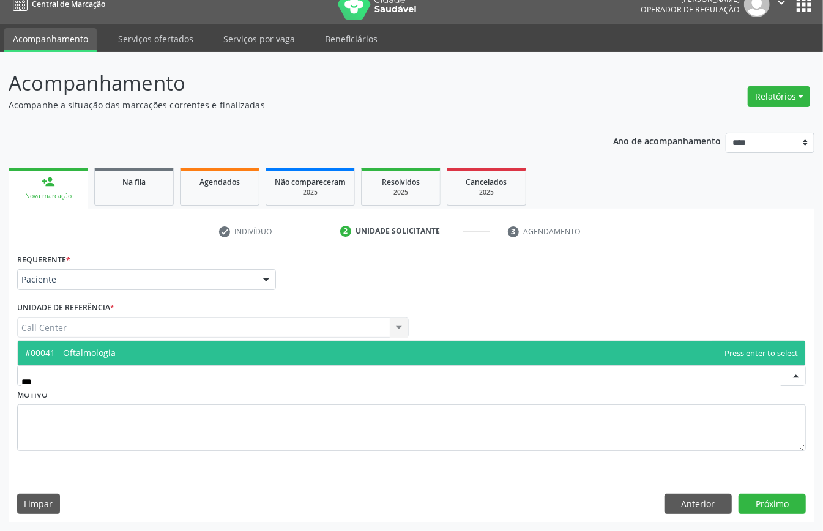
click at [103, 350] on span "#00041 - Oftalmologia" at bounding box center [70, 353] width 91 height 12
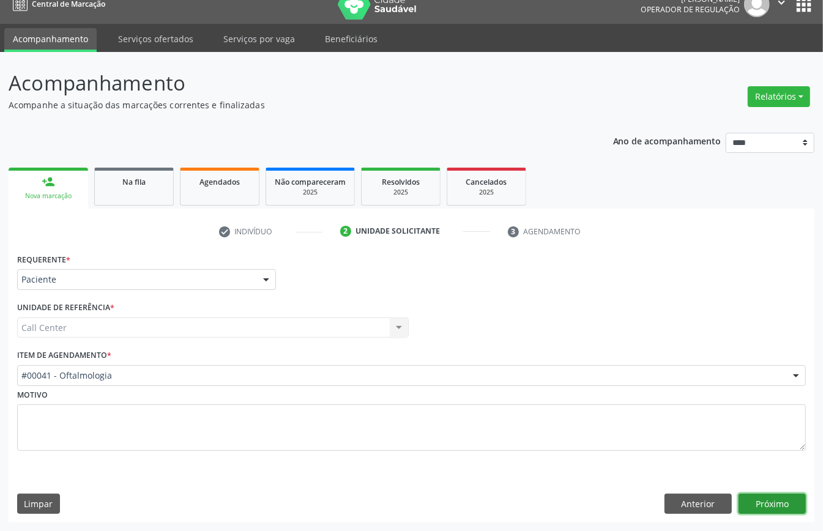
click at [774, 508] on button "Próximo" at bounding box center [771, 504] width 67 height 21
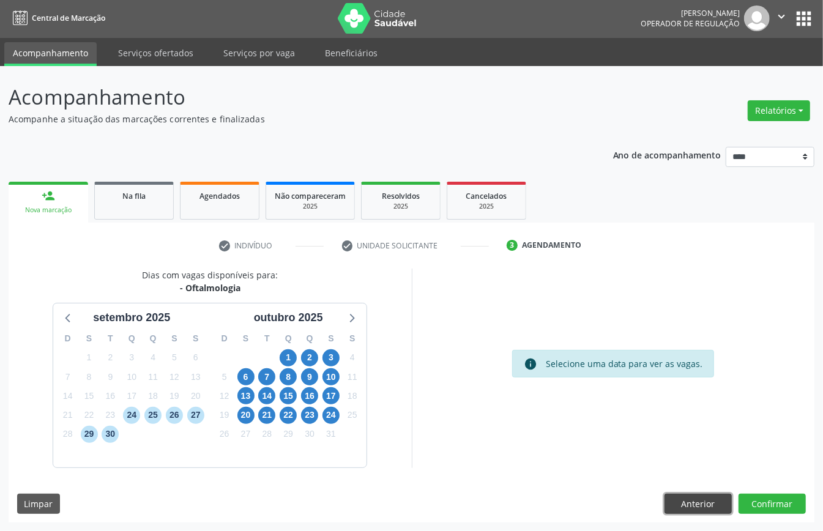
click at [711, 499] on button "Anterior" at bounding box center [697, 504] width 67 height 21
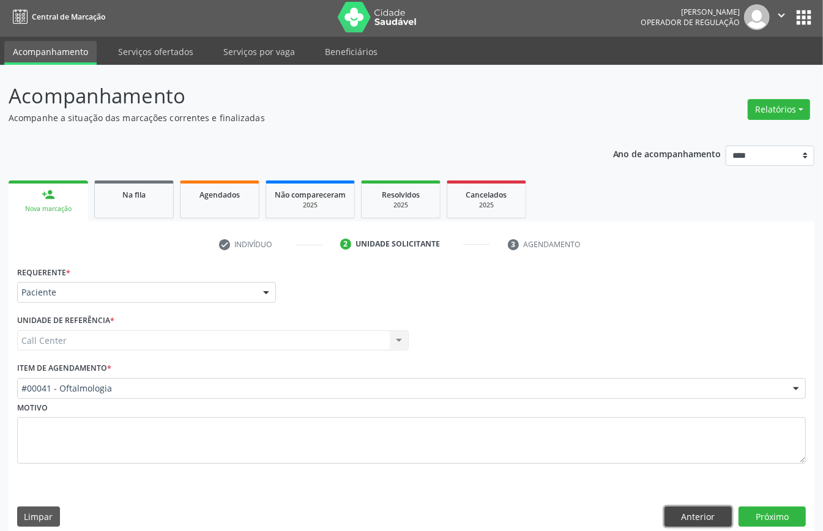
click at [705, 519] on button "Anterior" at bounding box center [697, 516] width 67 height 21
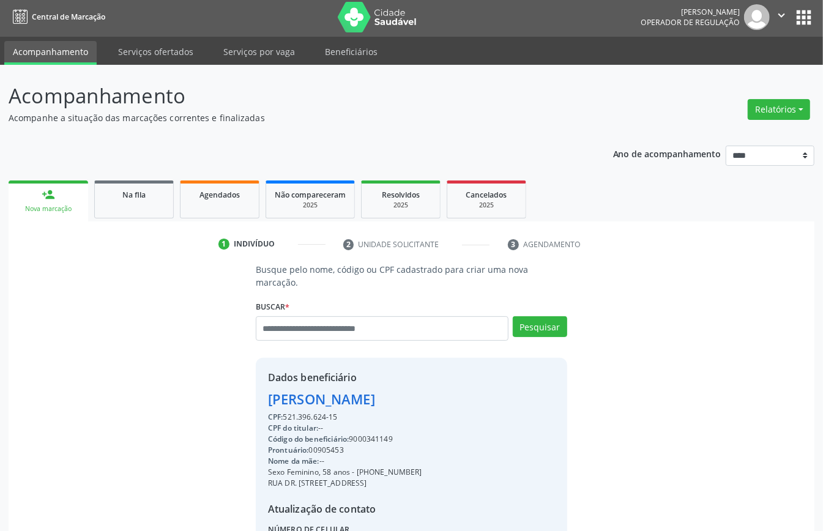
click at [375, 436] on div "Código do beneficiário: 9000341149" at bounding box center [345, 439] width 154 height 11
copy div "9000341149"
click at [211, 190] on span "Agendados" at bounding box center [219, 195] width 40 height 10
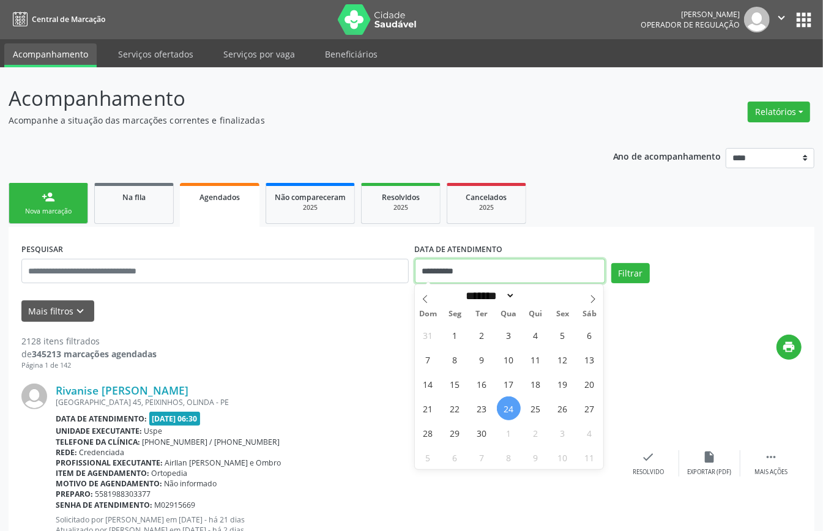
click at [456, 267] on input "**********" at bounding box center [510, 271] width 190 height 24
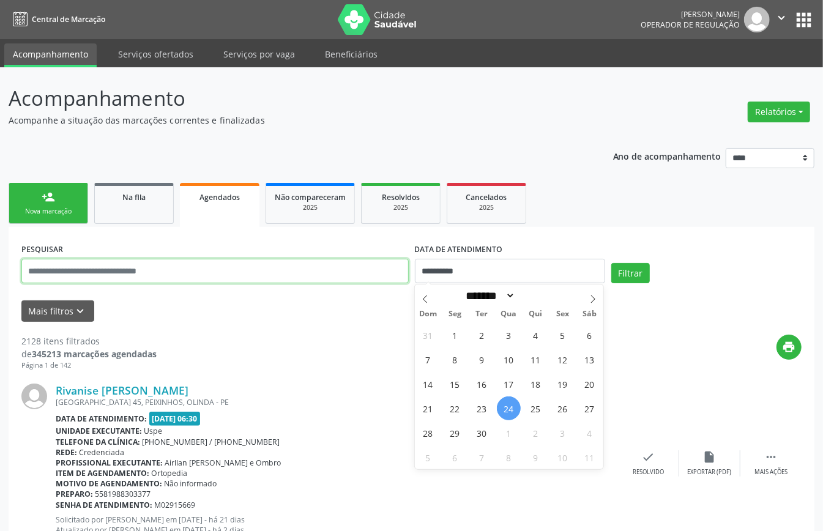
select select "*"
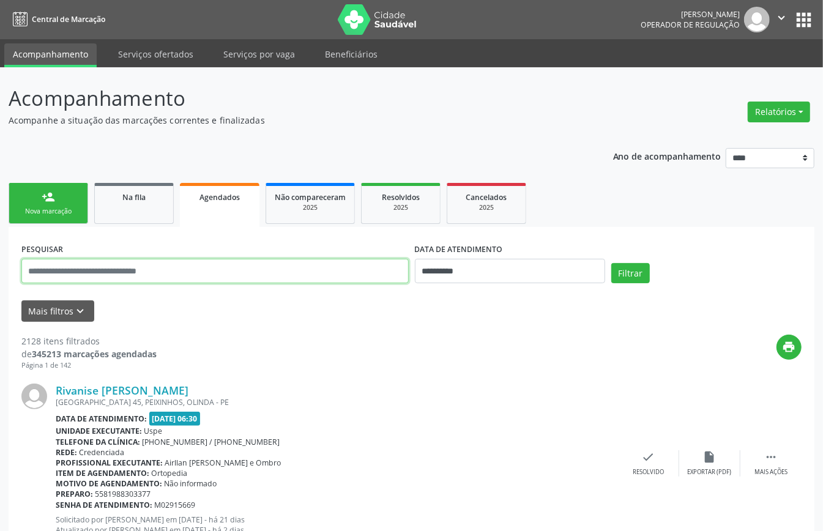
paste input "**********"
type input "**********"
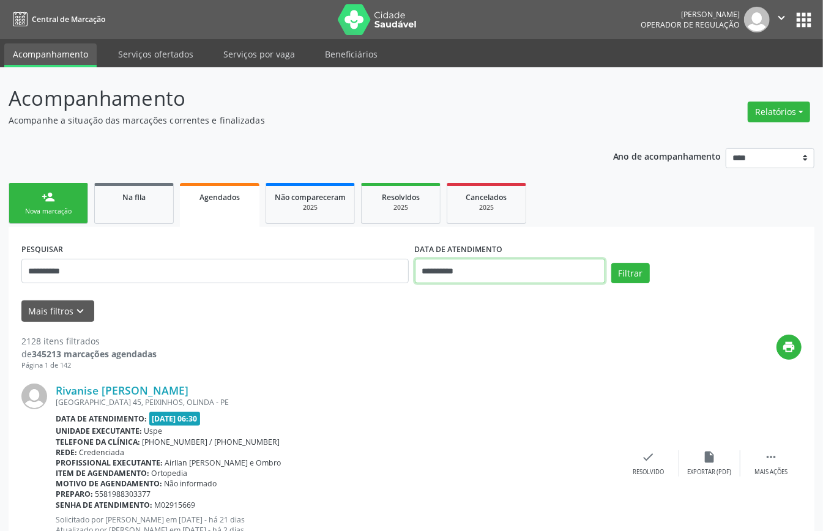
click at [551, 268] on input "**********" at bounding box center [510, 271] width 190 height 24
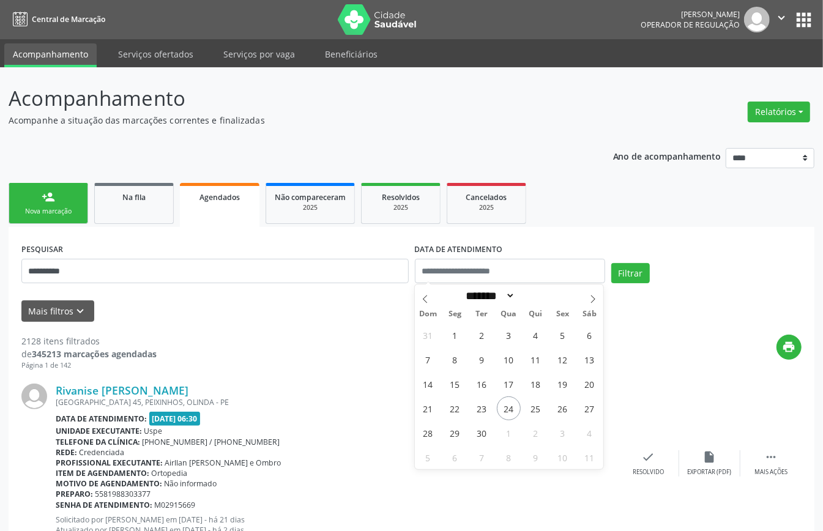
click at [662, 351] on div "print" at bounding box center [479, 353] width 645 height 36
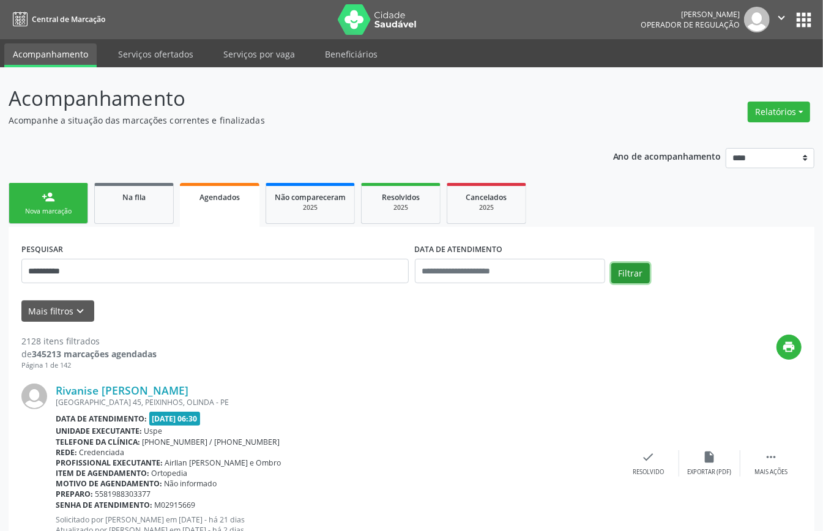
click at [650, 269] on div "Filtrar" at bounding box center [706, 277] width 196 height 29
click at [635, 276] on button "Filtrar" at bounding box center [630, 273] width 39 height 21
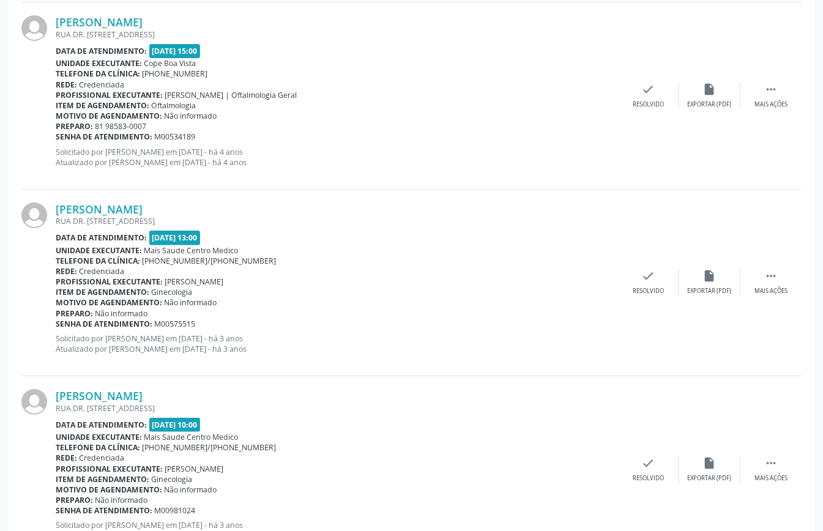
scroll to position [2700, 0]
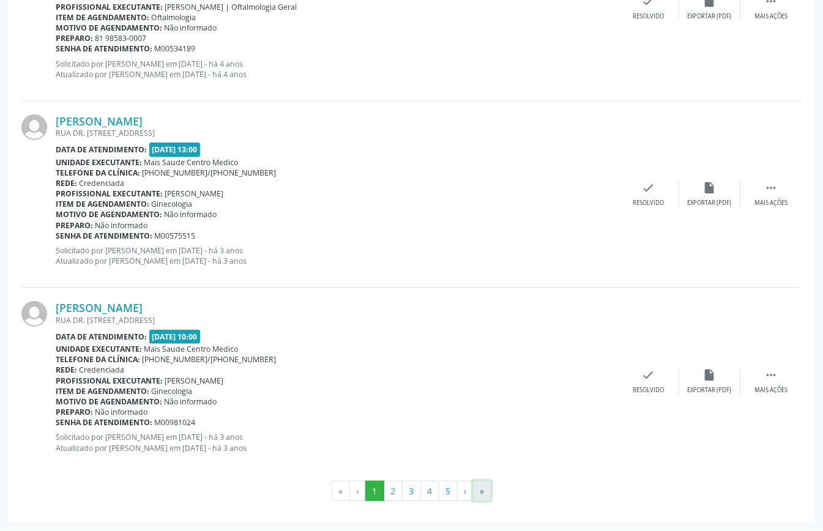
click at [489, 493] on button "»" at bounding box center [482, 491] width 18 height 21
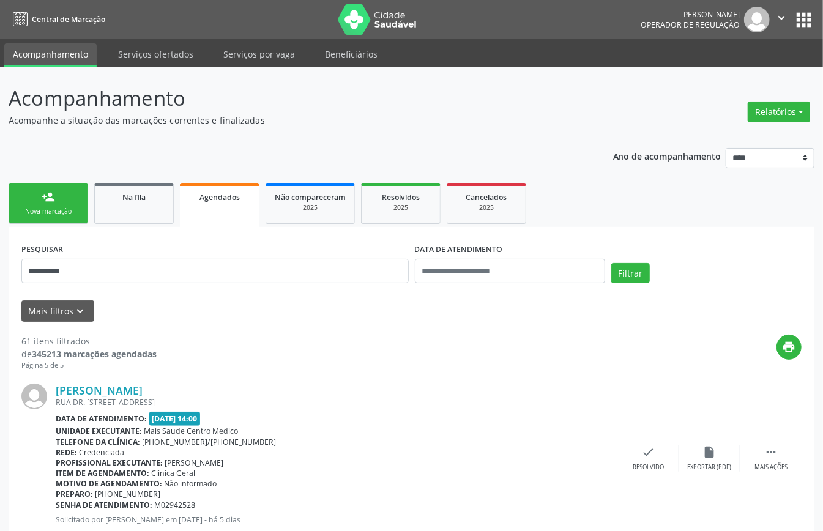
scroll to position [72, 0]
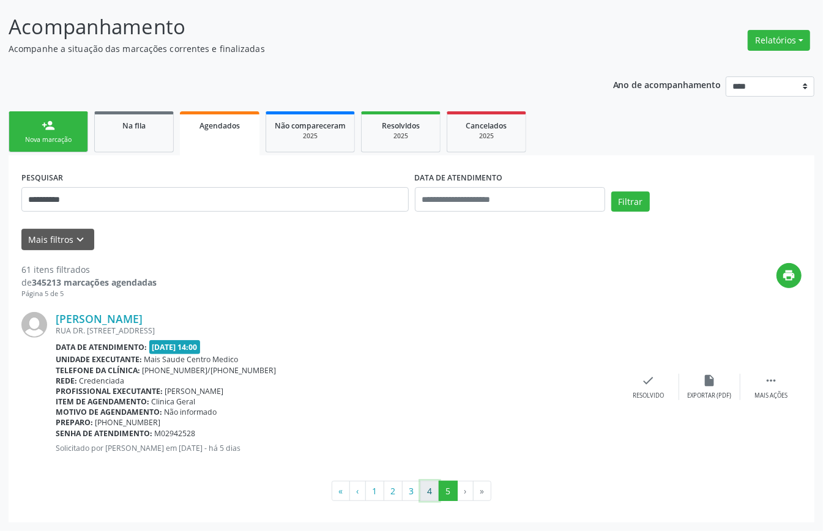
click at [431, 492] on button "4" at bounding box center [429, 491] width 19 height 21
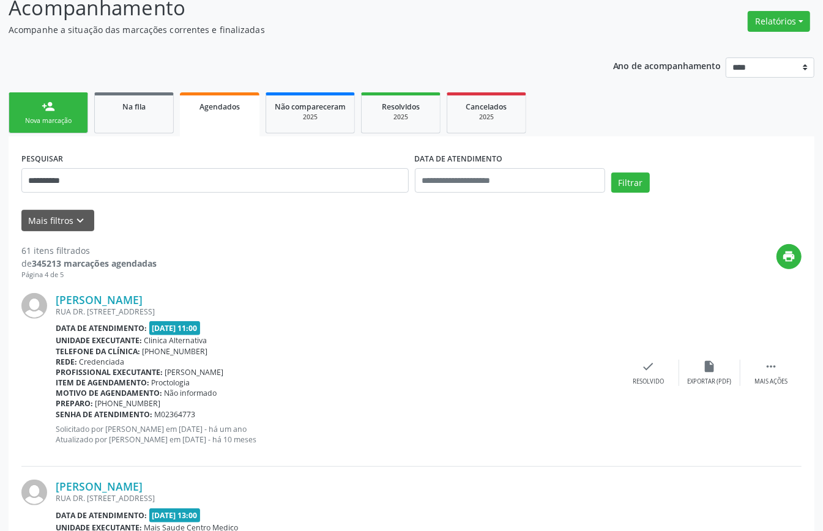
scroll to position [0, 0]
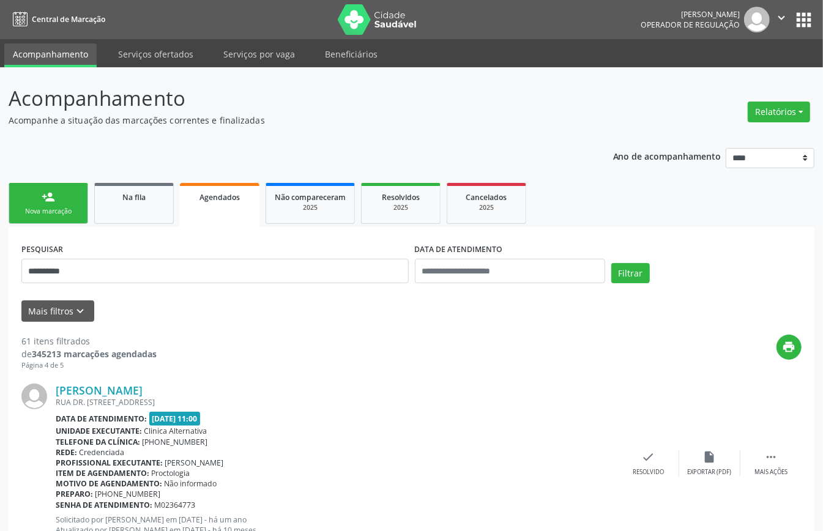
click at [57, 209] on div "Nova marcação" at bounding box center [48, 211] width 61 height 9
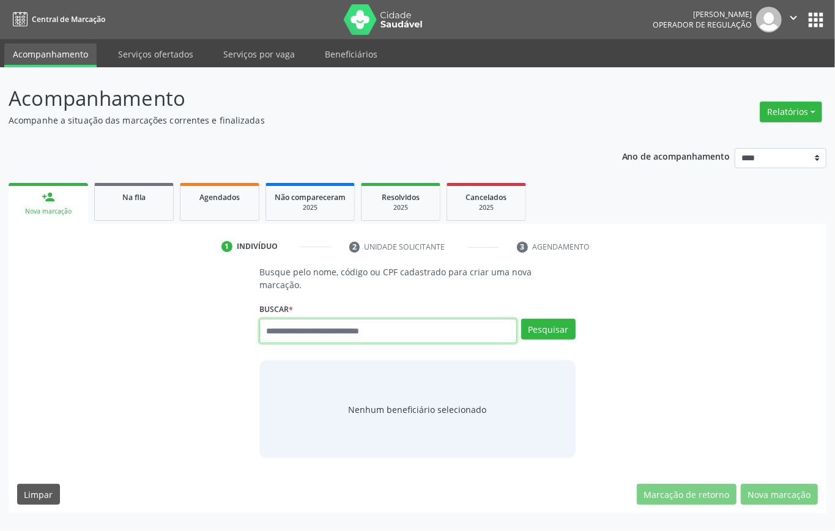
click at [368, 336] on input "text" at bounding box center [388, 331] width 258 height 24
paste input "**********"
type input "**********"
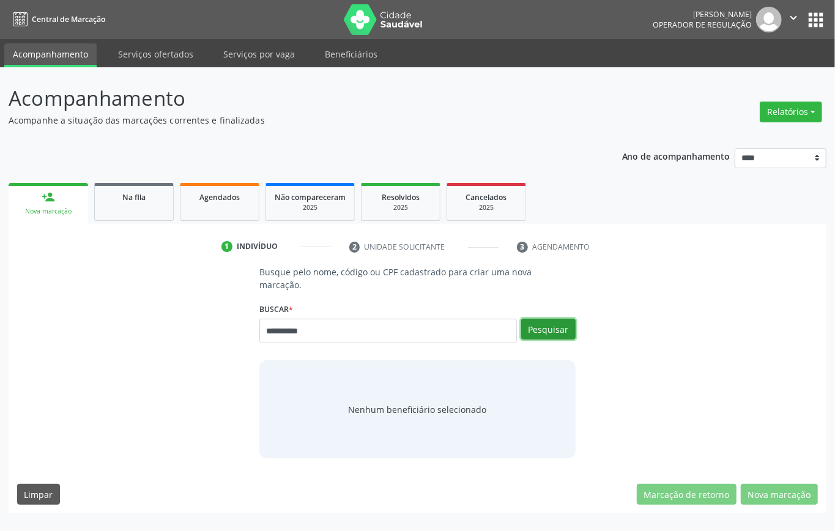
click at [560, 323] on button "Pesquisar" at bounding box center [548, 329] width 54 height 21
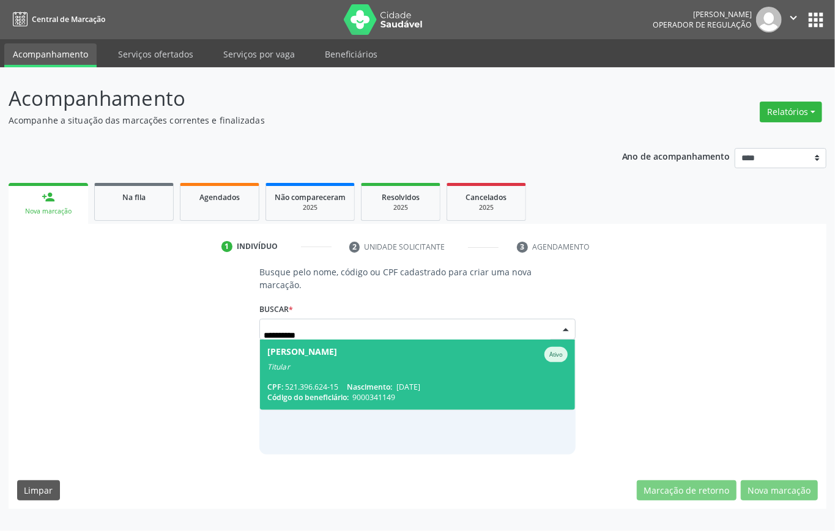
click at [337, 360] on div "Claudia Pinto Falcao" at bounding box center [302, 354] width 70 height 15
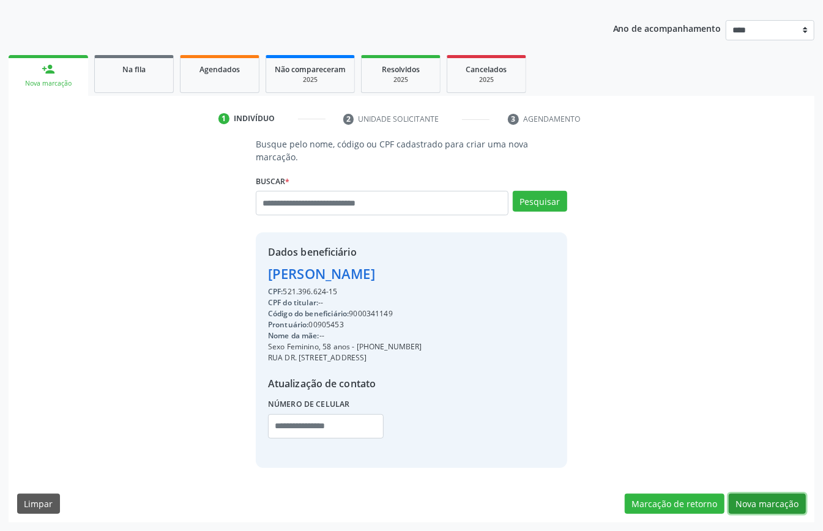
click at [777, 505] on button "Nova marcação" at bounding box center [767, 504] width 77 height 21
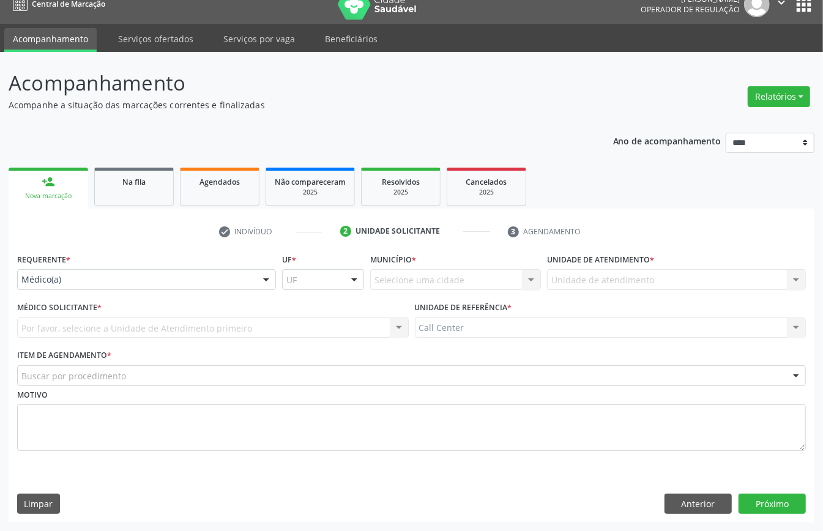
drag, startPoint x: 72, startPoint y: 280, endPoint x: 79, endPoint y: 309, distance: 29.5
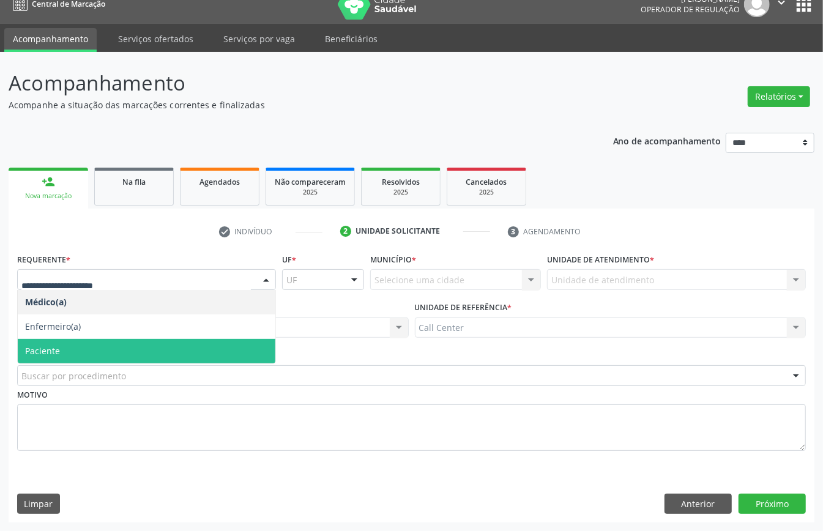
click at [69, 348] on span "Paciente" at bounding box center [147, 351] width 258 height 24
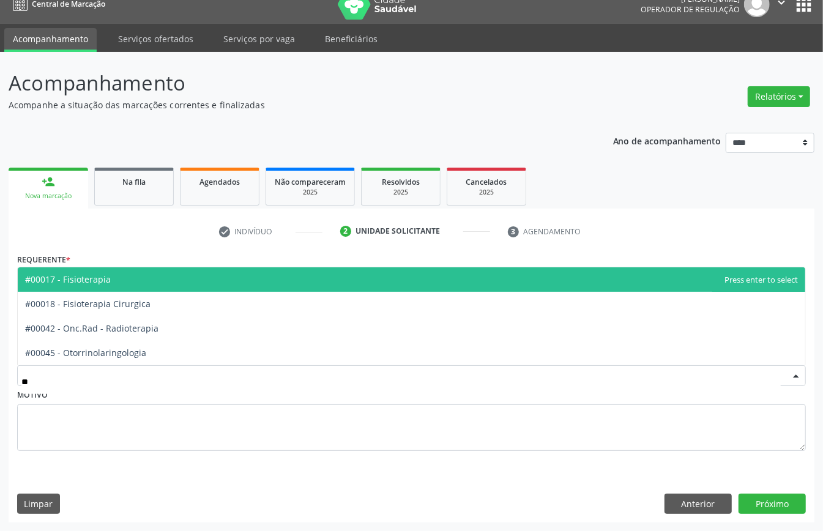
type input "***"
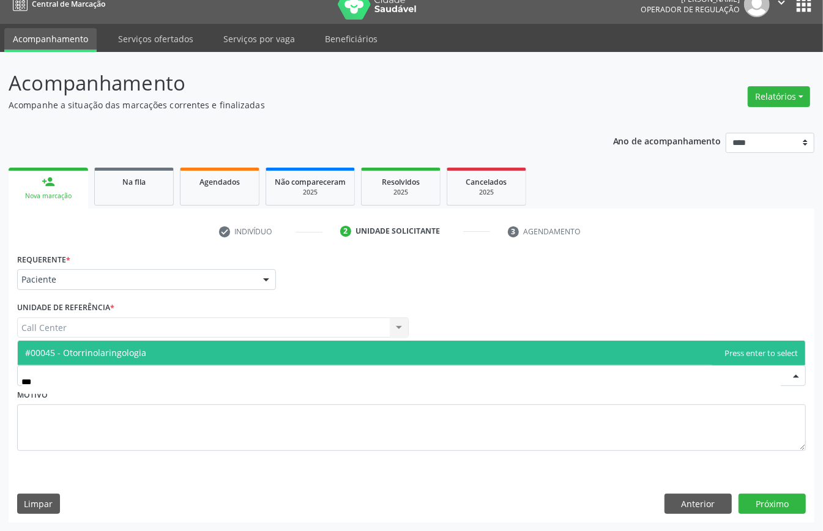
click at [82, 341] on span "#00045 - Otorrinolaringologia" at bounding box center [411, 353] width 787 height 24
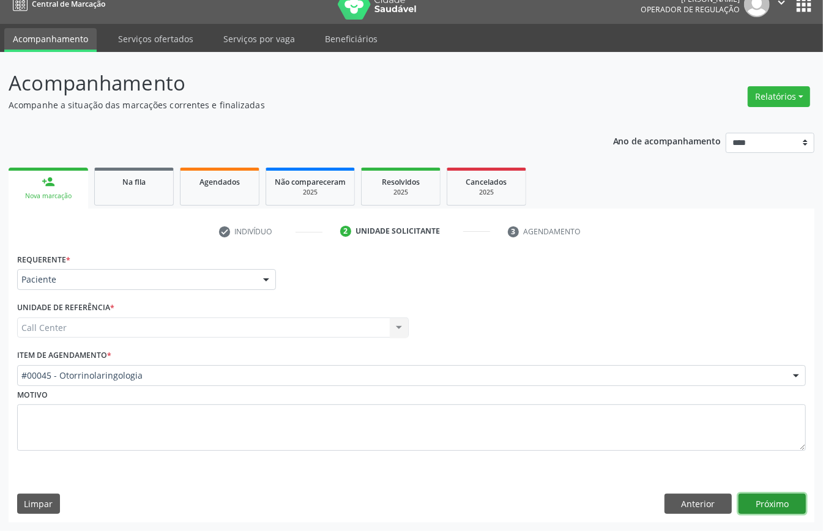
click at [763, 499] on button "Próximo" at bounding box center [771, 504] width 67 height 21
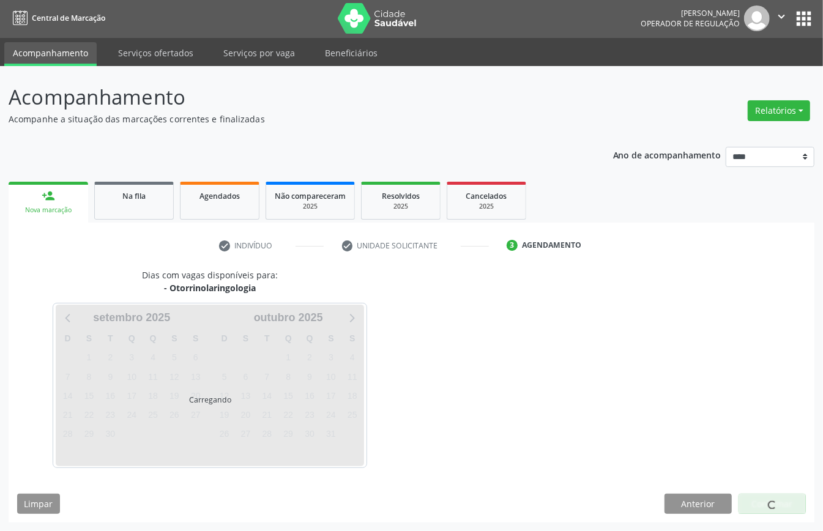
scroll to position [2, 0]
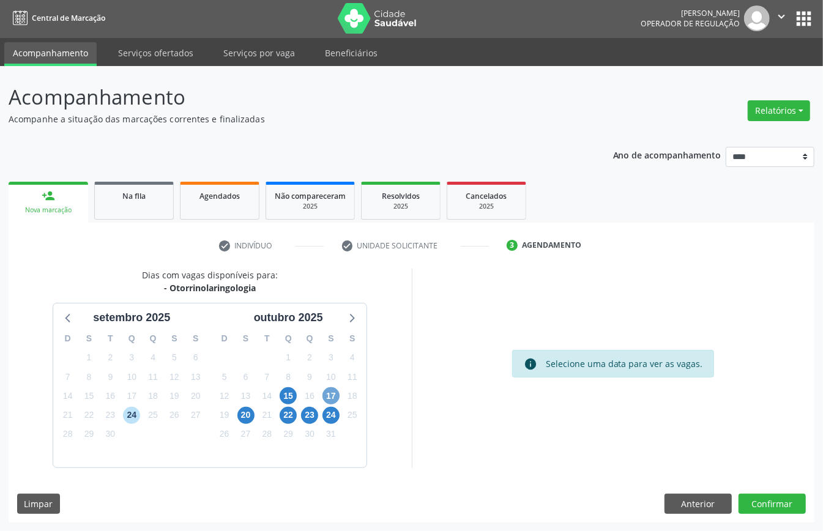
click at [332, 391] on span "17" at bounding box center [330, 395] width 17 height 17
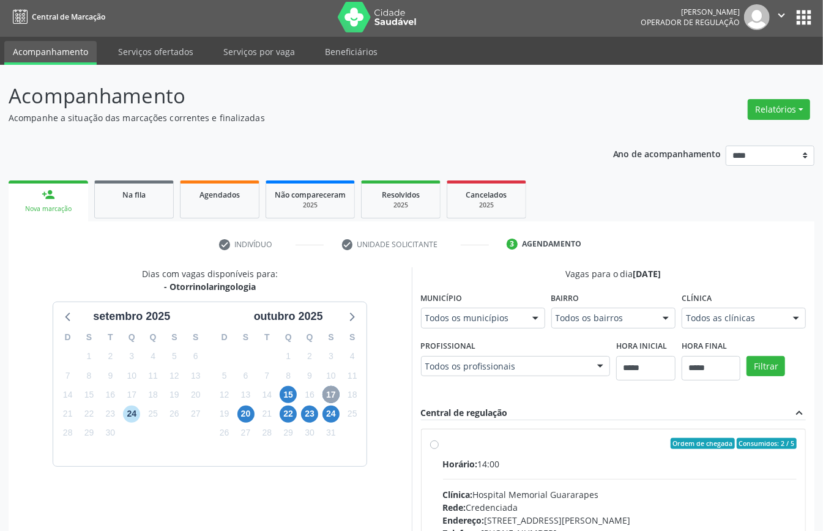
scroll to position [180, 0]
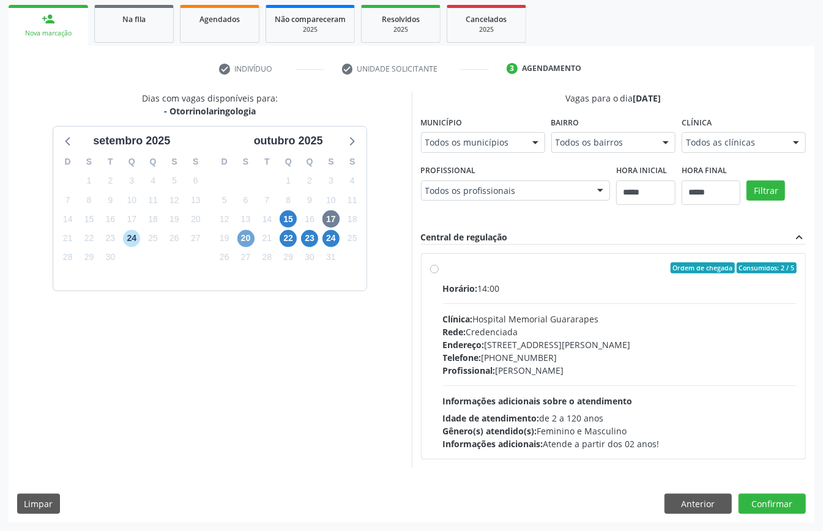
click at [250, 237] on span "20" at bounding box center [245, 238] width 17 height 17
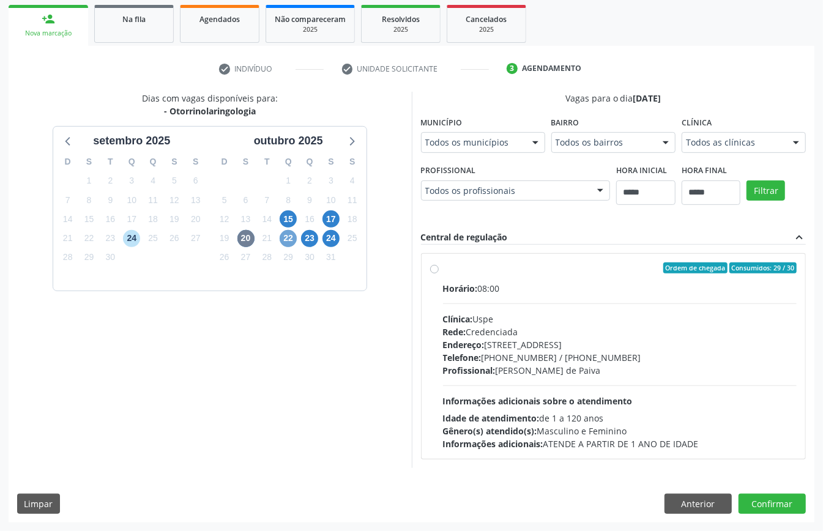
drag, startPoint x: 290, startPoint y: 232, endPoint x: 302, endPoint y: 239, distance: 13.1
click at [292, 234] on span "22" at bounding box center [288, 238] width 17 height 17
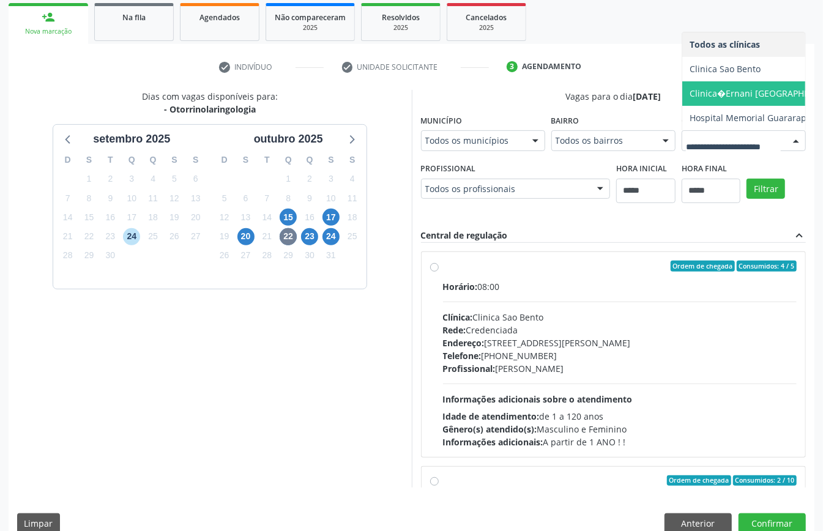
click at [689, 99] on span "Clinica�Ernani [GEOGRAPHIC_DATA]" at bounding box center [764, 93] width 151 height 12
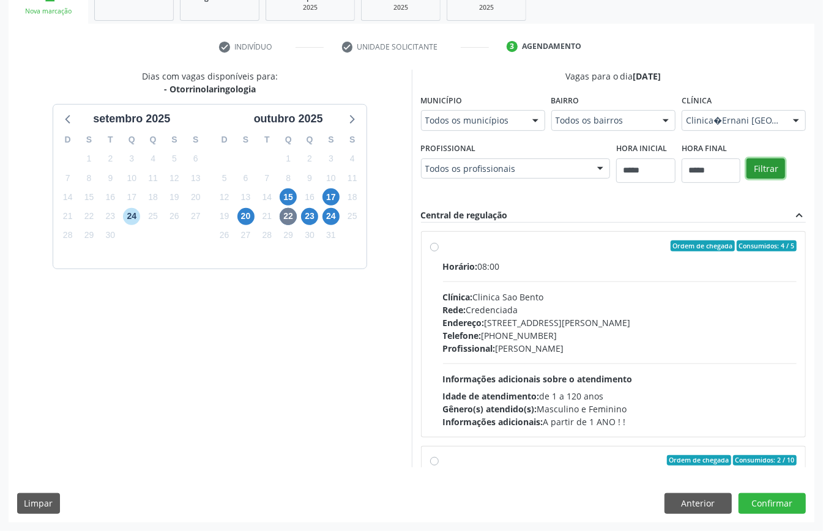
click at [746, 174] on button "Filtrar" at bounding box center [765, 168] width 39 height 21
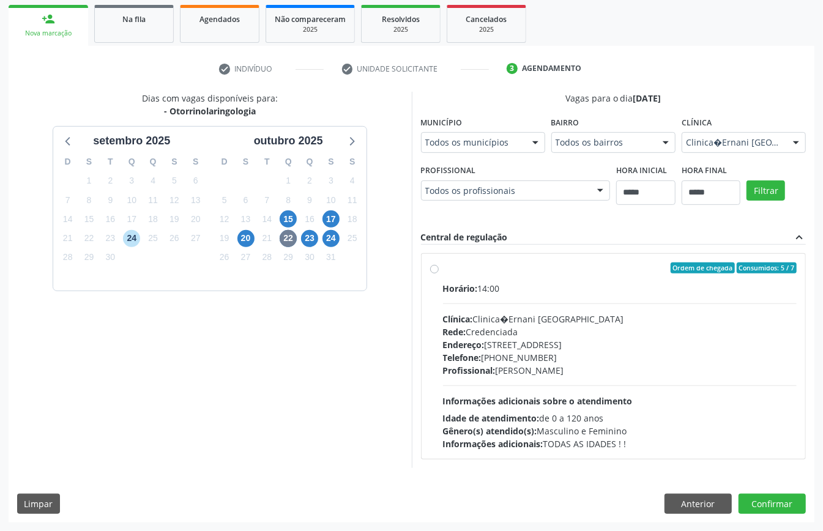
click at [439, 283] on div "Ordem de chegada Consumidos: 5 / 7 Horário: 14:00 Clínica: Clinica�Ernani Berga…" at bounding box center [613, 356] width 367 height 188
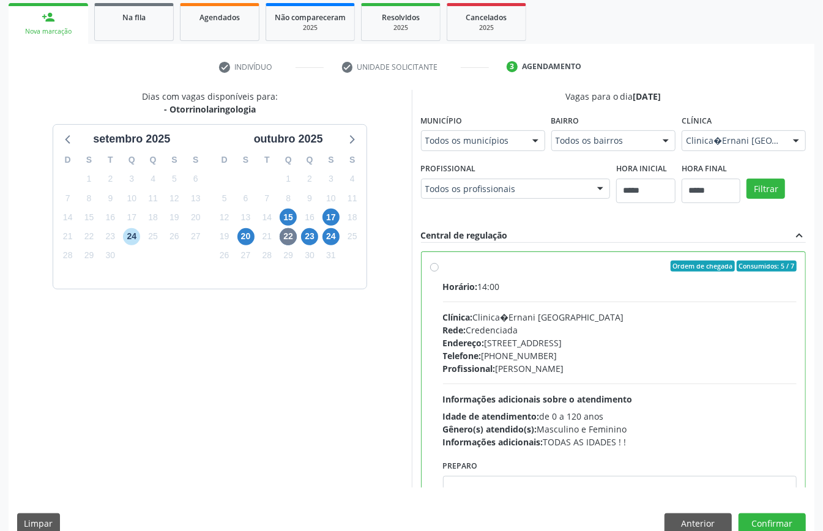
scroll to position [62, 0]
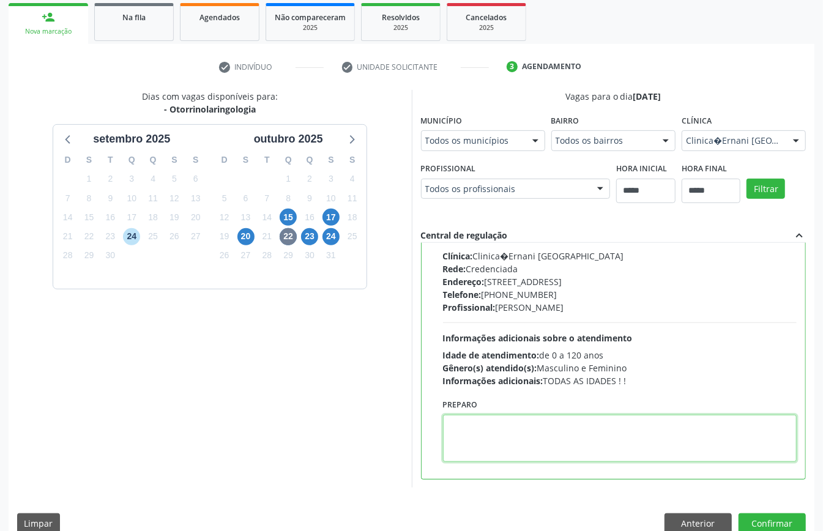
paste textarea "**********"
type textarea "**********"
drag, startPoint x: 536, startPoint y: 434, endPoint x: 199, endPoint y: 427, distance: 336.5
click at [206, 426] on div "Dias com vagas disponíveis para: - Otorrinolaringologia setembro 2025 D S T Q Q…" at bounding box center [412, 289] width 806 height 398
paste textarea "**********"
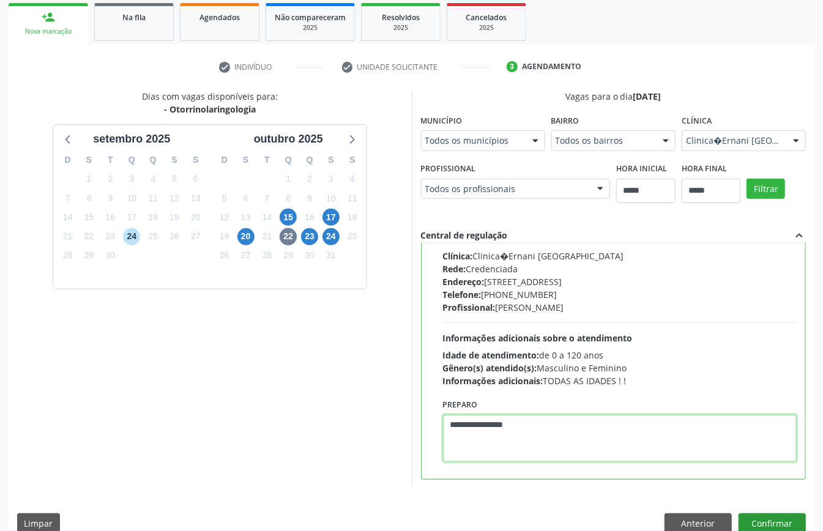
type textarea "**********"
click at [754, 514] on button "Confirmar" at bounding box center [771, 523] width 67 height 21
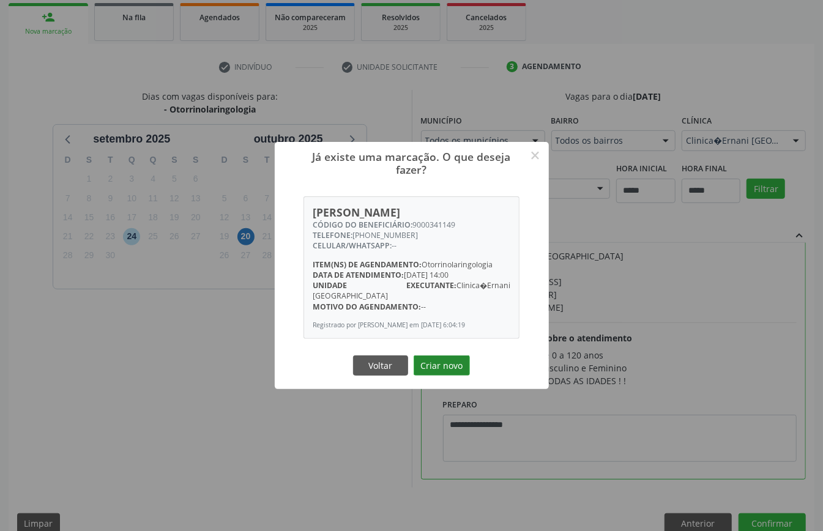
click at [439, 363] on button "Criar novo" at bounding box center [442, 365] width 56 height 21
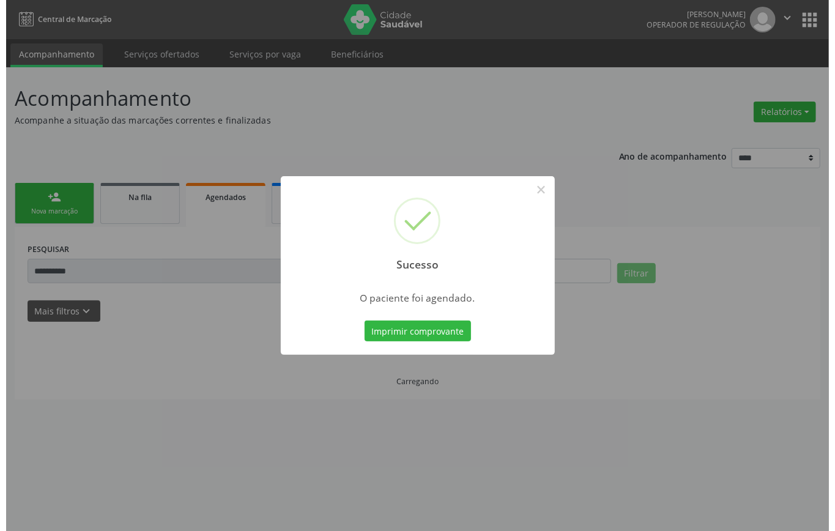
scroll to position [0, 0]
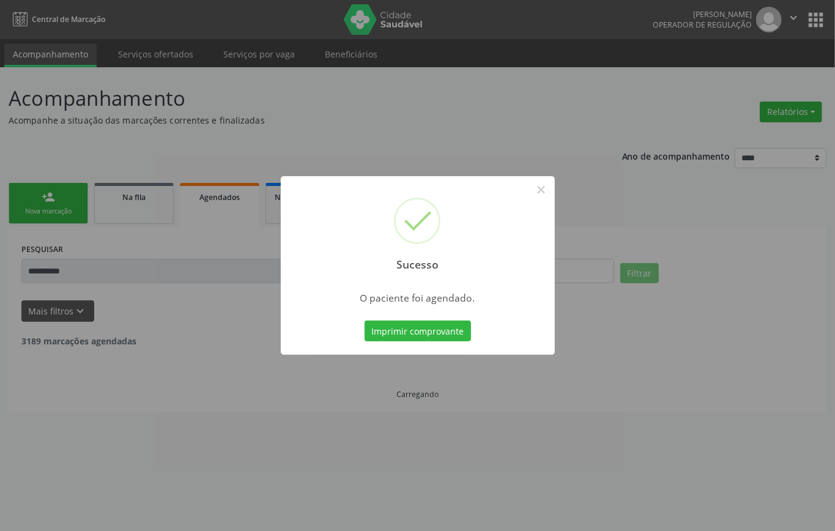
click at [438, 313] on div "Sucesso × O paciente foi agendado. Imprimir comprovante Cancel" at bounding box center [418, 265] width 274 height 179
click at [439, 326] on button "Imprimir comprovante" at bounding box center [418, 331] width 106 height 21
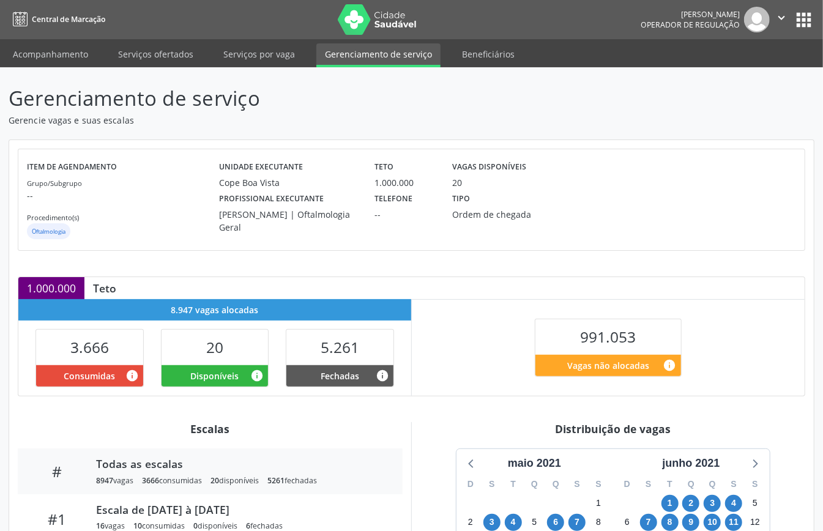
scroll to position [385, 0]
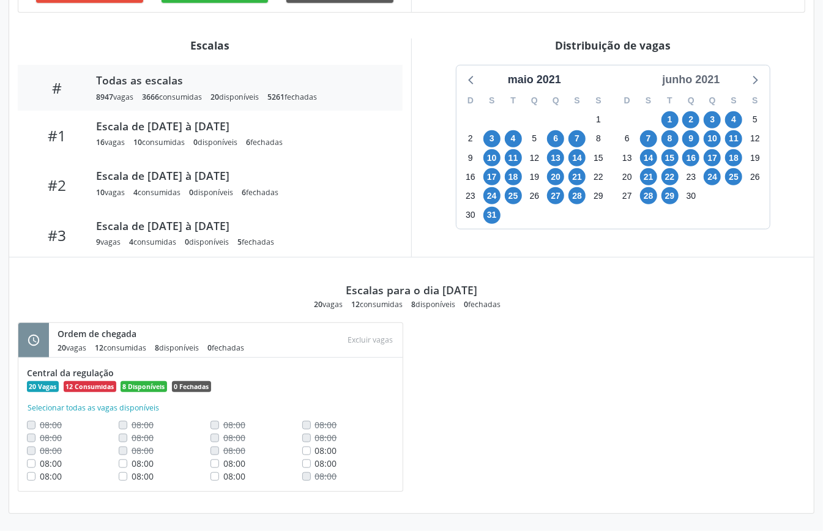
click at [693, 83] on div "junho 2021" at bounding box center [690, 80] width 67 height 17
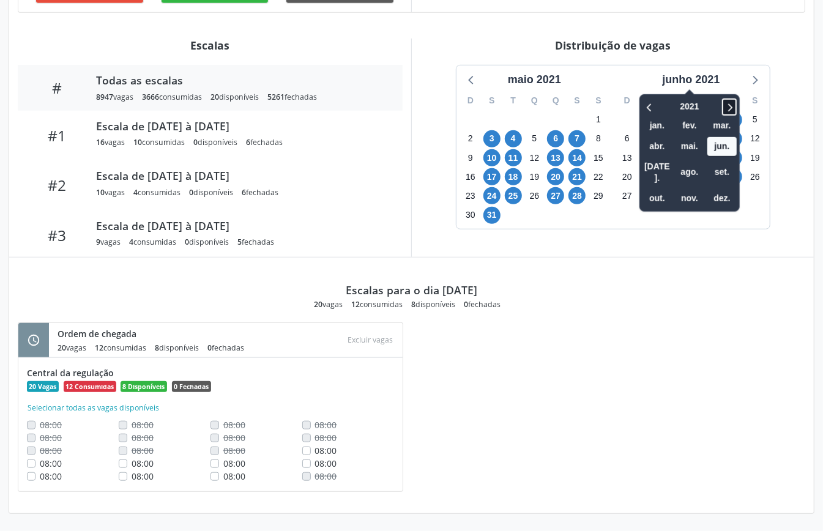
click at [727, 100] on icon at bounding box center [729, 107] width 12 height 15
click at [651, 189] on span "out." at bounding box center [656, 198] width 29 height 19
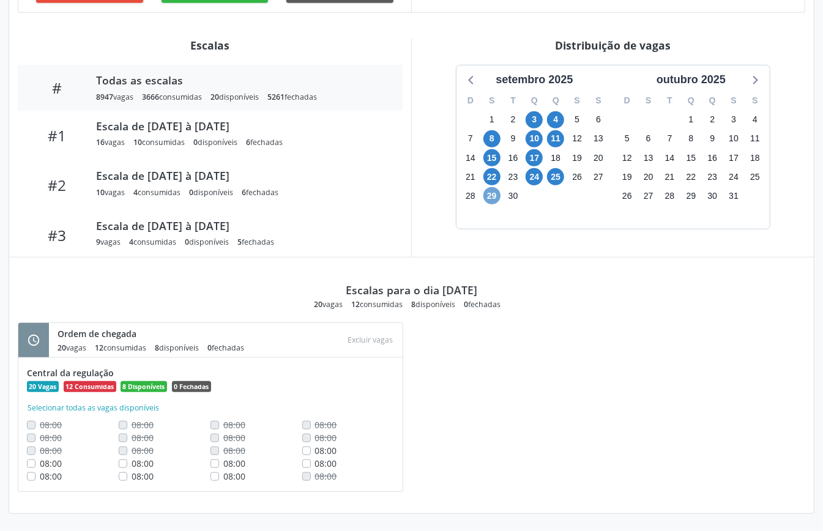
click at [491, 198] on span "29" at bounding box center [491, 195] width 17 height 17
drag, startPoint x: 461, startPoint y: 275, endPoint x: 434, endPoint y: 363, distance: 91.9
click at [434, 363] on div "schedule Ordem de chegada 20 vagas 19 consumidas 1 disponíveis 0 fechadas Atenç…" at bounding box center [411, 413] width 804 height 182
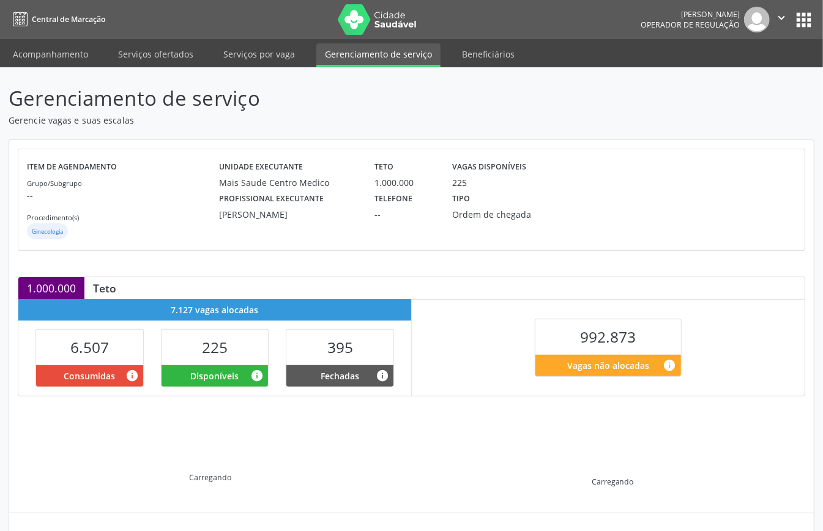
scroll to position [118, 0]
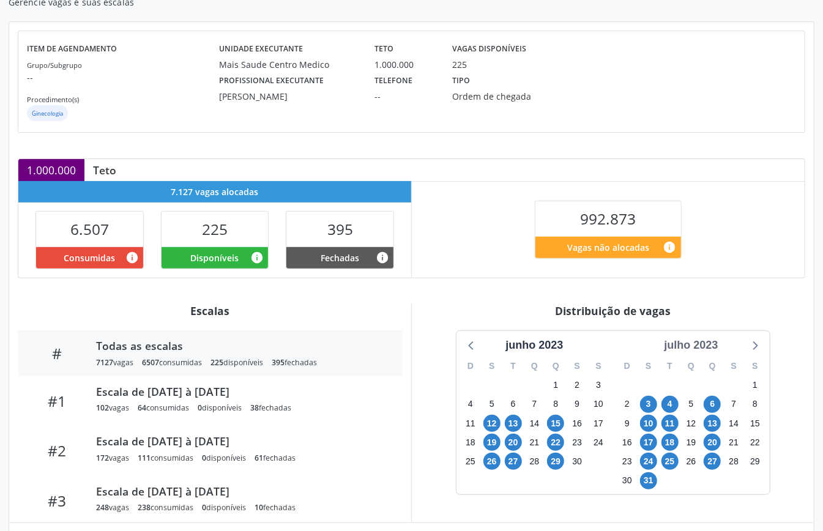
click at [710, 343] on div "julho 2023" at bounding box center [691, 345] width 64 height 17
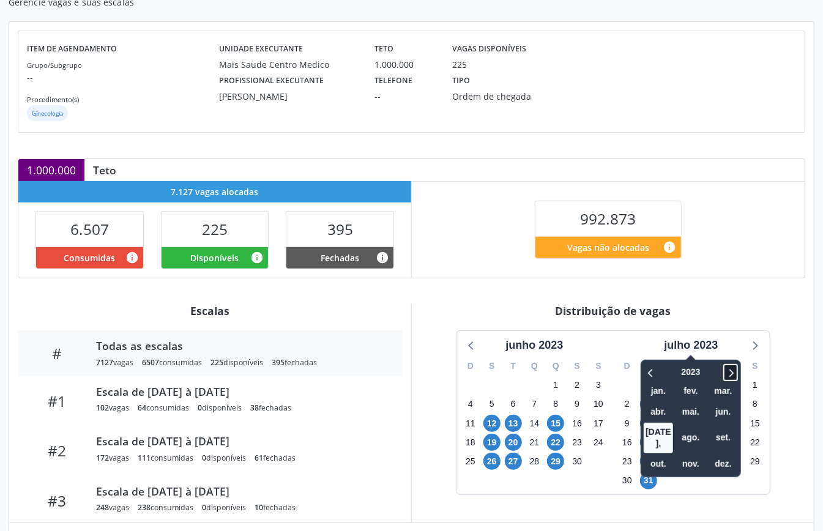
click at [728, 368] on icon at bounding box center [730, 372] width 12 height 15
click at [656, 455] on span "out." at bounding box center [658, 464] width 29 height 19
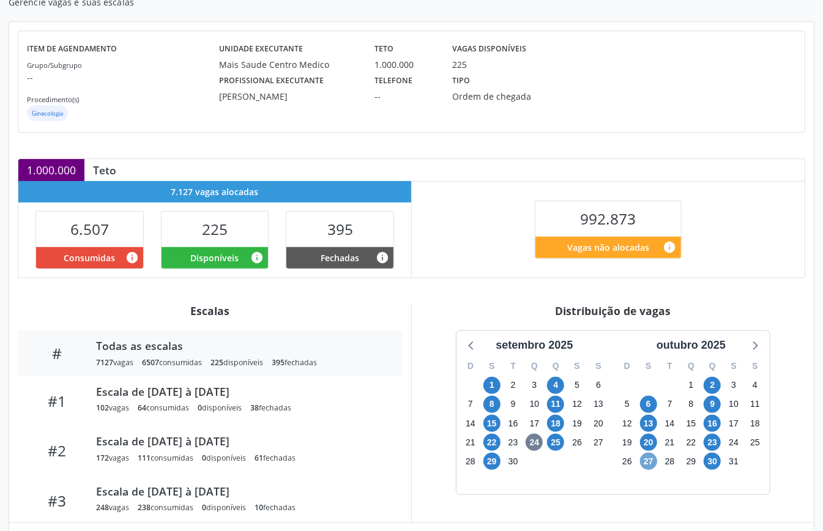
click at [650, 462] on span "27" at bounding box center [648, 461] width 17 height 17
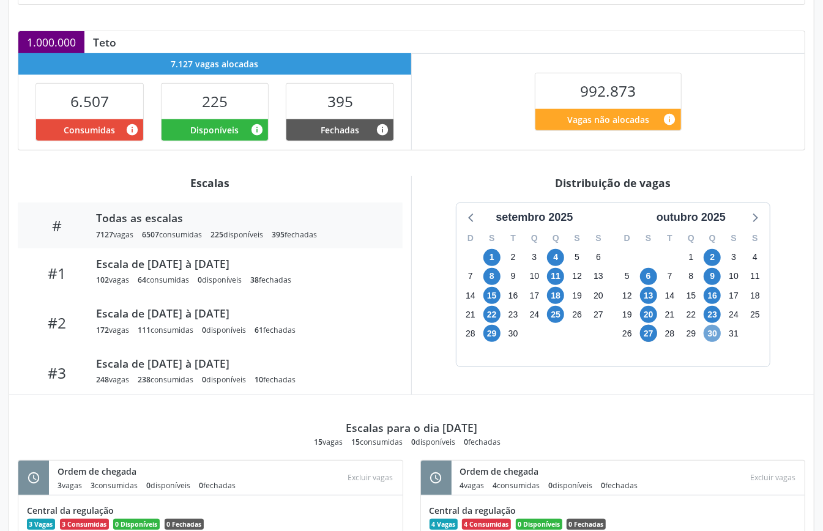
click at [713, 338] on span "30" at bounding box center [711, 333] width 17 height 17
click at [756, 212] on icon at bounding box center [754, 217] width 16 height 16
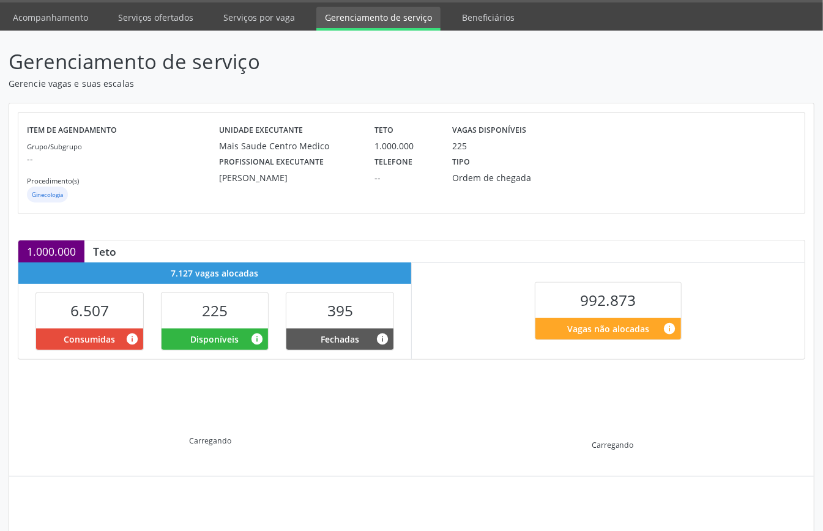
scroll to position [118, 0]
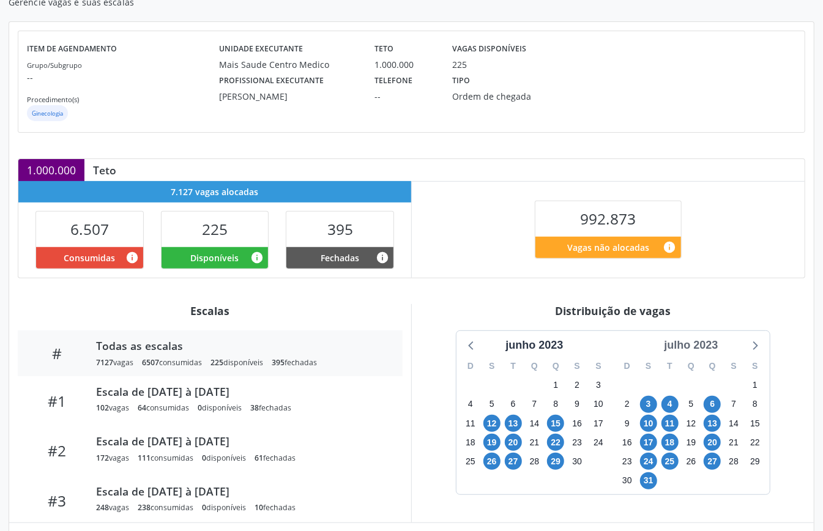
click at [702, 348] on div "julho 2023" at bounding box center [691, 345] width 64 height 17
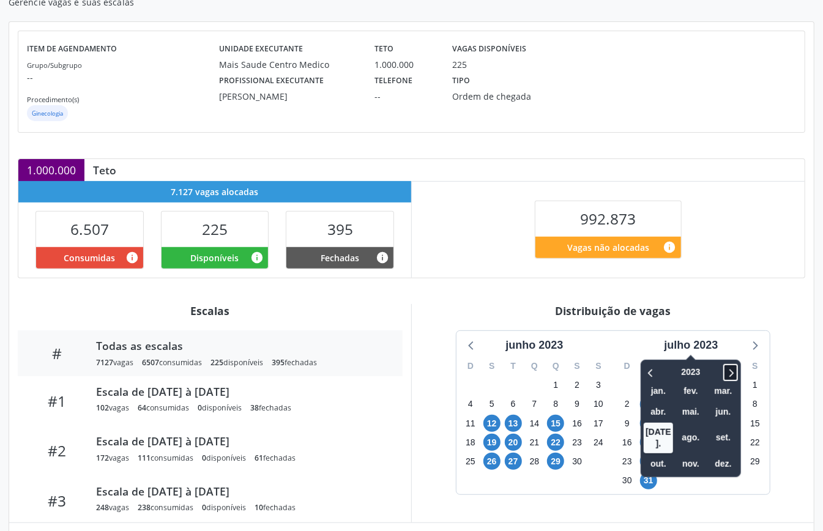
click at [730, 370] on icon at bounding box center [730, 372] width 12 height 15
click at [661, 455] on span "out." at bounding box center [658, 464] width 29 height 19
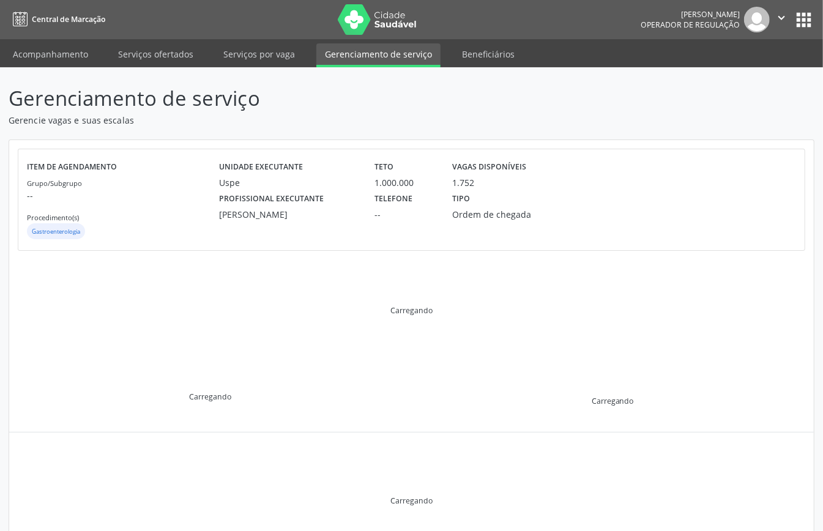
scroll to position [118, 0]
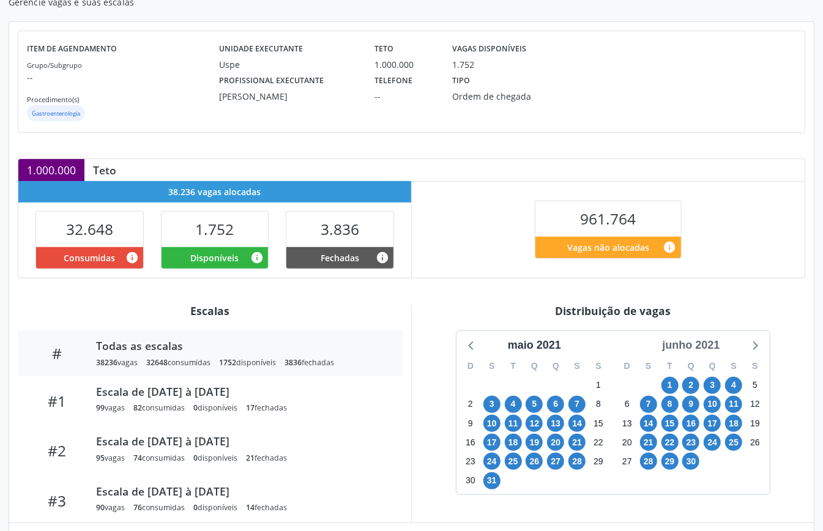
click at [700, 348] on div "junho 2021" at bounding box center [690, 345] width 67 height 17
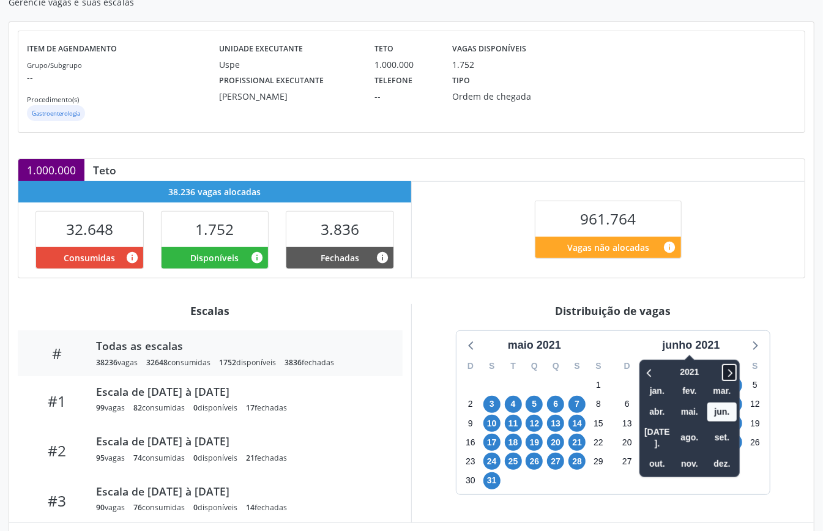
click at [730, 371] on icon at bounding box center [729, 372] width 12 height 15
drag, startPoint x: 658, startPoint y: 445, endPoint x: 642, endPoint y: 443, distance: 16.6
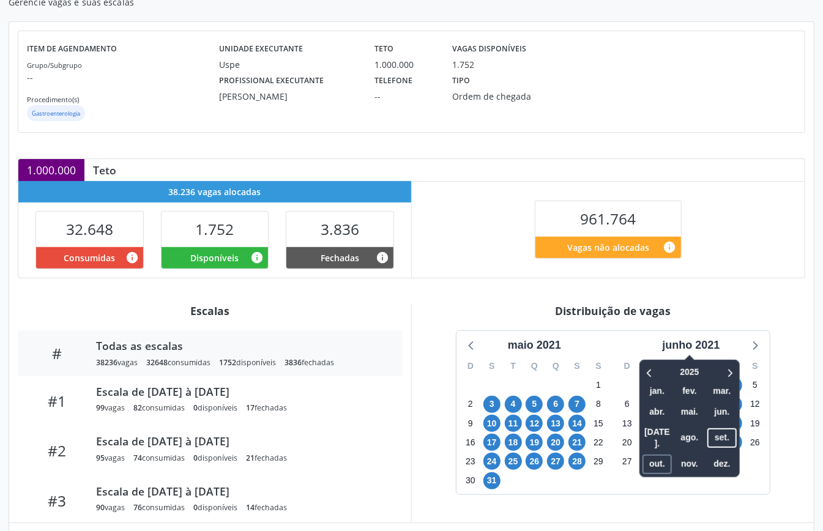
click at [658, 455] on span "out." at bounding box center [656, 464] width 29 height 19
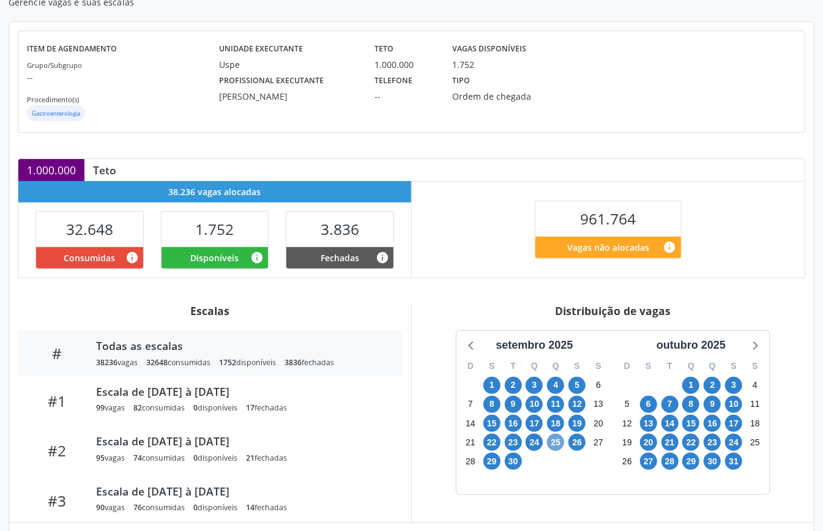
click at [555, 443] on span "25" at bounding box center [555, 442] width 17 height 17
click at [735, 448] on span "24" at bounding box center [733, 442] width 17 height 17
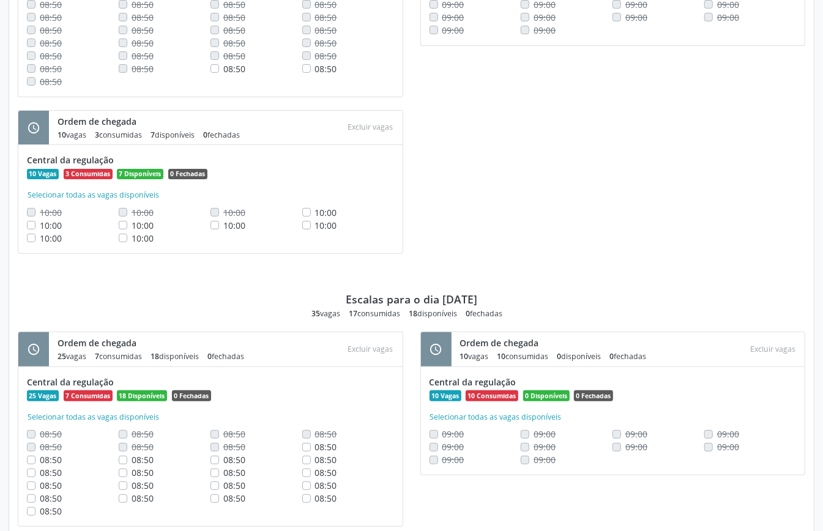
scroll to position [4814, 0]
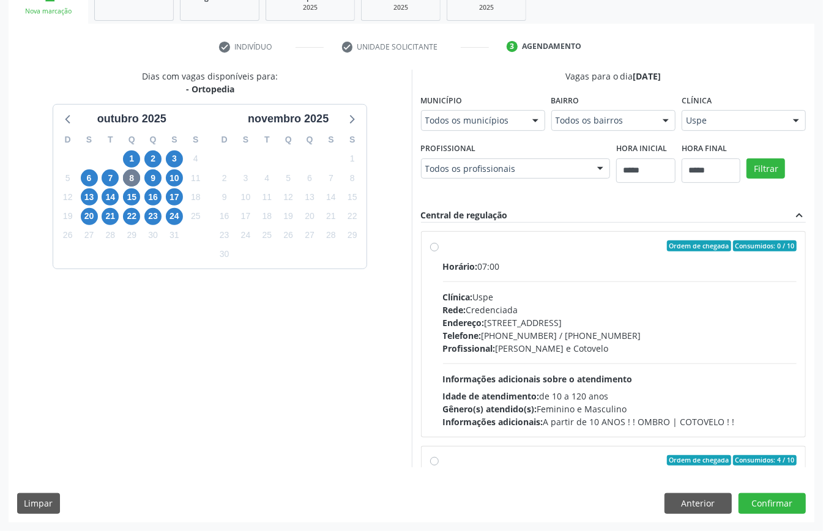
scroll to position [652, 0]
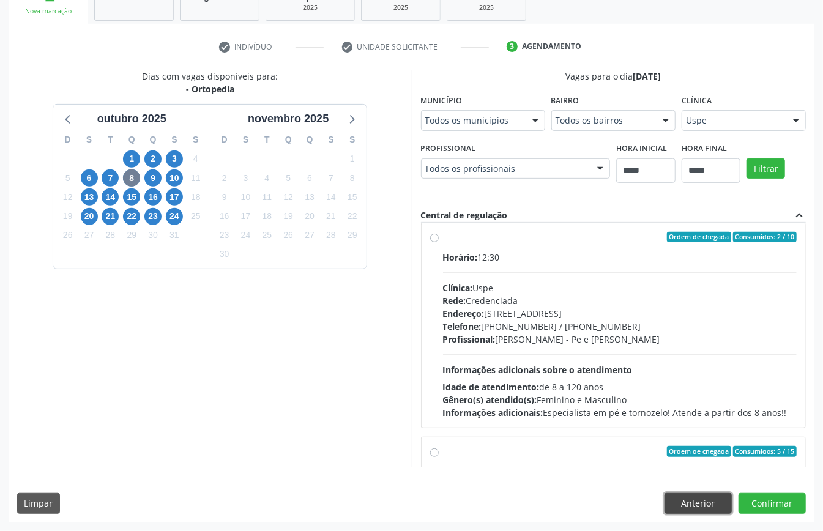
click at [697, 510] on button "Anterior" at bounding box center [697, 503] width 67 height 21
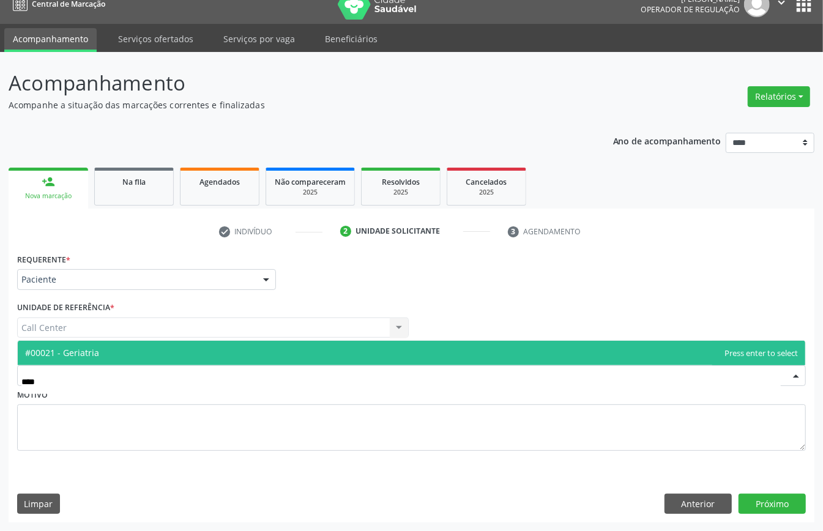
click at [122, 349] on span "#00021 - Geriatria" at bounding box center [411, 353] width 787 height 24
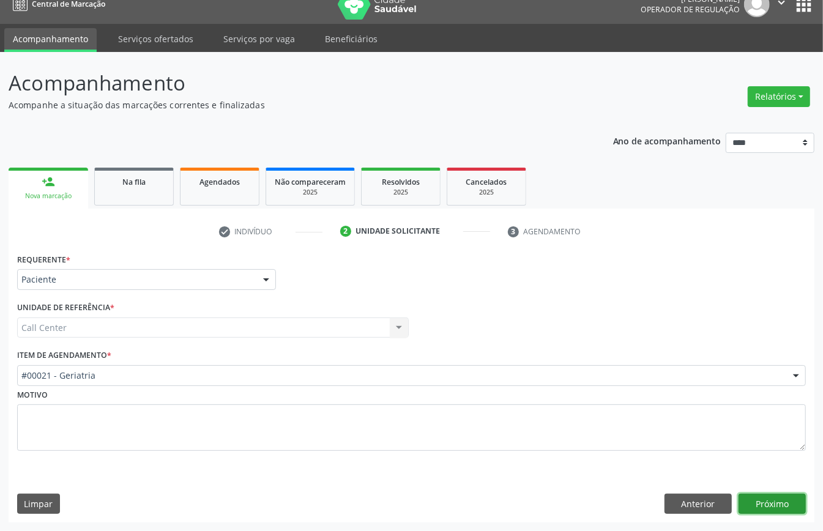
click at [778, 509] on button "Próximo" at bounding box center [771, 504] width 67 height 21
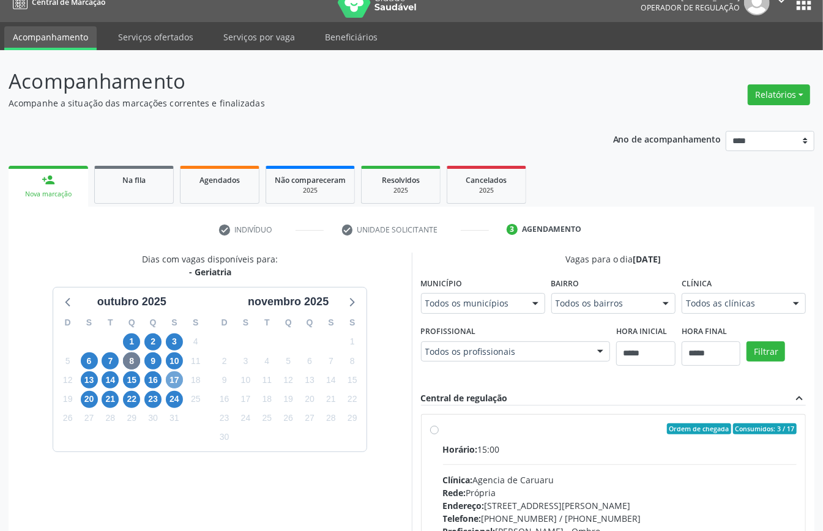
drag, startPoint x: 175, startPoint y: 382, endPoint x: 228, endPoint y: 429, distance: 70.7
click at [175, 383] on span "17" at bounding box center [174, 379] width 17 height 17
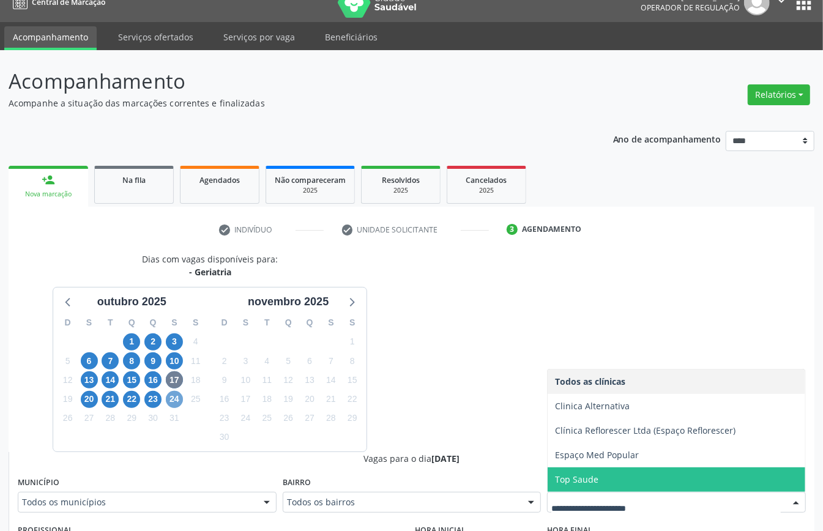
click at [171, 396] on span "24" at bounding box center [174, 399] width 17 height 17
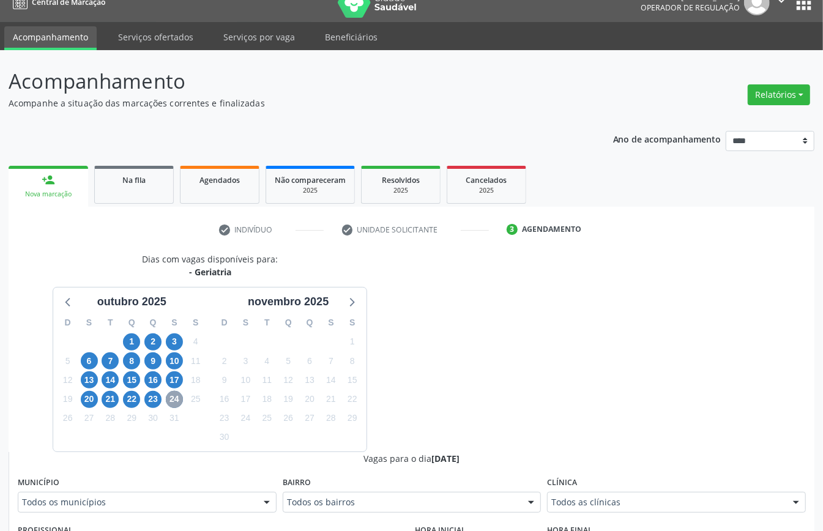
scroll to position [180, 0]
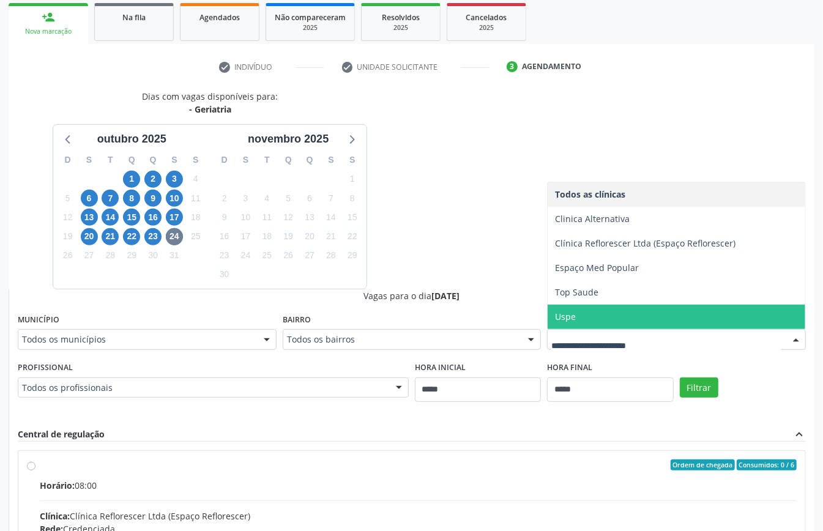
click at [609, 321] on span "Uspe" at bounding box center [676, 317] width 258 height 24
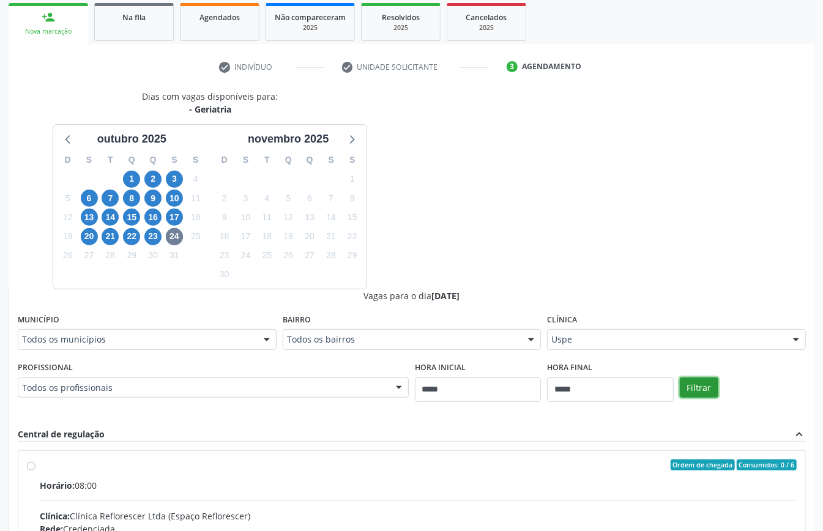
click at [708, 394] on button "Filtrar" at bounding box center [699, 387] width 39 height 21
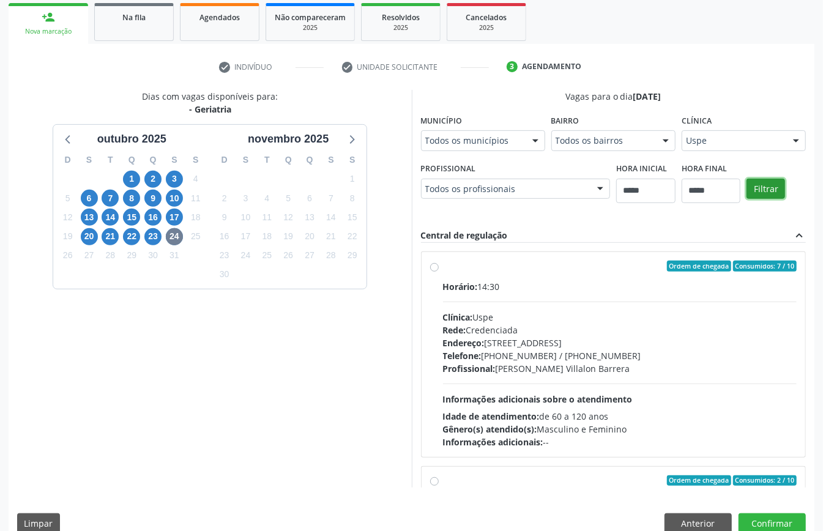
scroll to position [194, 0]
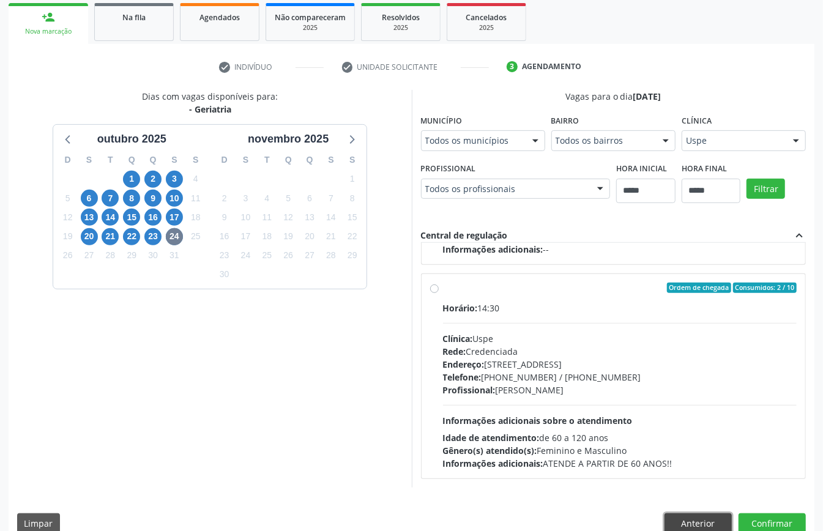
click at [688, 515] on button "Anterior" at bounding box center [697, 523] width 67 height 21
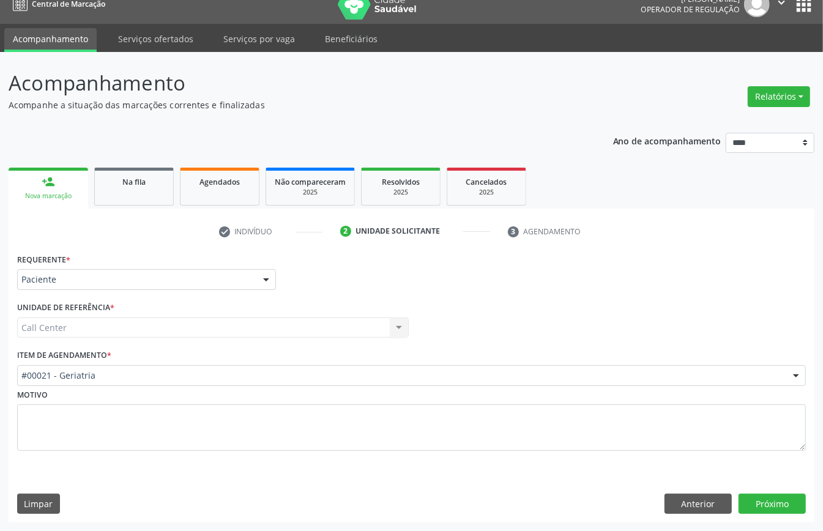
scroll to position [17, 0]
click at [215, 392] on div "Motivo" at bounding box center [411, 418] width 788 height 65
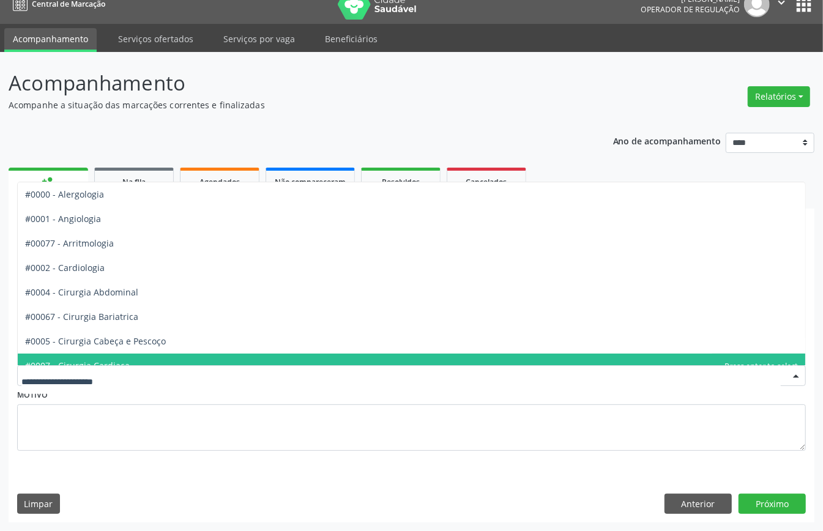
type input "*"
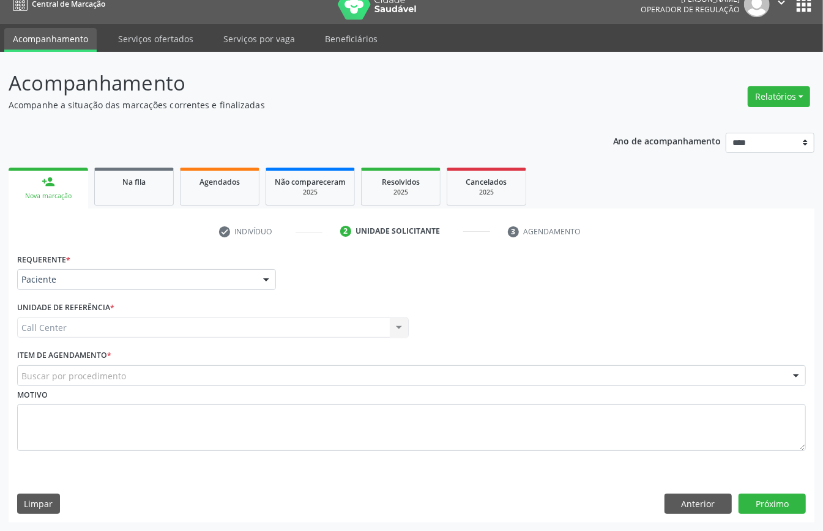
click at [339, 490] on div "Requerente * Paciente Médico(a) Enfermeiro(a) Paciente Nenhum resultado encontr…" at bounding box center [412, 386] width 806 height 272
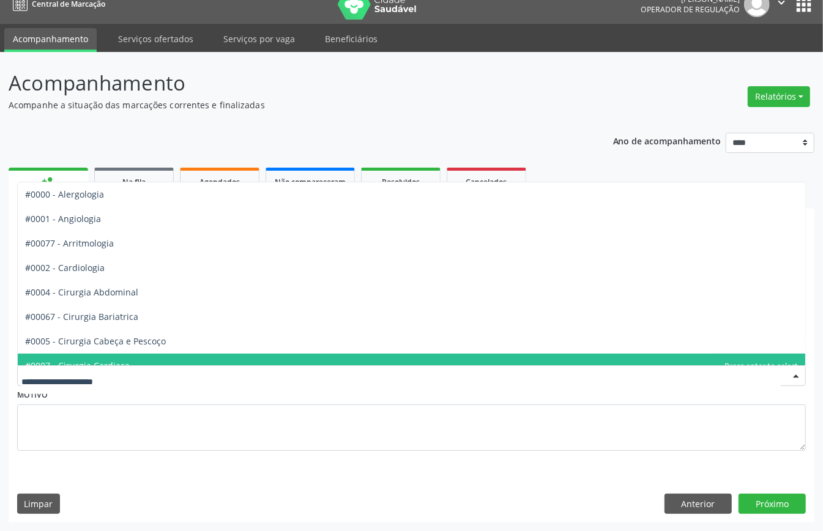
click at [171, 371] on div at bounding box center [411, 375] width 788 height 21
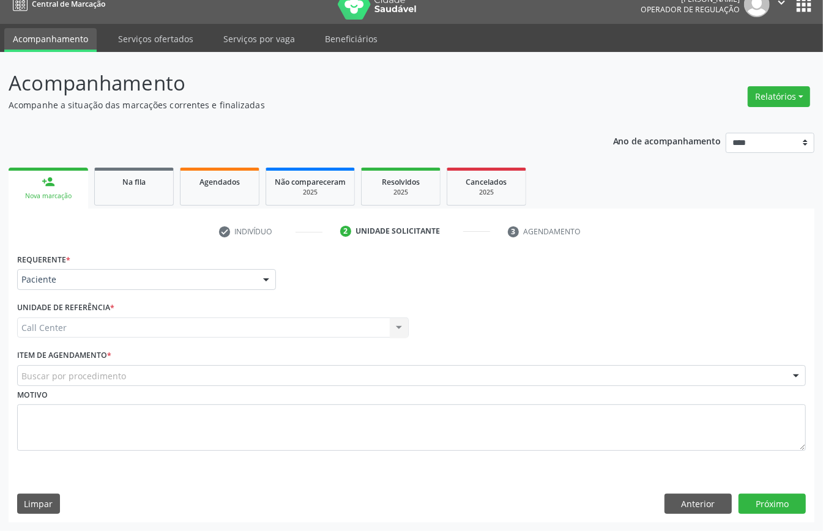
click at [175, 374] on div "Buscar por procedimento" at bounding box center [411, 375] width 788 height 21
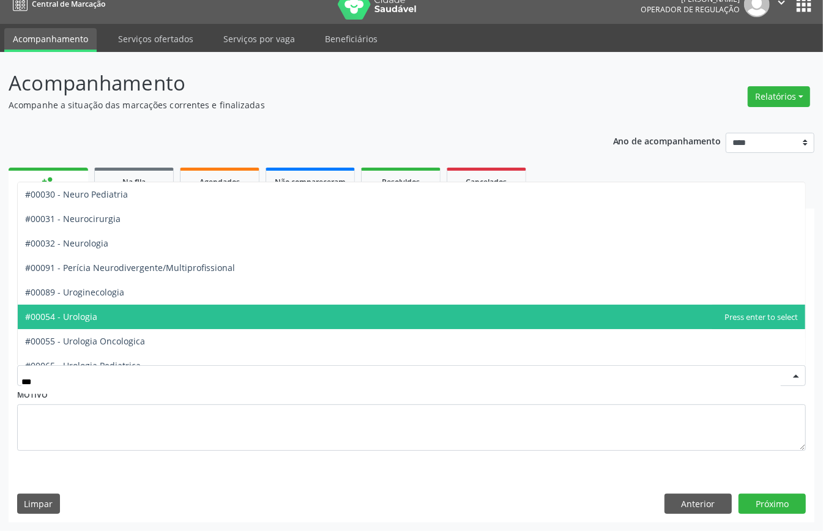
click at [111, 313] on span "#00054 - Urologia" at bounding box center [411, 317] width 787 height 24
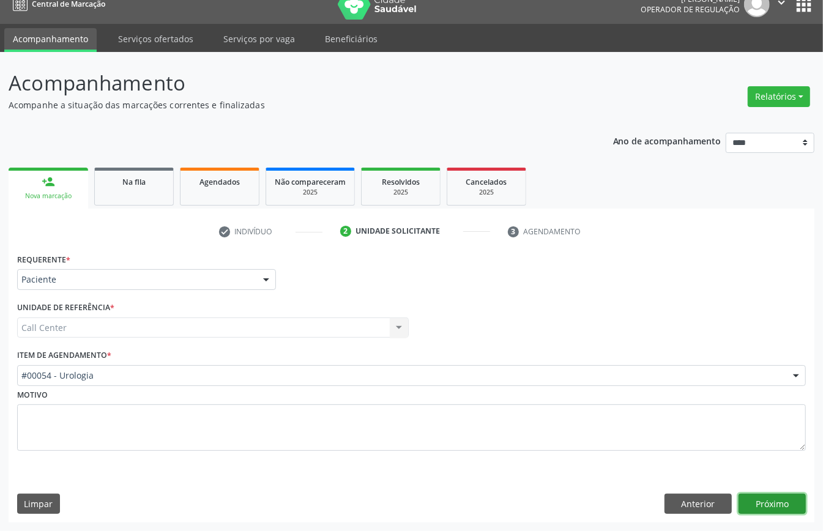
click at [791, 499] on button "Próximo" at bounding box center [771, 504] width 67 height 21
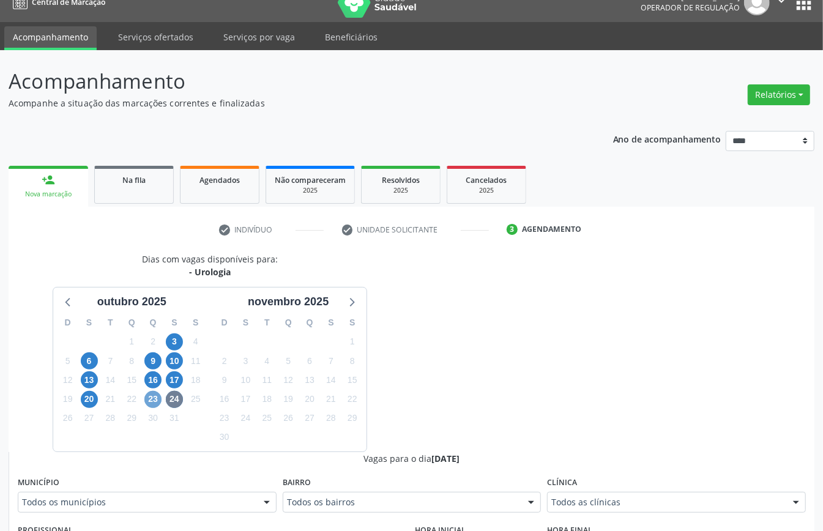
click at [150, 398] on span "23" at bounding box center [152, 399] width 17 height 17
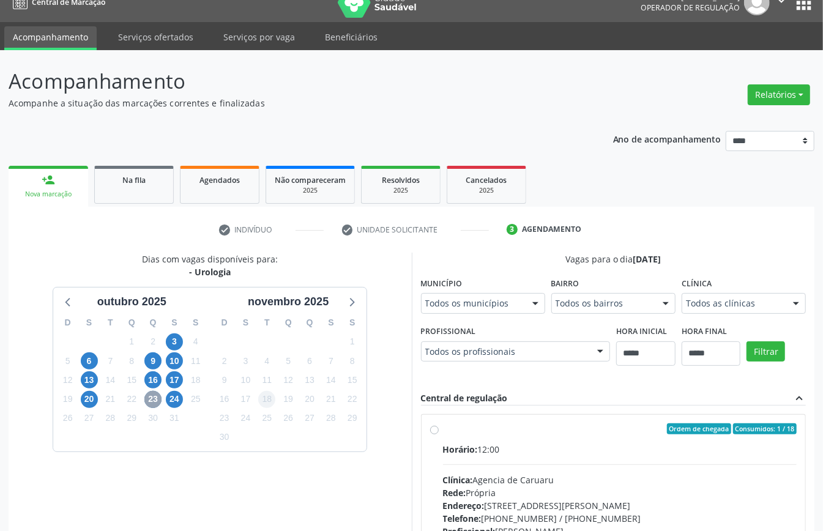
scroll to position [180, 0]
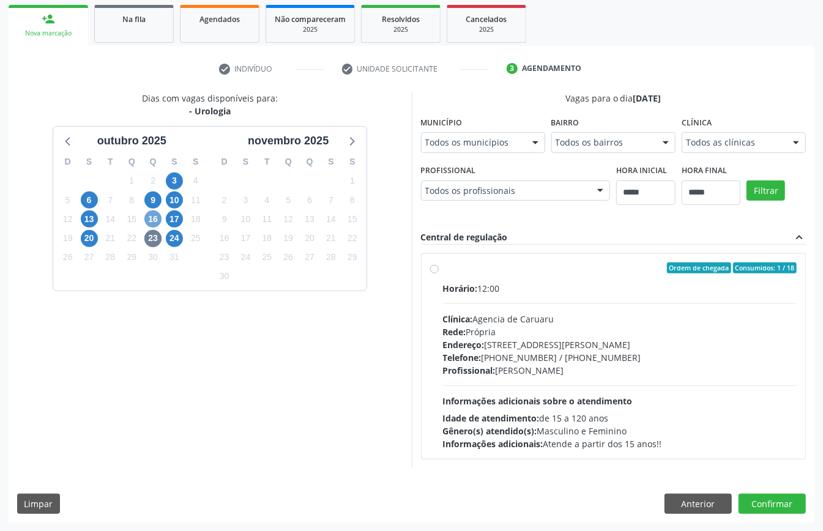
drag, startPoint x: 152, startPoint y: 220, endPoint x: 157, endPoint y: 228, distance: 8.5
click at [155, 228] on div "D S T Q Q S S 28 29 30 1 2 3 4 5 6 7 8 9 10 11 12 13 14 15 16 17 18 19 20 21 22…" at bounding box center [131, 219] width 157 height 141
click at [158, 213] on span "16" at bounding box center [152, 218] width 17 height 17
click at [174, 218] on span "17" at bounding box center [174, 218] width 17 height 17
click at [157, 196] on span "9" at bounding box center [152, 199] width 17 height 17
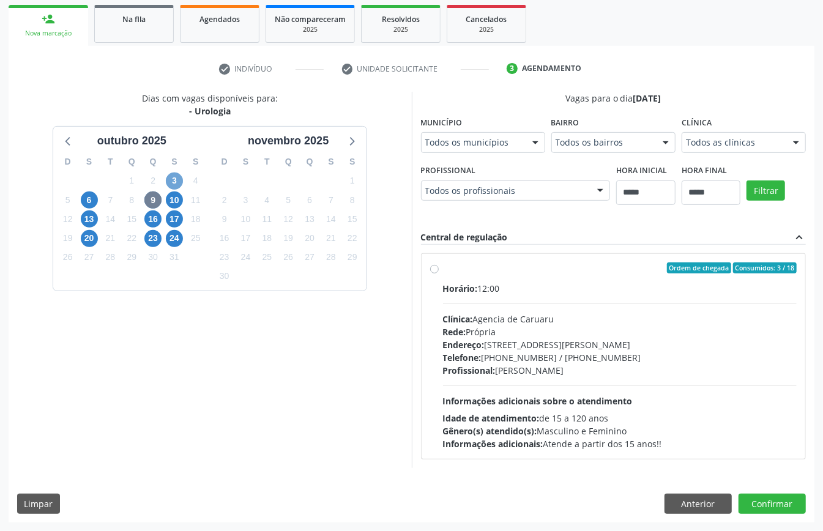
click at [175, 175] on span "3" at bounding box center [174, 181] width 17 height 17
click at [84, 233] on span "20" at bounding box center [89, 238] width 17 height 17
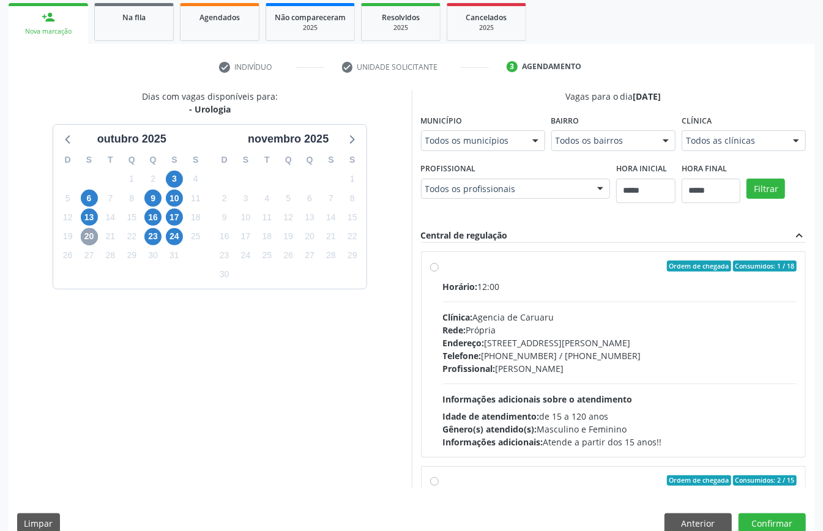
scroll to position [194, 0]
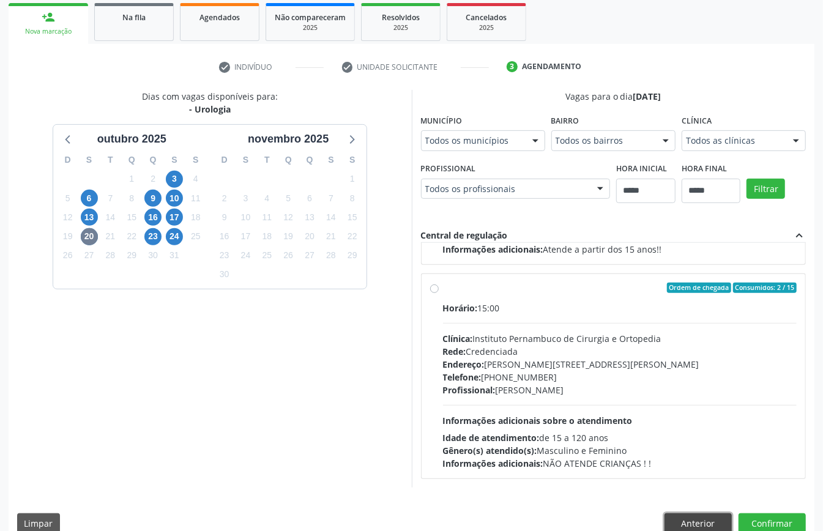
click at [696, 519] on button "Anterior" at bounding box center [697, 523] width 67 height 21
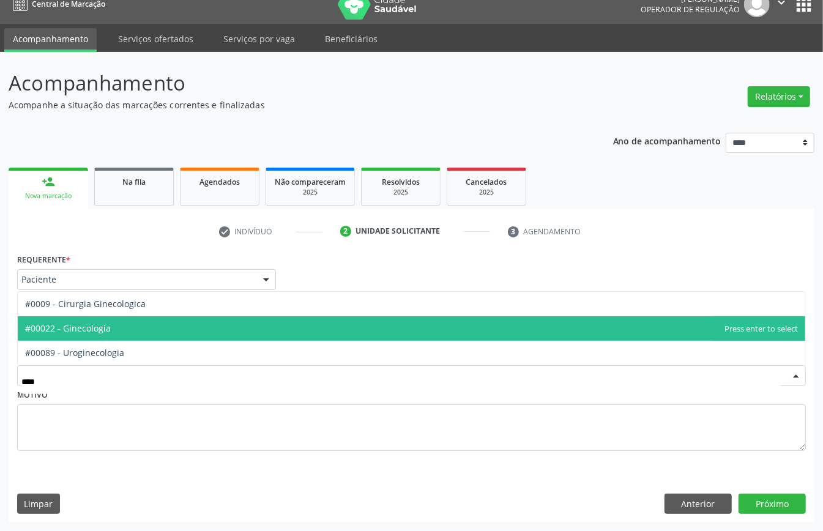
click at [164, 335] on span "#00022 - Ginecologia" at bounding box center [411, 328] width 787 height 24
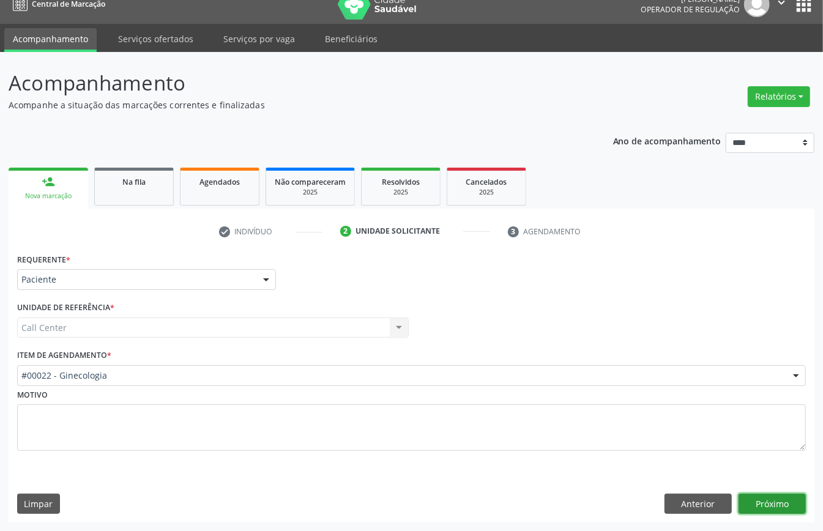
click at [759, 504] on button "Próximo" at bounding box center [771, 504] width 67 height 21
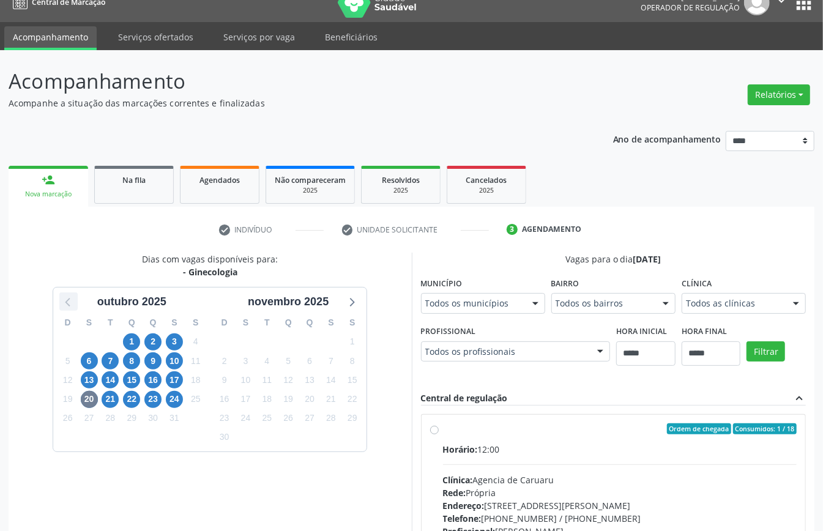
click at [66, 304] on icon at bounding box center [69, 302] width 16 height 16
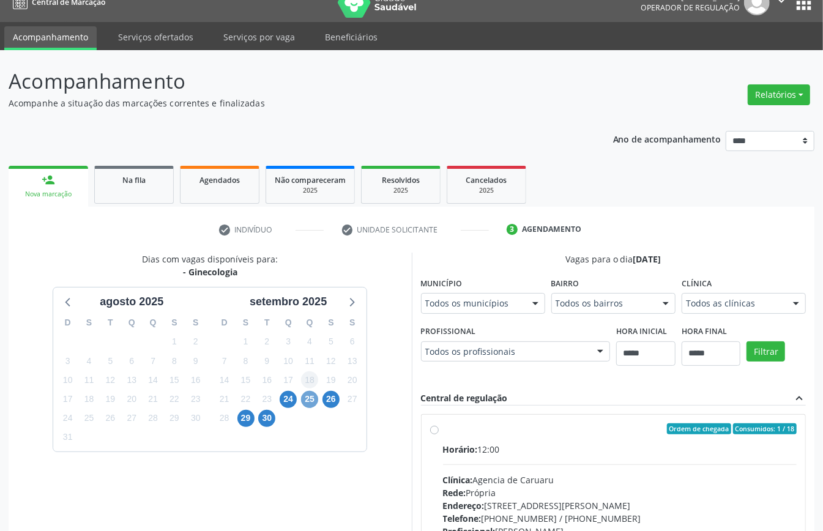
click at [311, 397] on span "25" at bounding box center [309, 399] width 17 height 17
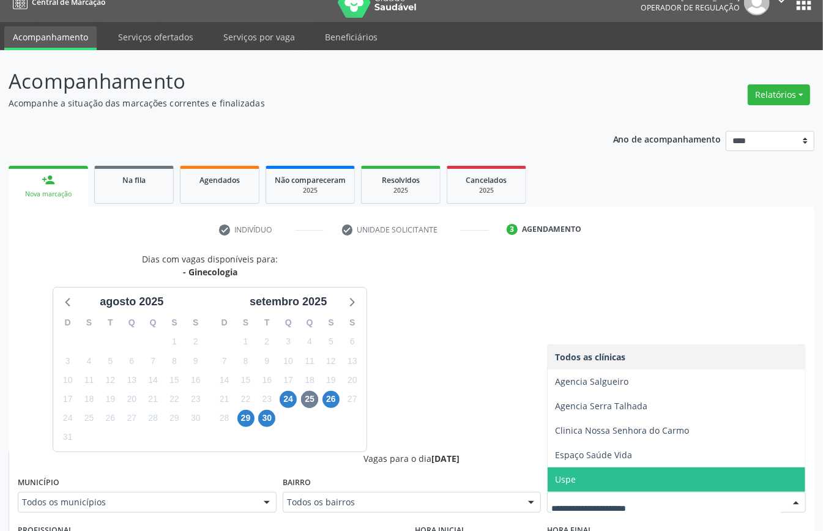
click at [606, 487] on span "Uspe" at bounding box center [676, 479] width 258 height 24
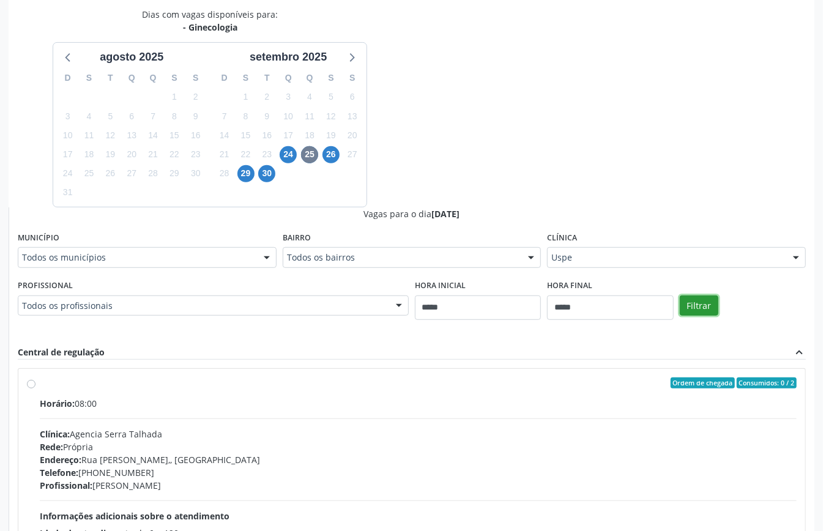
click at [701, 297] on button "Filtrar" at bounding box center [699, 305] width 39 height 21
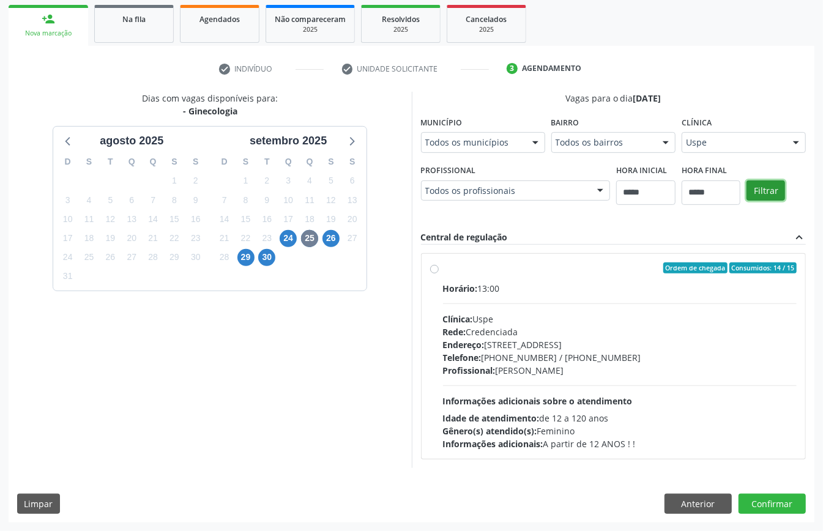
scroll to position [180, 0]
click at [327, 237] on span "26" at bounding box center [330, 238] width 17 height 17
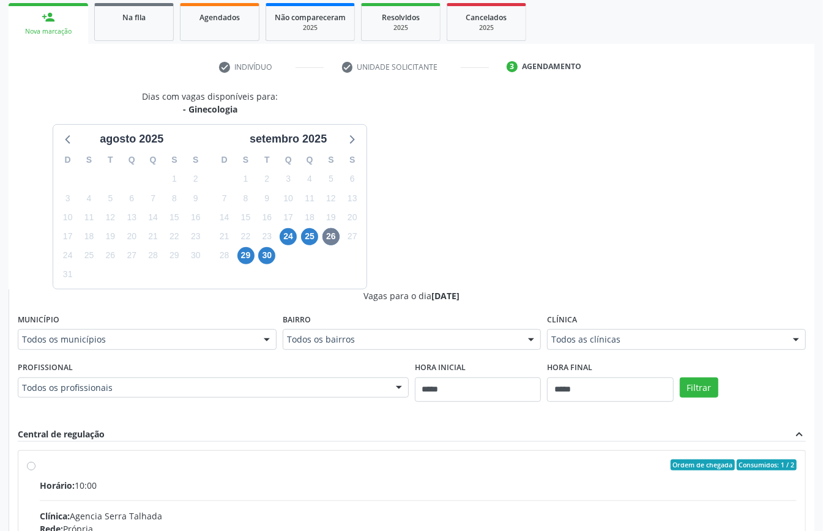
click at [681, 346] on div "Todos as clínicas" at bounding box center [676, 339] width 259 height 21
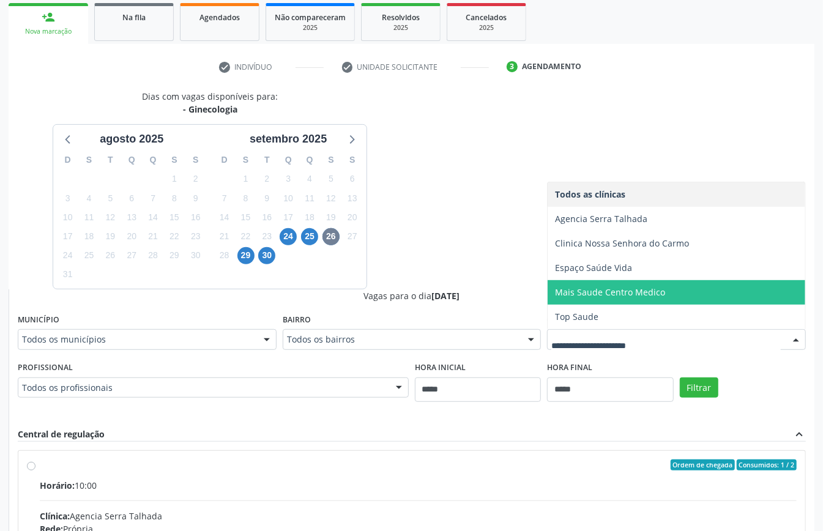
click at [581, 294] on span "Mais Saude Centro Medico" at bounding box center [610, 292] width 110 height 12
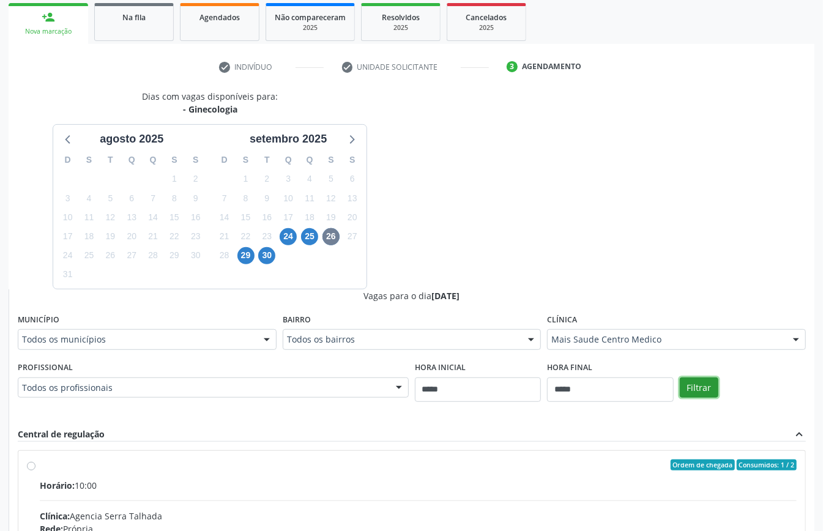
click at [717, 382] on button "Filtrar" at bounding box center [699, 387] width 39 height 21
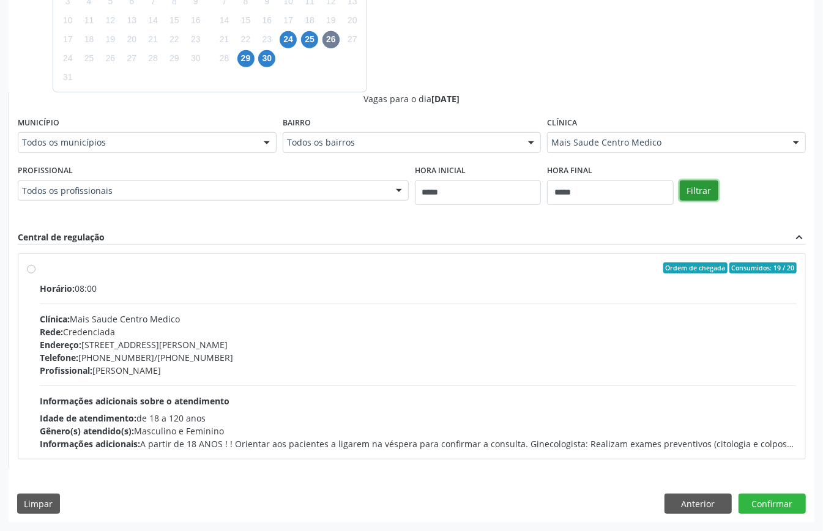
scroll to position [53, 0]
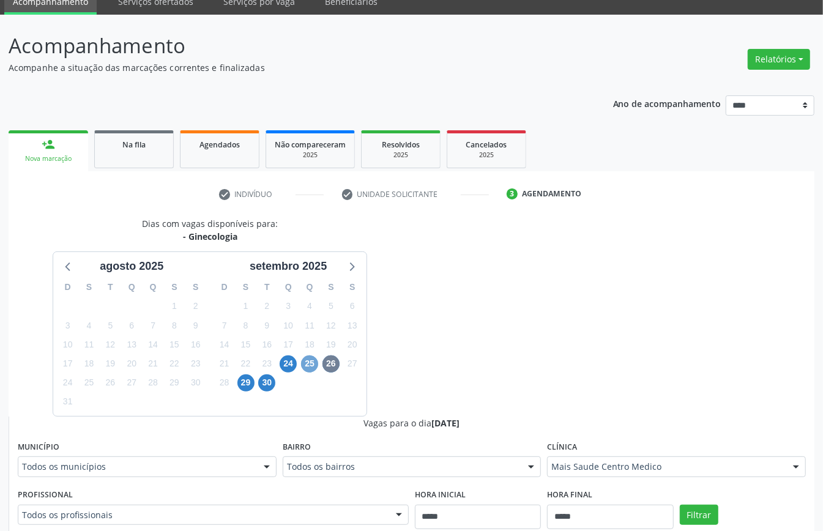
click at [304, 362] on span "25" at bounding box center [309, 363] width 17 height 17
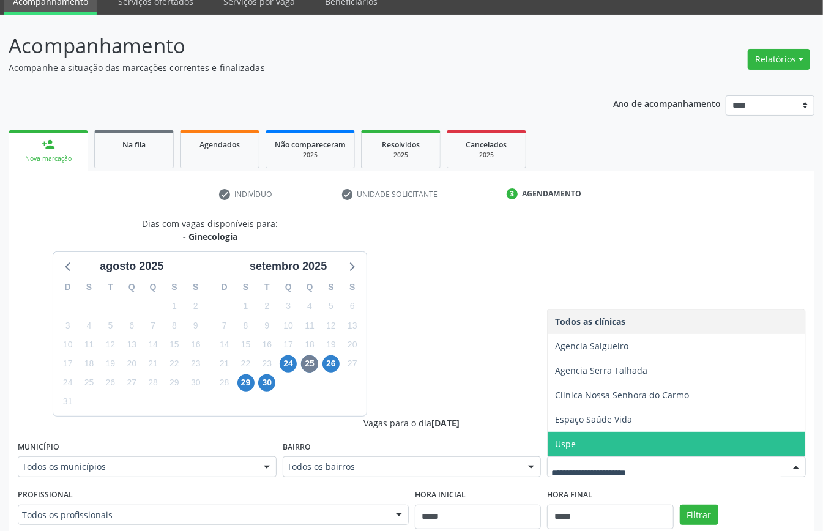
click at [637, 433] on span "Uspe" at bounding box center [676, 444] width 258 height 24
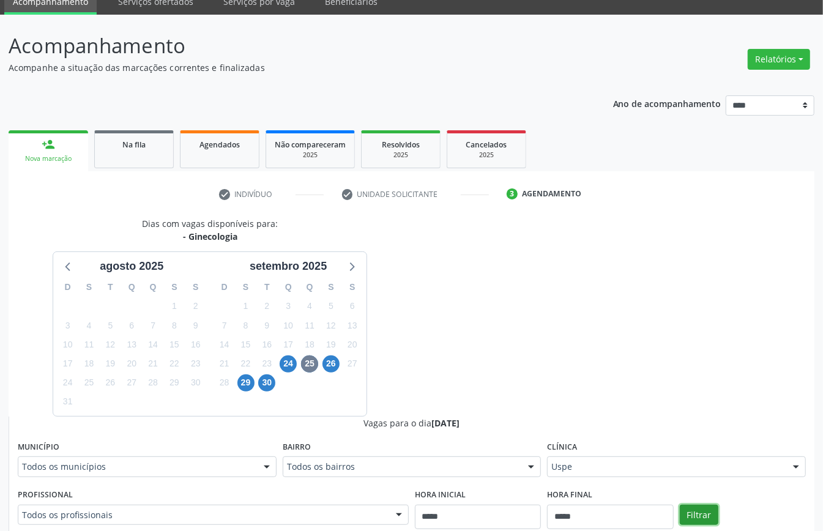
click at [703, 515] on button "Filtrar" at bounding box center [699, 515] width 39 height 21
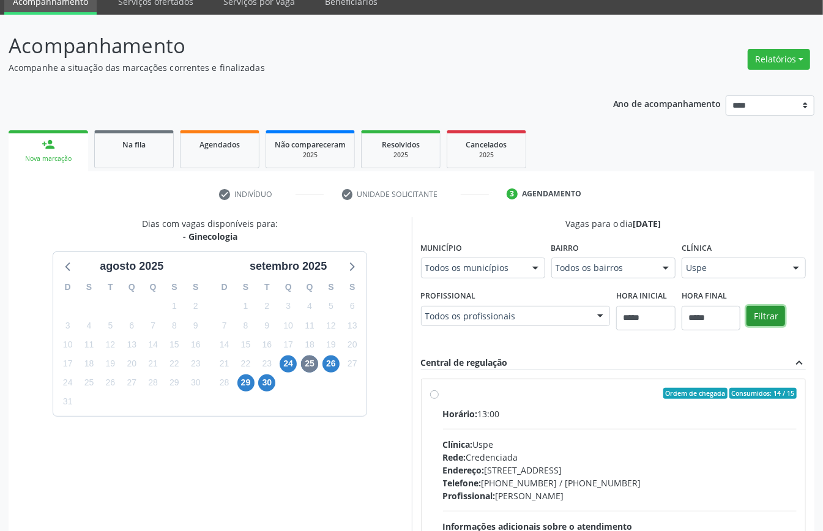
scroll to position [180, 0]
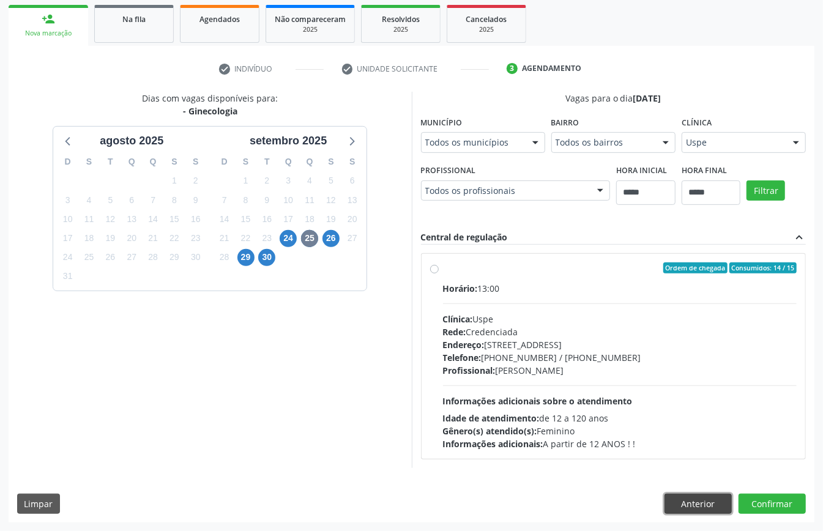
drag, startPoint x: 713, startPoint y: 495, endPoint x: 703, endPoint y: 483, distance: 16.1
click at [713, 495] on button "Anterior" at bounding box center [697, 504] width 67 height 21
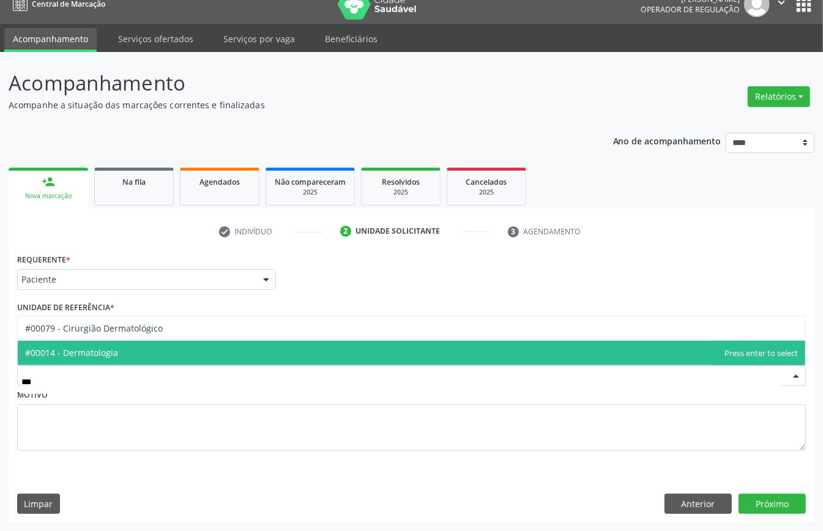
click at [130, 346] on span "#00014 - Dermatologia" at bounding box center [411, 353] width 787 height 24
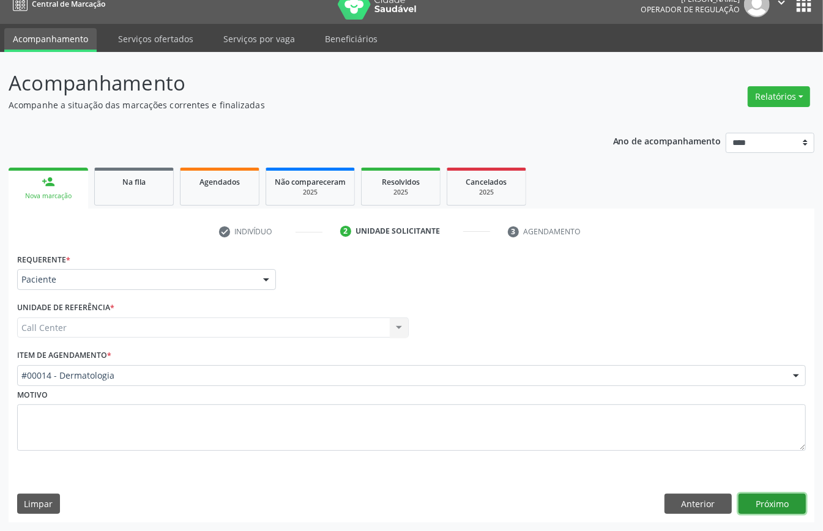
click at [750, 504] on button "Próximo" at bounding box center [771, 504] width 67 height 21
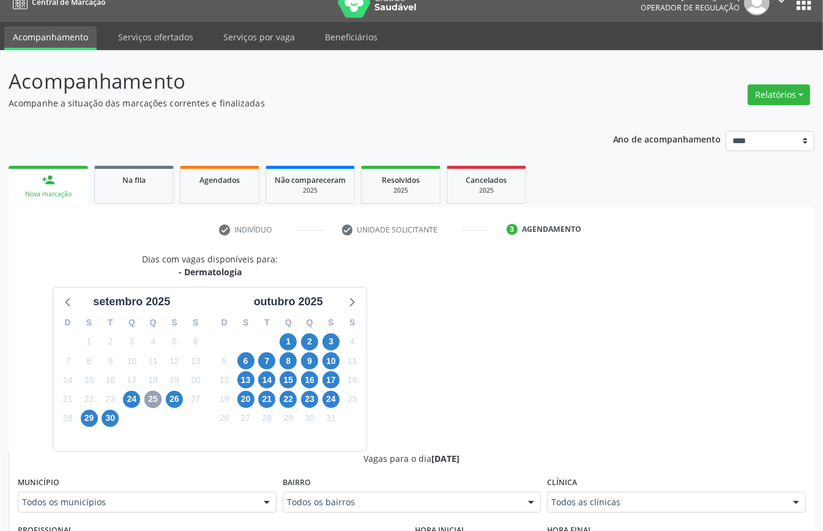
click at [157, 401] on span "25" at bounding box center [152, 399] width 17 height 17
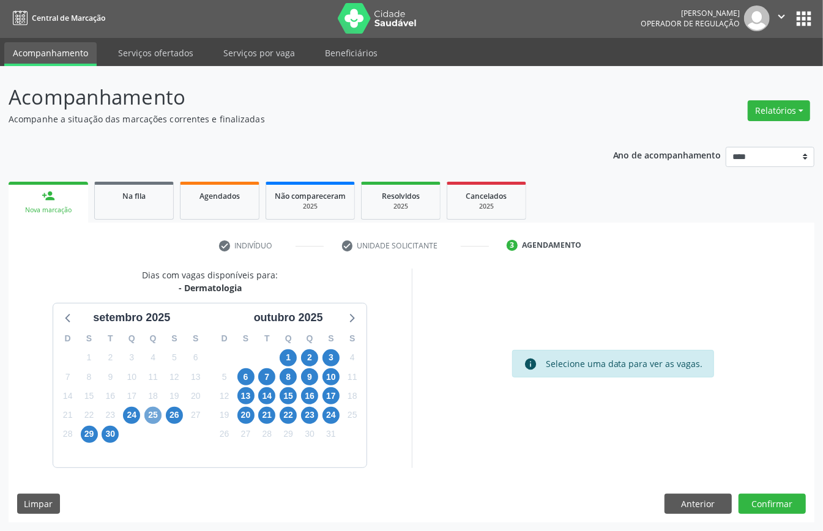
click at [157, 411] on span "25" at bounding box center [152, 415] width 17 height 17
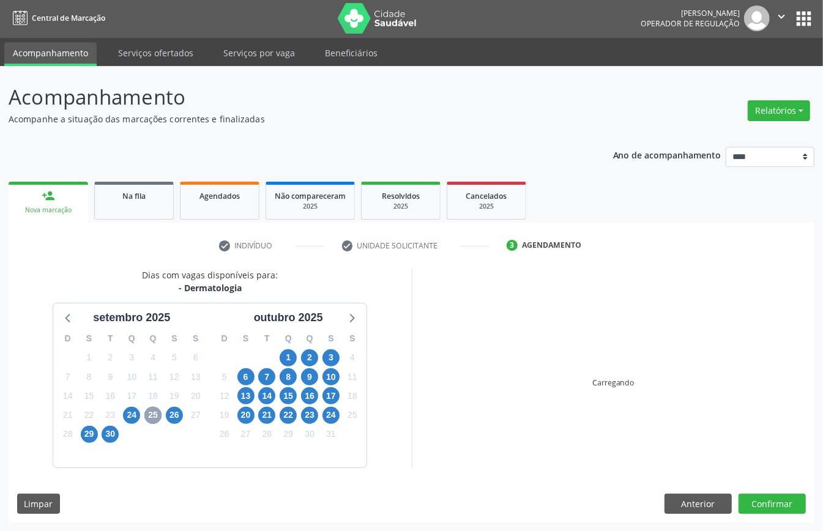
scroll to position [17, 0]
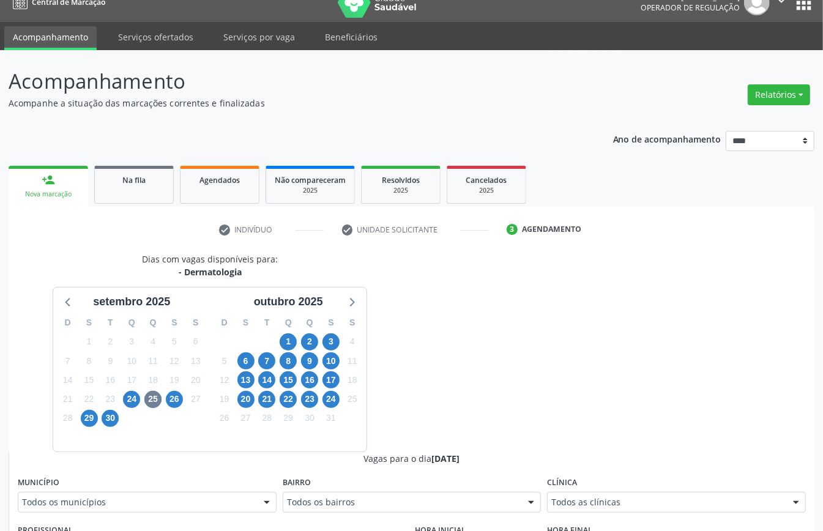
click at [678, 514] on fieldset "Clínica Todos as clínicas Todos as clínicas Hospital Perpetuo Socorro Hse Top S…" at bounding box center [676, 497] width 259 height 48
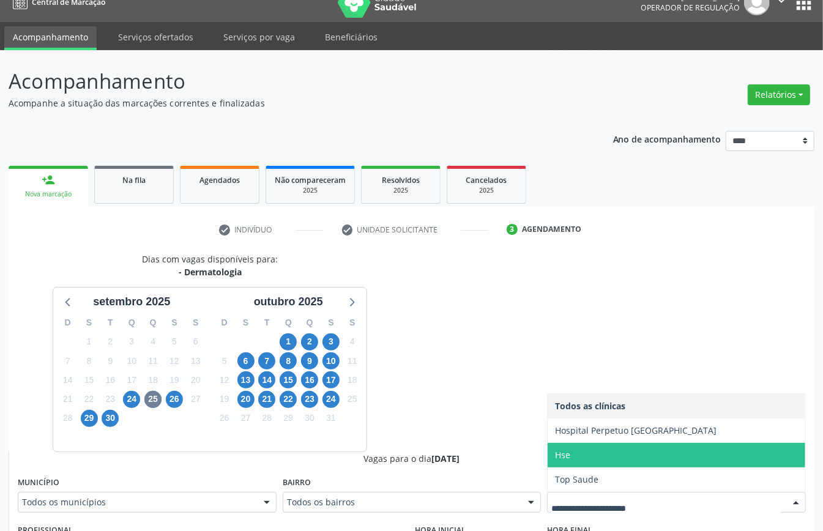
click at [556, 462] on span "Hse" at bounding box center [676, 455] width 258 height 24
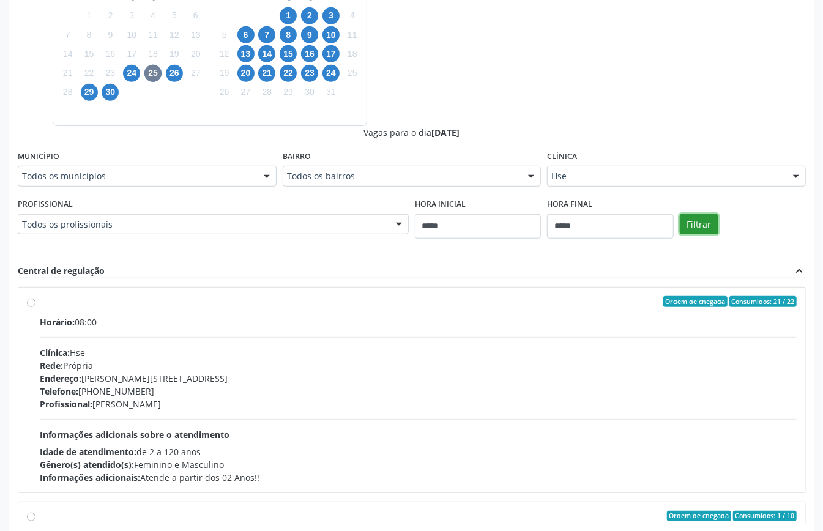
click at [692, 228] on button "Filtrar" at bounding box center [699, 224] width 39 height 21
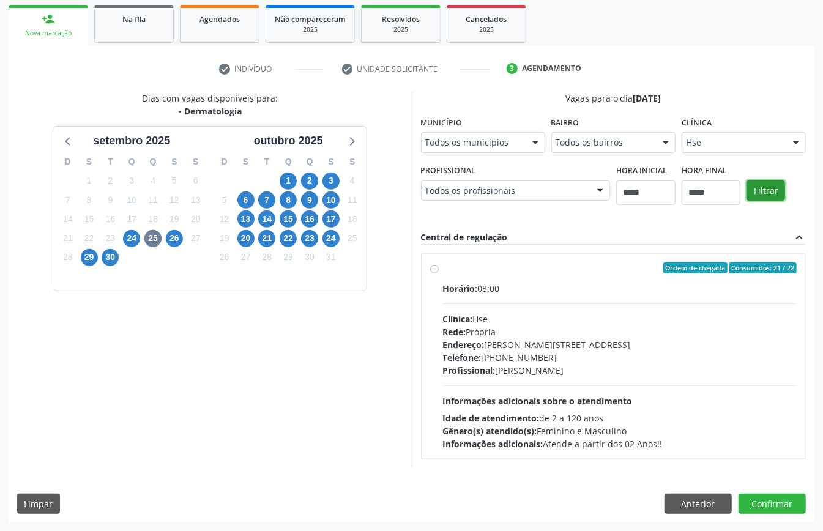
scroll to position [180, 0]
click at [175, 238] on span "26" at bounding box center [174, 238] width 17 height 17
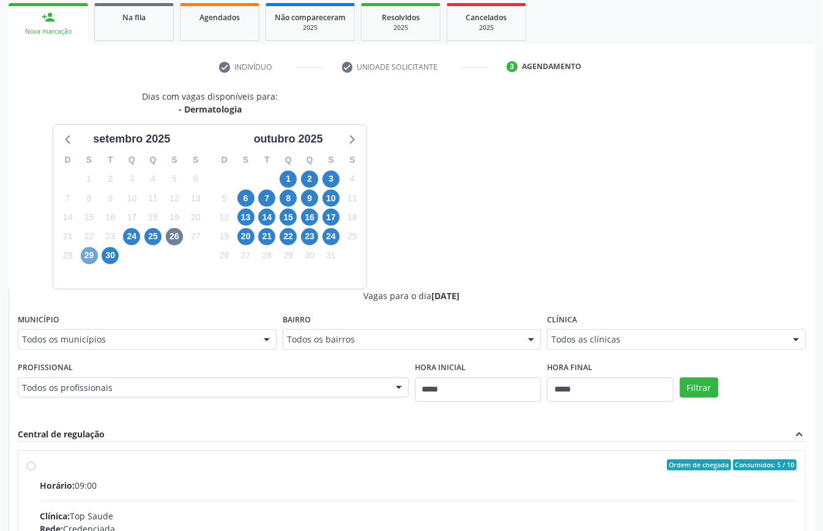
click at [84, 254] on span "29" at bounding box center [89, 255] width 17 height 17
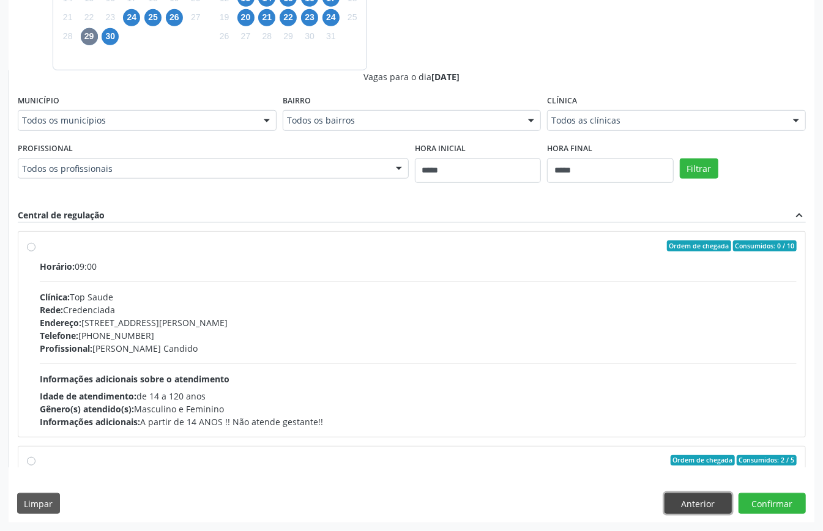
click at [697, 499] on button "Anterior" at bounding box center [697, 503] width 67 height 21
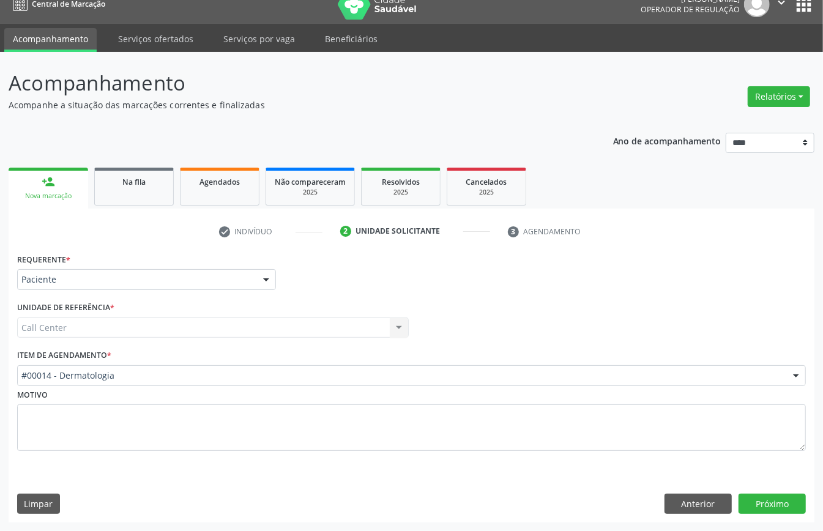
scroll to position [17, 0]
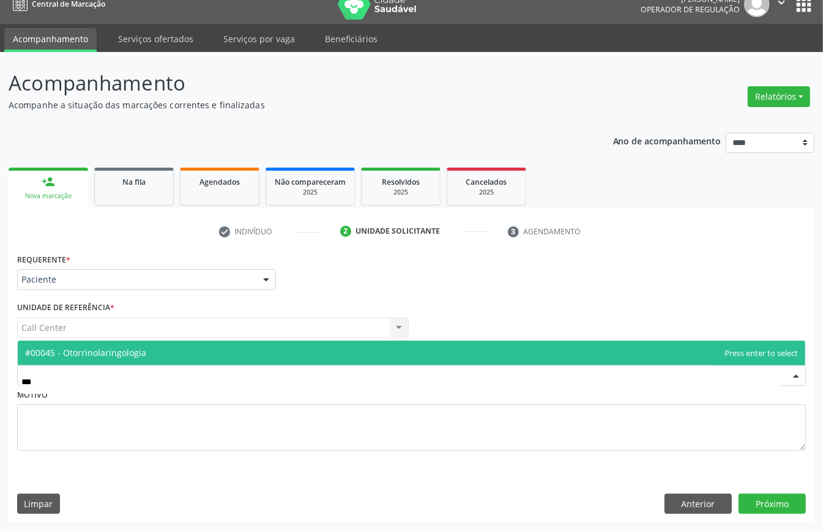
click at [121, 351] on span "#00045 - Otorrinolaringologia" at bounding box center [85, 353] width 121 height 12
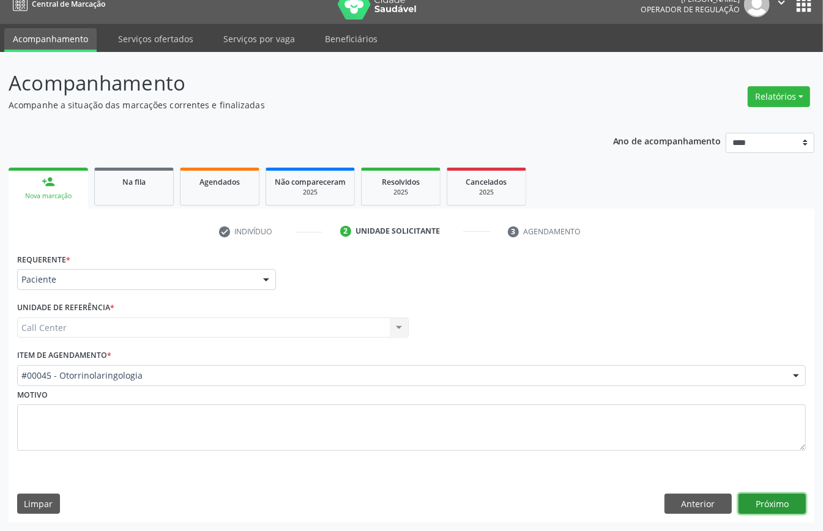
click at [771, 505] on button "Próximo" at bounding box center [771, 504] width 67 height 21
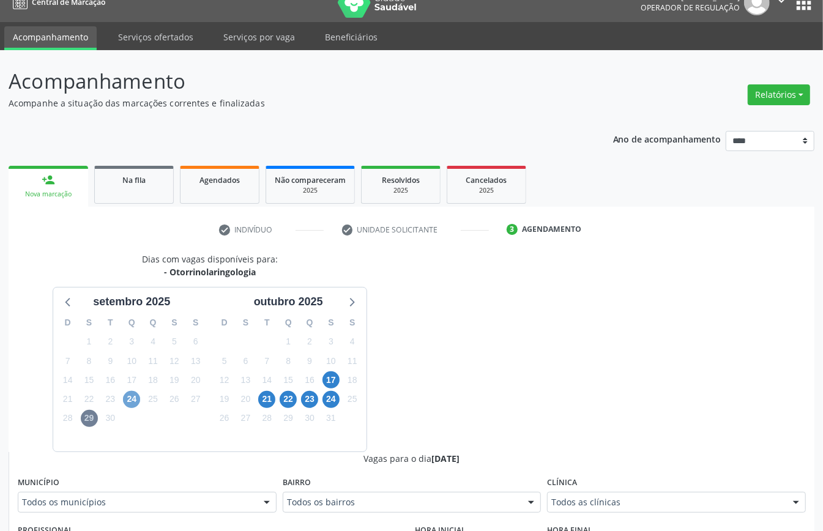
click at [135, 399] on span "24" at bounding box center [131, 399] width 17 height 17
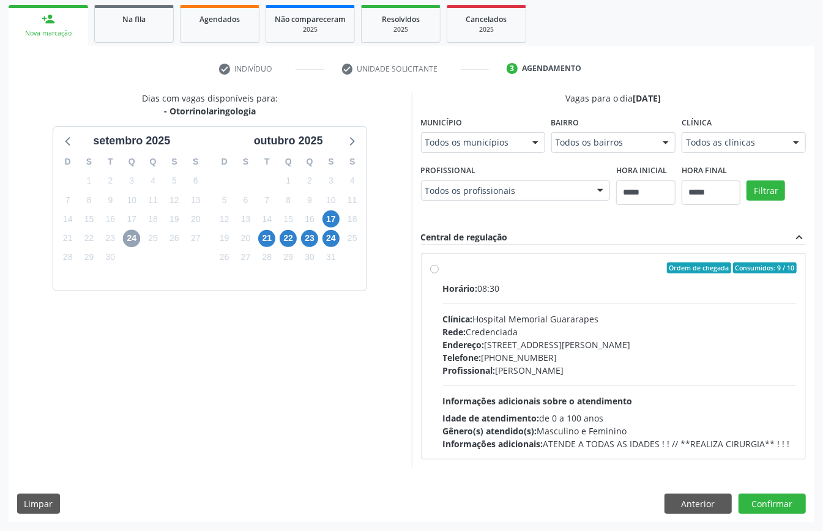
scroll to position [379, 0]
click at [697, 497] on button "Anterior" at bounding box center [697, 504] width 67 height 21
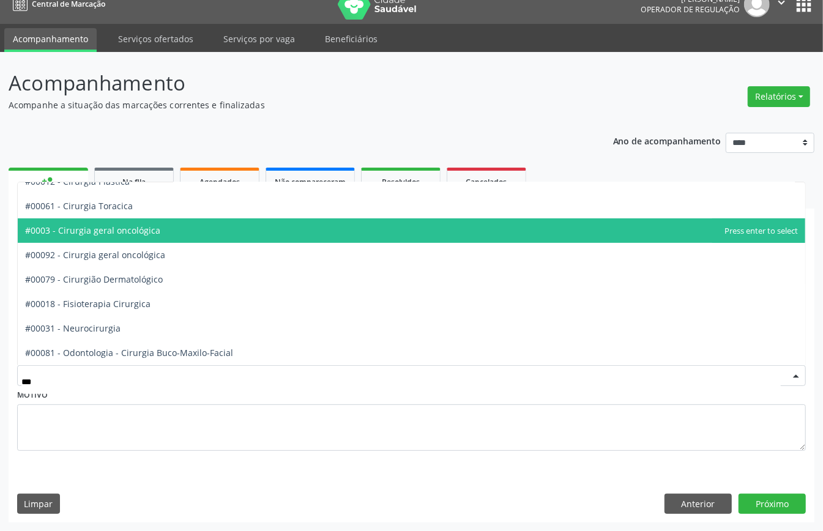
scroll to position [127, 0]
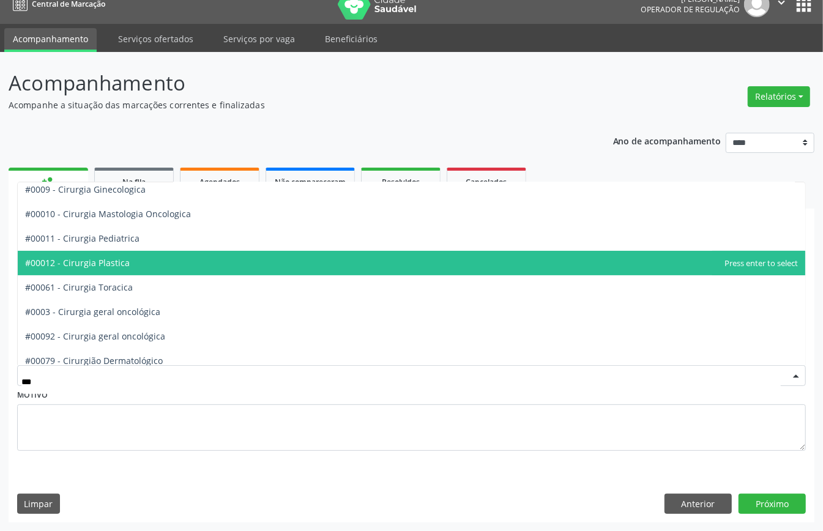
click at [130, 262] on span "#00012 - Cirurgia Plastica" at bounding box center [77, 263] width 105 height 12
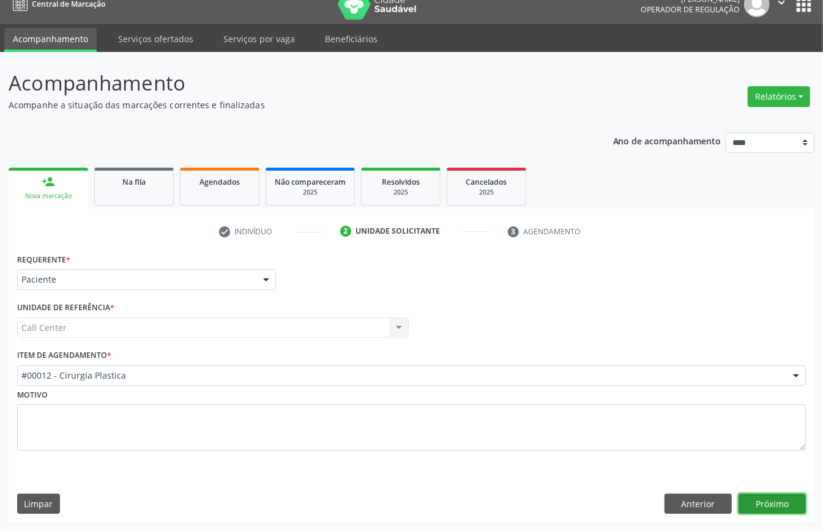
click at [754, 504] on button "Próximo" at bounding box center [771, 504] width 67 height 21
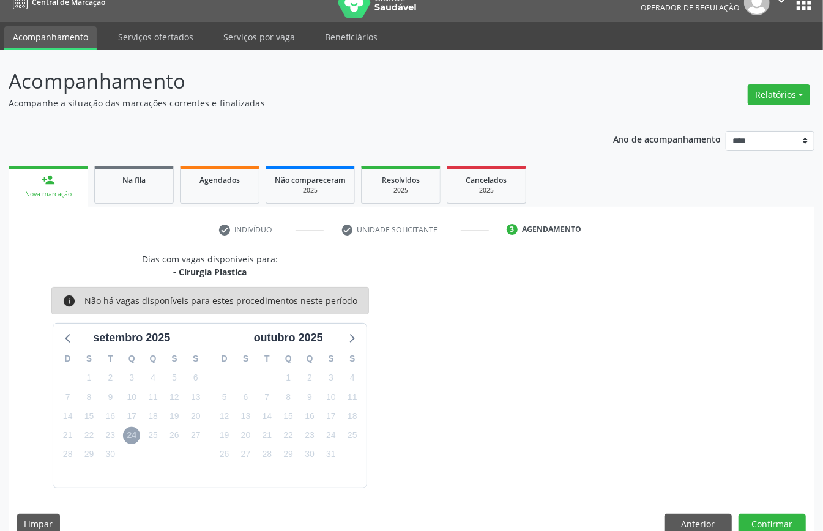
click at [138, 436] on span "24" at bounding box center [131, 435] width 17 height 17
click at [706, 525] on button "Anterior" at bounding box center [697, 524] width 67 height 21
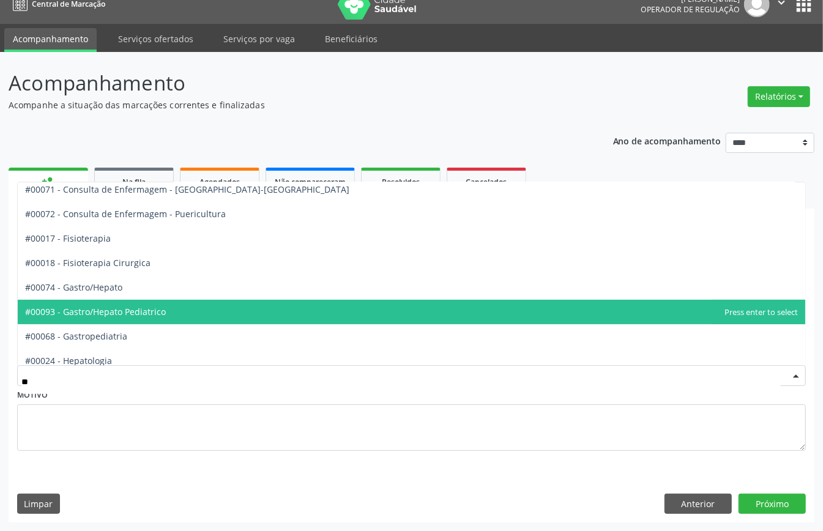
scroll to position [0, 0]
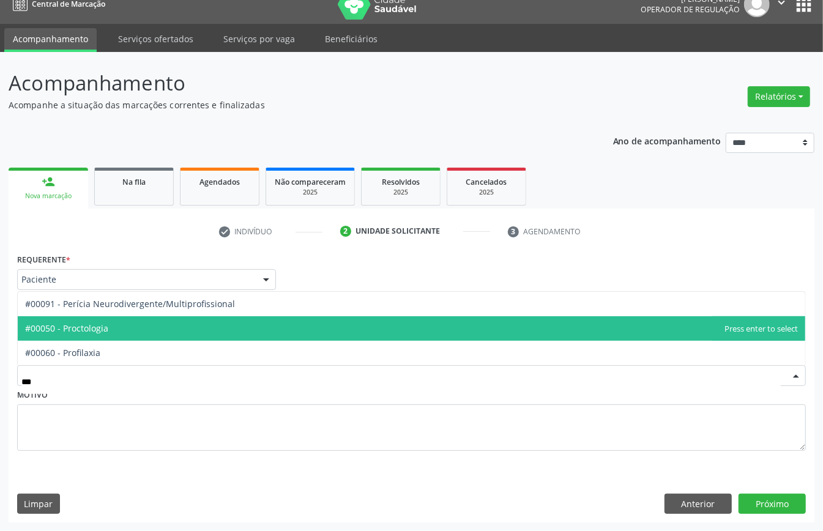
click at [103, 329] on span "#00050 - Proctologia" at bounding box center [66, 328] width 83 height 12
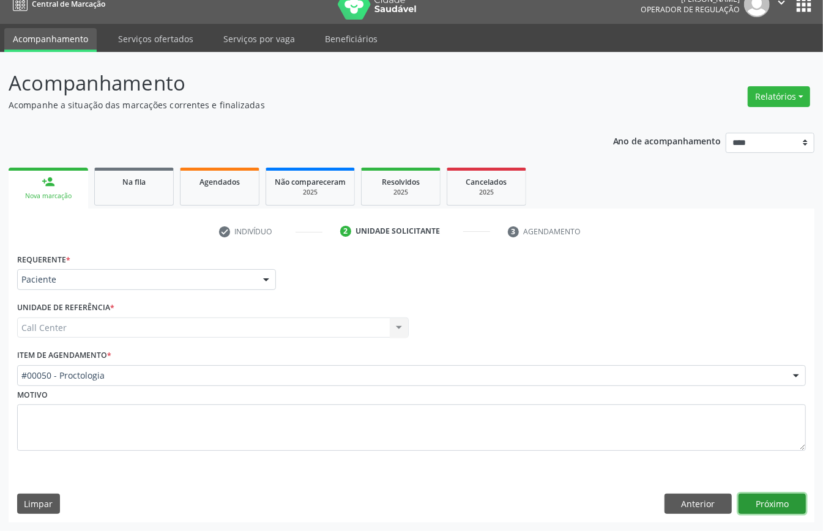
click at [791, 498] on button "Próximo" at bounding box center [771, 504] width 67 height 21
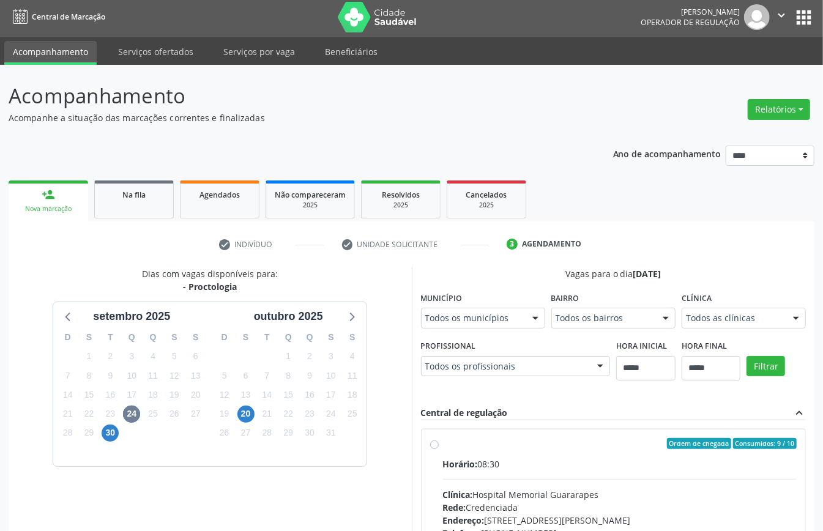
scroll to position [17, 0]
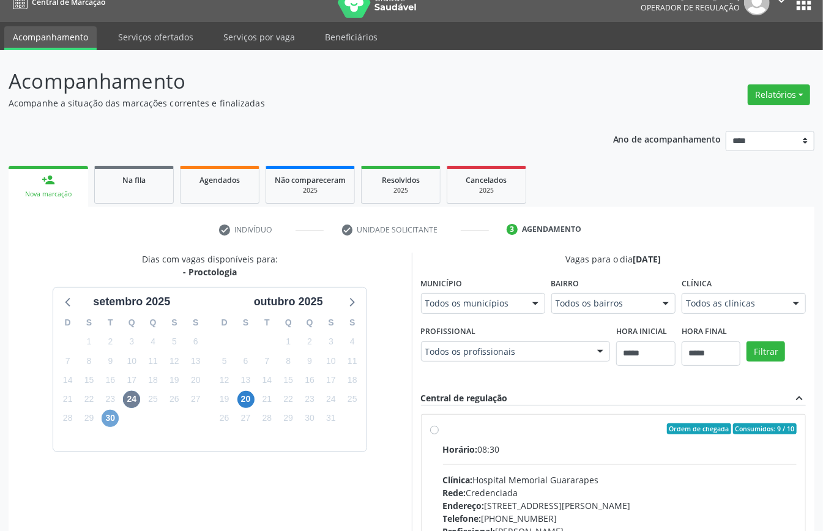
click at [104, 414] on span "30" at bounding box center [110, 418] width 17 height 17
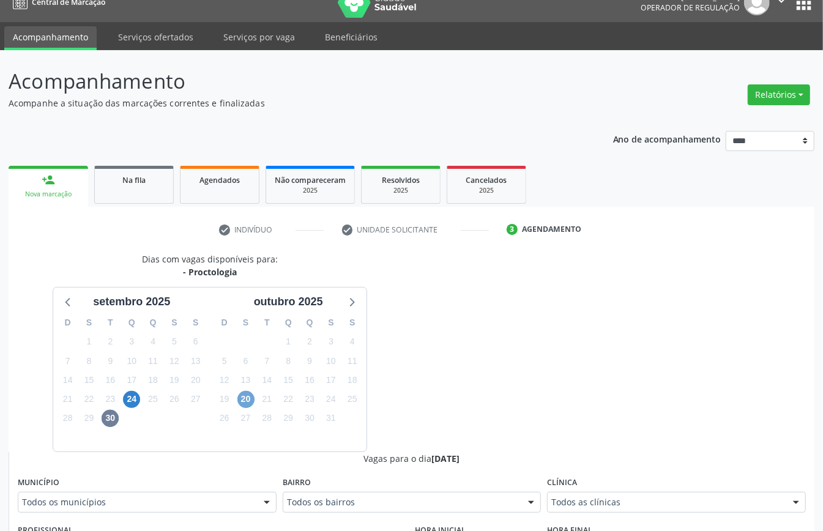
click at [248, 399] on span "20" at bounding box center [245, 399] width 17 height 17
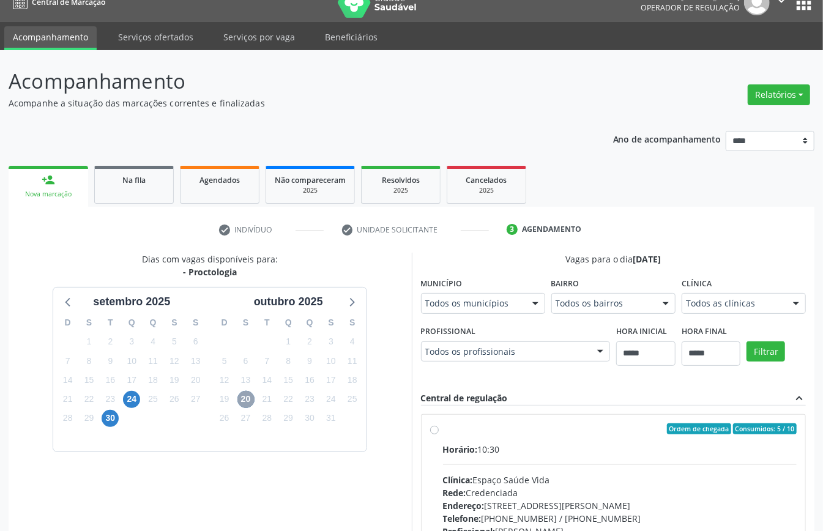
scroll to position [180, 0]
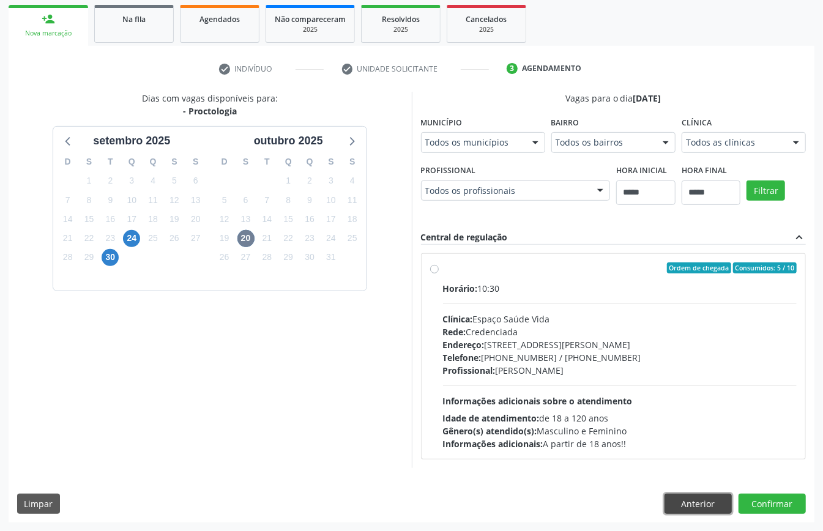
click at [697, 505] on button "Anterior" at bounding box center [697, 504] width 67 height 21
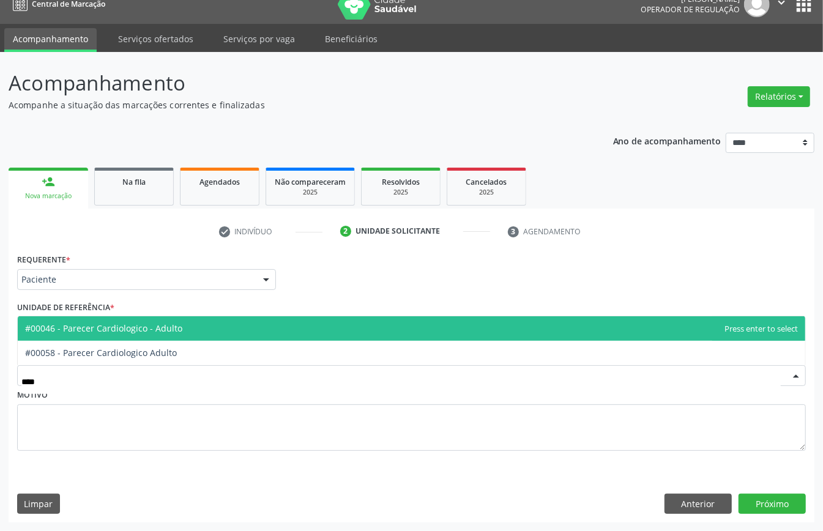
click at [100, 331] on span "#00046 - Parecer Cardiologico - Adulto" at bounding box center [103, 328] width 157 height 12
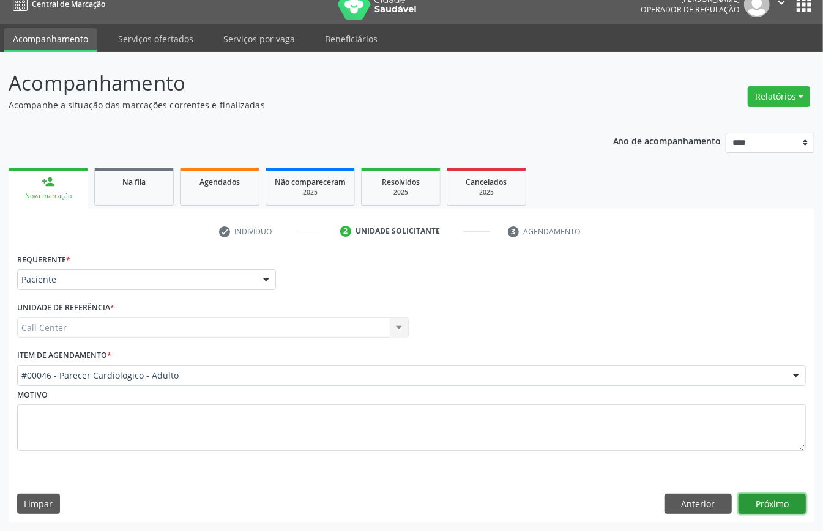
click at [759, 497] on button "Próximo" at bounding box center [771, 504] width 67 height 21
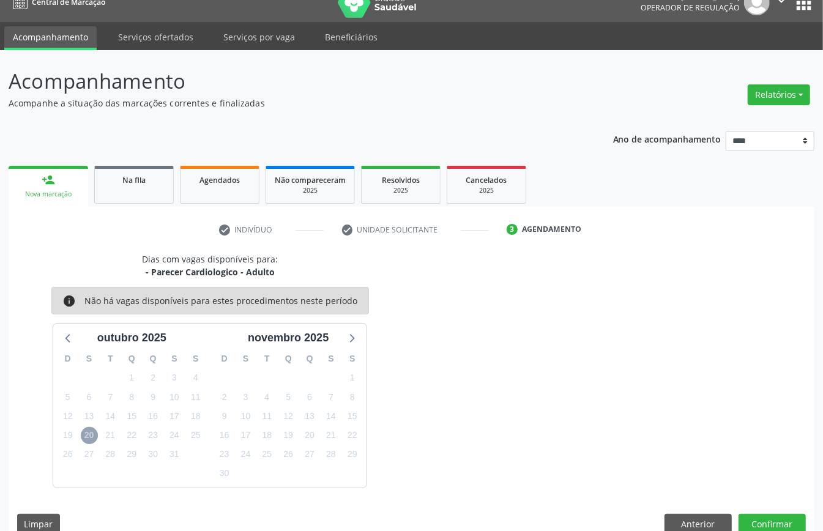
click at [84, 429] on span "20" at bounding box center [89, 435] width 17 height 17
drag, startPoint x: 688, startPoint y: 514, endPoint x: 674, endPoint y: 511, distance: 14.4
click at [688, 514] on button "Anterior" at bounding box center [697, 524] width 67 height 21
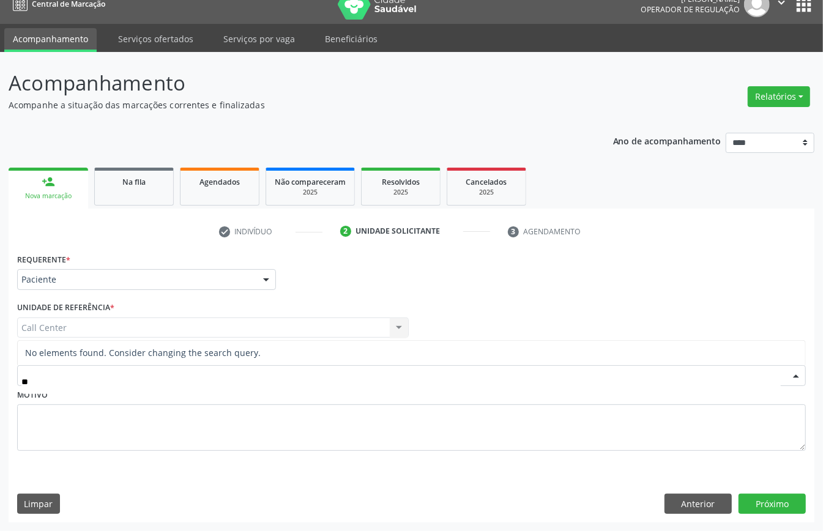
type input "*"
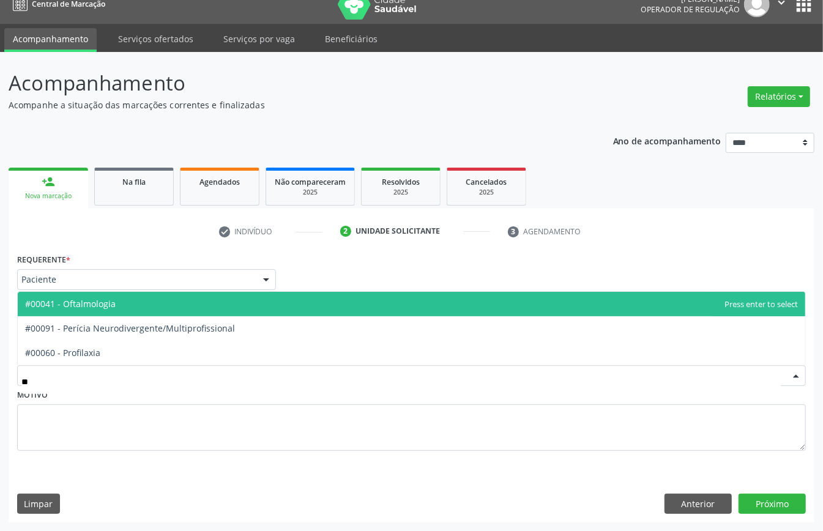
type input "***"
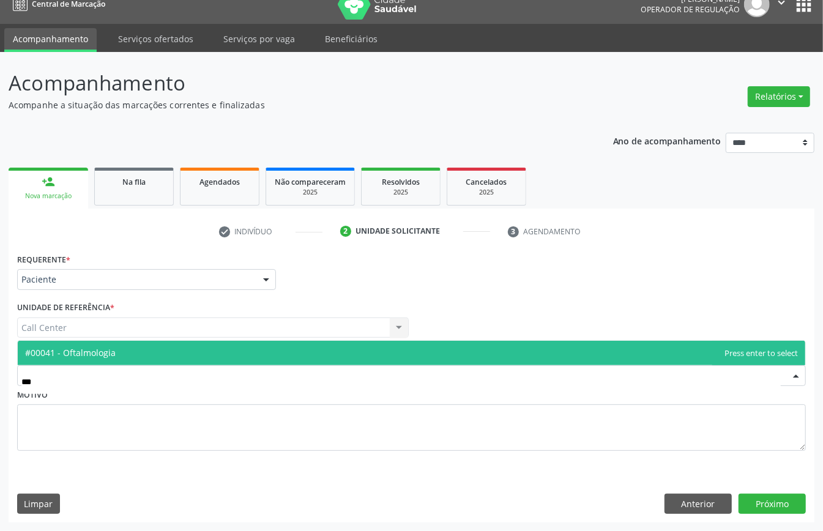
click at [206, 352] on span "#00041 - Oftalmologia" at bounding box center [411, 353] width 787 height 24
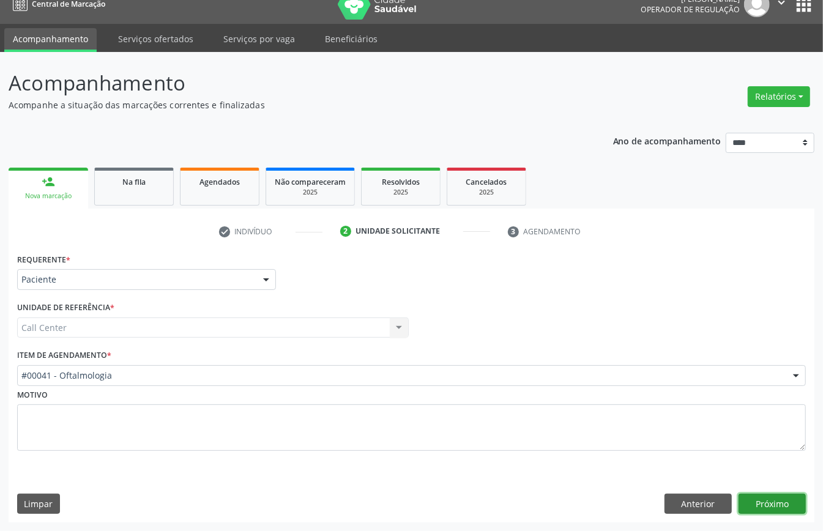
click at [752, 495] on button "Próximo" at bounding box center [771, 504] width 67 height 21
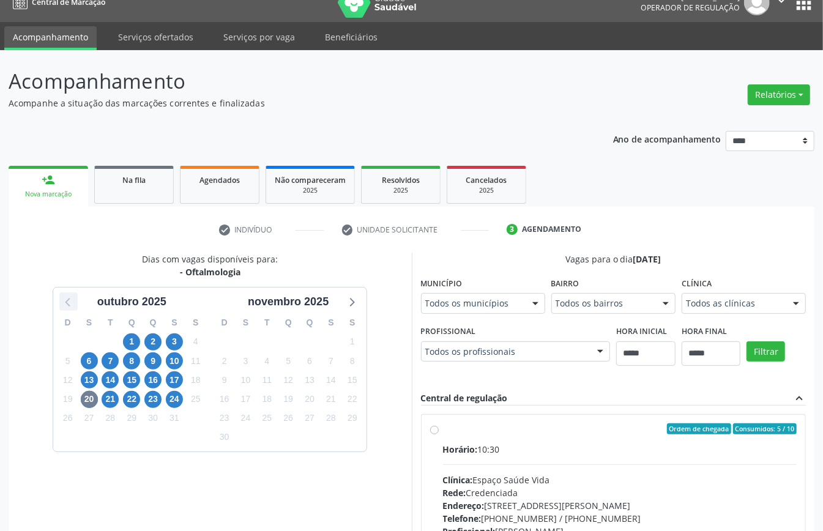
click at [62, 306] on icon at bounding box center [69, 302] width 16 height 16
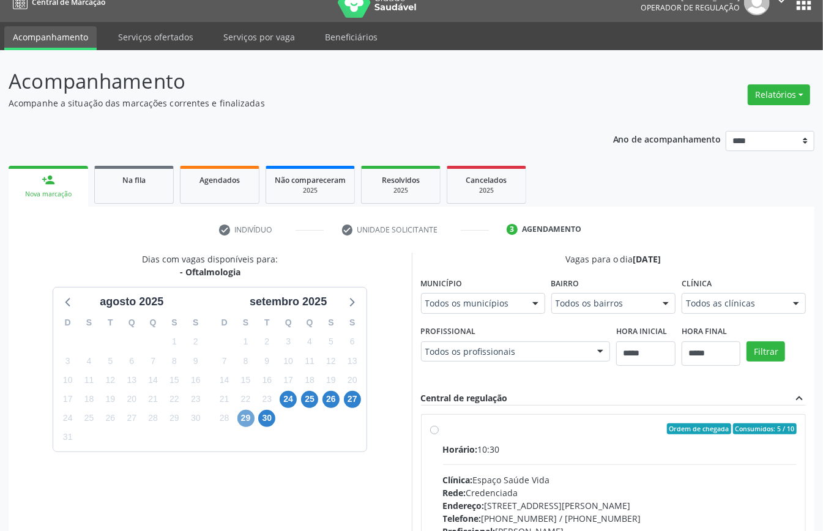
click at [245, 417] on span "29" at bounding box center [245, 418] width 17 height 17
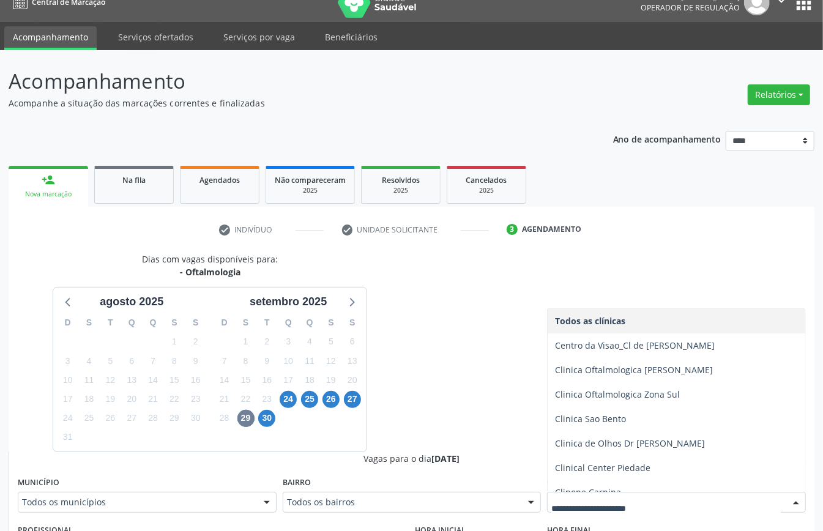
scroll to position [319, 0]
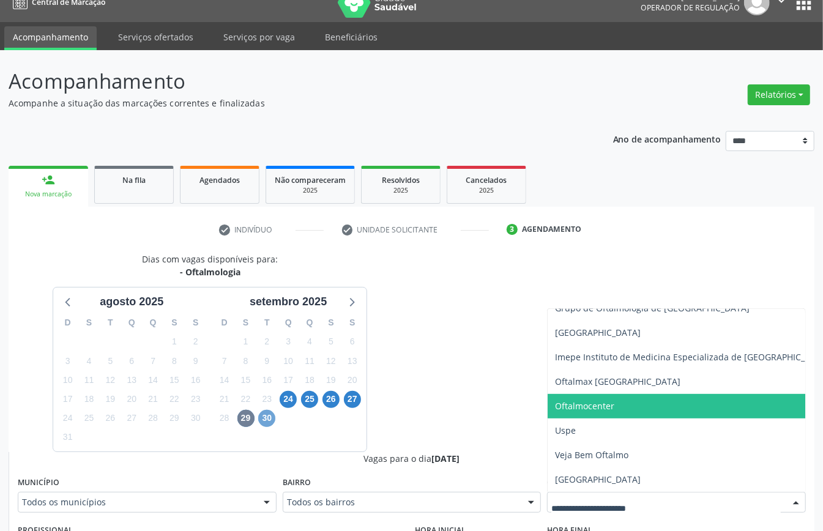
click at [268, 416] on span "30" at bounding box center [266, 418] width 17 height 17
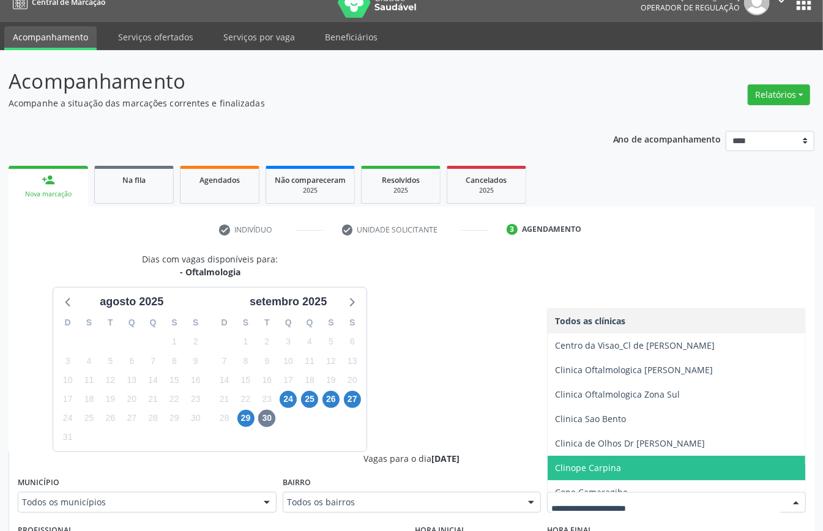
scroll to position [245, 0]
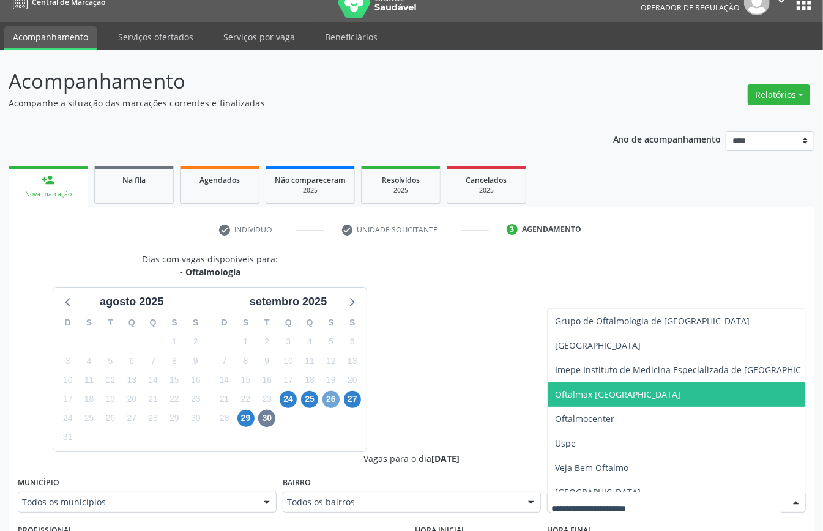
click at [338, 400] on span "26" at bounding box center [330, 399] width 17 height 17
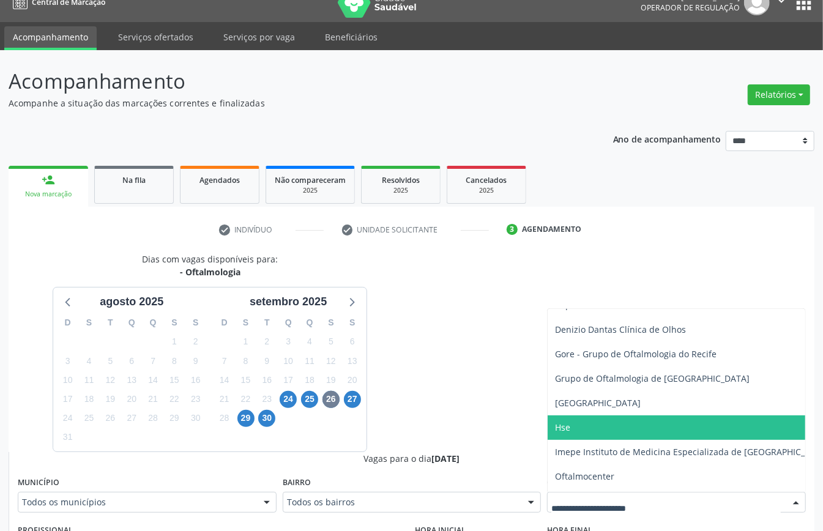
scroll to position [221, 0]
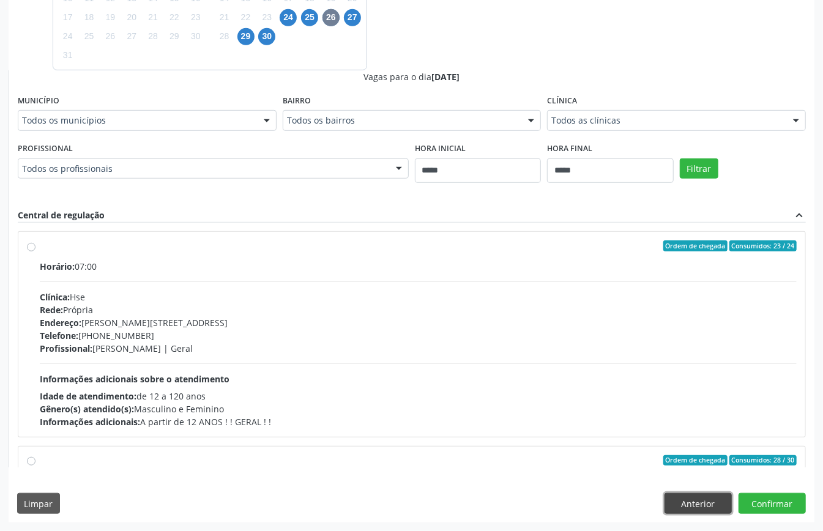
click at [696, 499] on button "Anterior" at bounding box center [697, 503] width 67 height 21
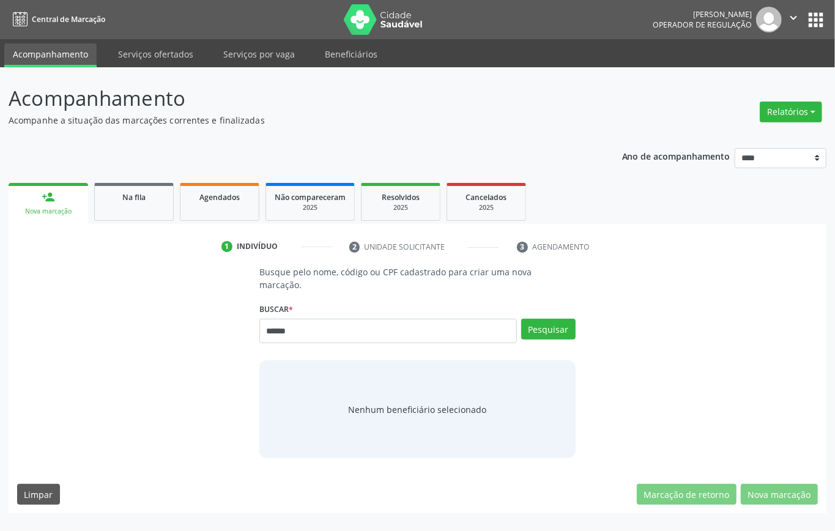
type input "******"
type input "*********"
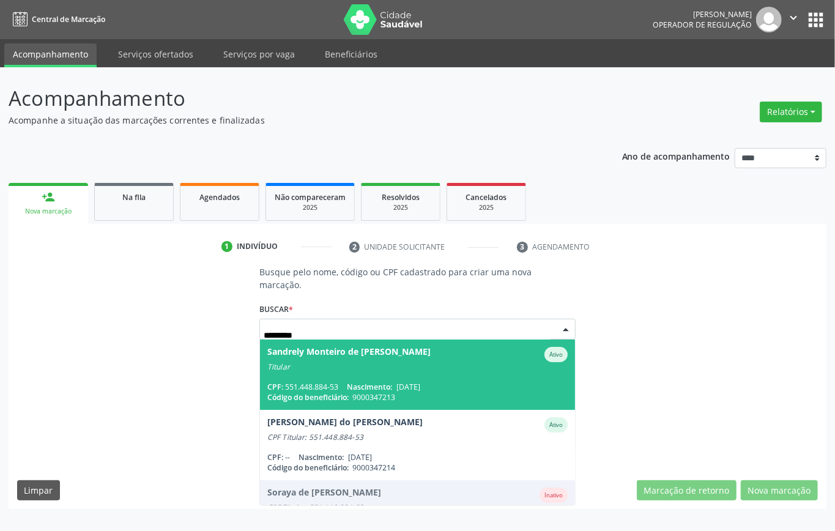
click at [446, 382] on div "CPF: 551.448.884-53 Nascimento: [DATE]" at bounding box center [417, 387] width 300 height 10
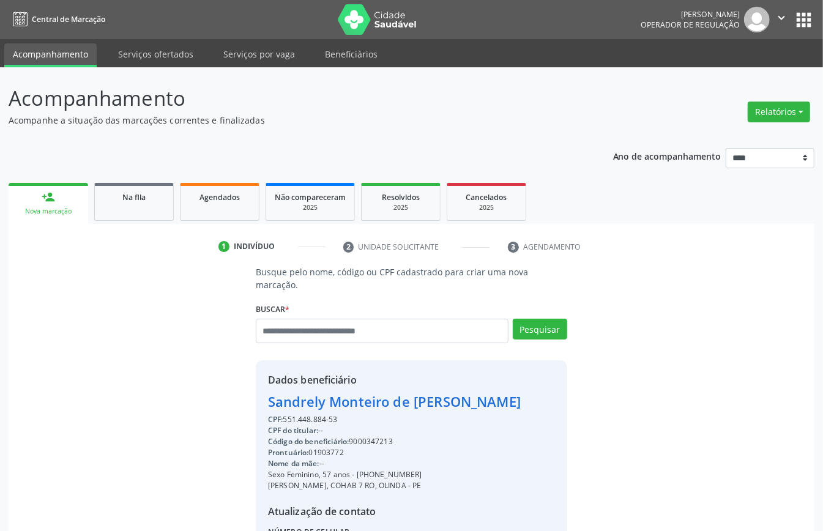
scroll to position [128, 0]
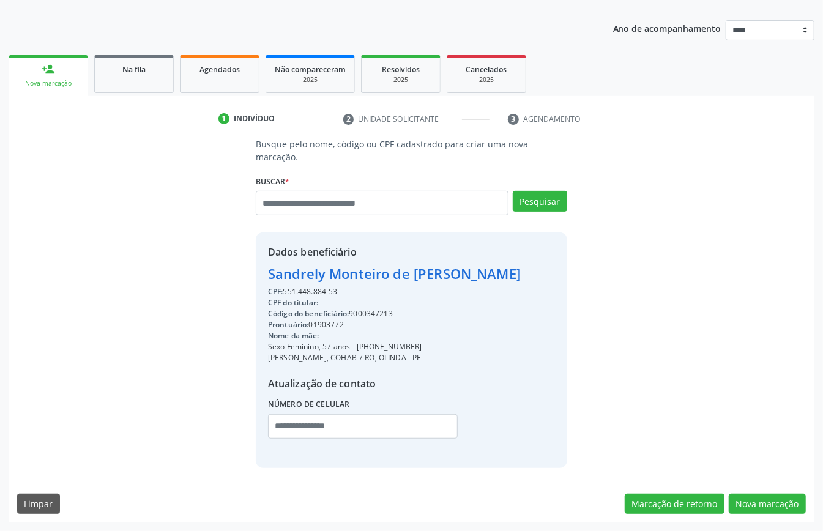
click at [374, 310] on div "Código do beneficiário: 9000347213" at bounding box center [394, 313] width 253 height 11
copy div "9000347213"
click at [213, 69] on span "Agendados" at bounding box center [219, 69] width 40 height 10
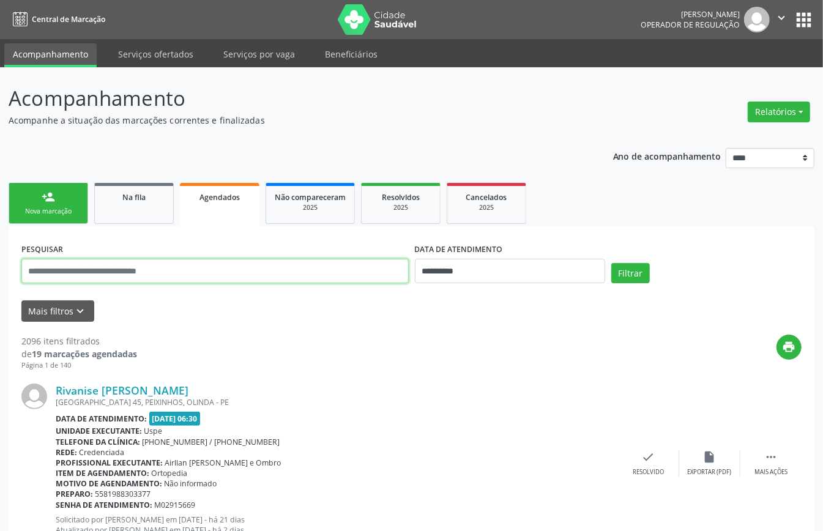
paste input "**********"
type input "**********"
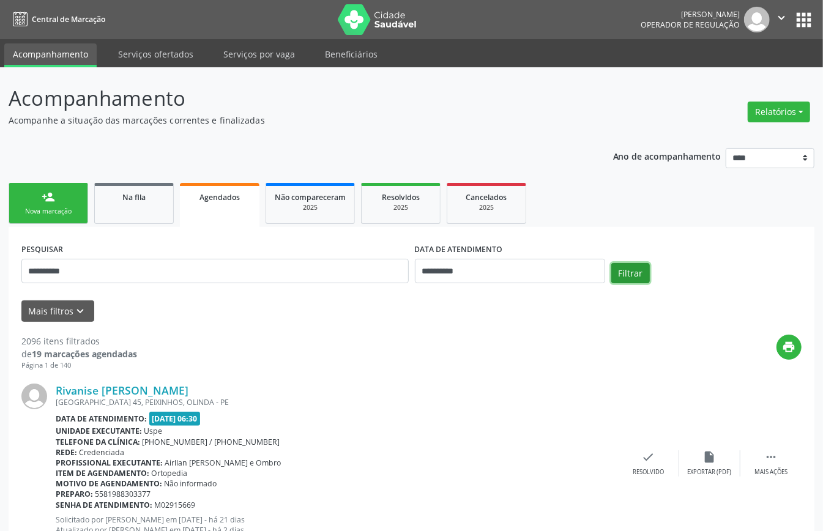
click at [634, 270] on button "Filtrar" at bounding box center [630, 273] width 39 height 21
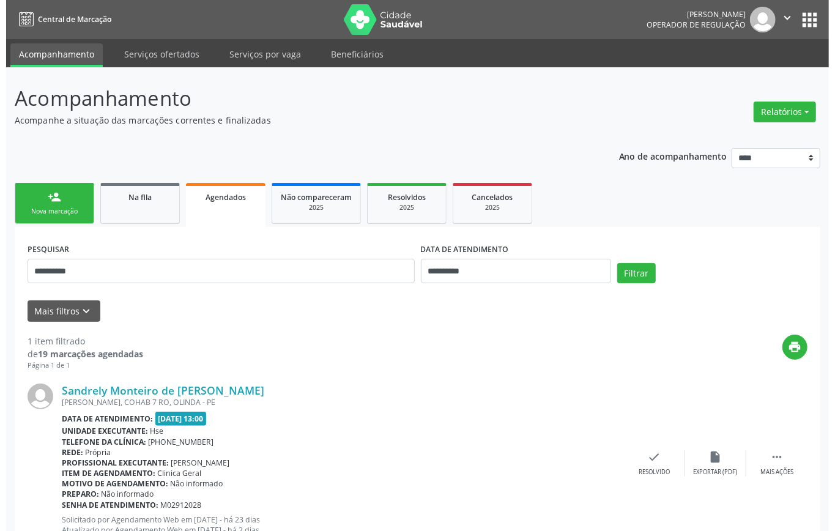
scroll to position [47, 0]
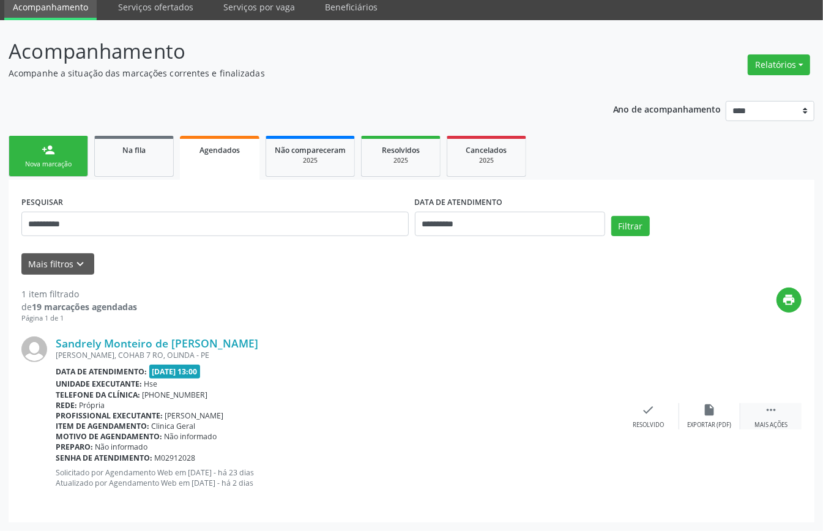
click at [771, 412] on icon "" at bounding box center [770, 409] width 13 height 13
click at [571, 414] on div "cancel Cancelar" at bounding box center [587, 416] width 61 height 26
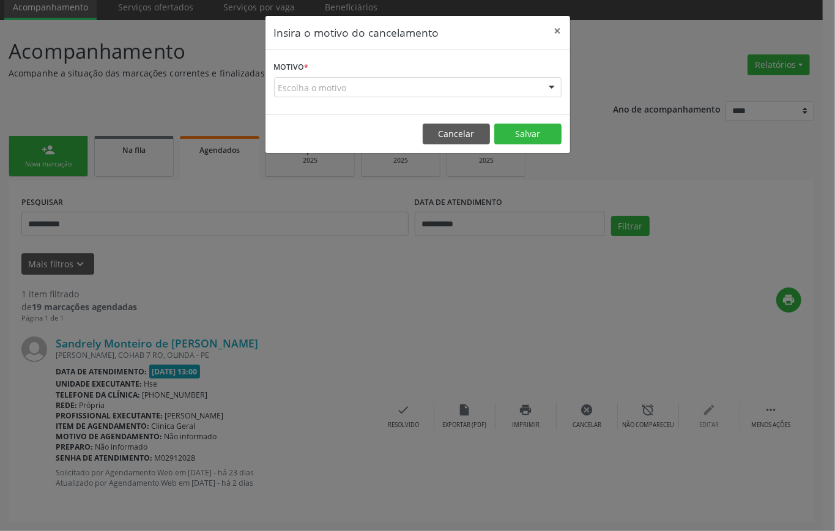
drag, startPoint x: 411, startPoint y: 87, endPoint x: 411, endPoint y: 98, distance: 11.6
click at [411, 91] on div "Escolha o motivo" at bounding box center [418, 87] width 288 height 21
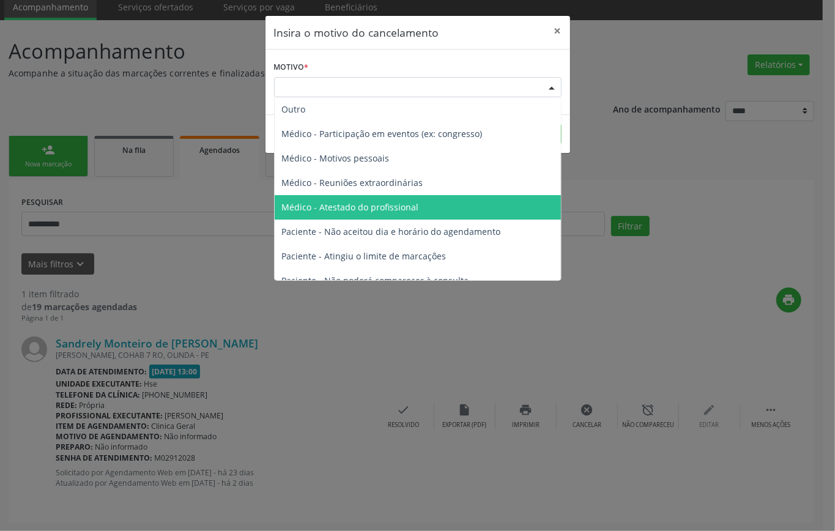
scroll to position [62, 0]
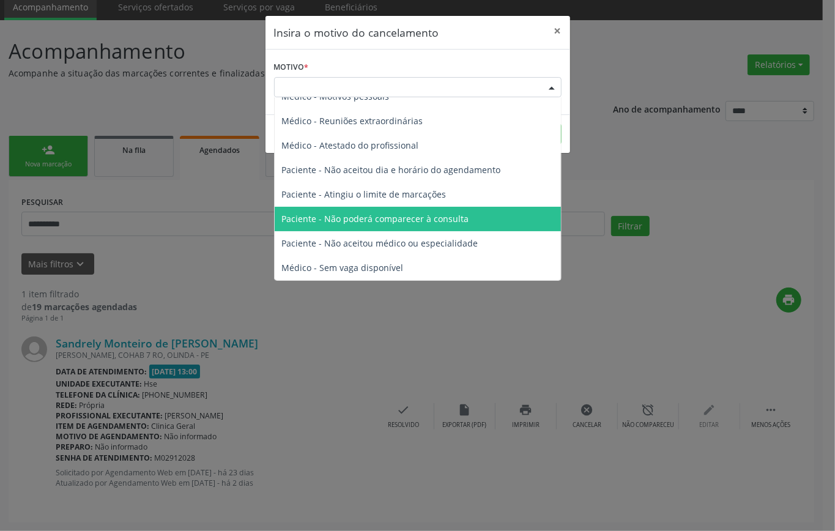
click at [378, 213] on span "Paciente - Não poderá comparecer à consulta" at bounding box center [375, 219] width 187 height 12
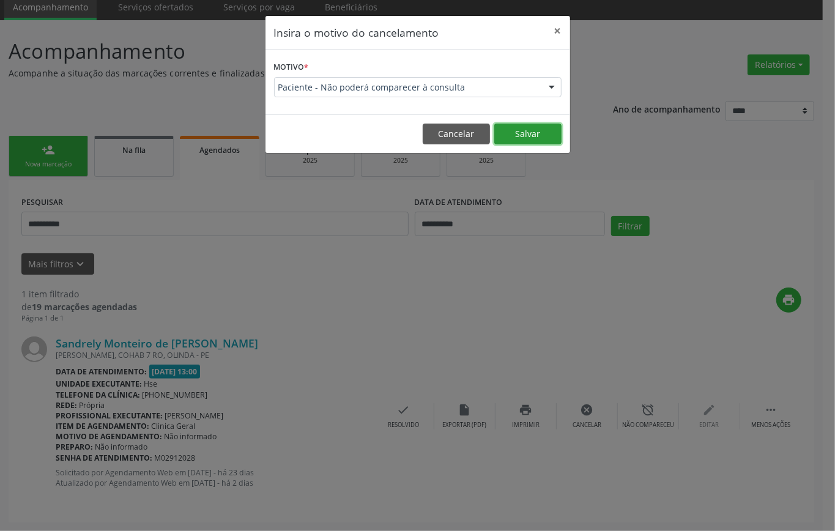
click at [531, 127] on button "Salvar" at bounding box center [527, 134] width 67 height 21
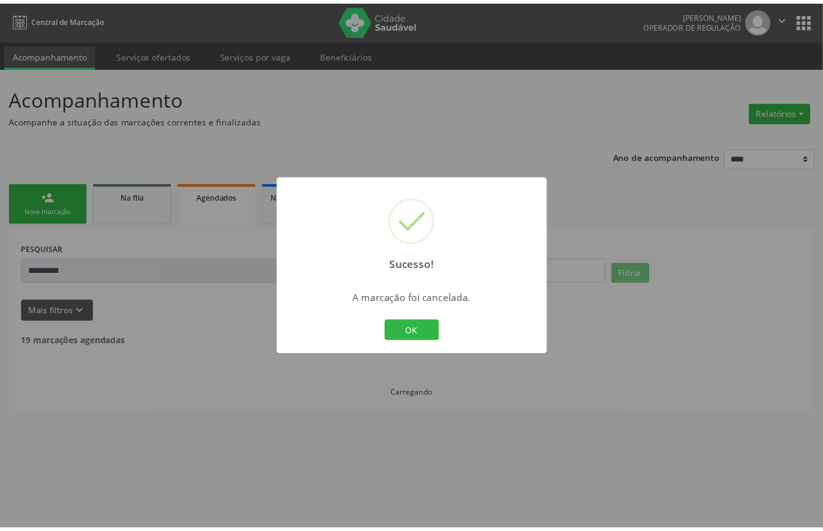
scroll to position [0, 0]
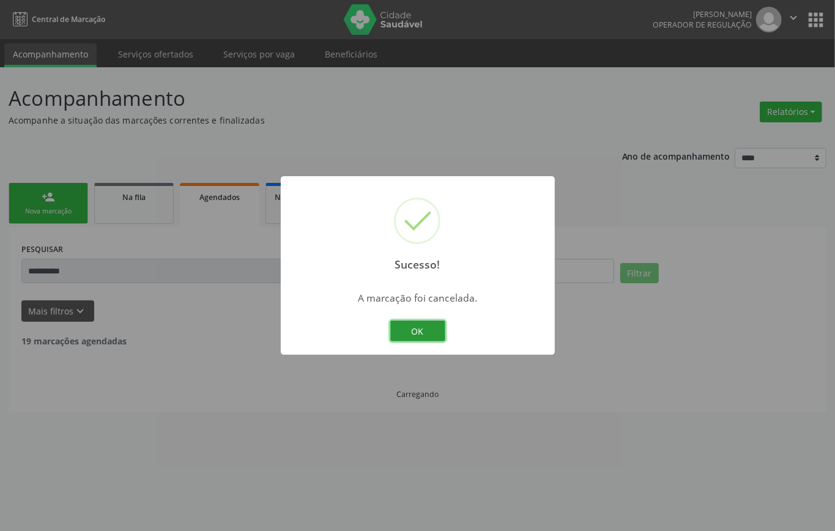
drag, startPoint x: 412, startPoint y: 328, endPoint x: 387, endPoint y: 314, distance: 28.5
click at [412, 327] on button "OK" at bounding box center [417, 331] width 55 height 21
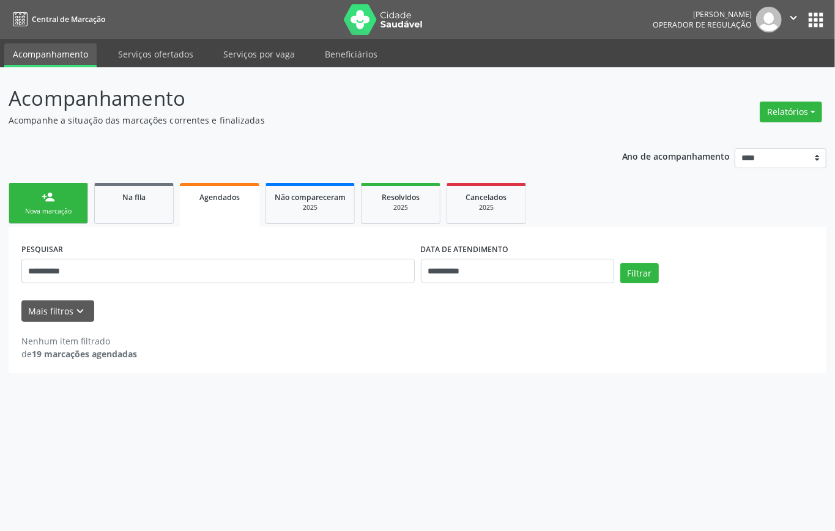
click at [64, 207] on div "Nova marcação" at bounding box center [48, 211] width 61 height 9
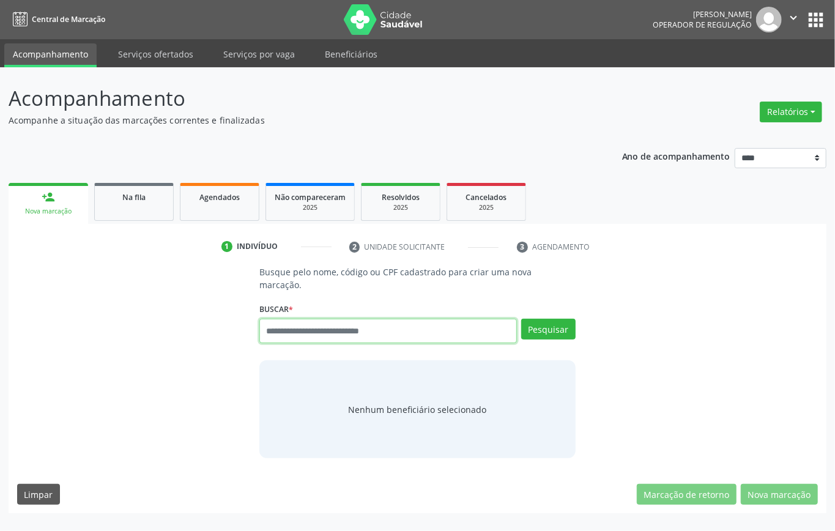
paste input "**********"
type input "**********"
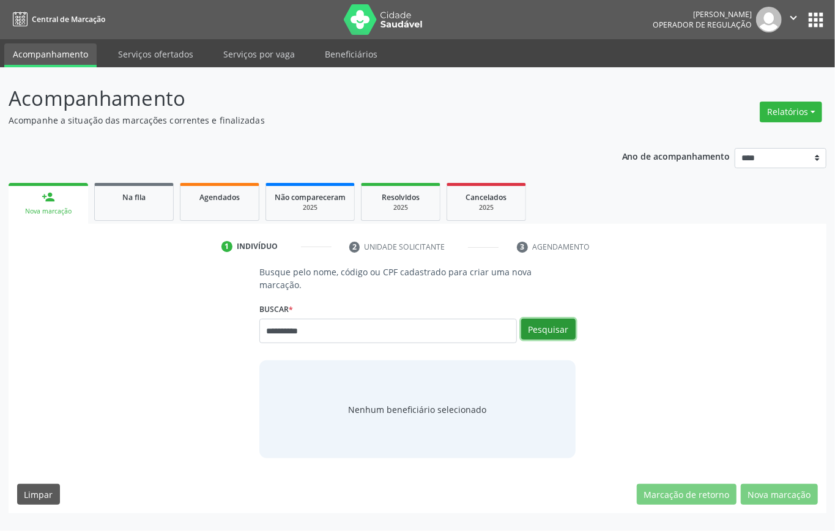
click at [552, 325] on button "Pesquisar" at bounding box center [548, 329] width 54 height 21
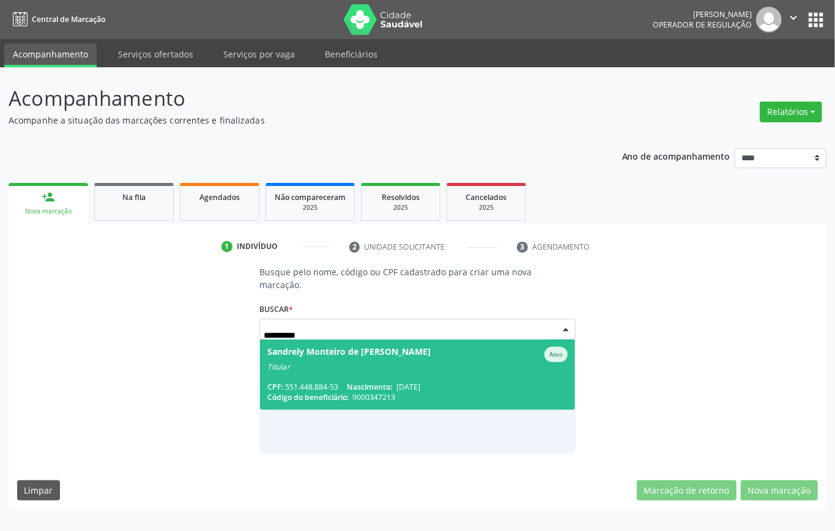
click at [319, 363] on div "Titular" at bounding box center [417, 367] width 300 height 10
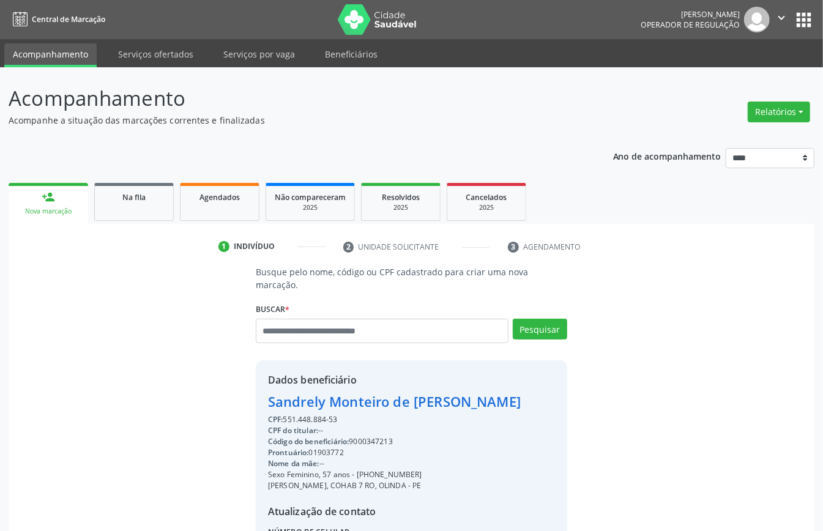
scroll to position [128, 0]
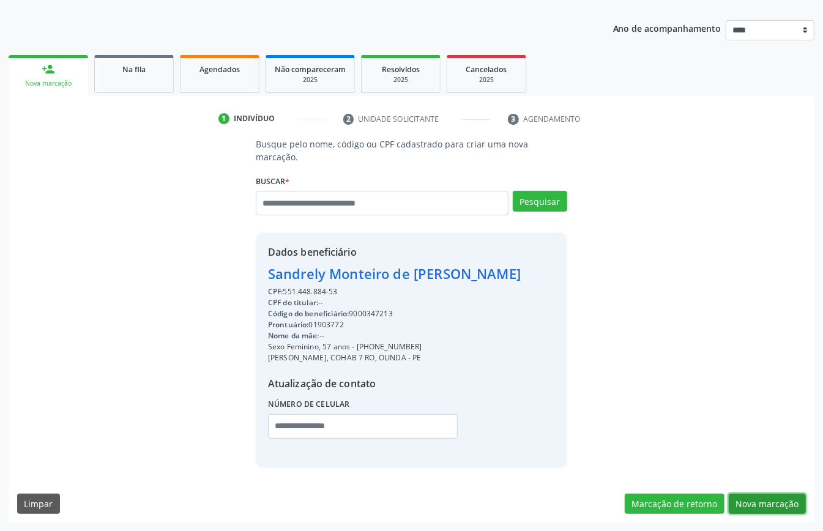
click at [755, 500] on button "Nova marcação" at bounding box center [767, 504] width 77 height 21
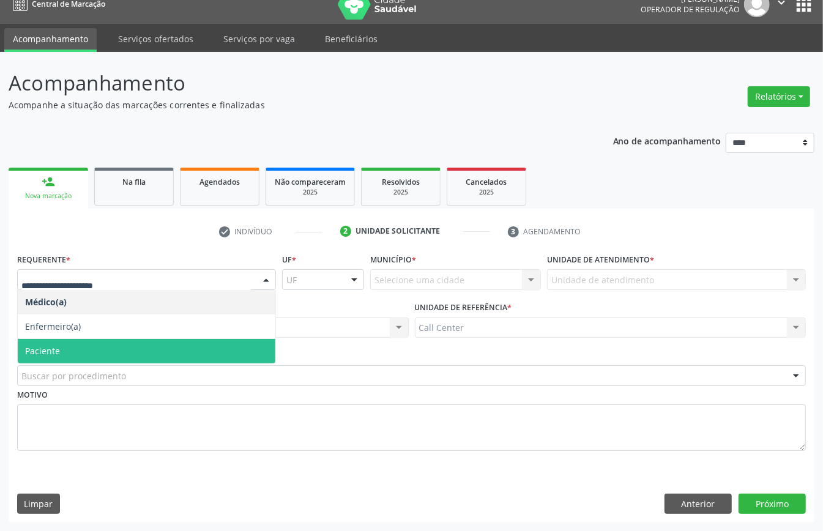
click at [61, 346] on span "Paciente" at bounding box center [147, 351] width 258 height 24
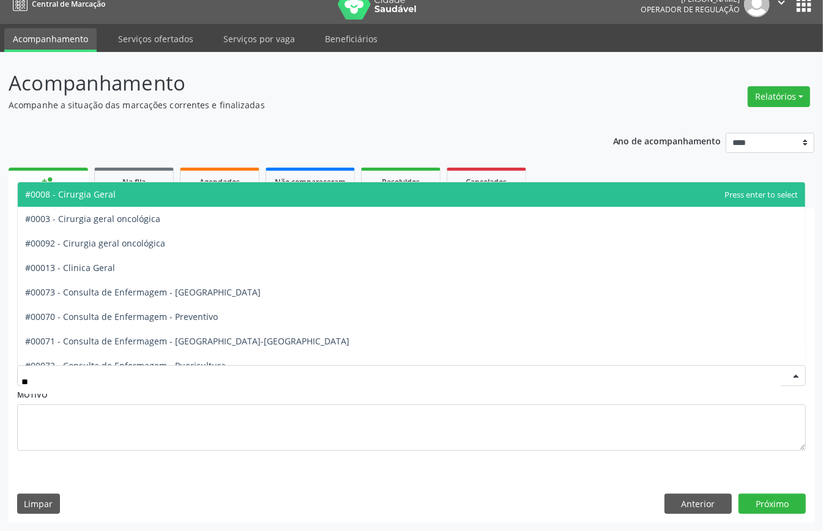
type input "***"
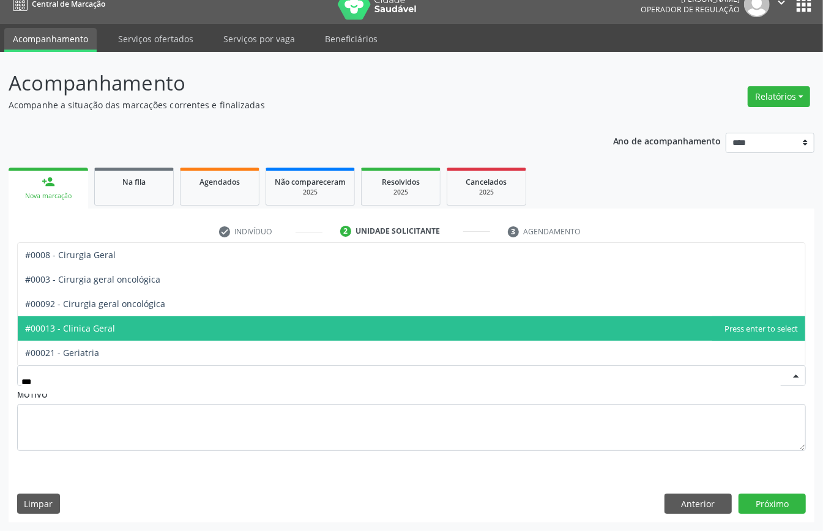
click at [64, 325] on span "#00013 - Clinica Geral" at bounding box center [70, 328] width 90 height 12
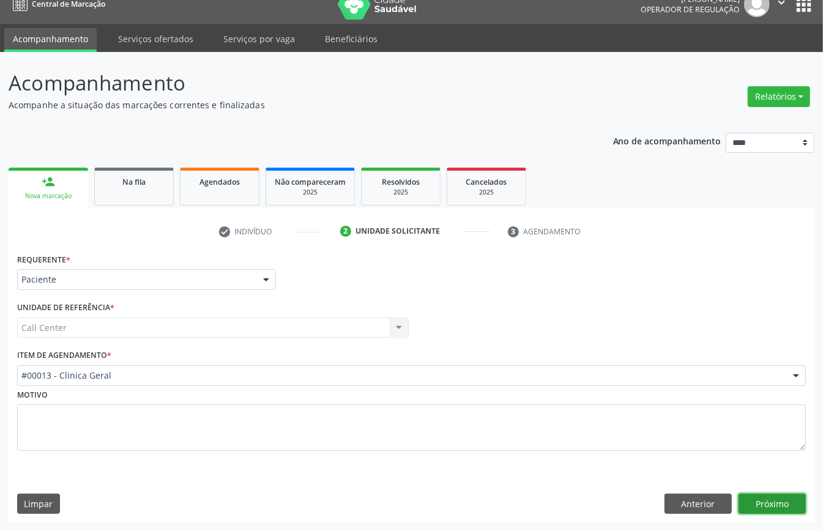
click at [769, 510] on button "Próximo" at bounding box center [771, 504] width 67 height 21
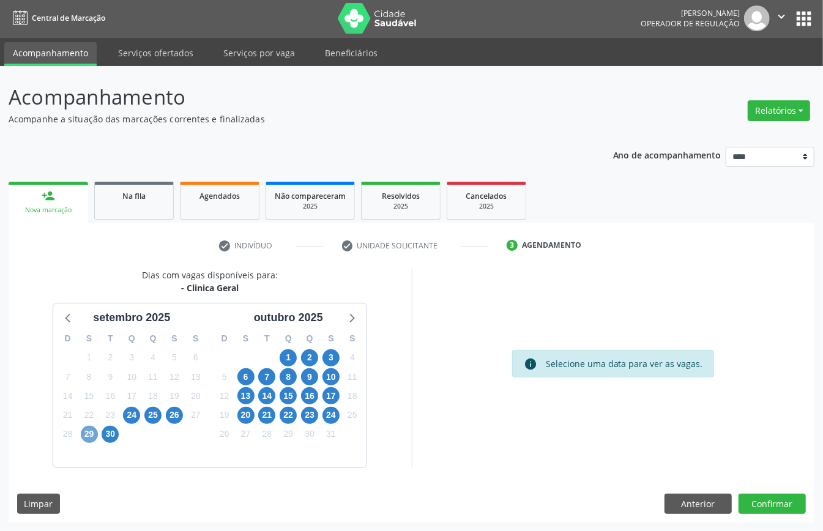
click at [87, 436] on span "29" at bounding box center [89, 434] width 17 height 17
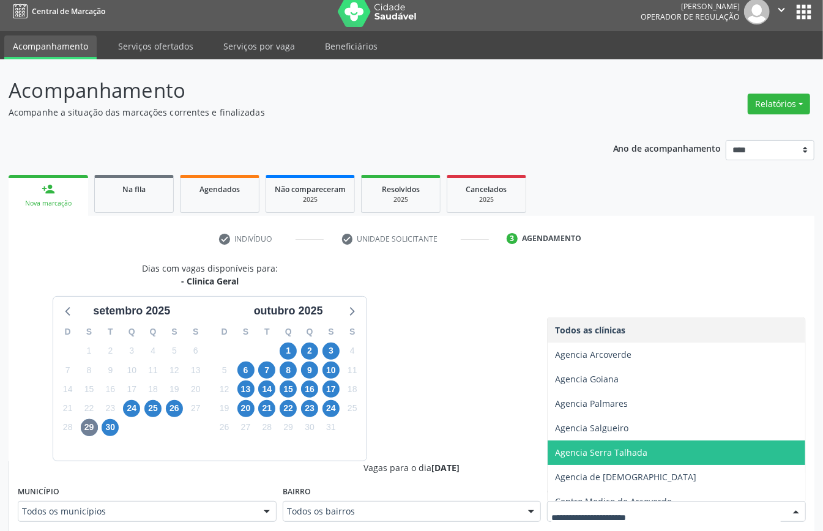
scroll to position [233, 0]
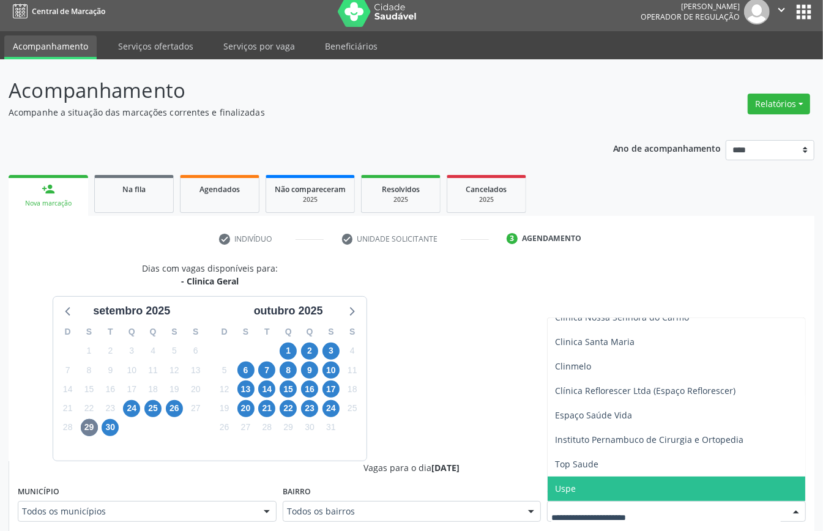
click at [573, 487] on span "Uspe" at bounding box center [565, 489] width 21 height 12
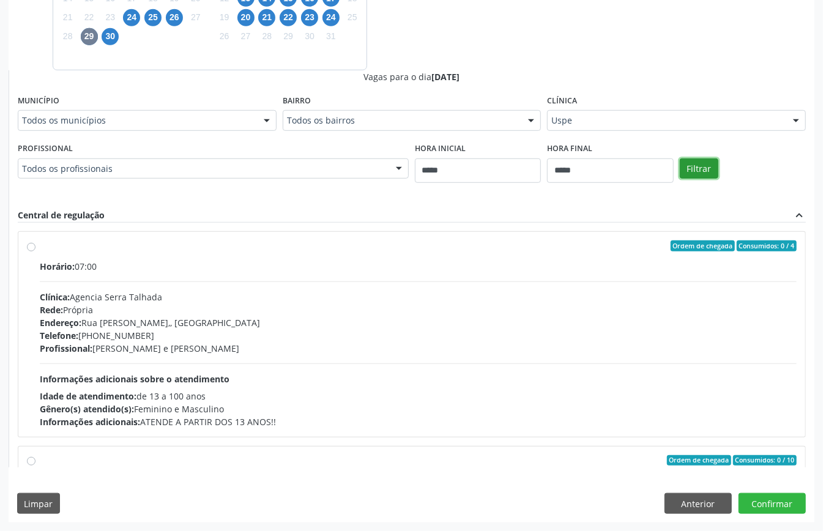
click at [701, 176] on button "Filtrar" at bounding box center [699, 168] width 39 height 21
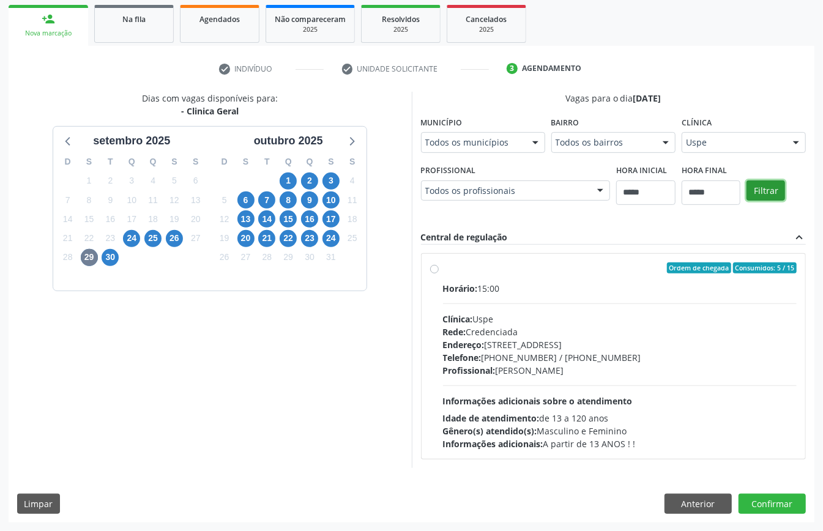
scroll to position [180, 0]
click at [102, 254] on div "30" at bounding box center [110, 257] width 17 height 19
click at [105, 261] on span "30" at bounding box center [110, 257] width 17 height 17
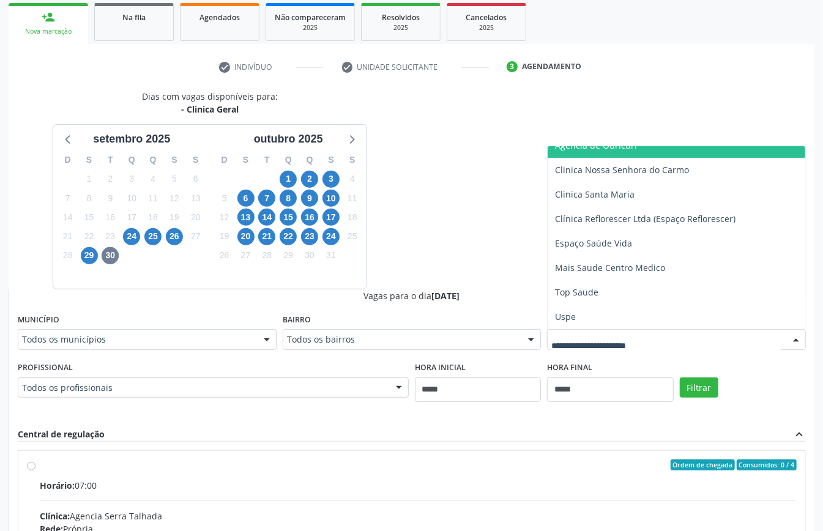
scroll to position [343, 0]
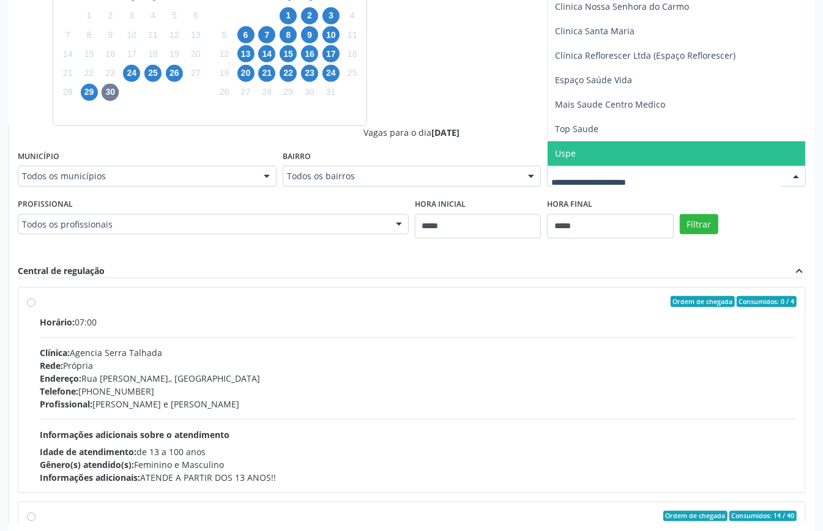
click at [598, 155] on span "Uspe" at bounding box center [676, 153] width 258 height 24
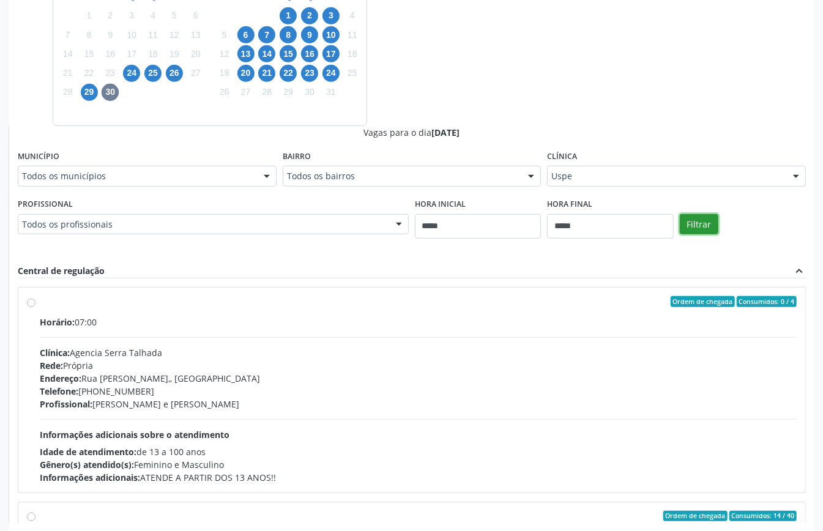
click at [698, 223] on button "Filtrar" at bounding box center [699, 224] width 39 height 21
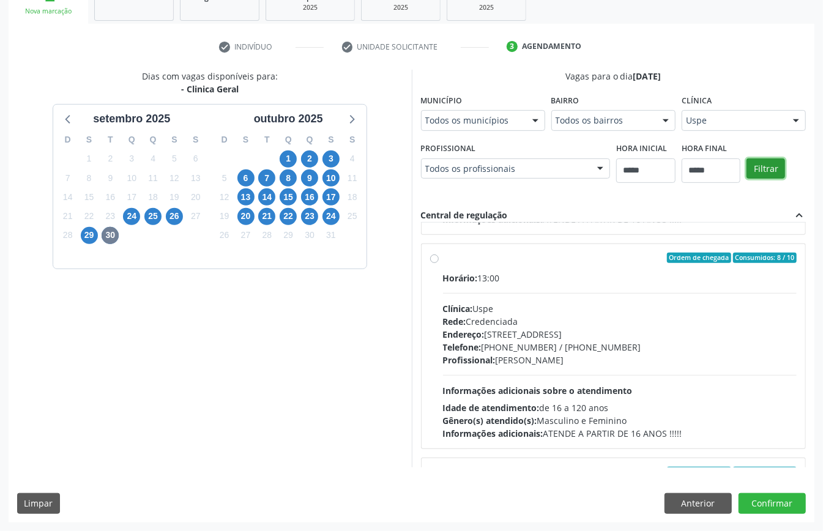
scroll to position [1271, 0]
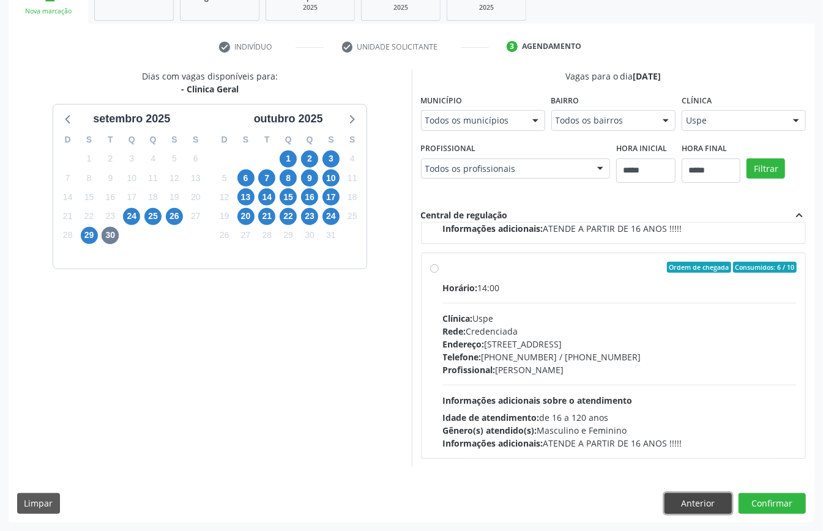
click at [715, 499] on button "Anterior" at bounding box center [697, 503] width 67 height 21
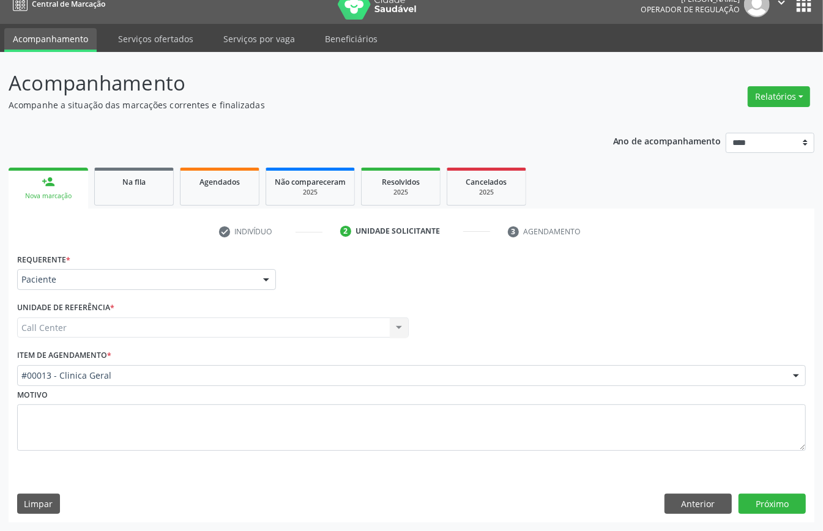
scroll to position [17, 0]
click at [711, 497] on button "Anterior" at bounding box center [697, 504] width 67 height 21
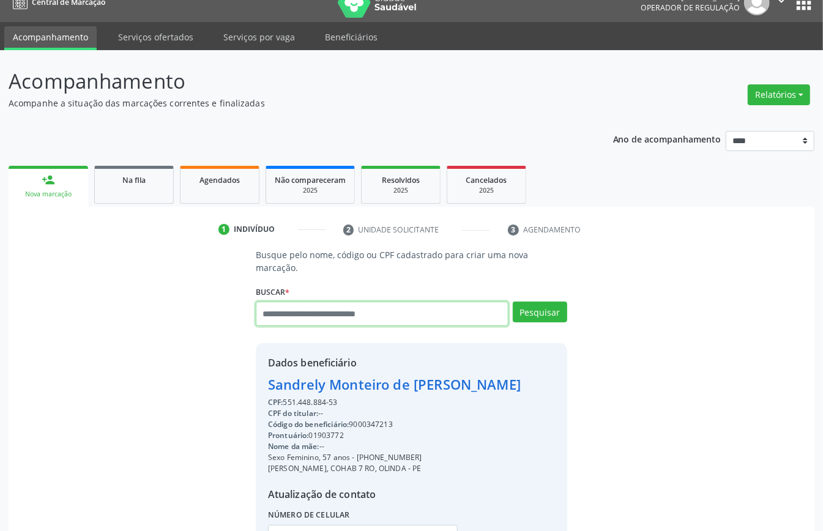
click at [385, 310] on input "text" at bounding box center [382, 314] width 253 height 24
paste input "**********"
type input "**********"
drag, startPoint x: 376, startPoint y: 306, endPoint x: 64, endPoint y: 304, distance: 312.0
click at [64, 304] on div "**********" at bounding box center [411, 413] width 788 height 330
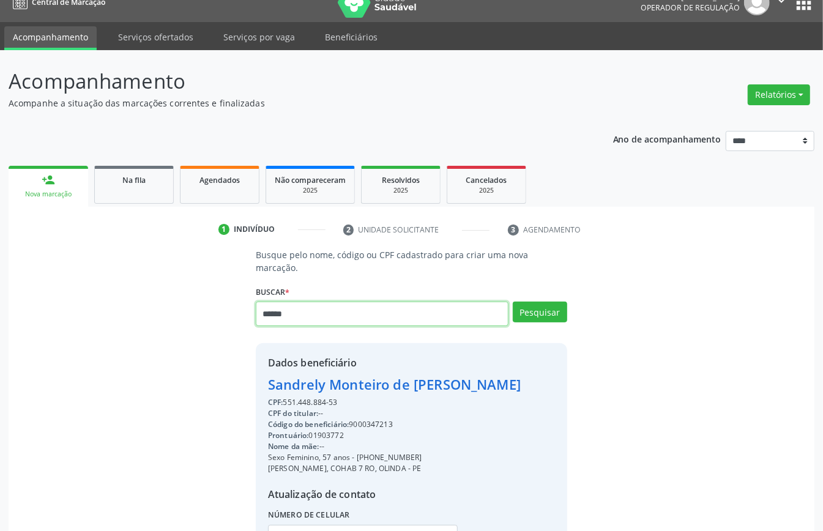
type input "******"
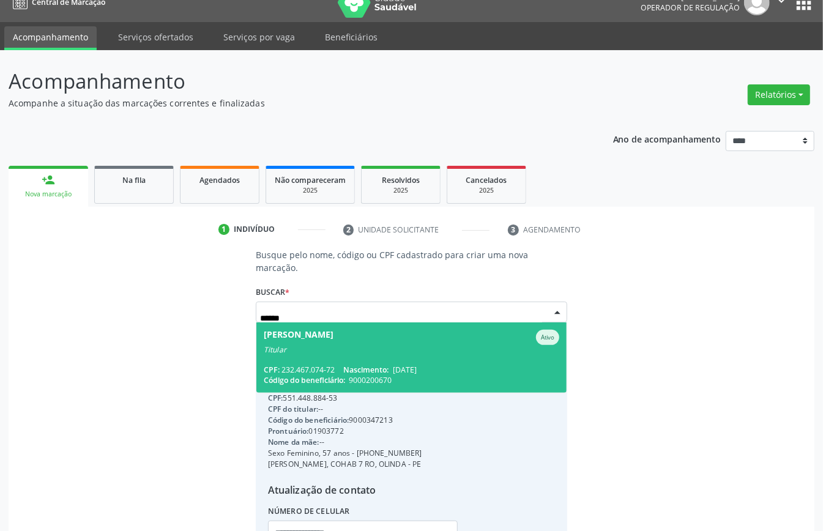
click at [625, 372] on div "Busque pelo nome, código ou CPF cadastrado para criar uma nova marcação. [GEOGR…" at bounding box center [411, 411] width 788 height 326
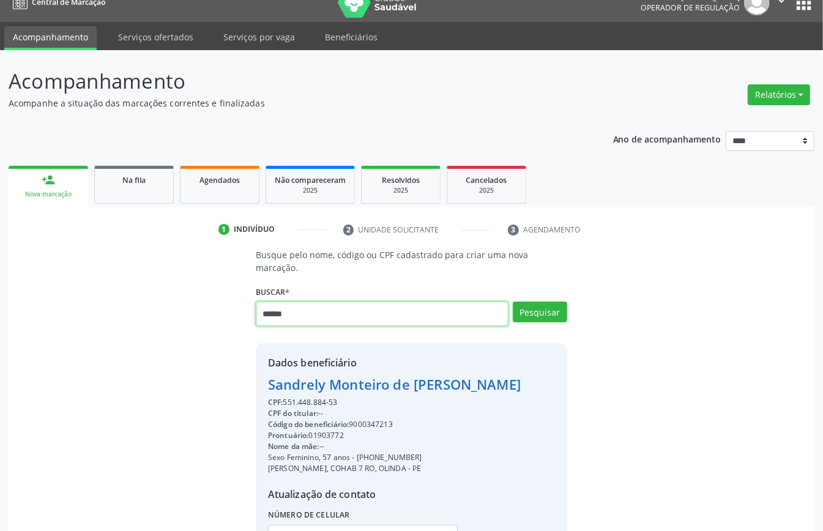
drag, startPoint x: 338, startPoint y: 309, endPoint x: 155, endPoint y: 319, distance: 182.6
click at [155, 319] on div "Busque pelo nome, código ou CPF cadastrado para criar uma nova marcação. [GEOGR…" at bounding box center [411, 413] width 788 height 330
drag, startPoint x: 275, startPoint y: 314, endPoint x: 215, endPoint y: 322, distance: 60.4
click at [218, 321] on div "**********" at bounding box center [411, 413] width 788 height 330
type input "**********"
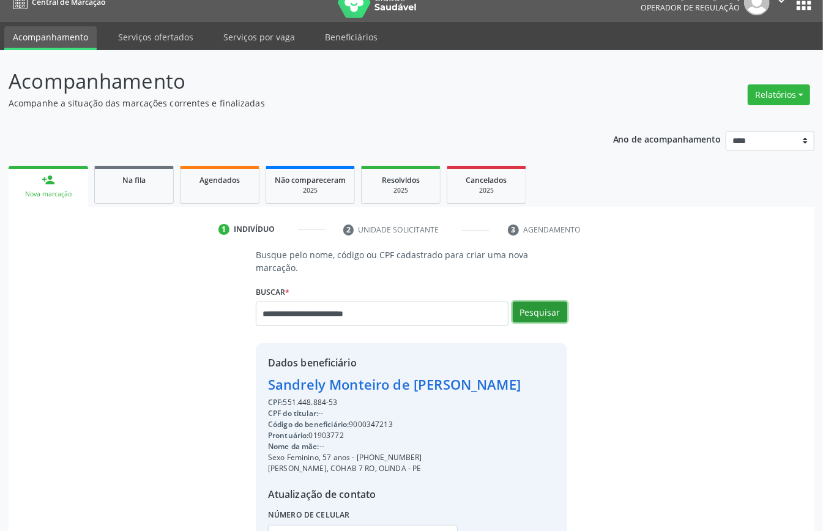
click at [552, 311] on button "Pesquisar" at bounding box center [540, 312] width 54 height 21
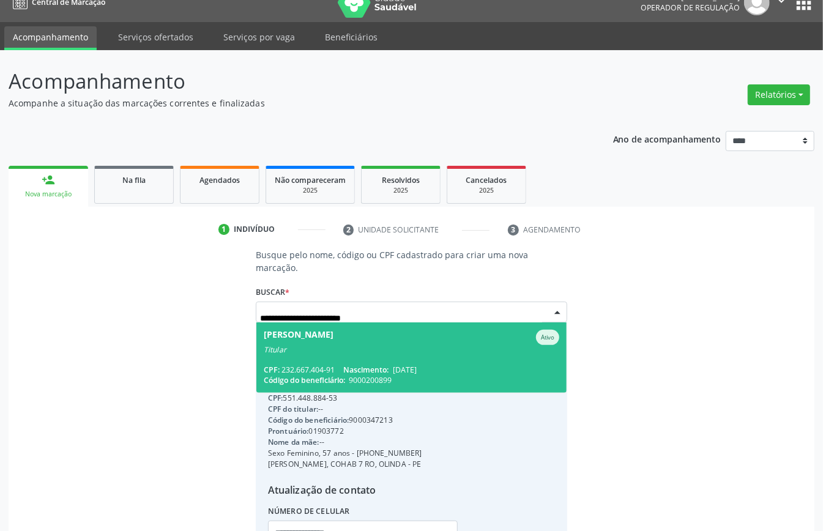
click at [475, 361] on span "[PERSON_NAME] Ativo Titular CPF: 232.667.404-91 Nascimento: [DATE] Código do be…" at bounding box center [411, 357] width 310 height 70
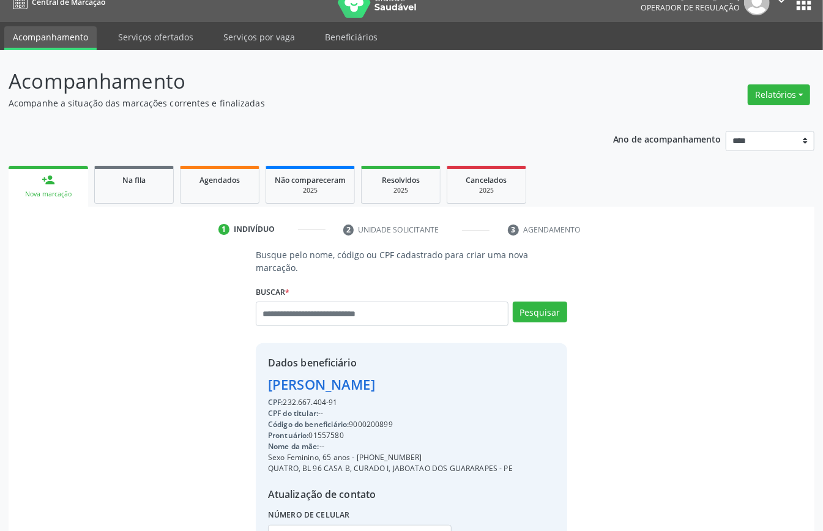
scroll to position [128, 0]
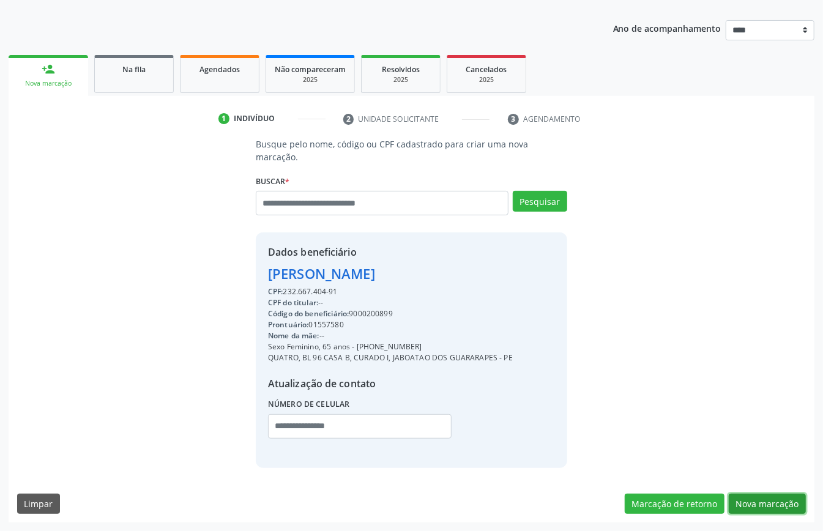
click at [778, 499] on button "Nova marcação" at bounding box center [767, 504] width 77 height 21
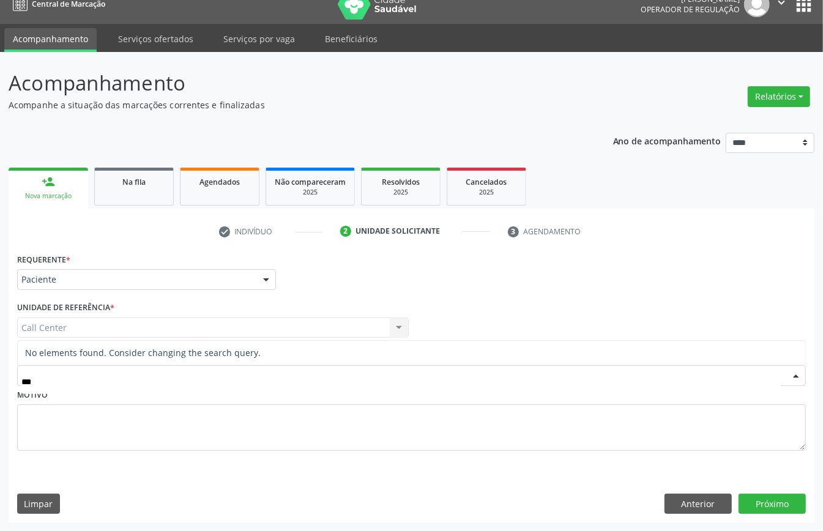
type input "**"
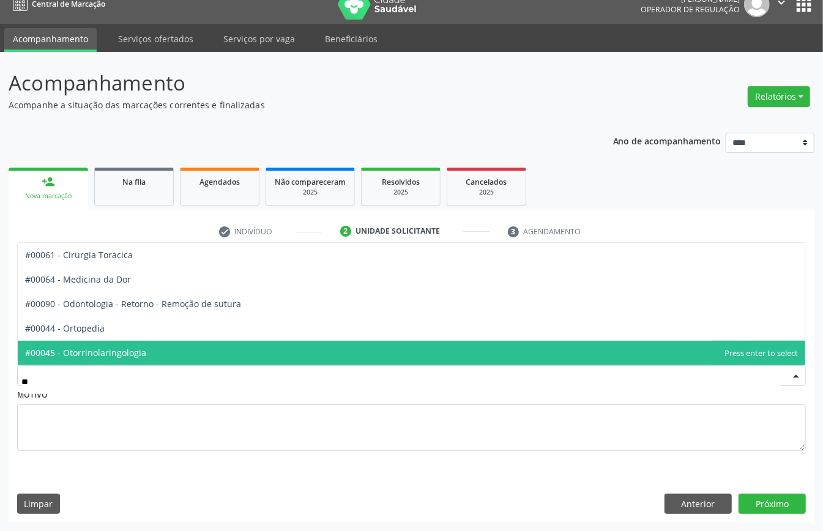
click at [113, 327] on span "#00044 - Ortopedia" at bounding box center [411, 328] width 787 height 24
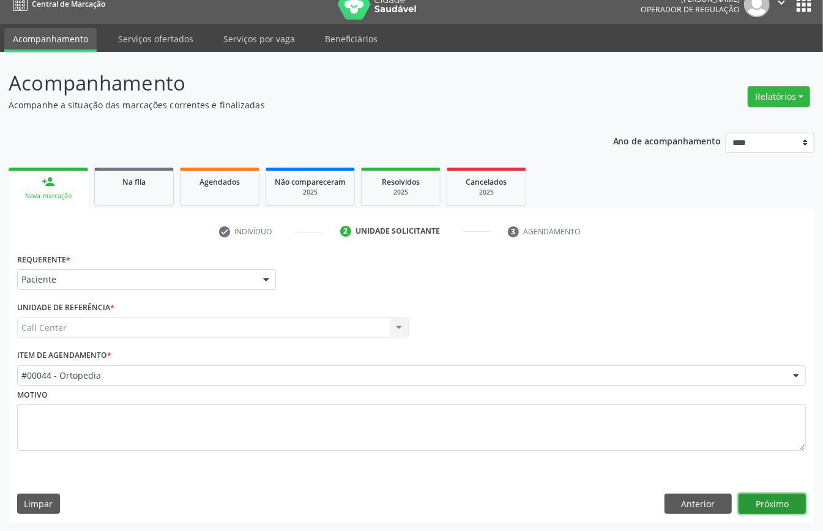
click at [781, 499] on button "Próximo" at bounding box center [771, 504] width 67 height 21
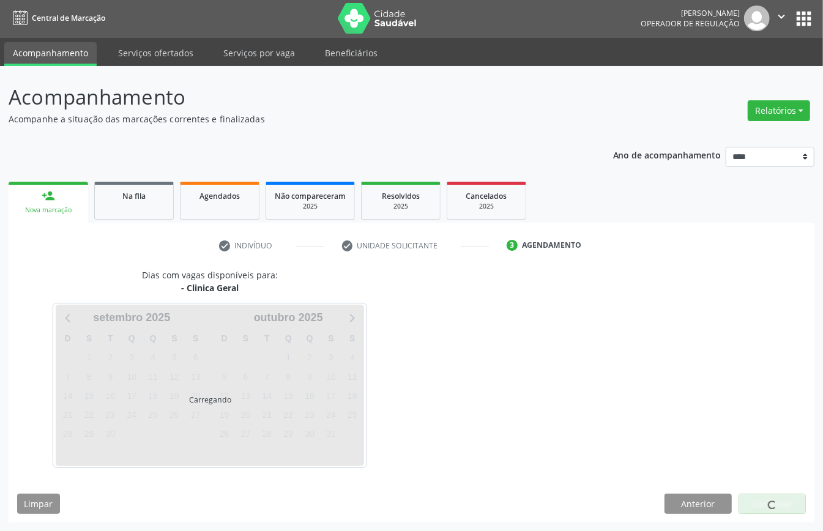
scroll to position [2, 0]
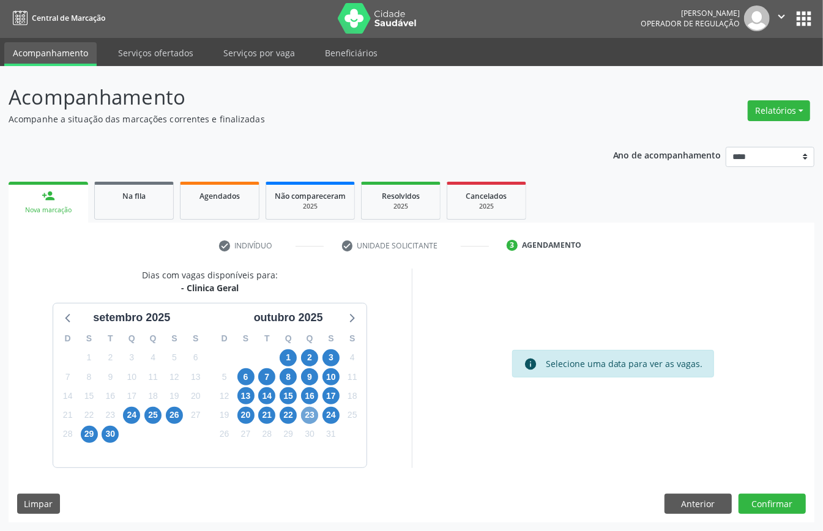
click at [311, 416] on span "23" at bounding box center [309, 415] width 17 height 17
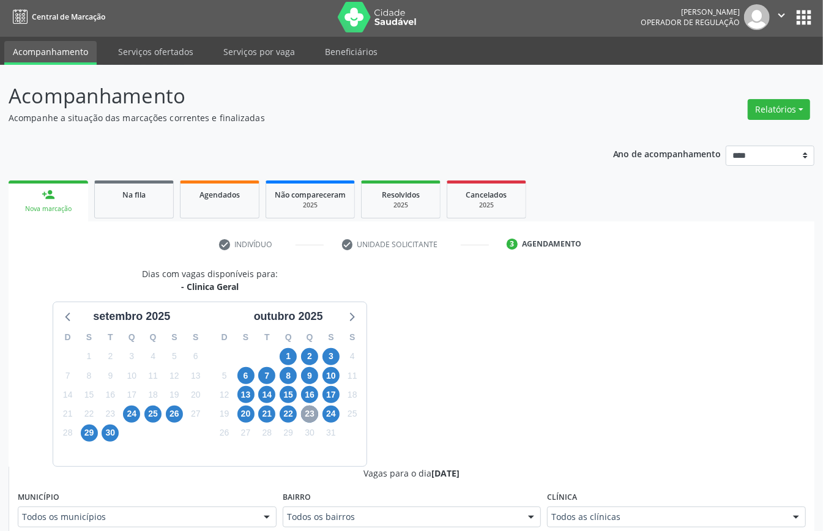
scroll to position [399, 0]
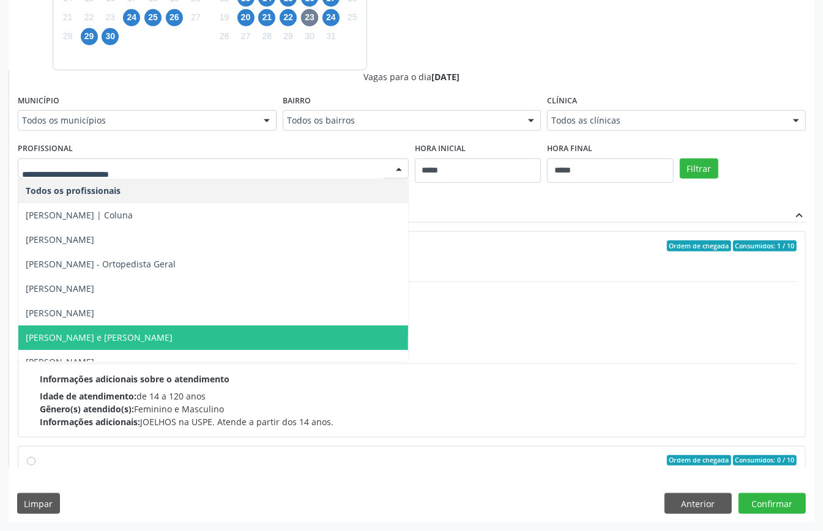
click at [146, 341] on span "[PERSON_NAME] e [PERSON_NAME]" at bounding box center [99, 338] width 147 height 12
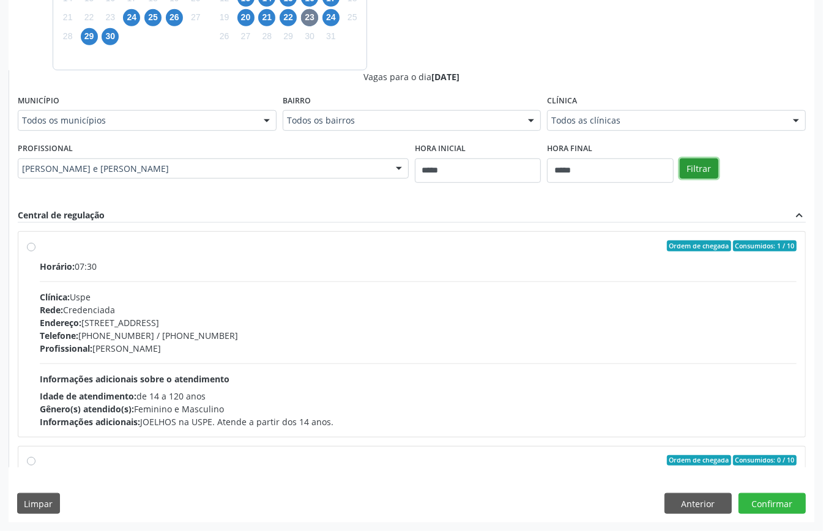
click at [711, 172] on button "Filtrar" at bounding box center [699, 168] width 39 height 21
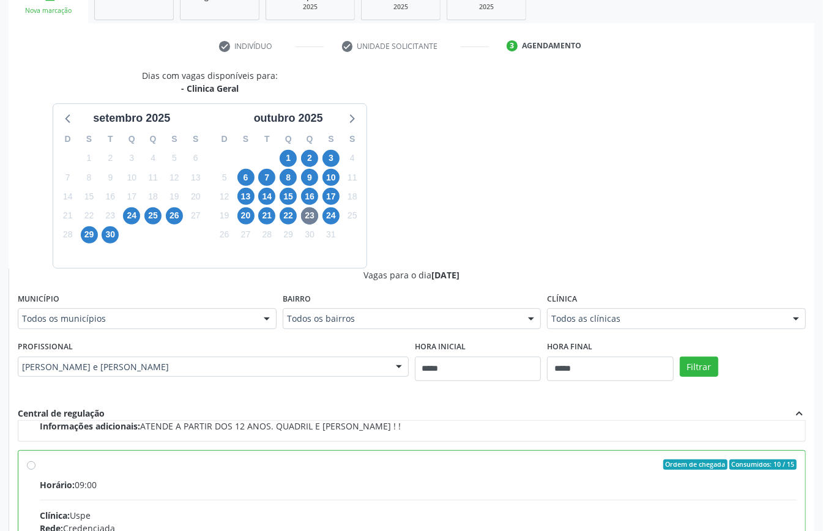
scroll to position [277, 0]
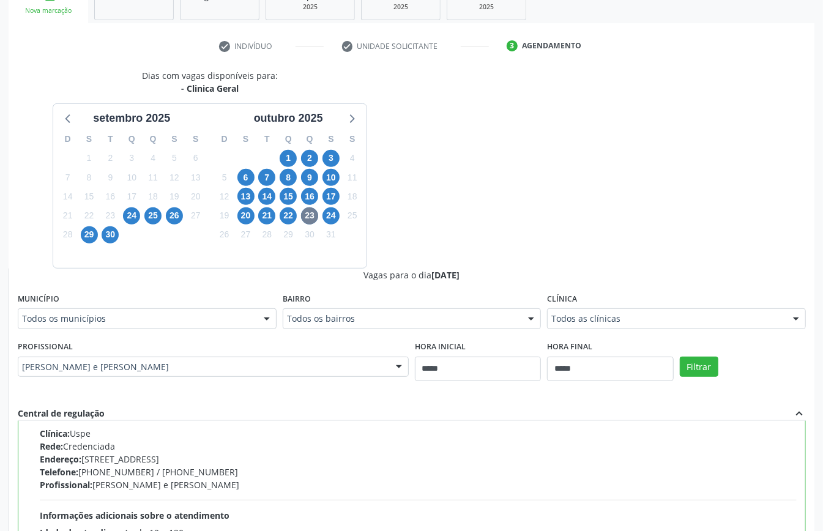
paste textarea "**********"
type textarea "**********"
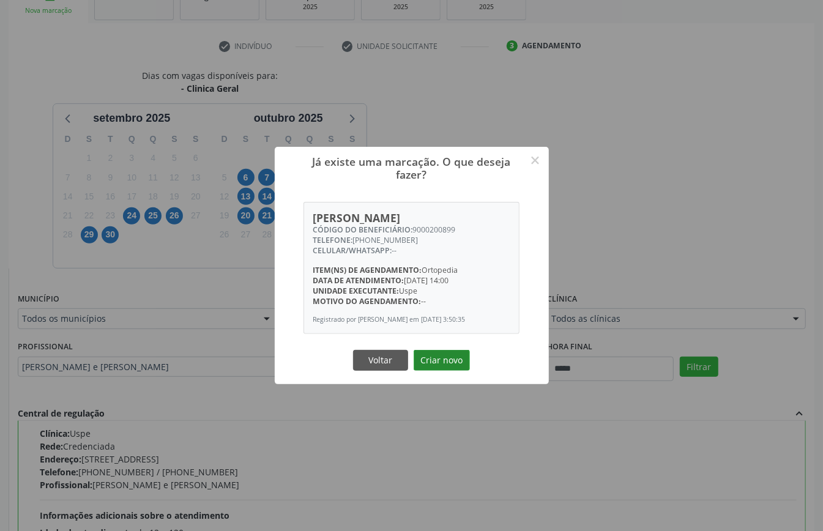
click at [434, 360] on button "Criar novo" at bounding box center [442, 360] width 56 height 21
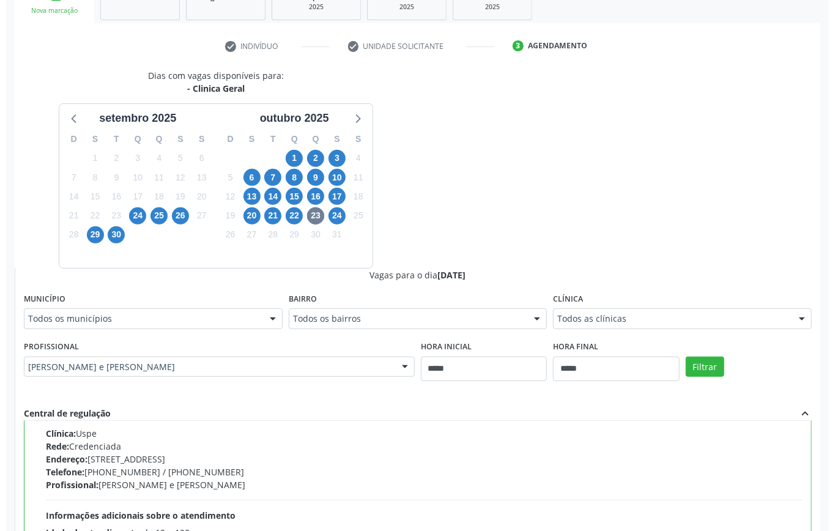
scroll to position [0, 0]
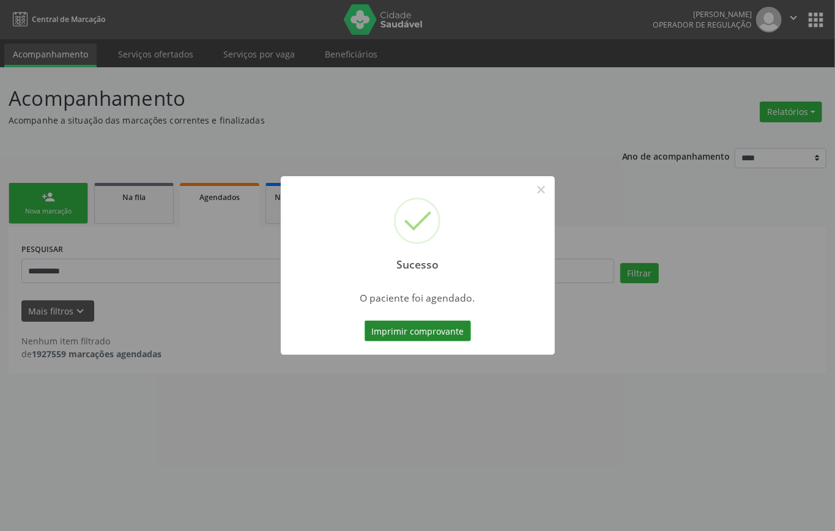
click at [407, 335] on button "Imprimir comprovante" at bounding box center [418, 331] width 106 height 21
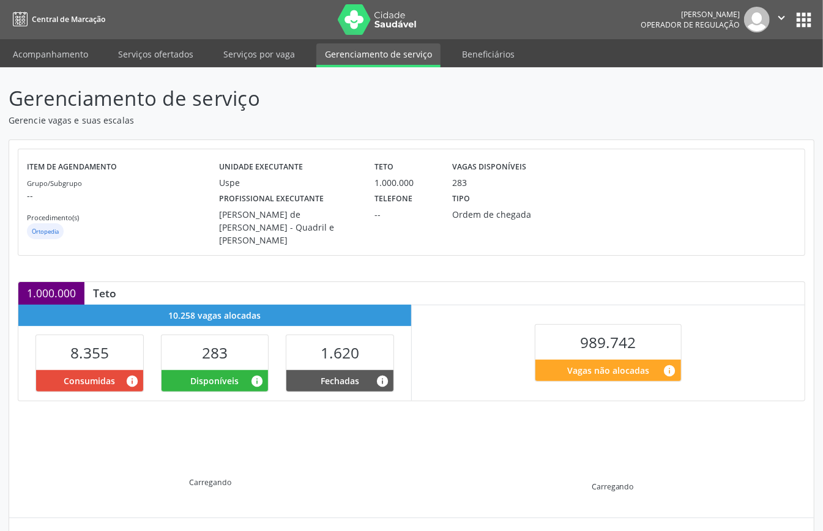
scroll to position [118, 0]
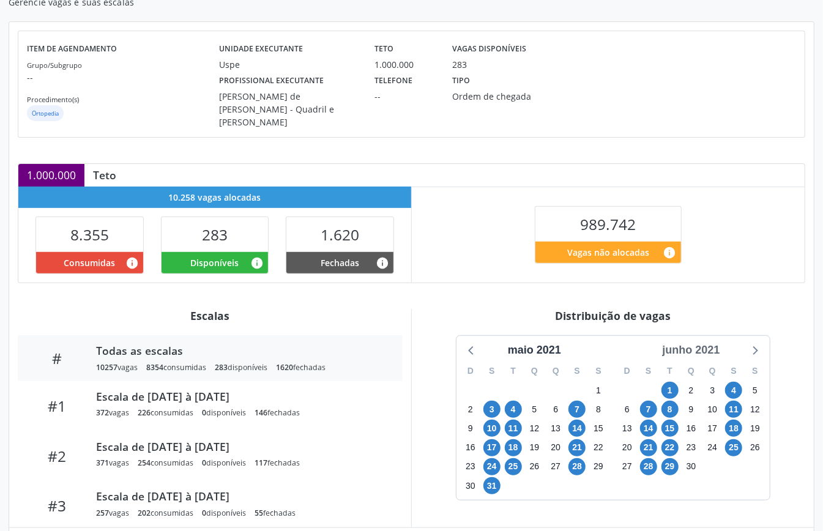
click at [698, 345] on div "junho 2021" at bounding box center [690, 350] width 67 height 17
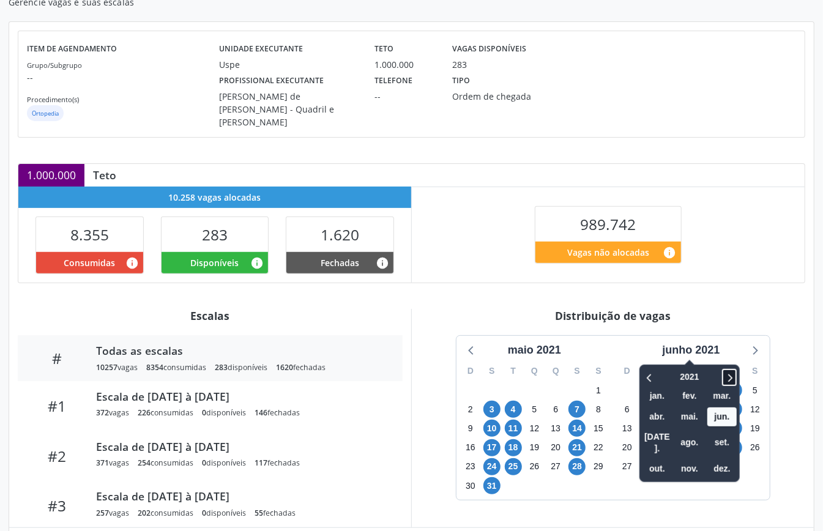
click at [727, 370] on icon at bounding box center [729, 377] width 12 height 15
click at [730, 370] on icon at bounding box center [729, 377] width 12 height 15
click at [657, 460] on span "out." at bounding box center [656, 469] width 29 height 19
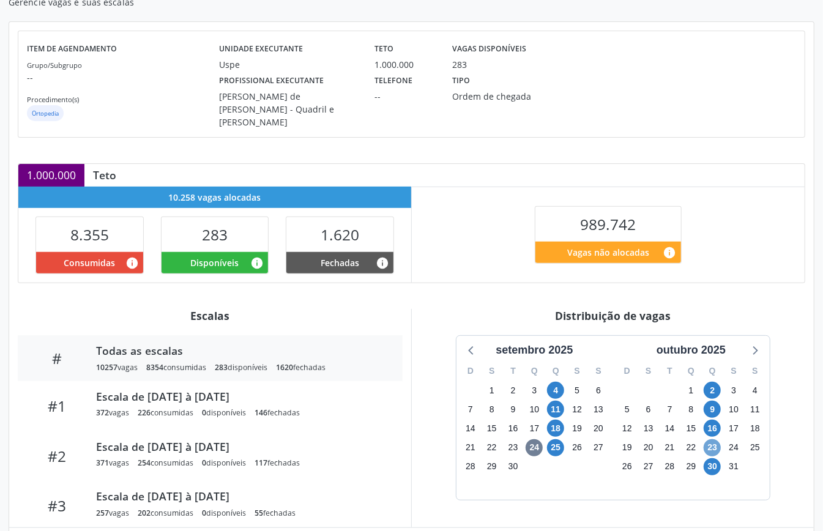
click at [711, 448] on span "23" at bounding box center [711, 447] width 17 height 17
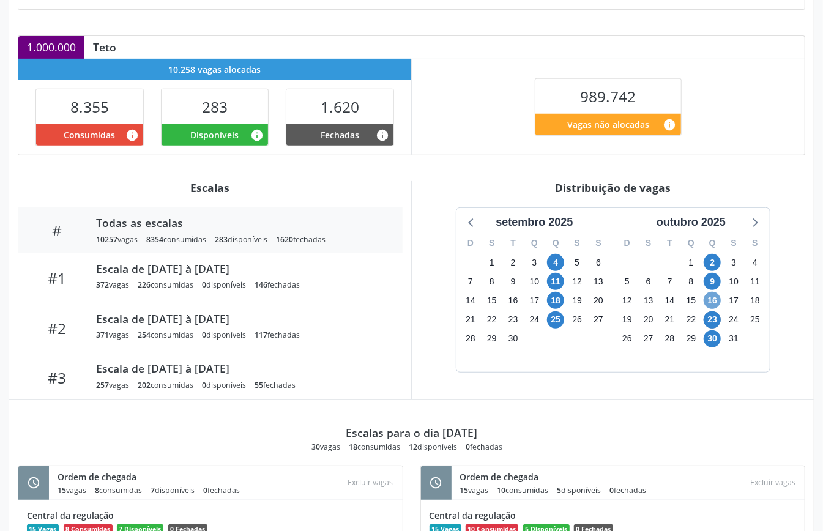
click at [718, 296] on span "16" at bounding box center [711, 300] width 17 height 17
click at [715, 316] on span "23" at bounding box center [711, 319] width 17 height 17
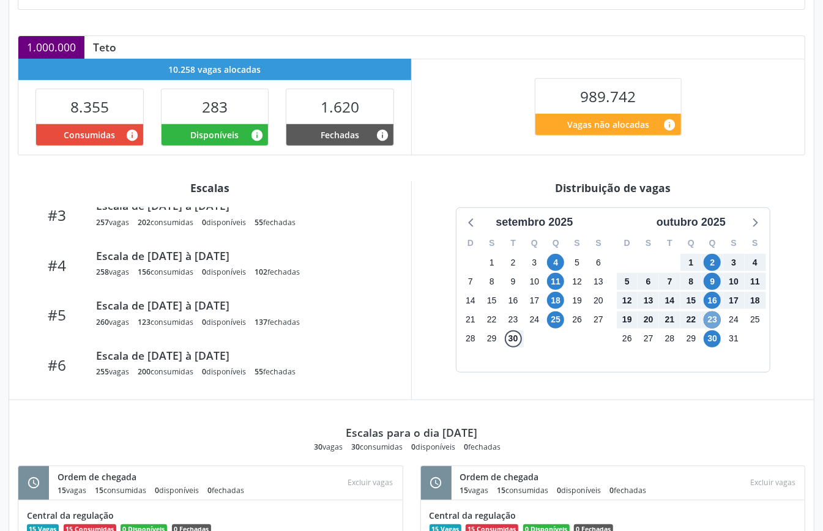
scroll to position [373, 0]
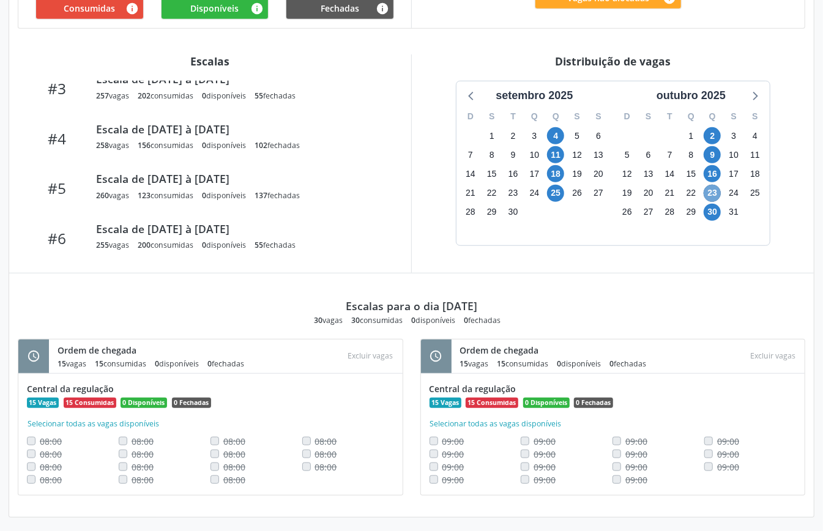
click at [713, 187] on span "23" at bounding box center [711, 193] width 17 height 17
click at [713, 68] on div "Distribuição de vagas" at bounding box center [612, 60] width 385 height 13
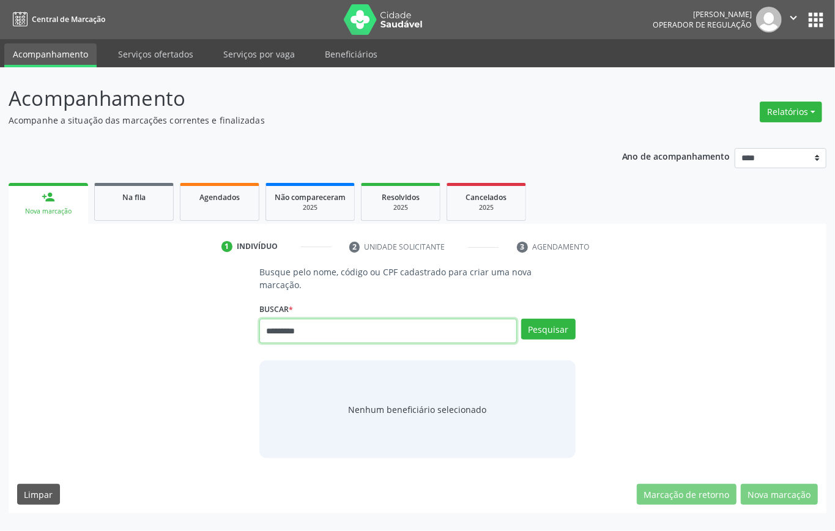
type input "*********"
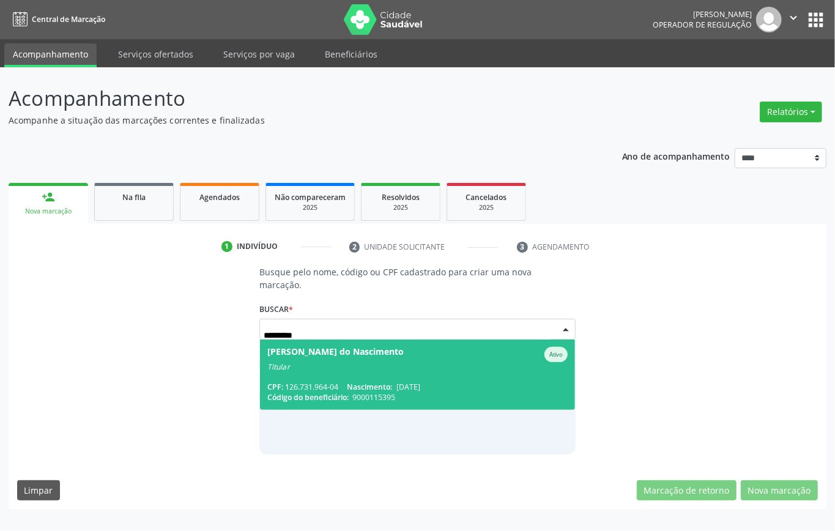
click at [494, 375] on span "[PERSON_NAME] do Nascimento Ativo Titular CPF: 126.731.964-04 Nascimento: [DATE…" at bounding box center [417, 375] width 315 height 70
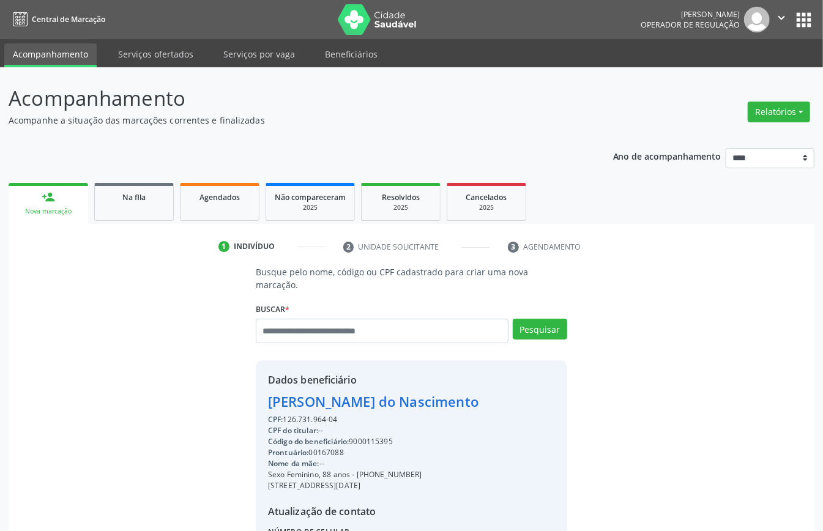
scroll to position [128, 0]
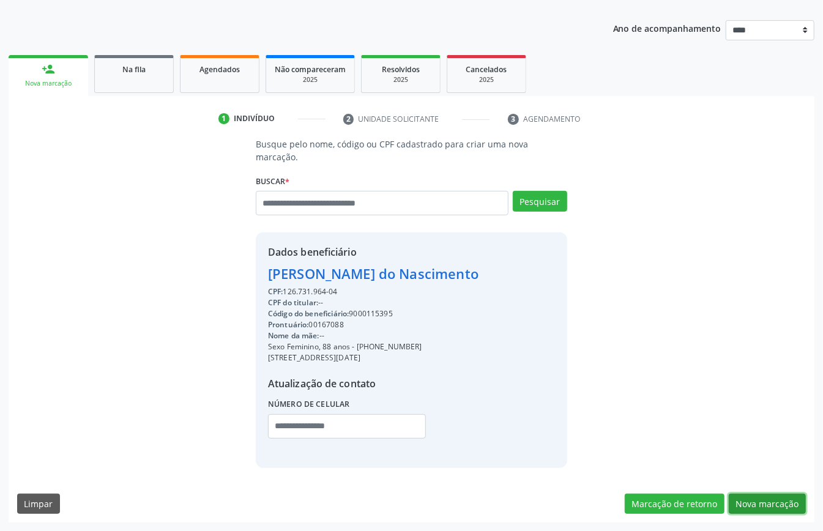
click at [785, 497] on button "Nova marcação" at bounding box center [767, 504] width 77 height 21
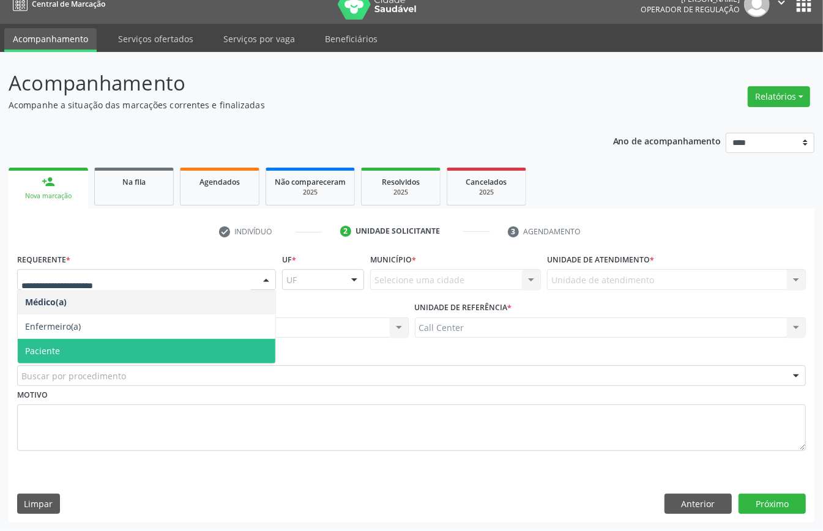
click at [84, 345] on span "Paciente" at bounding box center [147, 351] width 258 height 24
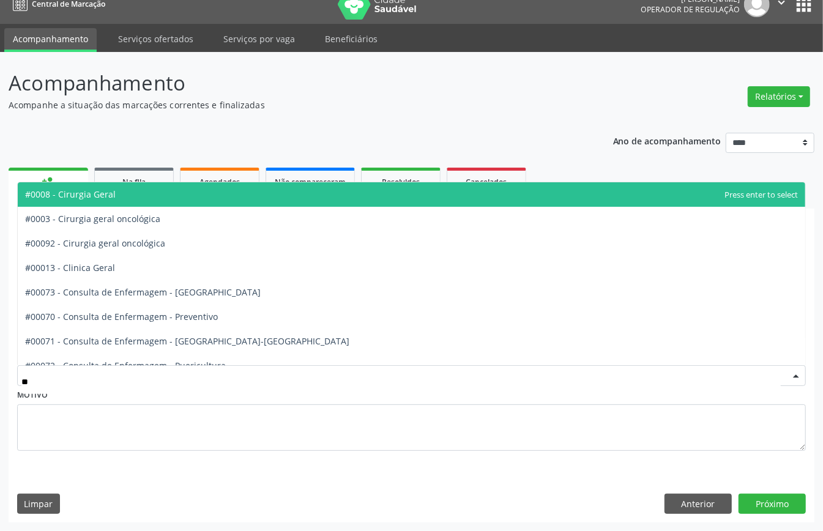
type input "***"
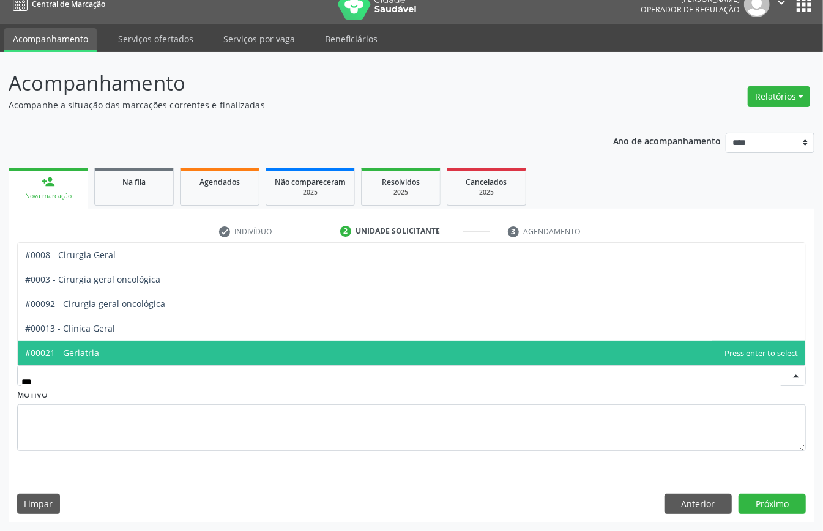
click at [122, 347] on span "#00021 - Geriatria" at bounding box center [411, 353] width 787 height 24
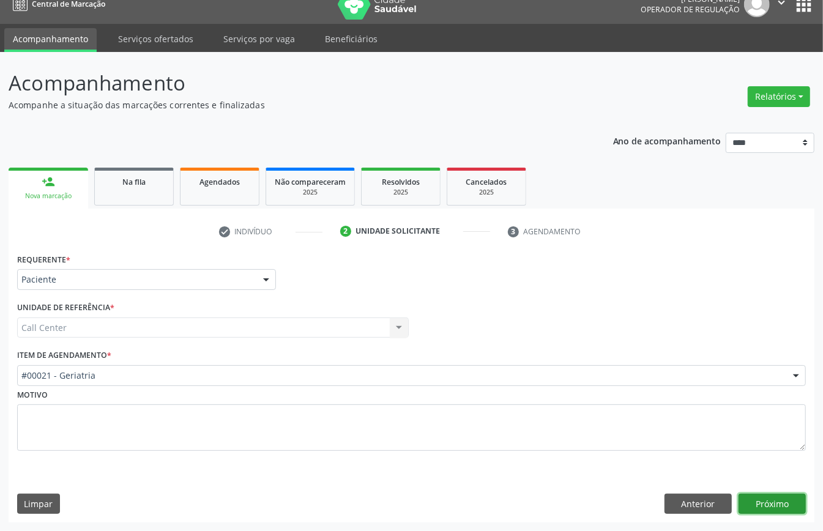
click at [765, 500] on button "Próximo" at bounding box center [771, 504] width 67 height 21
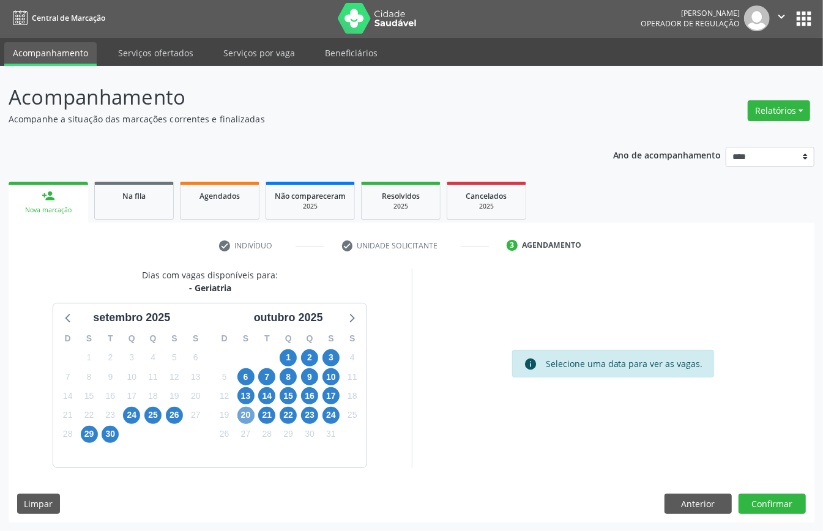
click at [246, 414] on span "20" at bounding box center [245, 415] width 17 height 17
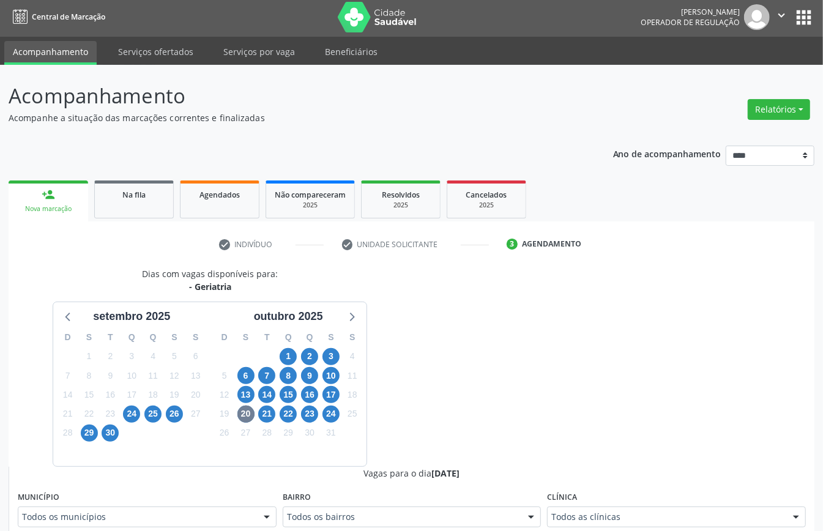
scroll to position [8, 0]
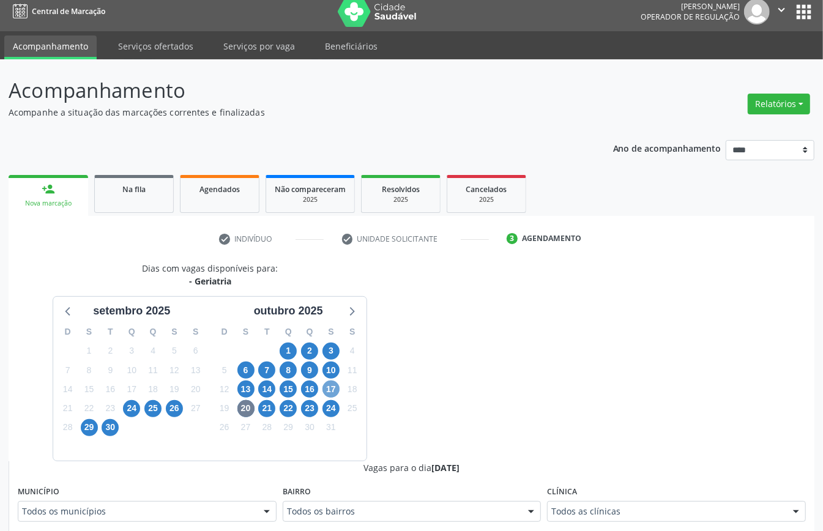
click at [338, 389] on span "17" at bounding box center [330, 388] width 17 height 17
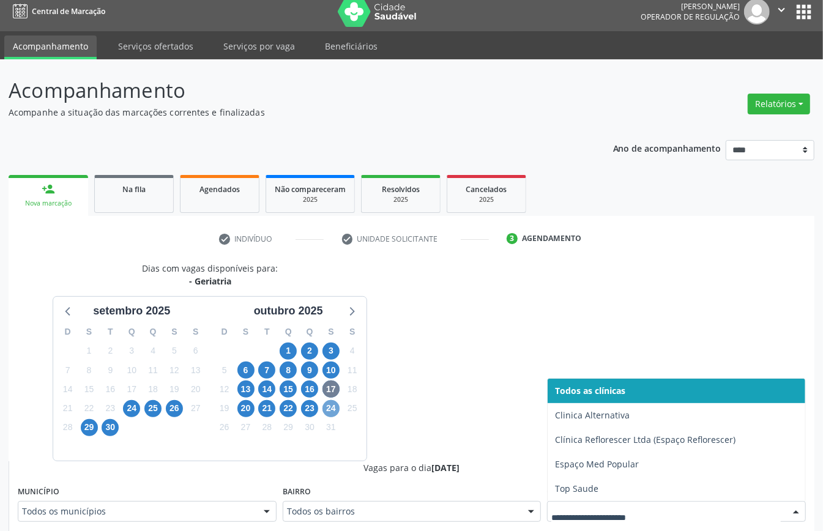
click at [333, 409] on span "24" at bounding box center [330, 408] width 17 height 17
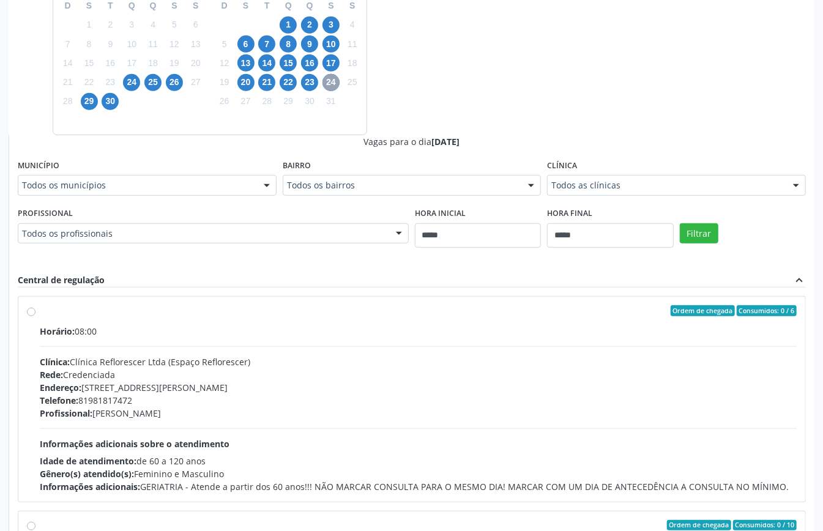
scroll to position [399, 0]
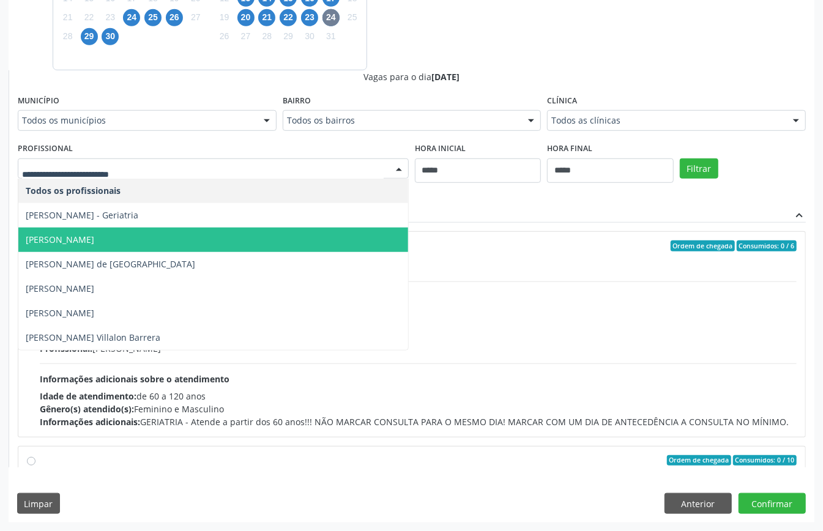
click at [161, 240] on span "[PERSON_NAME]" at bounding box center [213, 240] width 390 height 24
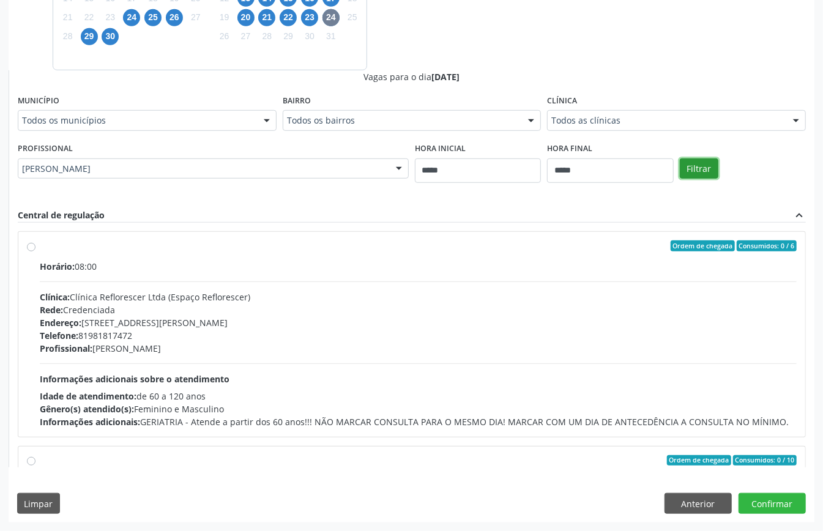
click at [706, 162] on button "Filtrar" at bounding box center [699, 168] width 39 height 21
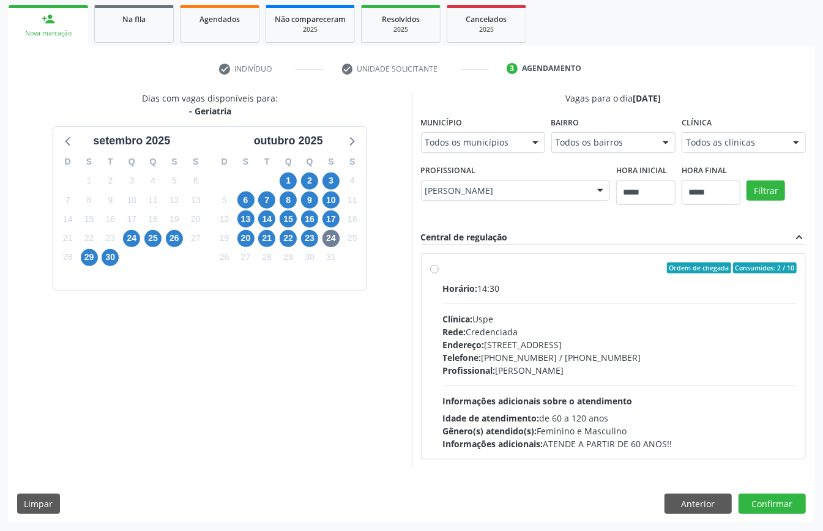
click at [475, 341] on span "Endereço:" at bounding box center [464, 345] width 42 height 12
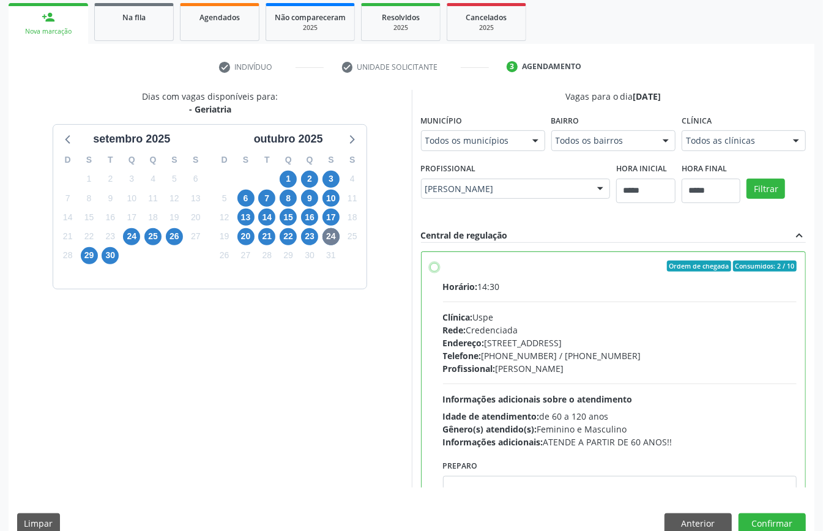
scroll to position [62, 0]
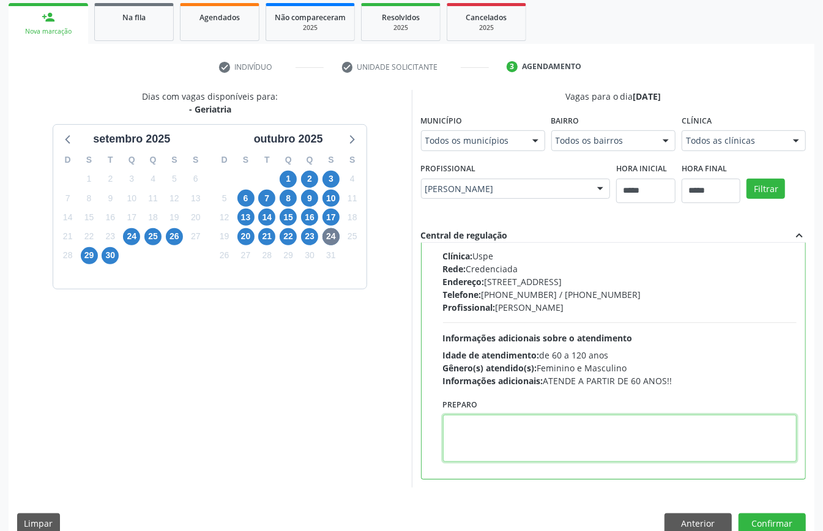
paste textarea "**********"
type textarea "**********"
click at [788, 519] on button "Confirmar" at bounding box center [771, 523] width 67 height 21
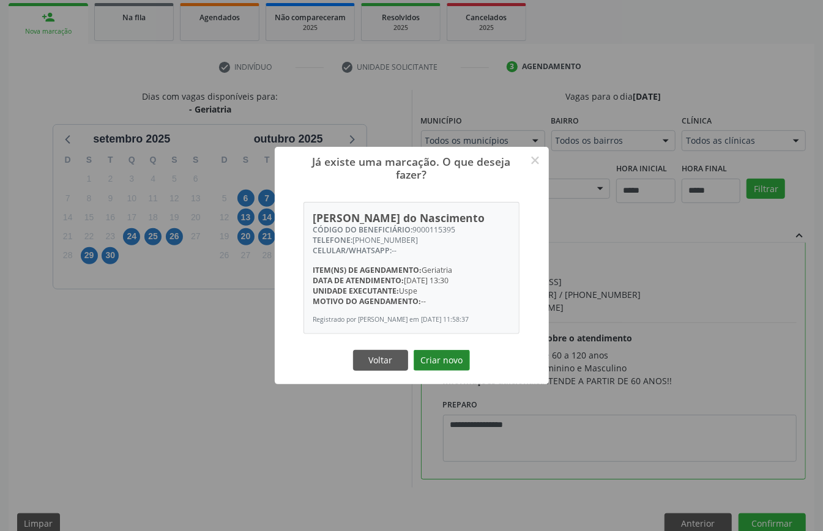
click at [432, 366] on button "Criar novo" at bounding box center [442, 360] width 56 height 21
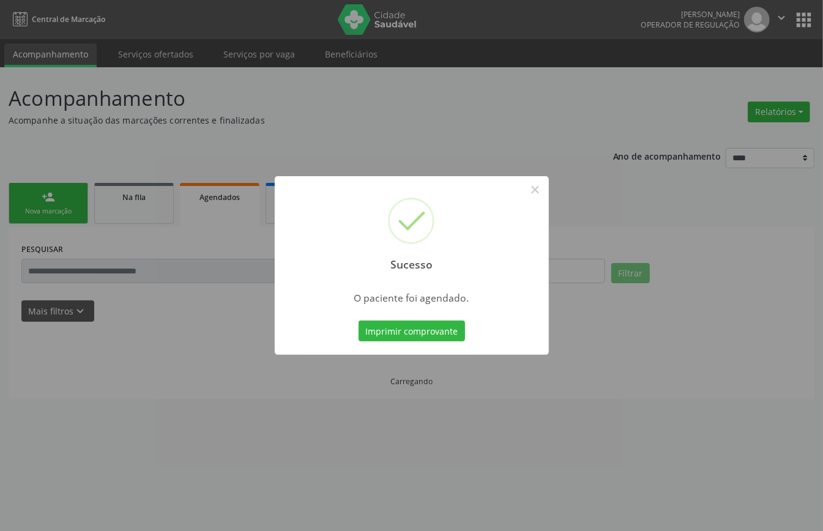
scroll to position [0, 0]
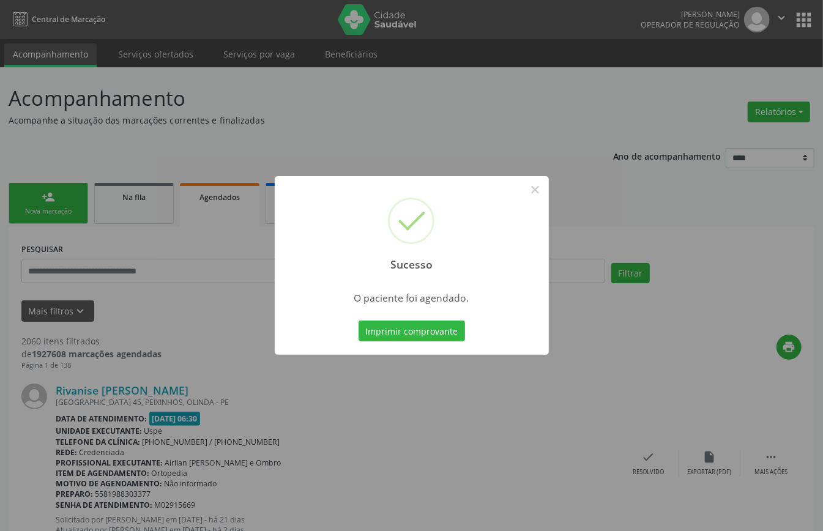
click at [439, 319] on div "Imprimir comprovante Cancel" at bounding box center [411, 331] width 112 height 26
click at [424, 327] on button "Imprimir comprovante" at bounding box center [411, 331] width 106 height 21
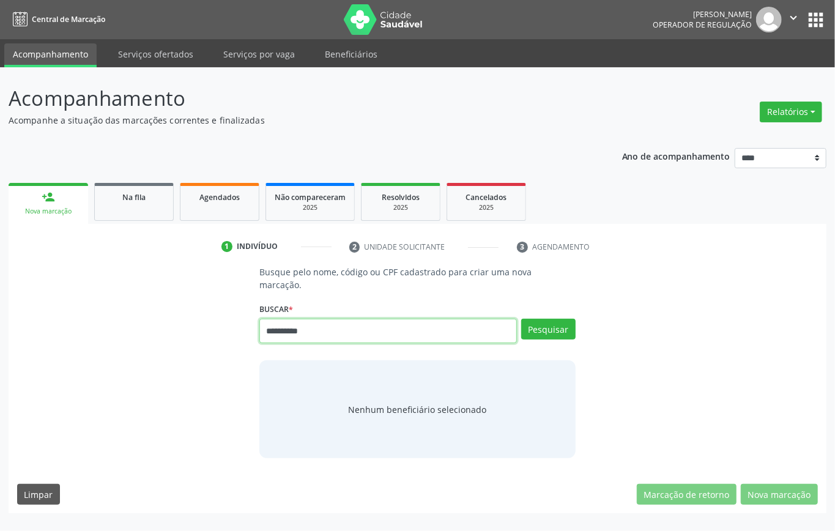
type input "**********"
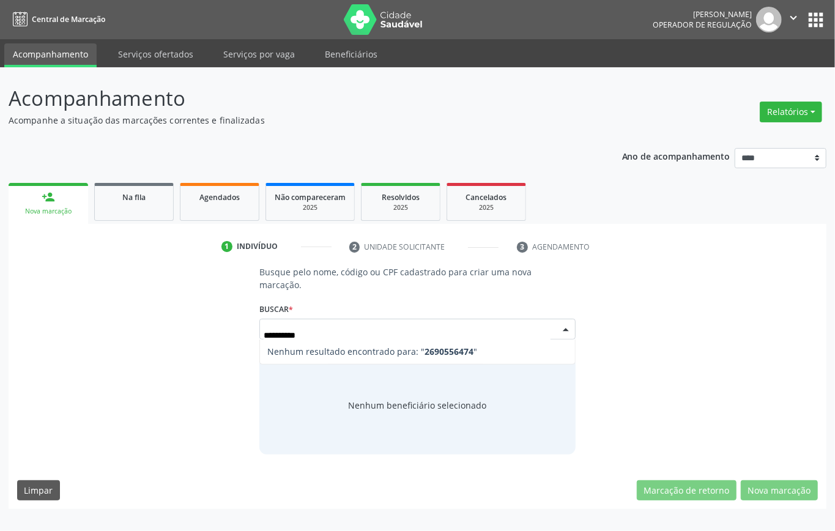
click at [288, 333] on input "**********" at bounding box center [407, 335] width 287 height 24
type input "*********"
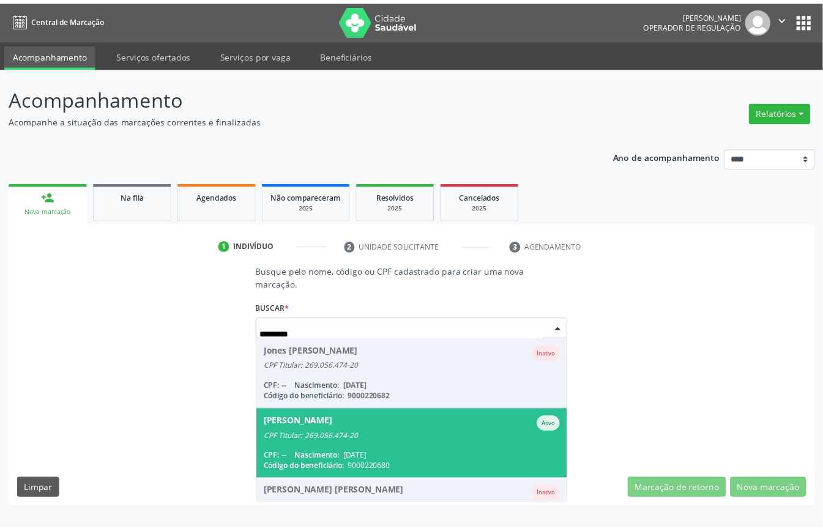
scroll to position [115, 0]
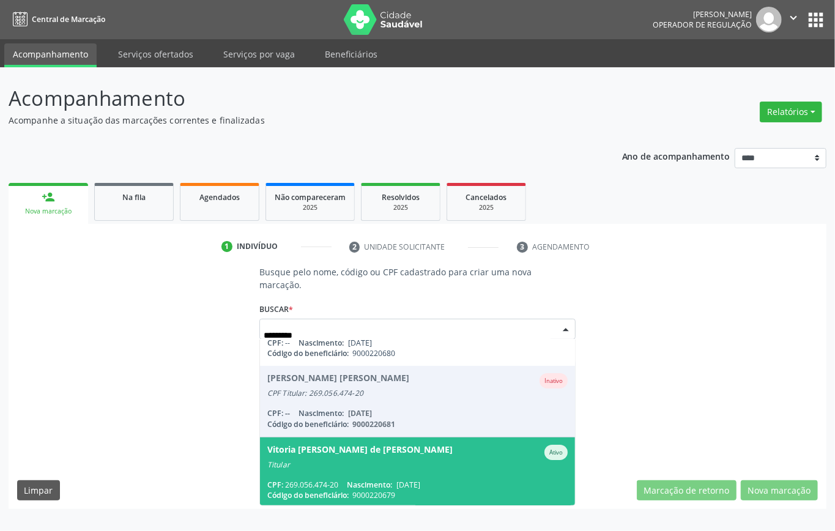
click at [346, 460] on div "Titular" at bounding box center [417, 465] width 300 height 10
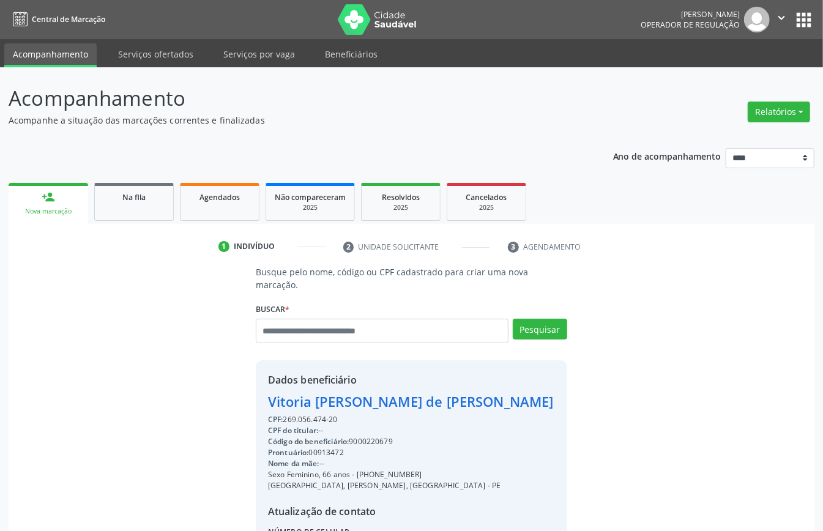
scroll to position [128, 0]
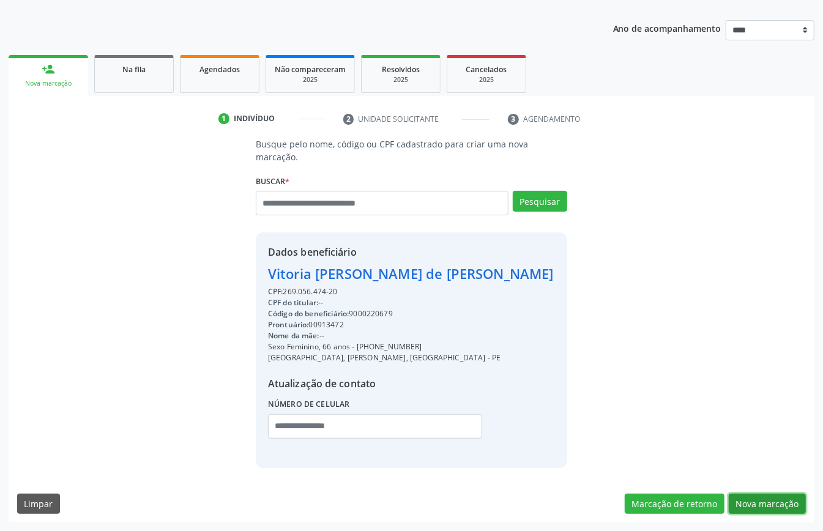
click at [761, 508] on button "Nova marcação" at bounding box center [767, 504] width 77 height 21
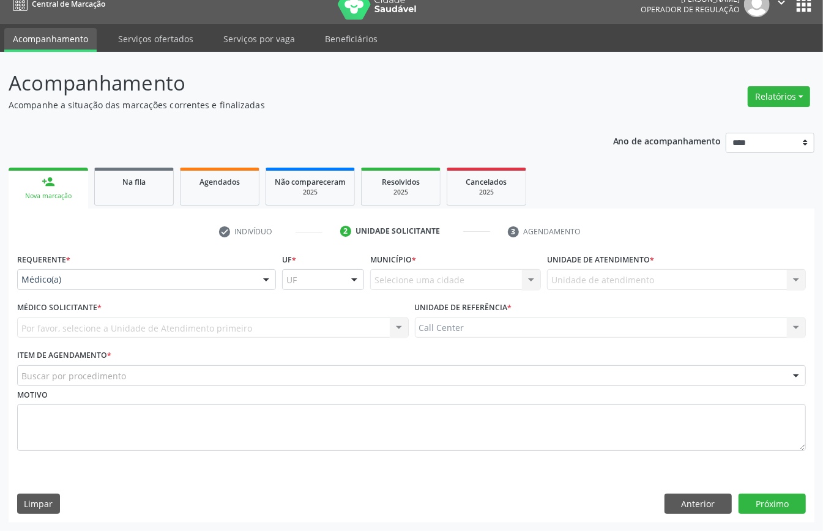
scroll to position [17, 0]
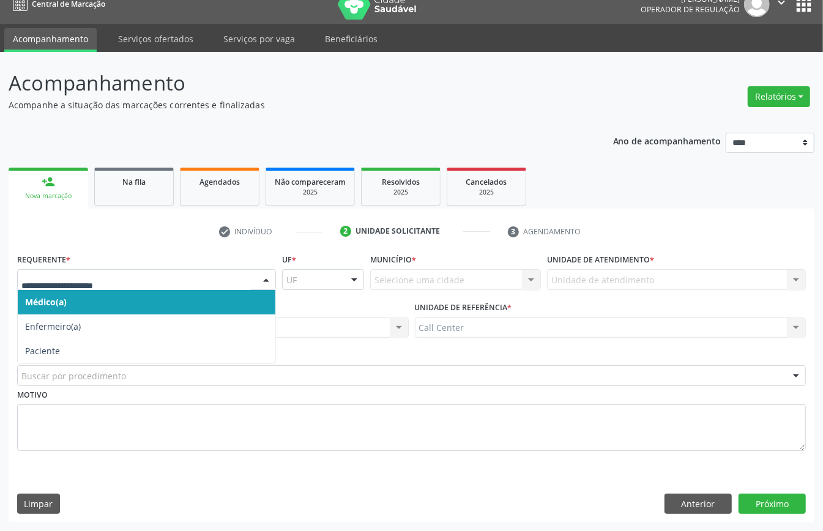
drag, startPoint x: 81, startPoint y: 284, endPoint x: 65, endPoint y: 335, distance: 53.8
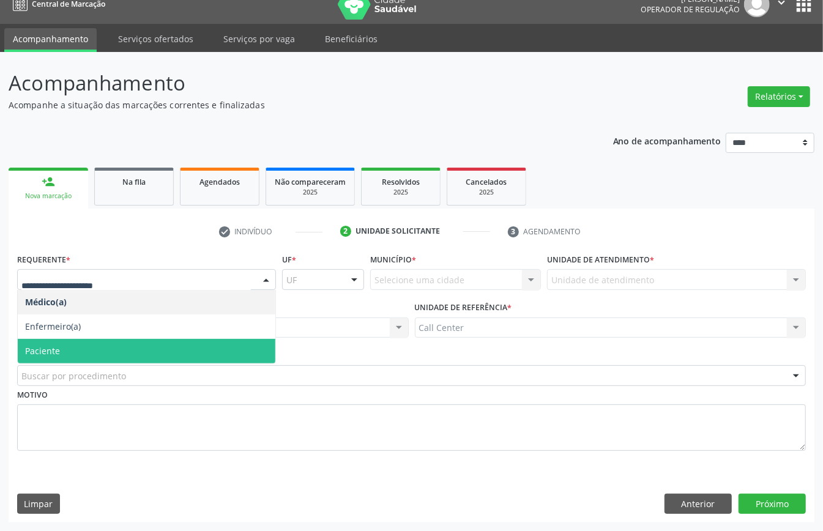
click at [55, 346] on span "Paciente" at bounding box center [42, 351] width 35 height 12
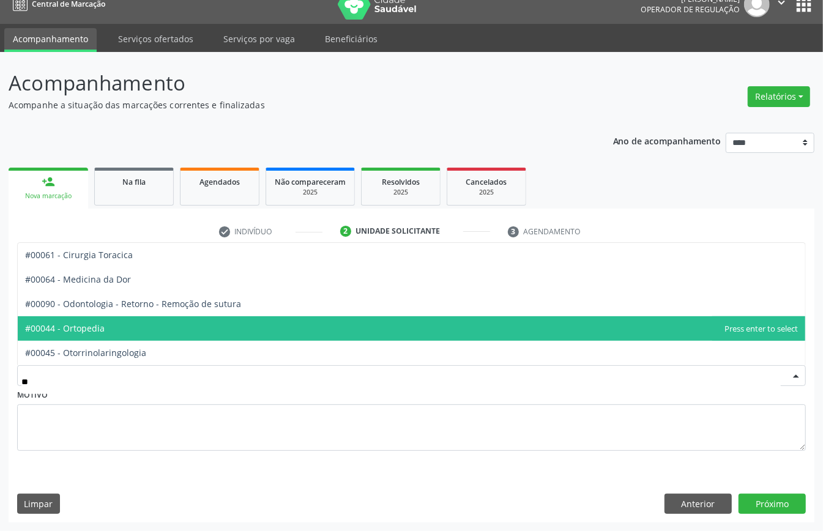
type input "***"
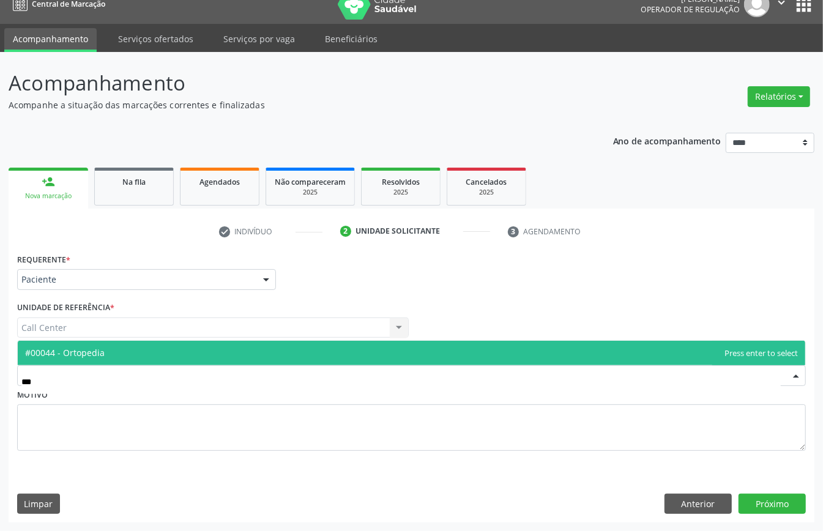
click at [82, 344] on span "#00044 - Ortopedia" at bounding box center [411, 353] width 787 height 24
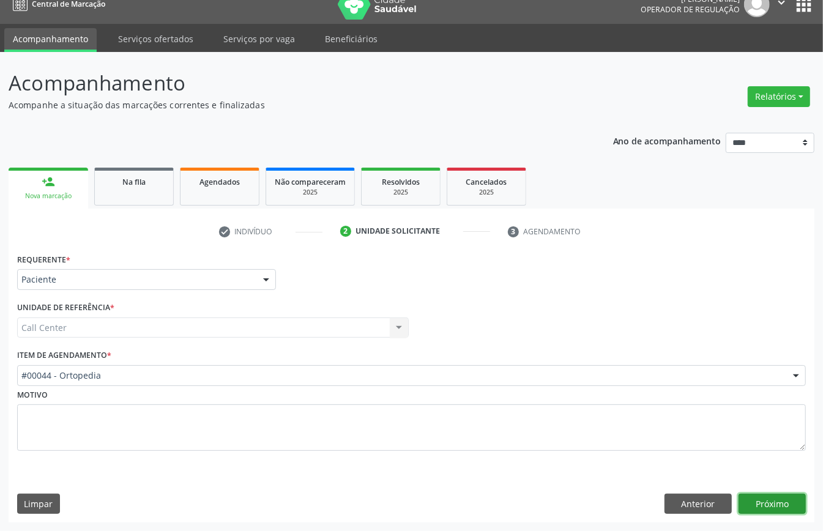
click at [779, 509] on button "Próximo" at bounding box center [771, 504] width 67 height 21
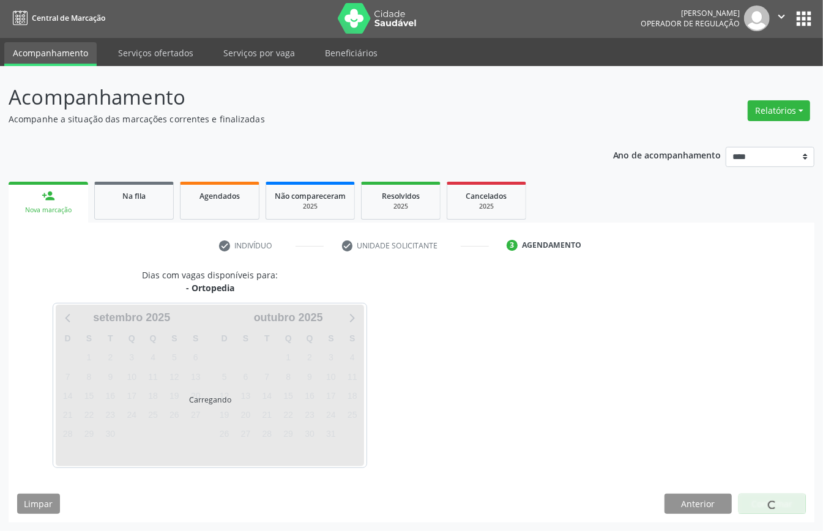
scroll to position [2, 0]
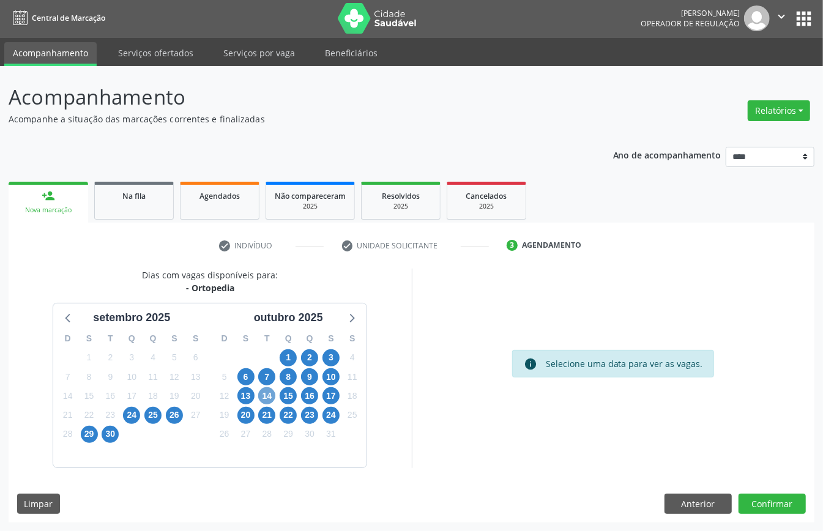
click at [270, 394] on span "14" at bounding box center [266, 395] width 17 height 17
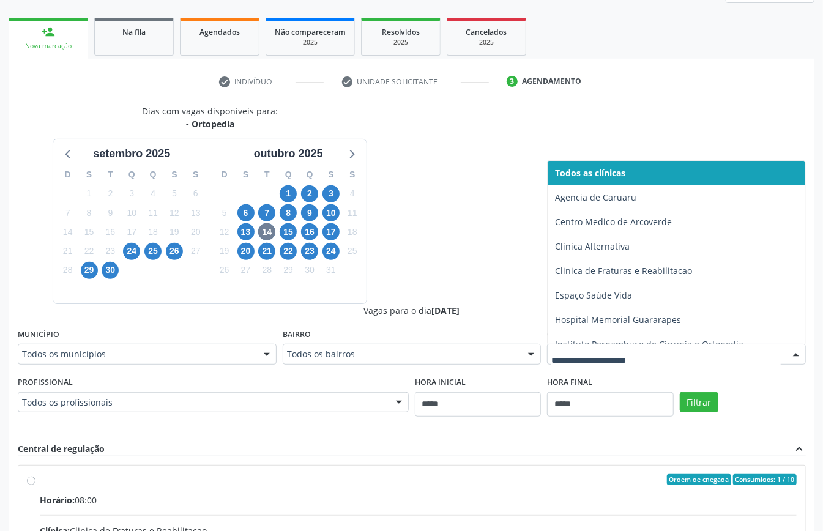
scroll to position [86, 0]
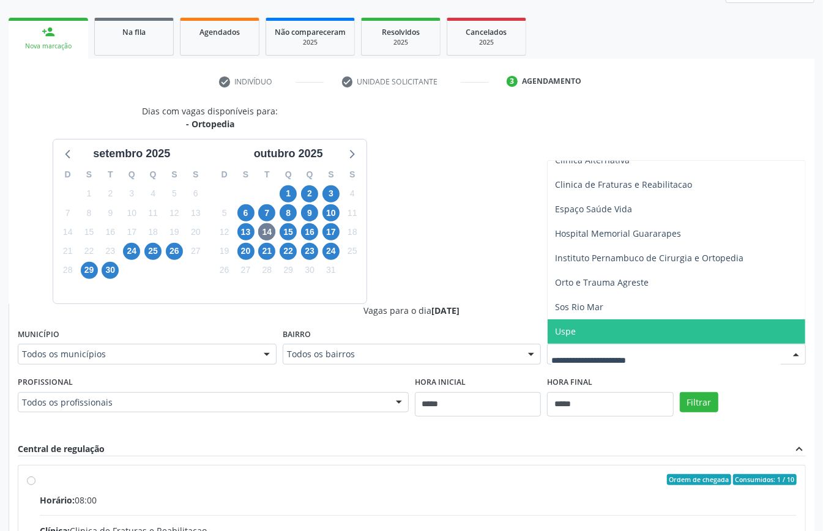
drag, startPoint x: 579, startPoint y: 329, endPoint x: 672, endPoint y: 385, distance: 108.7
click at [579, 330] on span "Uspe" at bounding box center [676, 331] width 258 height 24
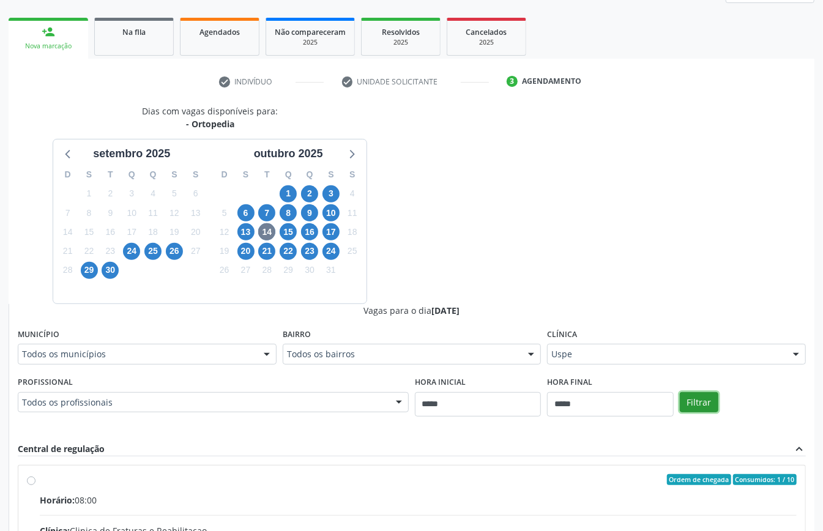
click at [694, 395] on button "Filtrar" at bounding box center [699, 402] width 39 height 21
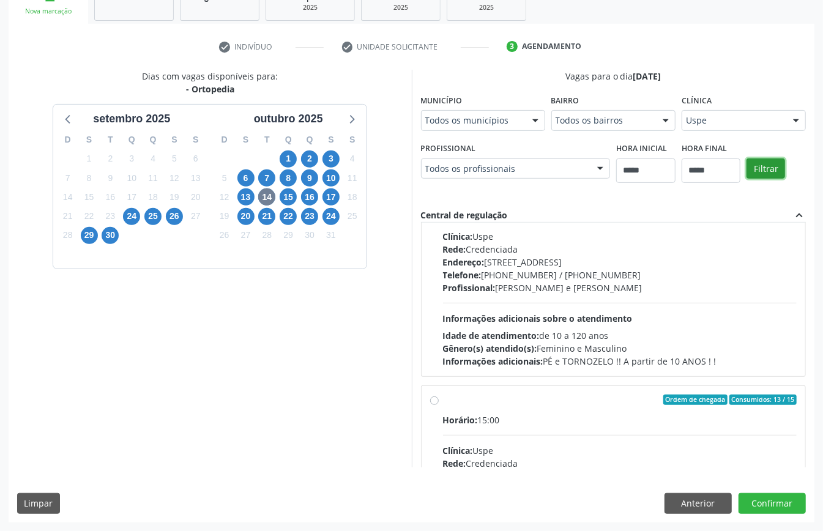
scroll to position [625, 0]
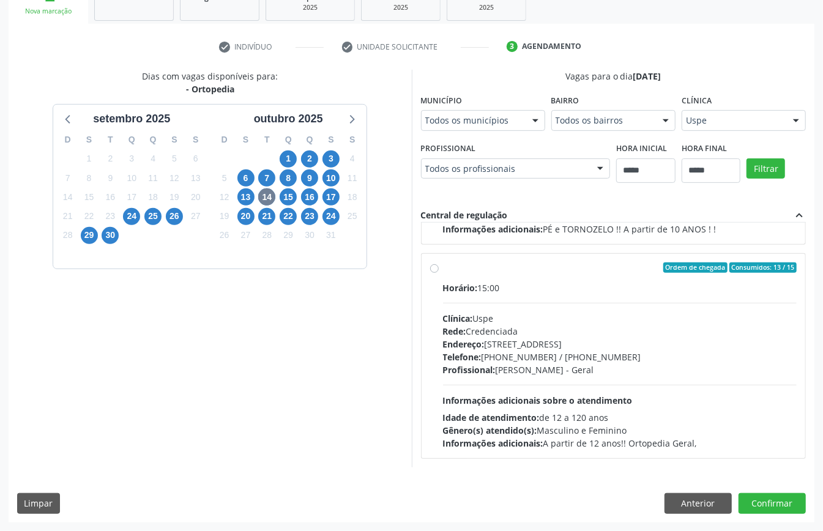
drag, startPoint x: 321, startPoint y: 349, endPoint x: 286, endPoint y: 358, distance: 35.5
click at [443, 350] on div "Horário: 15:00 Clínica: Uspe Rede: Credenciada Endereço: [STREET_ADDRESS] Telef…" at bounding box center [620, 365] width 354 height 168
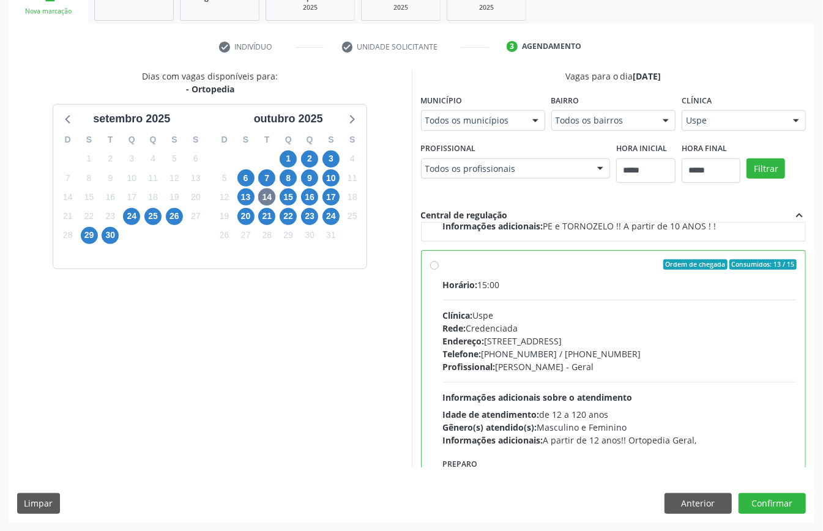
scroll to position [708, 0]
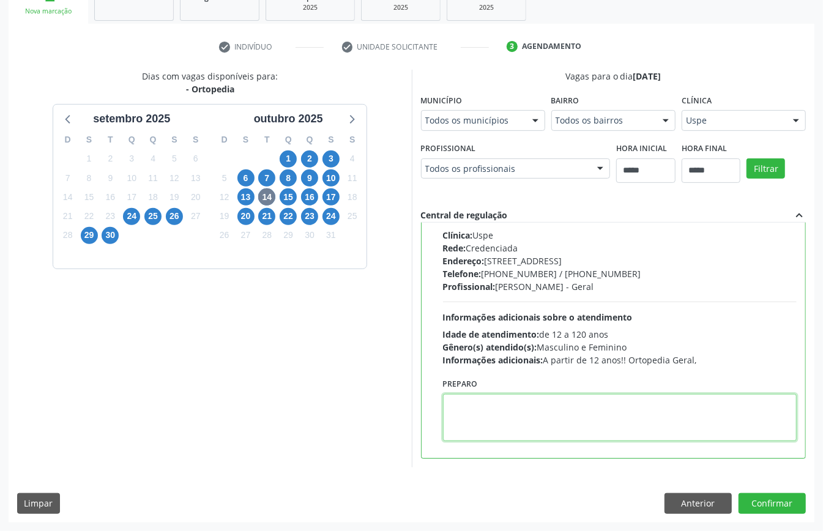
paste textarea "**********"
type textarea "**********"
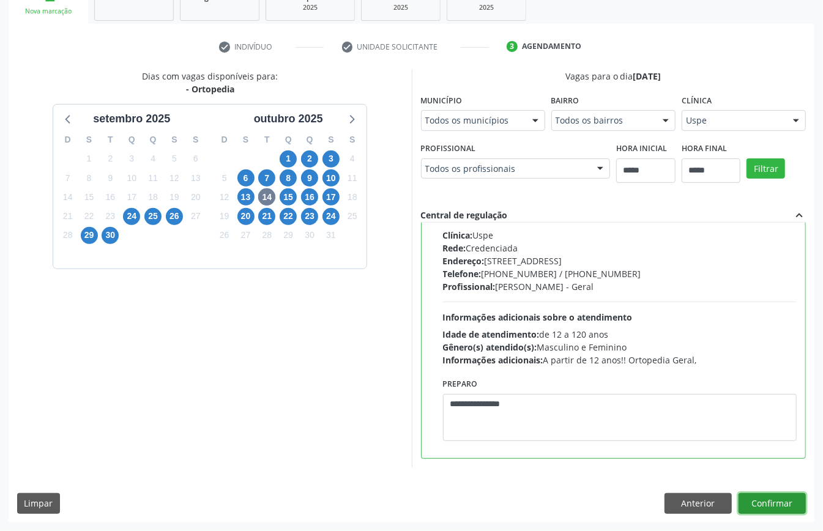
click at [768, 503] on button "Confirmar" at bounding box center [771, 503] width 67 height 21
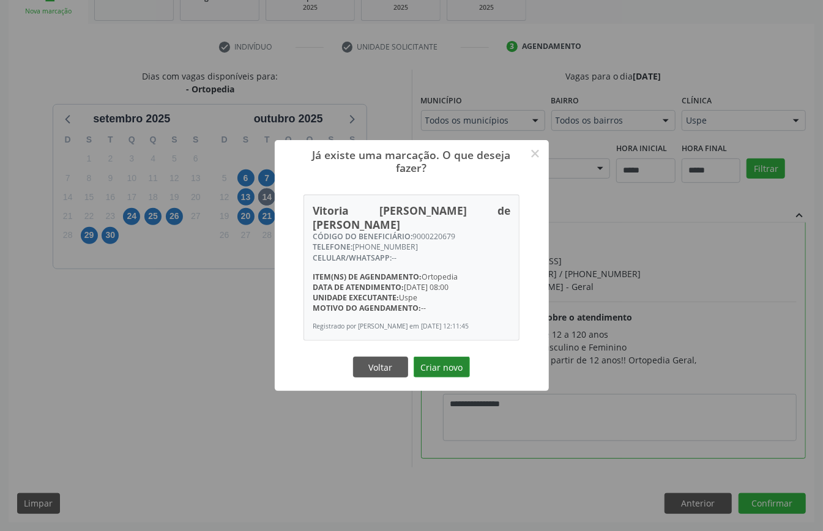
click at [443, 374] on button "Criar novo" at bounding box center [442, 367] width 56 height 21
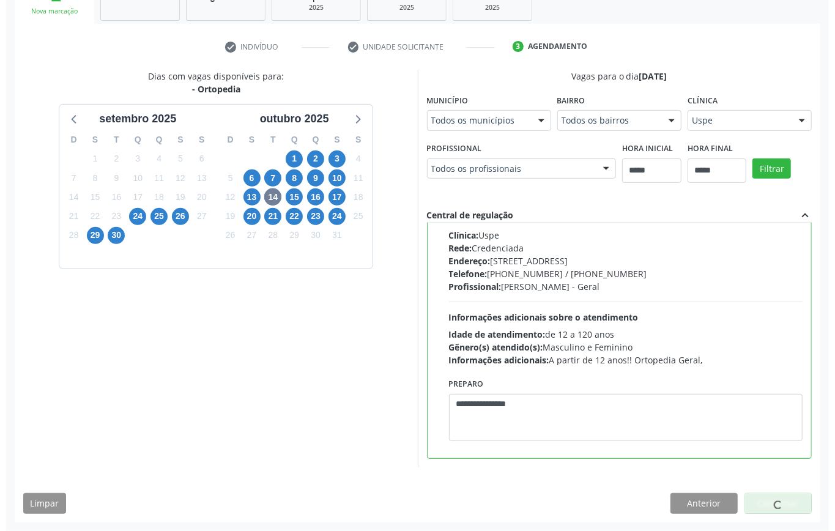
scroll to position [0, 0]
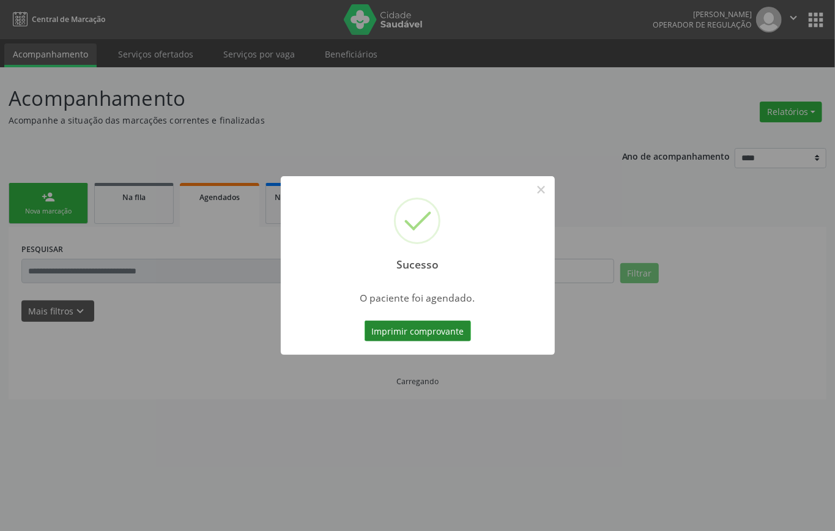
click at [417, 331] on button "Imprimir comprovante" at bounding box center [418, 331] width 106 height 21
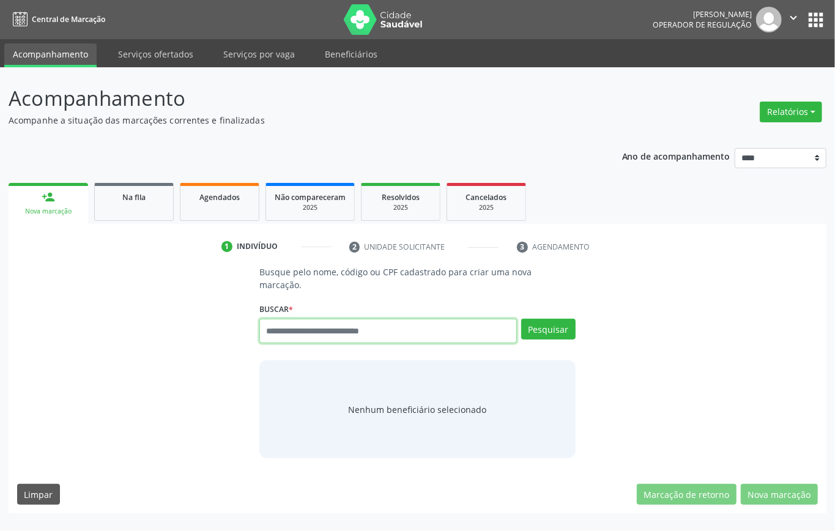
drag, startPoint x: 333, startPoint y: 331, endPoint x: 323, endPoint y: 329, distance: 10.0
paste input "**********"
type input "**********"
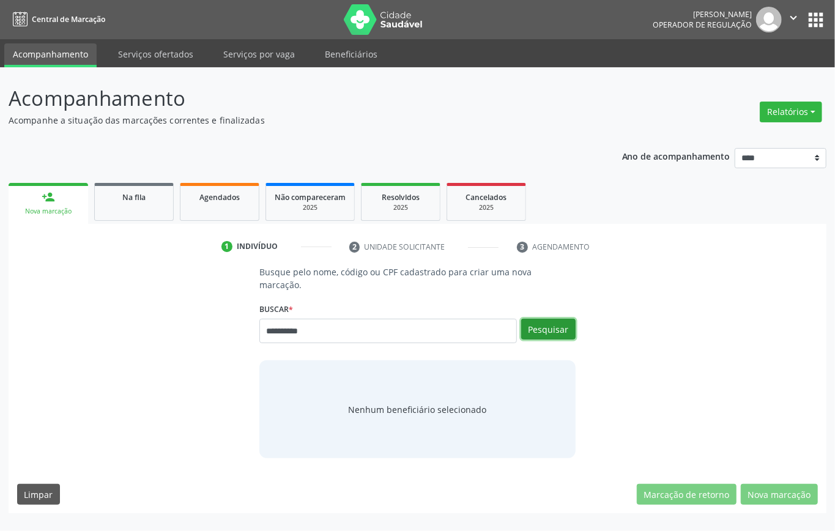
click at [555, 323] on button "Pesquisar" at bounding box center [548, 329] width 54 height 21
type input "**********"
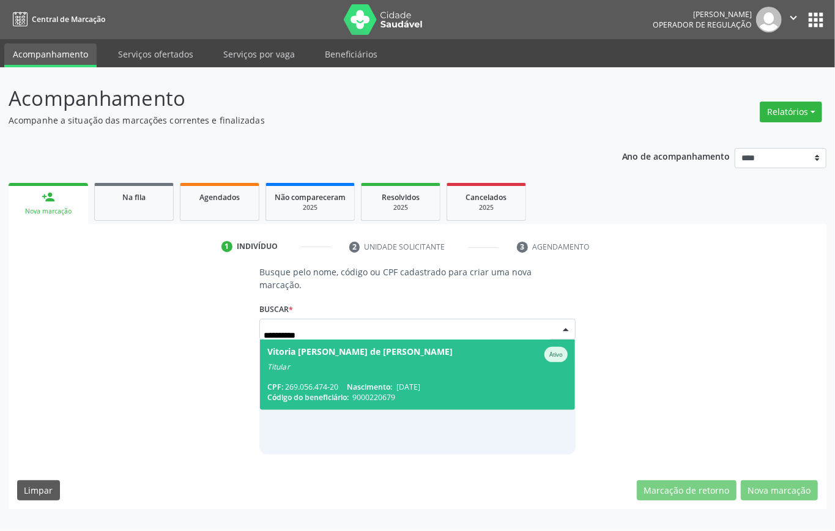
click at [326, 384] on div "CPF: 269.056.474-20 Nascimento: [DATE]" at bounding box center [417, 387] width 300 height 10
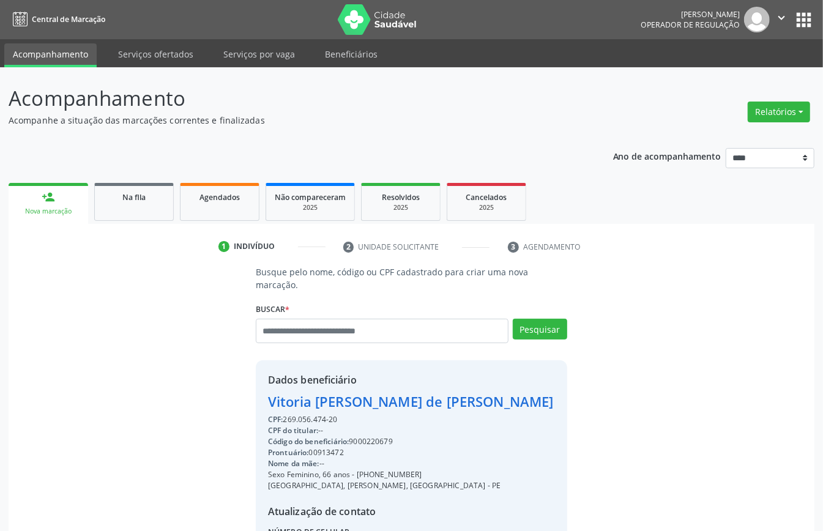
scroll to position [128, 0]
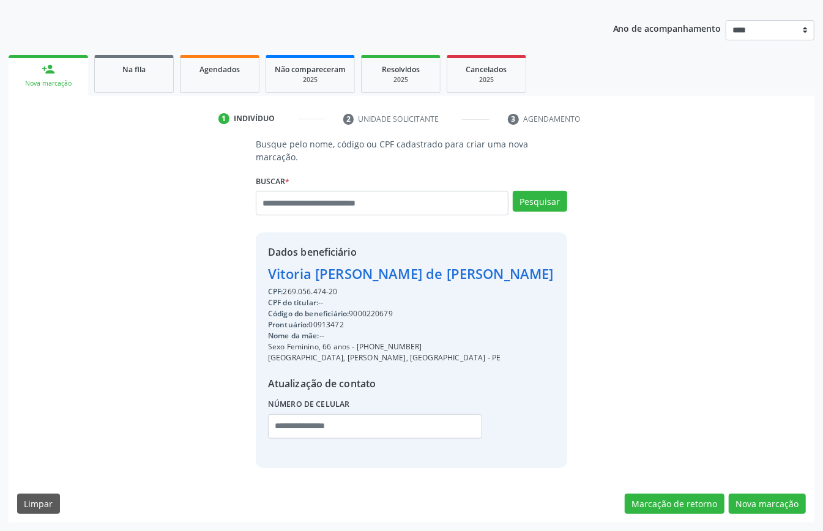
click at [302, 294] on div "CPF: 269.056.474-20" at bounding box center [411, 291] width 286 height 11
copy div "269.056.474"
paste input "**********"
type input "**********"
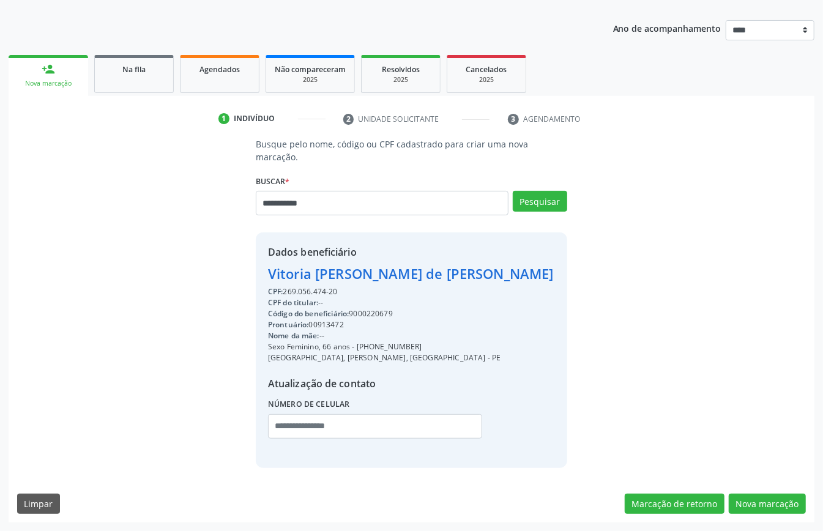
click at [543, 189] on div "**********" at bounding box center [411, 198] width 311 height 52
click at [536, 204] on button "Pesquisar" at bounding box center [540, 201] width 54 height 21
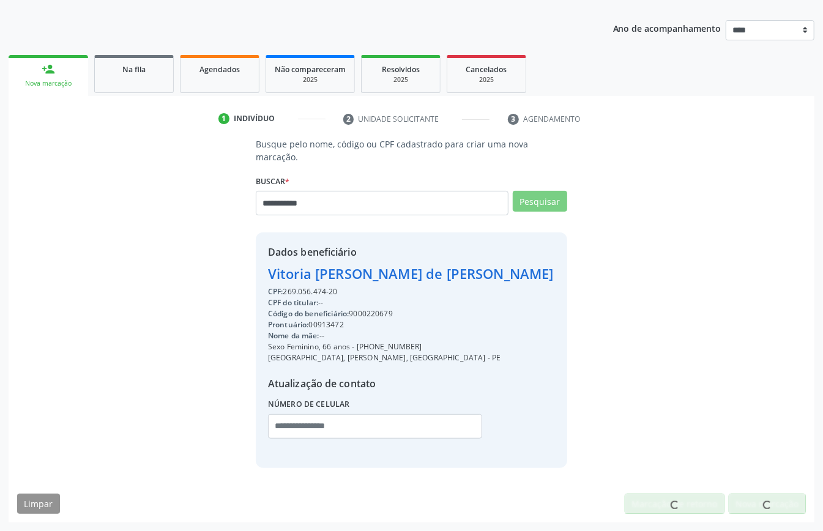
scroll to position [125, 0]
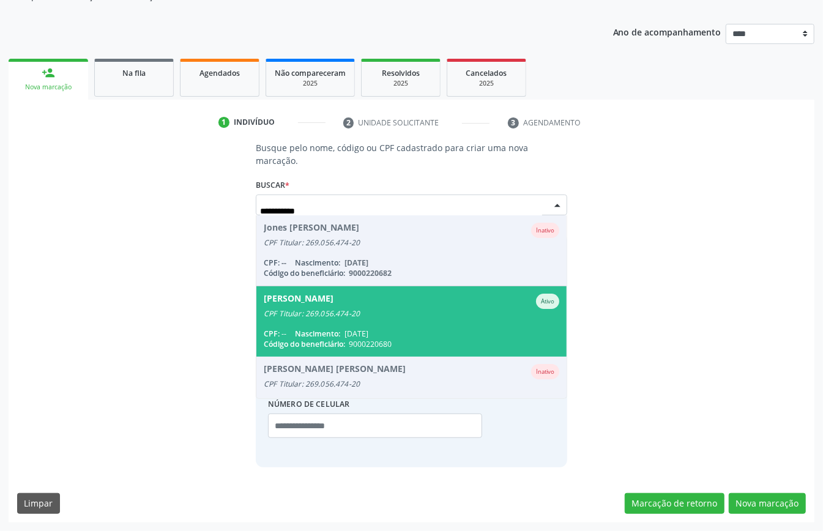
click at [423, 319] on span "[PERSON_NAME] Ativo CPF Titular: 269.056.474-20 CPF: -- Nascimento: [DATE] Códi…" at bounding box center [411, 321] width 310 height 70
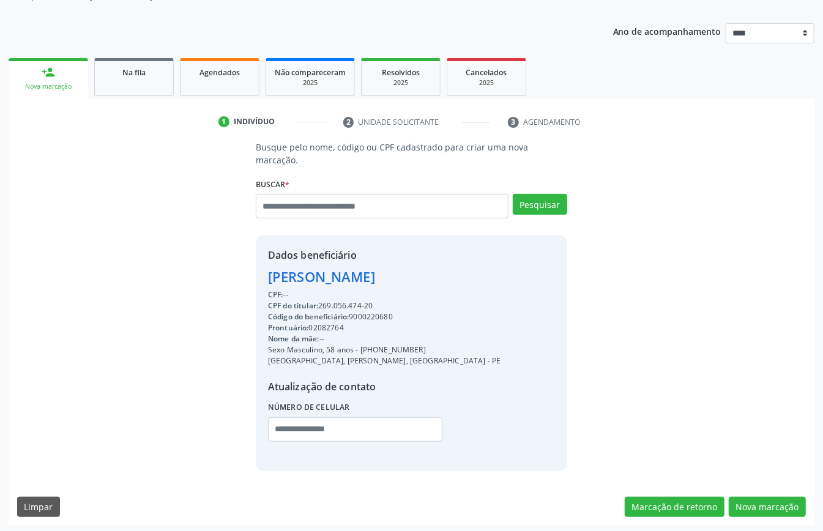
scroll to position [128, 0]
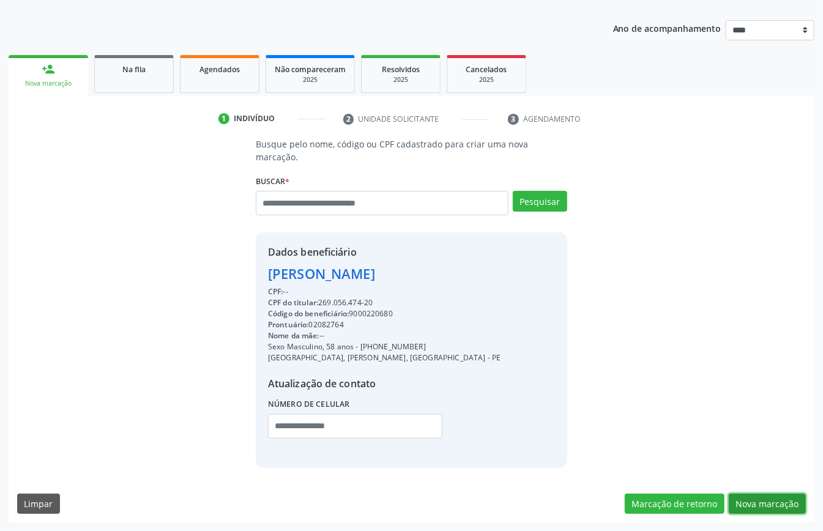
click at [766, 499] on button "Nova marcação" at bounding box center [767, 504] width 77 height 21
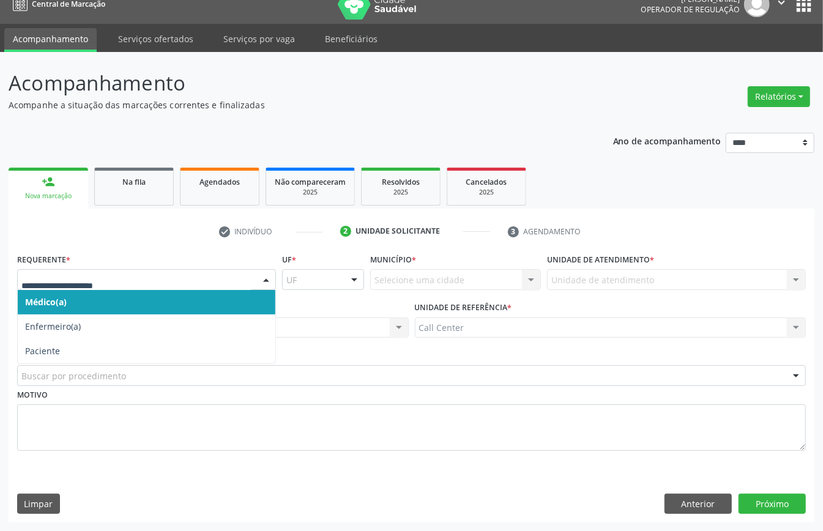
drag, startPoint x: 121, startPoint y: 277, endPoint x: 123, endPoint y: 334, distance: 56.9
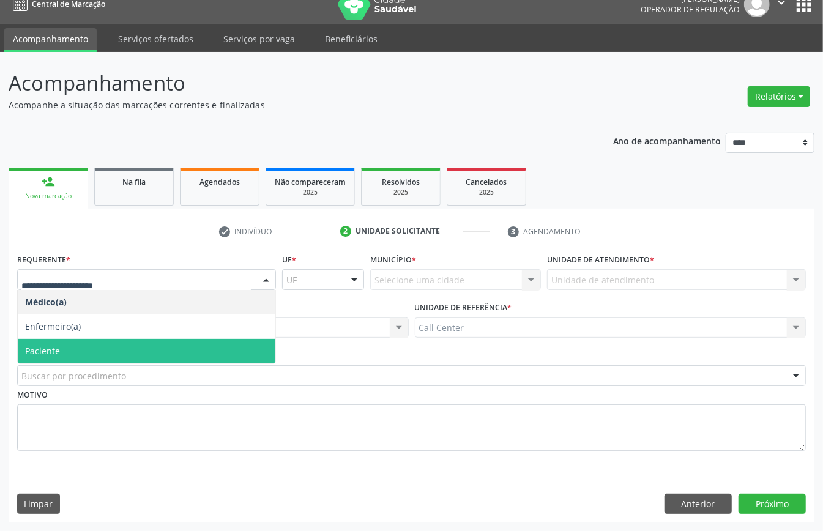
click at [110, 343] on span "Paciente" at bounding box center [147, 351] width 258 height 24
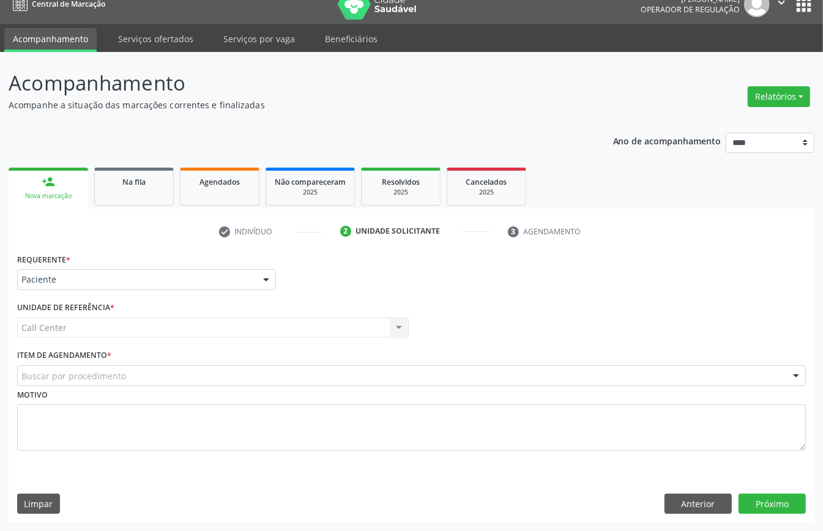
click at [117, 365] on div "Buscar por procedimento" at bounding box center [411, 375] width 788 height 21
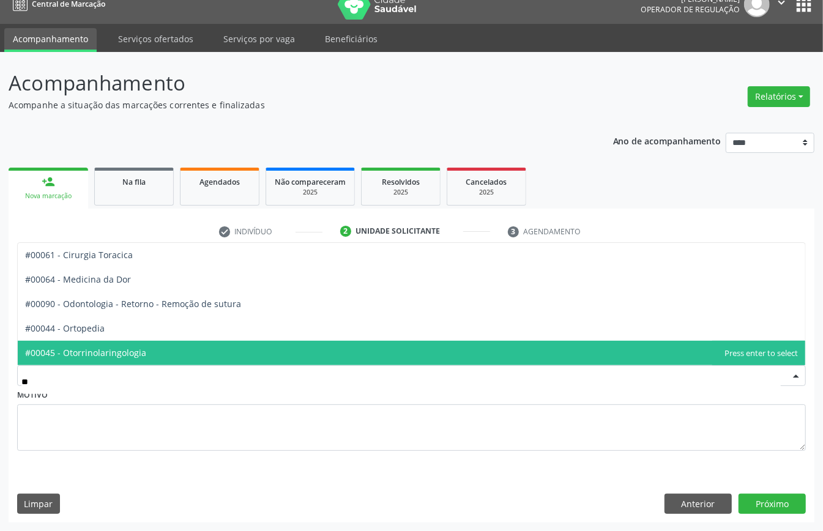
type input "***"
click at [111, 341] on span "#00044 - Ortopedia" at bounding box center [411, 353] width 787 height 24
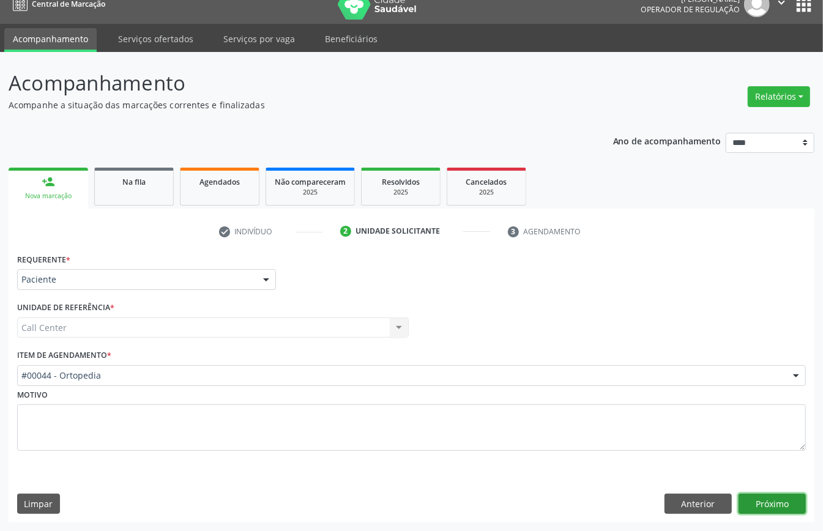
click at [776, 495] on button "Próximo" at bounding box center [771, 504] width 67 height 21
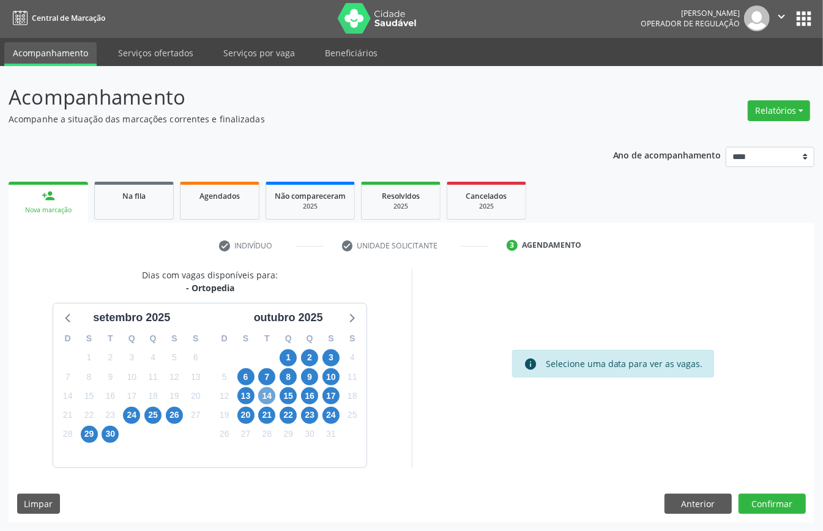
click at [275, 393] on div "14" at bounding box center [266, 396] width 21 height 19
click at [269, 397] on span "14" at bounding box center [266, 395] width 17 height 17
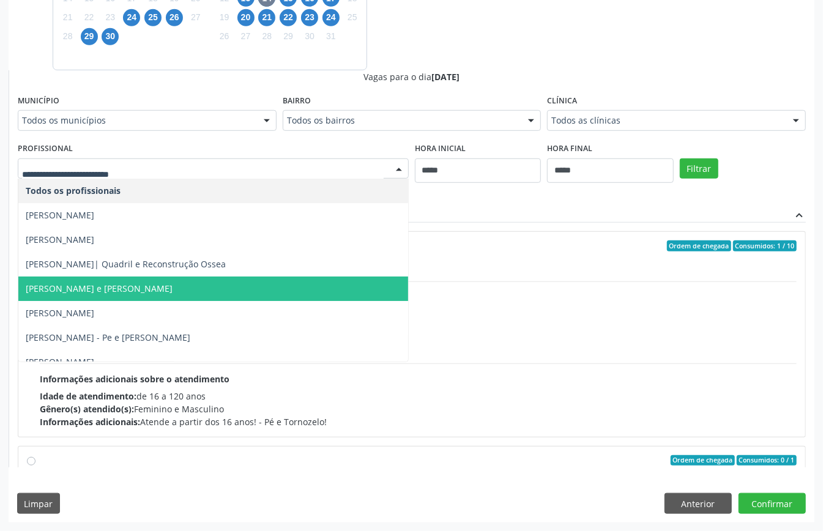
scroll to position [209, 0]
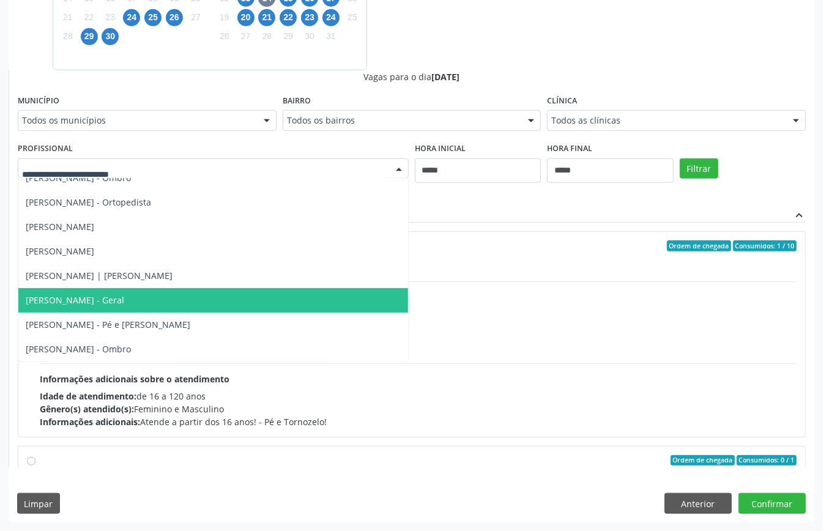
click at [144, 299] on span "[PERSON_NAME] - Geral" at bounding box center [213, 300] width 390 height 24
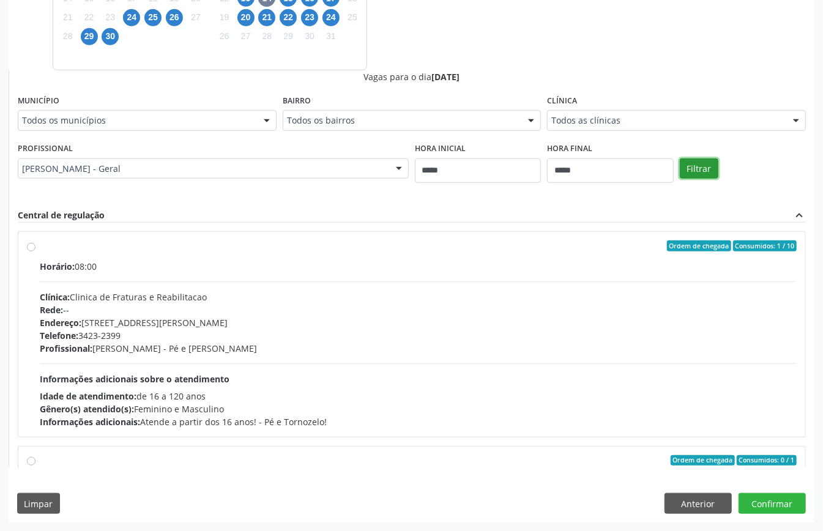
click at [713, 159] on button "Filtrar" at bounding box center [699, 168] width 39 height 21
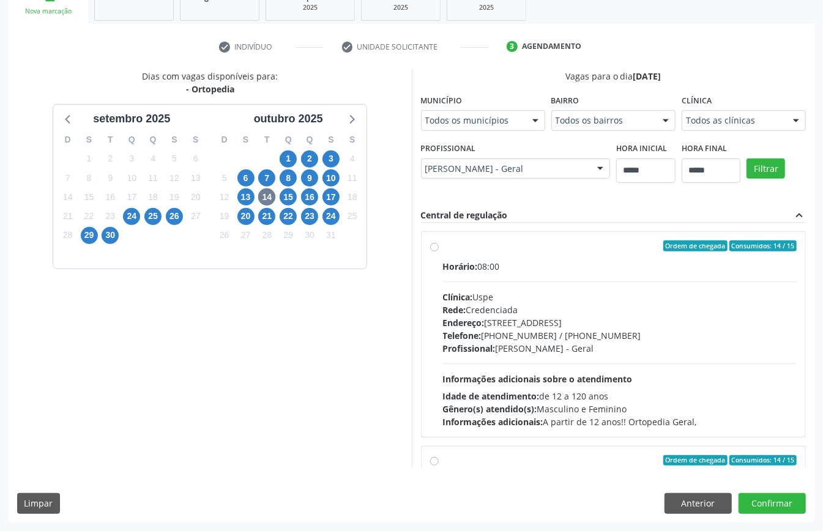
click at [574, 342] on div "Profissional: [PERSON_NAME] - Geral" at bounding box center [620, 348] width 354 height 13
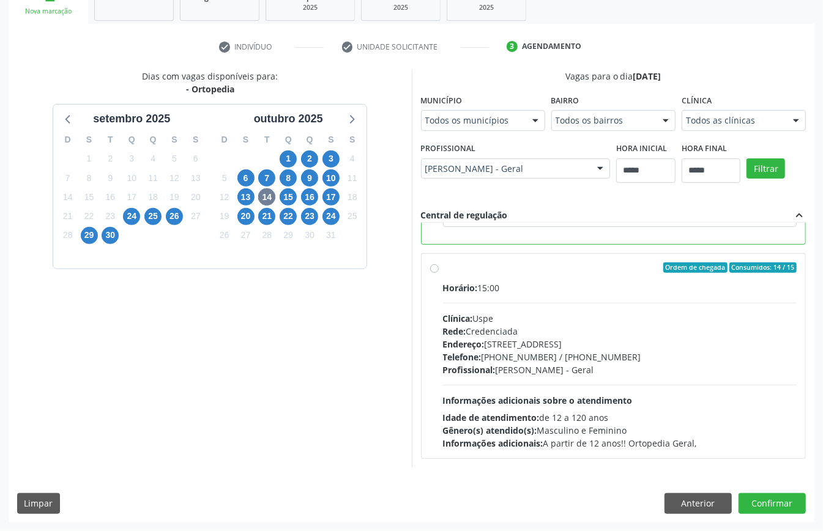
click at [534, 421] on span "Idade de atendimento:" at bounding box center [491, 418] width 97 height 12
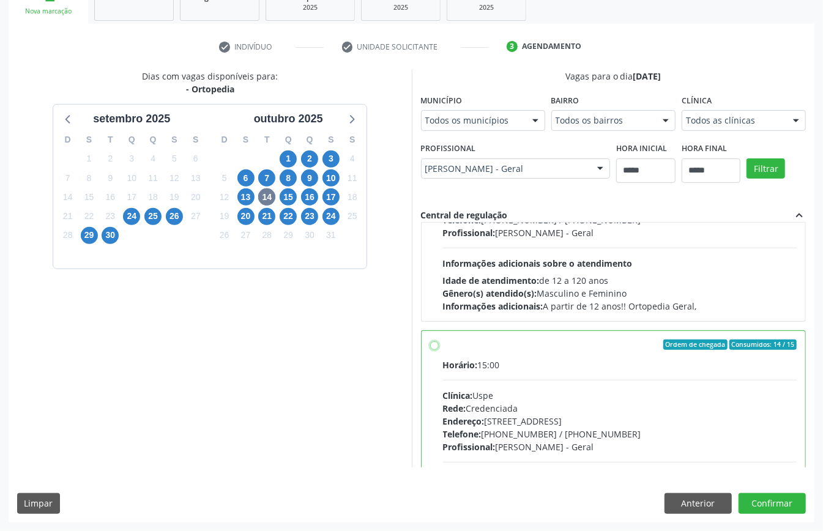
scroll to position [277, 0]
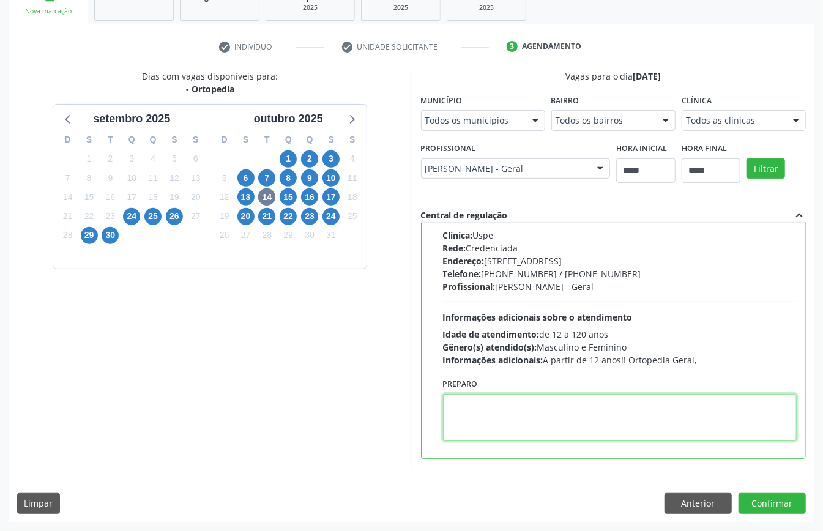
paste textarea "**********"
type textarea "**********"
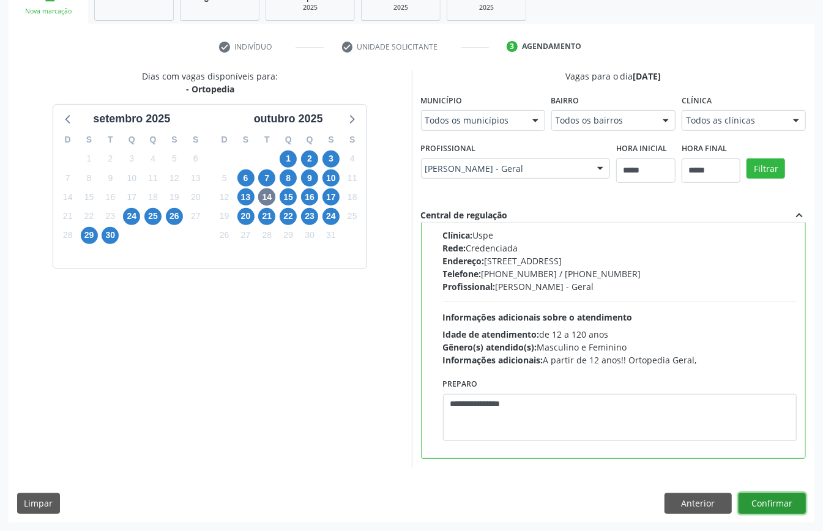
click at [776, 500] on button "Confirmar" at bounding box center [771, 503] width 67 height 21
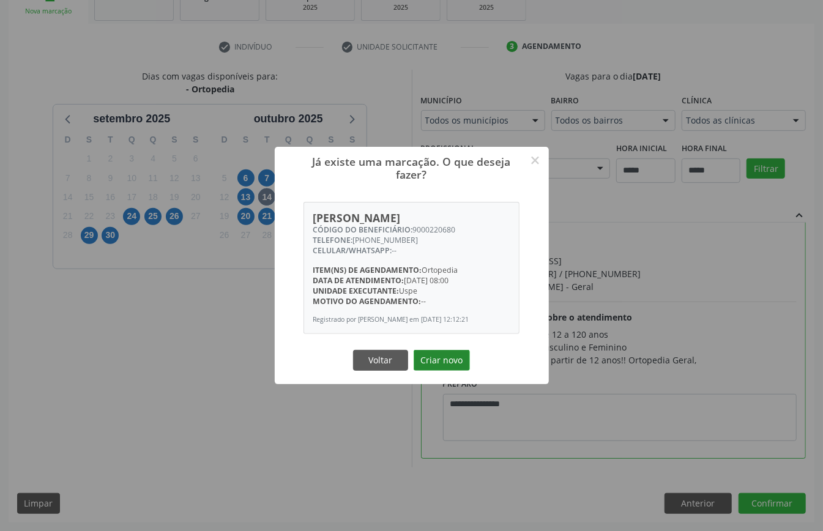
click at [443, 355] on button "Criar novo" at bounding box center [442, 360] width 56 height 21
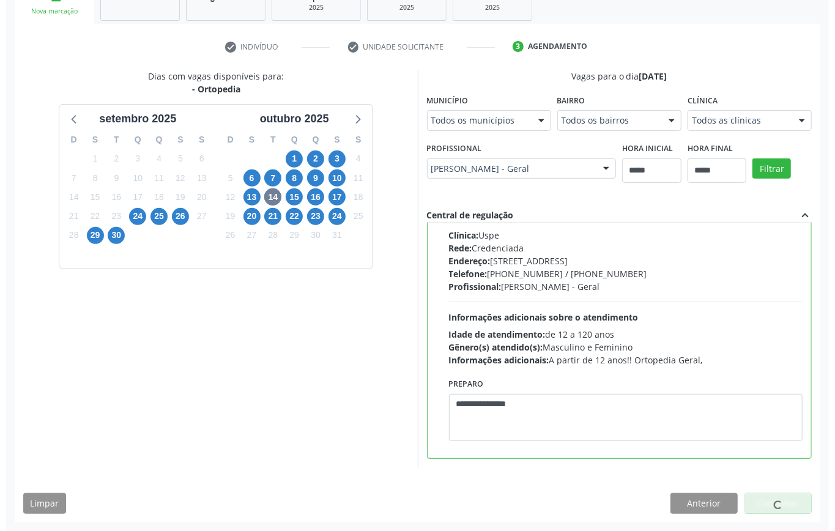
scroll to position [0, 0]
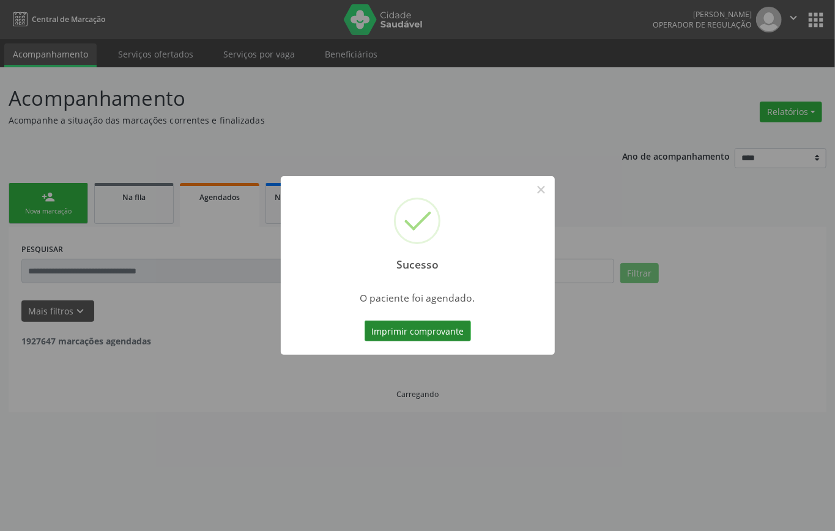
click at [417, 324] on button "Imprimir comprovante" at bounding box center [418, 331] width 106 height 21
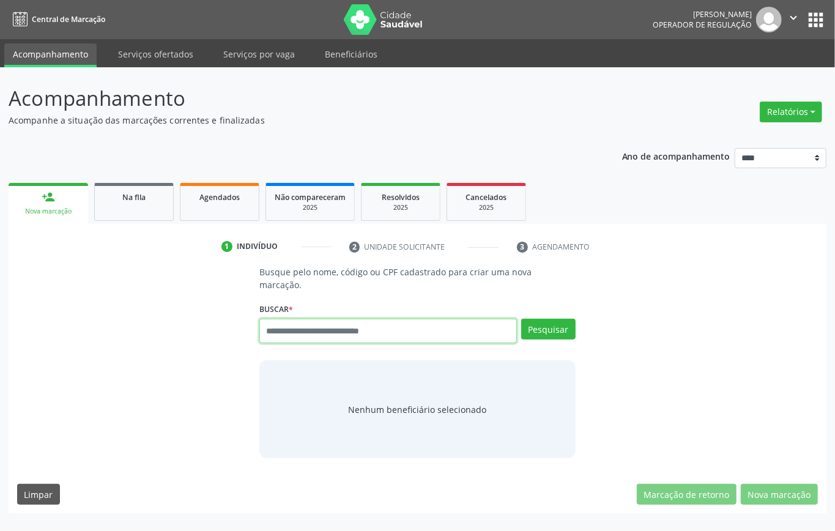
paste input "**********"
type input "**********"
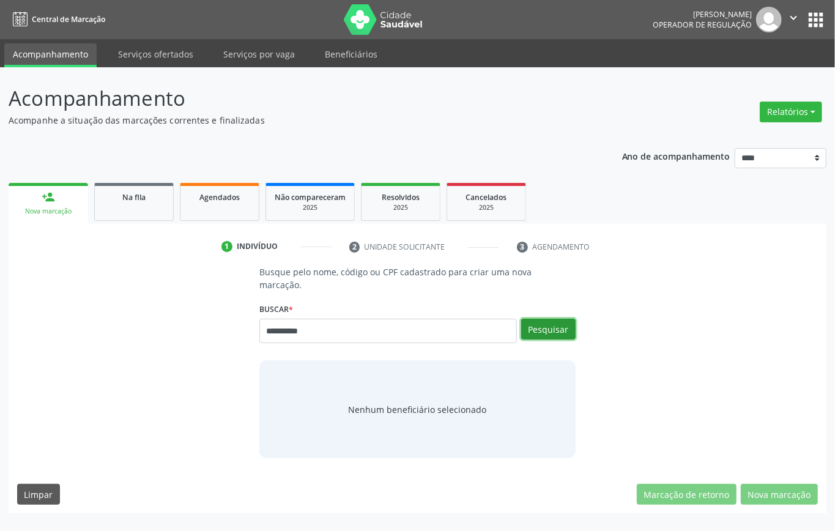
click at [560, 335] on button "Pesquisar" at bounding box center [548, 329] width 54 height 21
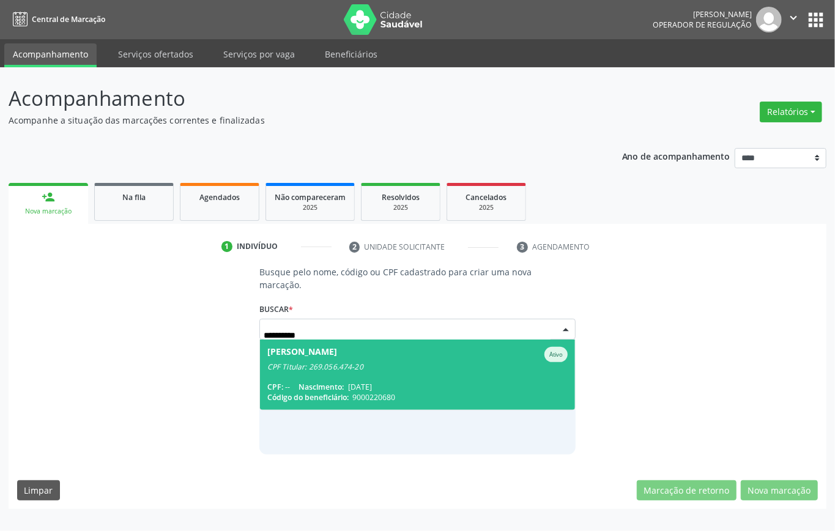
click at [260, 377] on span "Jones Davis Alves dos Santos Ativo CPF Titular: 269.056.474-20 CPF: -- Nascimen…" at bounding box center [417, 375] width 315 height 70
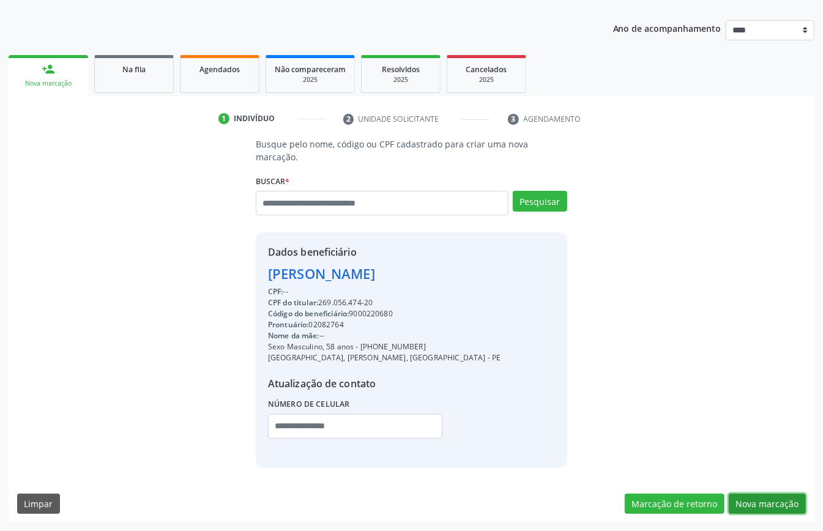
click at [763, 499] on button "Nova marcação" at bounding box center [767, 504] width 77 height 21
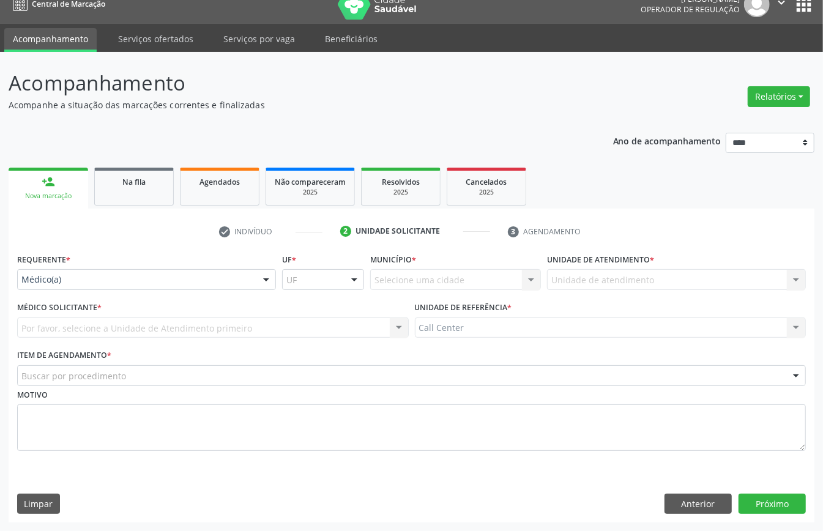
scroll to position [17, 0]
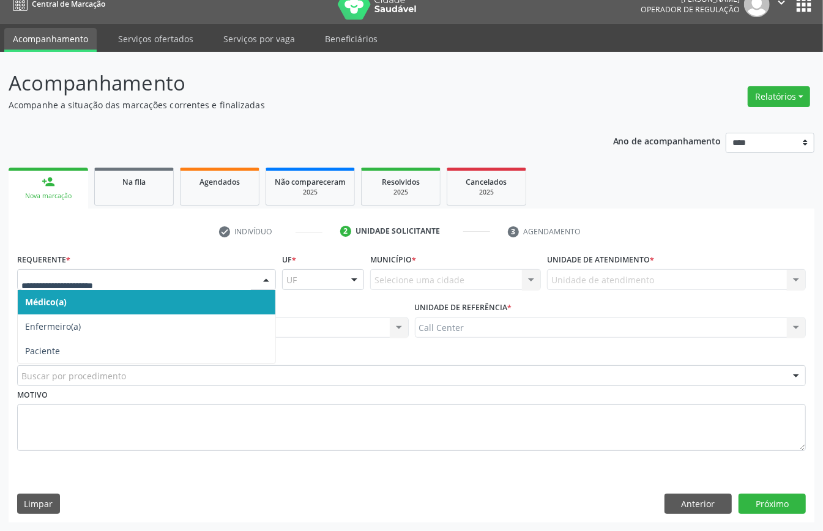
drag, startPoint x: 106, startPoint y: 270, endPoint x: 121, endPoint y: 338, distance: 69.6
click at [106, 275] on div at bounding box center [146, 279] width 259 height 21
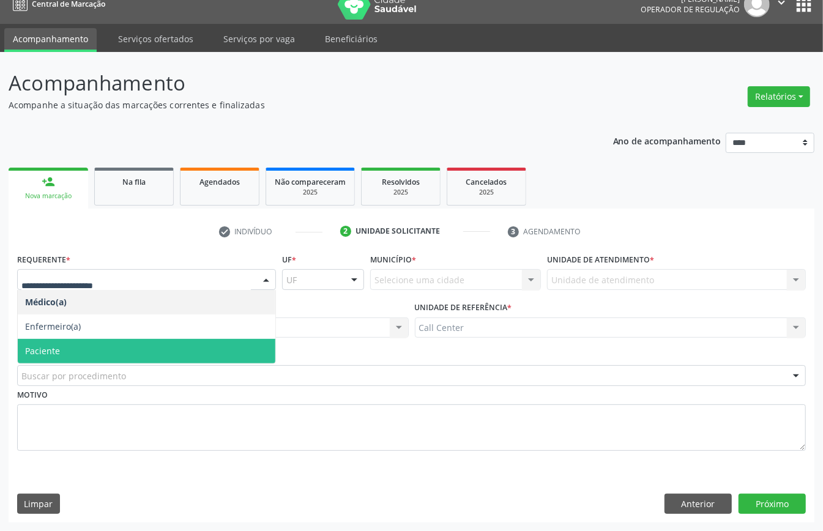
drag, startPoint x: 113, startPoint y: 349, endPoint x: 116, endPoint y: 372, distance: 23.4
click at [113, 351] on span "Paciente" at bounding box center [147, 351] width 258 height 24
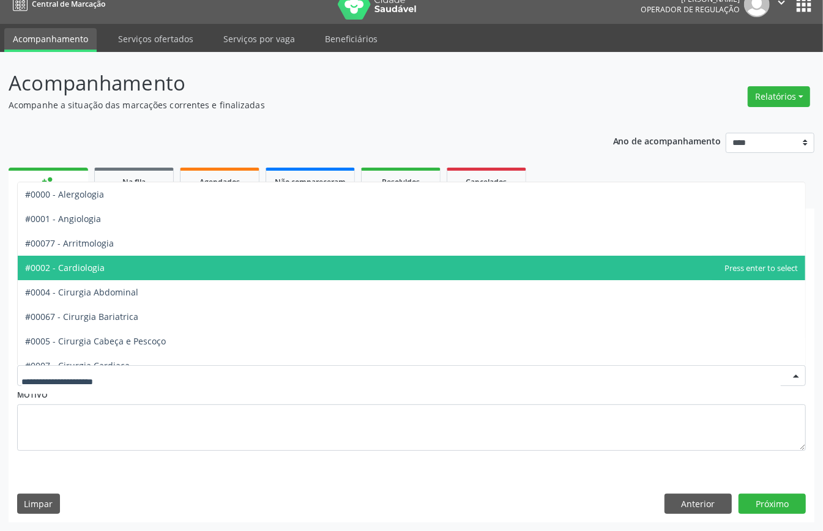
click at [105, 270] on span "#0002 - Cardiologia" at bounding box center [65, 268] width 80 height 12
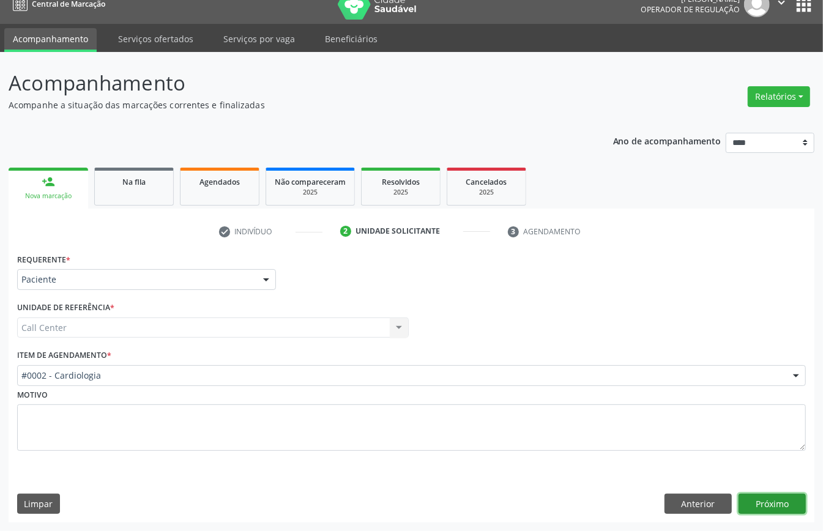
click at [755, 494] on button "Próximo" at bounding box center [771, 504] width 67 height 21
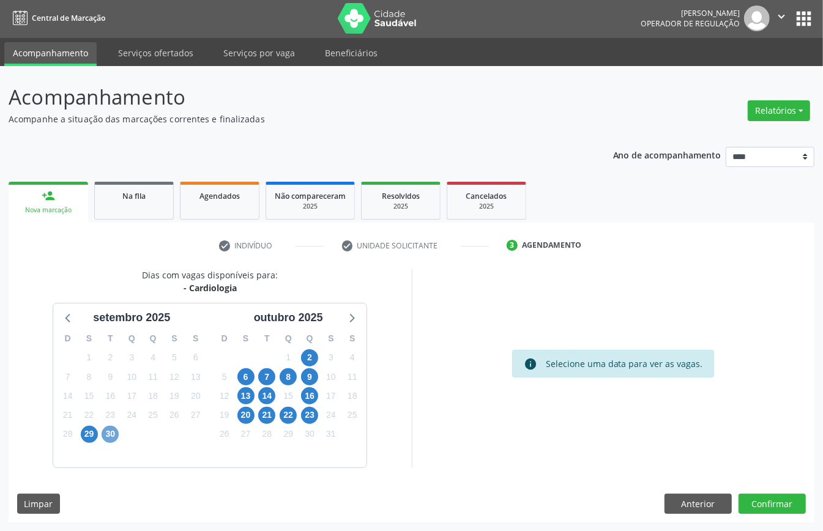
click at [114, 432] on span "30" at bounding box center [110, 434] width 17 height 17
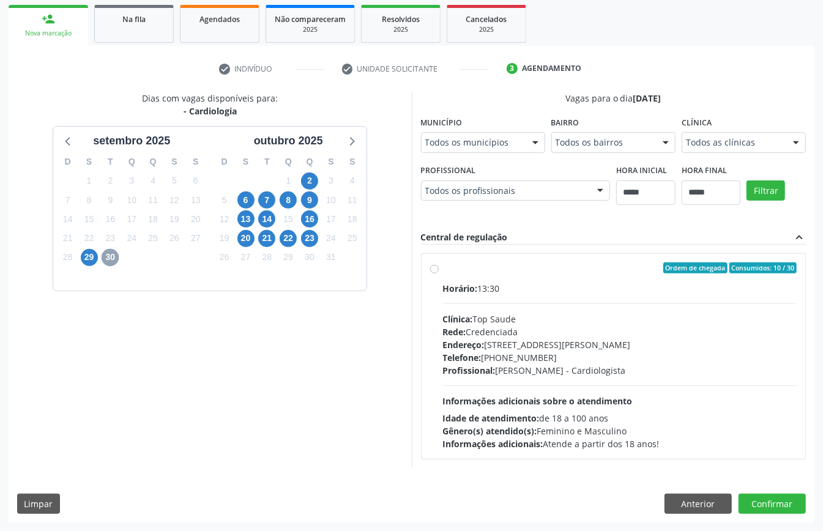
scroll to position [328, 0]
click at [84, 249] on span "29" at bounding box center [89, 257] width 17 height 17
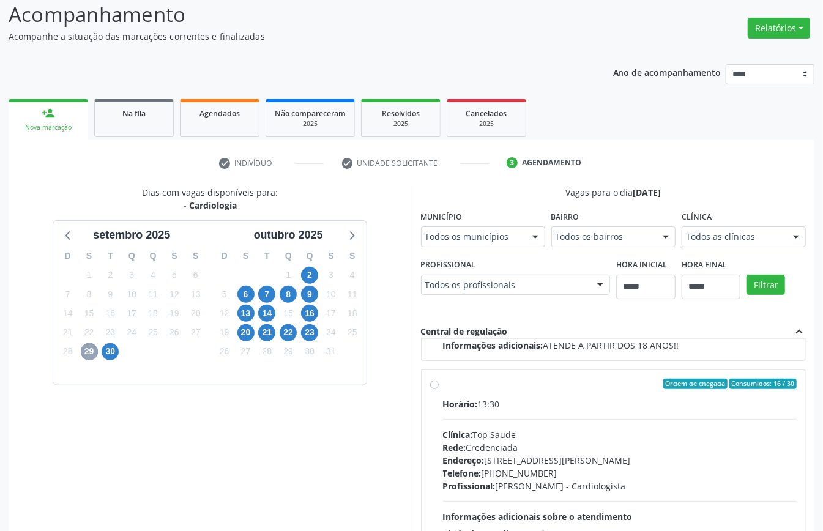
scroll to position [2, 0]
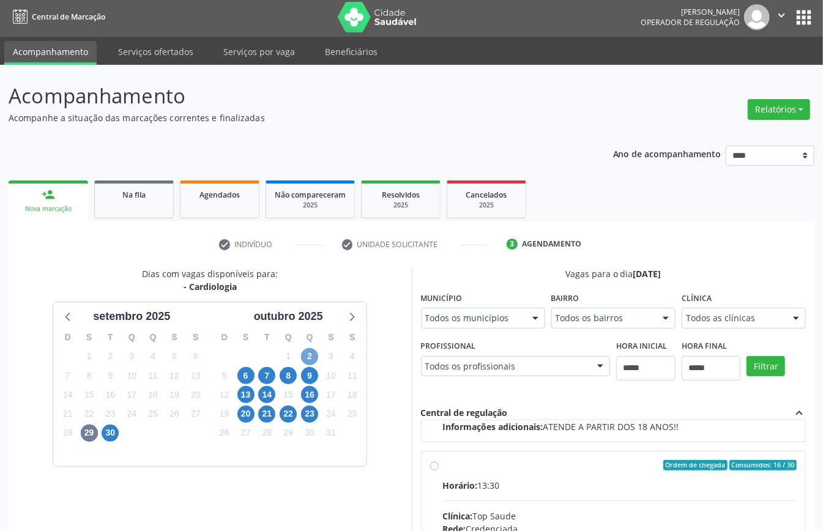
click at [314, 361] on span "2" at bounding box center [309, 356] width 17 height 17
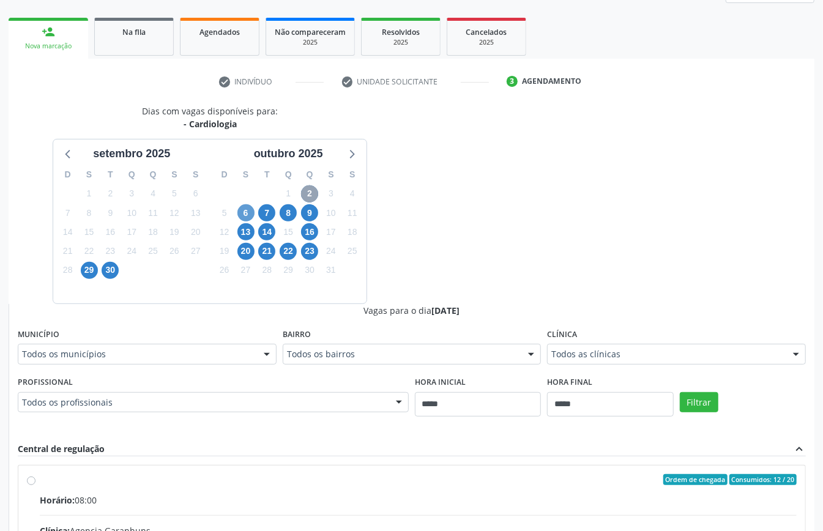
scroll to position [84, 0]
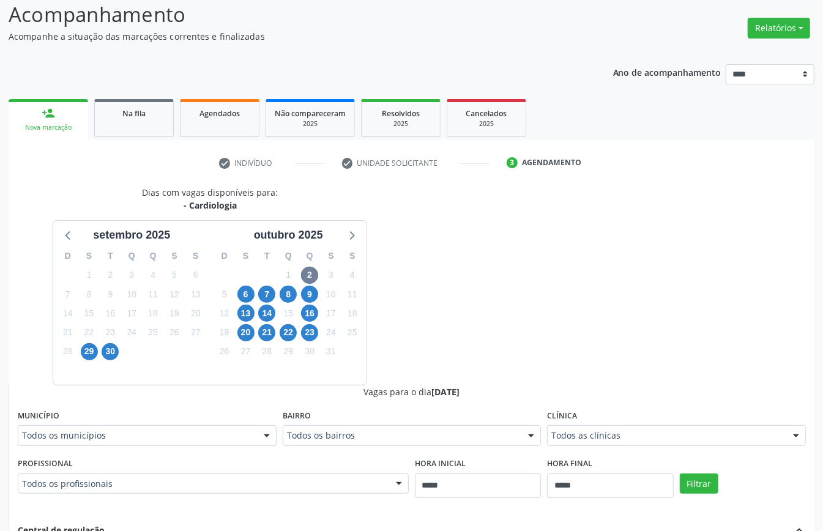
click at [252, 288] on div "6" at bounding box center [245, 294] width 17 height 19
click at [250, 297] on span "6" at bounding box center [245, 294] width 17 height 17
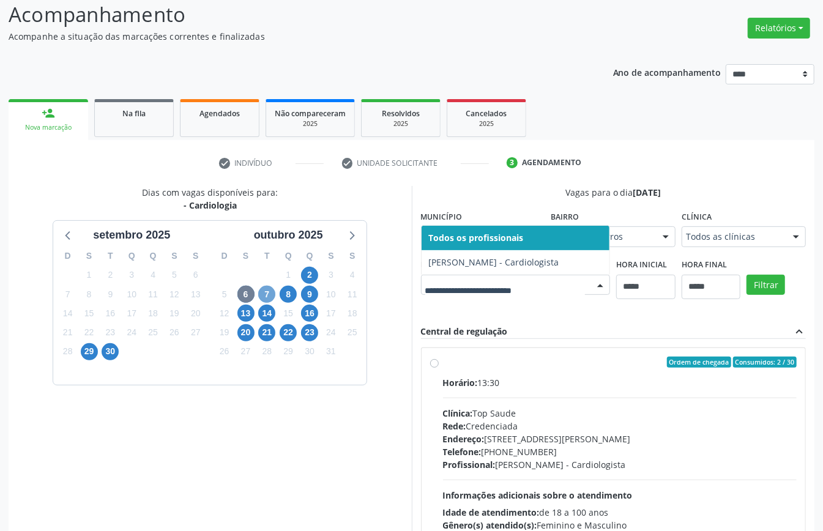
click at [269, 288] on span "7" at bounding box center [266, 294] width 17 height 17
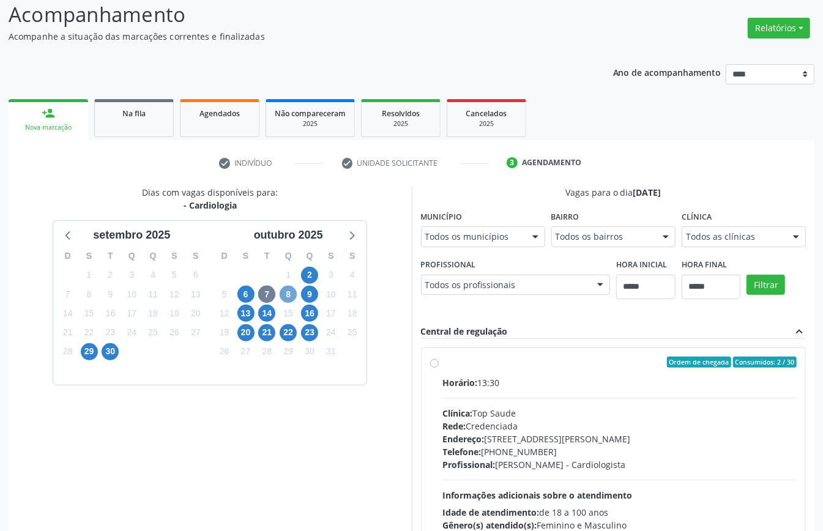
click at [285, 289] on span "8" at bounding box center [288, 294] width 17 height 17
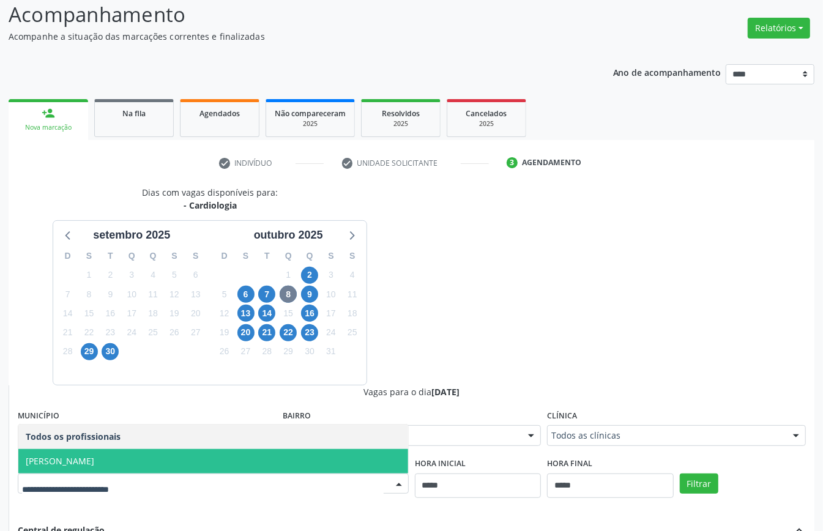
click at [234, 459] on span "Isis Gabriele Cardoso Conte" at bounding box center [213, 461] width 390 height 24
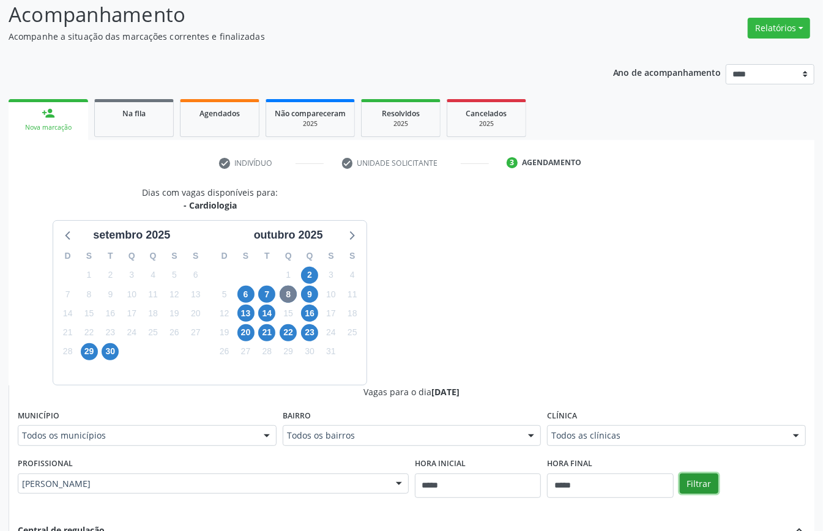
click at [696, 492] on button "Filtrar" at bounding box center [699, 483] width 39 height 21
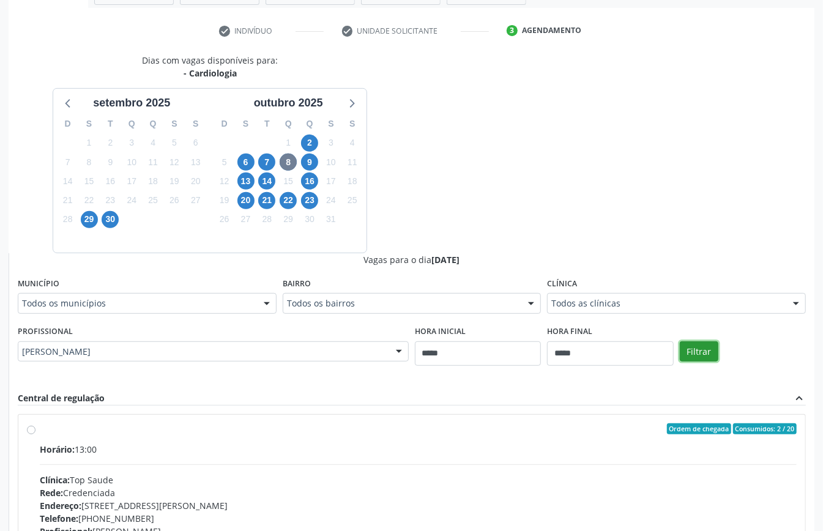
scroll to position [379, 0]
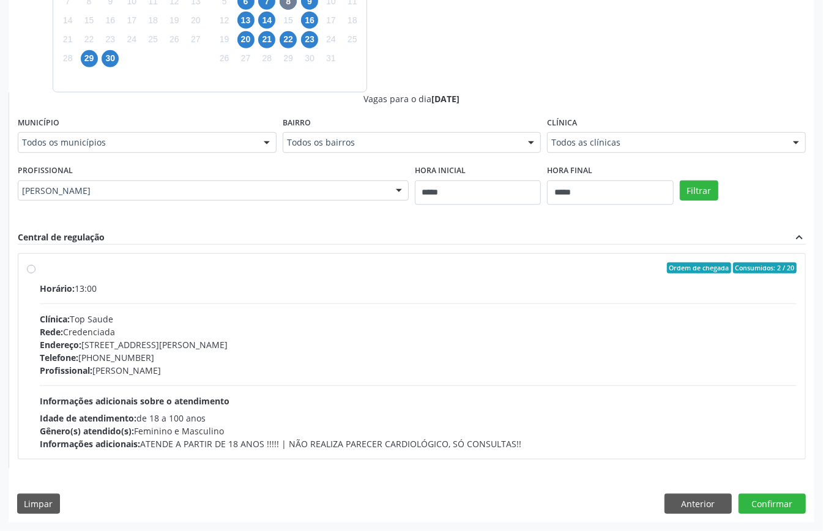
click at [231, 348] on div "Endereço: Av Historiador Pereira da Costa, nº 774, Centro, Cabo de Santo Agosti…" at bounding box center [418, 344] width 757 height 13
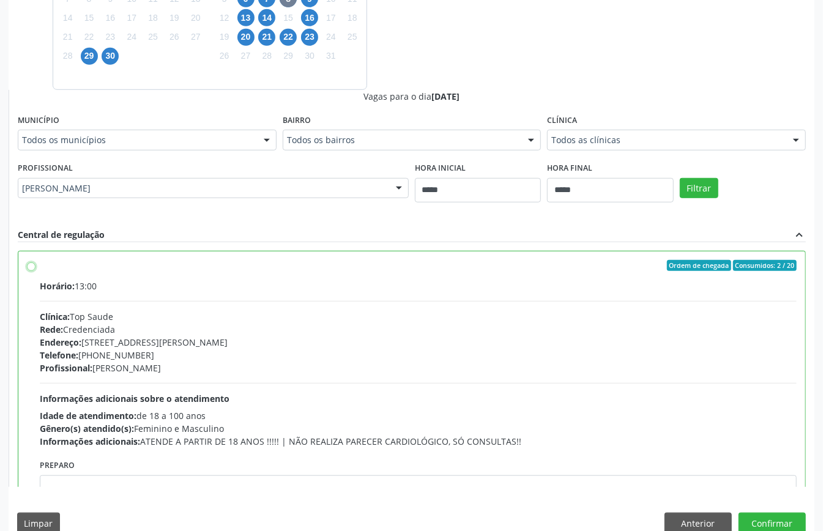
scroll to position [62, 0]
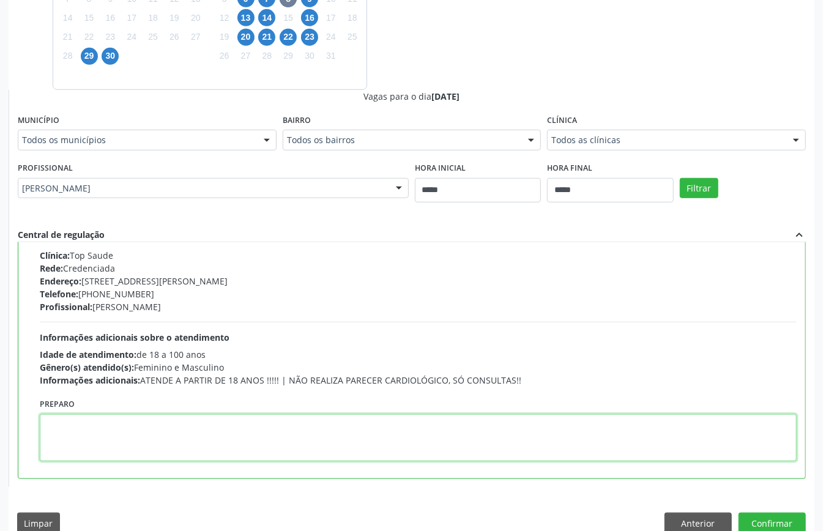
paste textarea "**********"
type textarea "**********"
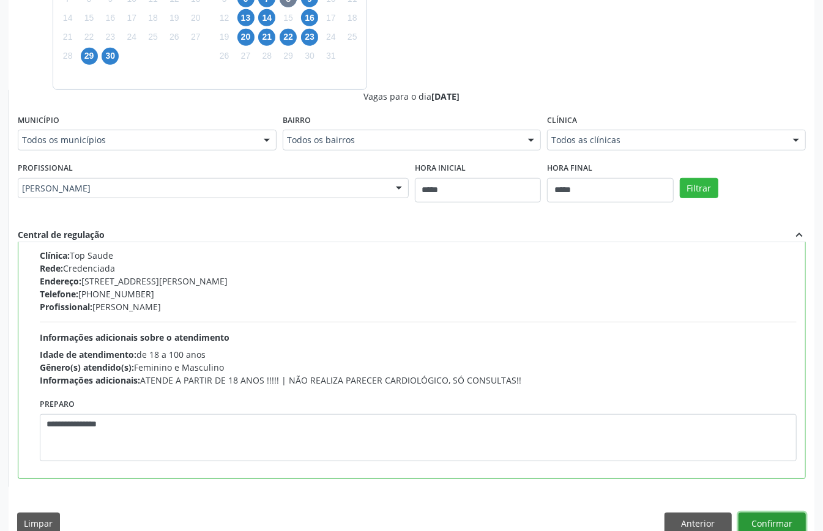
click at [776, 518] on button "Confirmar" at bounding box center [771, 523] width 67 height 21
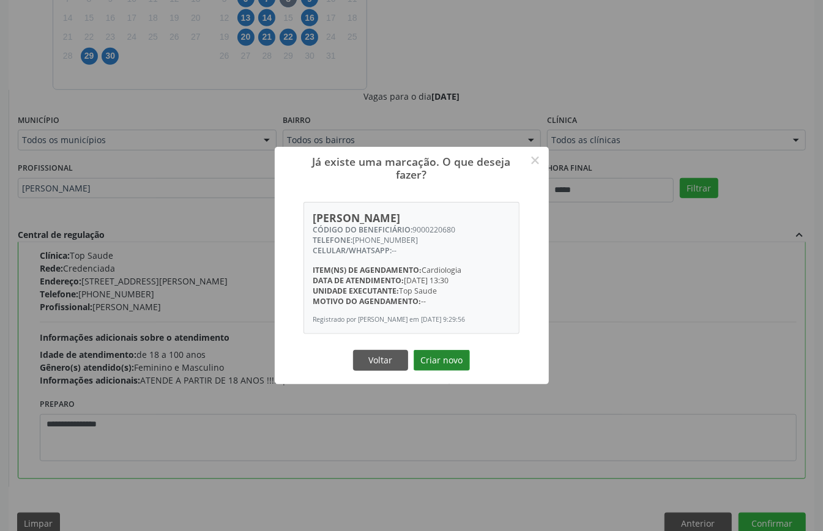
click at [445, 356] on button "Criar novo" at bounding box center [442, 360] width 56 height 21
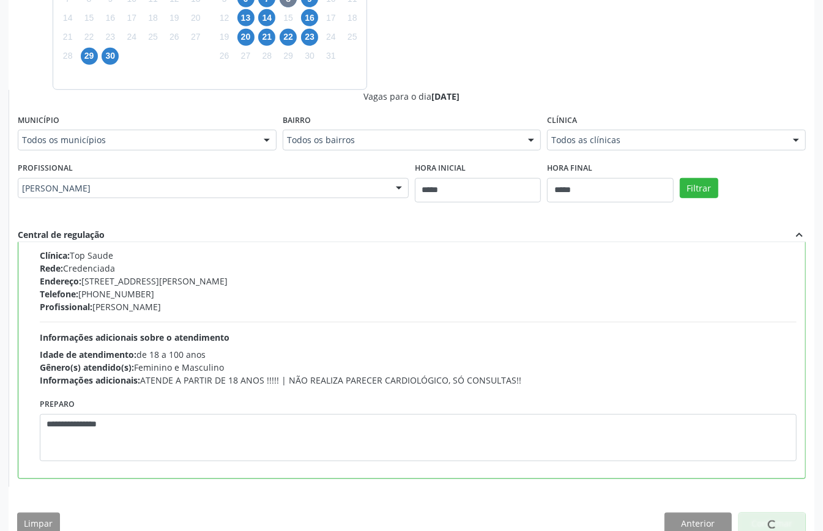
scroll to position [0, 0]
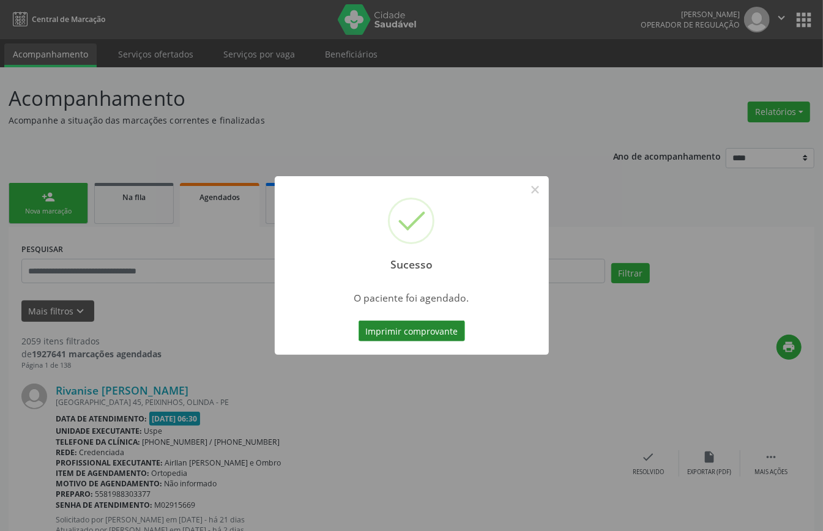
click at [447, 331] on button "Imprimir comprovante" at bounding box center [411, 331] width 106 height 21
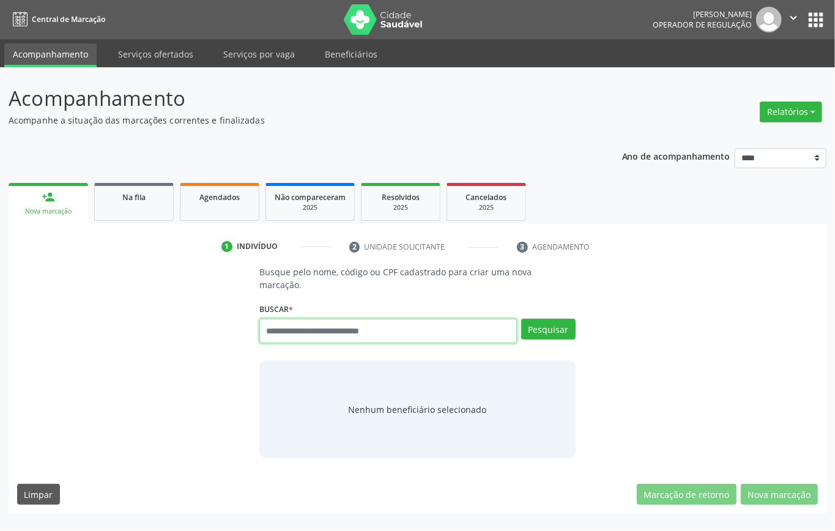
paste input "**********"
type input "**********"
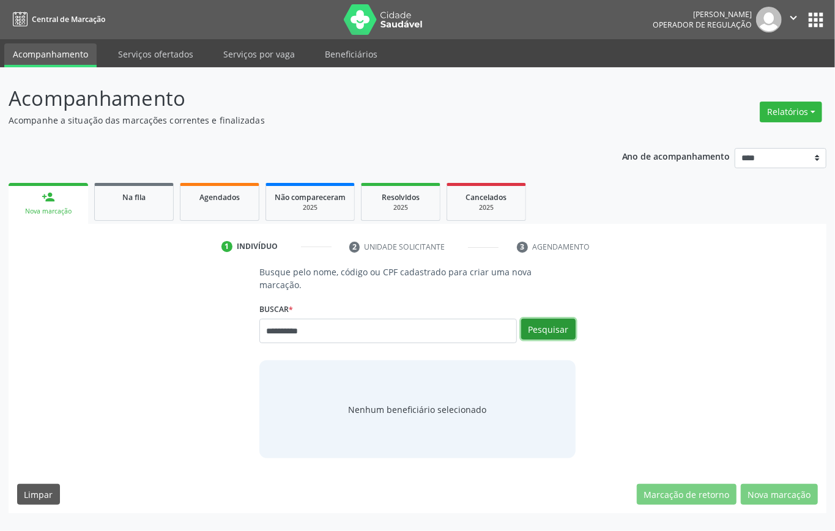
click at [560, 322] on button "Pesquisar" at bounding box center [548, 329] width 54 height 21
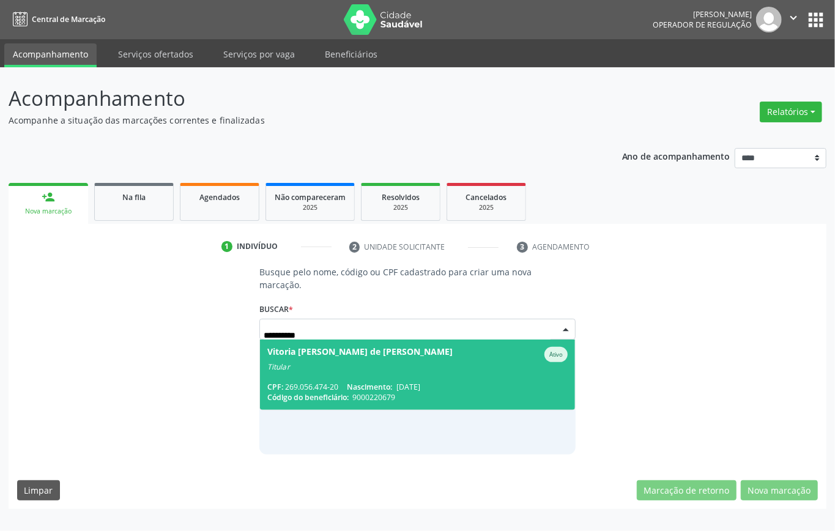
click at [363, 371] on span "Vitoria [PERSON_NAME] Ativo Titular CPF: 269.056.474-20 Nascimento: [DATE] Códi…" at bounding box center [417, 375] width 315 height 70
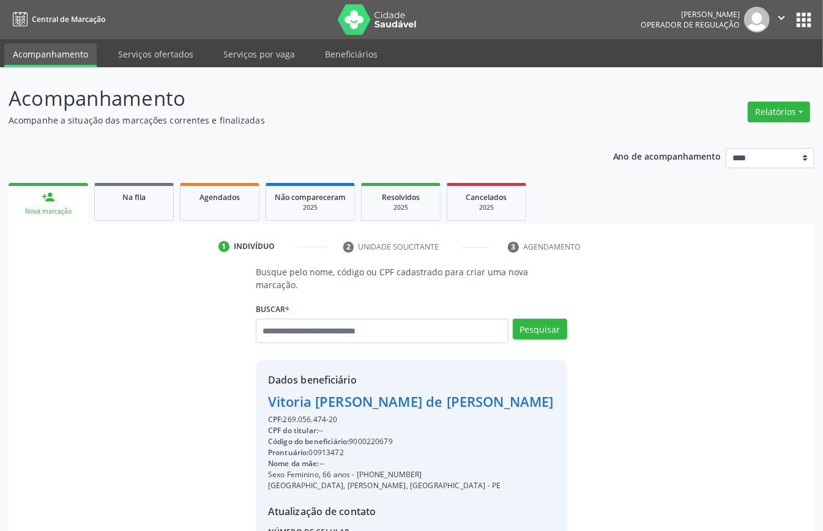
scroll to position [128, 0]
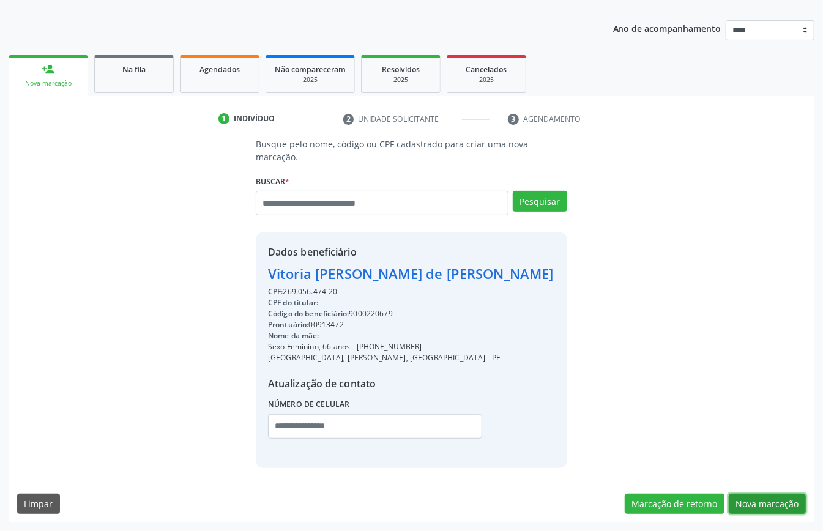
click at [771, 498] on button "Nova marcação" at bounding box center [767, 504] width 77 height 21
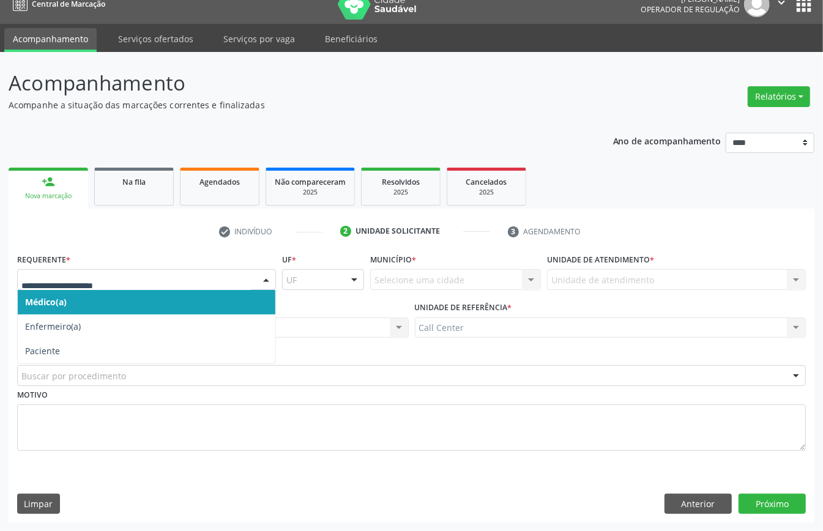
click at [184, 286] on div at bounding box center [146, 279] width 259 height 21
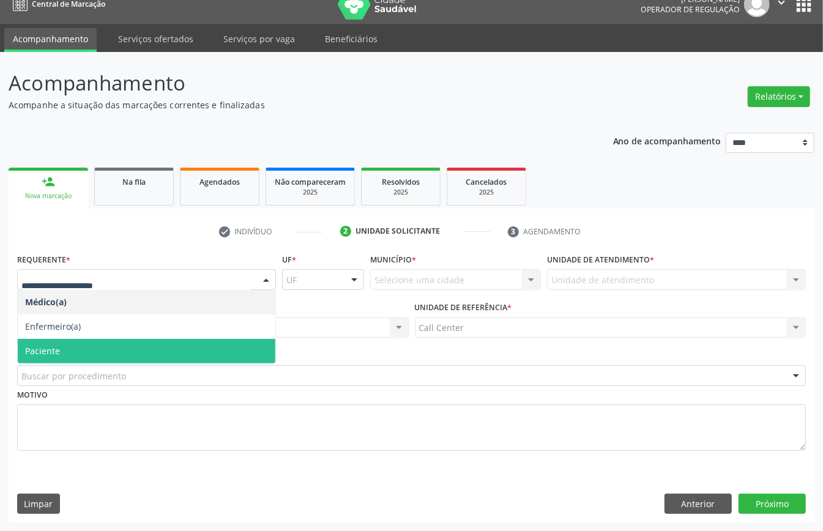
click at [91, 345] on span "Paciente" at bounding box center [147, 351] width 258 height 24
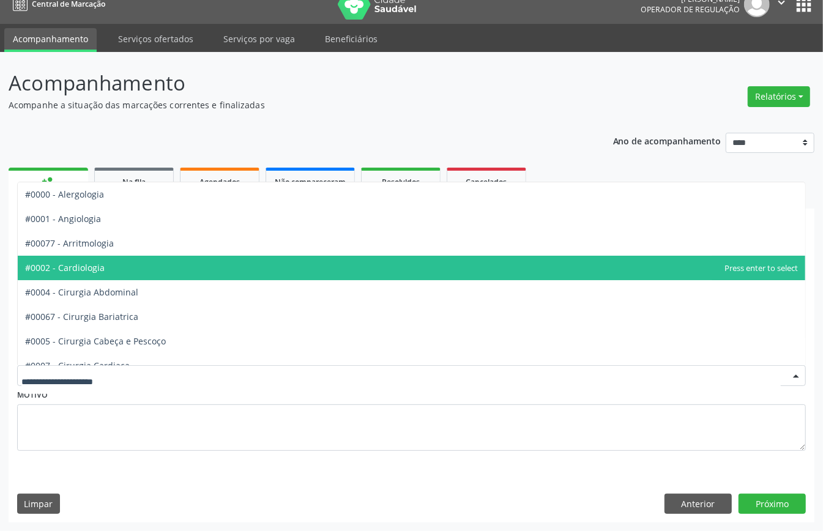
click at [105, 262] on span "#0002 - Cardiologia" at bounding box center [65, 268] width 80 height 12
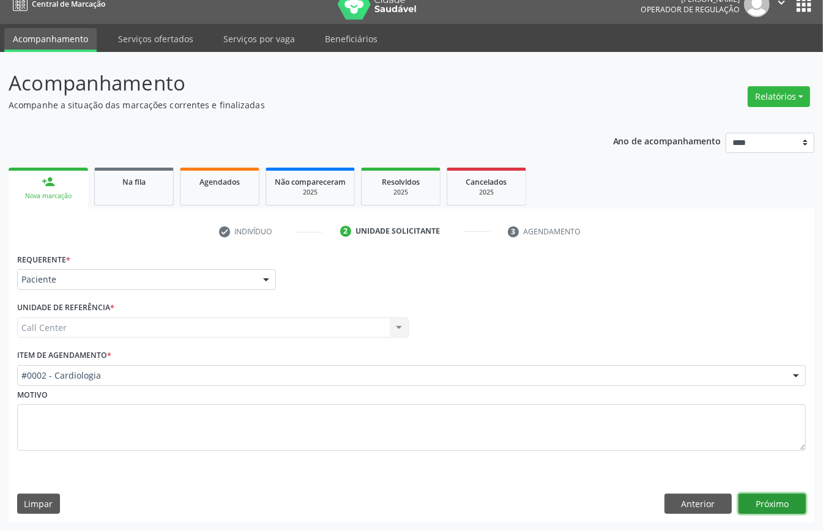
click at [778, 504] on button "Próximo" at bounding box center [771, 504] width 67 height 21
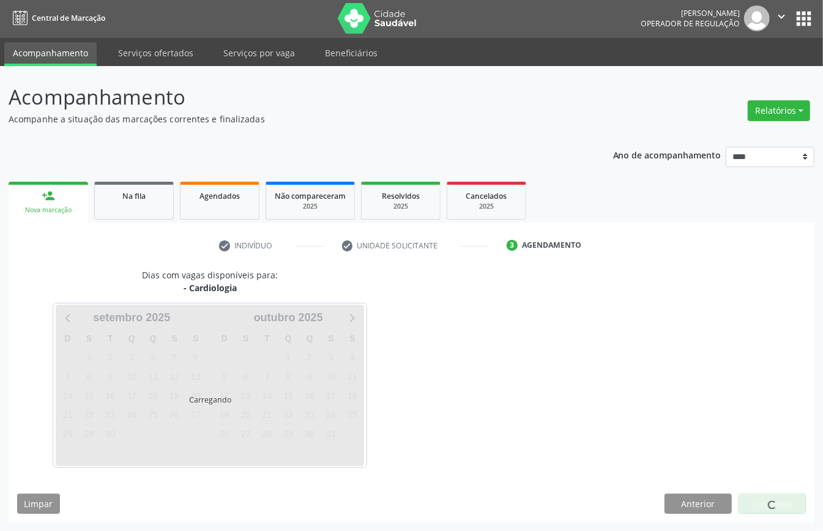
scroll to position [2, 0]
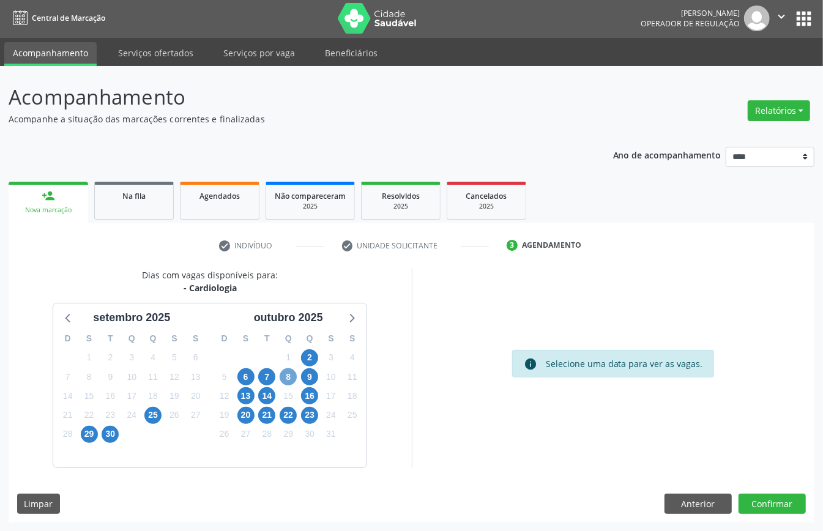
click at [291, 370] on span "8" at bounding box center [288, 376] width 17 height 17
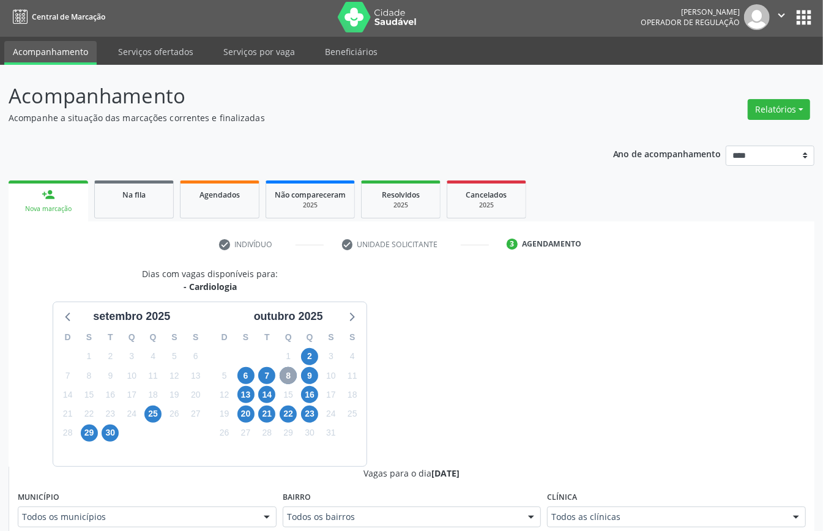
scroll to position [379, 0]
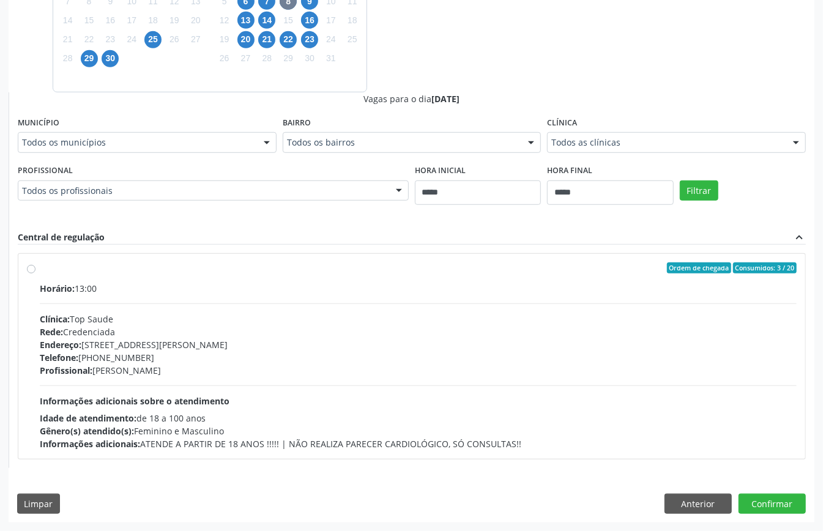
click at [191, 294] on div "Horário: 13:00 Clínica: Top Saude Rede: Credenciada Endereço: [STREET_ADDRESS][…" at bounding box center [418, 366] width 757 height 168
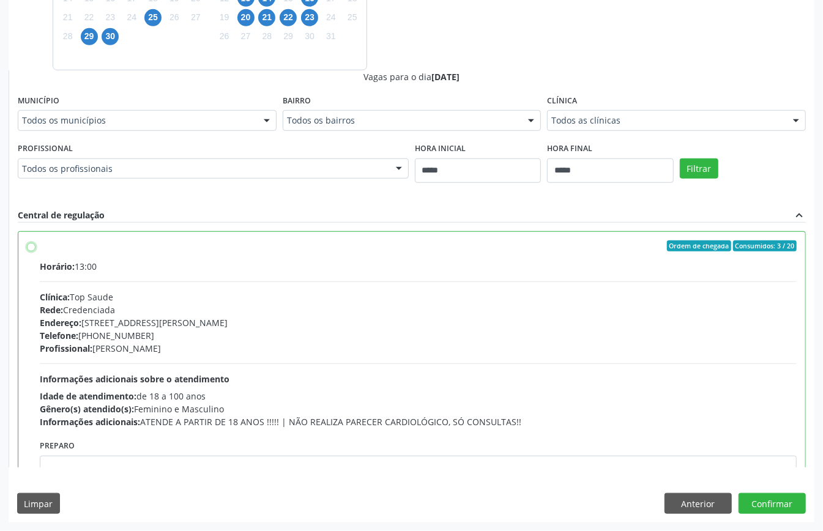
scroll to position [62, 0]
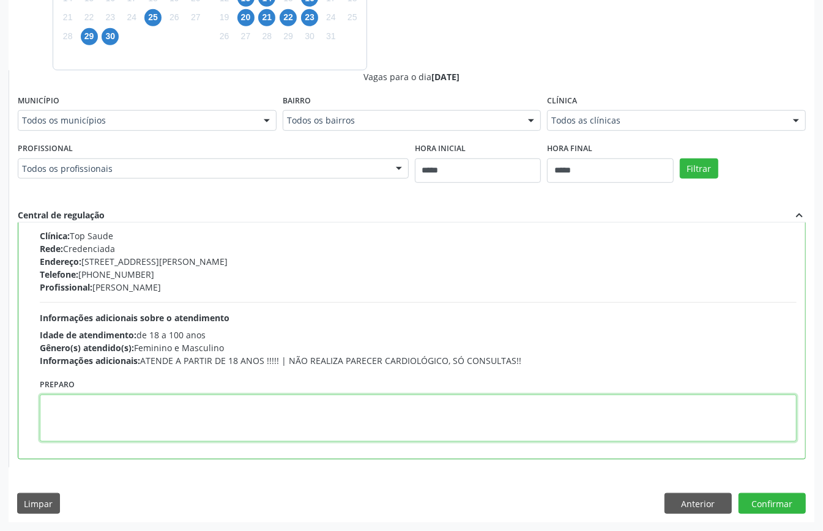
paste textarea "**********"
type textarea "**********"
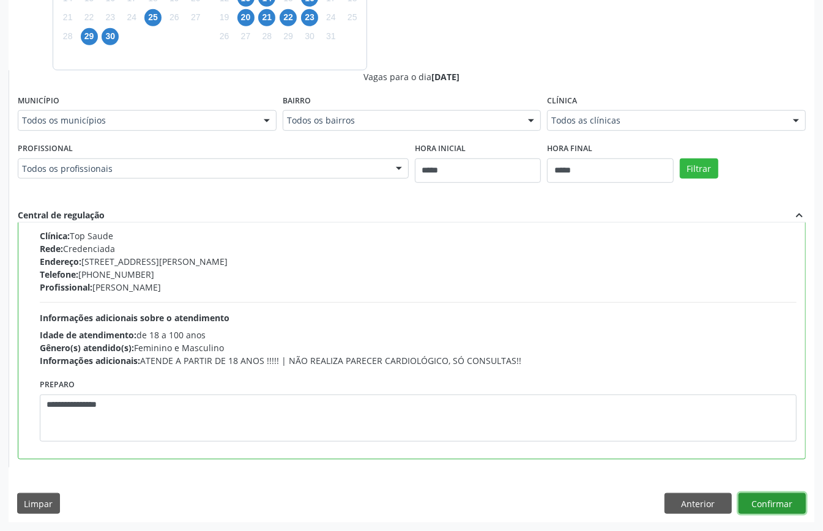
click at [764, 500] on button "Confirmar" at bounding box center [771, 503] width 67 height 21
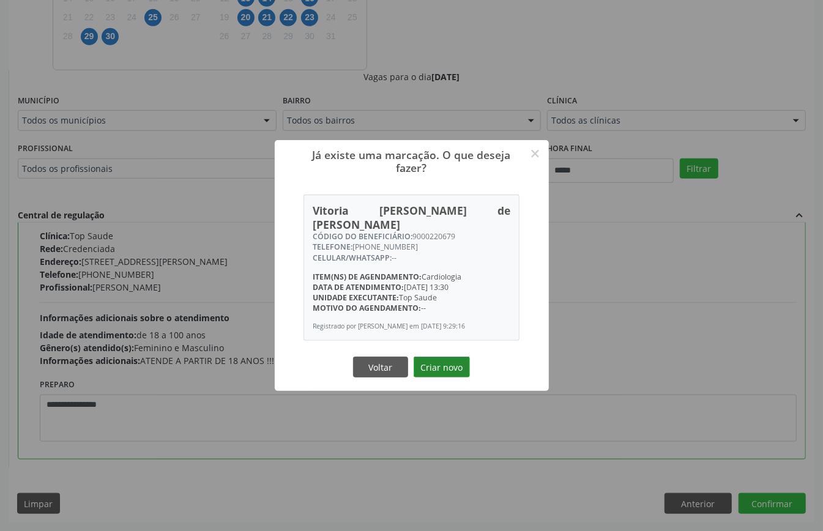
click at [439, 365] on button "Criar novo" at bounding box center [442, 367] width 56 height 21
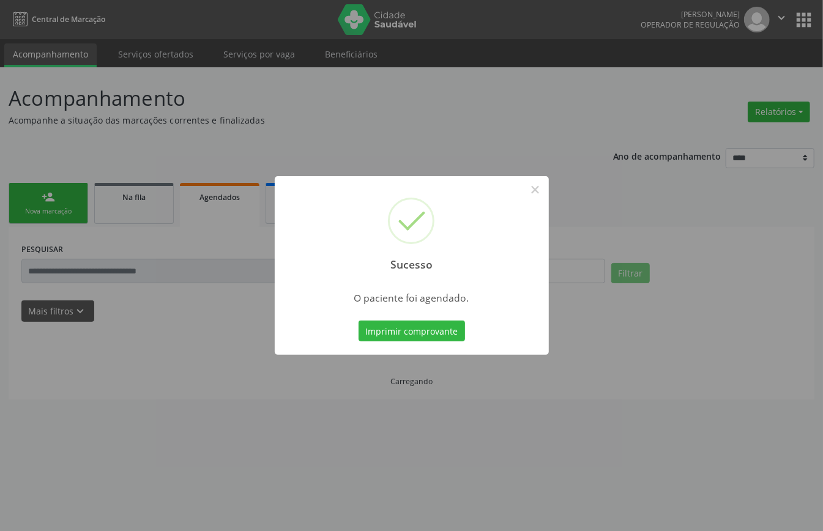
scroll to position [0, 0]
click at [458, 330] on button "Imprimir comprovante" at bounding box center [411, 331] width 106 height 21
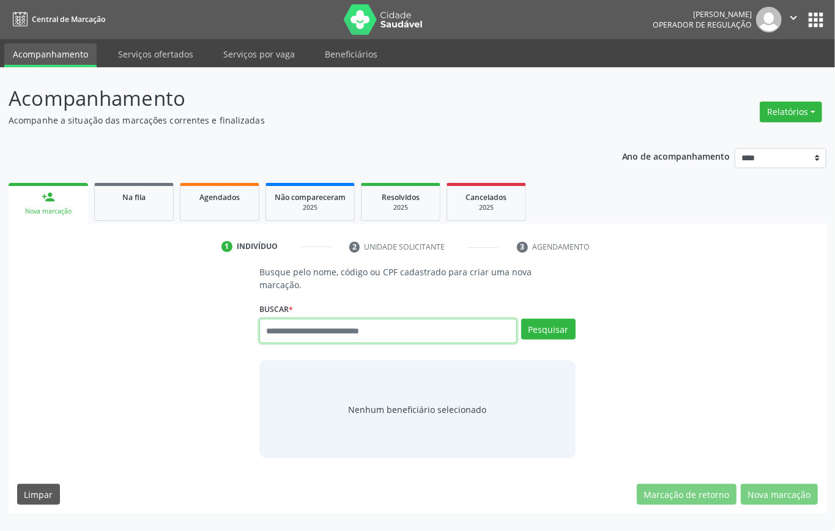
click at [327, 335] on input "text" at bounding box center [388, 331] width 258 height 24
type input "**********"
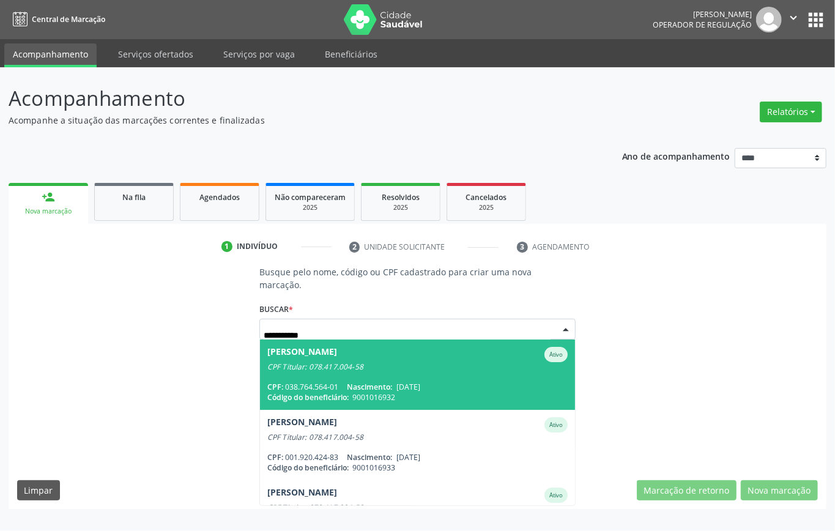
click at [363, 380] on span "Giliard Jose Silva Ativo CPF Titular: 078.417.004-58 CPF: 038.764.564-01 Nascim…" at bounding box center [417, 375] width 315 height 70
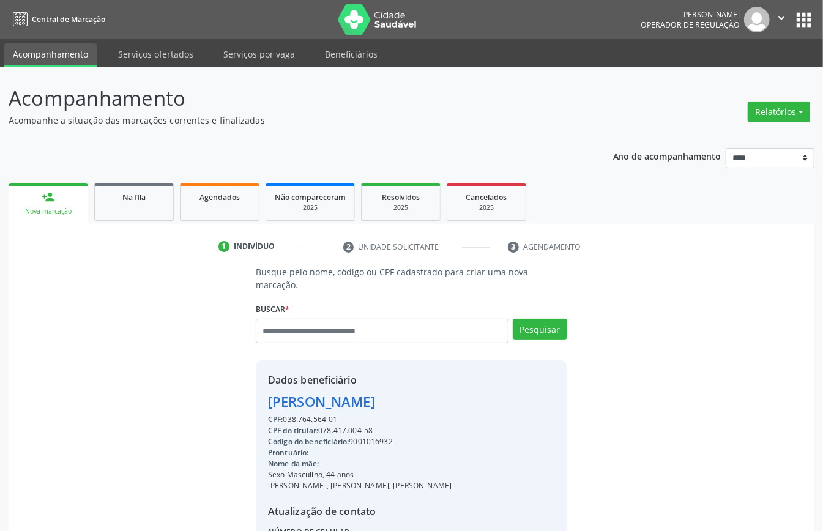
scroll to position [128, 0]
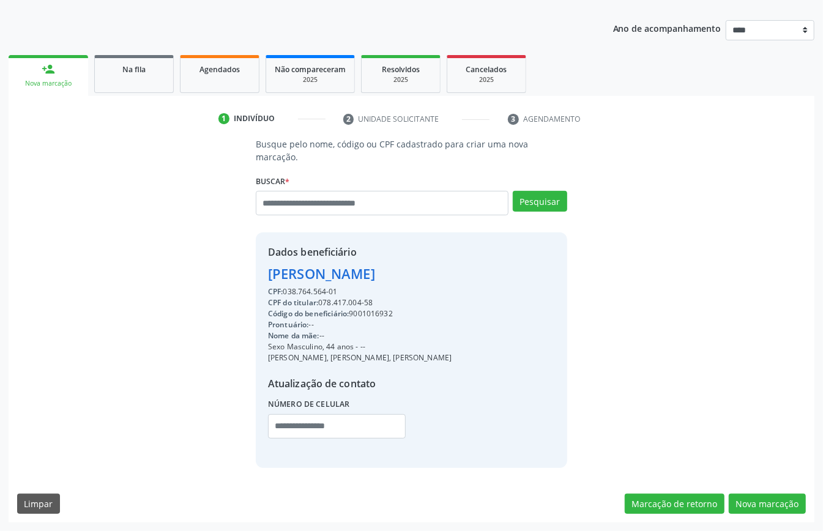
click at [774, 488] on div "Busque pelo nome, código ou CPF cadastrado para criar uma nova marcação. Buscar…" at bounding box center [412, 330] width 806 height 385
click at [769, 505] on button "Nova marcação" at bounding box center [767, 504] width 77 height 21
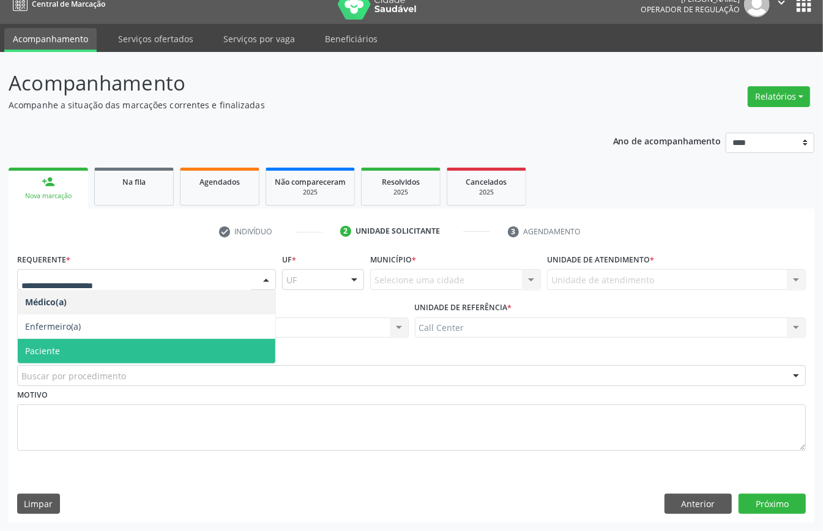
click at [113, 356] on span "Paciente" at bounding box center [147, 351] width 258 height 24
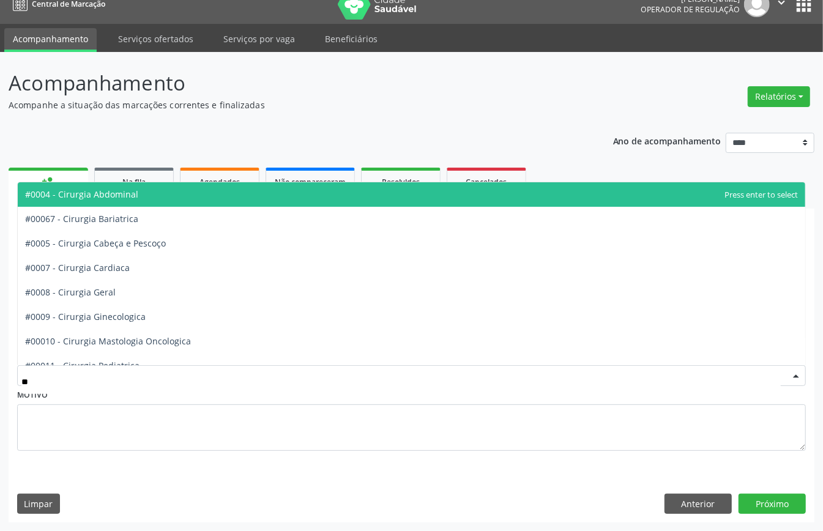
type input "***"
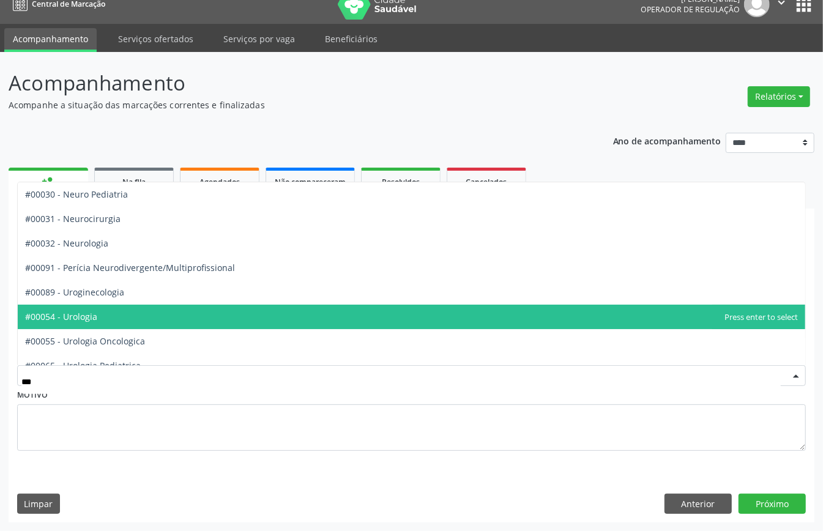
click at [123, 317] on span "#00054 - Urologia" at bounding box center [411, 317] width 787 height 24
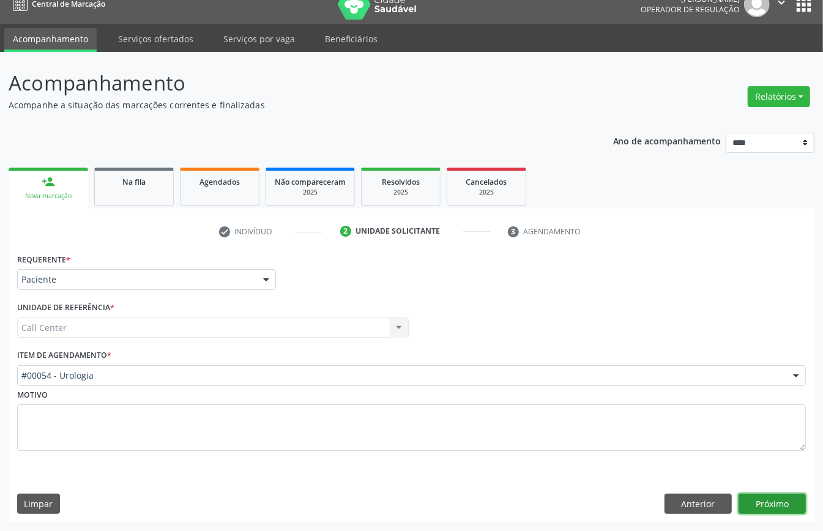
click at [770, 499] on button "Próximo" at bounding box center [771, 504] width 67 height 21
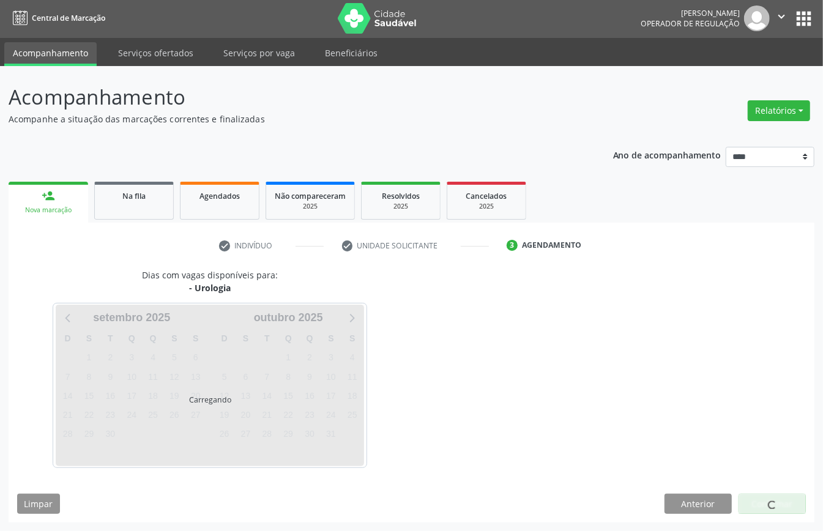
scroll to position [2, 0]
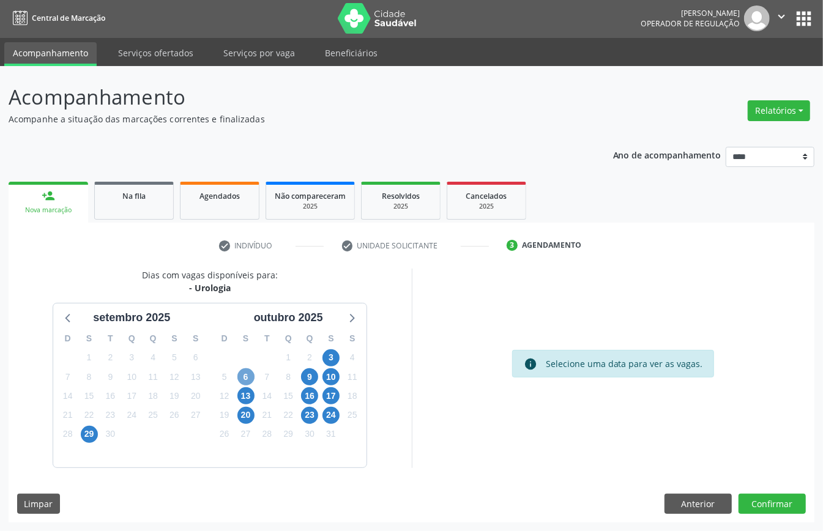
click at [242, 370] on span "6" at bounding box center [245, 376] width 17 height 17
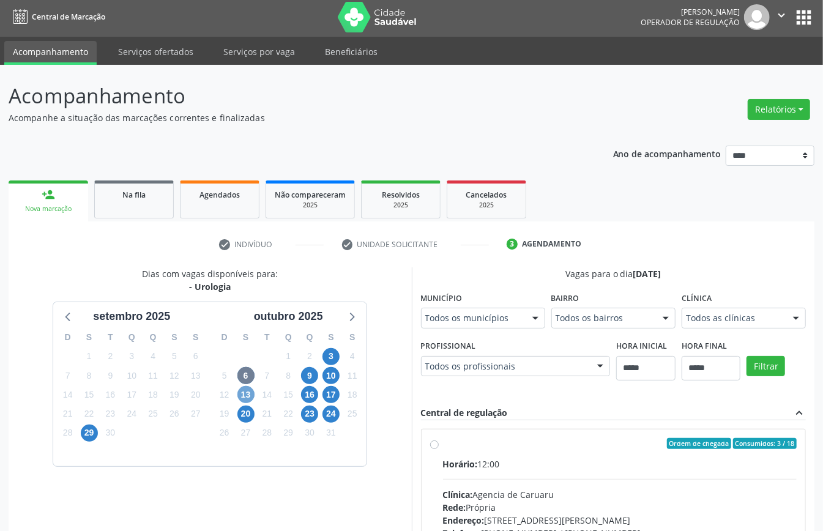
click at [242, 396] on span "13" at bounding box center [245, 394] width 17 height 17
click at [245, 414] on span "20" at bounding box center [245, 414] width 17 height 17
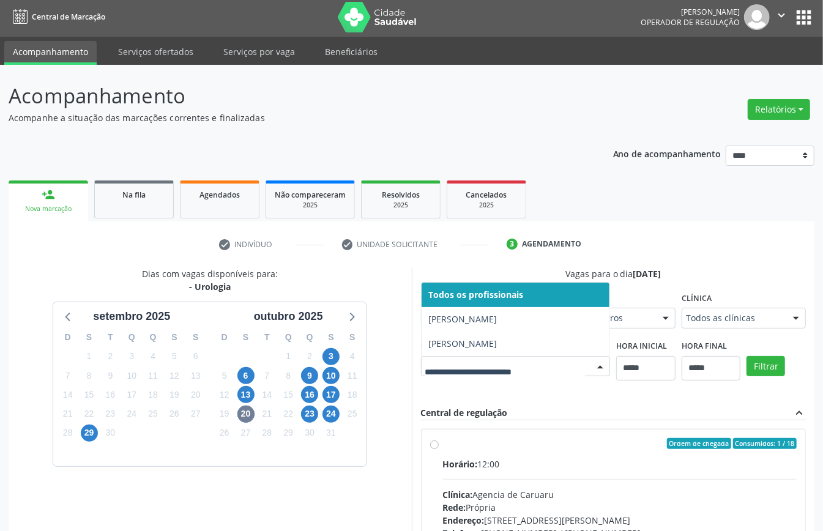
drag, startPoint x: 532, startPoint y: 371, endPoint x: 520, endPoint y: 358, distance: 17.3
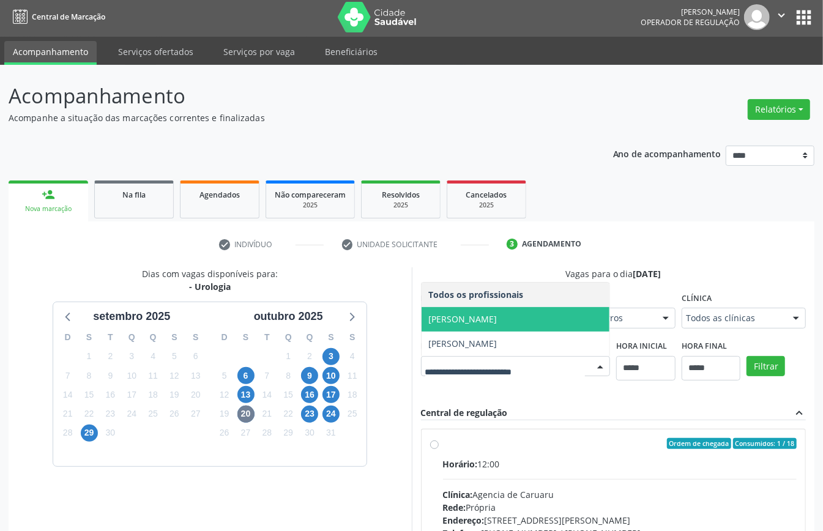
click at [482, 318] on span "Flavio Henrique Vilaca de Sales" at bounding box center [463, 319] width 69 height 12
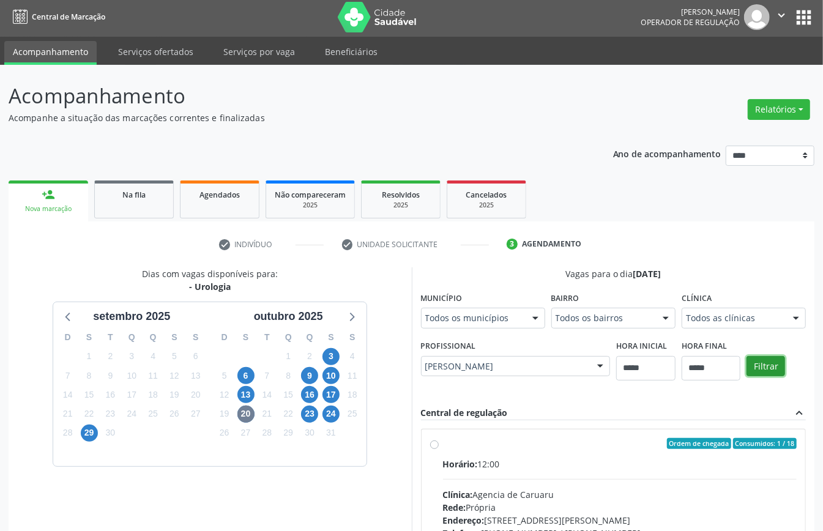
click at [756, 358] on button "Filtrar" at bounding box center [765, 366] width 39 height 21
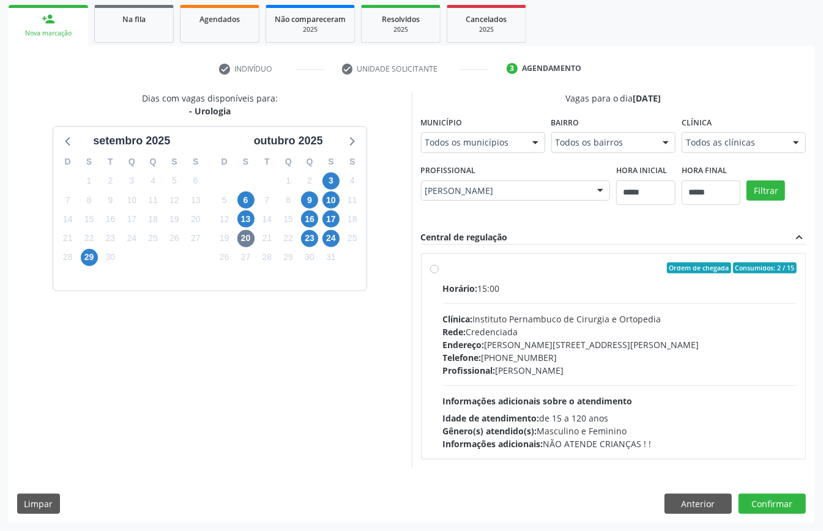
click at [535, 382] on div "Horário: 15:00 Clínica: Instituto Pernambuco de Cirurgia e Ortopedia Rede: Cred…" at bounding box center [620, 366] width 354 height 168
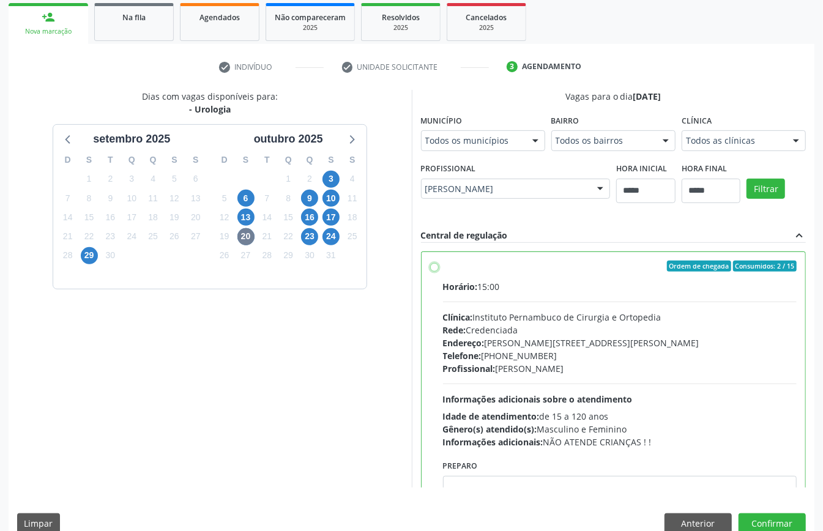
scroll to position [62, 0]
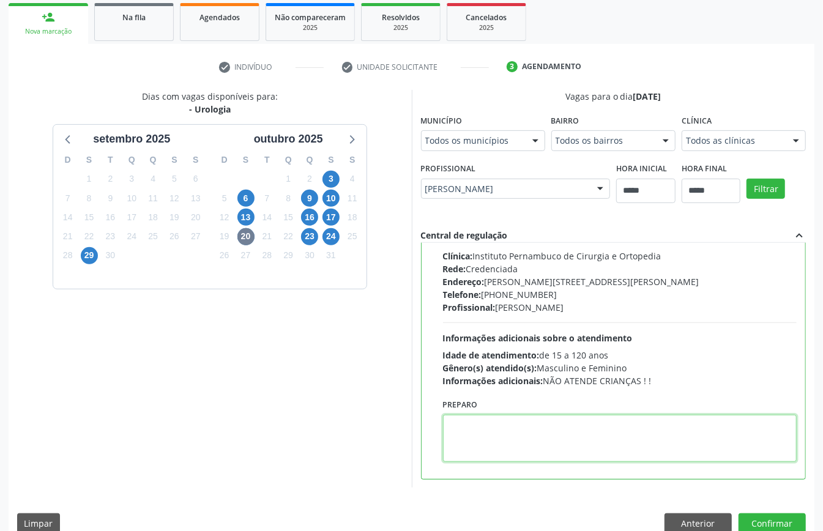
paste textarea "**********"
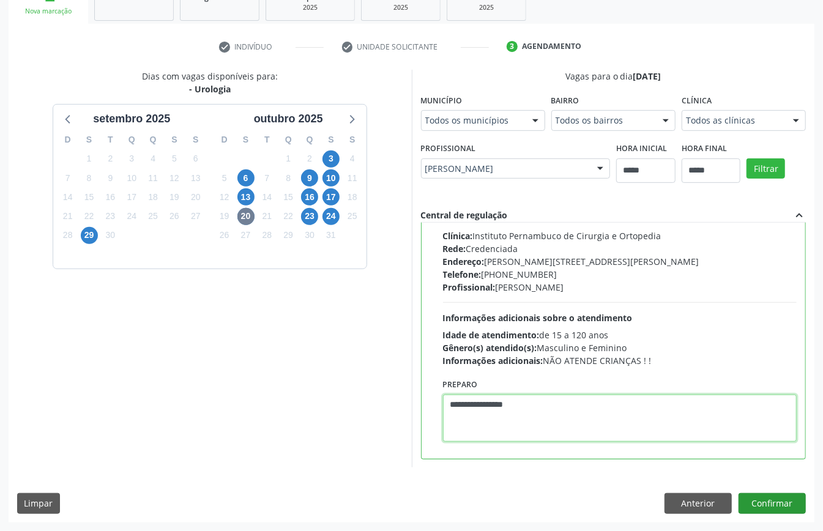
type textarea "**********"
click at [762, 503] on button "Confirmar" at bounding box center [771, 503] width 67 height 21
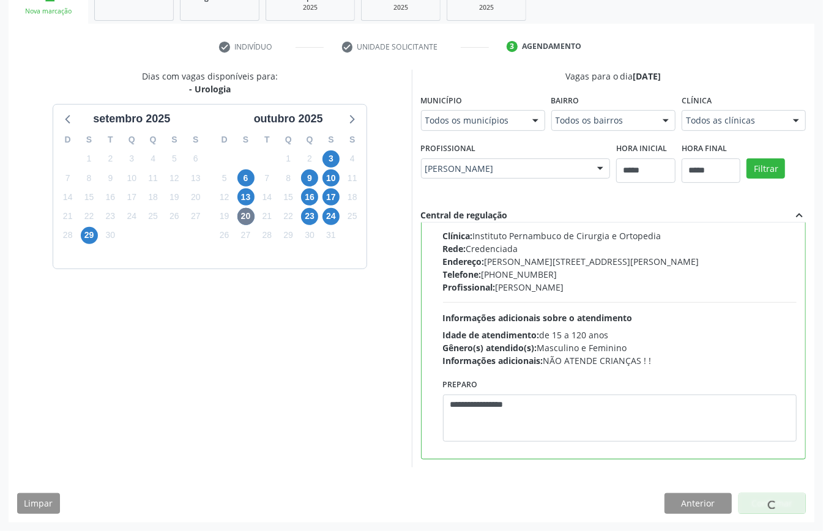
scroll to position [0, 0]
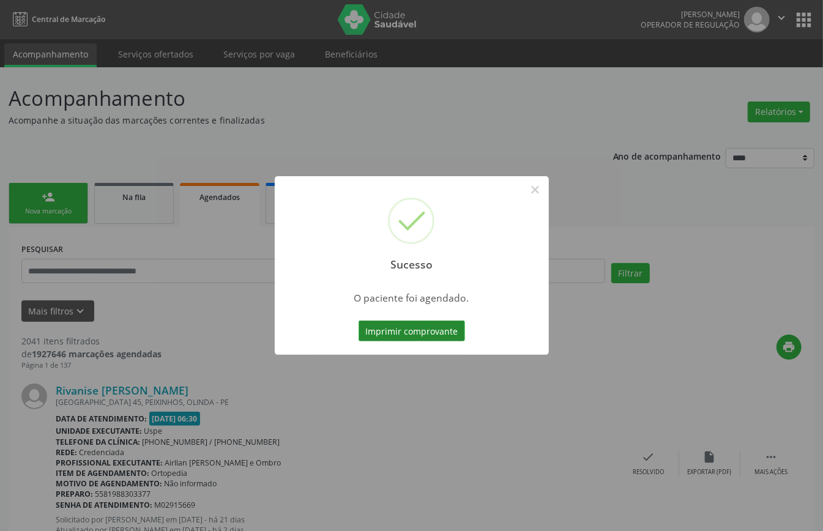
click at [456, 331] on button "Imprimir comprovante" at bounding box center [411, 331] width 106 height 21
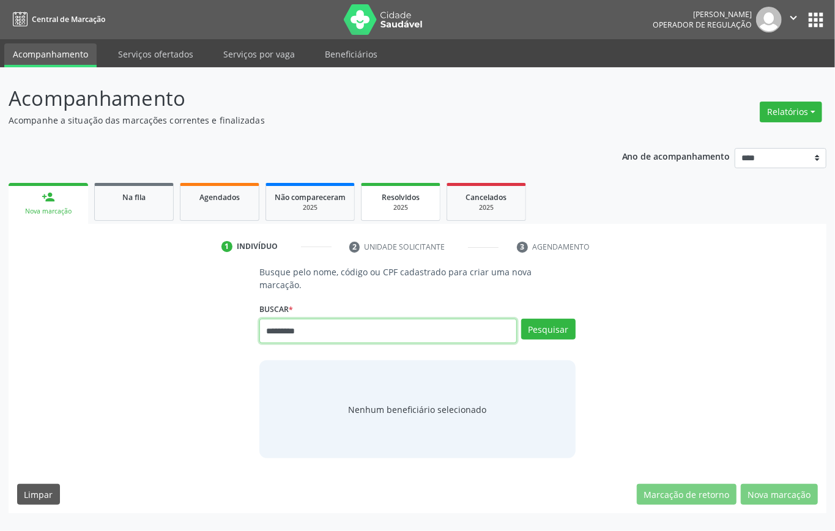
type input "*********"
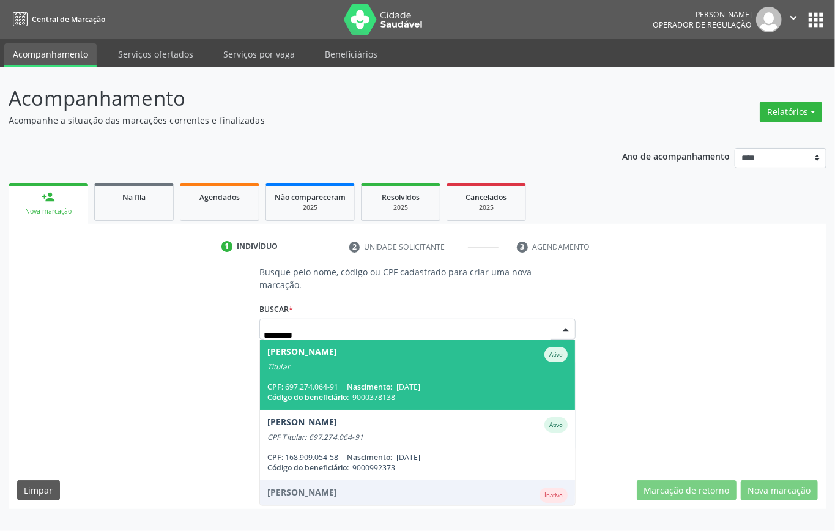
click at [377, 374] on span "[PERSON_NAME] Dantas Ativo Titular CPF: 697.274.064-91 Nascimento: [DATE] Códig…" at bounding box center [417, 375] width 315 height 70
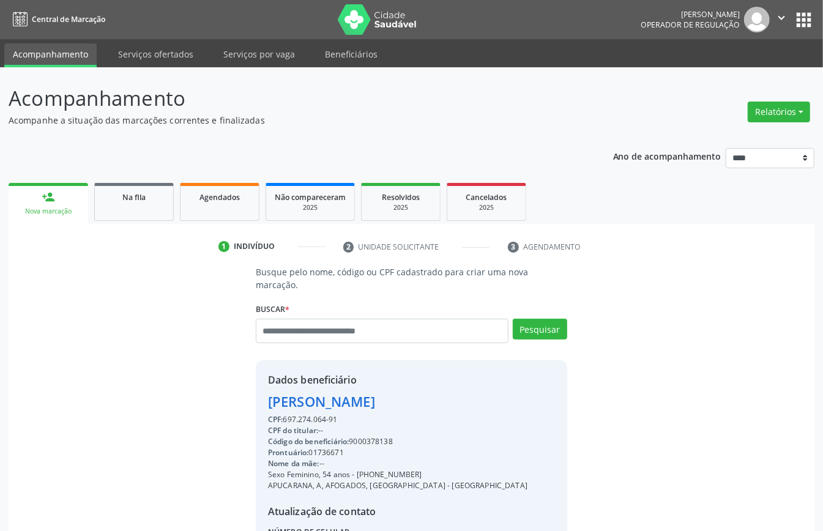
scroll to position [128, 0]
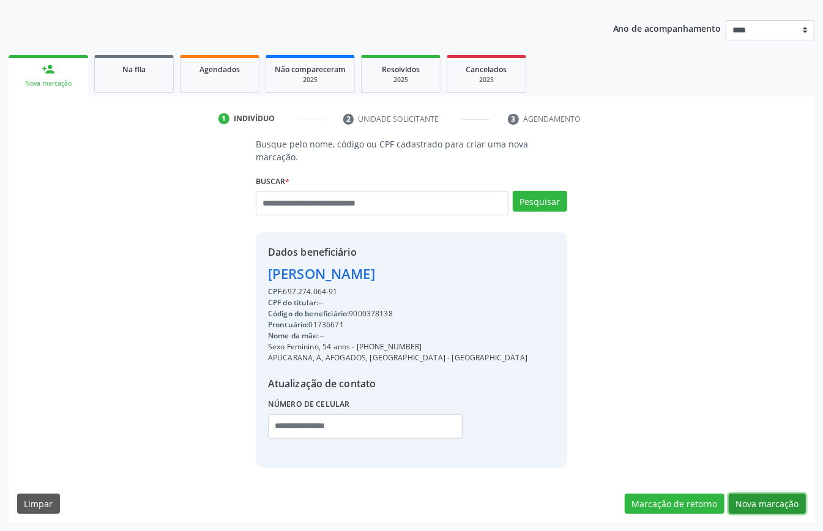
click at [781, 502] on button "Nova marcação" at bounding box center [767, 504] width 77 height 21
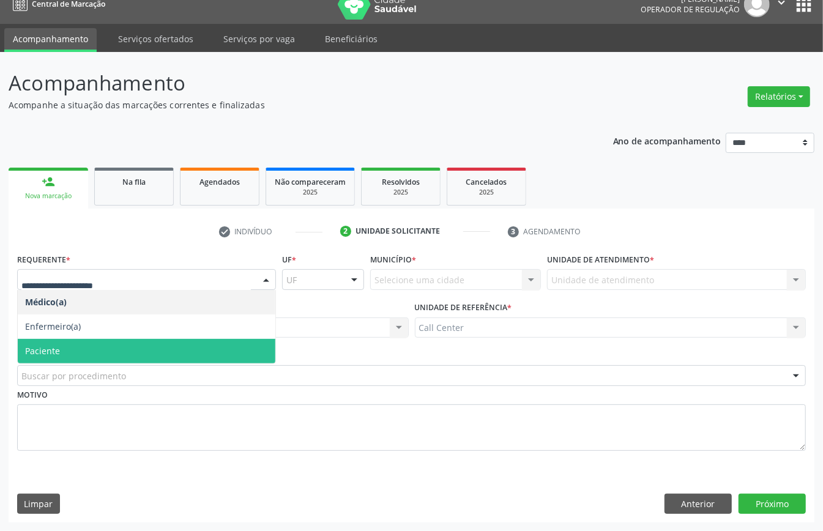
drag, startPoint x: 67, startPoint y: 346, endPoint x: 98, endPoint y: 369, distance: 38.9
click at [67, 347] on span "Paciente" at bounding box center [147, 351] width 258 height 24
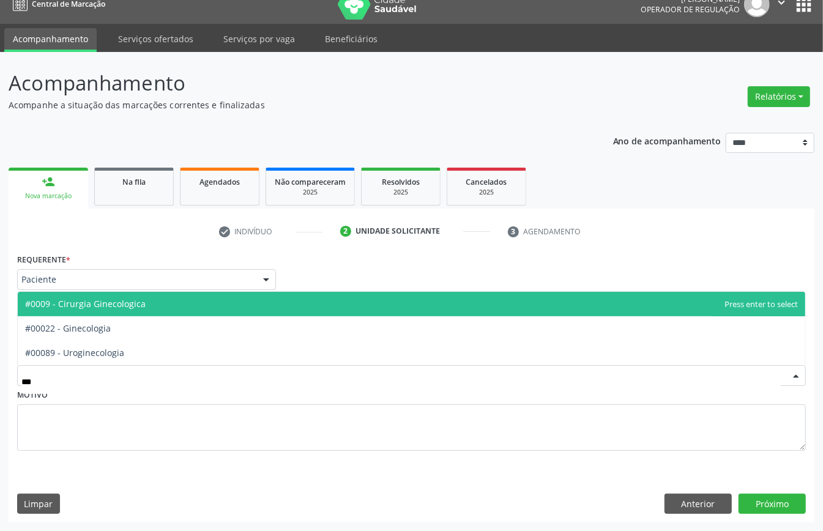
type input "****"
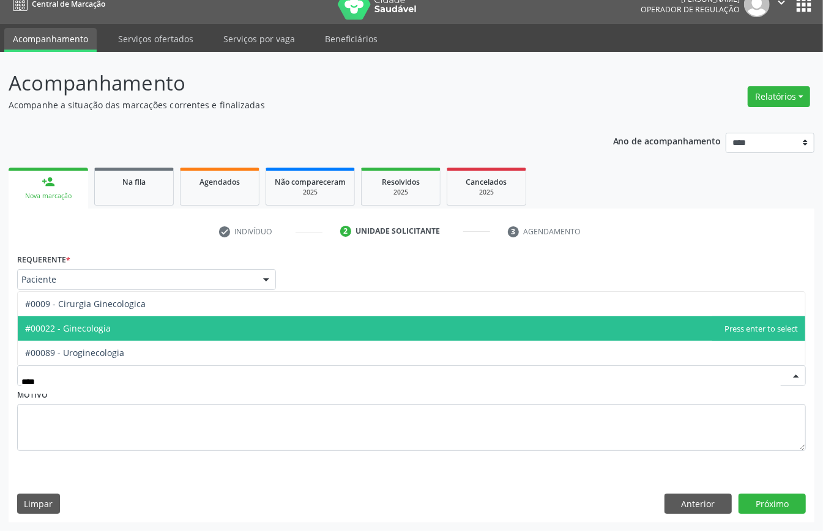
click at [111, 329] on span "#00022 - Ginecologia" at bounding box center [68, 328] width 86 height 12
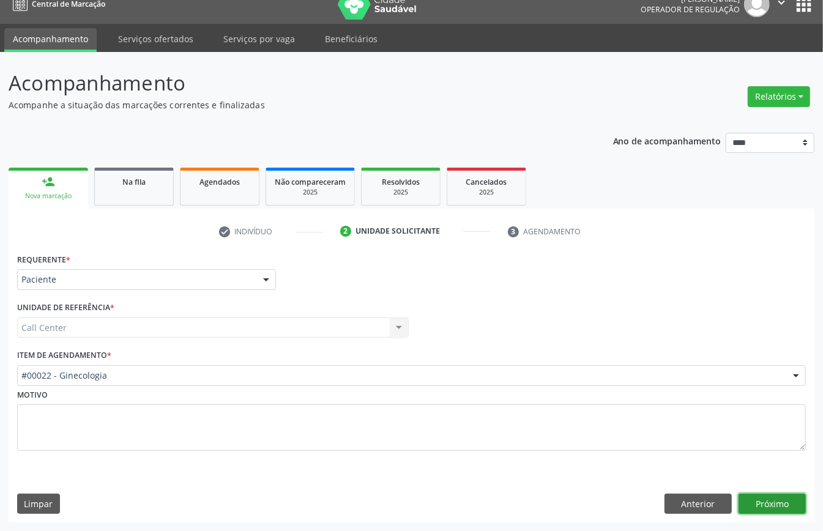
click at [770, 503] on button "Próximo" at bounding box center [771, 504] width 67 height 21
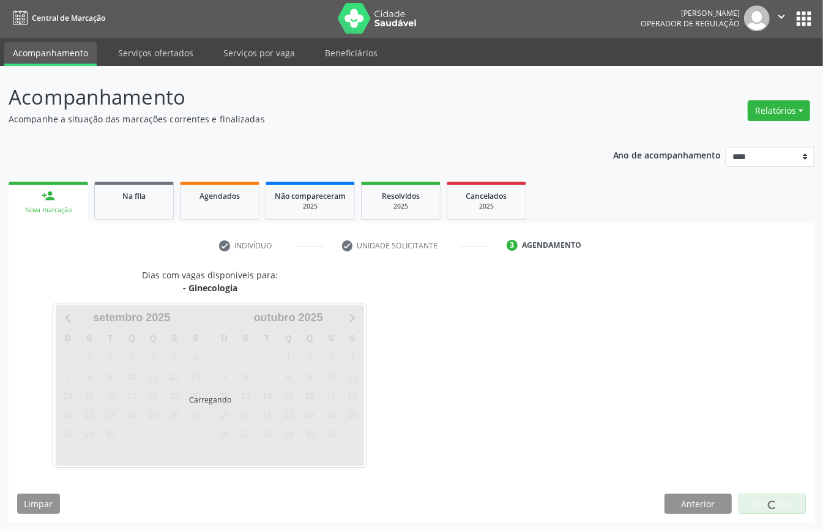
scroll to position [2, 0]
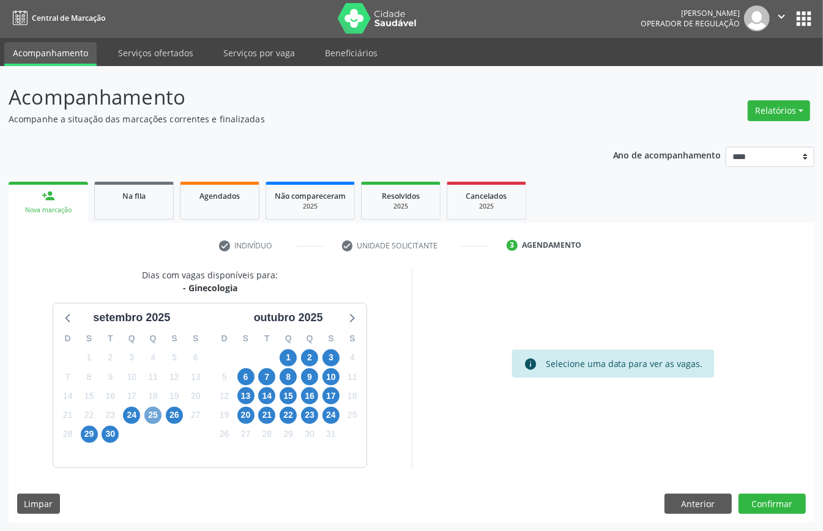
drag, startPoint x: 150, startPoint y: 417, endPoint x: 203, endPoint y: 431, distance: 54.5
click at [152, 417] on span "25" at bounding box center [152, 415] width 17 height 17
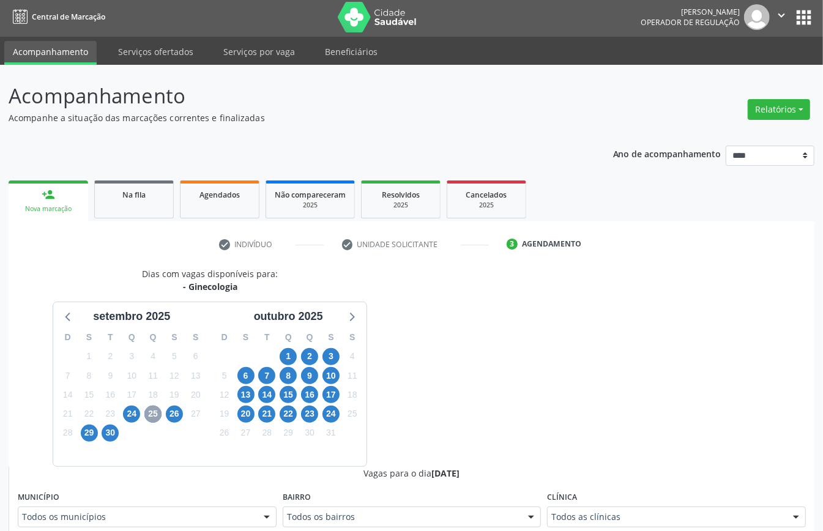
scroll to position [328, 0]
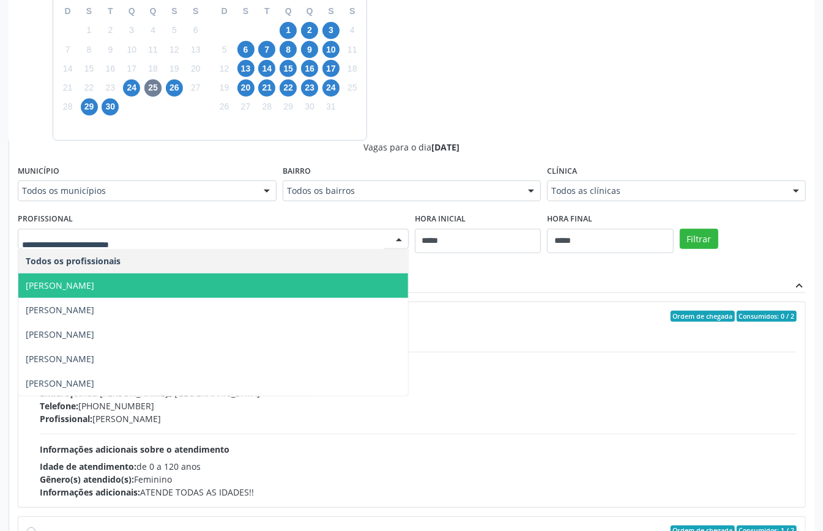
click at [166, 284] on span "[PERSON_NAME]" at bounding box center [213, 285] width 390 height 24
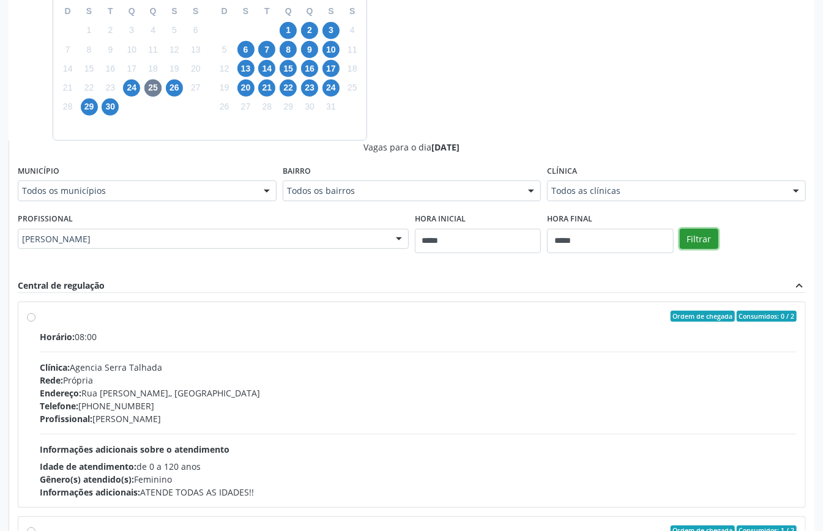
click at [700, 238] on button "Filtrar" at bounding box center [699, 239] width 39 height 21
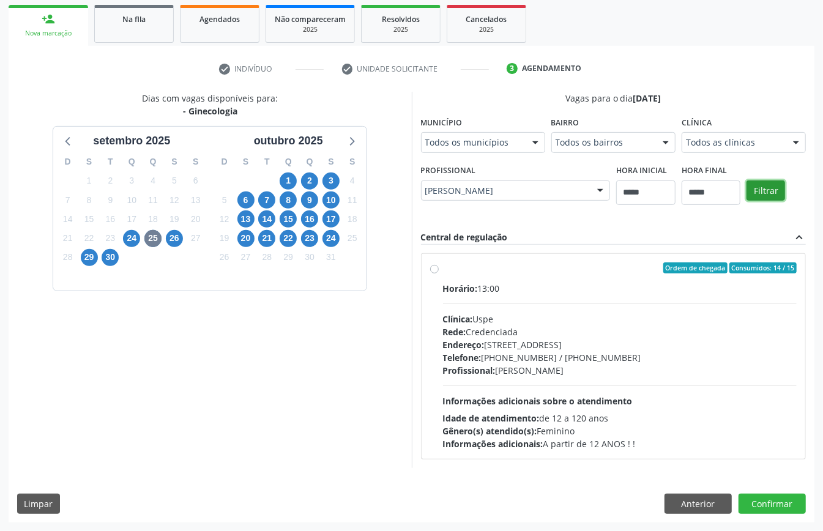
scroll to position [180, 0]
click at [551, 377] on div "Horário: 13:00 Clínica: Uspe Rede: Credenciada Endereço: Rua do Espinheiro, nº …" at bounding box center [620, 366] width 354 height 168
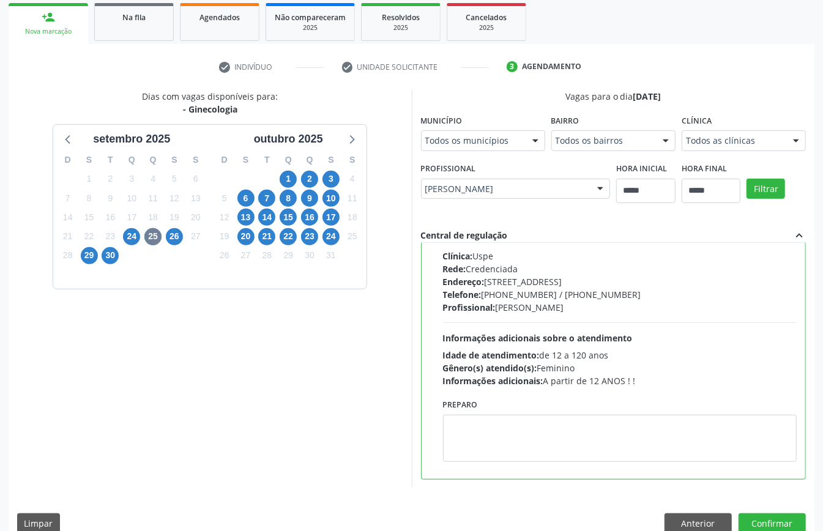
scroll to position [201, 0]
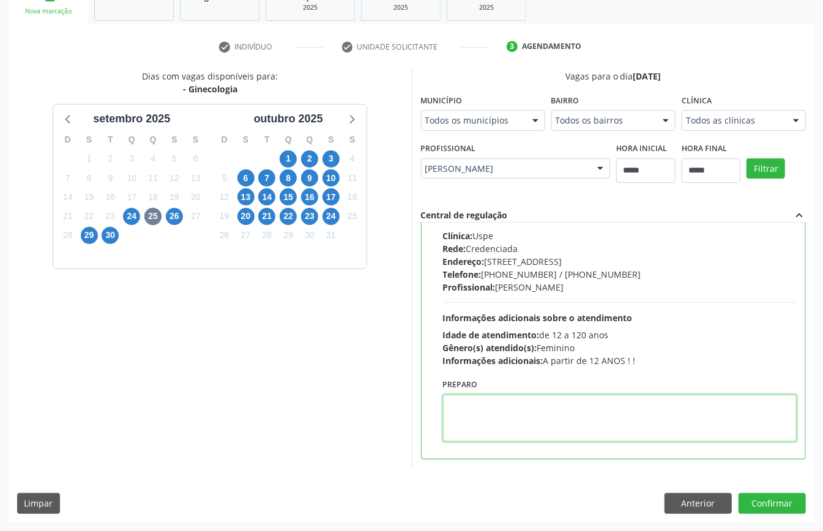
paste textarea "**********"
type textarea "**********"
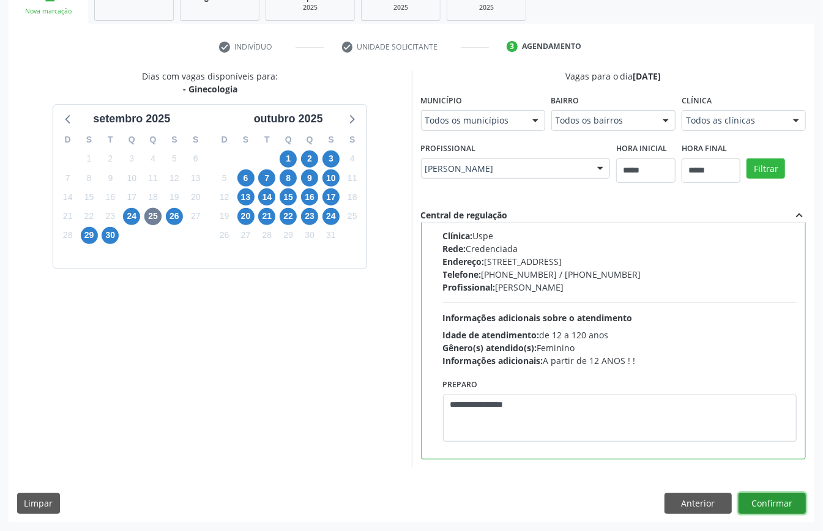
click at [759, 506] on button "Confirmar" at bounding box center [771, 503] width 67 height 21
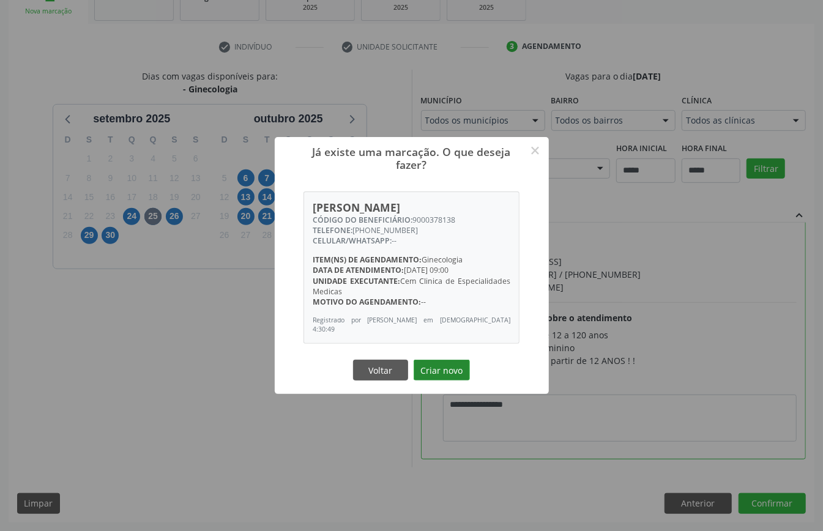
click at [454, 363] on button "Criar novo" at bounding box center [442, 370] width 56 height 21
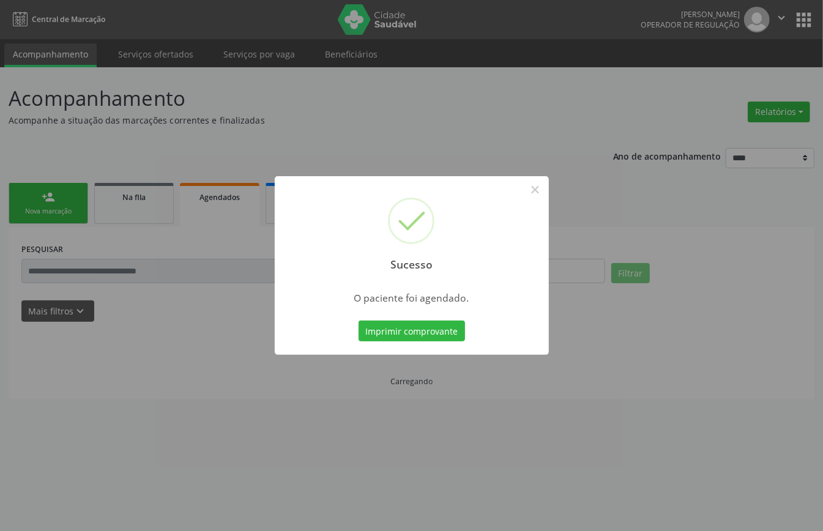
scroll to position [0, 0]
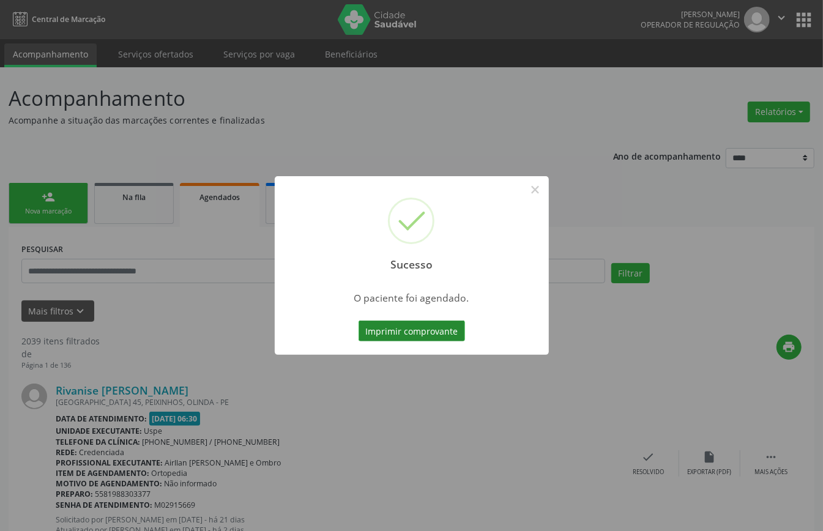
click at [453, 324] on button "Imprimir comprovante" at bounding box center [411, 331] width 106 height 21
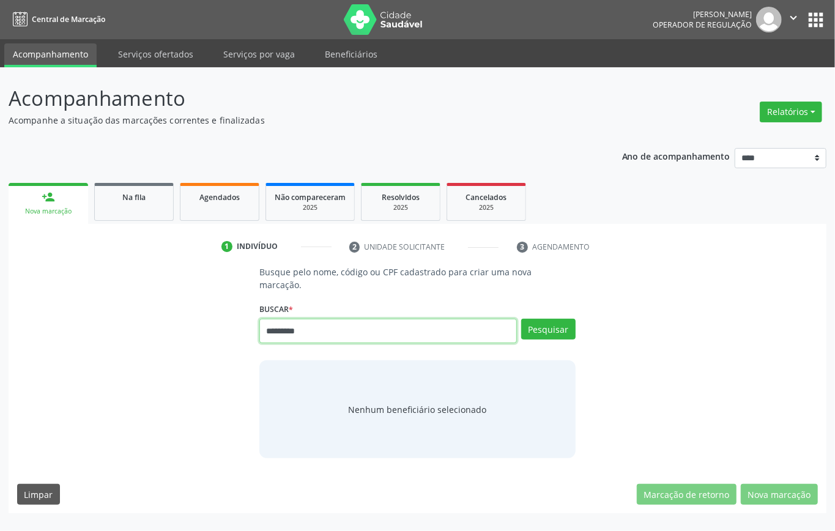
type input "*********"
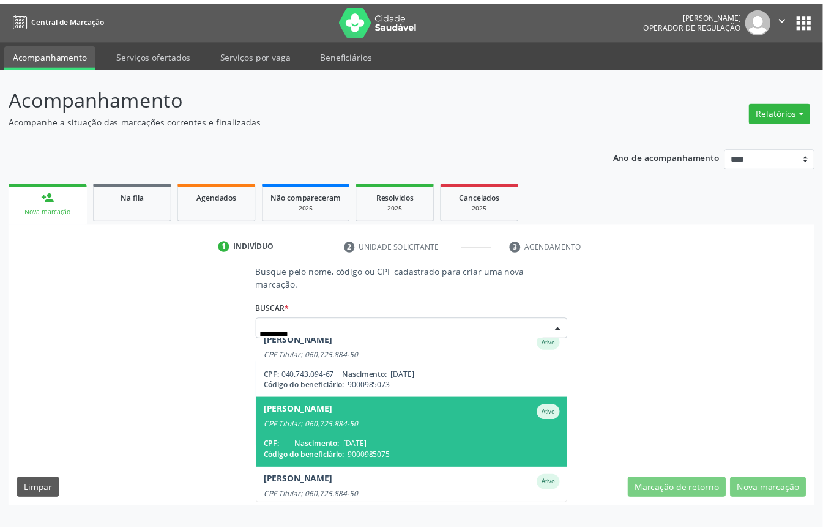
scroll to position [113, 0]
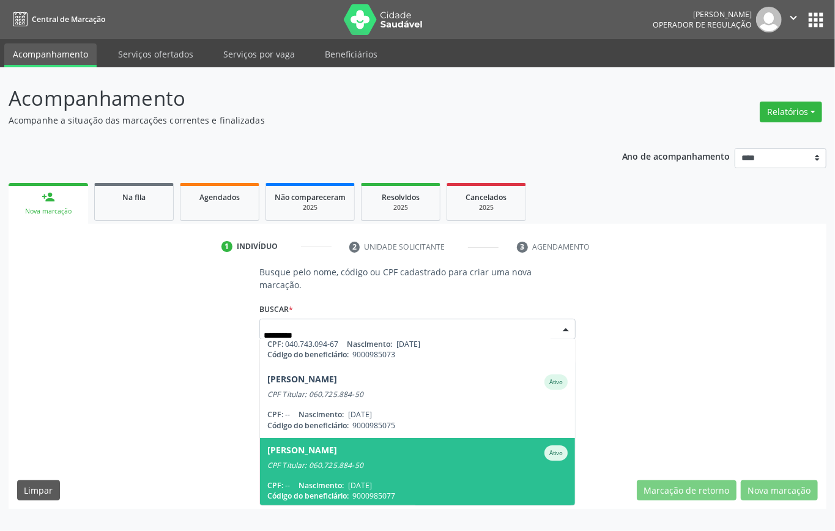
click at [394, 480] on div "CPF: -- Nascimento: [DATE]" at bounding box center [417, 485] width 300 height 10
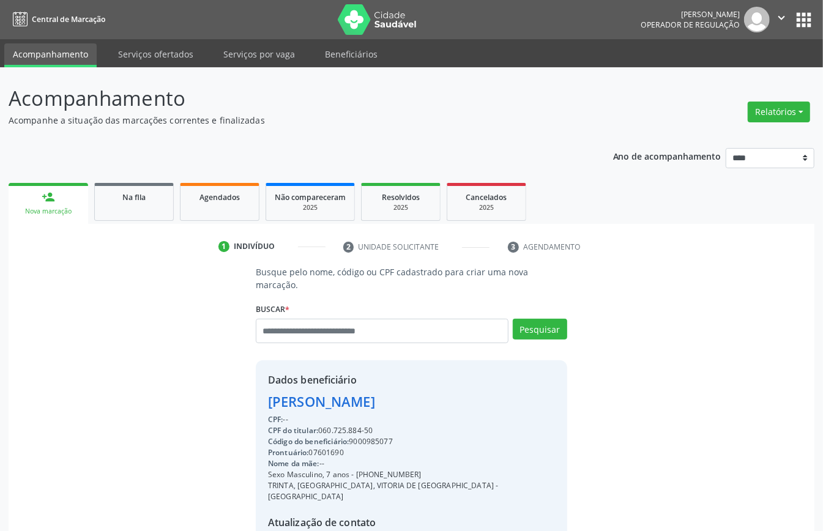
scroll to position [128, 0]
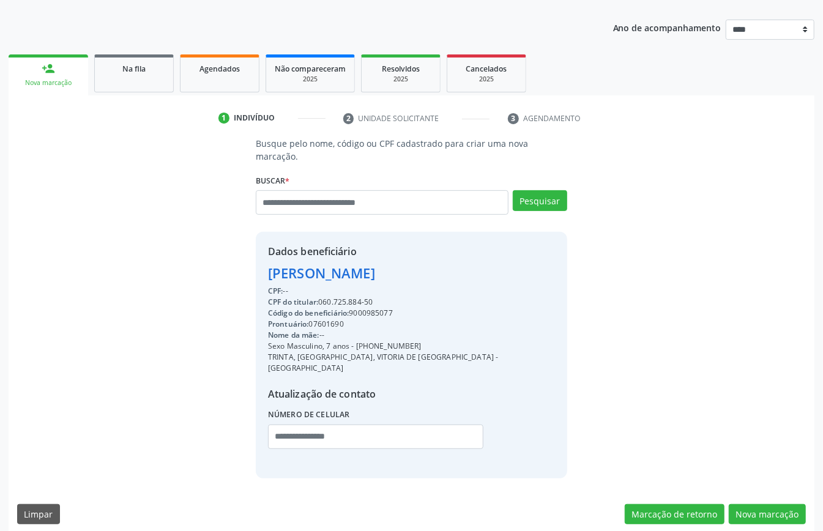
click at [371, 313] on div "Código do beneficiário: 9000985077" at bounding box center [411, 313] width 287 height 11
copy div "9000985077"
click at [217, 81] on link "Agendados" at bounding box center [220, 73] width 80 height 38
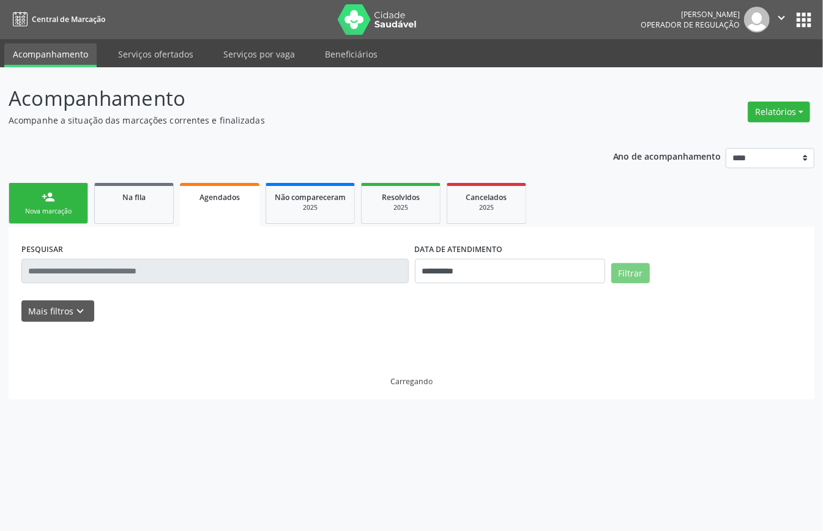
scroll to position [0, 0]
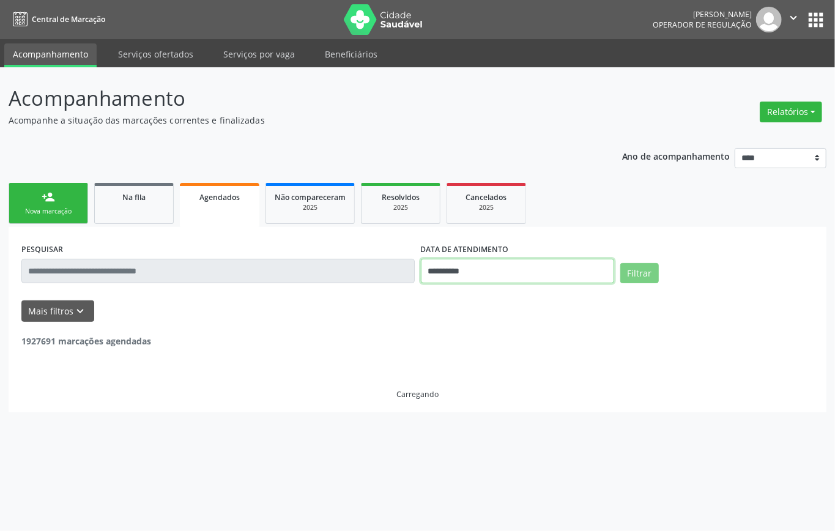
click at [502, 265] on input "**********" at bounding box center [517, 271] width 193 height 24
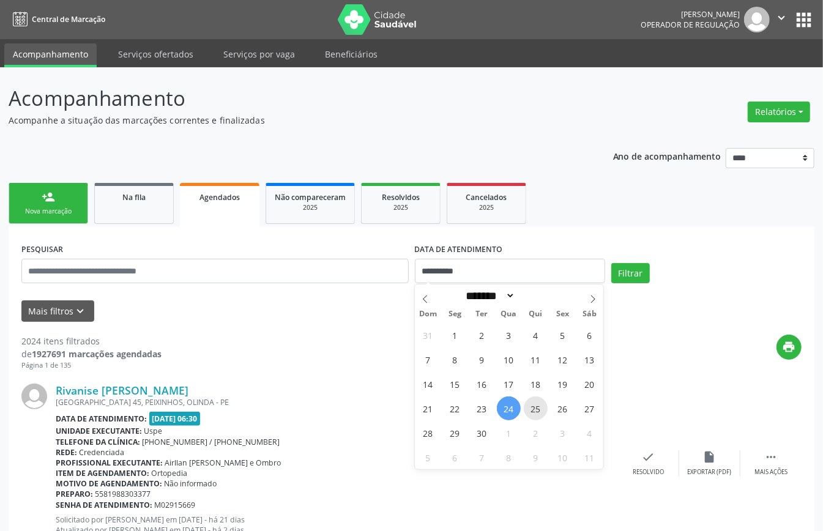
click at [526, 407] on span "25" at bounding box center [536, 408] width 24 height 24
type input "**********"
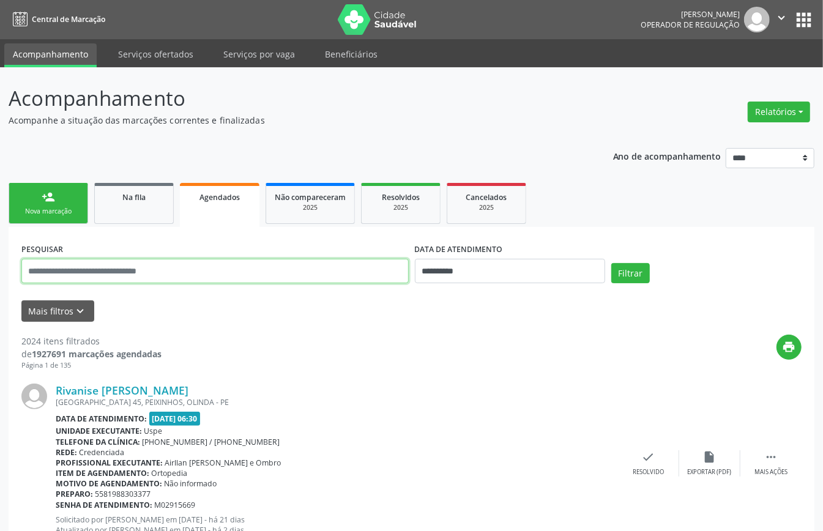
paste input "**********"
type input "**********"
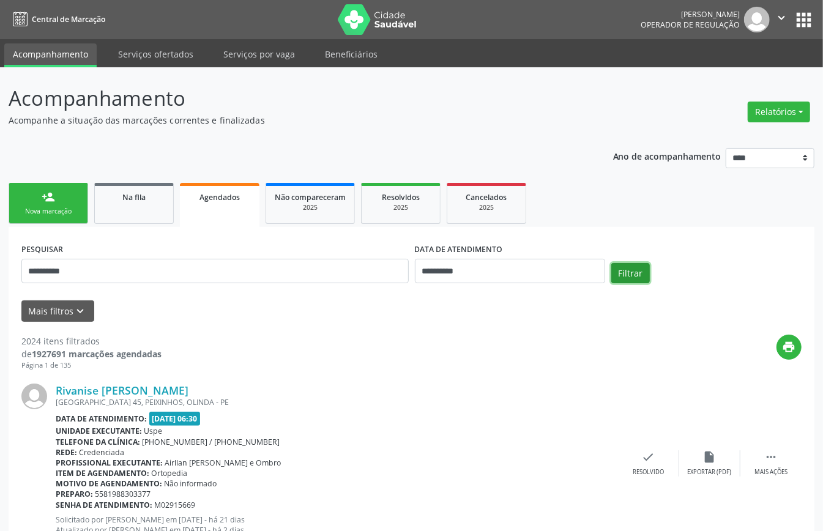
click at [623, 280] on button "Filtrar" at bounding box center [630, 273] width 39 height 21
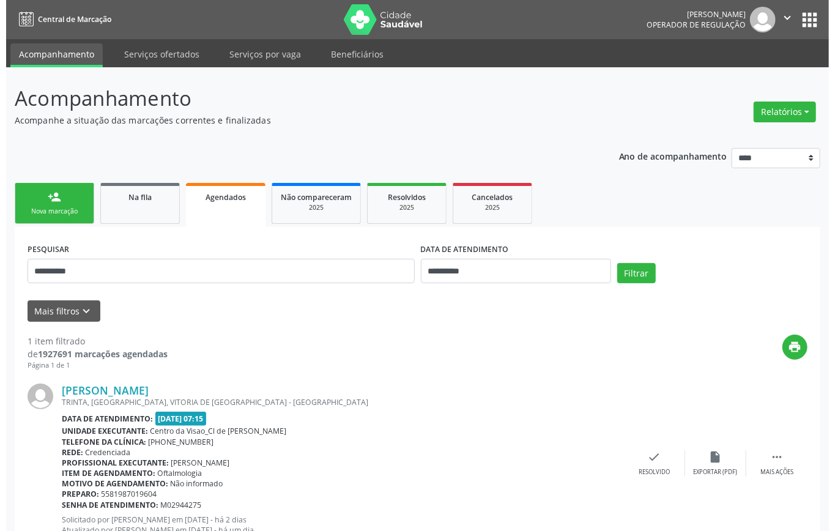
scroll to position [47, 0]
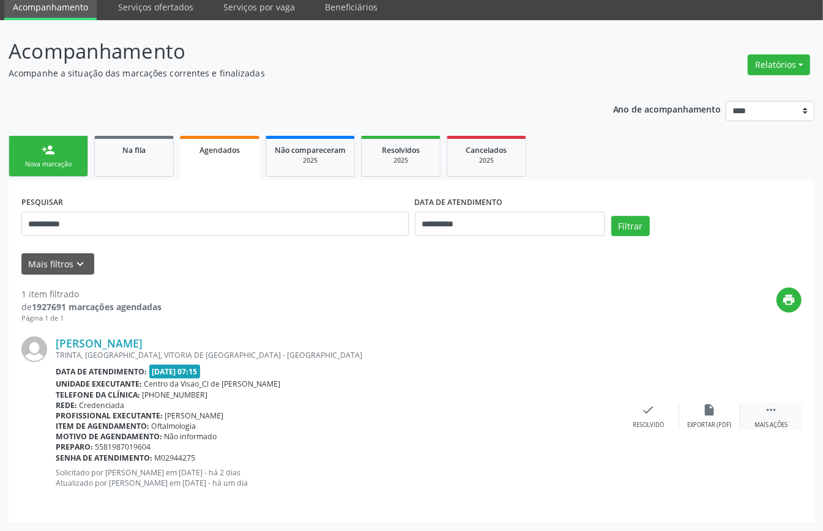
click at [762, 411] on div " Mais ações" at bounding box center [770, 416] width 61 height 26
click at [581, 419] on div "cancel Cancelar" at bounding box center [587, 416] width 61 height 26
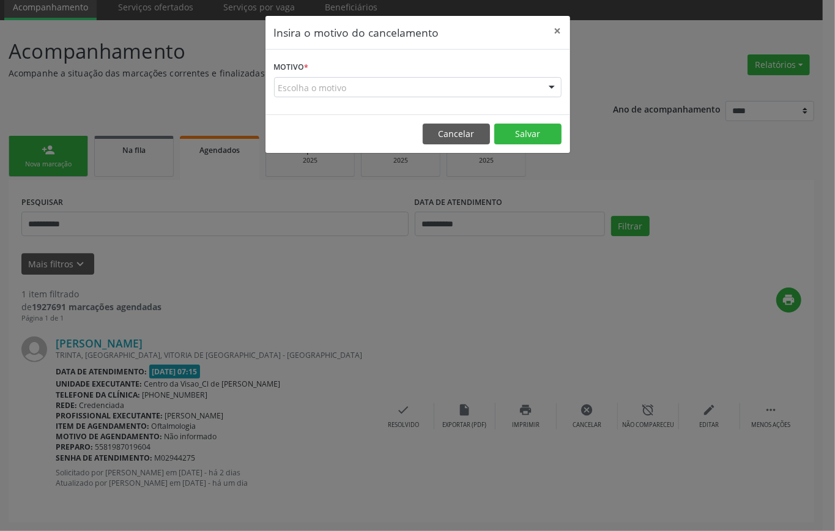
click at [401, 96] on div "Escolha o motivo" at bounding box center [418, 87] width 288 height 21
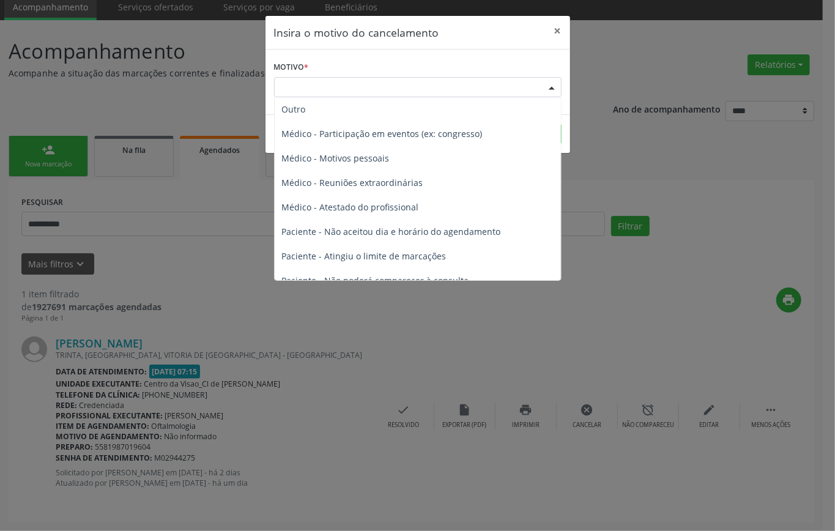
scroll to position [62, 0]
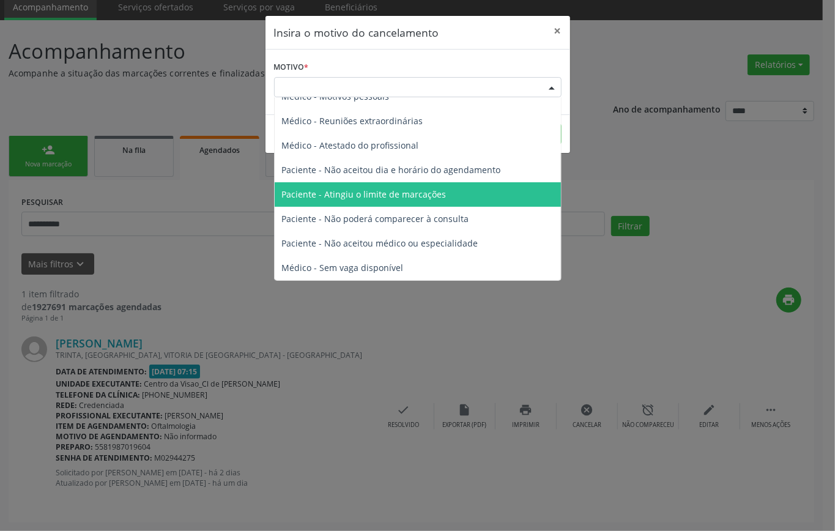
click at [400, 201] on span "Paciente - Atingiu o limite de marcações" at bounding box center [418, 194] width 286 height 24
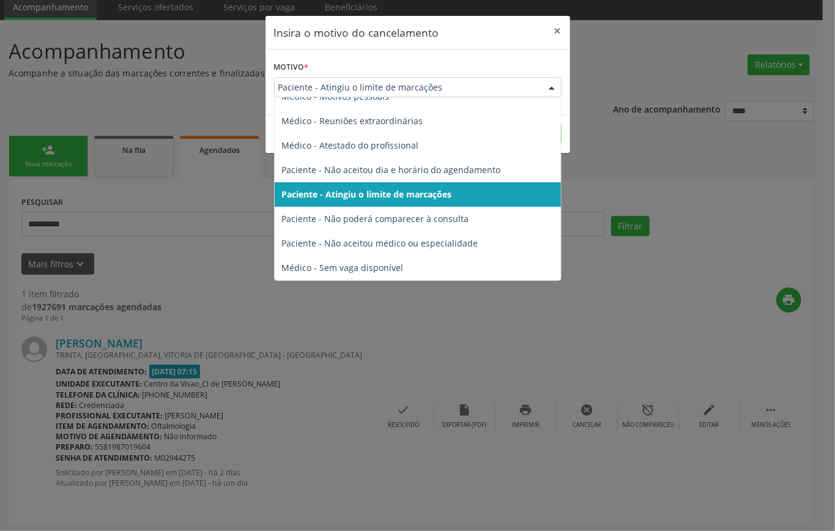
click at [448, 91] on span "Paciente - Atingiu o limite de marcações" at bounding box center [407, 87] width 258 height 12
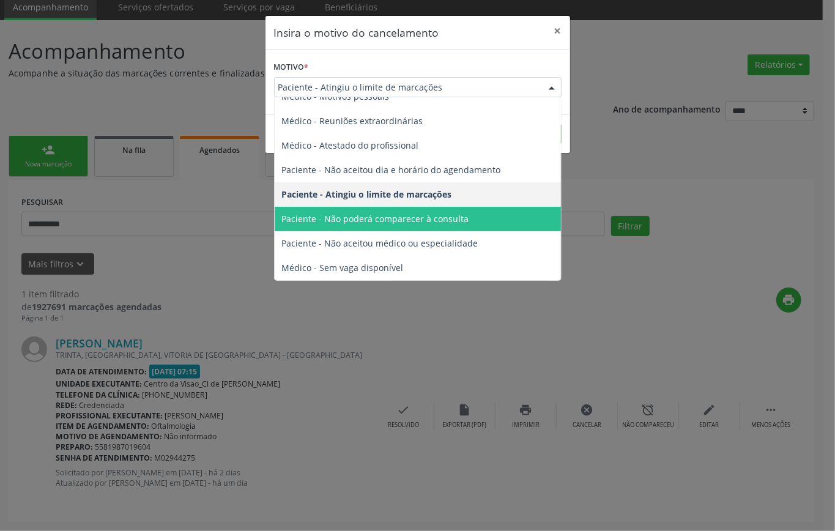
click at [443, 217] on span "Paciente - Não poderá comparecer à consulta" at bounding box center [375, 219] width 187 height 12
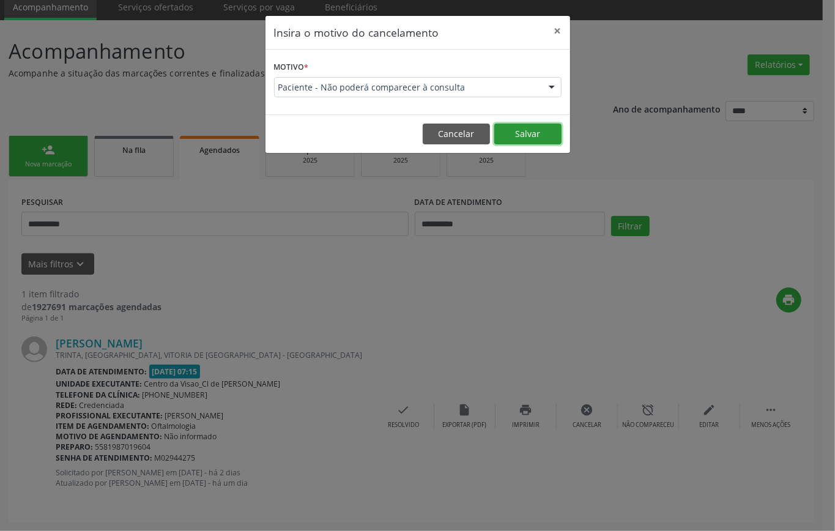
click at [529, 132] on button "Salvar" at bounding box center [527, 134] width 67 height 21
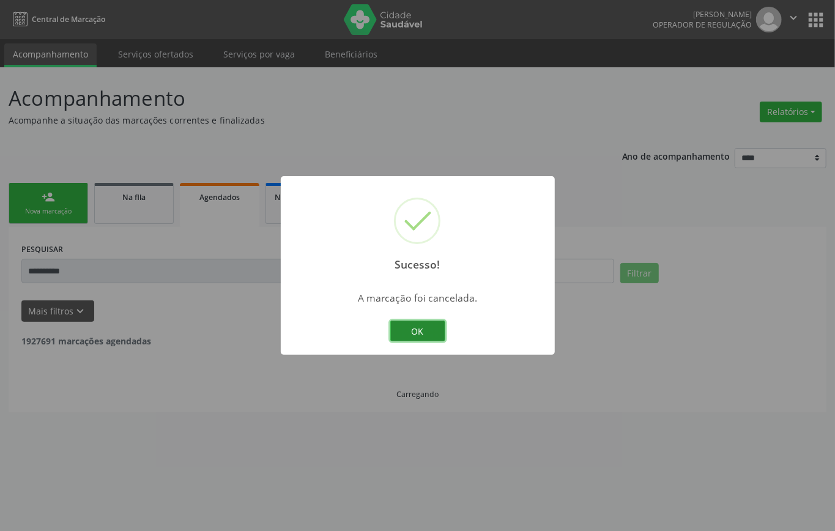
click at [421, 329] on button "OK" at bounding box center [417, 331] width 55 height 21
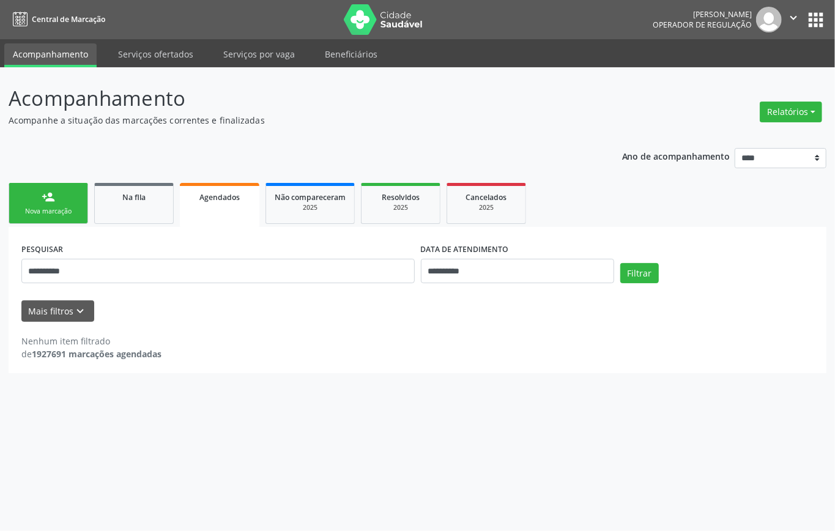
click at [60, 215] on div "Nova marcação" at bounding box center [48, 211] width 61 height 9
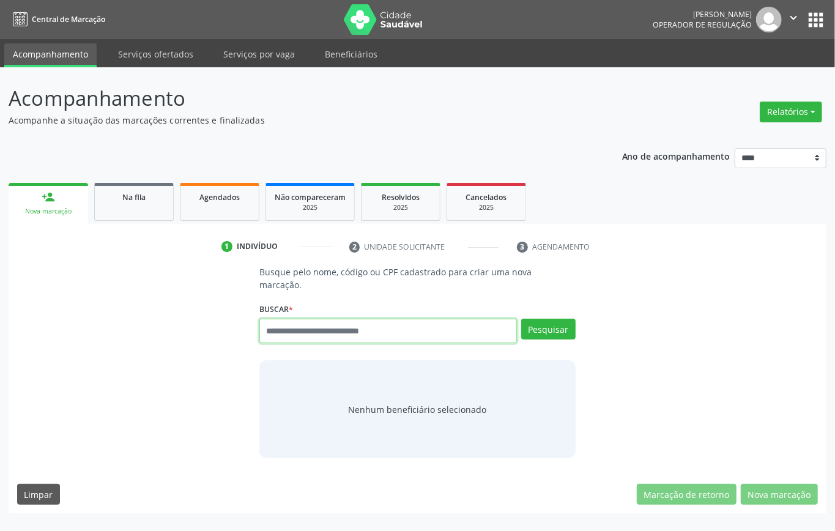
click at [351, 333] on input "text" at bounding box center [388, 331] width 258 height 24
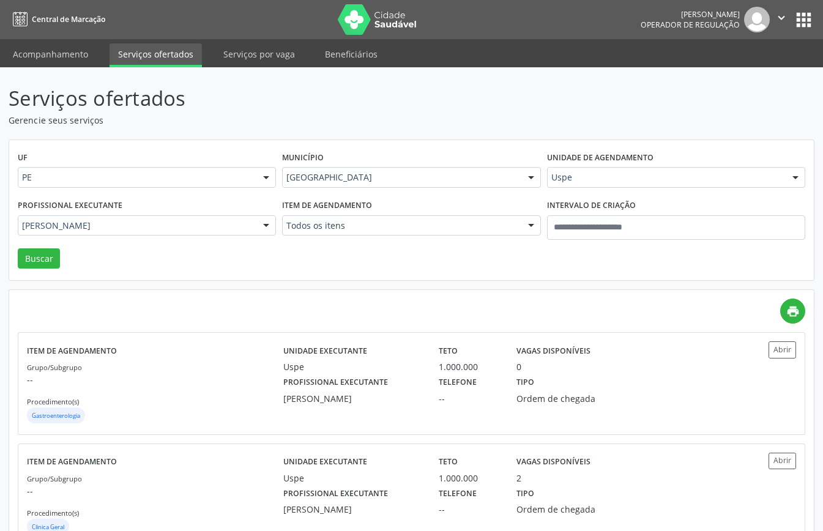
scroll to position [43, 0]
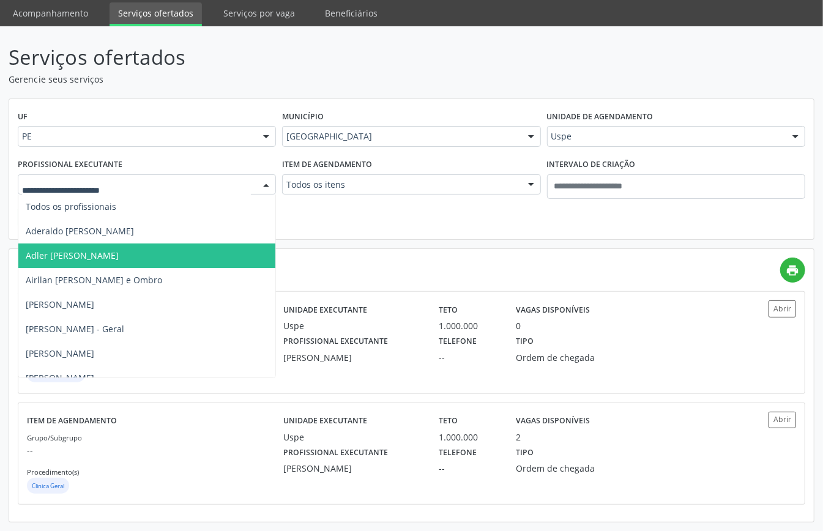
drag, startPoint x: 224, startPoint y: 184, endPoint x: 225, endPoint y: 213, distance: 29.4
type input "***"
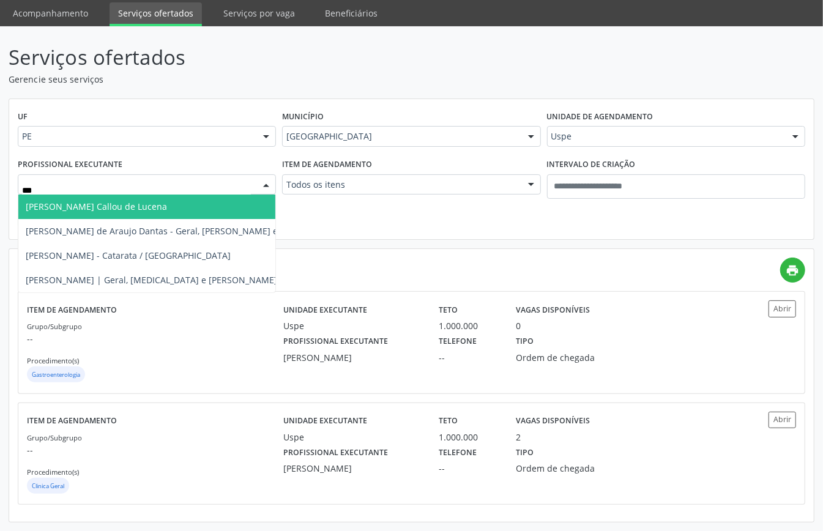
click at [125, 206] on span "[PERSON_NAME] Callou de Lucena" at bounding box center [96, 207] width 141 height 12
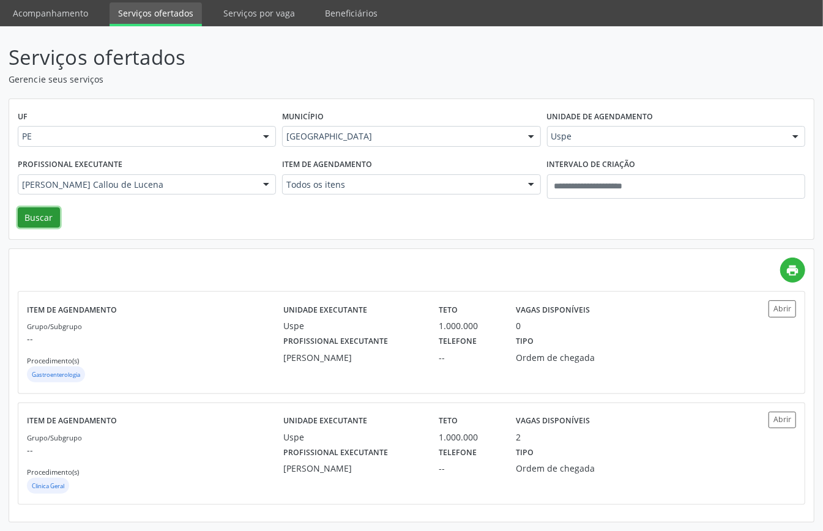
click at [35, 213] on button "Buscar" at bounding box center [39, 217] width 42 height 21
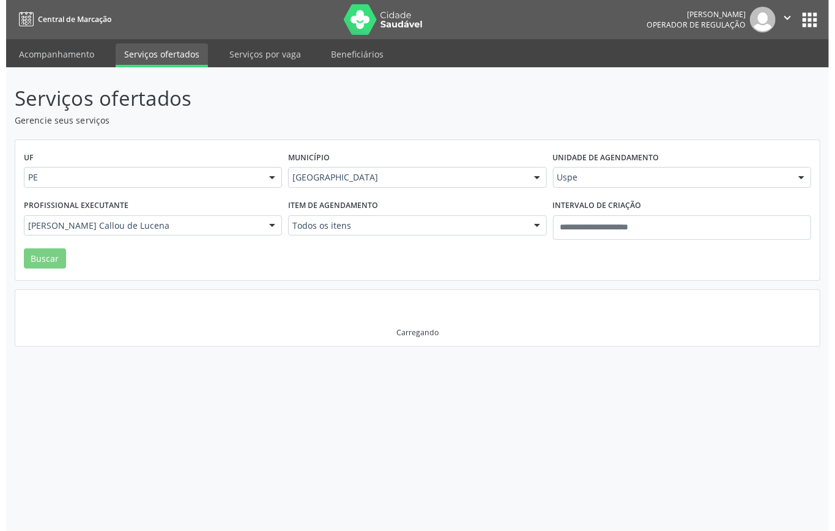
scroll to position [0, 0]
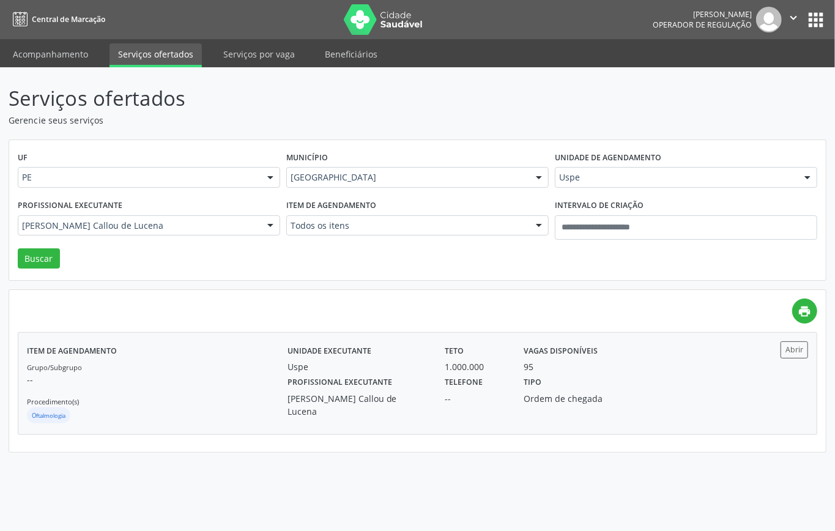
click at [130, 383] on p "--" at bounding box center [157, 379] width 261 height 13
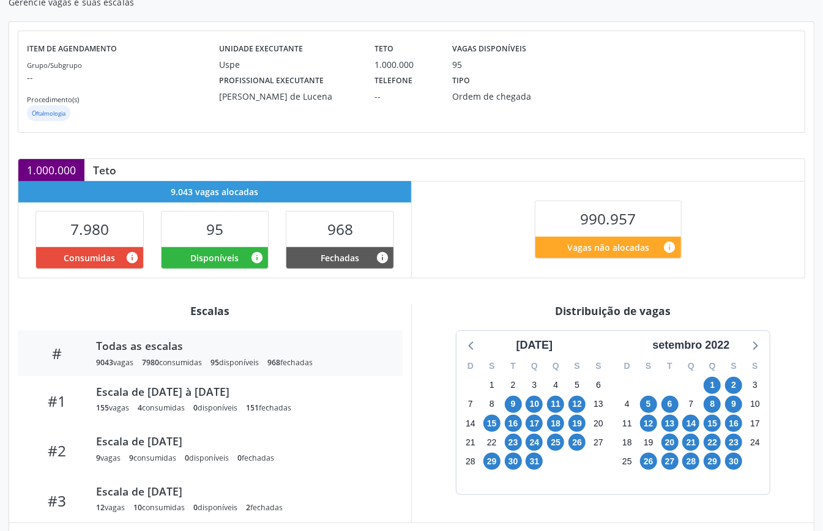
scroll to position [184, 0]
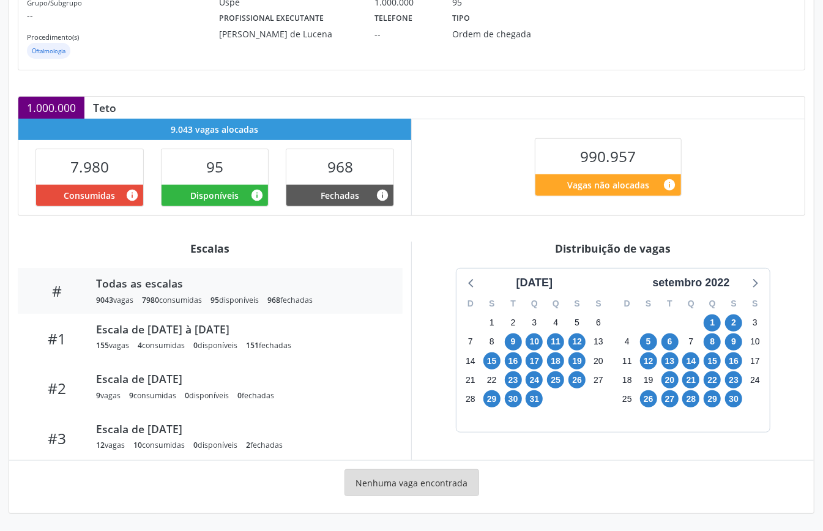
click at [679, 272] on div "setembro 2022" at bounding box center [691, 280] width 157 height 23
click at [683, 283] on div "setembro 2022" at bounding box center [690, 283] width 87 height 17
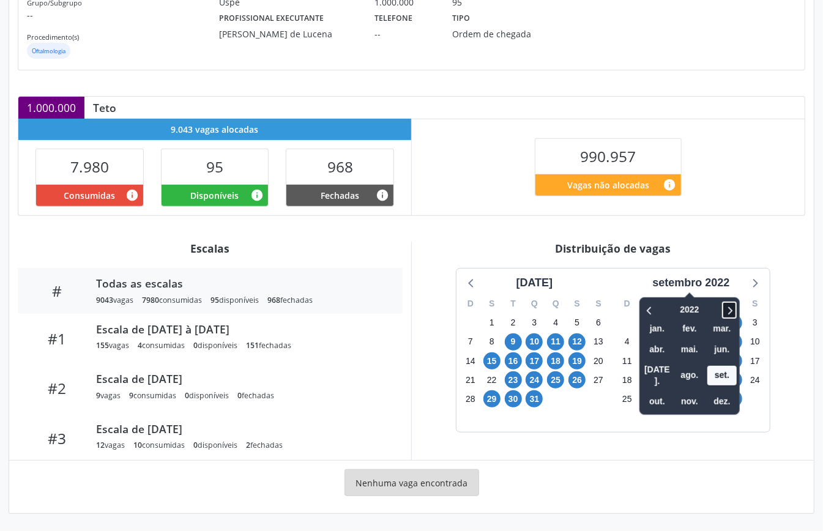
click at [732, 306] on icon at bounding box center [729, 310] width 12 height 15
click at [658, 392] on span "out." at bounding box center [656, 401] width 29 height 19
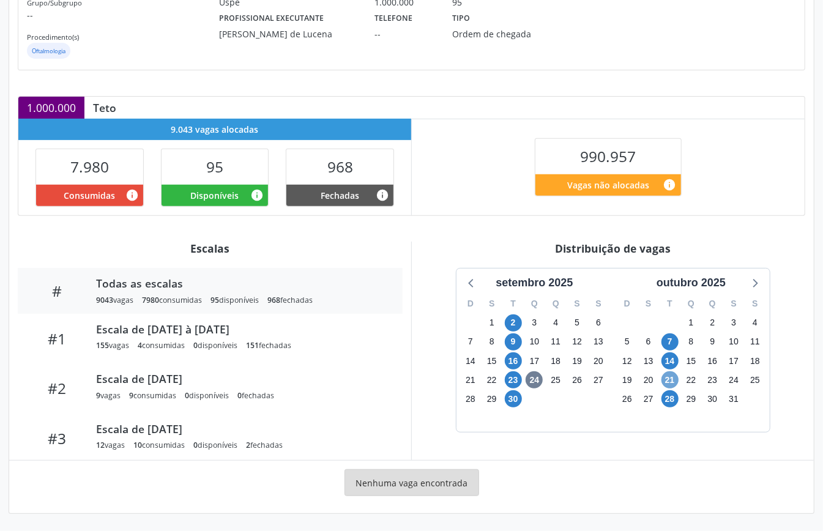
click at [671, 378] on span "21" at bounding box center [669, 379] width 17 height 17
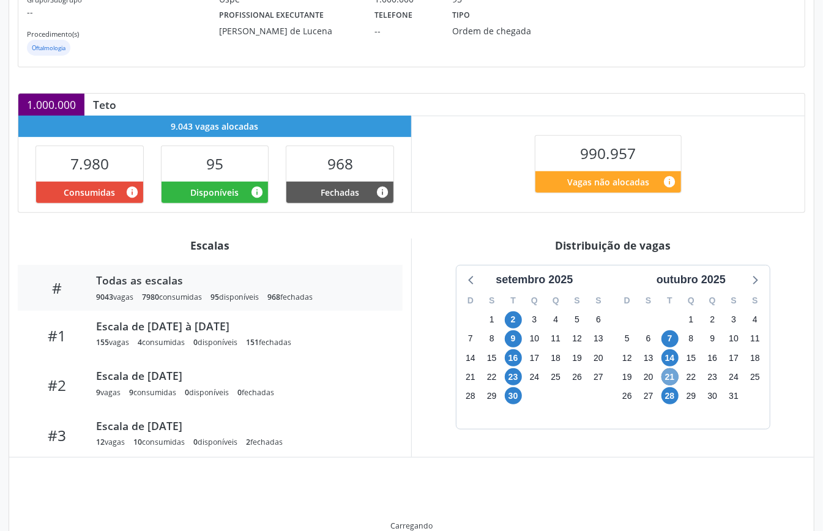
scroll to position [246, 0]
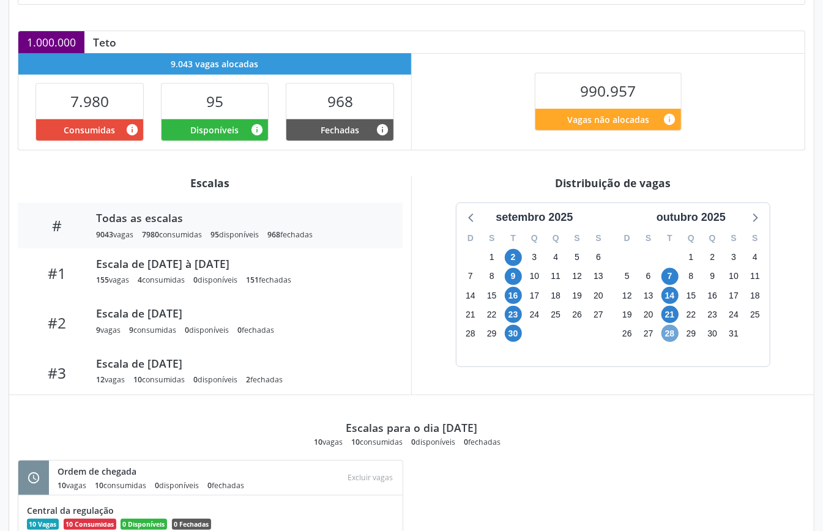
click at [670, 341] on span "28" at bounding box center [669, 333] width 17 height 17
click at [669, 341] on span "28" at bounding box center [669, 333] width 17 height 17
